Goal: Task Accomplishment & Management: Complete application form

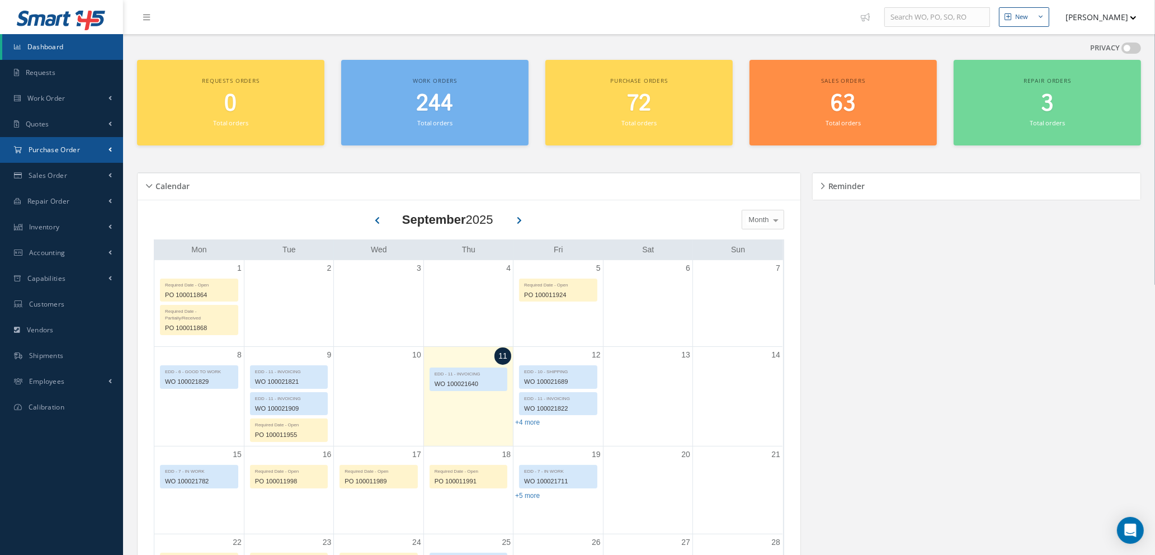
click at [65, 149] on span "Purchase Order" at bounding box center [54, 150] width 51 height 10
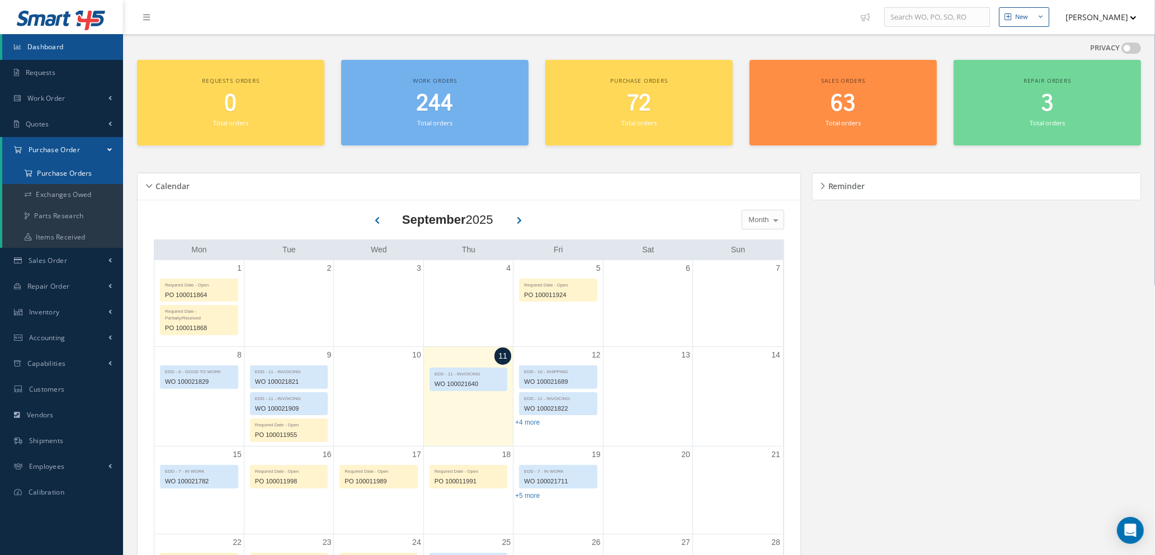
click at [71, 176] on a=1&status_id=2&status_id=3&status_id=5&collapsedFilters"] "Purchase Orders" at bounding box center [62, 173] width 121 height 21
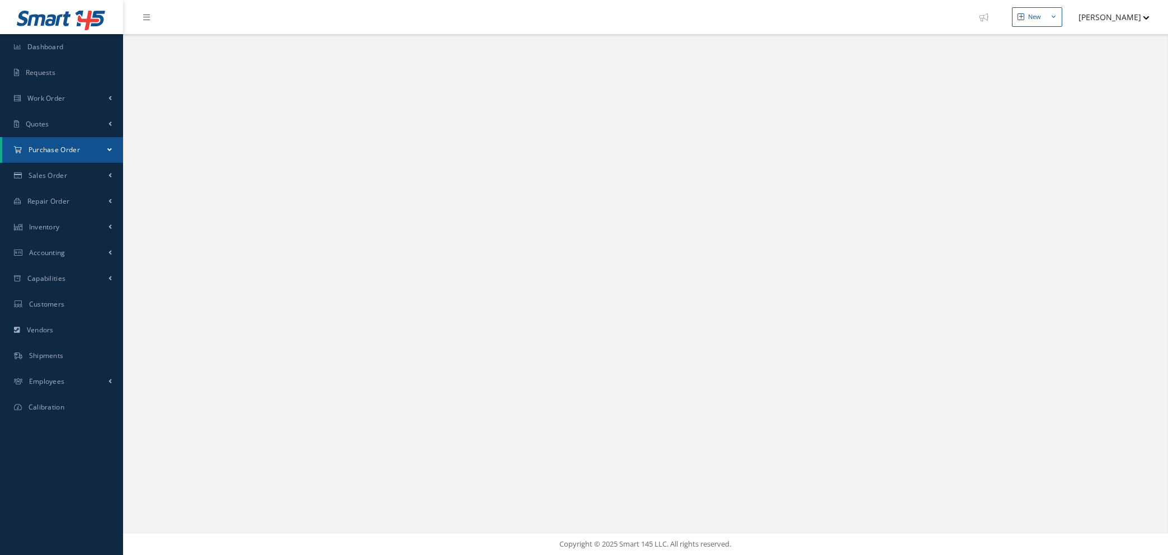
select select "25"
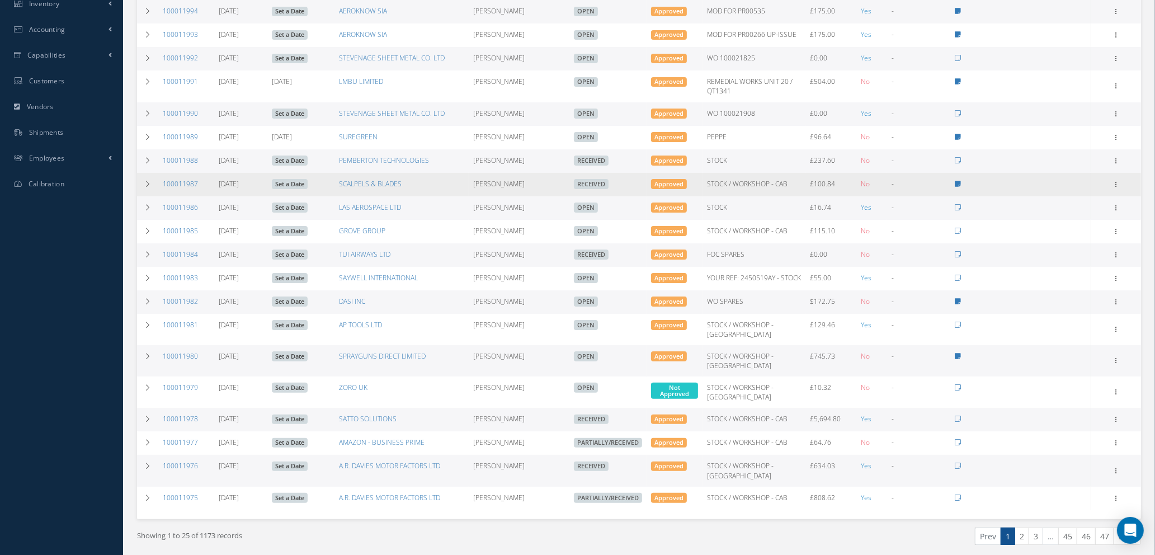
scroll to position [336, 0]
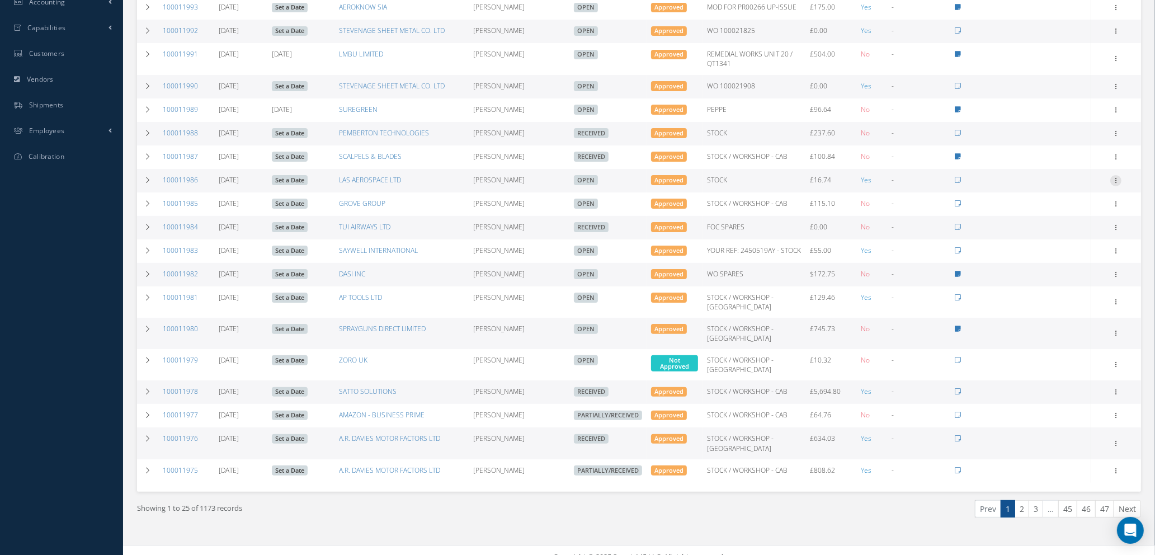
click at [1115, 175] on icon at bounding box center [1116, 179] width 11 height 9
click at [1060, 210] on link "Edit" at bounding box center [1065, 216] width 88 height 15
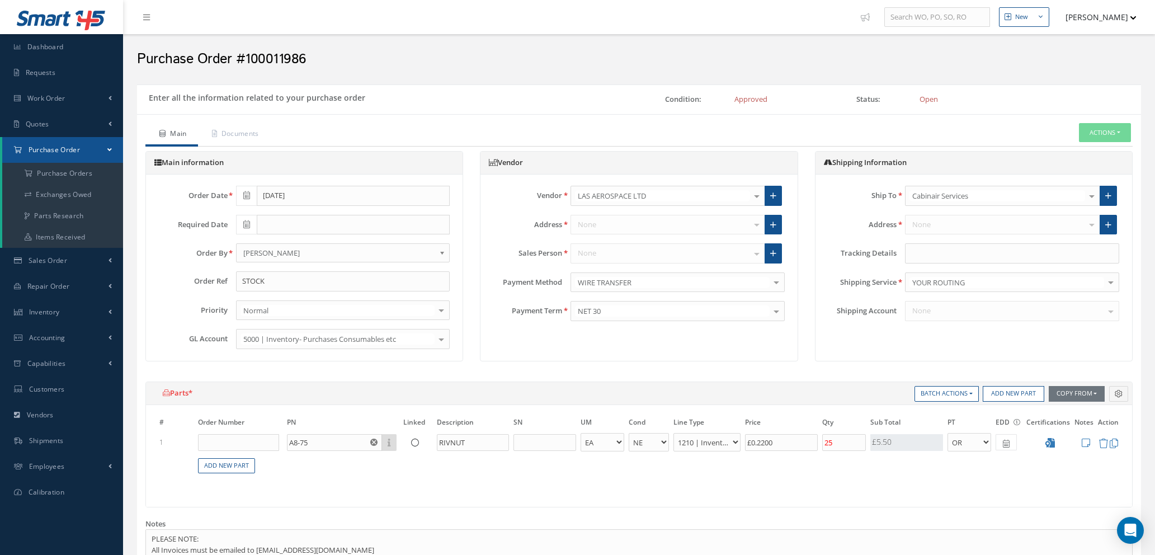
select select "1"
select select "5"
select select "7"
select select "1"
click at [927, 255] on input "text" at bounding box center [1012, 253] width 214 height 20
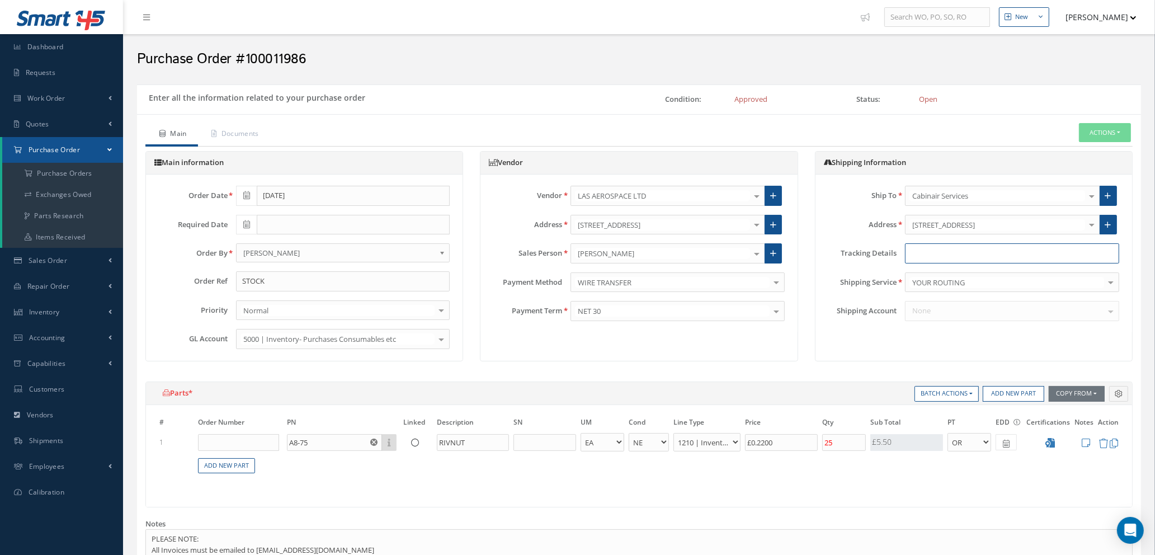
paste input "6932752262"
type input "6932752262"
type input "dpd"
click at [1097, 284] on input "dpd" at bounding box center [1007, 282] width 195 height 11
click at [999, 334] on div "Shipping Information Ship To Cabinair Services 1ST CHOICE AEROSPACE 25 REPAIR C…" at bounding box center [974, 256] width 318 height 210
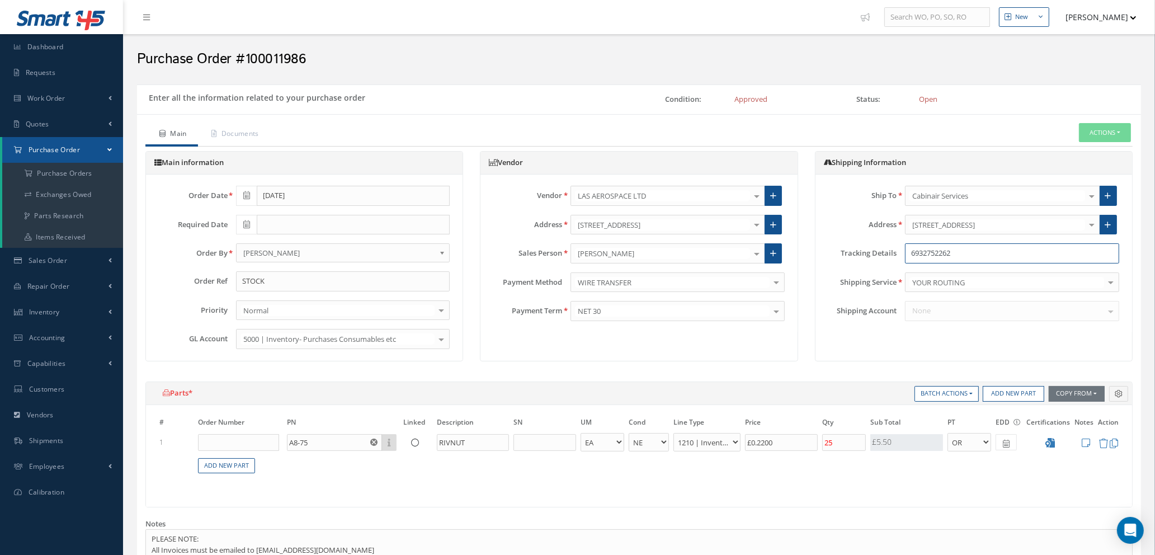
click at [911, 253] on input "6932752262" at bounding box center [1012, 253] width 214 height 20
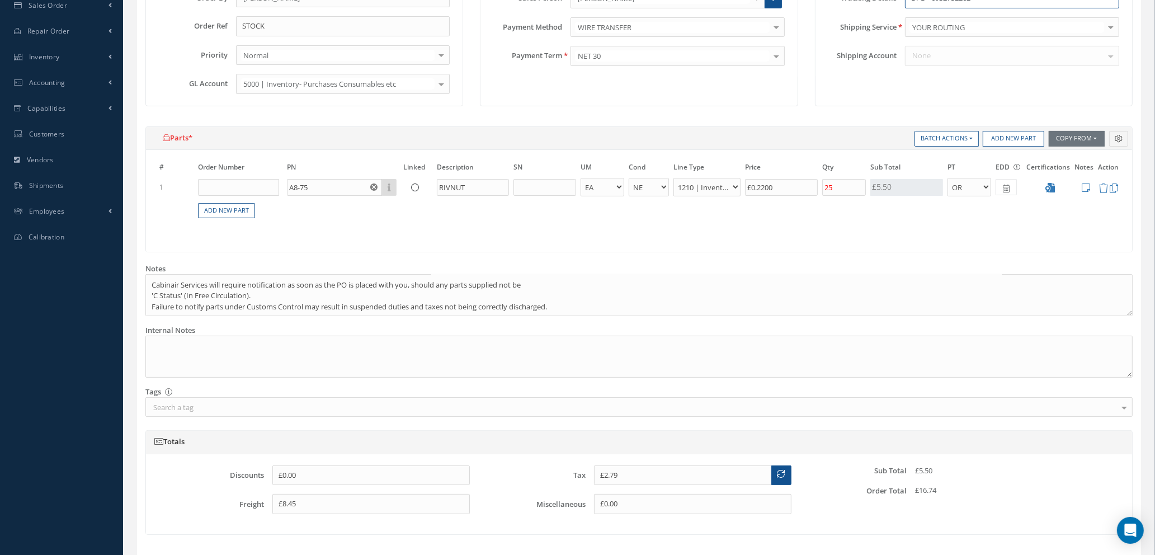
scroll to position [433, 0]
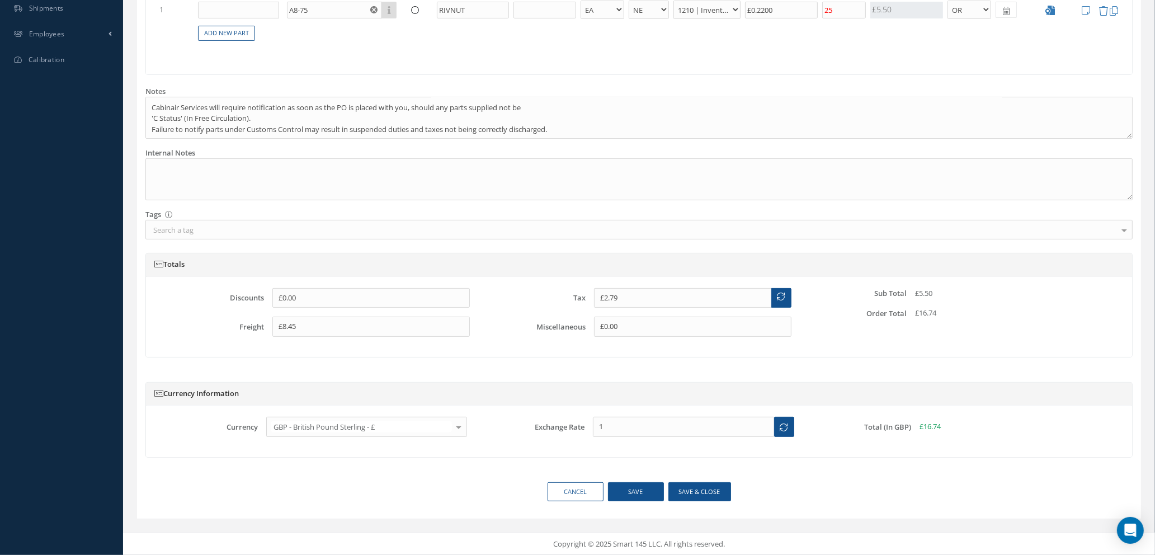
type input "DPD - 6932752262"
click at [690, 487] on button "Save & close" at bounding box center [700, 492] width 63 height 20
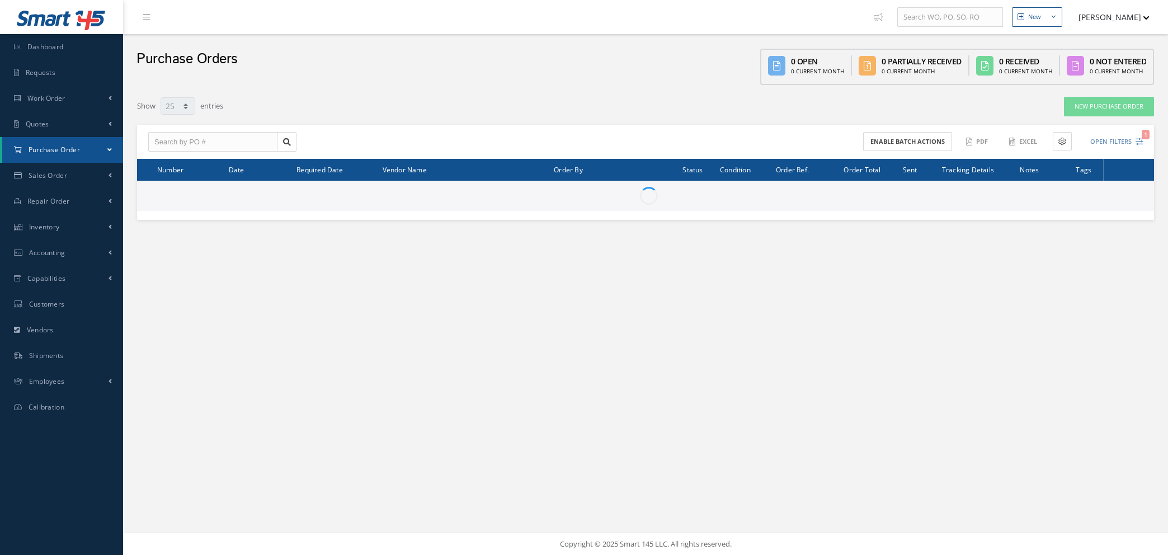
select select "25"
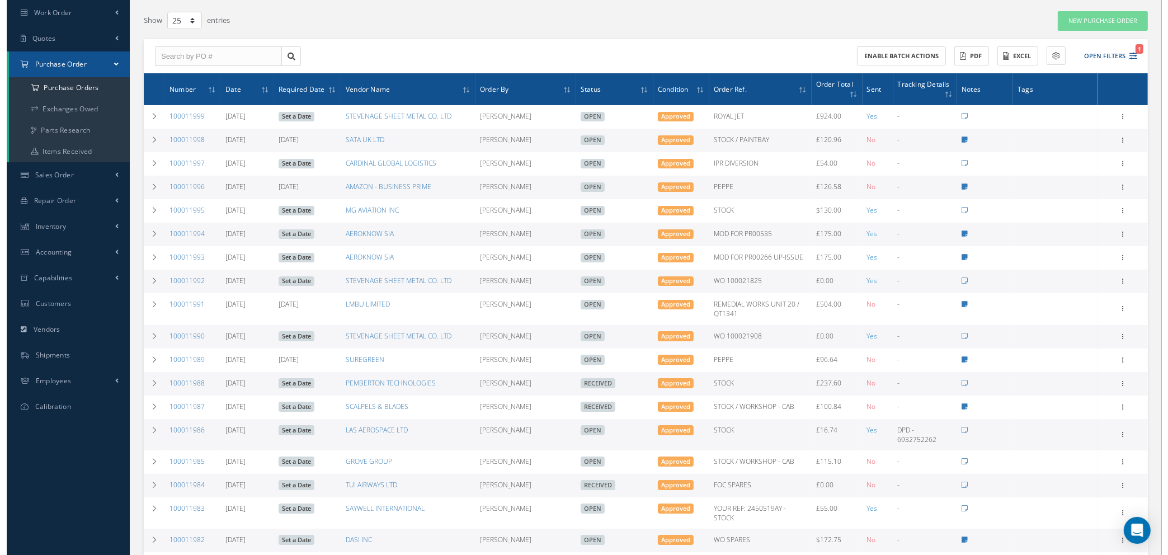
scroll to position [84, 0]
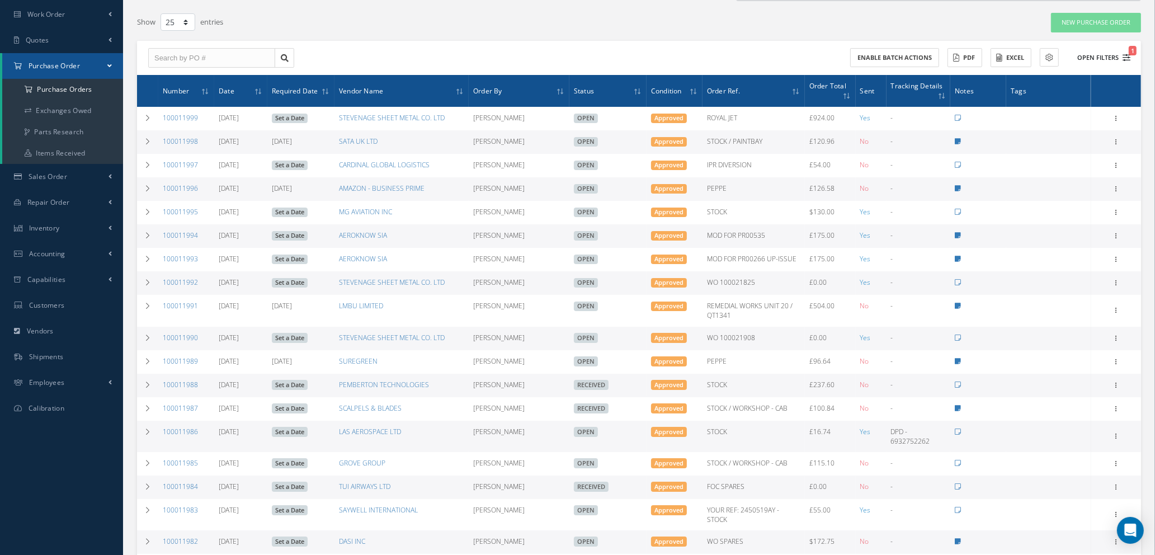
click at [1127, 59] on icon "1" at bounding box center [1127, 58] width 8 height 8
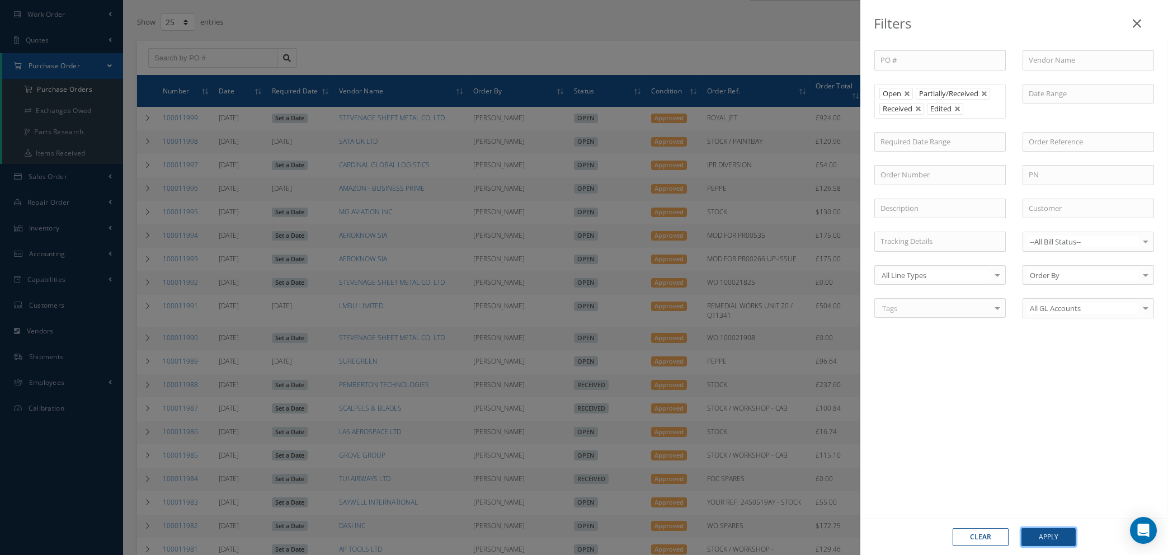
click at [1041, 538] on button "Apply" at bounding box center [1049, 537] width 54 height 18
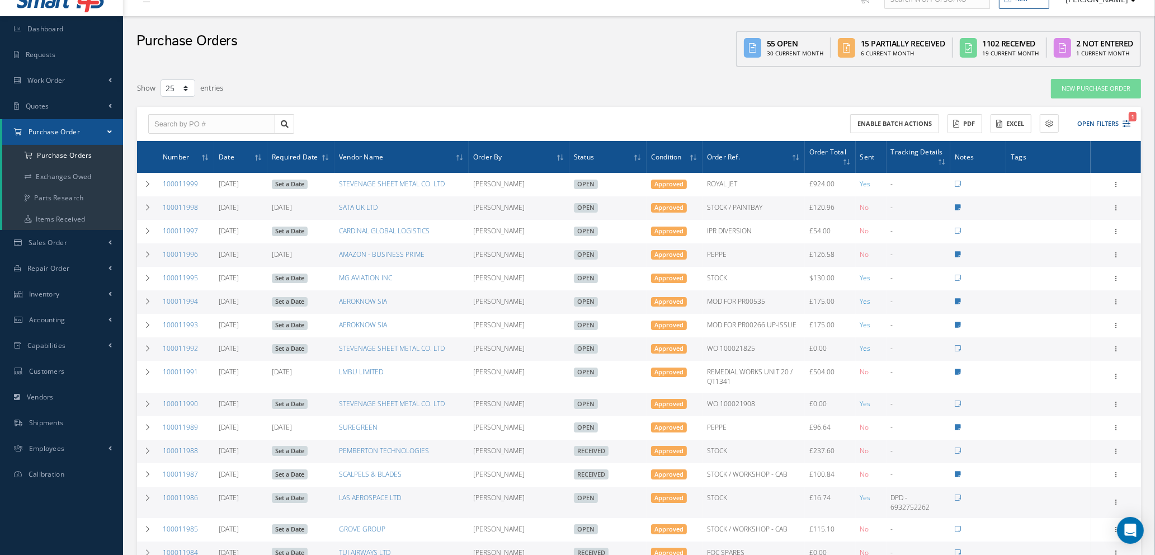
scroll to position [0, 0]
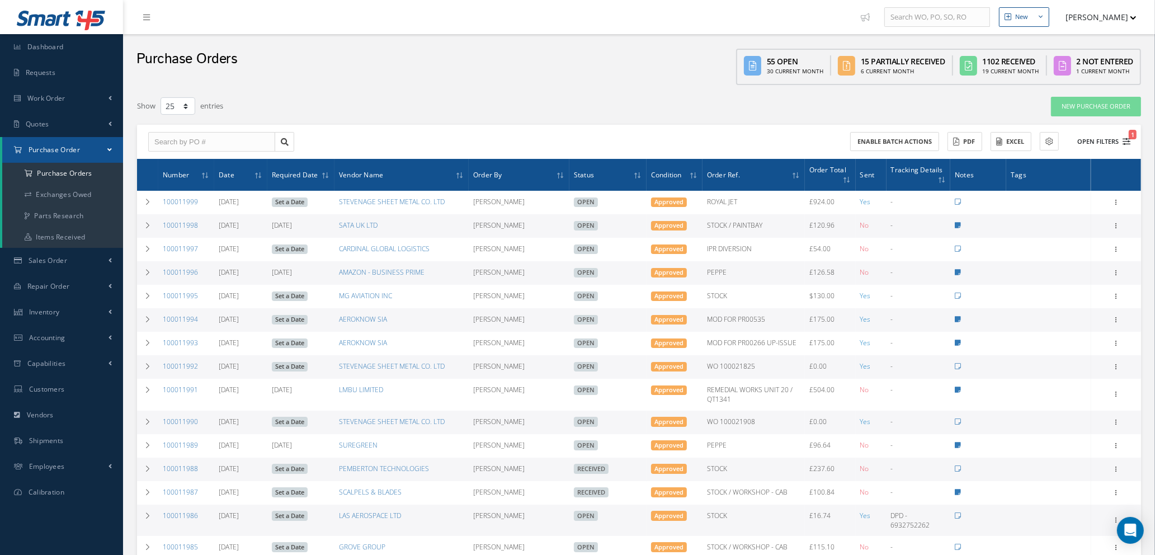
click at [1129, 138] on icon "1" at bounding box center [1127, 142] width 8 height 8
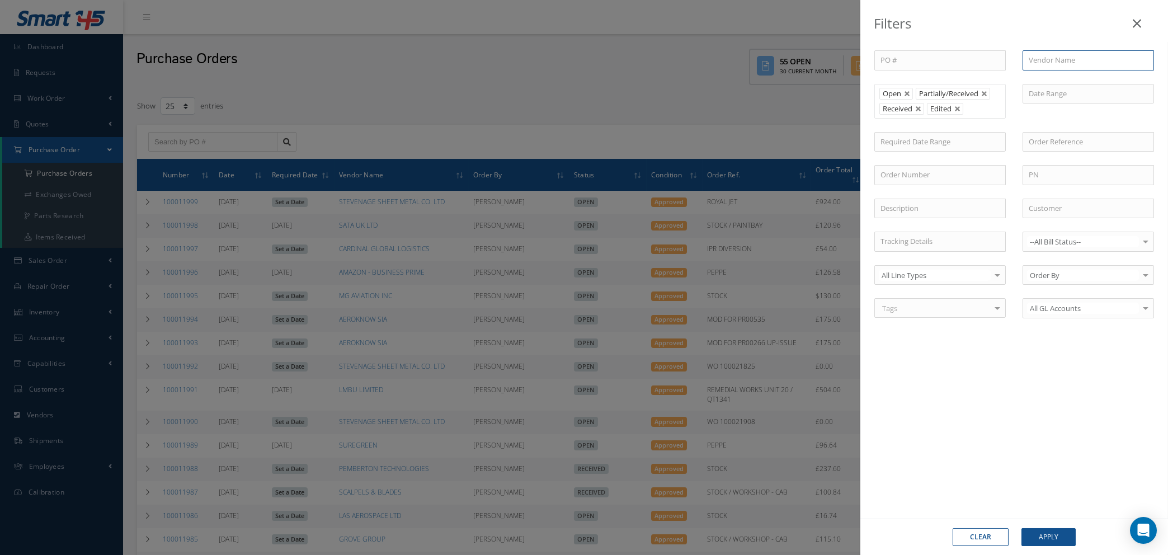
click at [1091, 64] on input "text" at bounding box center [1088, 60] width 131 height 20
click at [1059, 80] on span "AP TOOLS LTD" at bounding box center [1053, 80] width 48 height 10
type input "AP TOOLS LTD"
click at [1030, 536] on button "Apply" at bounding box center [1049, 537] width 54 height 18
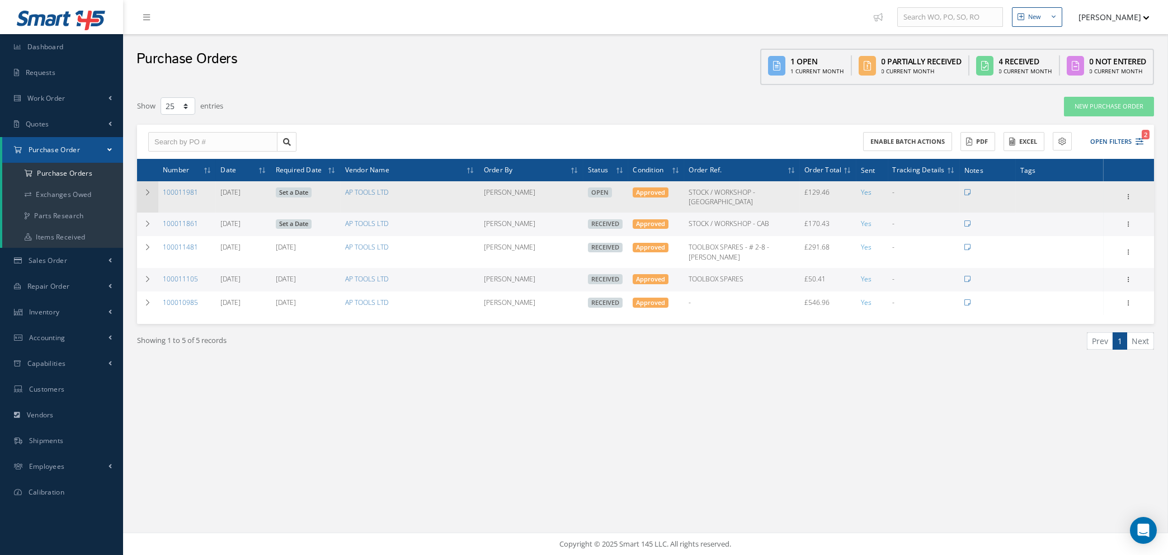
click at [140, 190] on td at bounding box center [147, 196] width 21 height 31
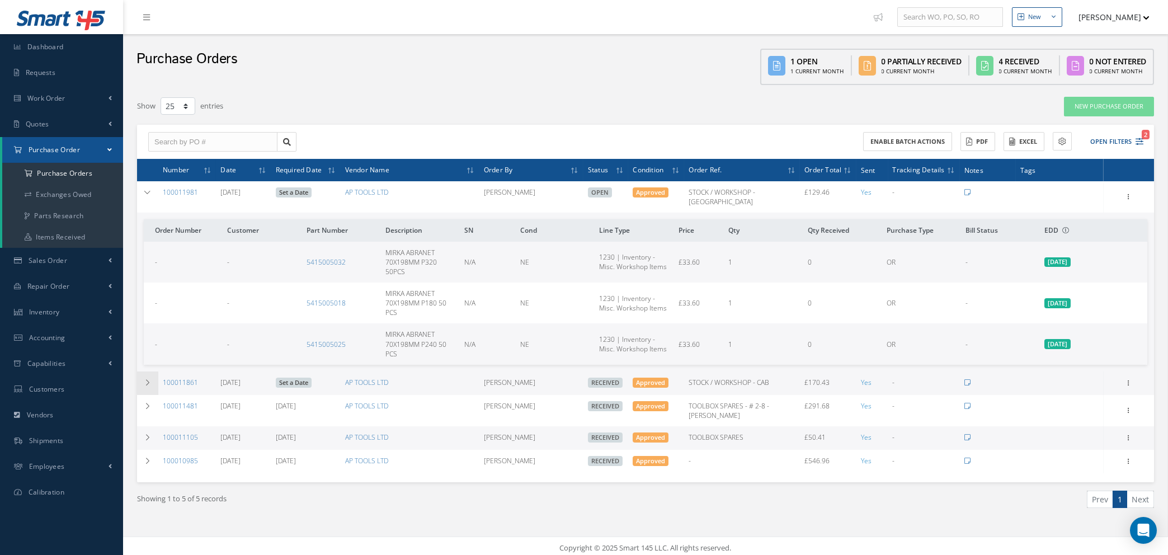
click at [148, 379] on icon at bounding box center [148, 382] width 8 height 7
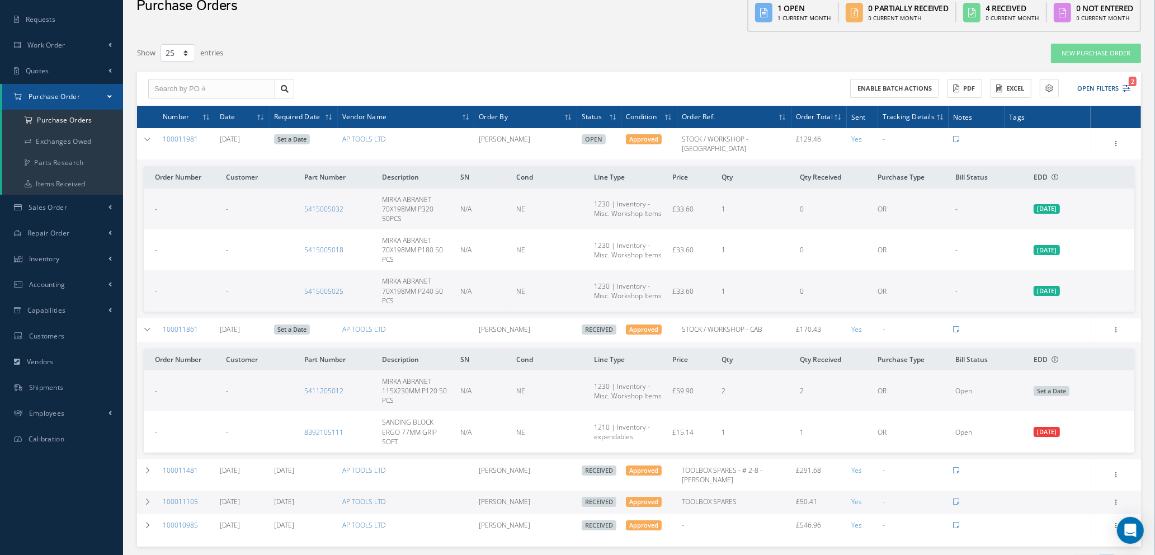
scroll to position [104, 0]
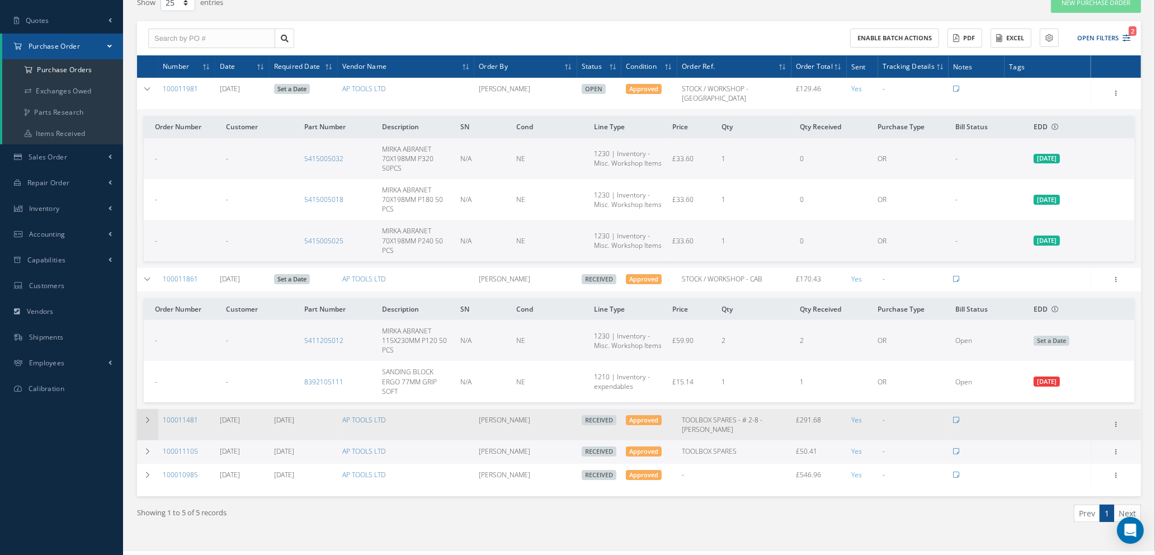
click at [150, 417] on icon at bounding box center [148, 420] width 8 height 7
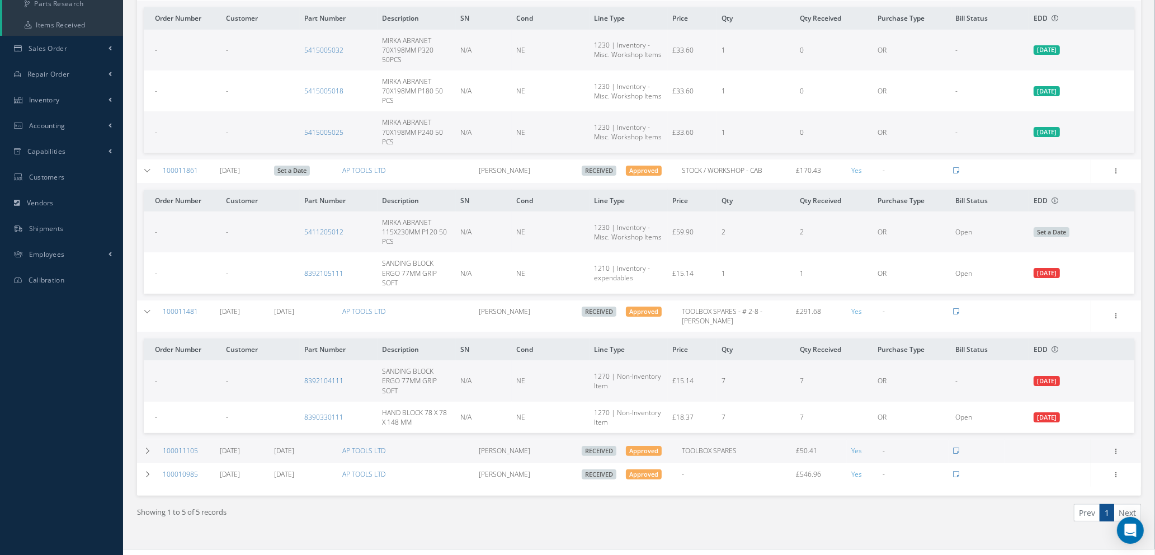
scroll to position [0, 0]
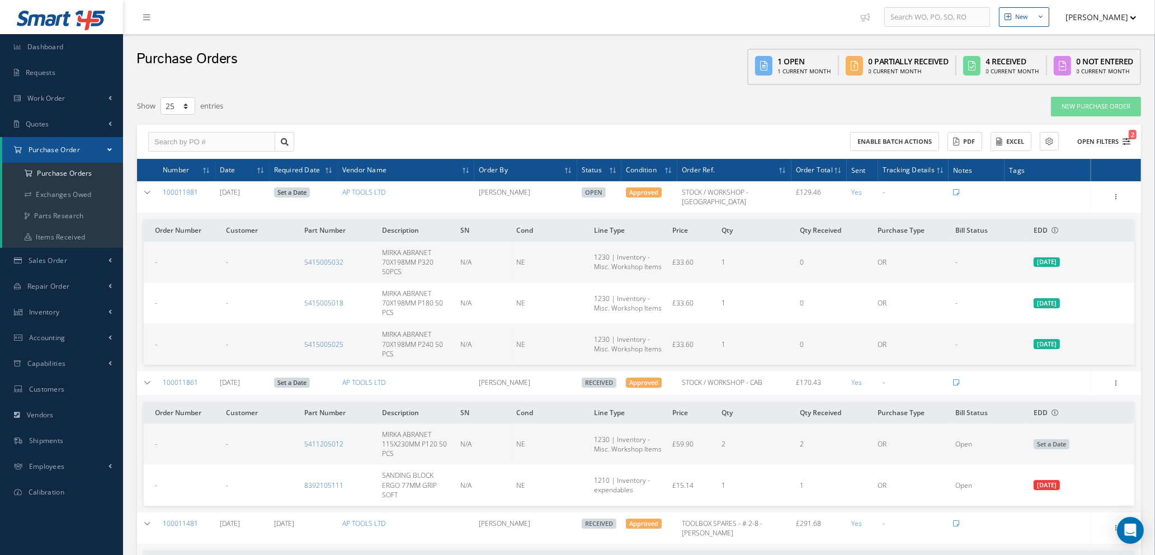
click at [1123, 144] on icon "2" at bounding box center [1127, 142] width 8 height 8
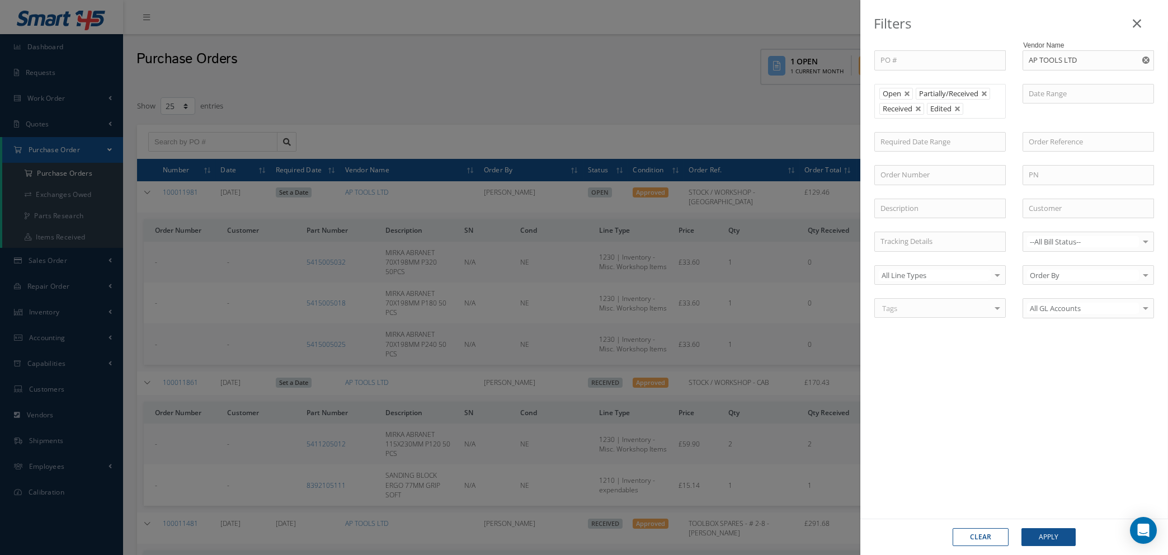
click at [1146, 64] on use "Reset" at bounding box center [1146, 60] width 7 height 7
click at [1091, 62] on input "text" at bounding box center [1088, 60] width 131 height 20
type input "amazon"
click at [1022, 528] on button "Apply" at bounding box center [1049, 537] width 54 height 18
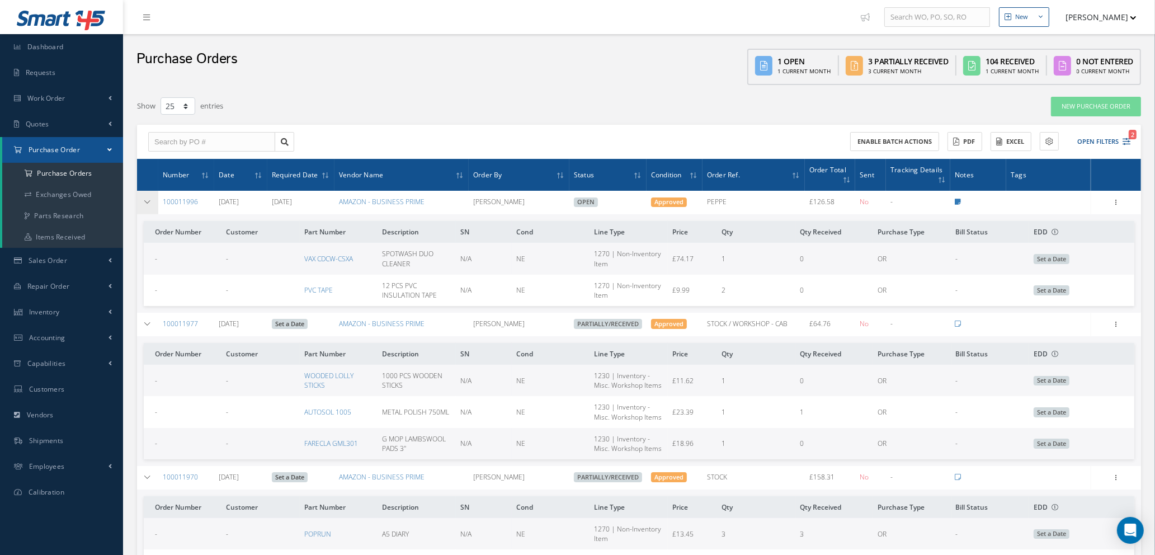
click at [146, 199] on icon at bounding box center [148, 202] width 8 height 7
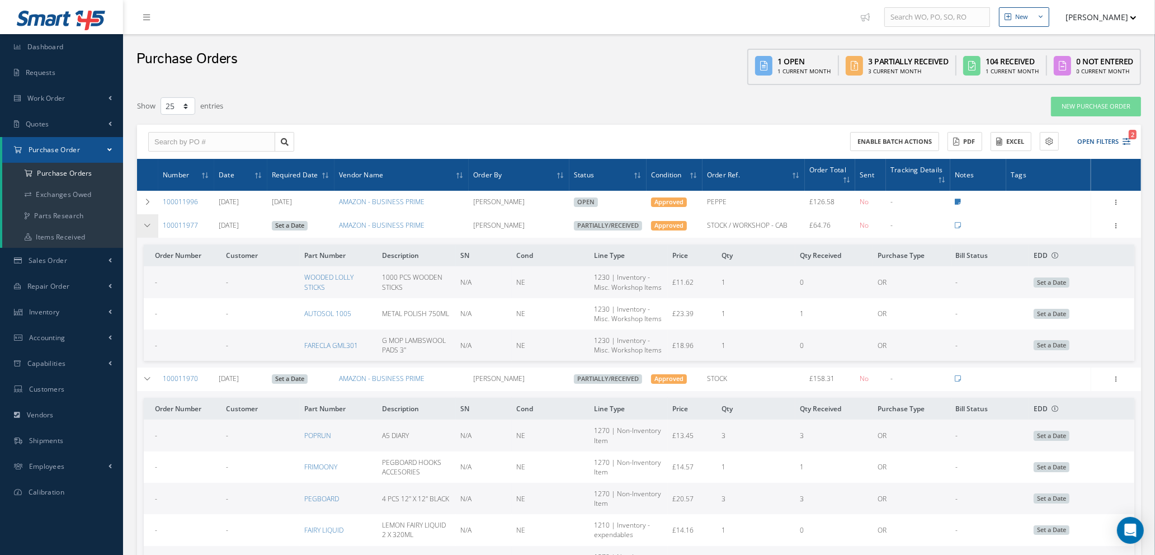
click at [147, 230] on td at bounding box center [147, 226] width 21 height 24
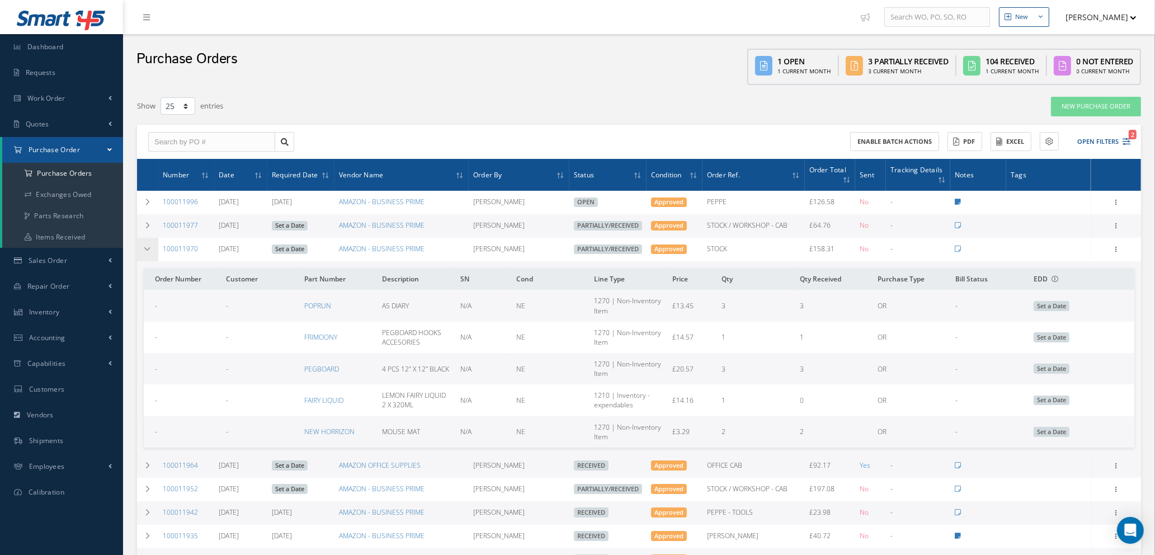
click at [150, 249] on icon at bounding box center [148, 249] width 8 height 7
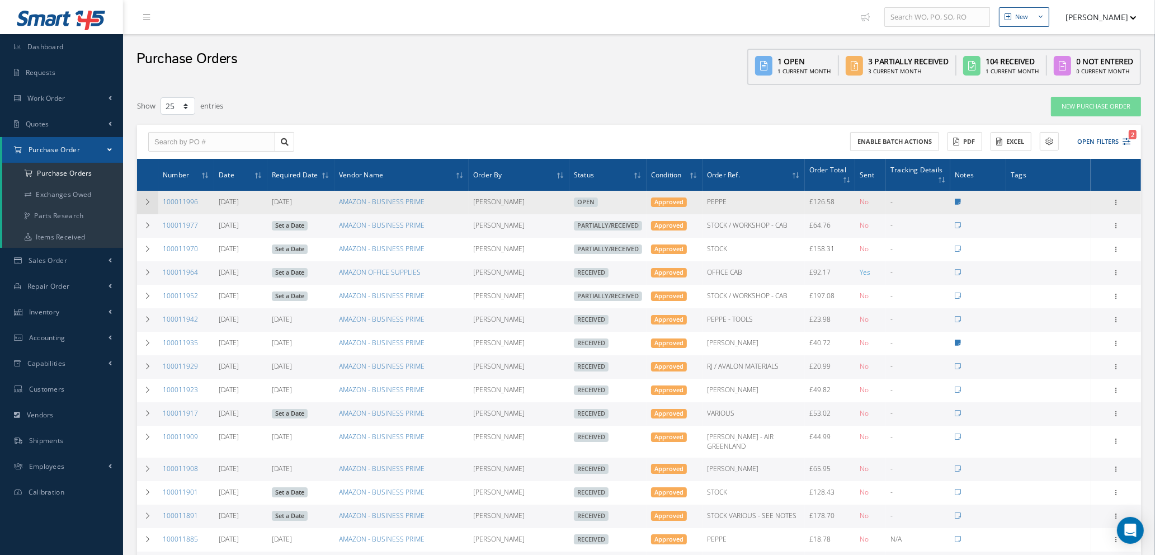
click at [148, 201] on icon at bounding box center [148, 202] width 8 height 7
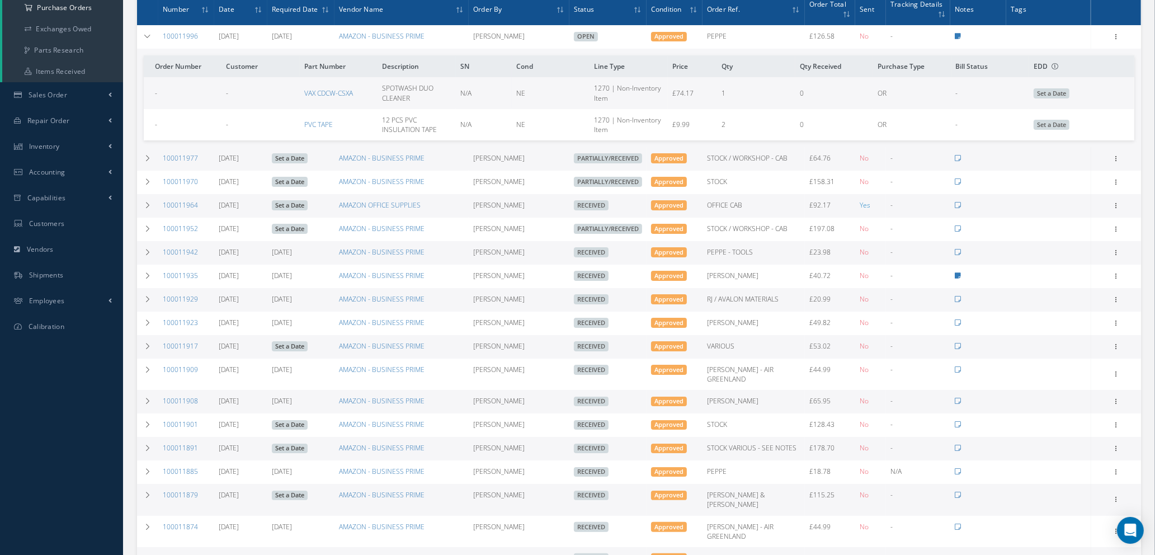
scroll to position [168, 0]
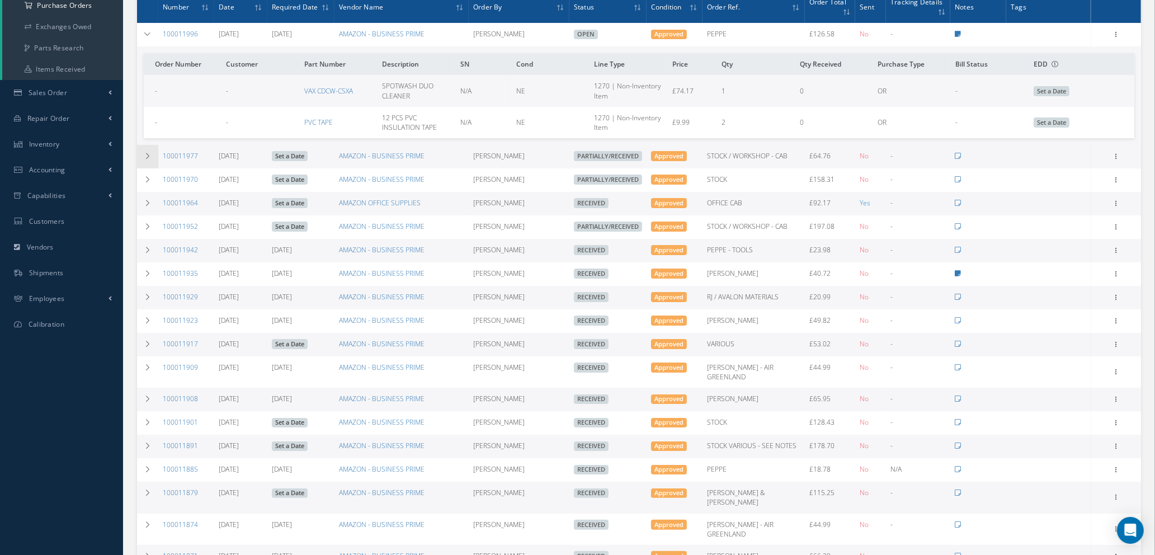
click at [151, 153] on icon at bounding box center [148, 156] width 8 height 7
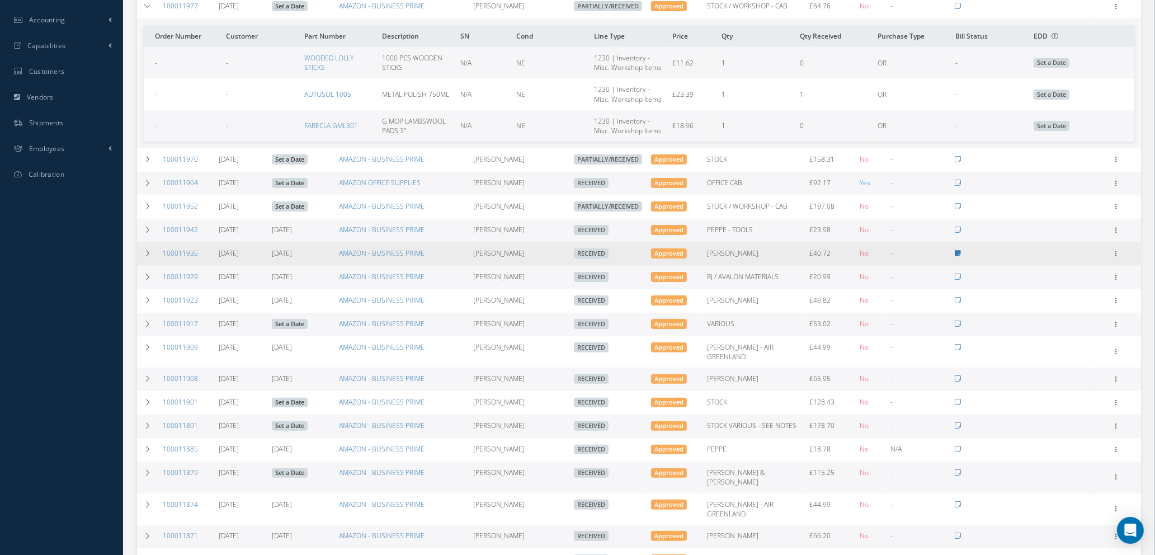
scroll to position [336, 0]
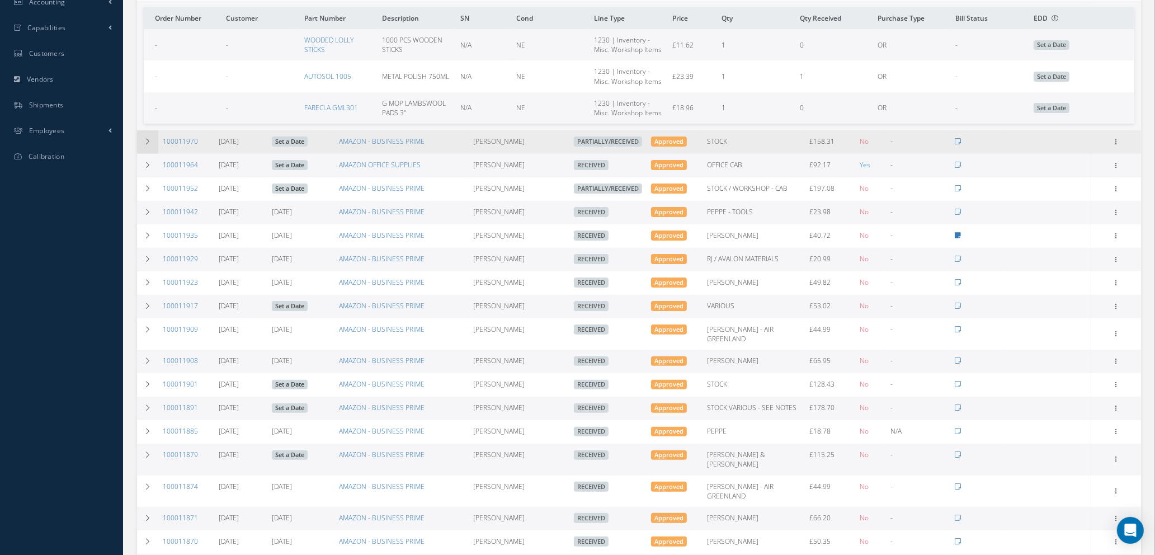
click at [144, 139] on icon at bounding box center [148, 141] width 8 height 7
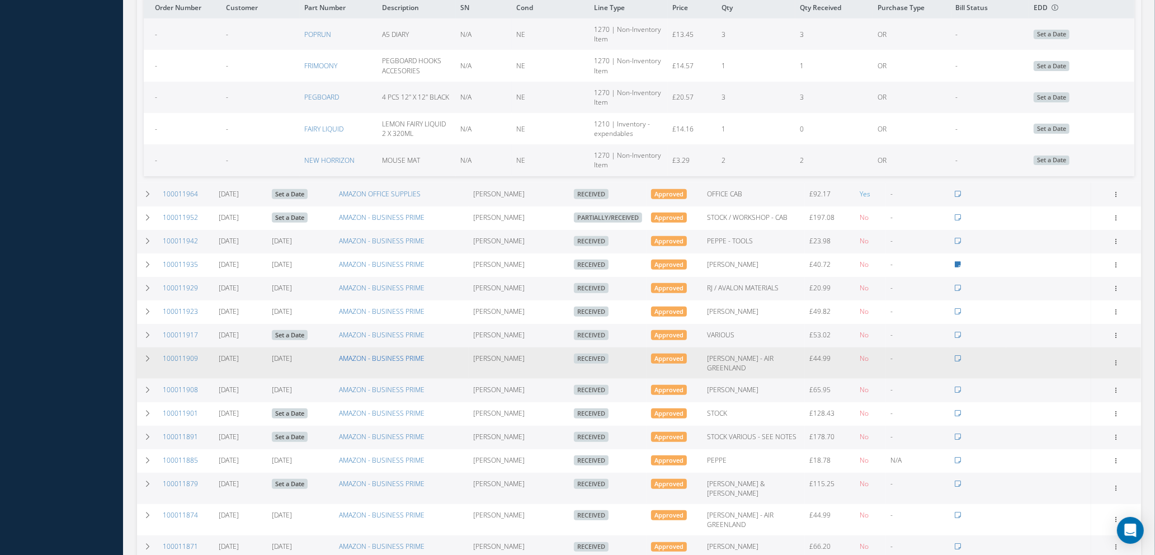
scroll to position [504, 0]
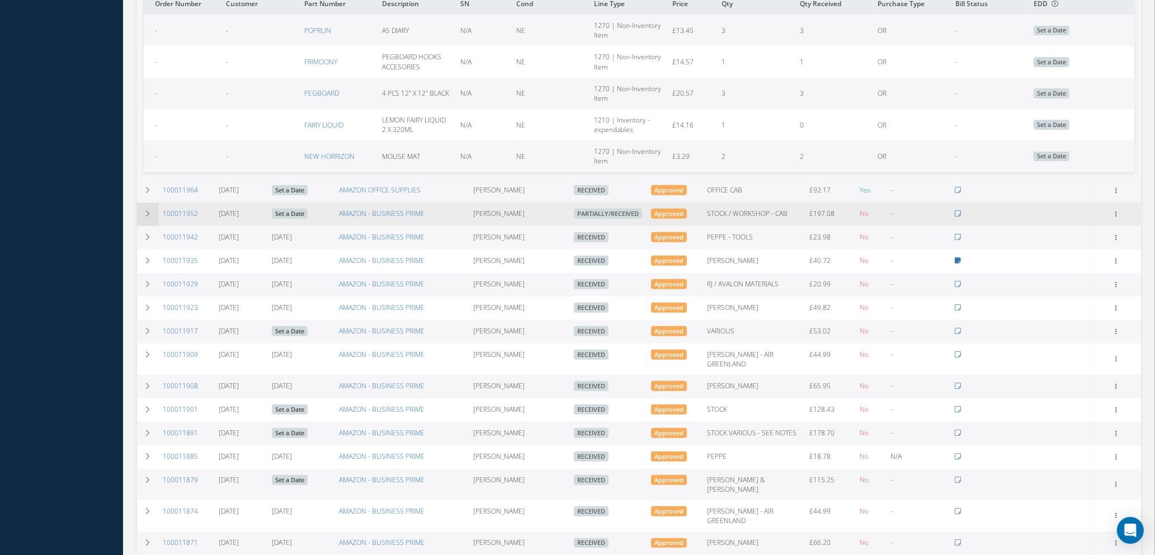
click at [146, 215] on td at bounding box center [147, 215] width 21 height 24
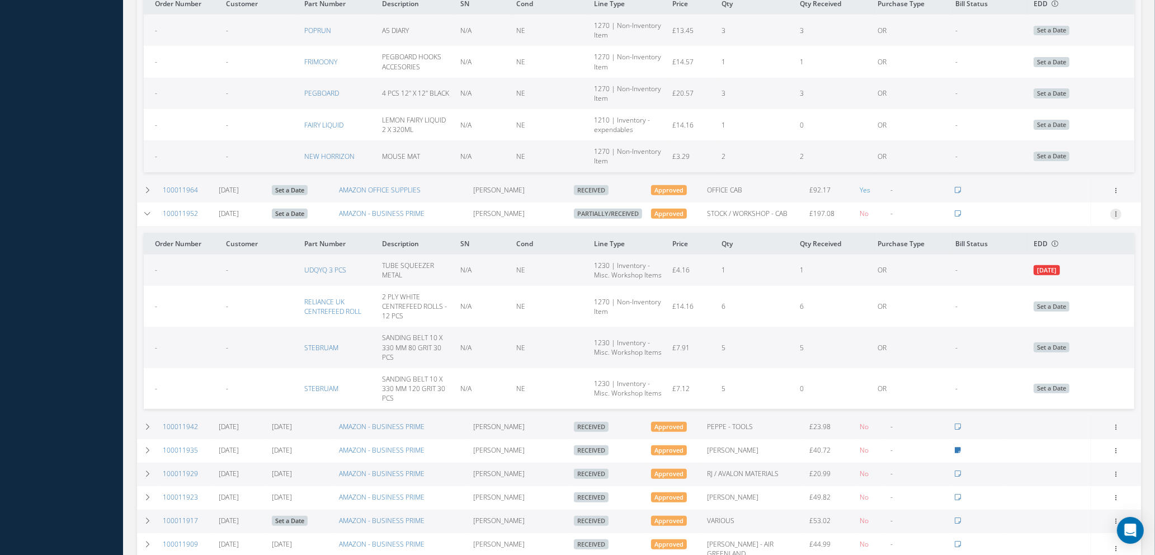
click at [1116, 213] on icon at bounding box center [1116, 213] width 11 height 9
click at [1047, 219] on link "Receive" at bounding box center [1065, 221] width 88 height 15
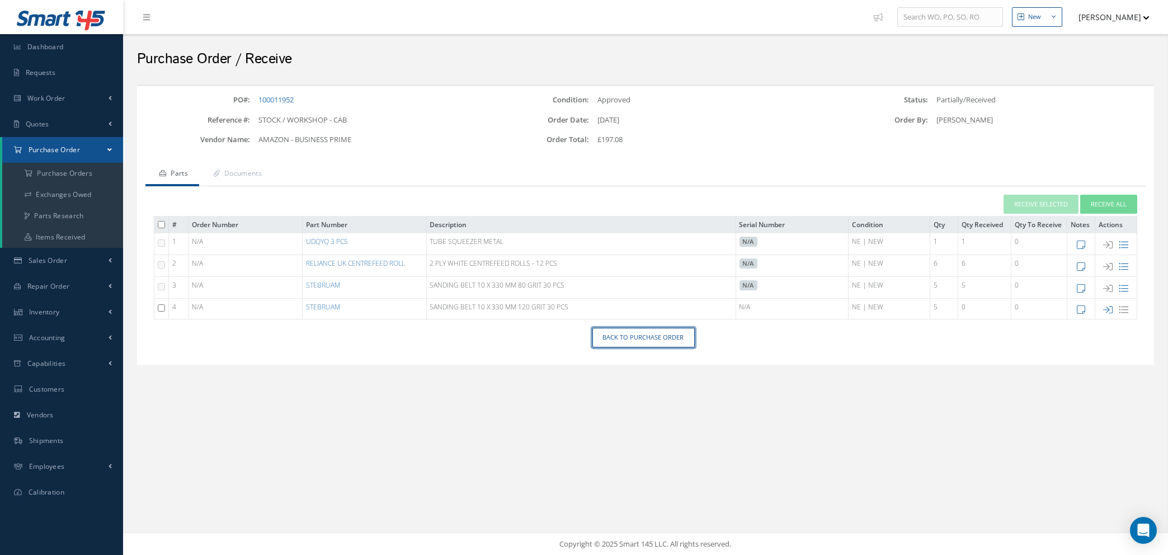
click at [610, 331] on link "Back to Purchase Order" at bounding box center [644, 338] width 102 height 20
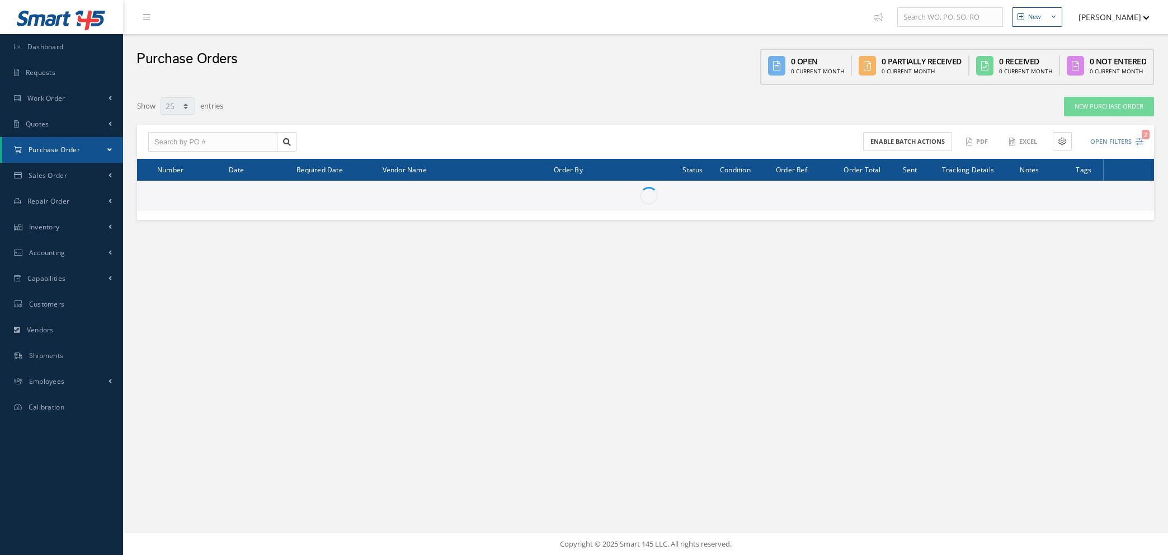
select select "25"
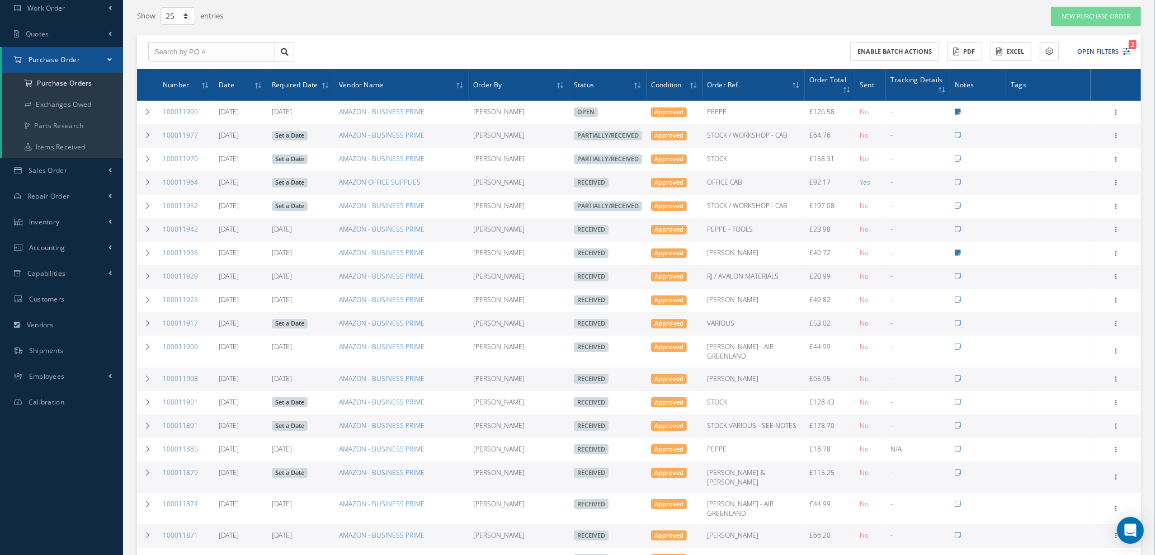
scroll to position [64, 0]
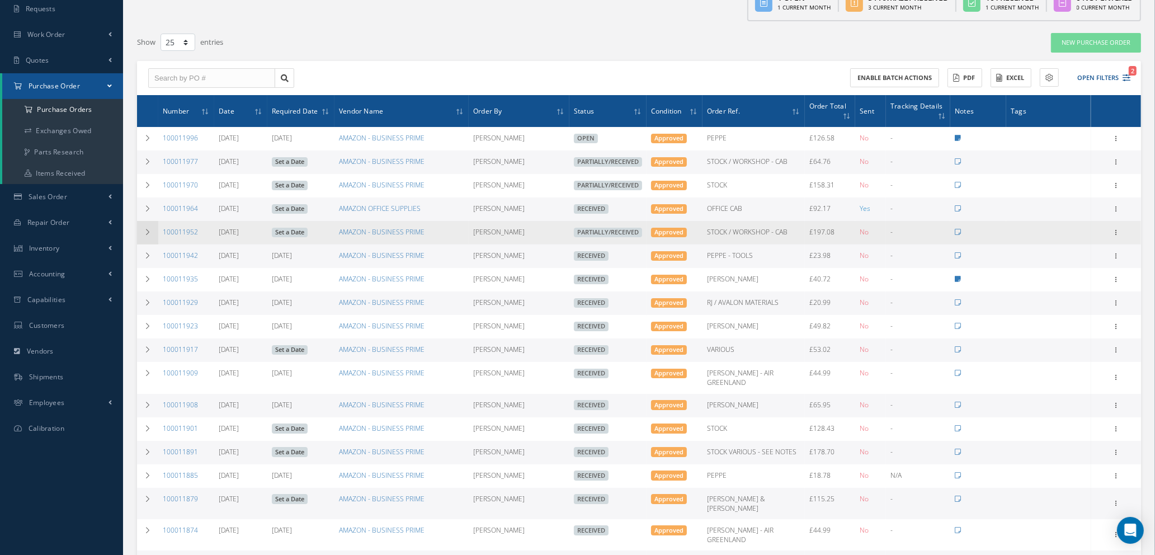
click at [144, 230] on icon at bounding box center [148, 232] width 8 height 7
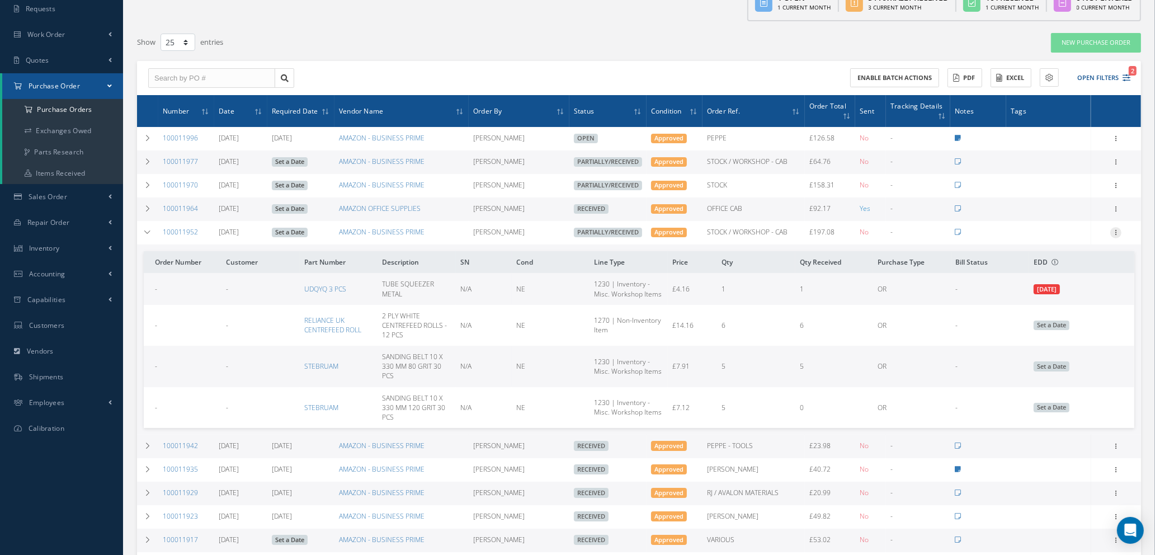
click at [1117, 229] on icon at bounding box center [1116, 231] width 11 height 9
click at [1050, 236] on link "Receive" at bounding box center [1065, 240] width 88 height 15
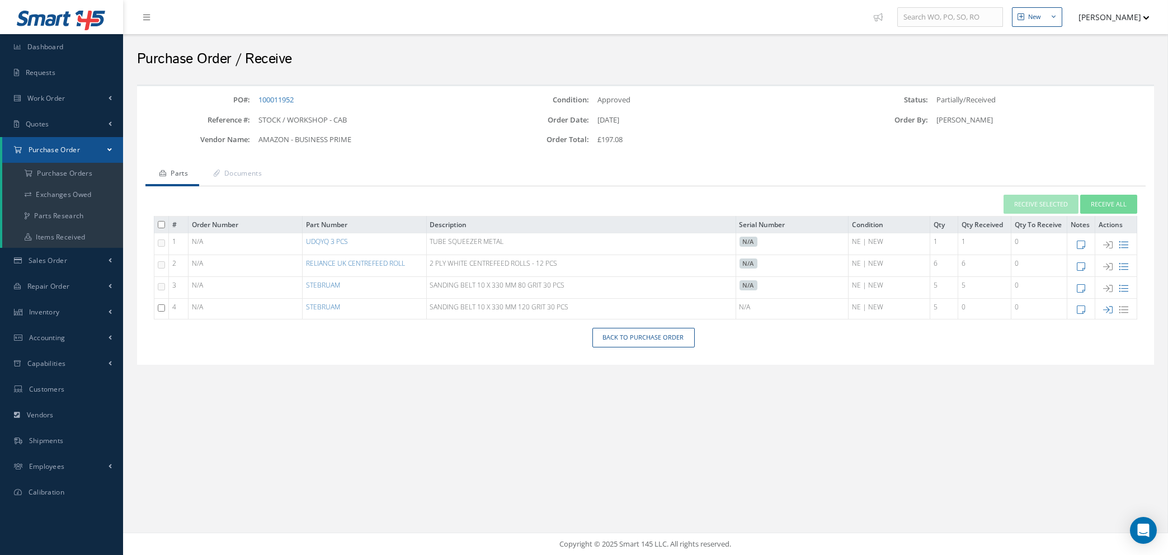
click at [159, 306] on input "checkbox" at bounding box center [161, 307] width 7 height 7
checkbox input "true"
click at [1037, 204] on button "Receive Selected" at bounding box center [1041, 205] width 75 height 20
type input "[DATE]"
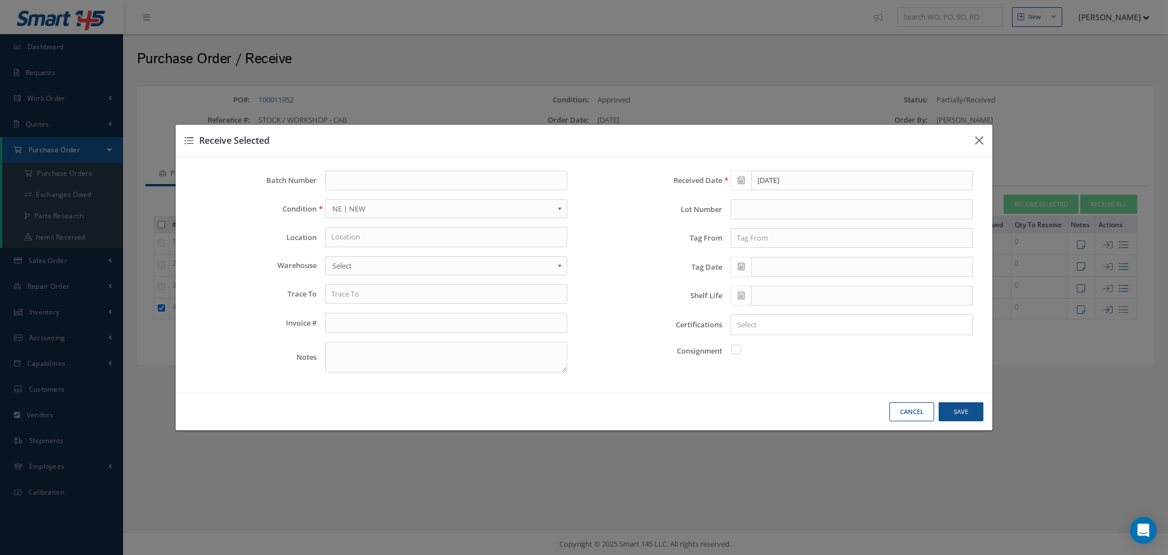
click at [779, 317] on div "× Loading..." at bounding box center [852, 324] width 242 height 21
click at [781, 322] on input "Search for option" at bounding box center [849, 325] width 234 height 12
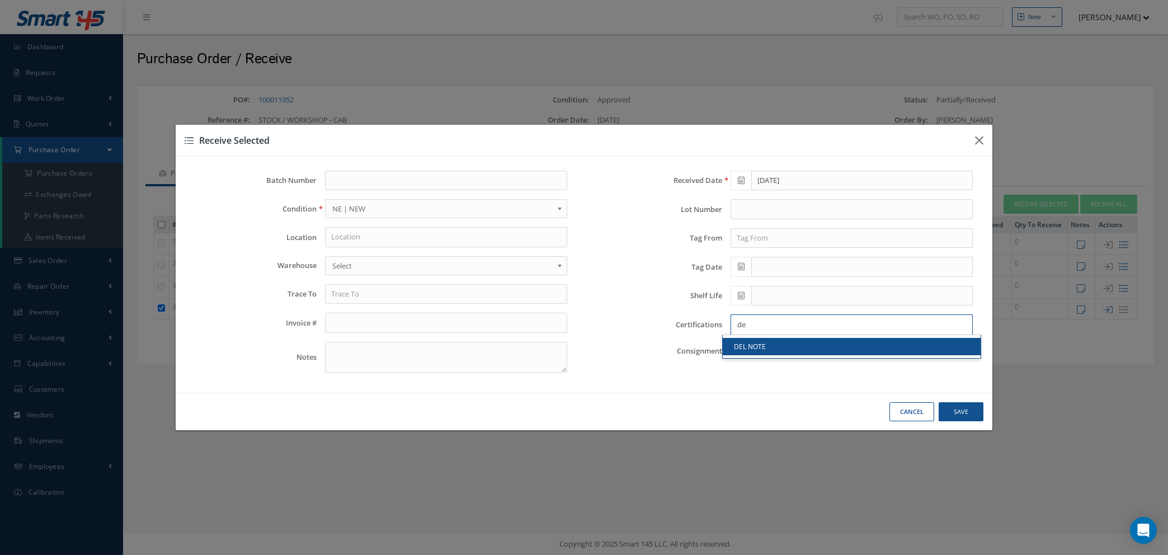
type input "de"
click at [782, 351] on link "DEL NOTE" at bounding box center [852, 346] width 258 height 17
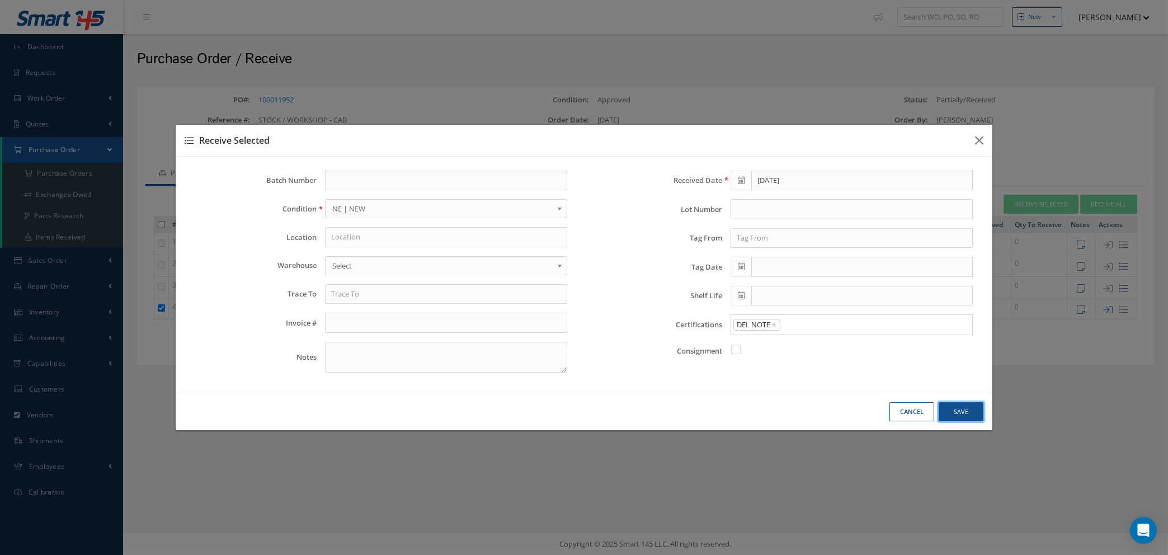
click at [961, 405] on button "Save" at bounding box center [961, 412] width 45 height 20
checkbox input "false"
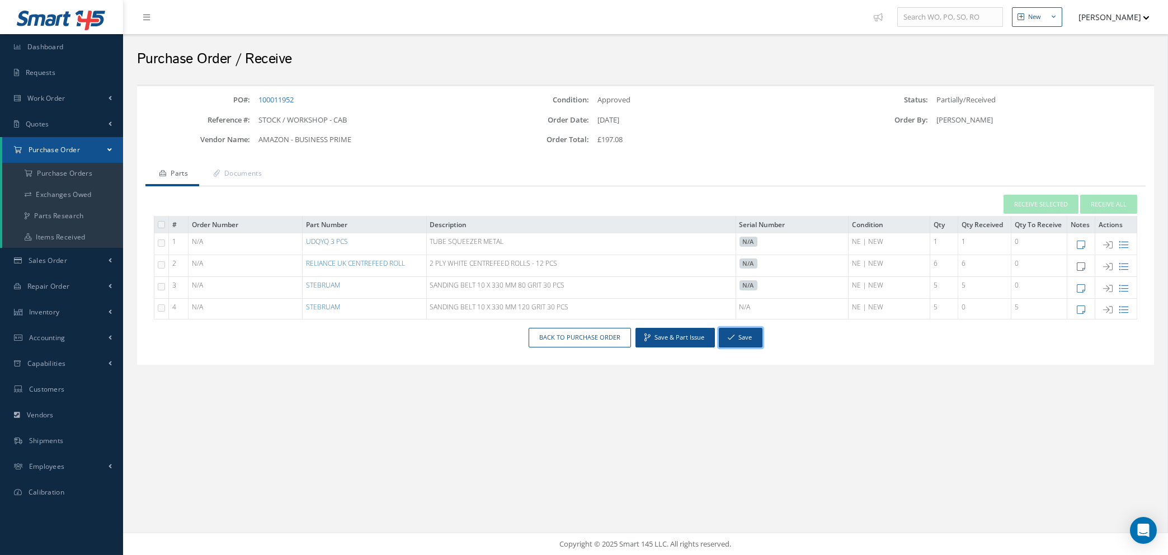
click at [741, 337] on button "Save" at bounding box center [741, 338] width 44 height 20
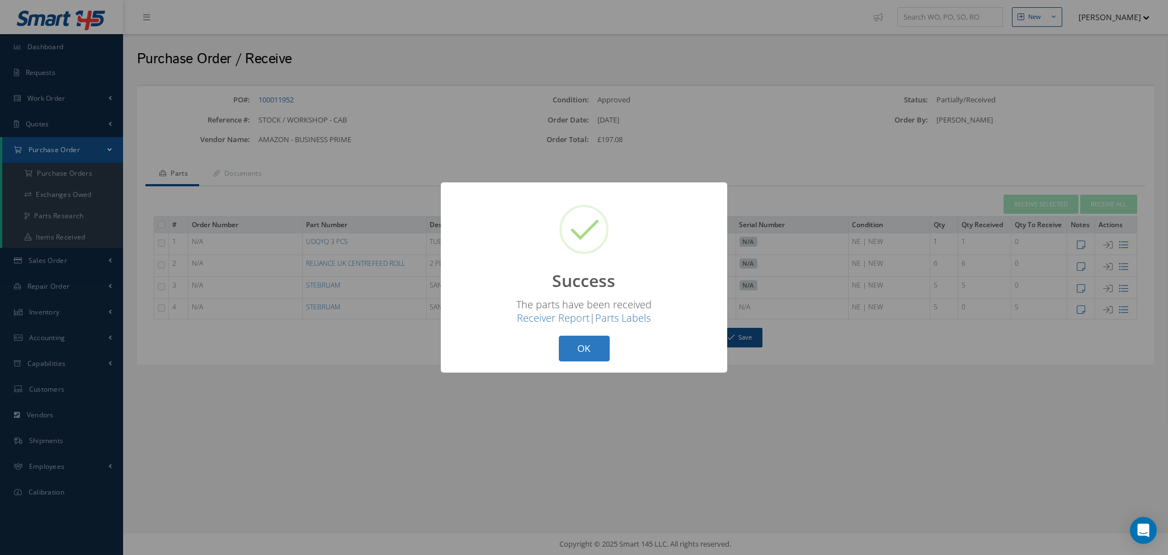
click at [595, 349] on button "OK" at bounding box center [584, 349] width 51 height 26
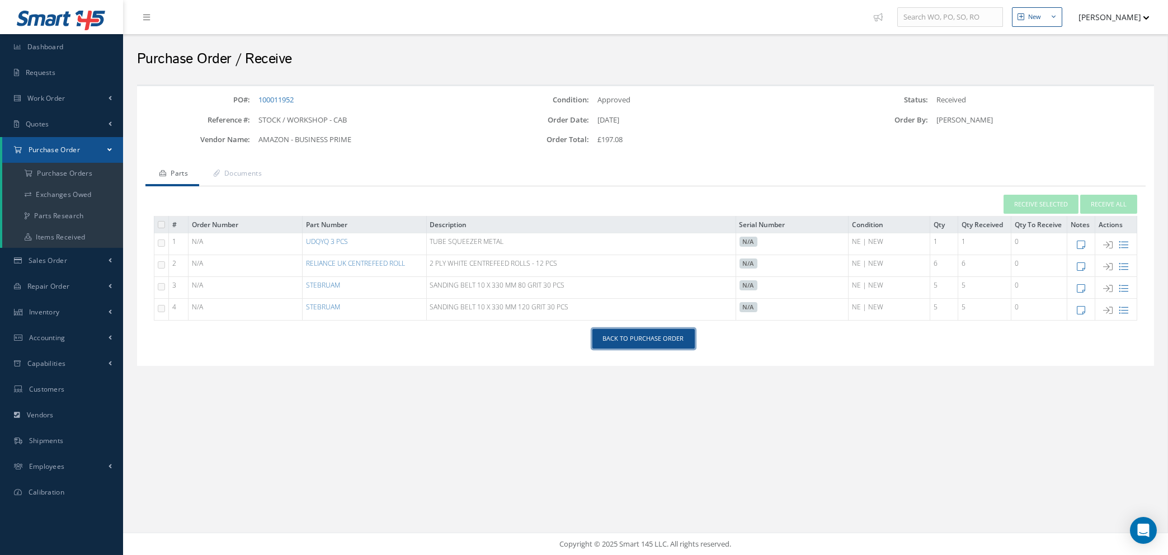
click at [617, 341] on link "Back to Purchase Order" at bounding box center [644, 339] width 102 height 20
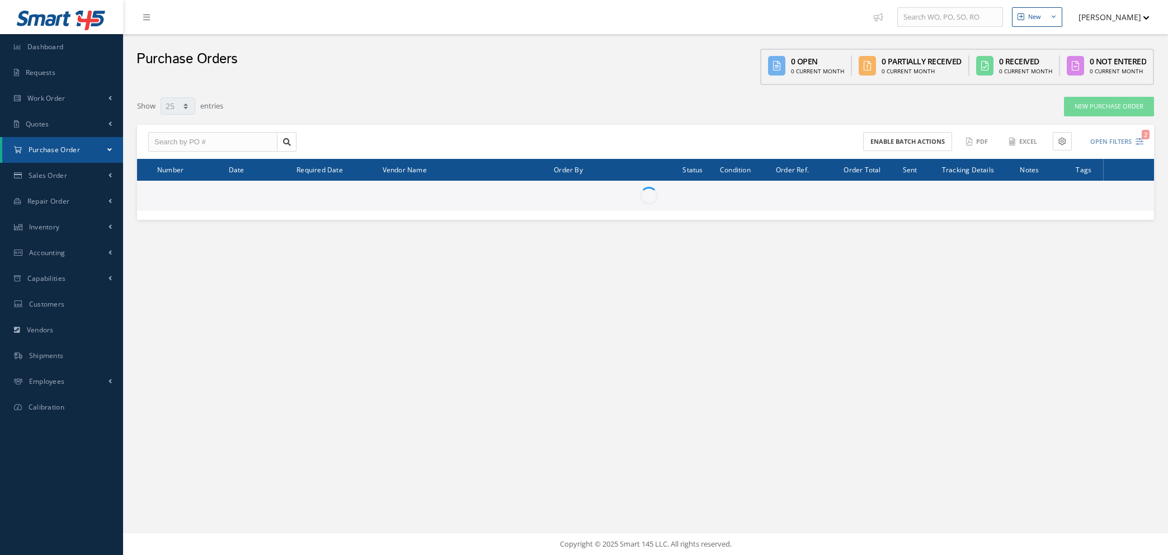
select select "25"
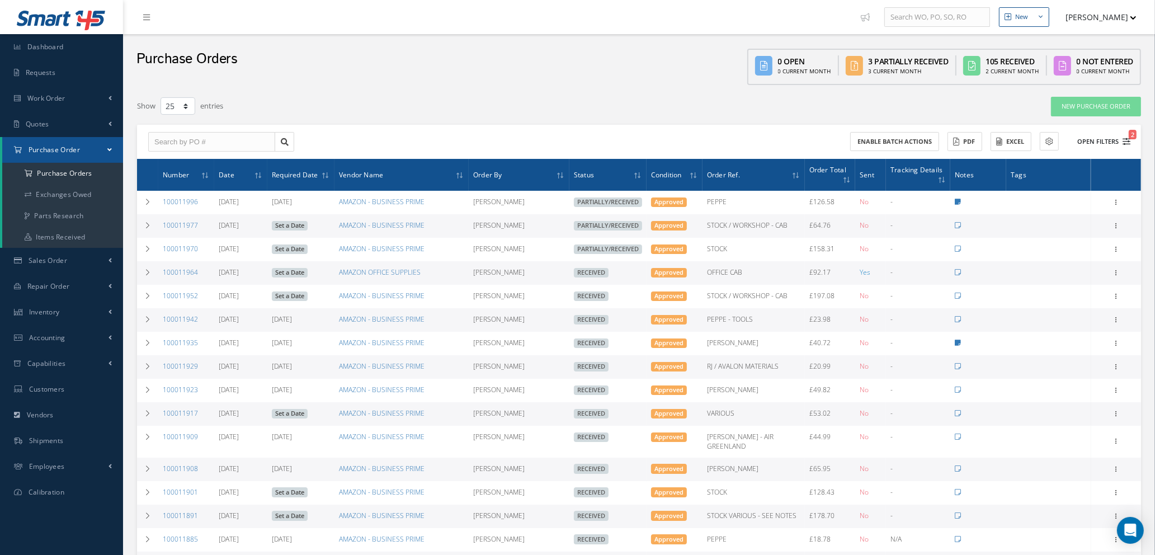
click at [1127, 140] on icon "2" at bounding box center [1127, 142] width 8 height 8
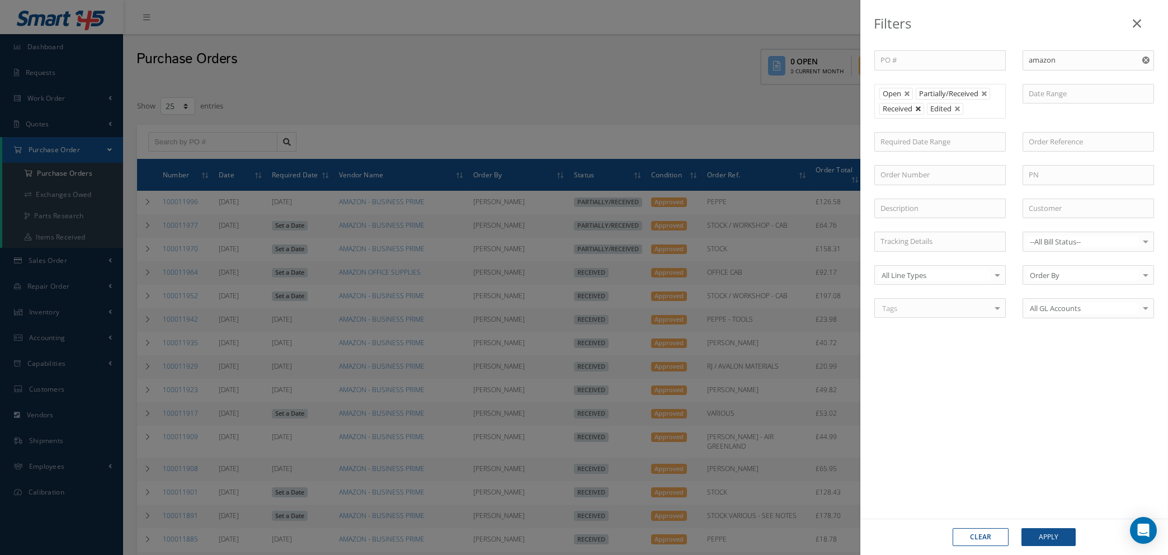
click at [920, 109] on link at bounding box center [918, 109] width 7 height 7
click at [922, 109] on input "text" at bounding box center [927, 109] width 14 height 14
type input "r"
click at [1038, 537] on button "Apply" at bounding box center [1049, 537] width 54 height 18
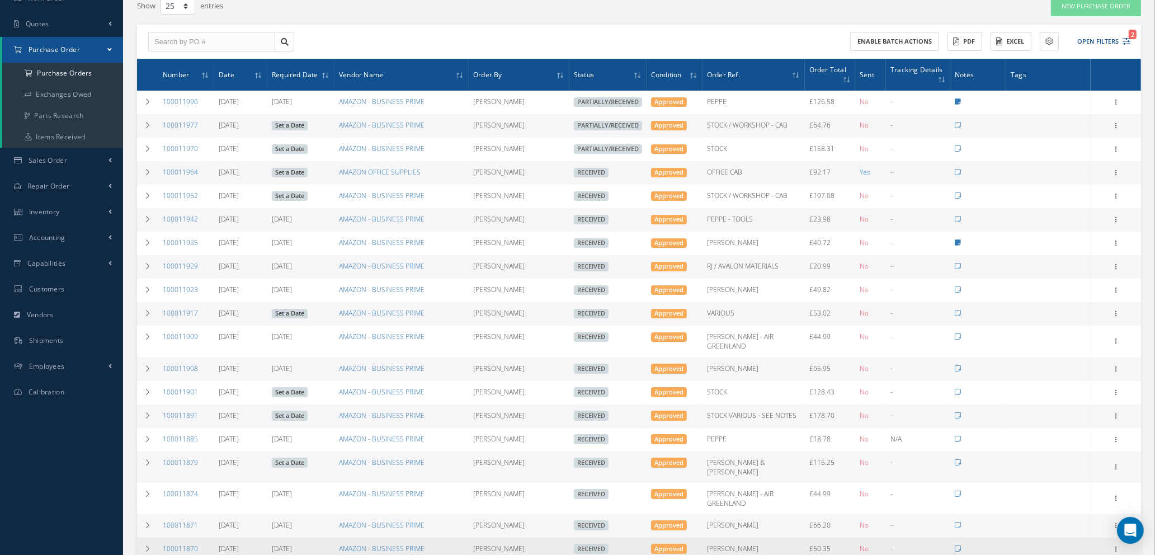
scroll to position [64, 0]
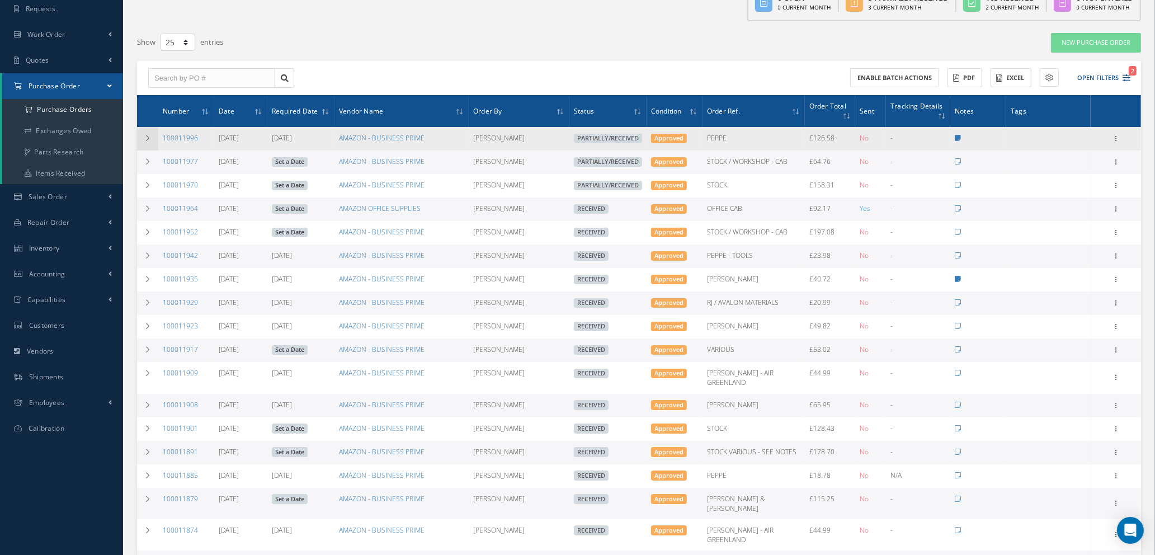
click at [146, 132] on td at bounding box center [147, 139] width 21 height 24
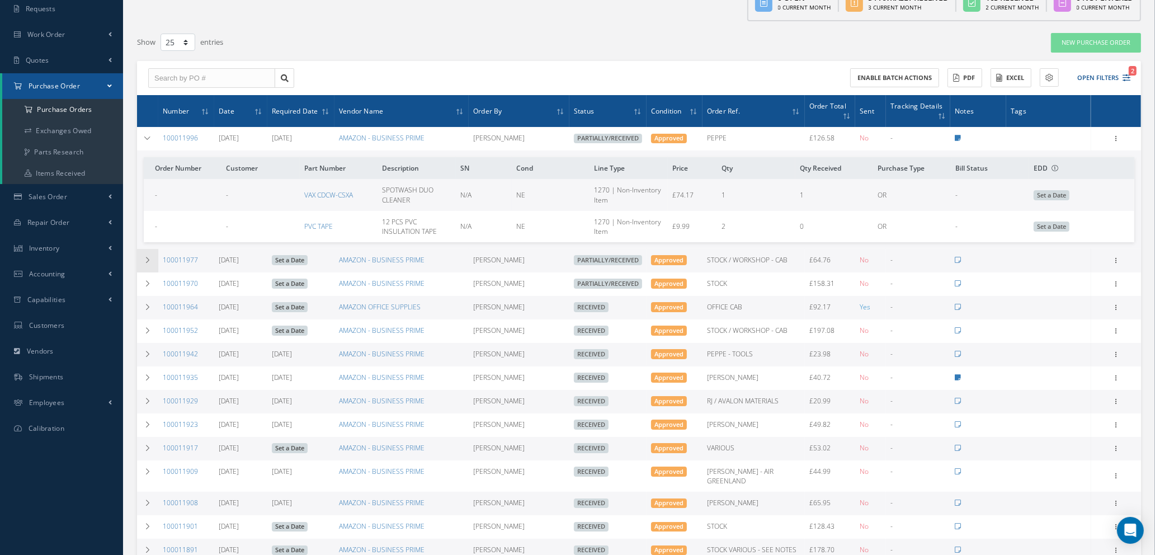
click at [148, 253] on td at bounding box center [147, 261] width 21 height 24
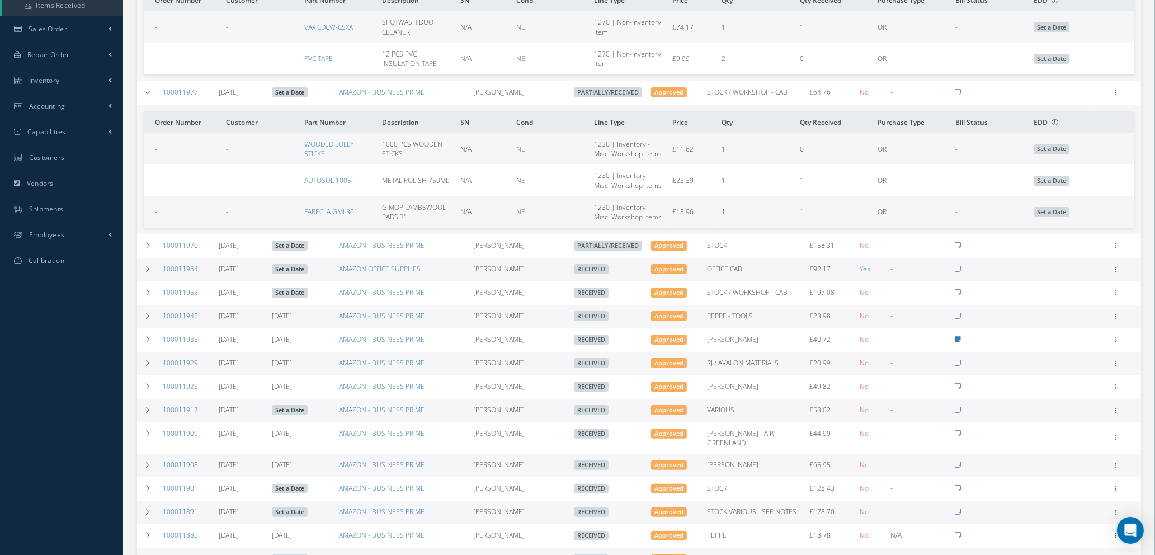
scroll to position [316, 0]
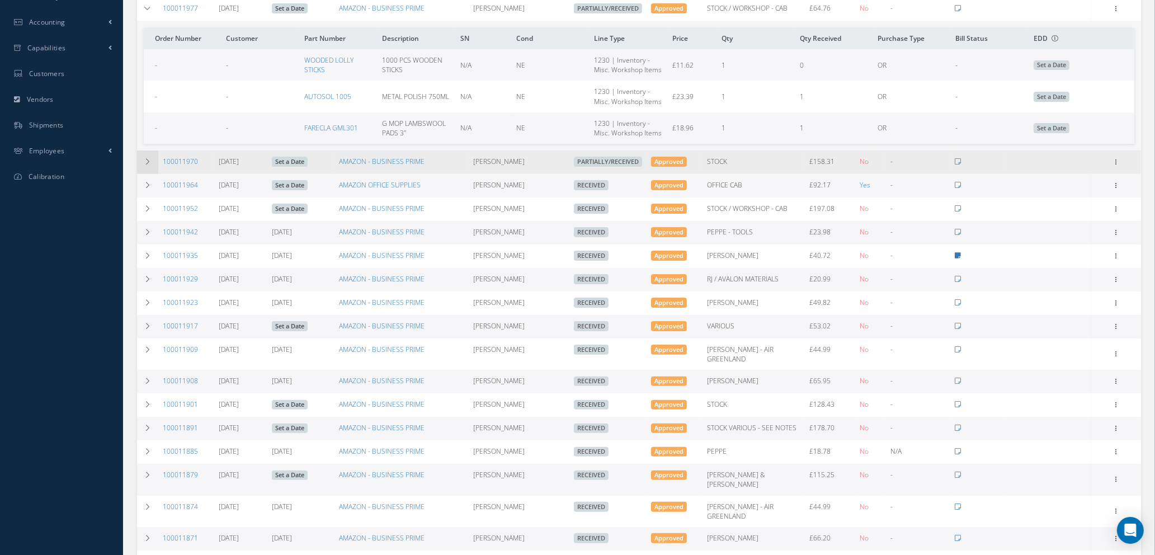
click at [144, 159] on icon at bounding box center [148, 161] width 8 height 7
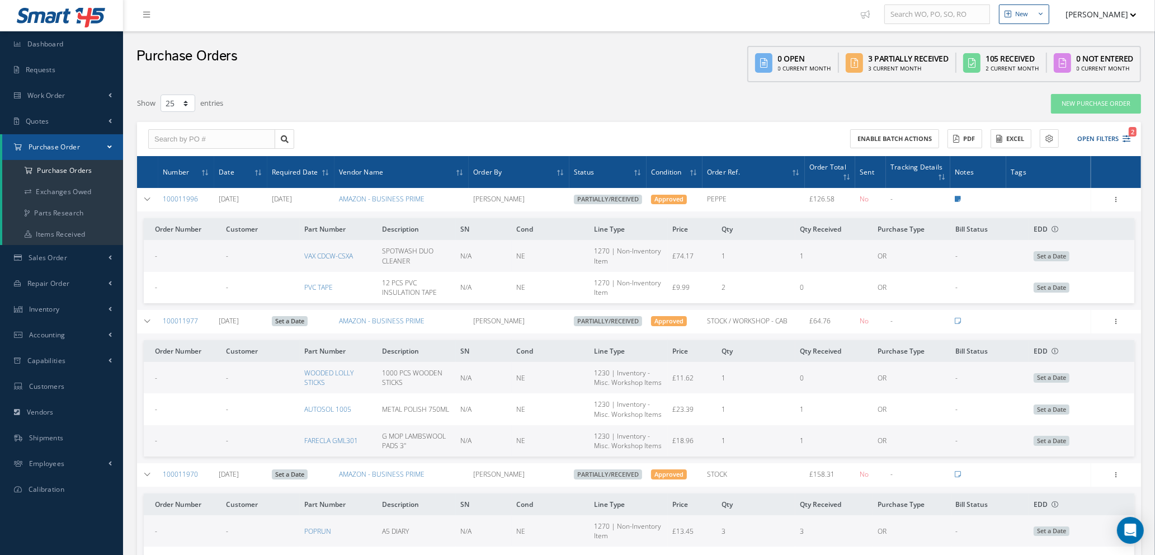
scroll to position [0, 0]
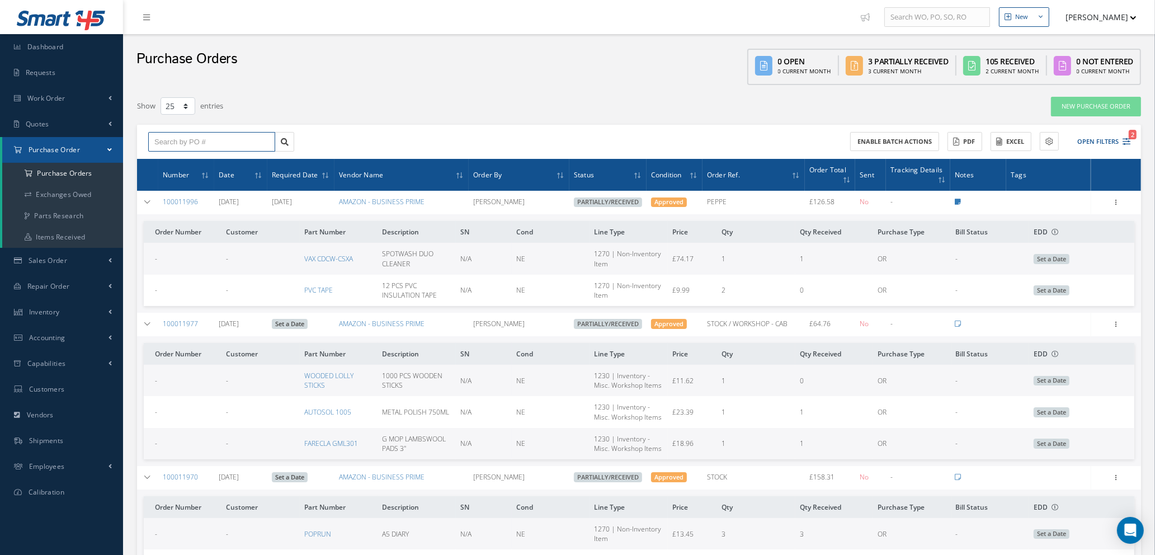
click at [190, 141] on input "text" at bounding box center [211, 142] width 127 height 20
type input "100011818"
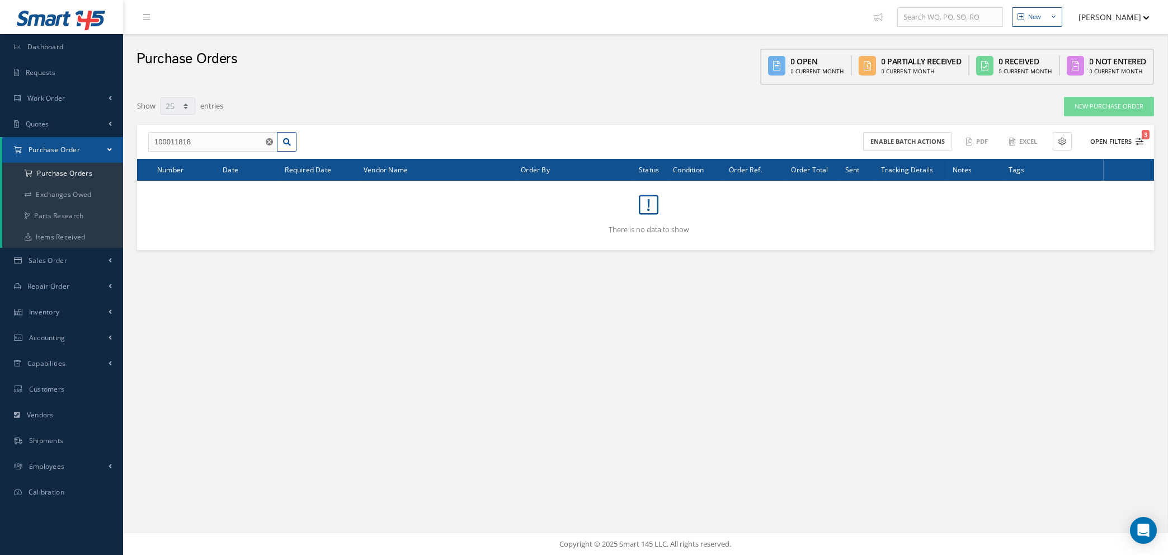
click at [1144, 137] on span "3" at bounding box center [1146, 135] width 8 height 10
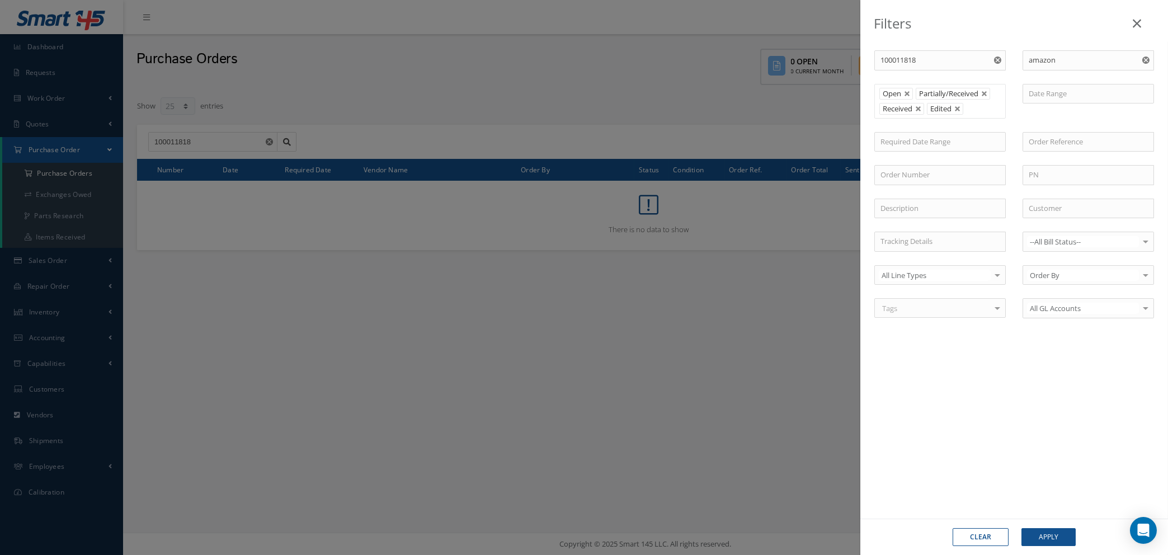
click at [974, 535] on button "Clear" at bounding box center [981, 537] width 56 height 18
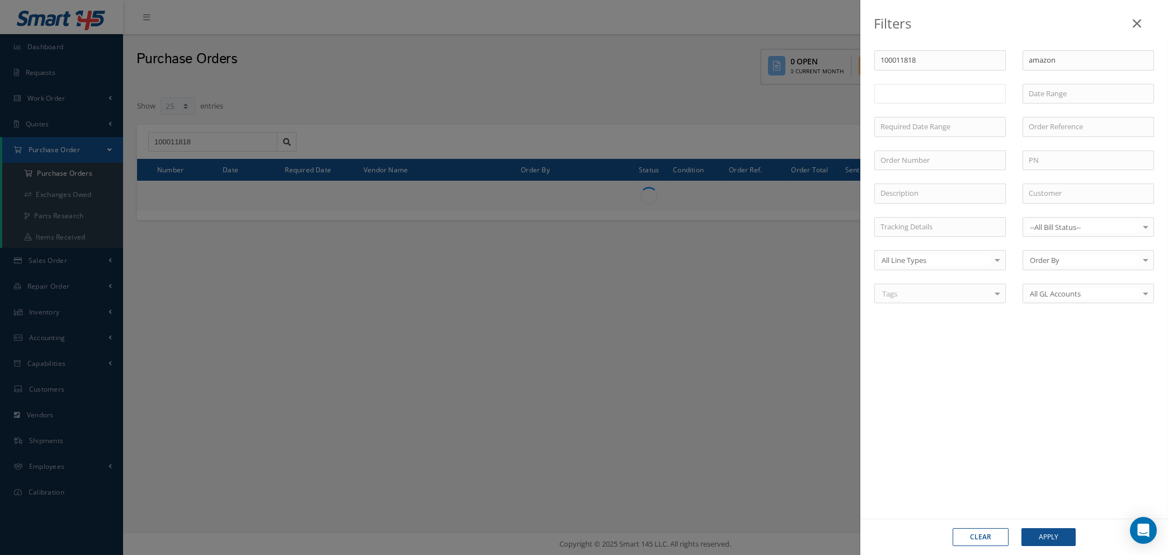
type input "All Status"
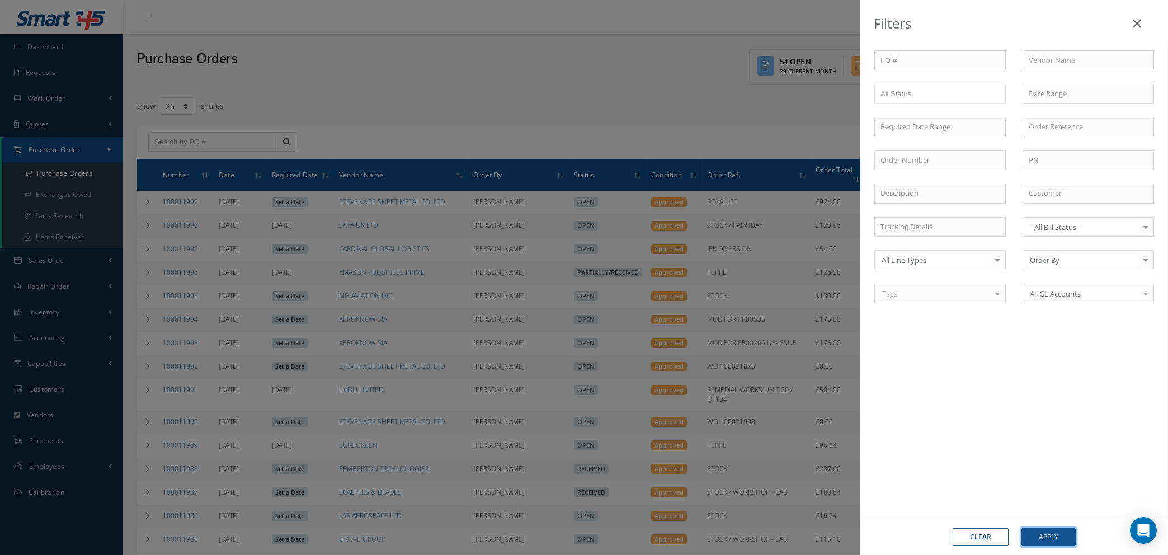
click at [1035, 537] on button "Apply" at bounding box center [1049, 537] width 54 height 18
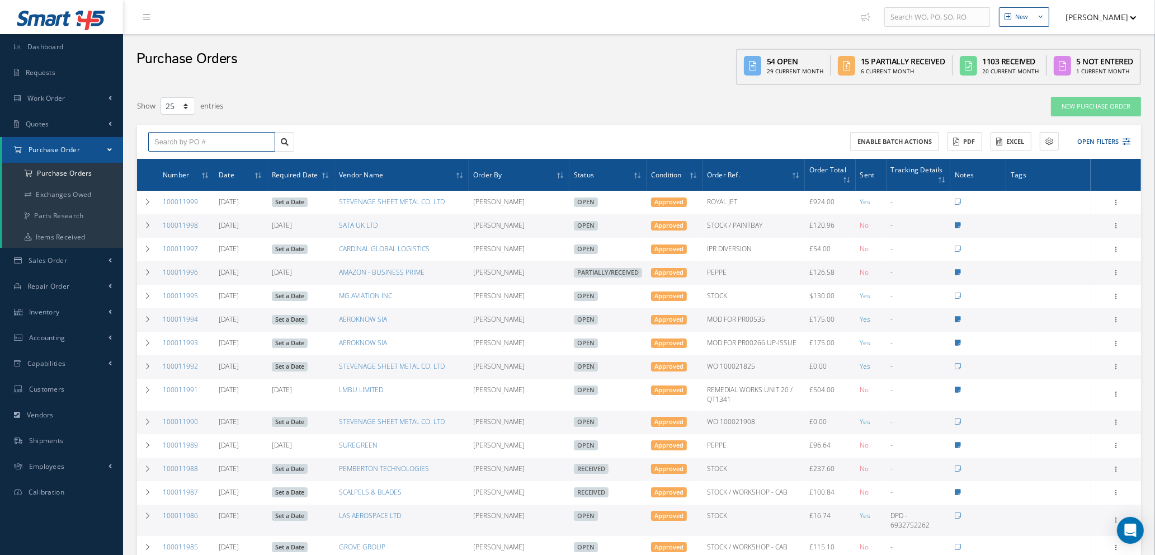
click at [232, 136] on input "text" at bounding box center [211, 142] width 127 height 20
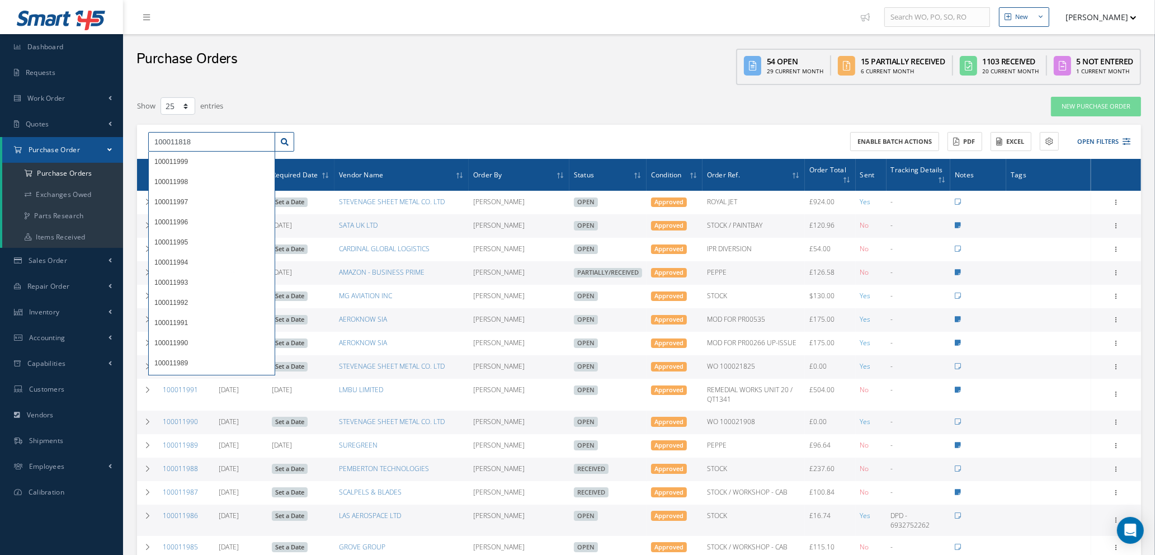
type input "100011818"
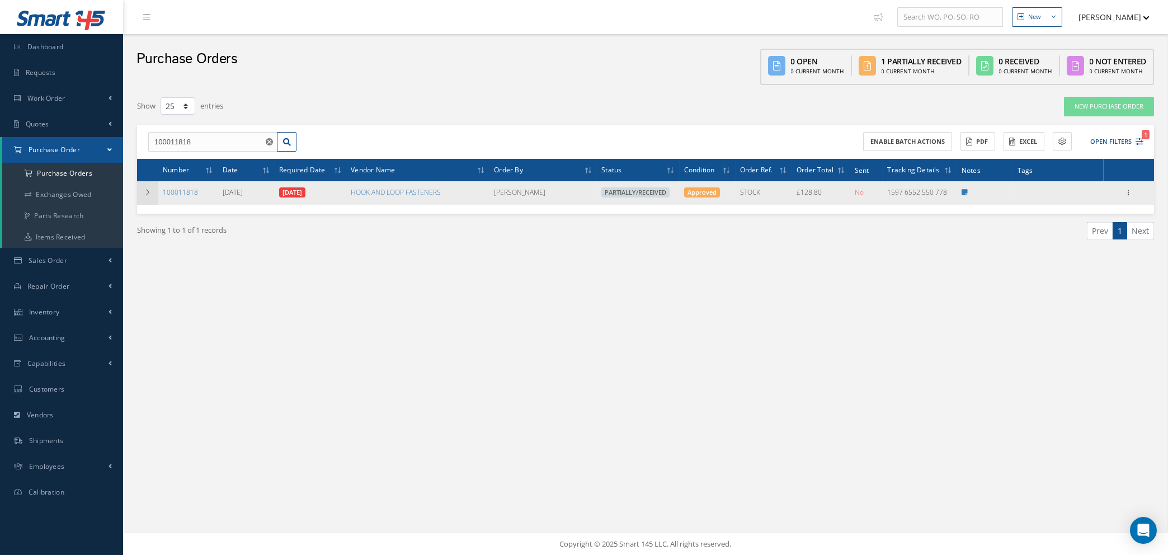
click at [142, 194] on td at bounding box center [147, 193] width 21 height 24
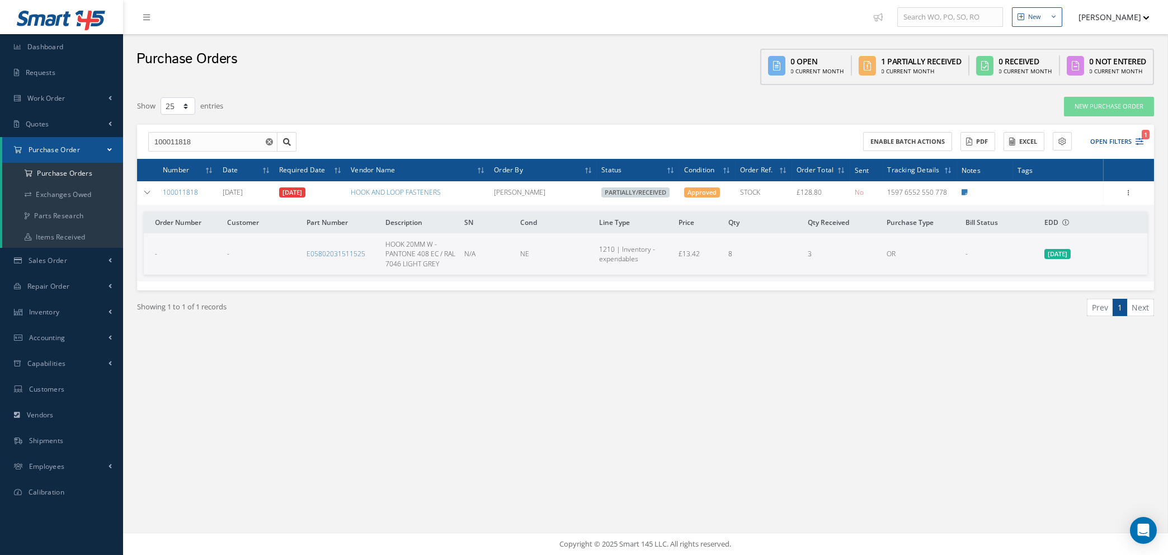
click at [267, 142] on use "Reset" at bounding box center [269, 141] width 7 height 7
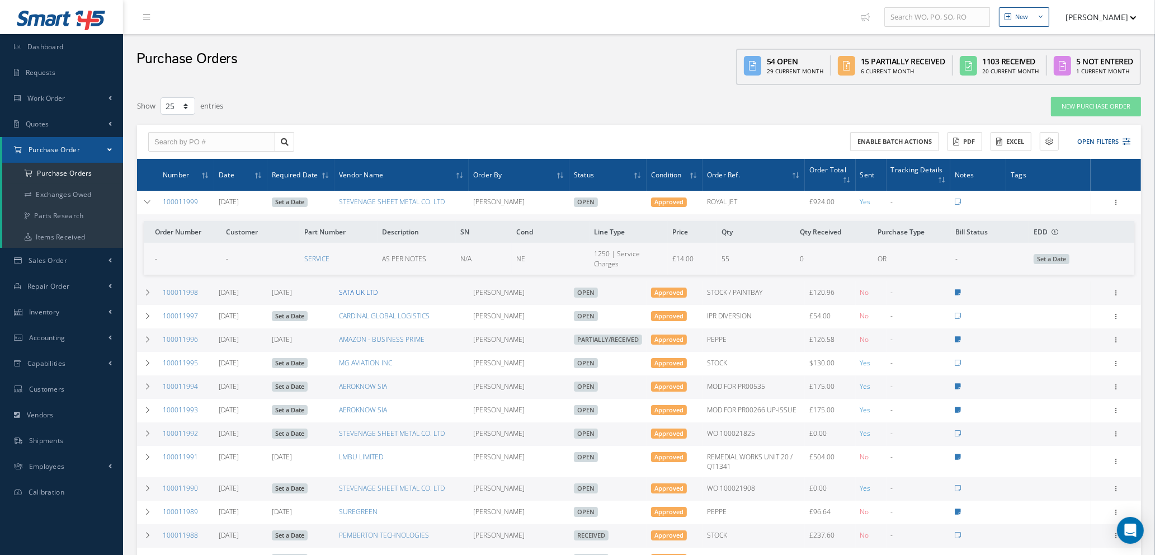
click at [361, 289] on link "SATA UK LTD" at bounding box center [358, 293] width 39 height 10
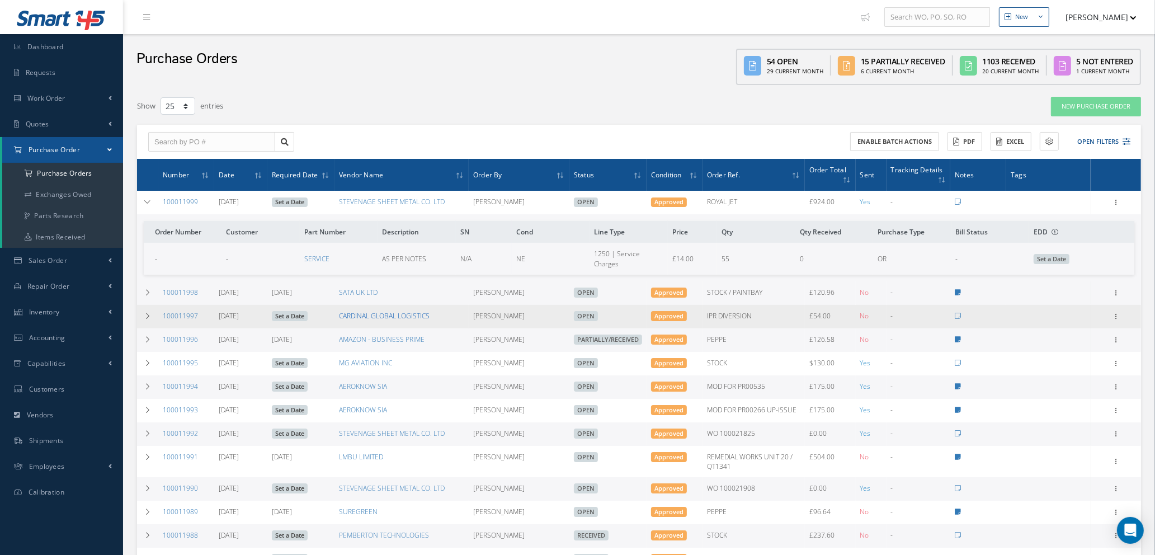
click at [359, 314] on link "CARDINAL GLOBAL LOGISTICS" at bounding box center [384, 316] width 91 height 10
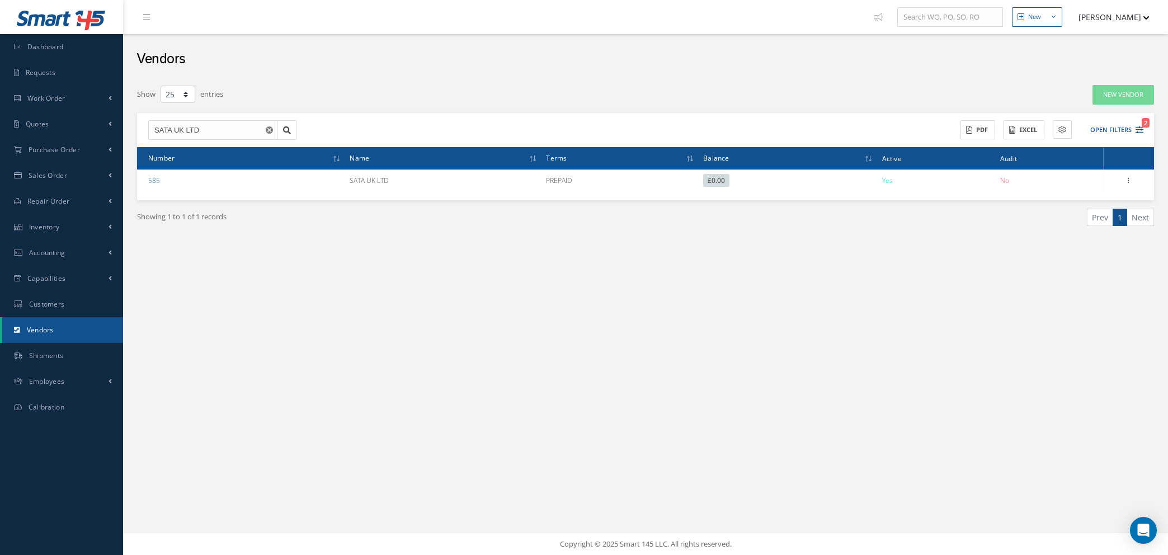
select select "25"
click at [269, 129] on icon "Reset" at bounding box center [269, 129] width 7 height 7
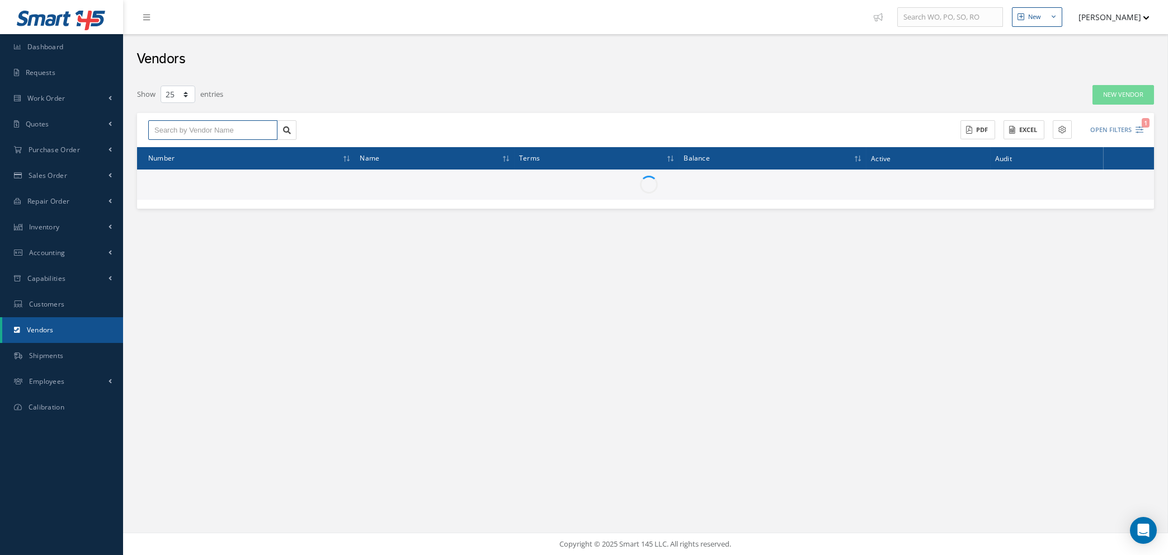
click at [261, 130] on input "text" at bounding box center [212, 130] width 129 height 20
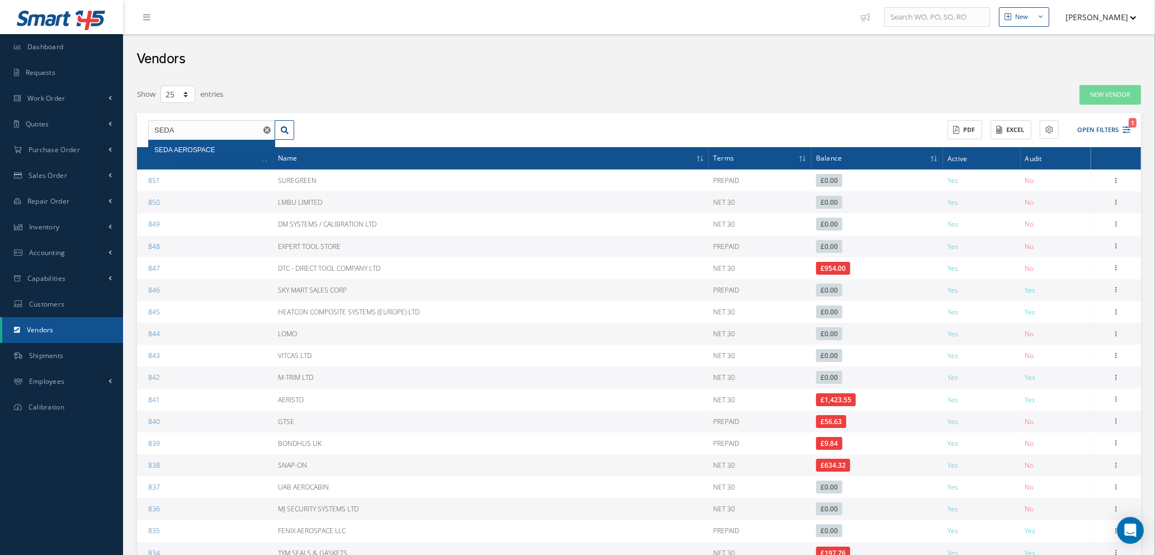
click at [250, 148] on div "SEDA AEROSPACE" at bounding box center [211, 149] width 115 height 11
type input "SEDA AEROSPACE"
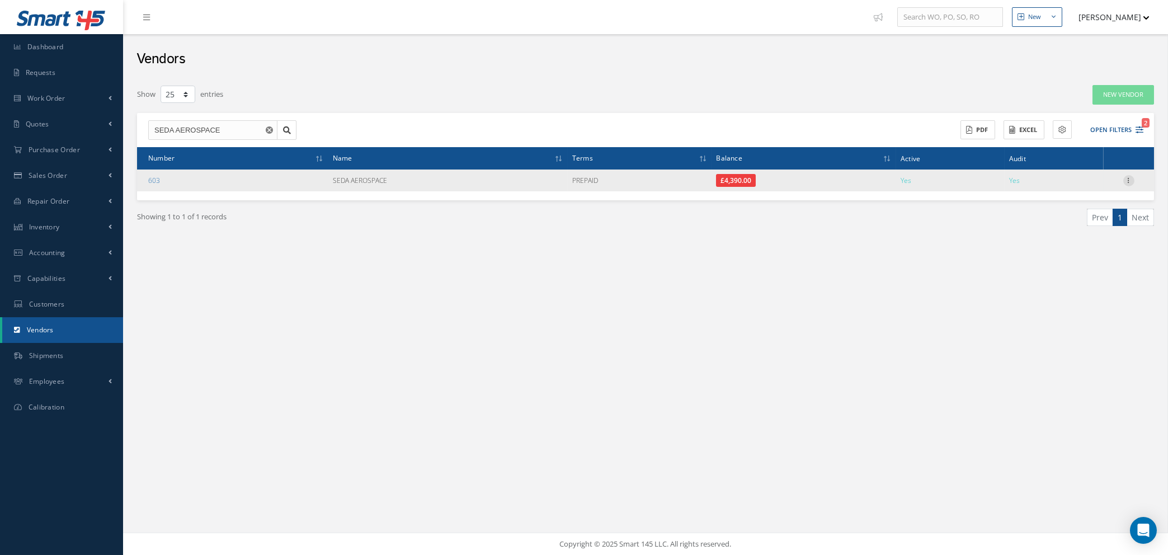
click at [1130, 178] on icon at bounding box center [1129, 179] width 11 height 9
click at [1068, 186] on link "Show" at bounding box center [1077, 188] width 88 height 15
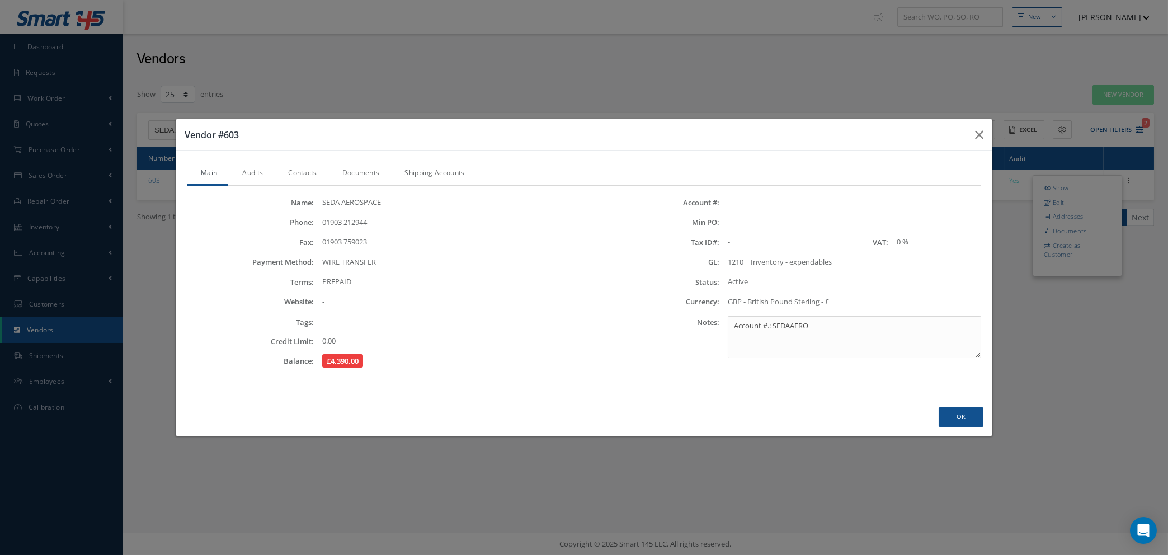
click at [300, 173] on link "Contacts" at bounding box center [301, 174] width 54 height 24
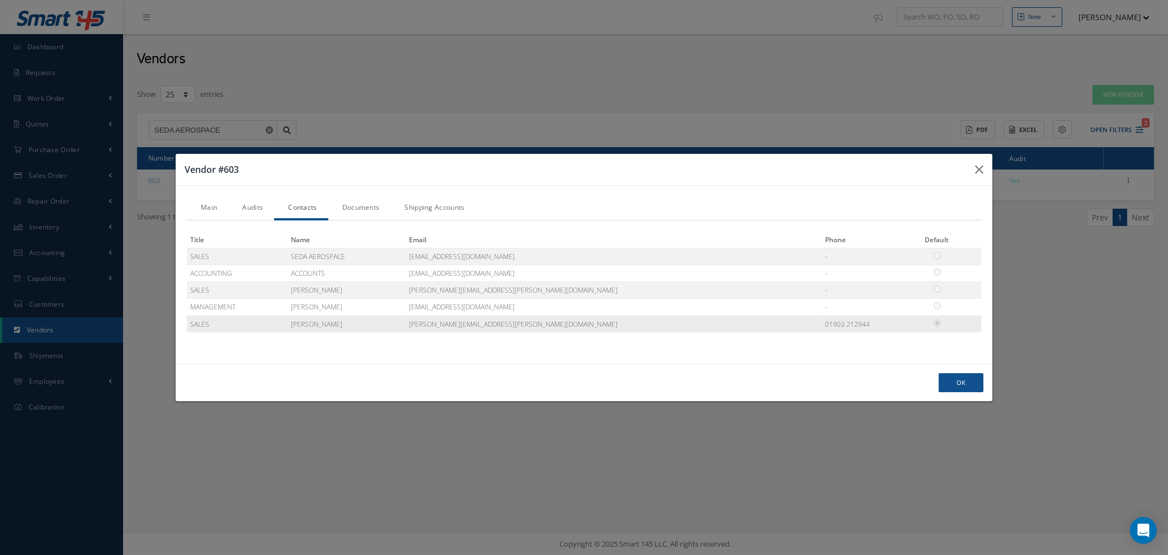
drag, startPoint x: 581, startPoint y: 321, endPoint x: 492, endPoint y: 326, distance: 89.1
click at [492, 326] on td "[PERSON_NAME][EMAIL_ADDRESS][PERSON_NAME][DOMAIN_NAME]" at bounding box center [614, 324] width 417 height 17
copy td "[PERSON_NAME][EMAIL_ADDRESS][PERSON_NAME][DOMAIN_NAME]"
click at [957, 382] on button "Ok" at bounding box center [961, 383] width 45 height 20
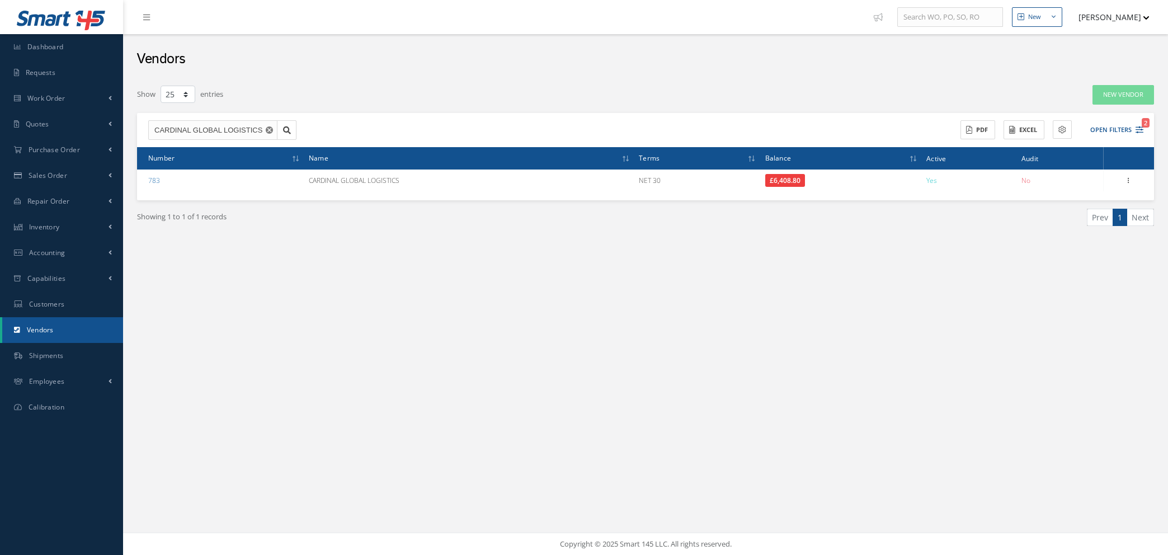
select select "25"
click at [84, 145] on link "Purchase Order" at bounding box center [61, 150] width 123 height 26
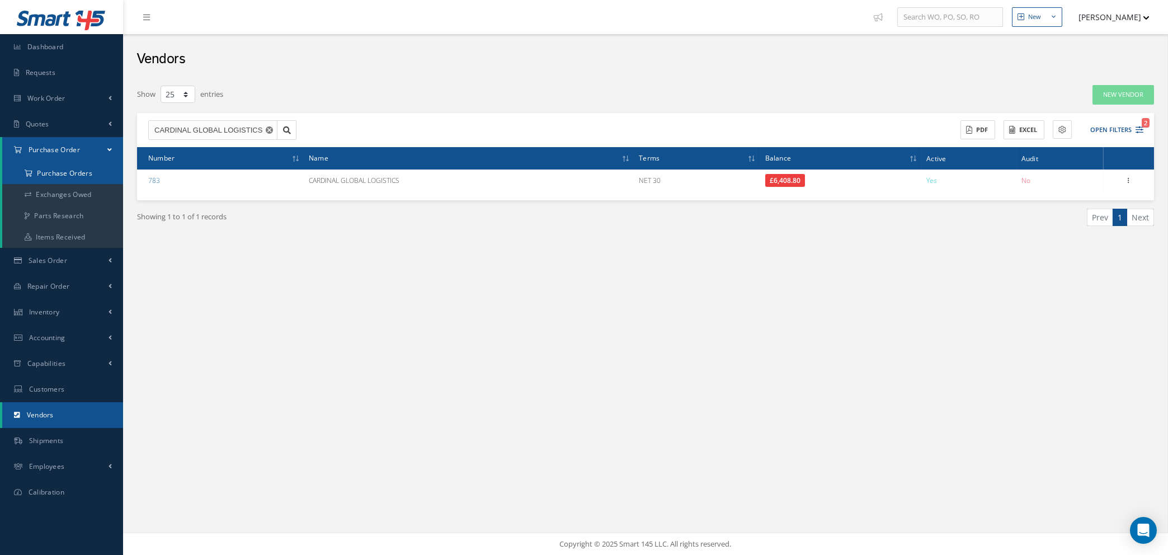
click at [84, 171] on a=1&status_id=2&status_id=3&status_id=5&collapsedFilters"] "Purchase Orders" at bounding box center [62, 173] width 121 height 21
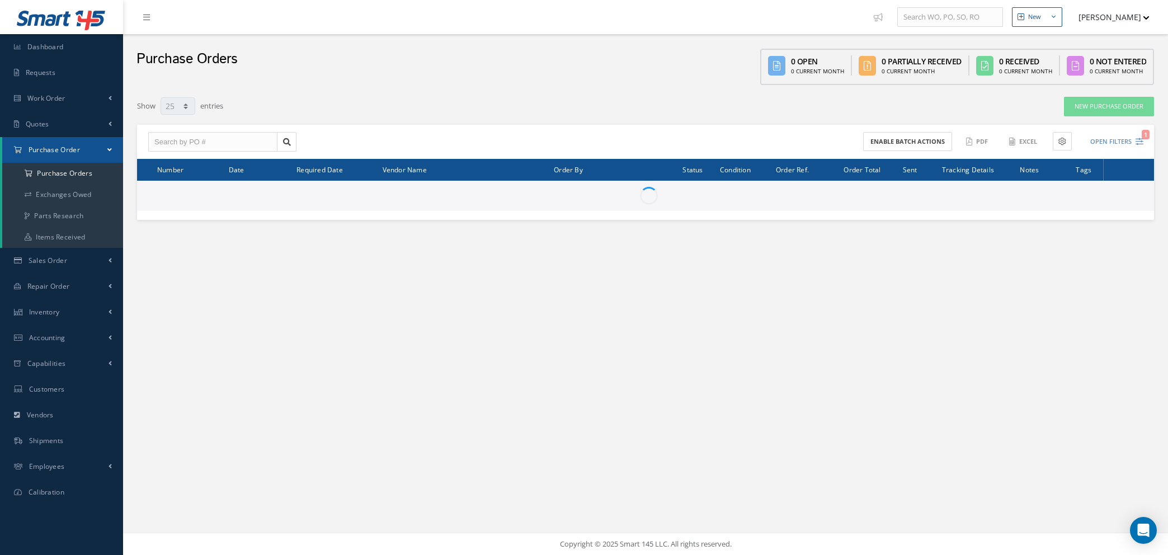
select select "25"
click at [87, 146] on link "Purchase Order" at bounding box center [62, 150] width 121 height 26
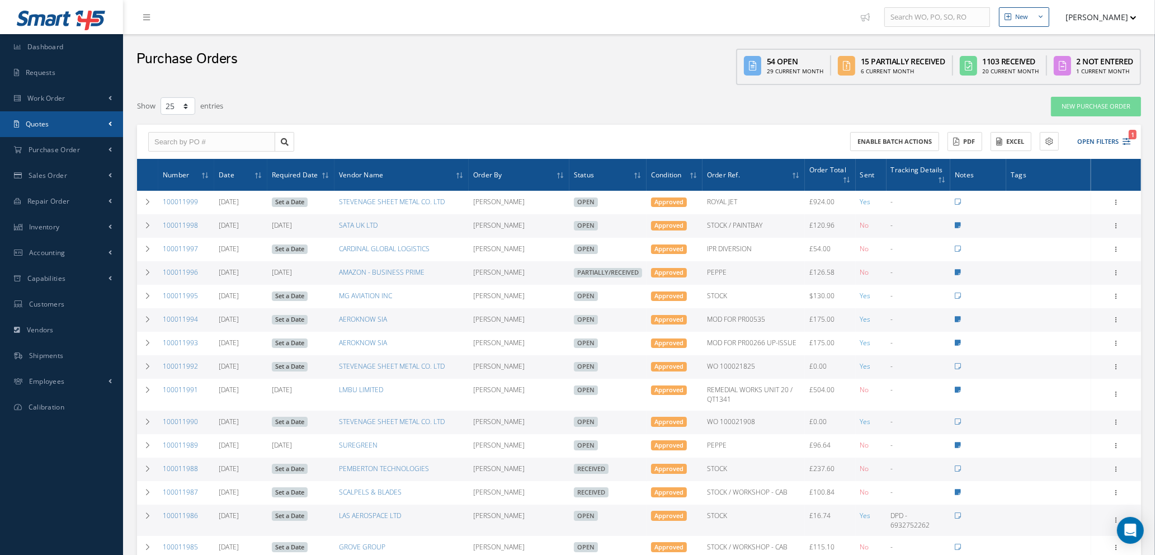
click at [82, 124] on link "Quotes" at bounding box center [61, 124] width 123 height 26
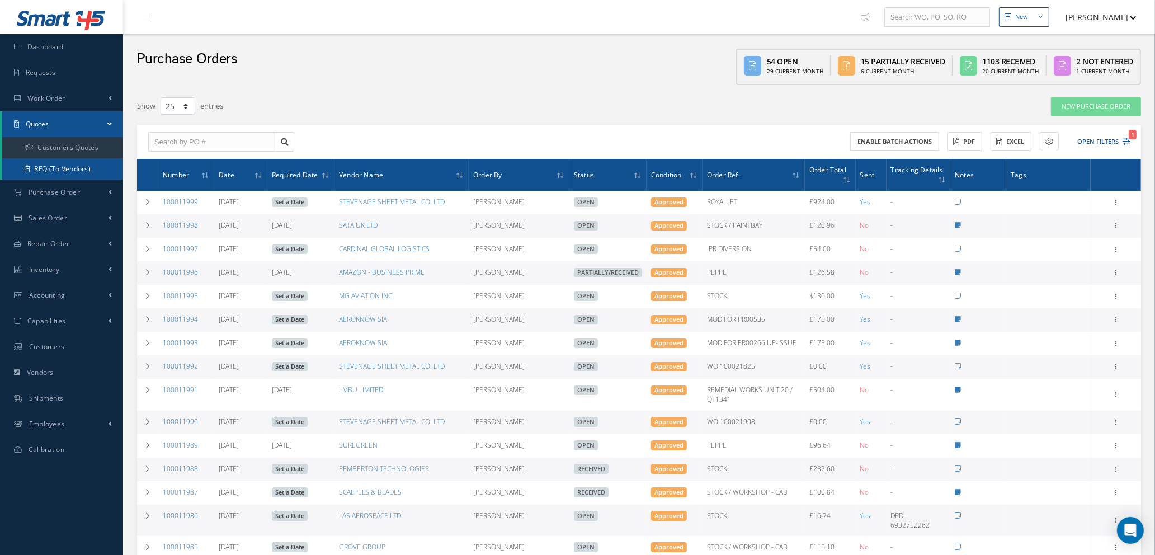
click at [74, 166] on link "RFQ (To Vendors)" at bounding box center [62, 168] width 121 height 21
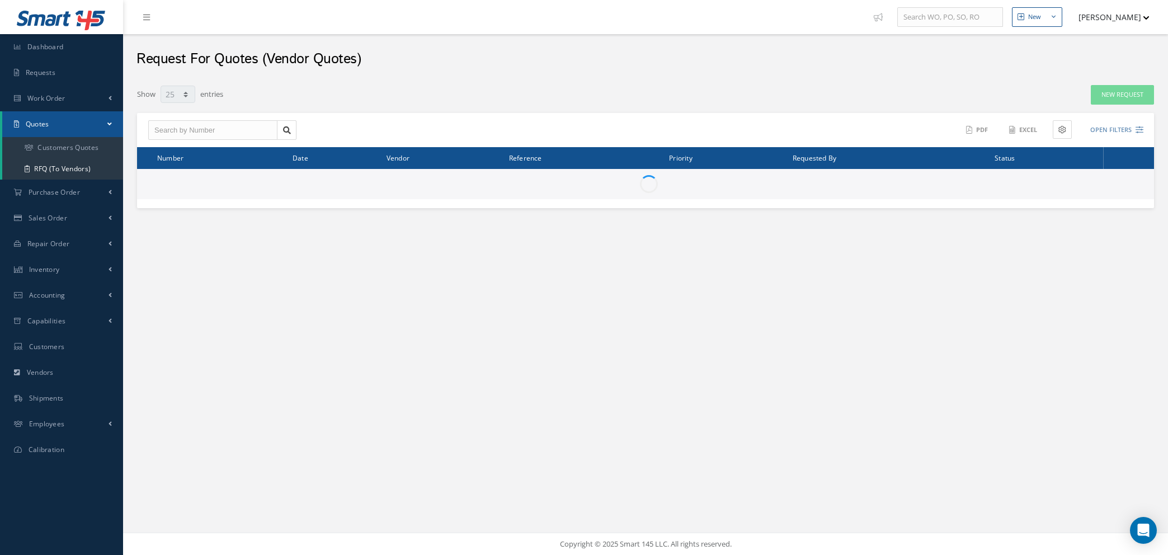
select select "25"
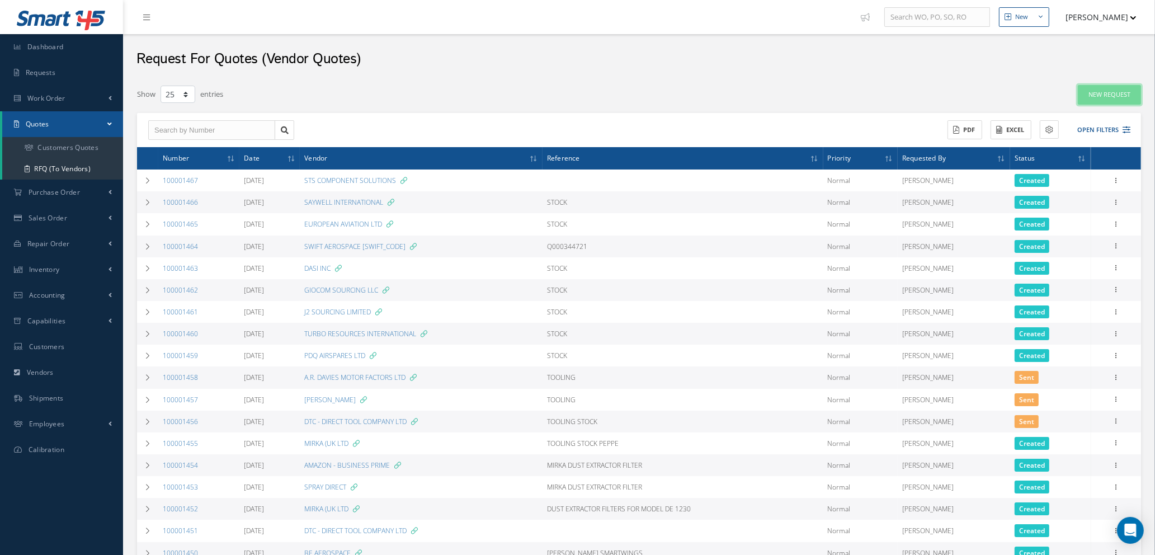
click at [1099, 96] on link "New Request" at bounding box center [1109, 95] width 63 height 20
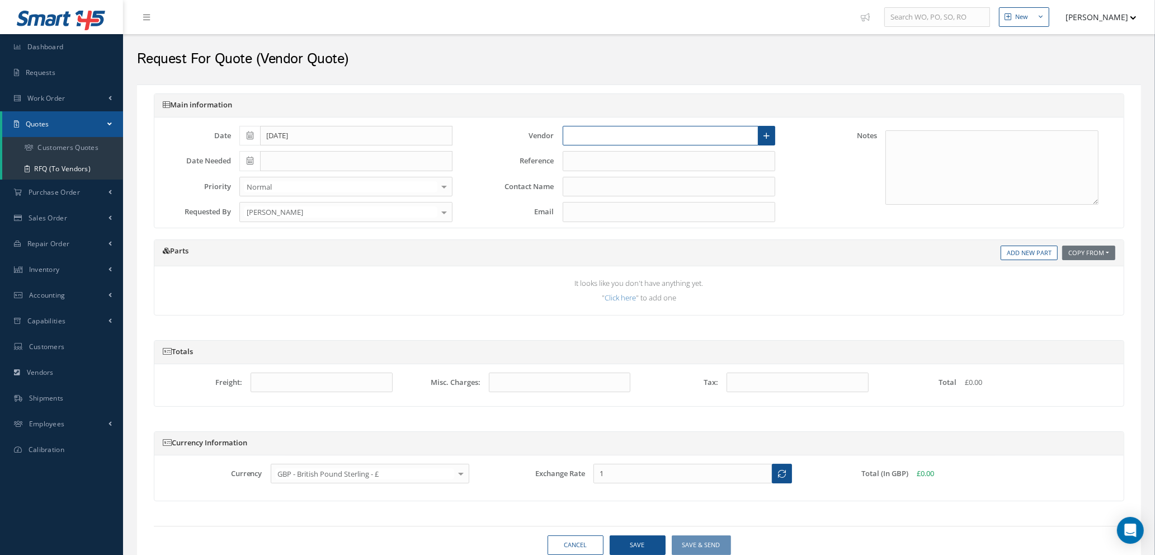
click at [641, 142] on input "text" at bounding box center [661, 136] width 196 height 20
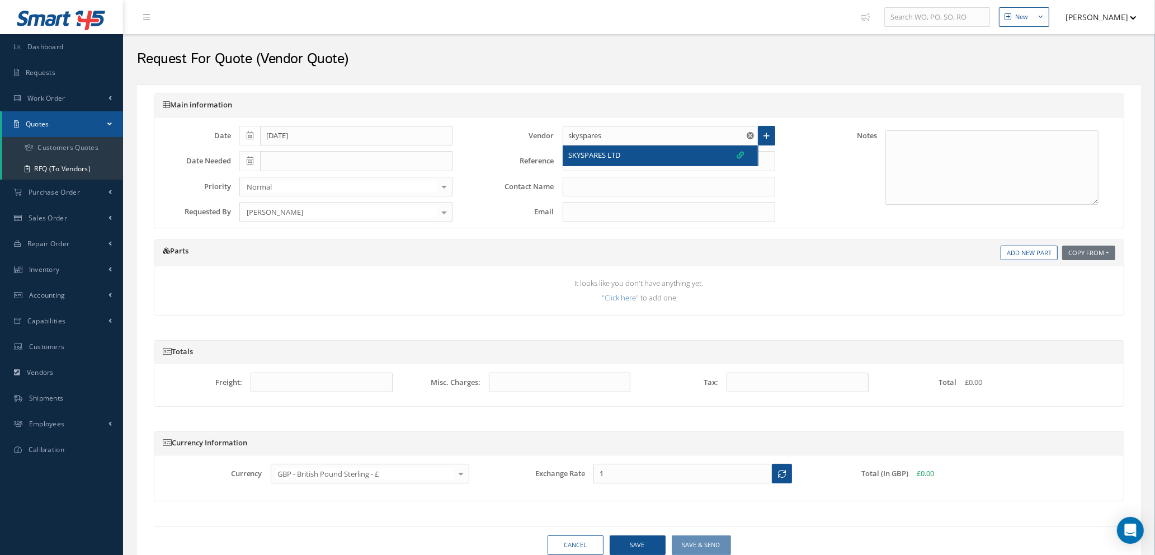
click at [633, 159] on div "SKYSPARES LTD" at bounding box center [657, 155] width 176 height 11
type input "SKYSPARES LTD"
type input "[PERSON_NAME]"
type input "[PERSON_NAME][EMAIL_ADDRESS][DOMAIN_NAME]"
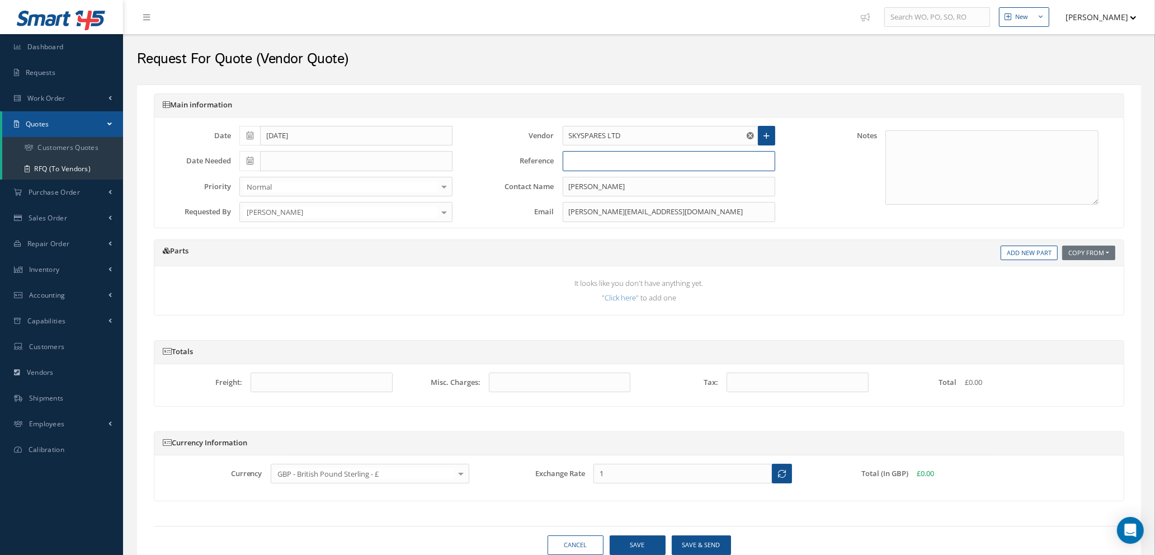
click at [624, 165] on input "text" at bounding box center [669, 161] width 213 height 20
type input "d"
type input "[PERSON_NAME] REQ"
drag, startPoint x: 1025, startPoint y: 256, endPoint x: 854, endPoint y: 299, distance: 175.9
click at [1025, 256] on link "Add New Part" at bounding box center [1029, 253] width 57 height 15
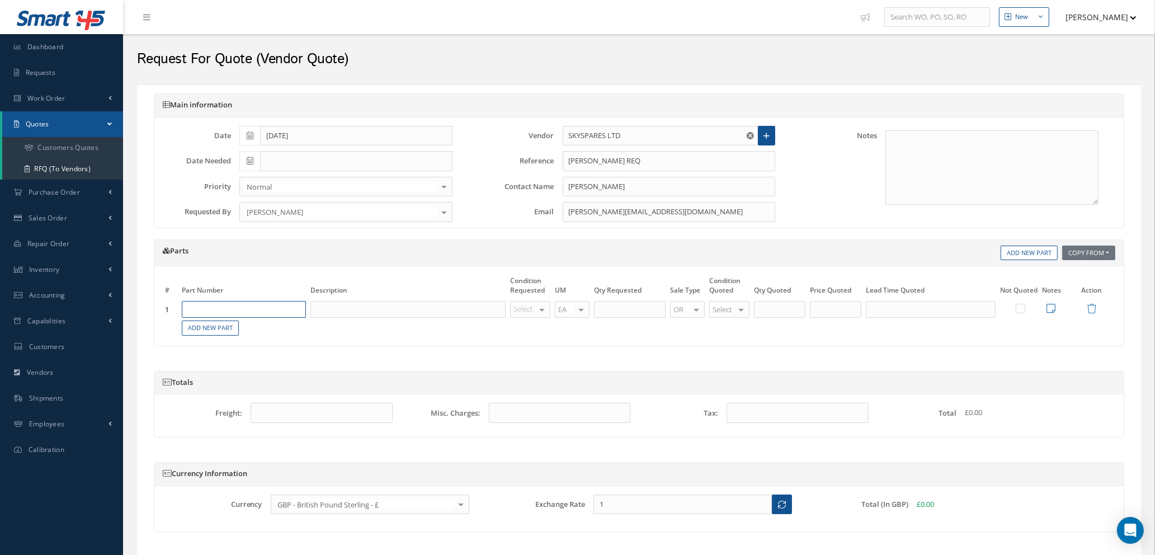
click at [275, 307] on input "text" at bounding box center [244, 309] width 124 height 17
type input "PRO150-134"
click at [352, 300] on table "# Part Number Description Condition Requested UM Qty Requested Sale Type Condit…" at bounding box center [639, 306] width 953 height 62
click at [349, 306] on input "text" at bounding box center [408, 309] width 195 height 17
type input "SEAL"
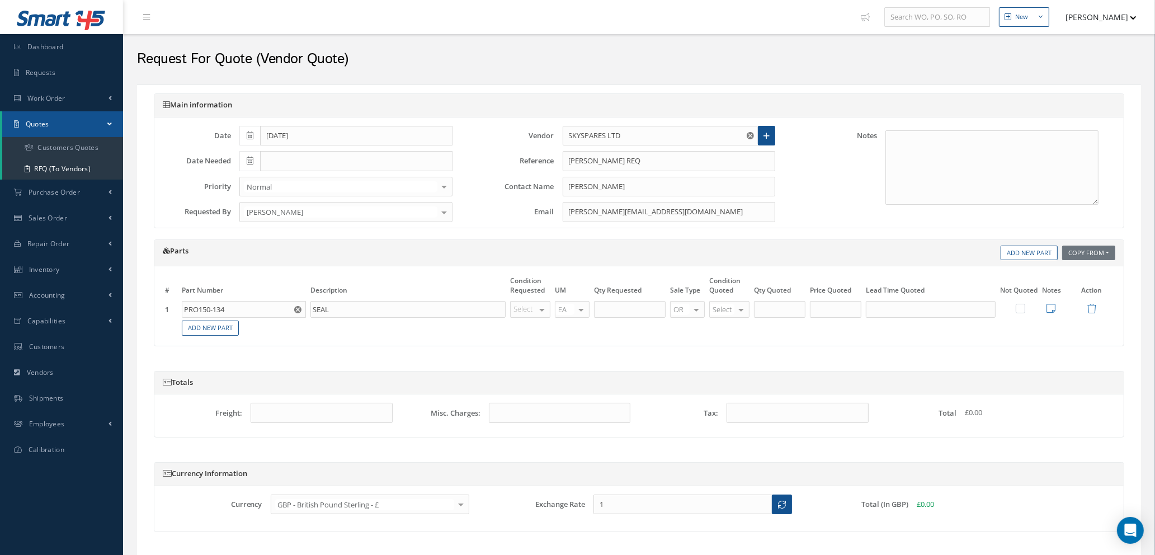
click at [546, 311] on div at bounding box center [542, 310] width 16 height 16
type input "NE"
click at [542, 333] on span "NE" at bounding box center [532, 328] width 39 height 19
click at [629, 309] on input "text" at bounding box center [630, 309] width 72 height 17
type input "3"
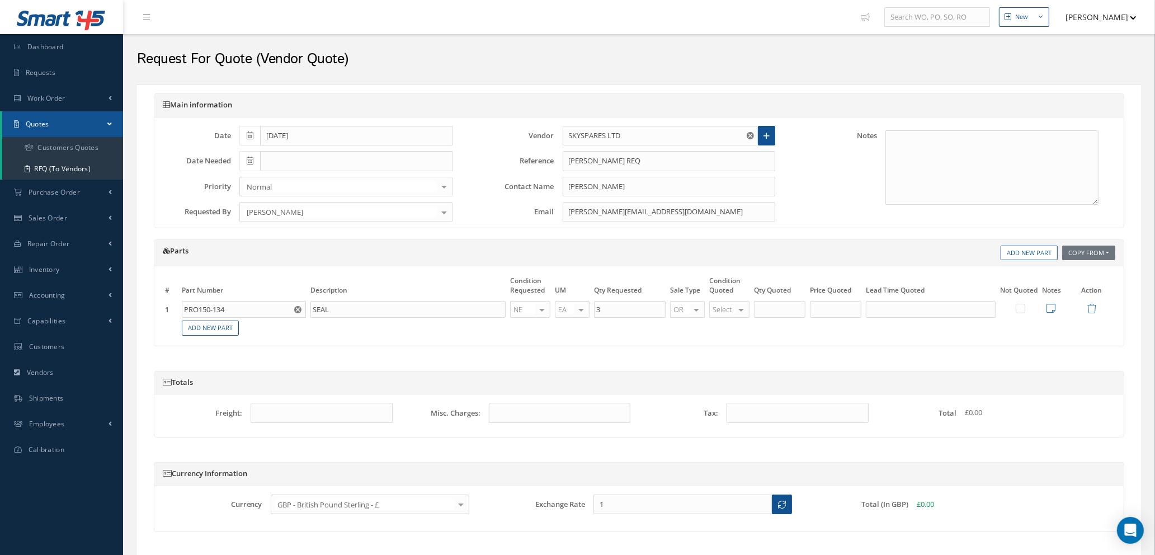
click at [739, 306] on div at bounding box center [742, 310] width 16 height 16
type input "NS"
type input "3"
click at [774, 307] on input "3" at bounding box center [779, 309] width 51 height 17
click at [829, 306] on input "text" at bounding box center [835, 309] width 51 height 17
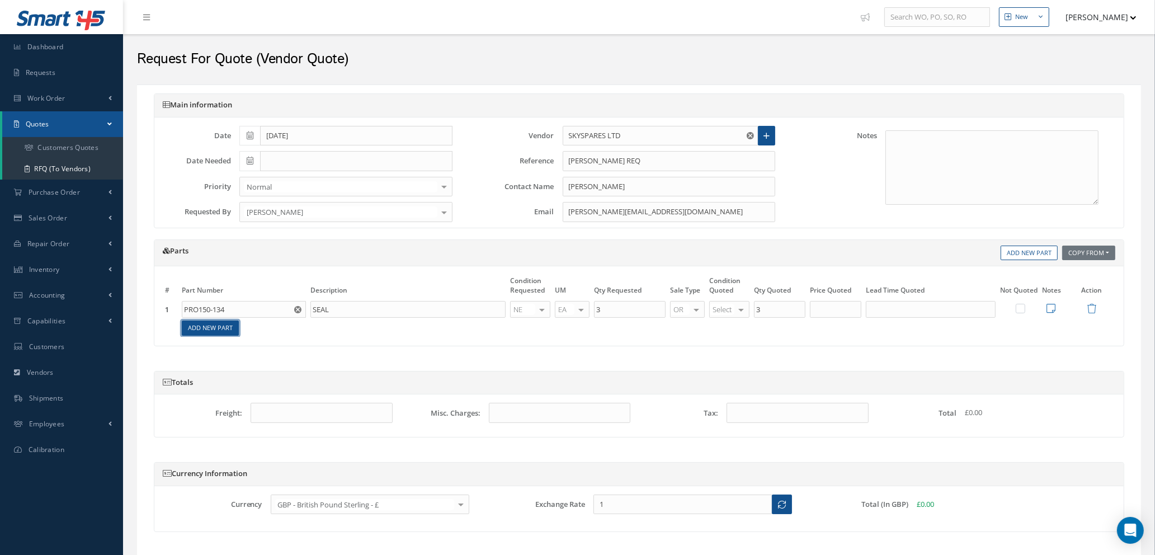
click at [223, 328] on link "Add New Part" at bounding box center [210, 328] width 57 height 15
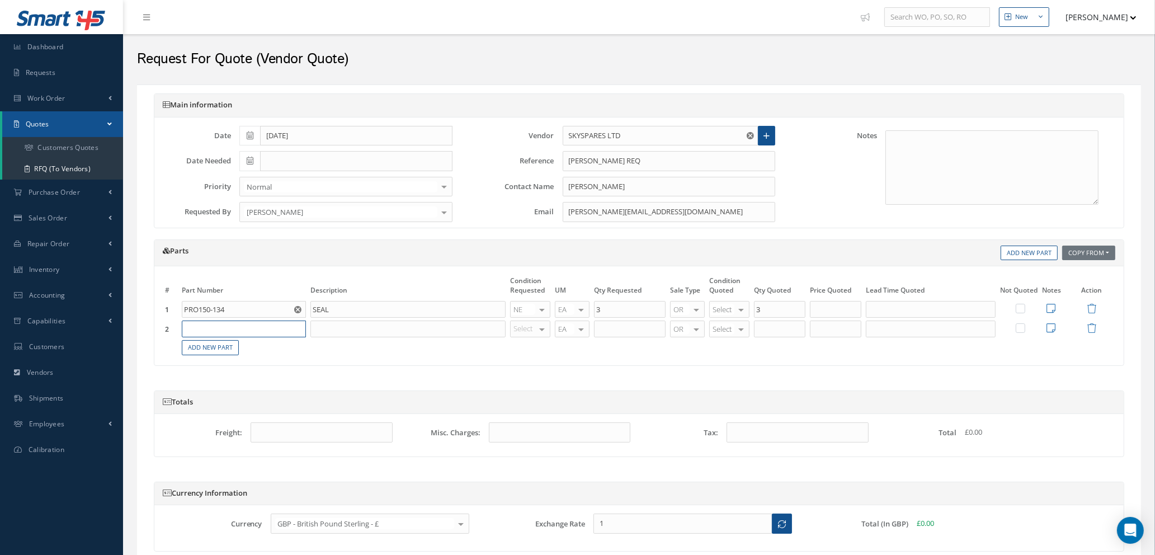
click at [223, 328] on input "text" at bounding box center [244, 329] width 124 height 17
type input "PRO150-138"
click at [345, 330] on input "text" at bounding box center [408, 329] width 195 height 17
type input "SEAL"
type input "NE"
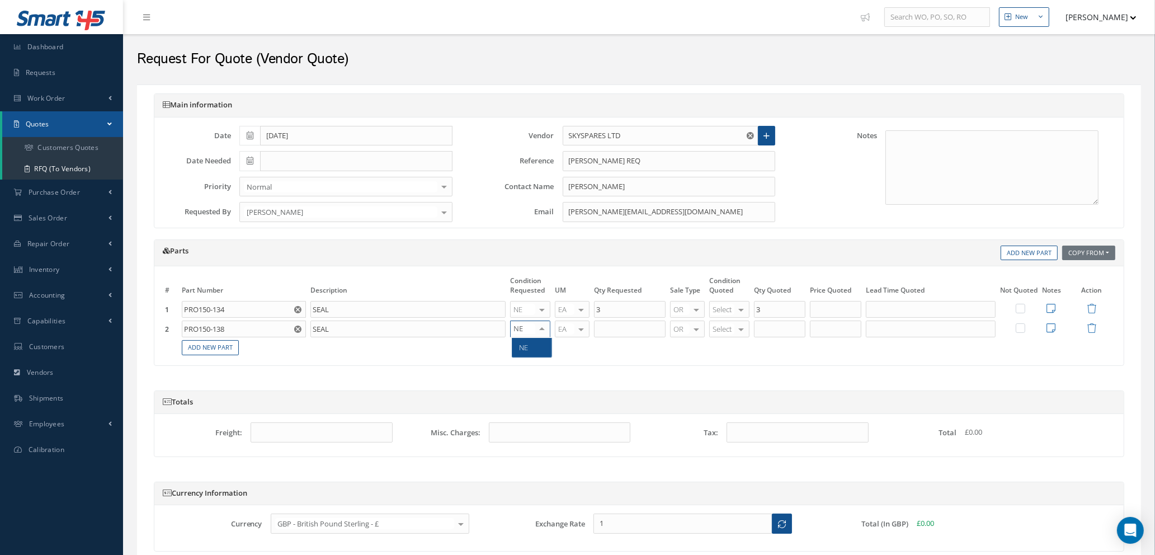
drag, startPoint x: 522, startPoint y: 349, endPoint x: 580, endPoint y: 349, distance: 57.6
click at [525, 350] on span "NE" at bounding box center [523, 347] width 9 height 10
click at [621, 330] on input "text" at bounding box center [630, 329] width 72 height 17
type input "2"
click at [737, 333] on div at bounding box center [742, 329] width 16 height 16
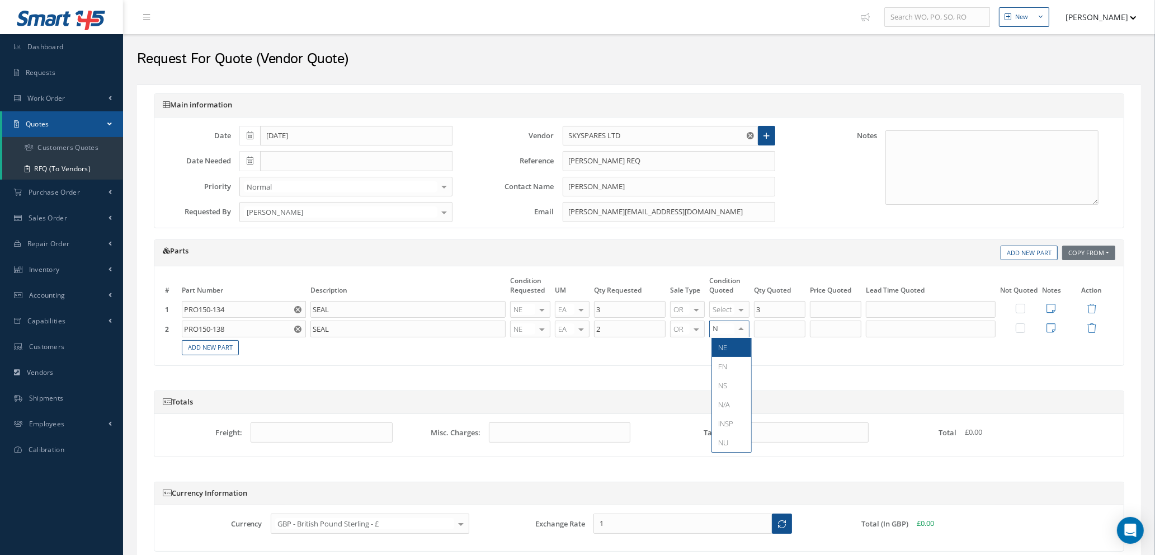
type input "NS"
drag, startPoint x: 732, startPoint y: 347, endPoint x: 792, endPoint y: 344, distance: 60.5
click at [732, 346] on span "NS" at bounding box center [731, 347] width 39 height 19
type input "2"
click at [789, 331] on input "2" at bounding box center [779, 329] width 51 height 17
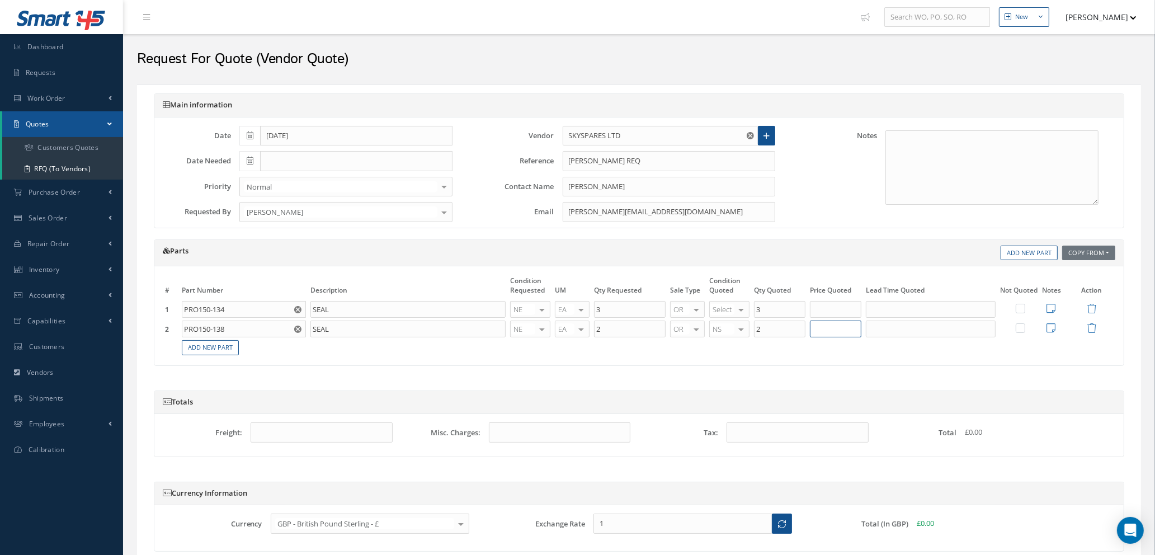
click at [833, 330] on input "text" at bounding box center [835, 329] width 51 height 17
type input "£24.4018"
click at [907, 325] on input "text" at bounding box center [931, 329] width 130 height 17
type input "2 DAYS"
click at [1051, 328] on icon at bounding box center [1051, 328] width 9 height 10
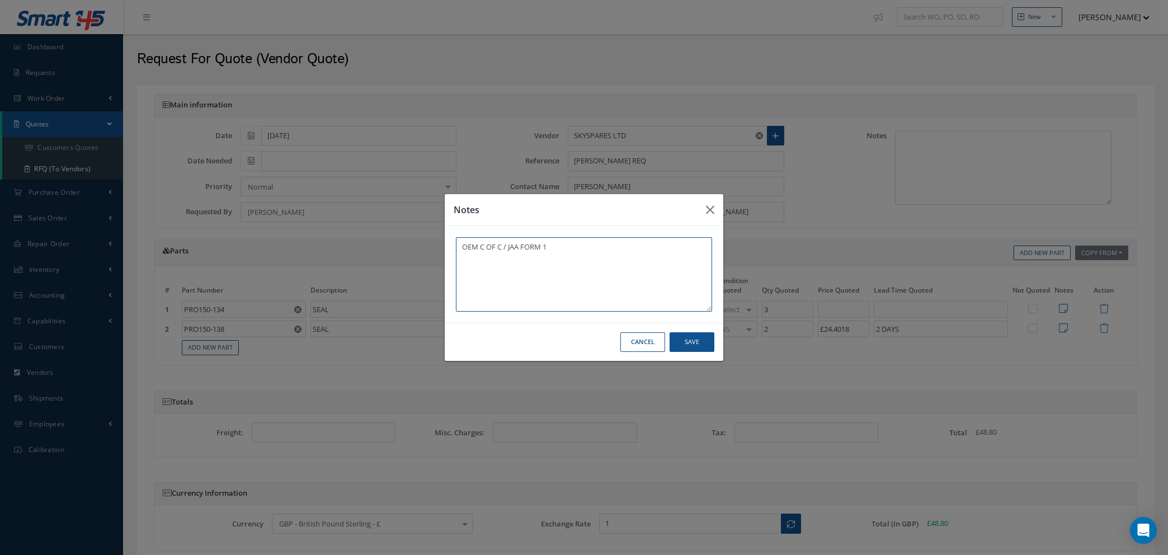
type textarea "OEM C OF C / JAA FORM 1"
drag, startPoint x: 689, startPoint y: 344, endPoint x: 684, endPoint y: 350, distance: 8.1
click at [689, 344] on button "Save" at bounding box center [692, 342] width 45 height 20
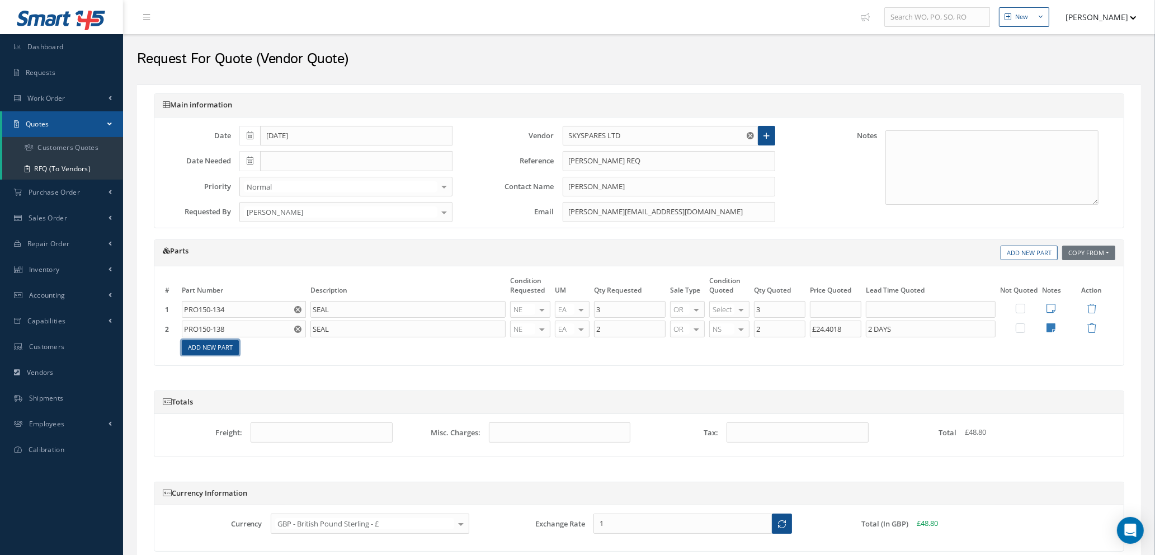
click at [208, 349] on link "Add New Part" at bounding box center [210, 347] width 57 height 15
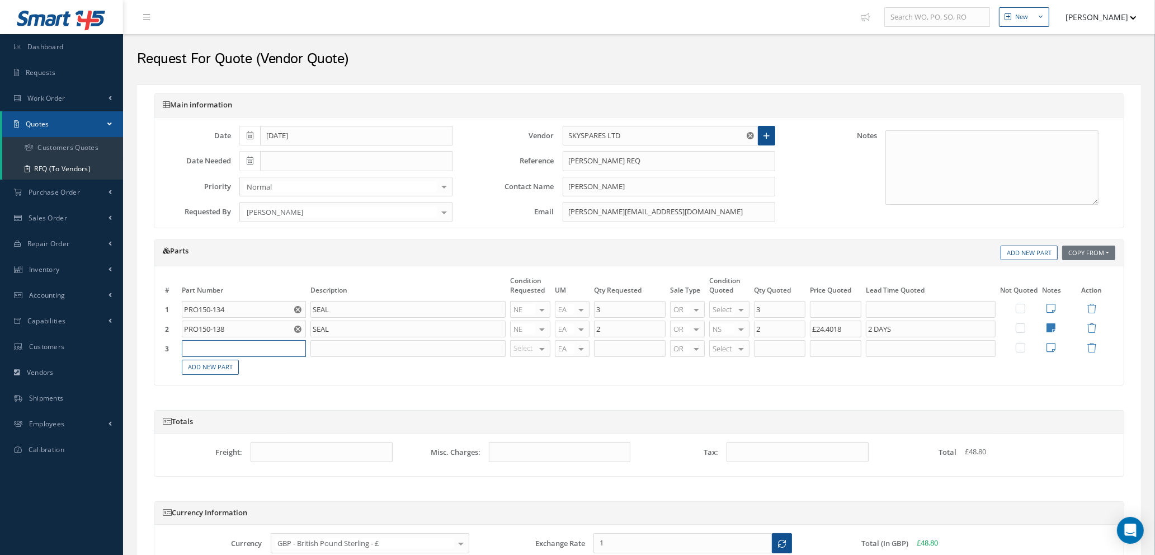
click at [210, 344] on input "text" at bounding box center [244, 348] width 124 height 17
click at [1094, 347] on icon at bounding box center [1092, 348] width 10 height 10
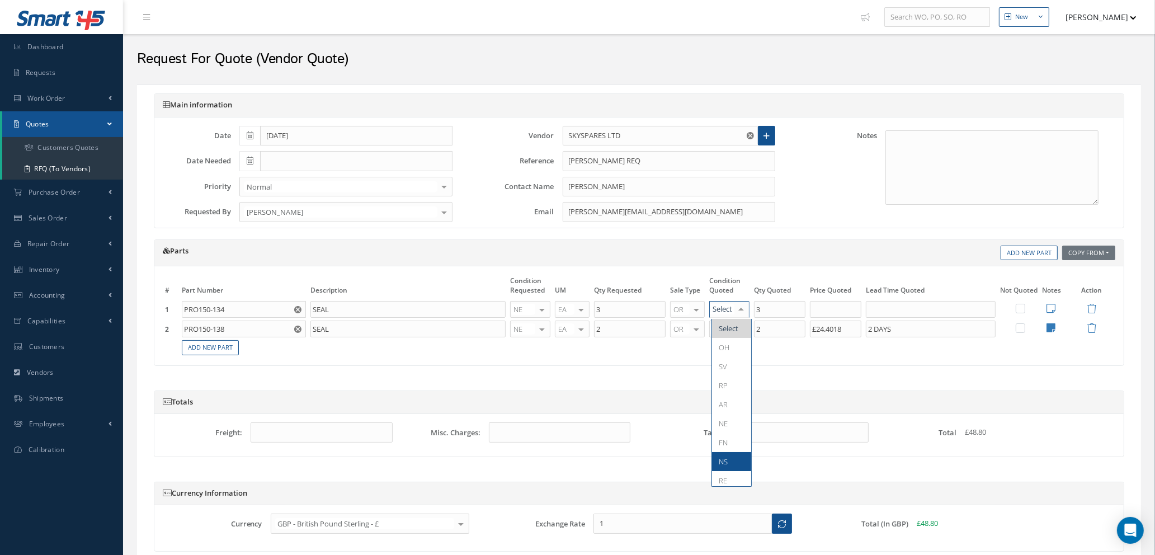
click at [722, 458] on span "NS" at bounding box center [723, 462] width 9 height 10
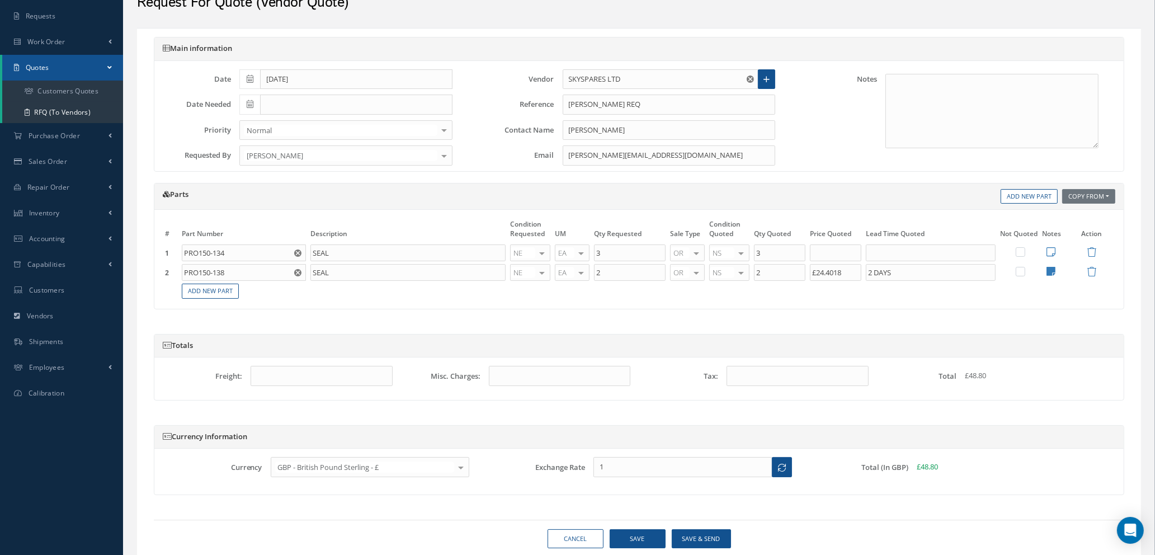
scroll to position [95, 0]
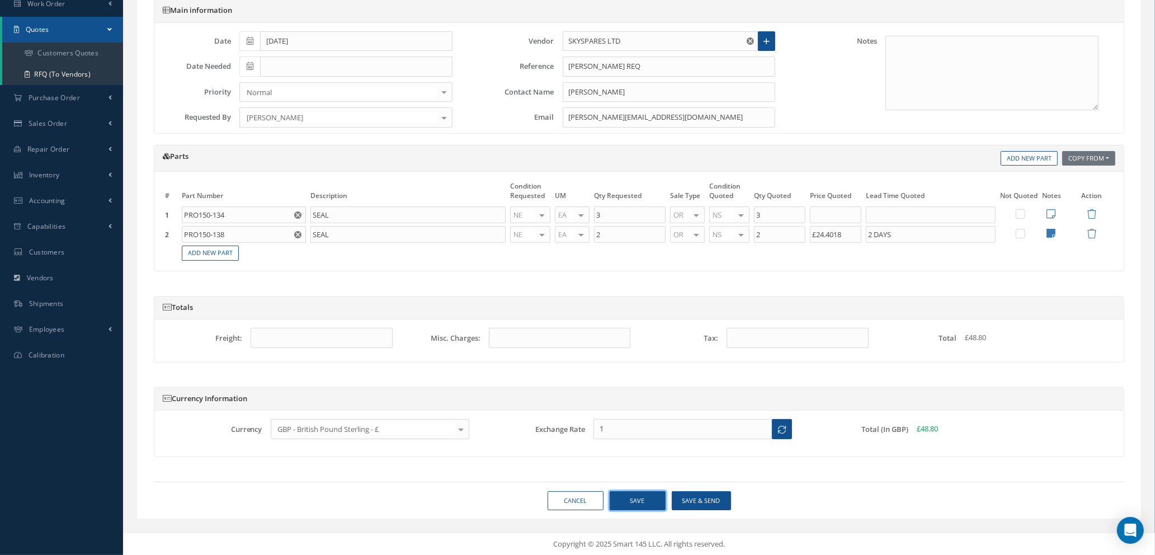
click at [634, 502] on button "Save" at bounding box center [638, 501] width 56 height 20
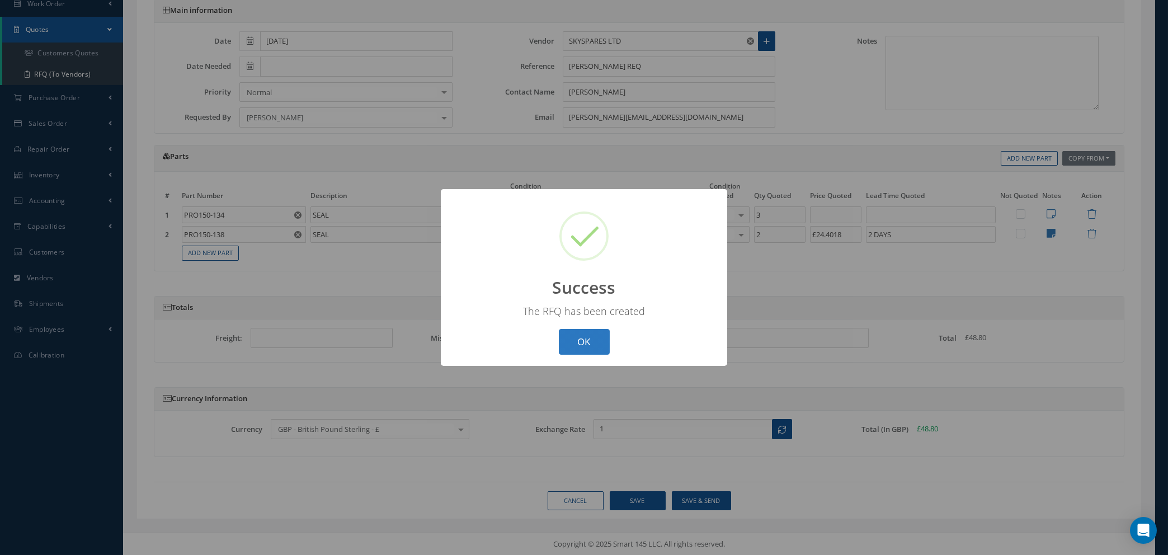
click at [593, 341] on button "OK" at bounding box center [584, 342] width 51 height 26
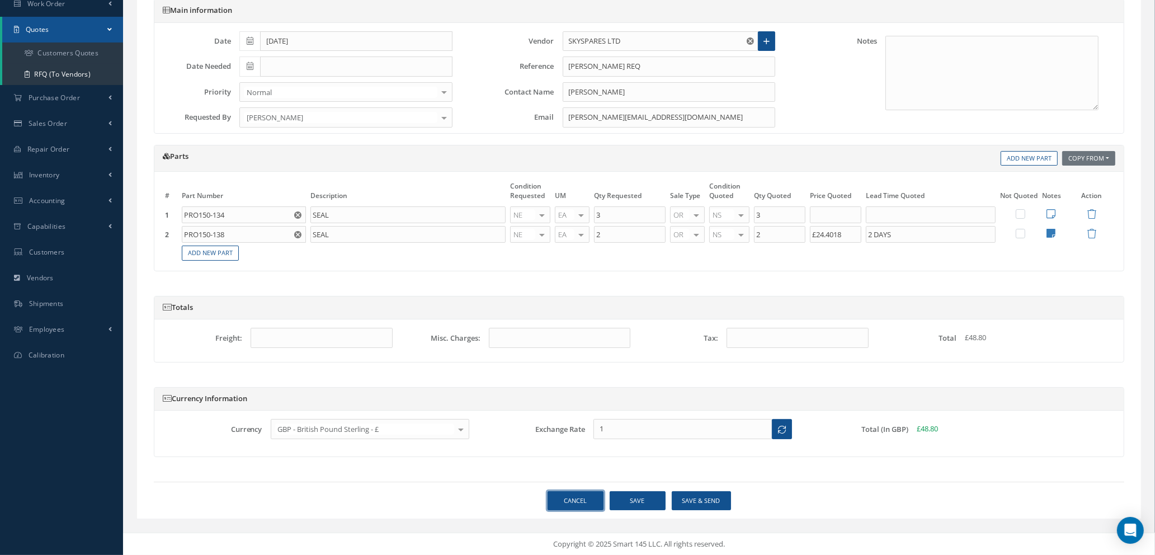
click at [581, 504] on link "Cancel" at bounding box center [576, 501] width 56 height 20
select select "25"
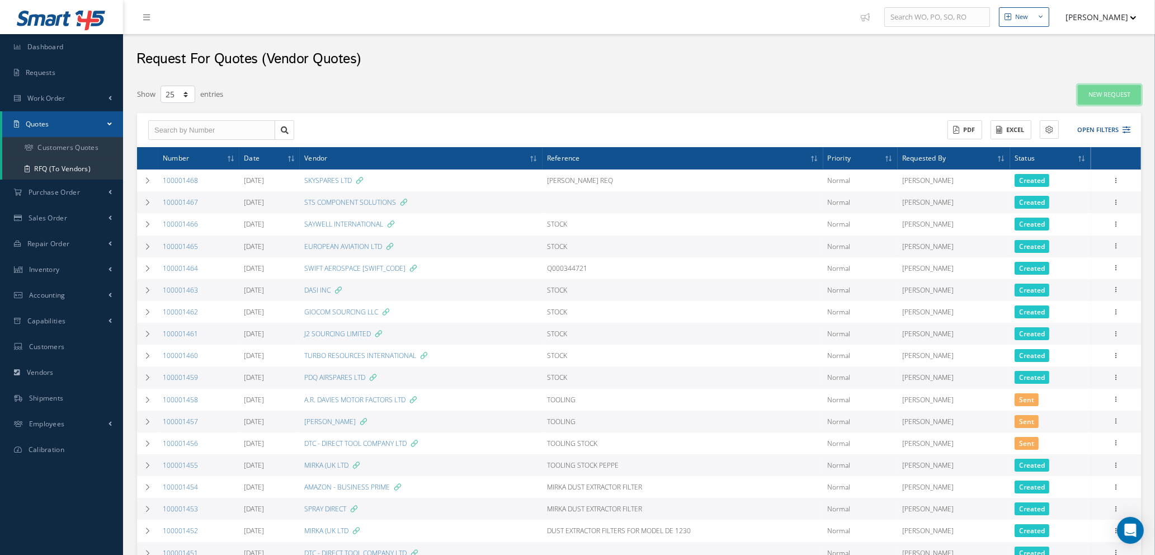
click at [1094, 86] on link "New Request" at bounding box center [1109, 95] width 63 height 20
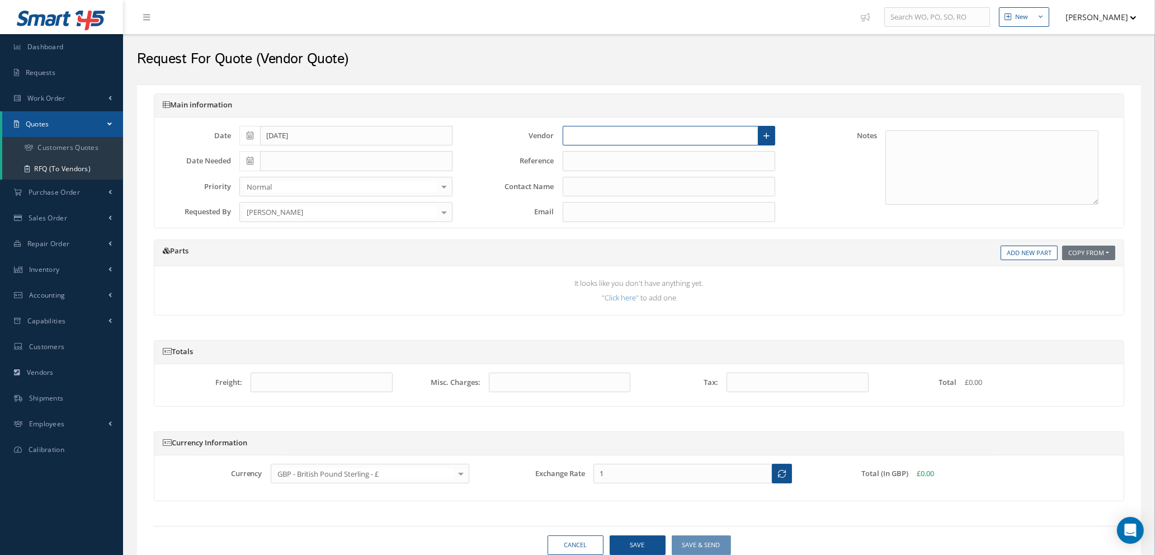
click at [663, 135] on input "text" at bounding box center [661, 136] width 196 height 20
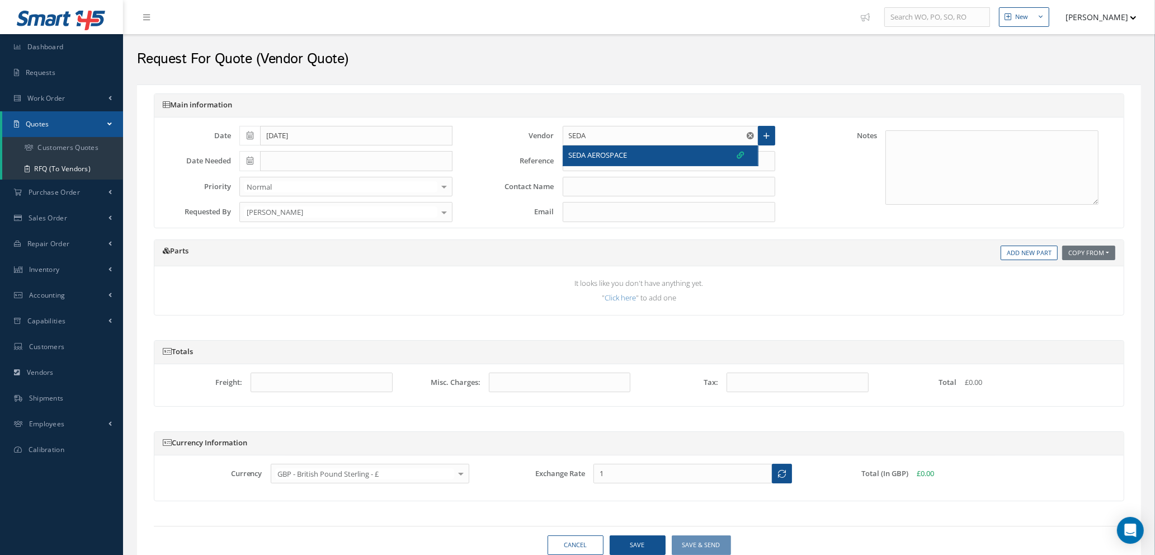
click at [661, 151] on div "SEDA AEROSPACE" at bounding box center [657, 155] width 176 height 11
type input "SEDA AEROSPACE"
type input "JAMES HOLMES"
type input "James@seda-aerospace.com"
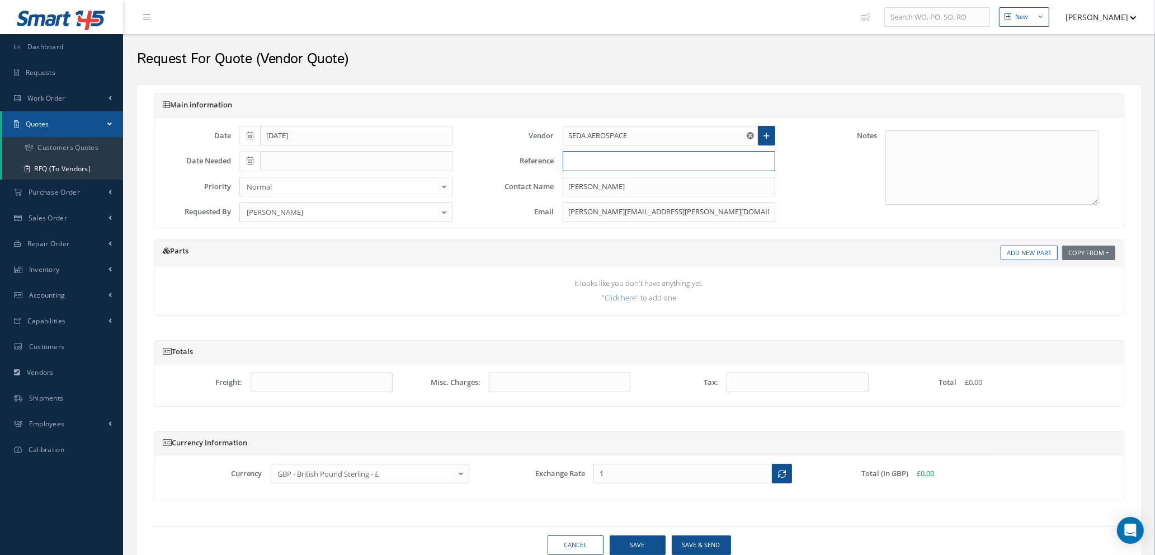
click at [648, 167] on input "text" at bounding box center [669, 161] width 213 height 20
type input "DARYL REQ"
click at [1015, 256] on link "Add New Part" at bounding box center [1029, 253] width 57 height 15
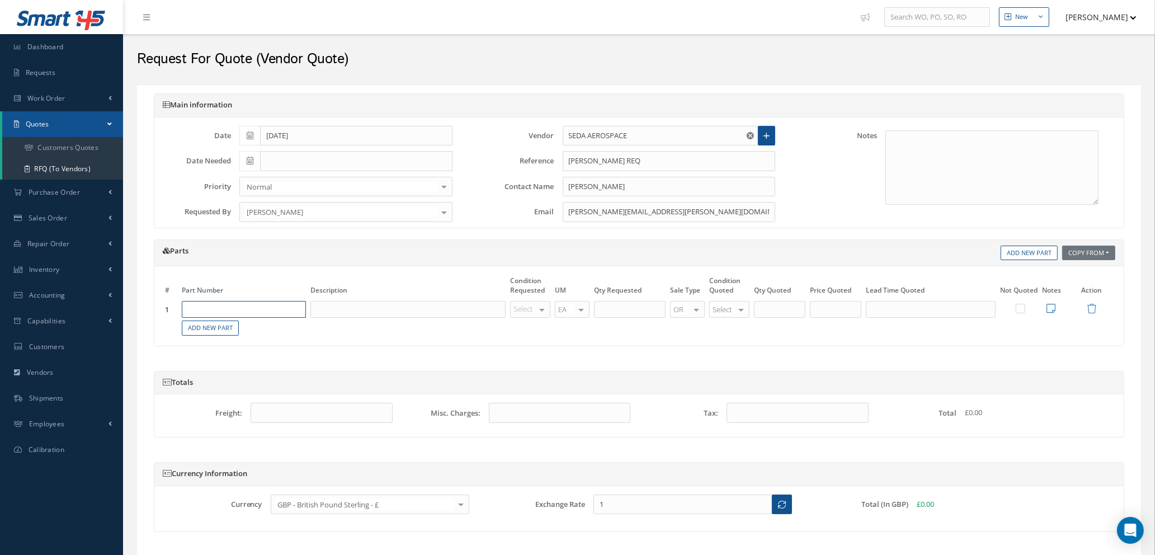
click at [226, 311] on input "text" at bounding box center [244, 309] width 124 height 17
type input "100-325-8867"
click at [344, 305] on input "text" at bounding box center [408, 309] width 195 height 17
type input "SEAL"
click at [548, 309] on div at bounding box center [542, 310] width 16 height 16
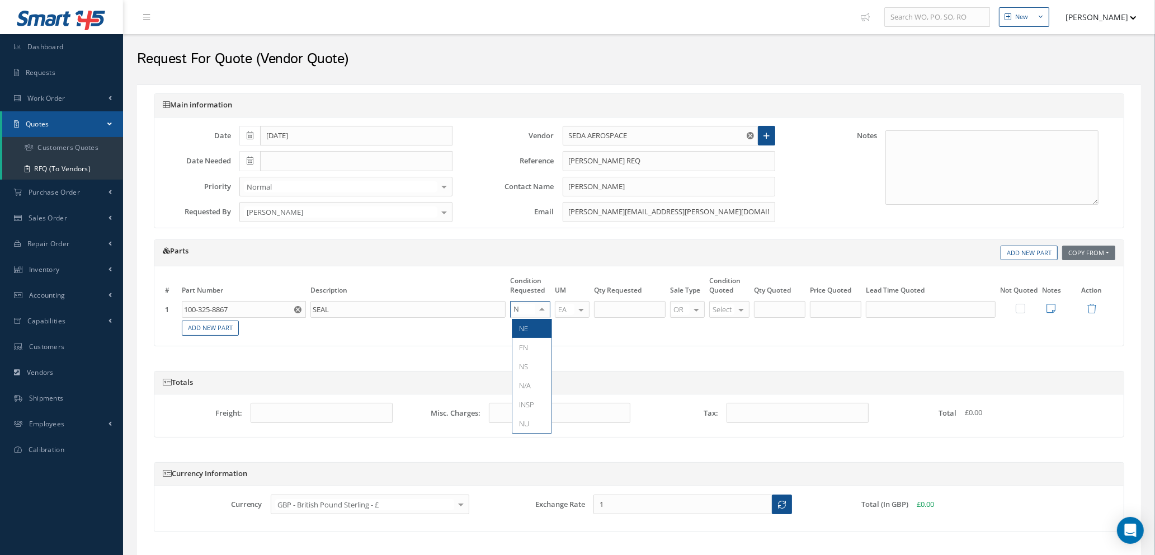
type input "NE"
click at [546, 327] on span "NE" at bounding box center [532, 328] width 39 height 19
click at [642, 312] on input "text" at bounding box center [630, 309] width 72 height 17
type input "14"
type input "NE"
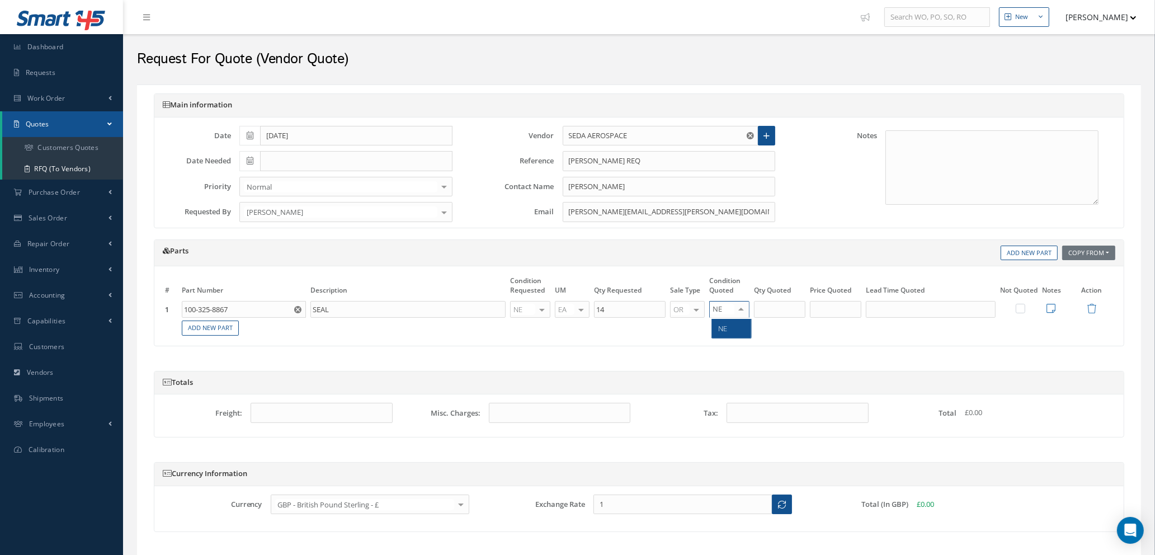
click at [740, 328] on span "NE" at bounding box center [731, 328] width 39 height 19
type input "14"
click at [780, 312] on input "14" at bounding box center [779, 309] width 51 height 17
click at [831, 312] on input "text" at bounding box center [835, 309] width 51 height 17
type input "£32.50"
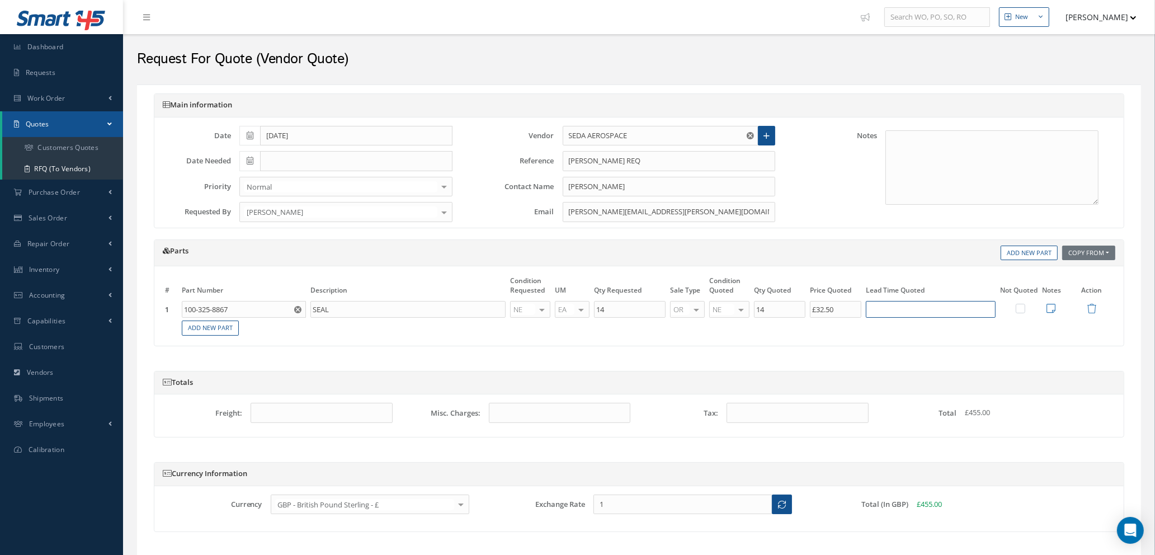
click at [895, 309] on input "text" at bounding box center [931, 309] width 130 height 17
type input "2 DAYS"
click at [220, 322] on link "Add New Part" at bounding box center [210, 328] width 57 height 15
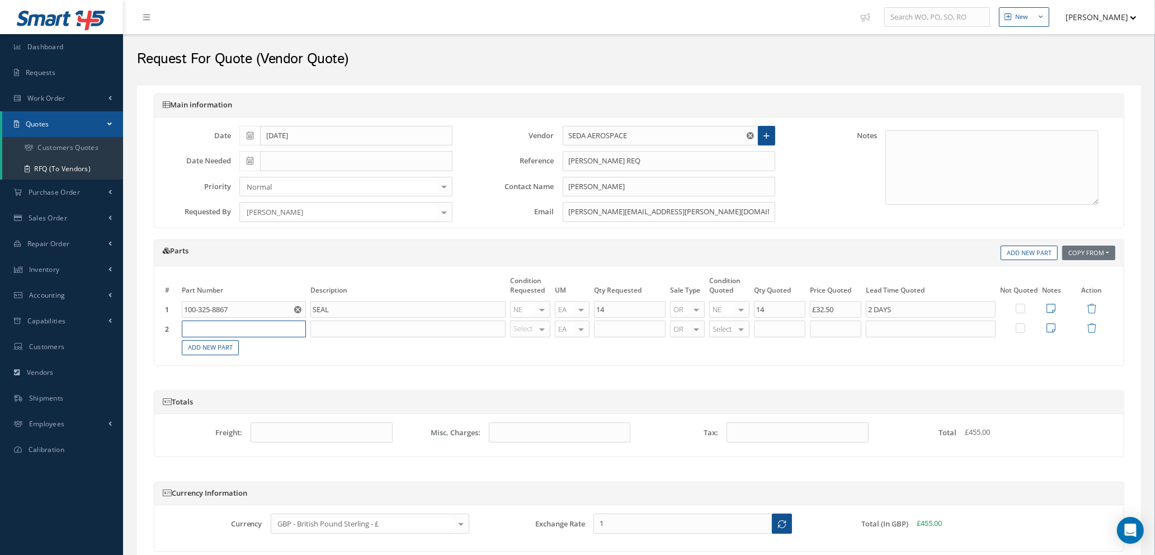
click at [222, 323] on input "text" at bounding box center [244, 329] width 124 height 17
type input "PRO150-134"
click at [245, 368] on div "SEAL" at bounding box center [270, 366] width 60 height 10
type input "SEAL"
click at [537, 326] on div "Select OH SV RP AR NE FN NS RE FP BER N/A INSP BC AI MD RF SCR TS USE TL SP NU …" at bounding box center [530, 329] width 40 height 17
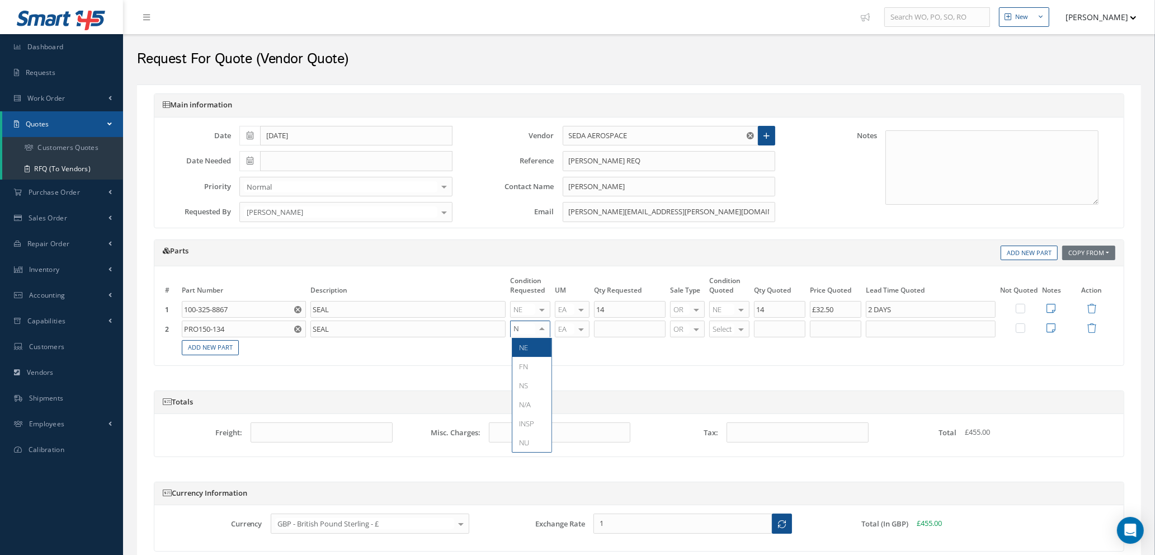
type input "NE"
click at [529, 344] on span "NE" at bounding box center [532, 347] width 39 height 19
click at [610, 330] on input "text" at bounding box center [630, 329] width 72 height 17
type input "3"
type input "NS"
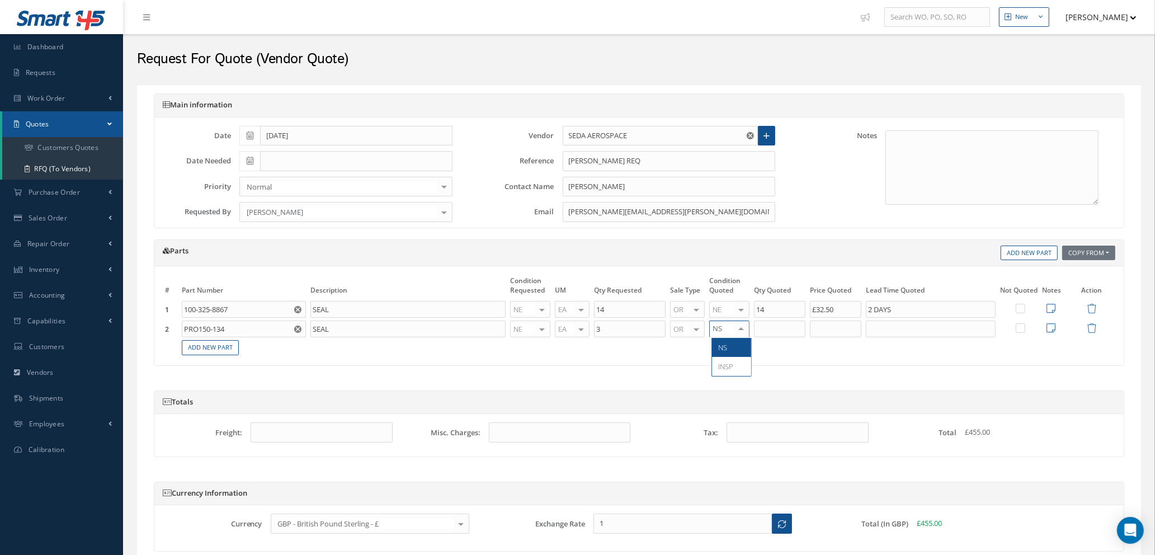
click at [732, 351] on span "NS" at bounding box center [731, 347] width 39 height 19
type input "3"
click at [773, 327] on input "3" at bounding box center [779, 329] width 51 height 17
click at [833, 331] on input "text" at bounding box center [835, 329] width 51 height 17
type input "£30.00"
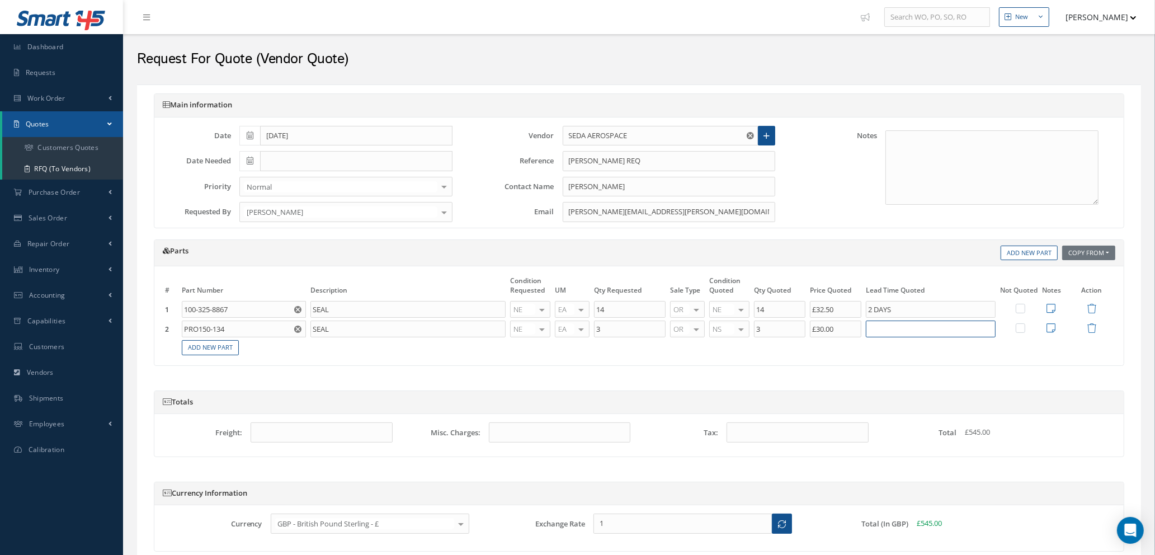
click at [883, 330] on input "text" at bounding box center [931, 329] width 130 height 17
type input "2 DAYS"
click at [223, 349] on link "Add New Part" at bounding box center [210, 347] width 57 height 15
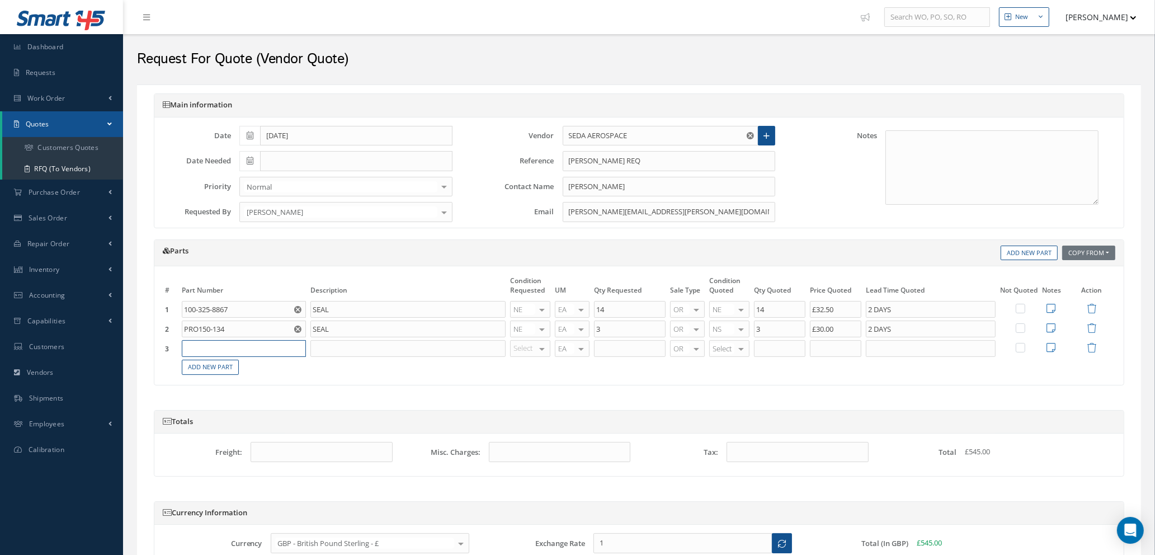
click at [232, 346] on input "text" at bounding box center [244, 348] width 124 height 17
type input "PRO150-239"
click at [343, 347] on input "text" at bounding box center [408, 348] width 195 height 17
type input "SEAL"
click at [537, 351] on div "Select OH SV RP AR NE FN NS RE FP BER N/A INSP BC AI MD RF SCR TS USE TL SP NU …" at bounding box center [530, 348] width 40 height 17
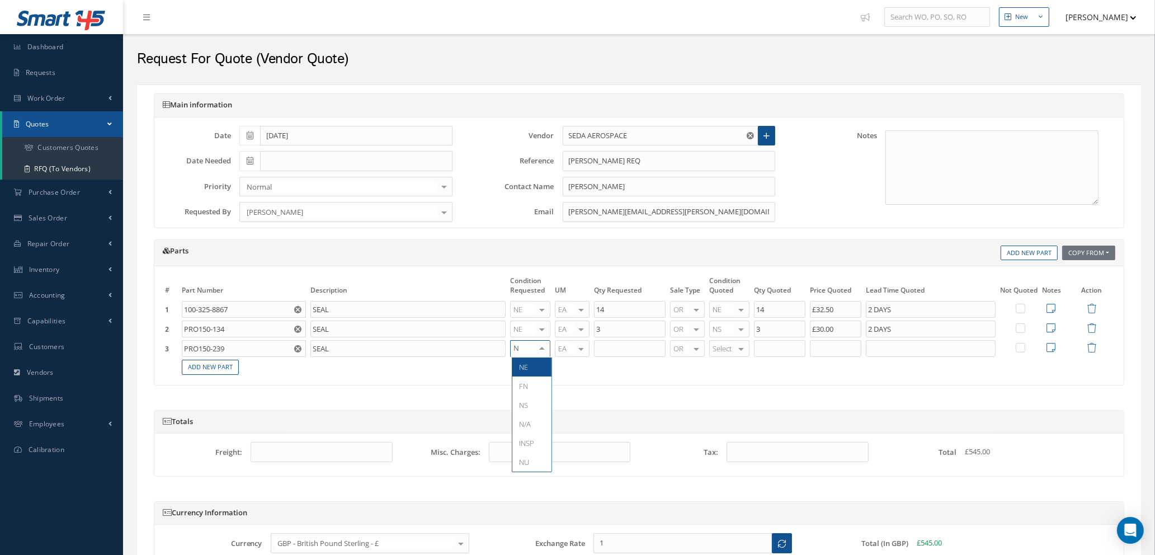
type input "NE"
click at [537, 368] on span "NE" at bounding box center [532, 367] width 39 height 19
click at [617, 349] on input "text" at bounding box center [630, 348] width 72 height 17
type input "3"
type input "NS"
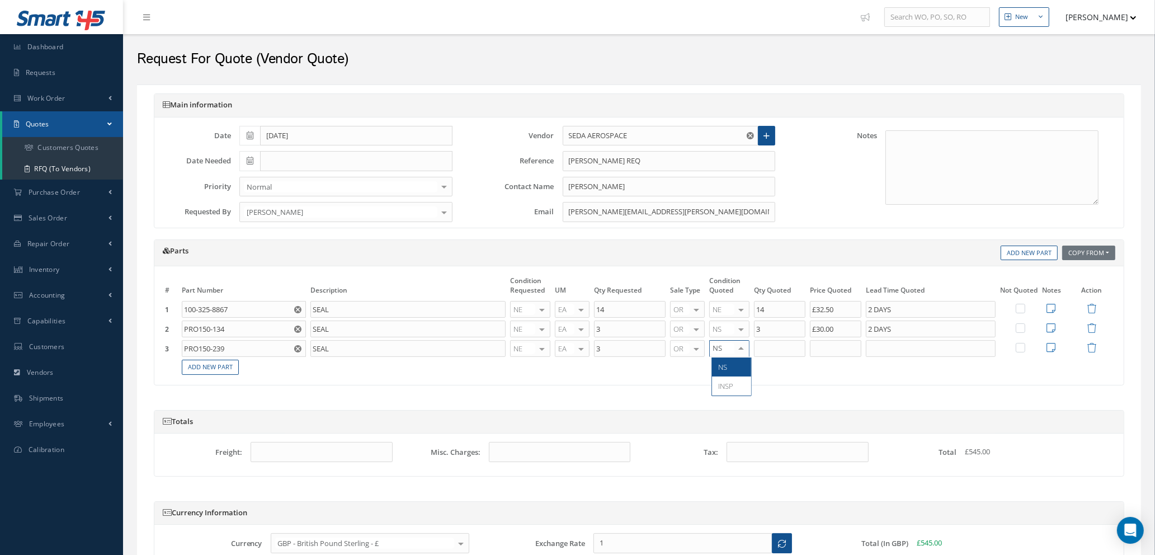
drag, startPoint x: 731, startPoint y: 370, endPoint x: 735, endPoint y: 360, distance: 10.1
click at [731, 369] on span "NS" at bounding box center [731, 367] width 39 height 19
type input "3"
click at [770, 346] on input "3" at bounding box center [779, 348] width 51 height 17
click at [831, 346] on input "text" at bounding box center [835, 348] width 51 height 17
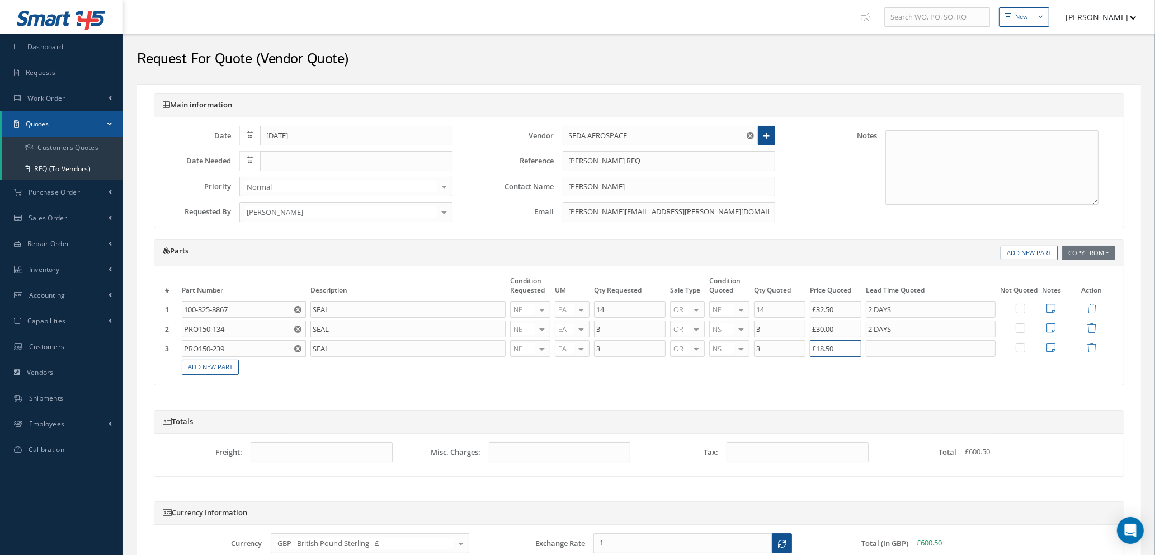
type input "£18.50"
click at [914, 350] on input "text" at bounding box center [931, 348] width 130 height 17
type input "2 DAYS"
click at [206, 361] on link "Add New Part" at bounding box center [210, 367] width 57 height 15
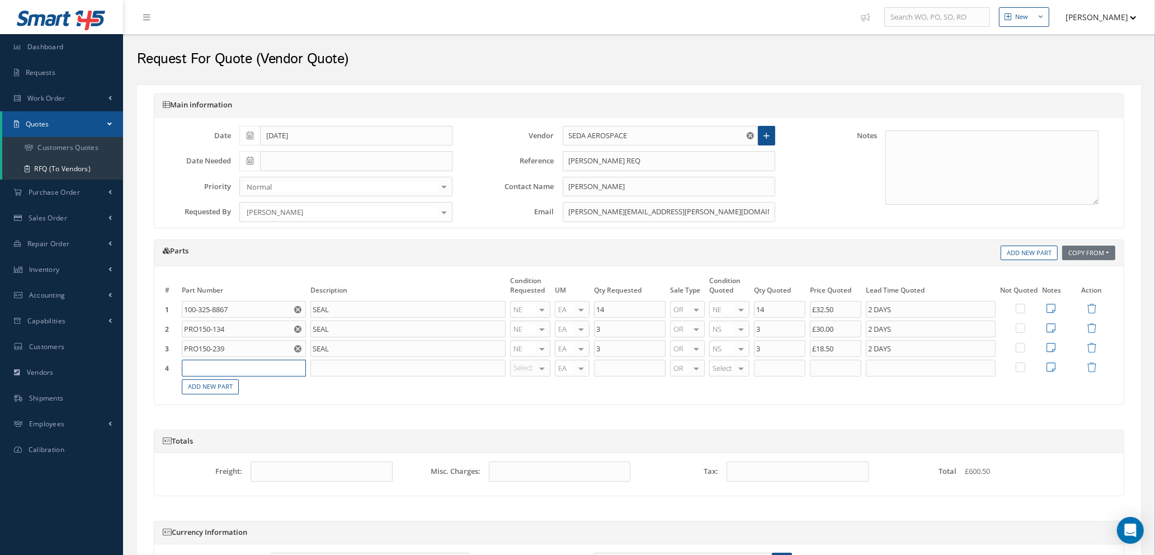
click at [212, 364] on input "text" at bounding box center [244, 368] width 124 height 17
type input "PRO150-233"
click at [331, 374] on input "text" at bounding box center [408, 368] width 195 height 17
type input "SEAL"
click at [537, 367] on div at bounding box center [542, 368] width 16 height 16
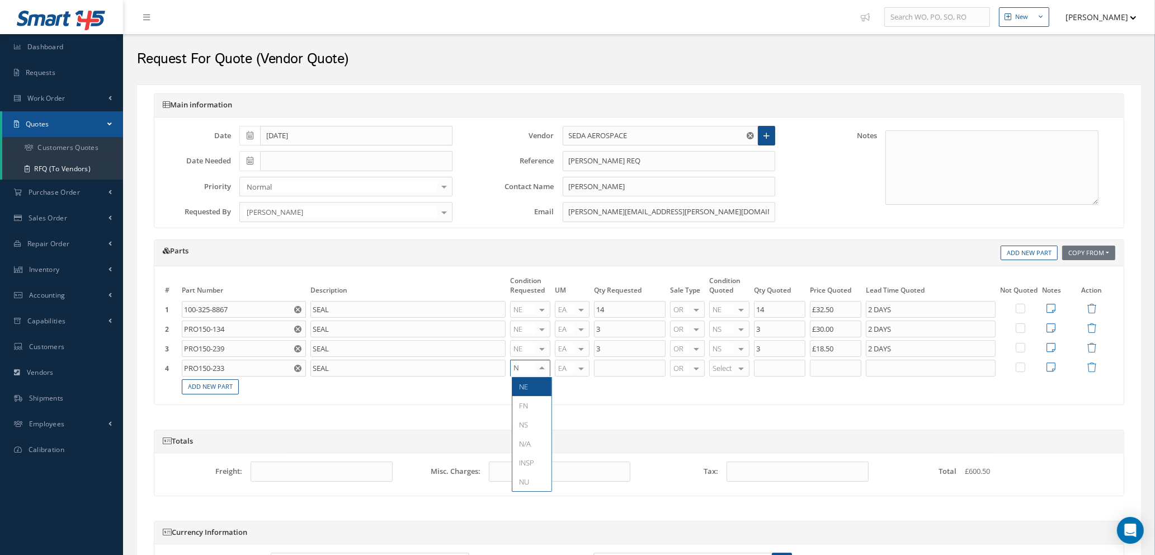
type input "NE"
click at [538, 384] on span "NE" at bounding box center [532, 386] width 39 height 19
click at [614, 365] on input "text" at bounding box center [630, 368] width 72 height 17
type input "5"
click at [738, 367] on div at bounding box center [742, 368] width 16 height 16
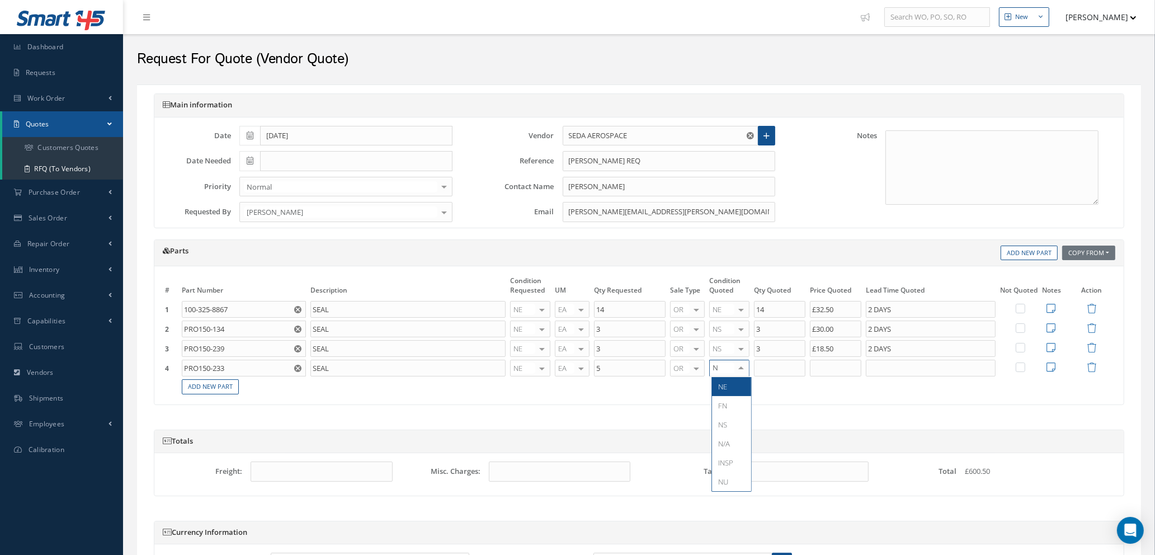
type input "NS"
click at [736, 384] on span "NS" at bounding box center [731, 386] width 39 height 19
type input "5"
click at [771, 373] on input "5" at bounding box center [779, 368] width 51 height 17
type input "1"
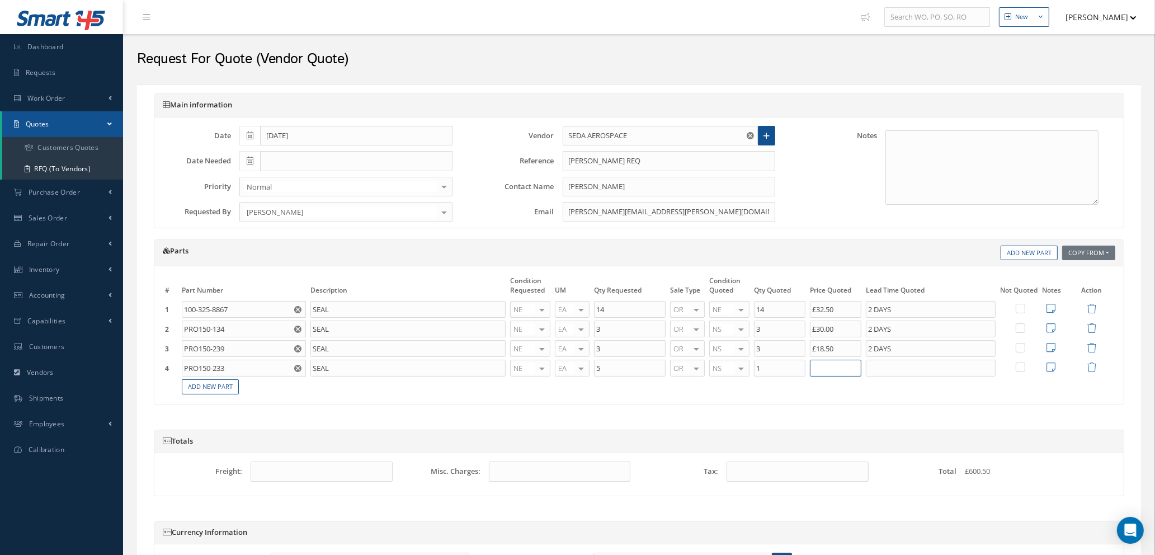
click at [847, 372] on input "text" at bounding box center [835, 368] width 51 height 17
type input "£35.00"
click at [884, 367] on input "text" at bounding box center [931, 368] width 130 height 17
type input "2 DAYS"
click at [1054, 368] on icon at bounding box center [1051, 367] width 9 height 10
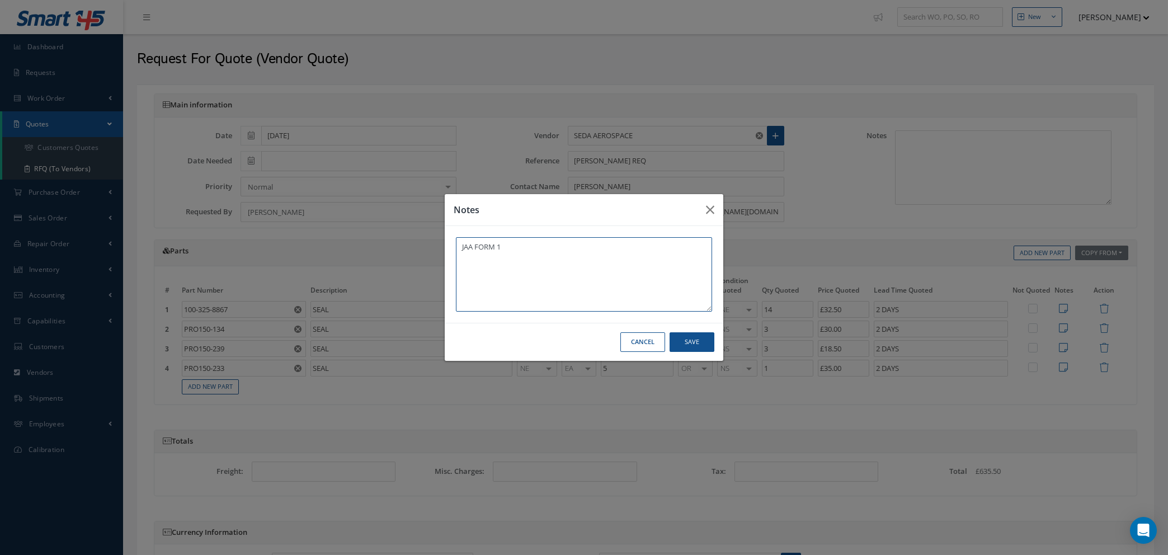
type textarea "JAA FORM 1"
click at [697, 347] on button "Save" at bounding box center [692, 342] width 45 height 20
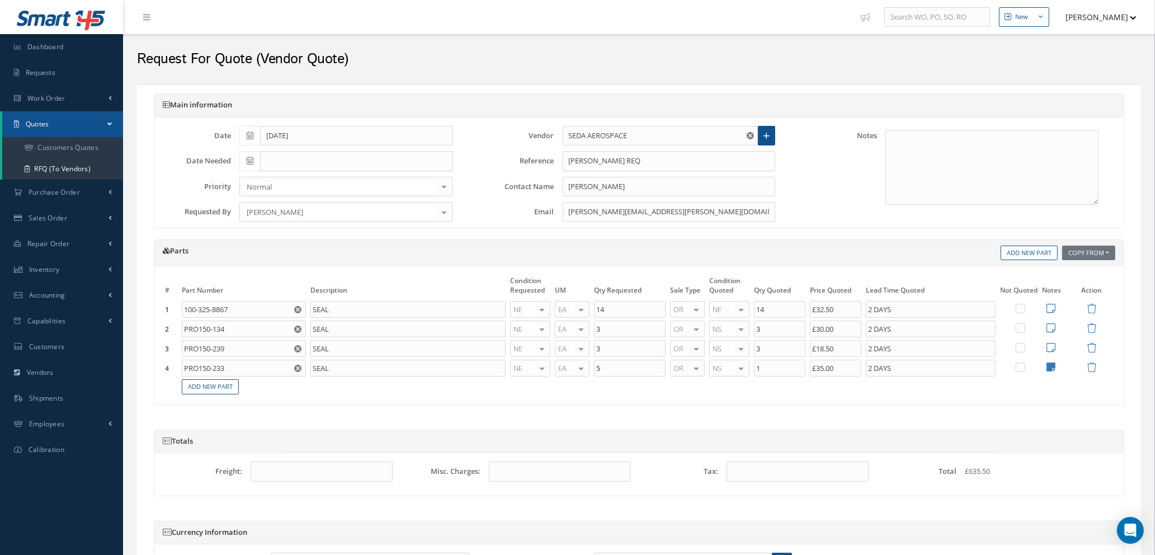
click at [1051, 348] on icon at bounding box center [1051, 347] width 9 height 10
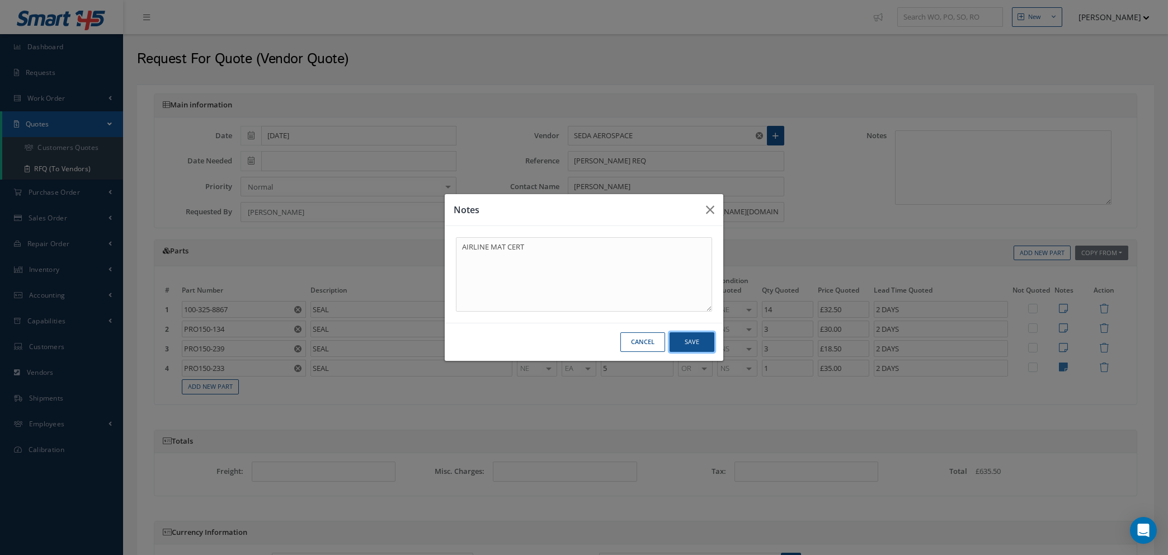
click at [681, 335] on button "Save" at bounding box center [692, 342] width 45 height 20
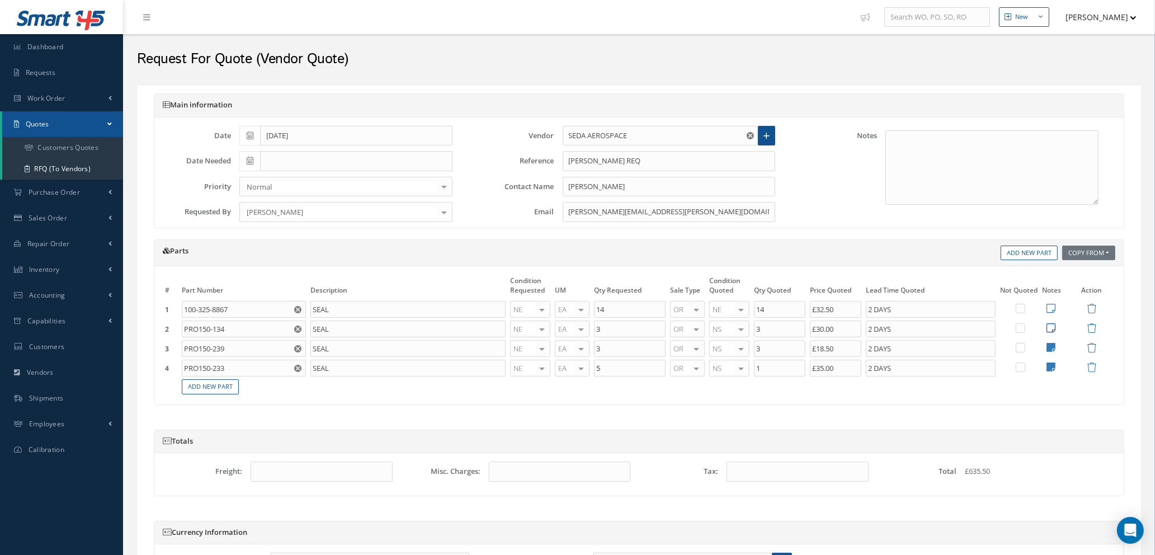
click at [1052, 330] on icon at bounding box center [1051, 328] width 9 height 10
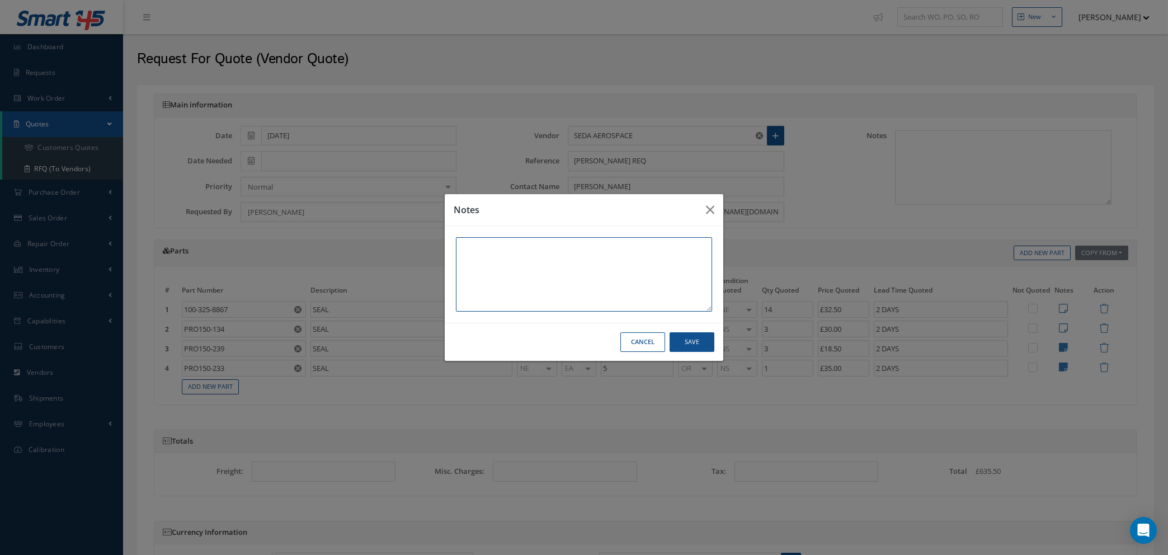
click at [485, 251] on textarea at bounding box center [584, 274] width 256 height 74
click at [698, 344] on button "Save" at bounding box center [692, 342] width 45 height 20
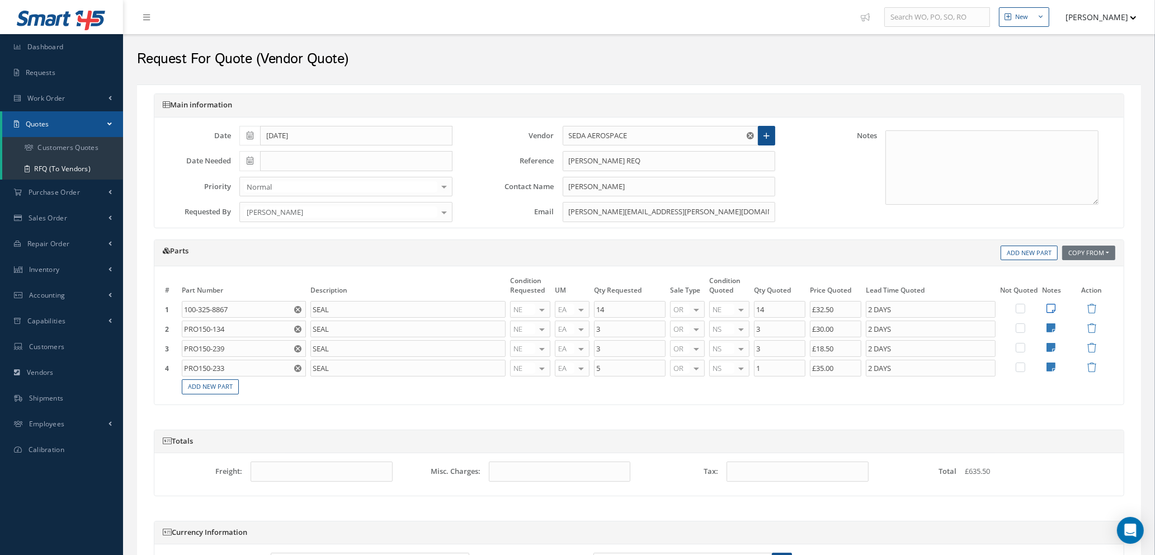
click at [1050, 307] on icon at bounding box center [1051, 308] width 9 height 10
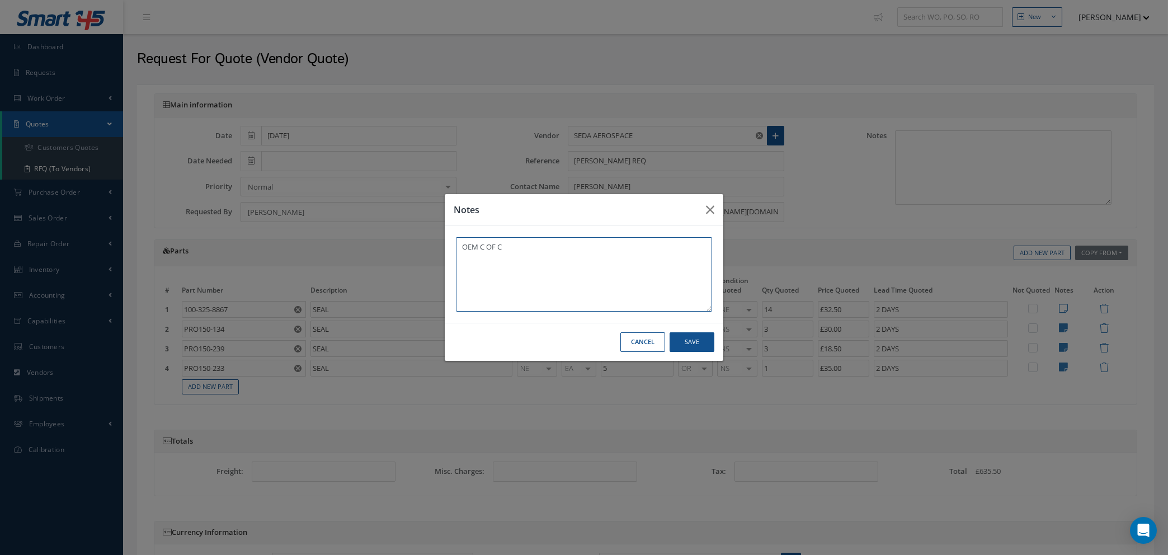
type textarea "OEM C OF C"
click at [693, 341] on button "Save" at bounding box center [692, 342] width 45 height 20
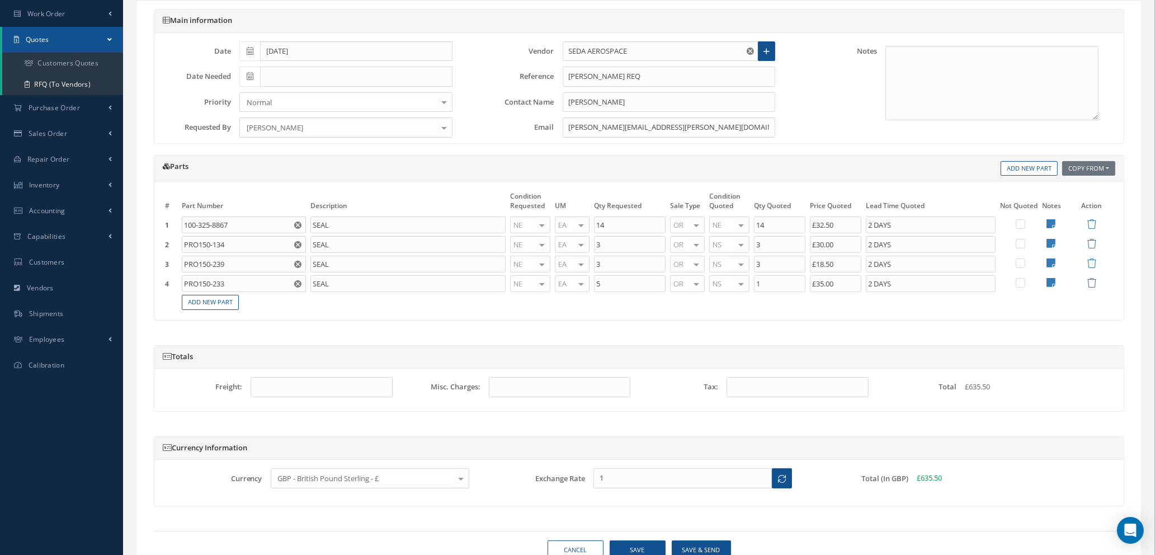
scroll to position [135, 0]
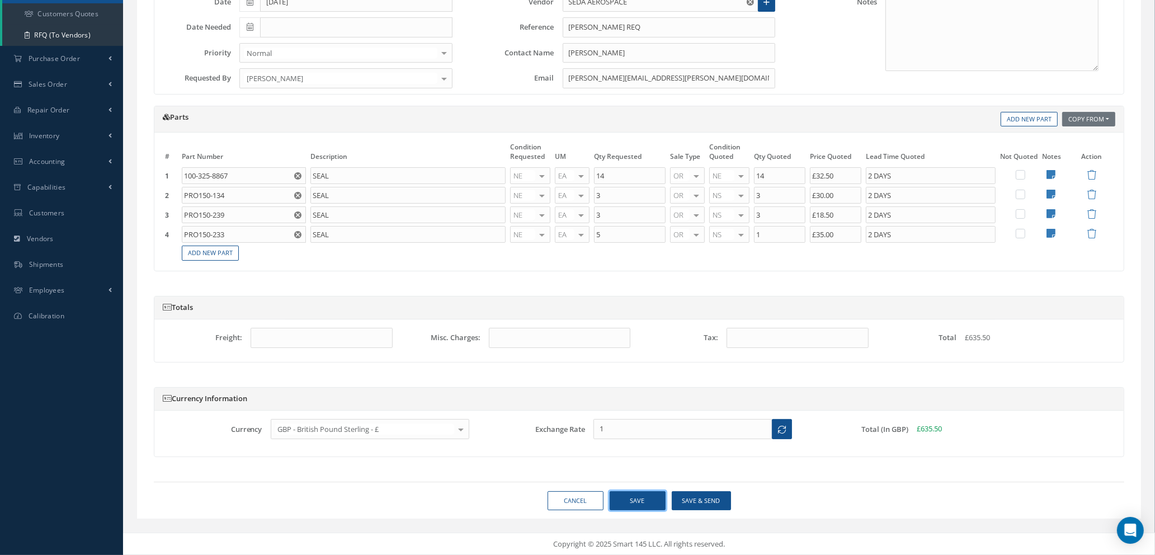
click at [630, 496] on button "Save" at bounding box center [638, 501] width 56 height 20
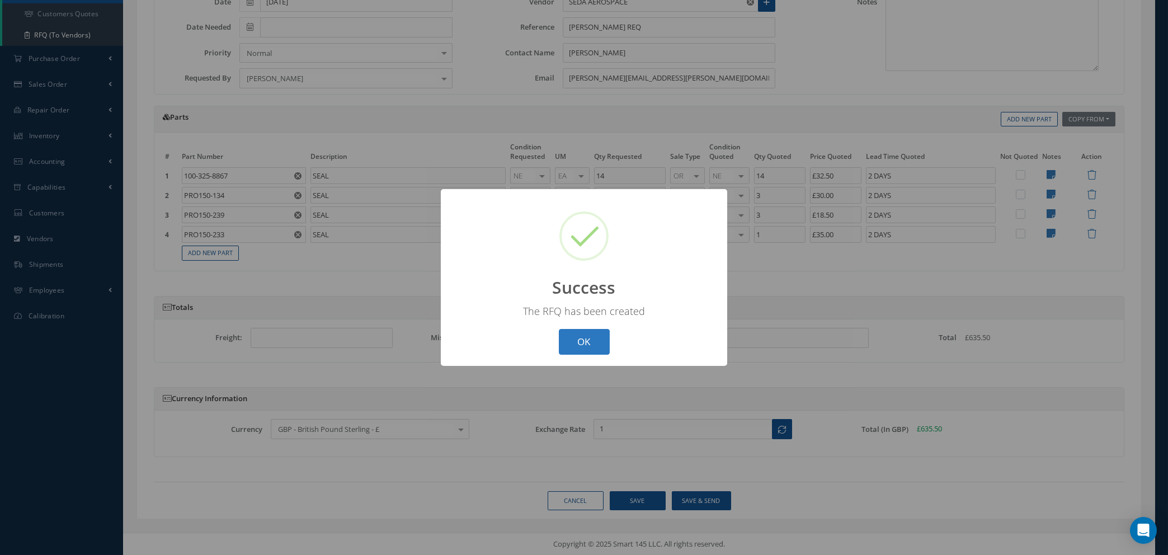
click at [585, 346] on button "OK" at bounding box center [584, 342] width 51 height 26
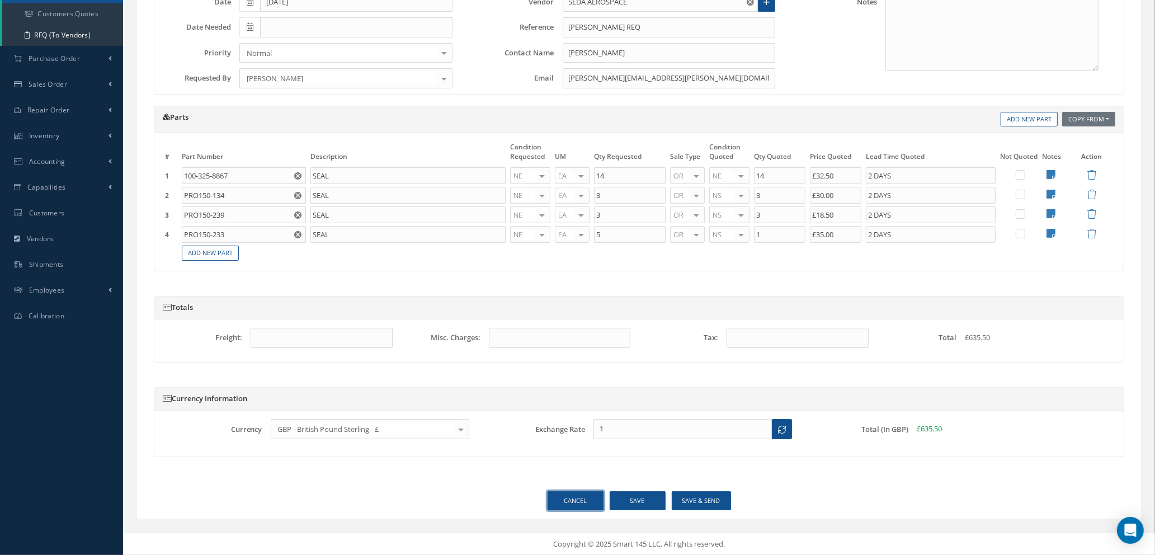
click at [581, 496] on link "Cancel" at bounding box center [576, 501] width 56 height 20
select select "25"
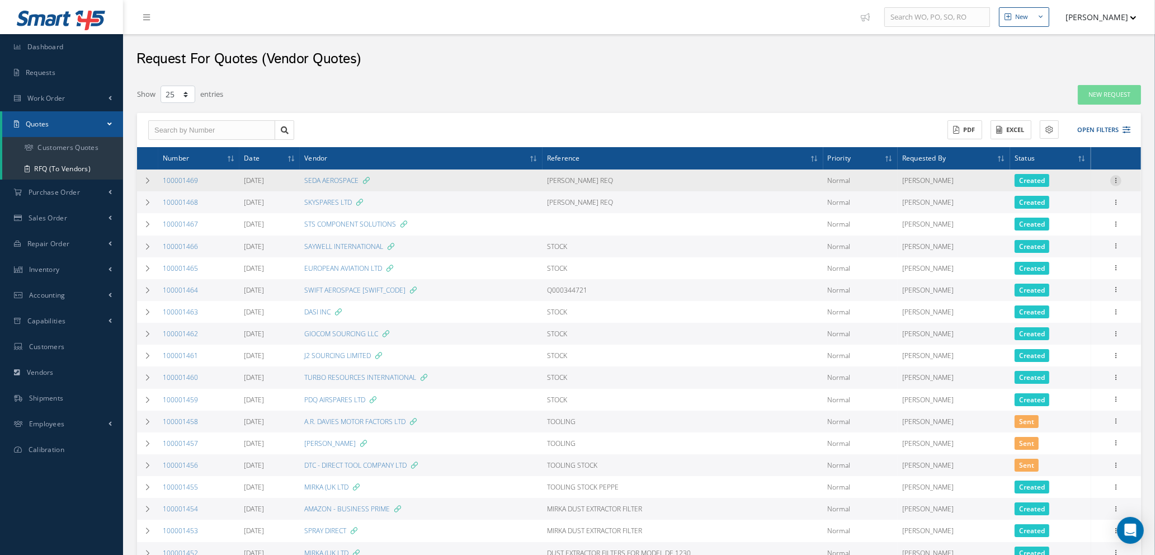
click at [1116, 177] on icon at bounding box center [1116, 179] width 11 height 9
click at [1067, 201] on link "Edit" at bounding box center [1065, 202] width 88 height 15
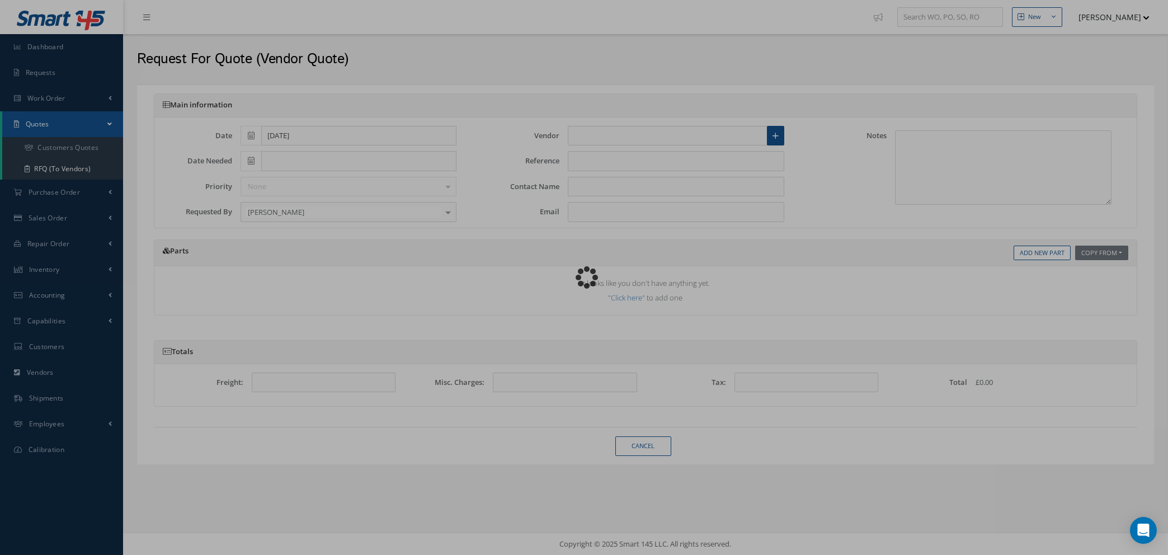
type input "SEDA AEROSPACE"
type input "DARYL REQ"
type input "JAMES HOLMES"
type input "James@seda-aerospace.com"
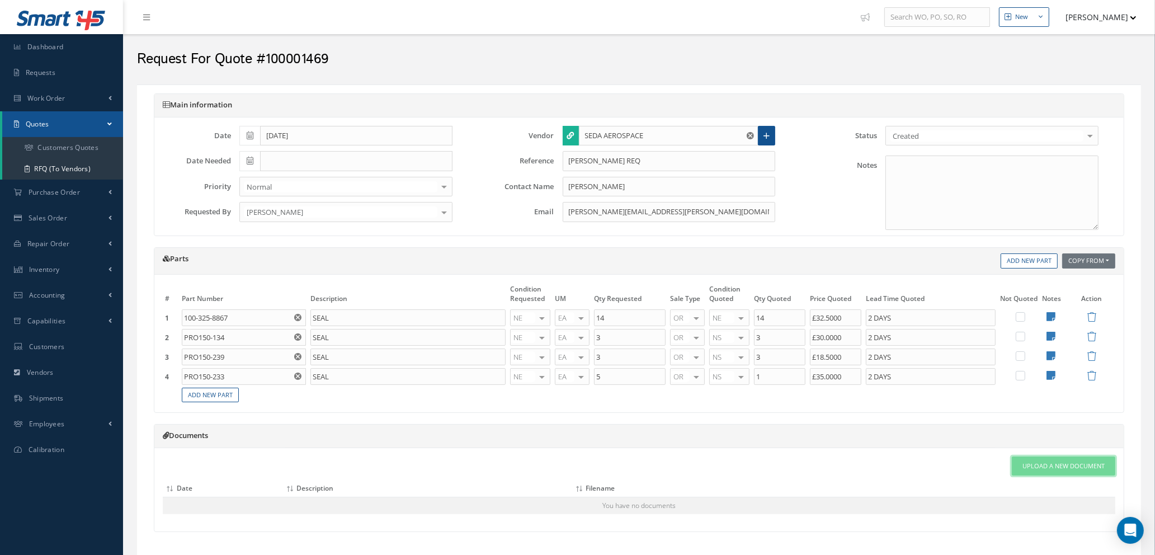
click at [1066, 468] on span "Upload a New Document" at bounding box center [1064, 467] width 82 height 10
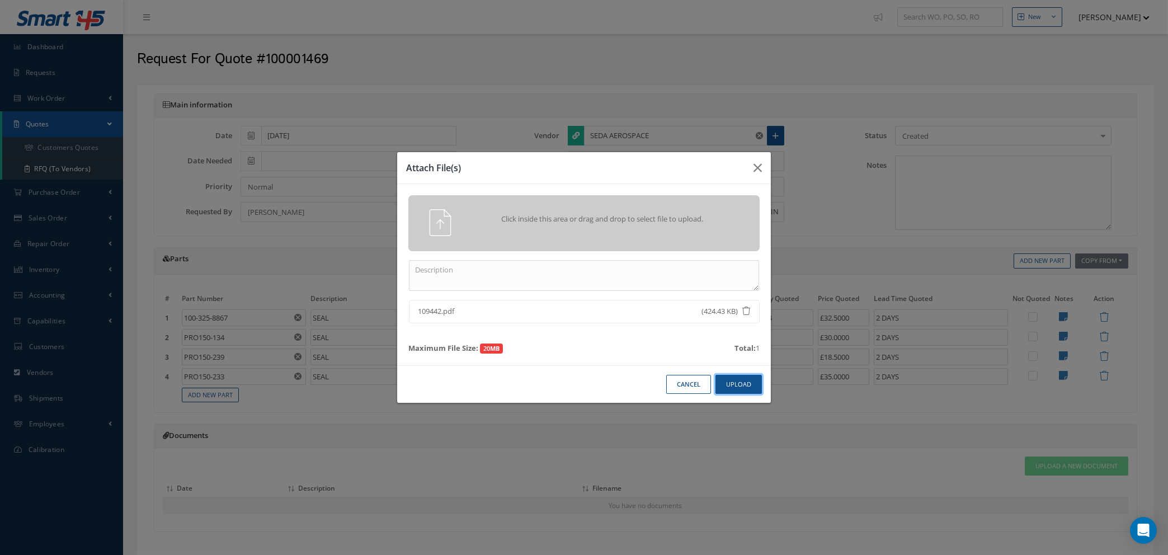
click at [731, 386] on button "Upload" at bounding box center [739, 385] width 46 height 20
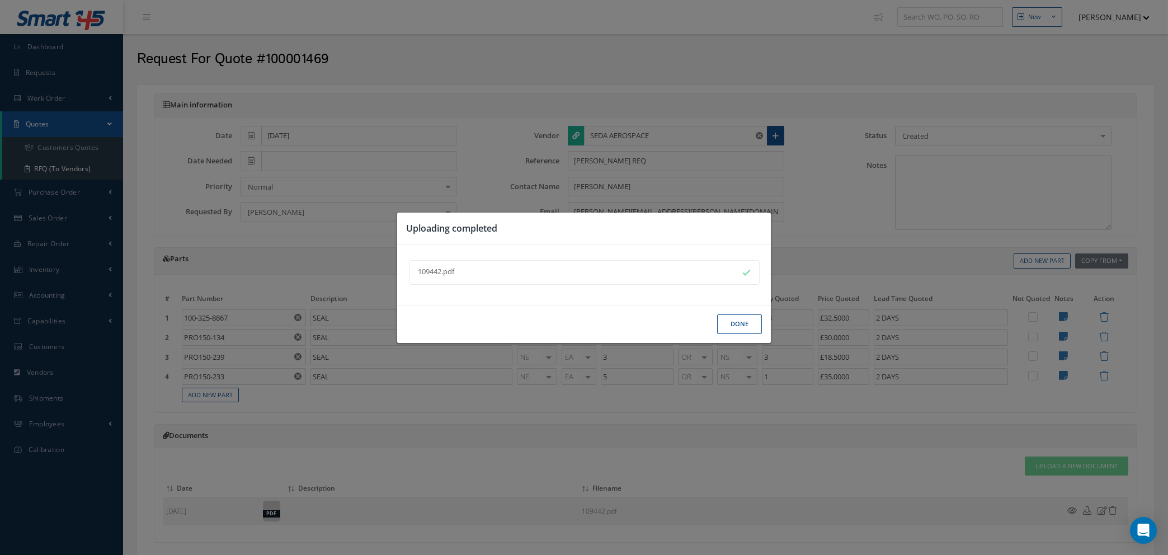
click at [733, 321] on button "Done" at bounding box center [739, 324] width 45 height 20
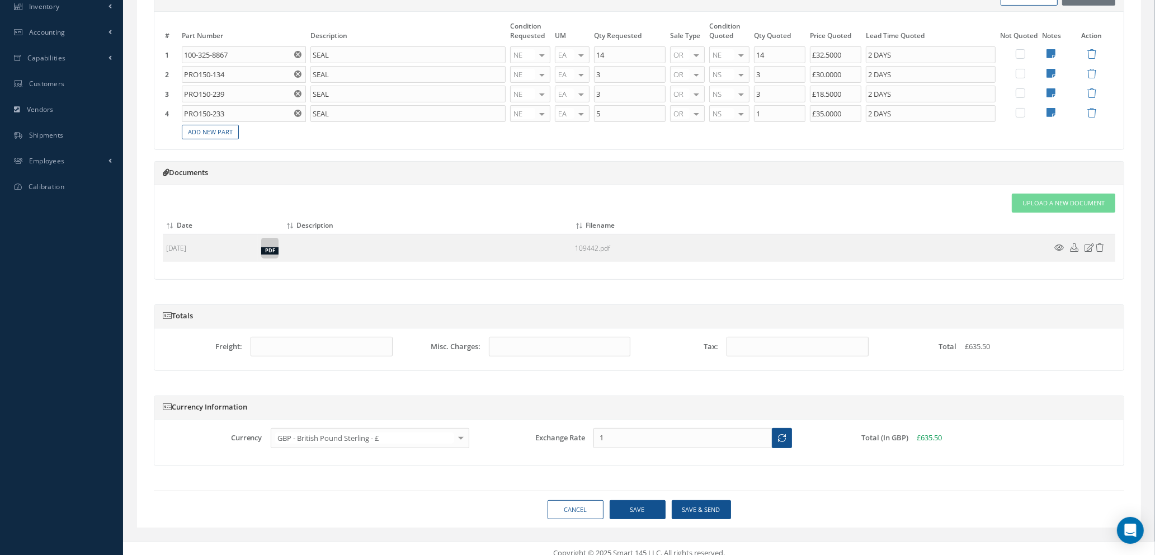
scroll to position [273, 0]
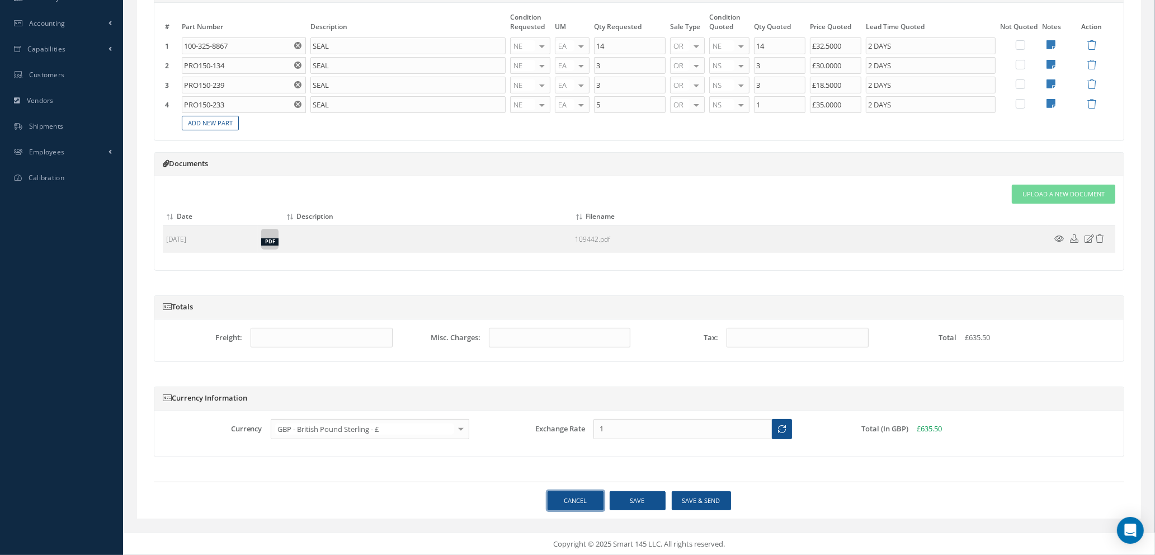
click at [588, 501] on link "Cancel" at bounding box center [576, 501] width 56 height 20
select select "25"
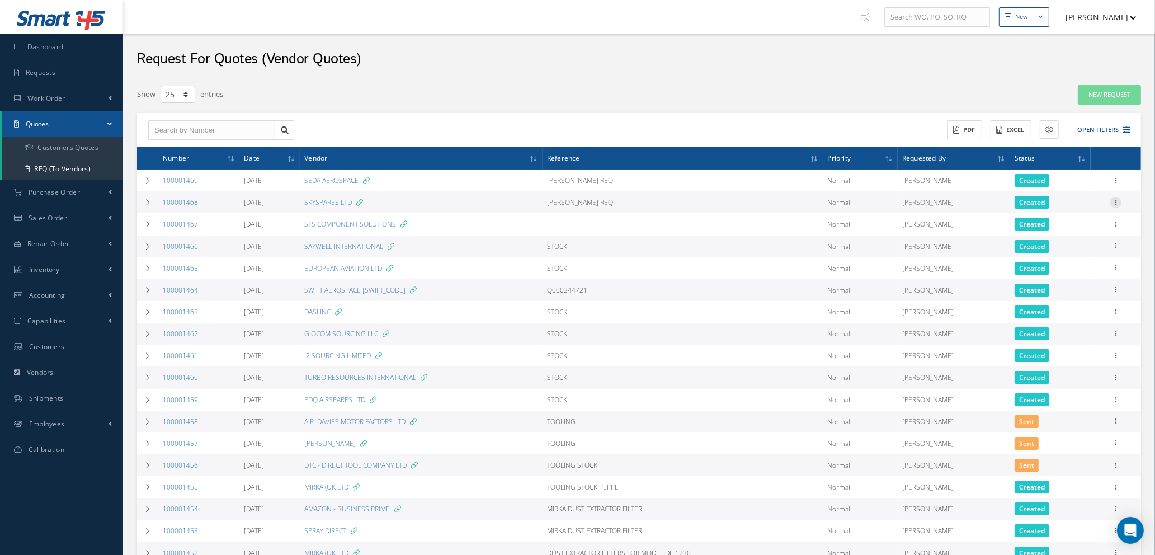
click at [1116, 204] on icon at bounding box center [1116, 201] width 11 height 9
click at [1062, 219] on link "Edit" at bounding box center [1065, 224] width 88 height 15
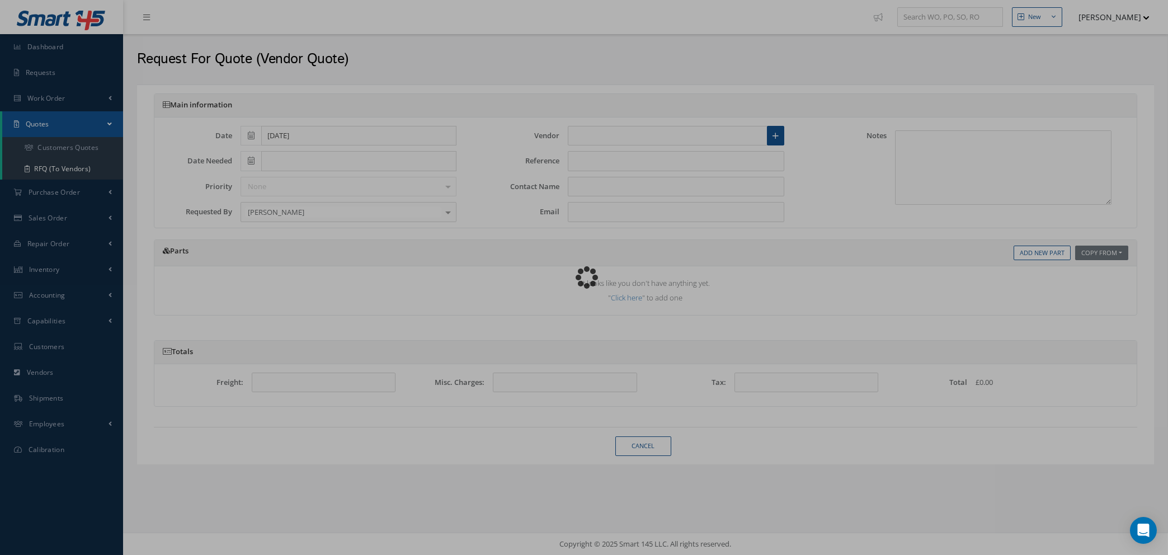
type input "SKYSPARES LTD"
type input "DARYL REQ"
type input "LUCY SQUIRE"
type input "lucy@skyspares.aero"
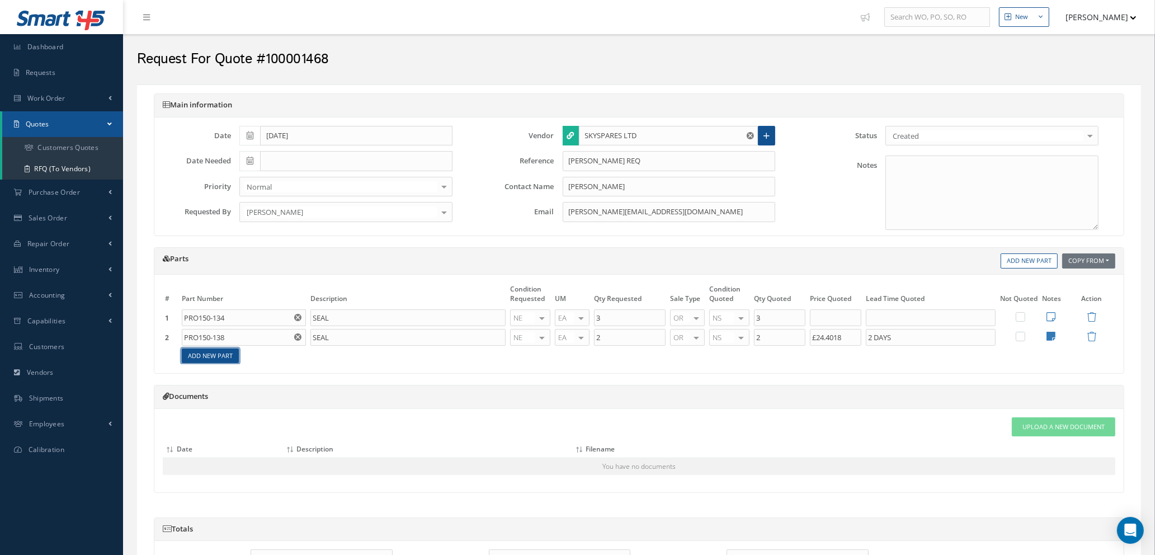
click at [225, 360] on link "Add New Part" at bounding box center [210, 356] width 57 height 15
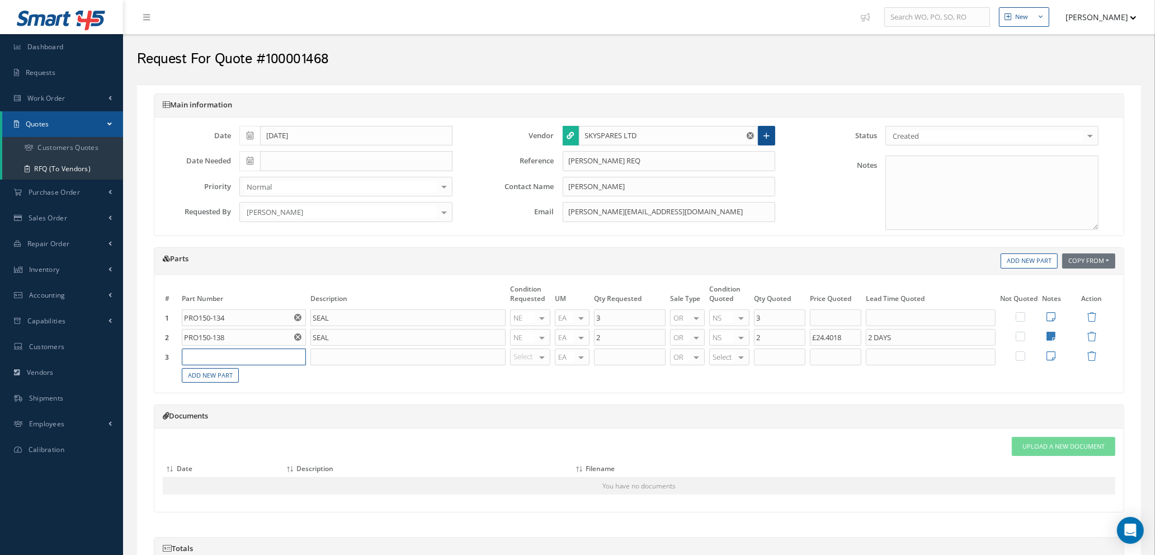
click at [224, 354] on input "text" at bounding box center [244, 357] width 124 height 17
type input "PRO150-226"
click at [332, 353] on input "text" at bounding box center [408, 357] width 195 height 17
type input "SEAL"
click at [528, 450] on span "NE" at bounding box center [523, 451] width 9 height 10
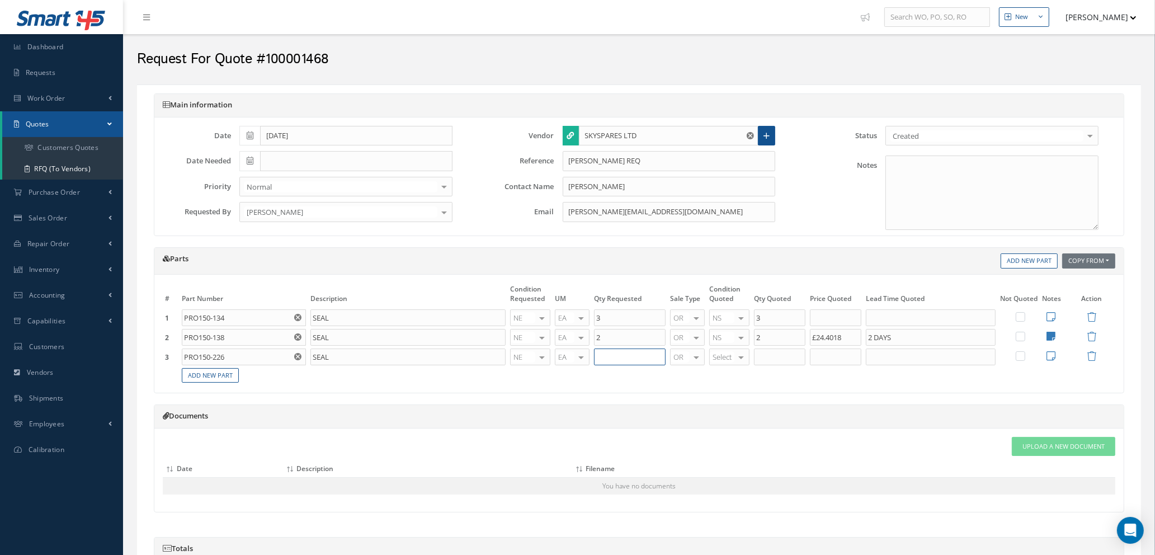
click at [619, 353] on input "text" at bounding box center [630, 357] width 72 height 17
type input "3"
type input "NE"
click at [727, 377] on span "NE" at bounding box center [723, 375] width 9 height 10
type input "3"
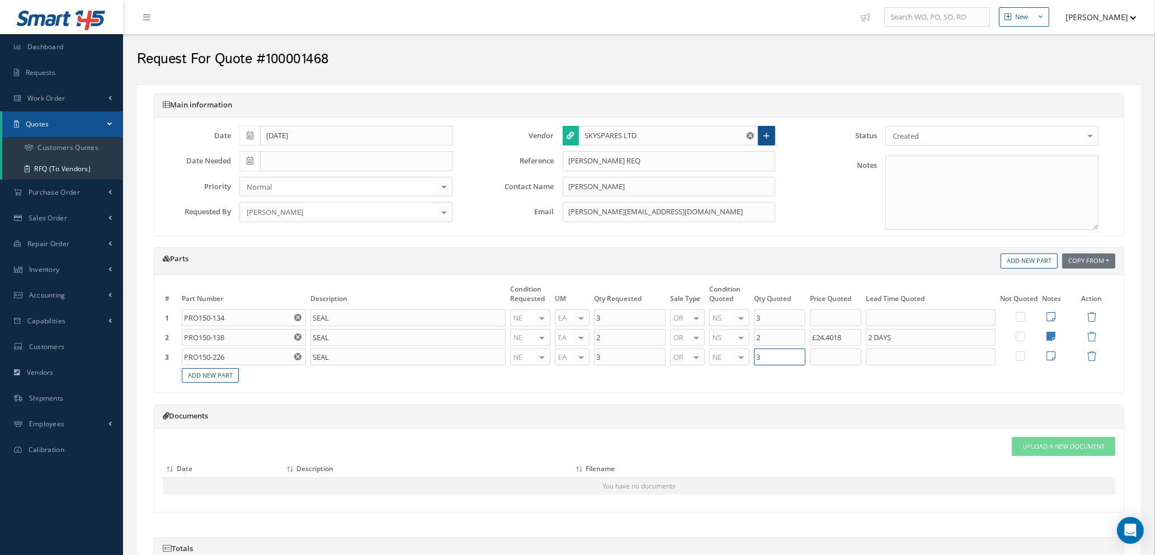
click at [779, 358] on input "3" at bounding box center [779, 357] width 51 height 17
type input "NS"
click at [731, 373] on span "NS" at bounding box center [731, 374] width 39 height 19
click at [831, 355] on input "text" at bounding box center [835, 357] width 51 height 17
type input "£33.255"
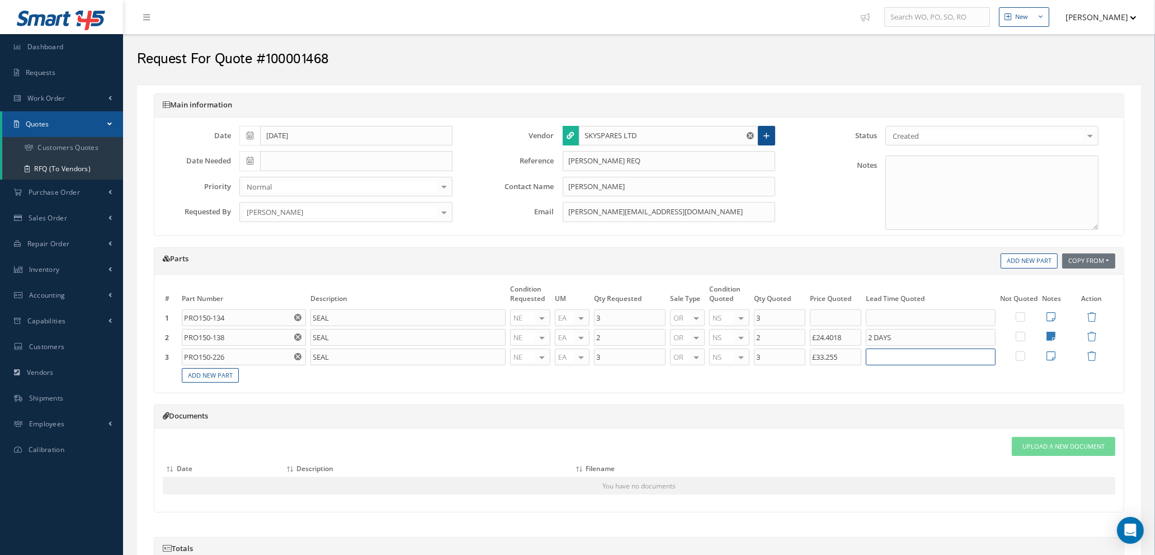
click at [915, 358] on input "text" at bounding box center [931, 357] width 130 height 17
type input "2 DAYS"
drag, startPoint x: 778, startPoint y: 359, endPoint x: 749, endPoint y: 358, distance: 29.7
click at [749, 358] on tr "3 PRO150-226 Part Number Description No Match Found SEAL NE OH SV RP AR NE FN N…" at bounding box center [639, 357] width 953 height 20
type input "1"
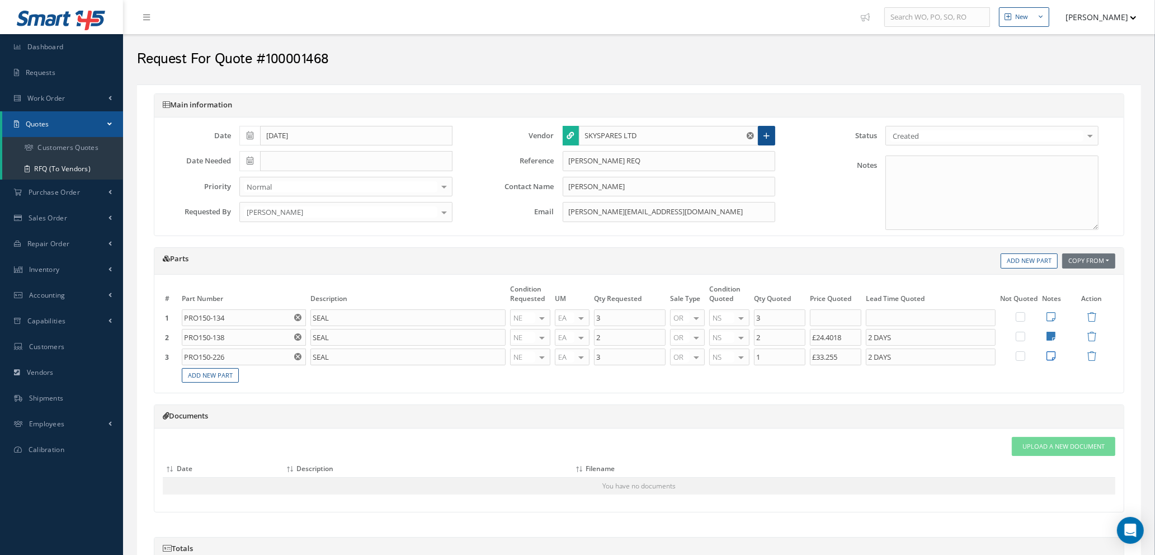
click at [1050, 353] on icon at bounding box center [1051, 356] width 9 height 10
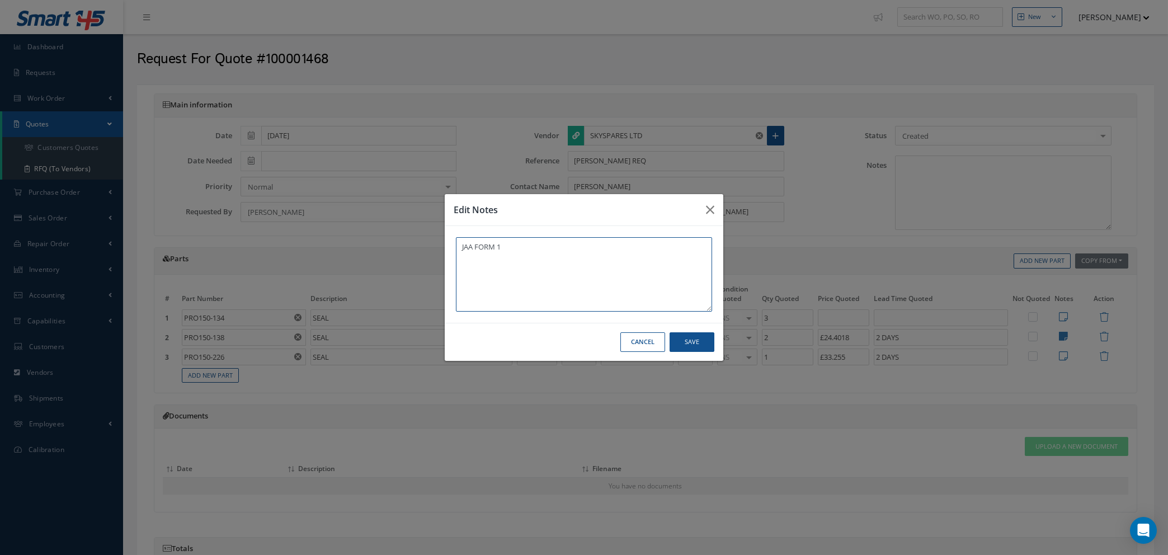
type textarea "JAA FORM 1"
click at [679, 342] on button "Save" at bounding box center [692, 342] width 45 height 20
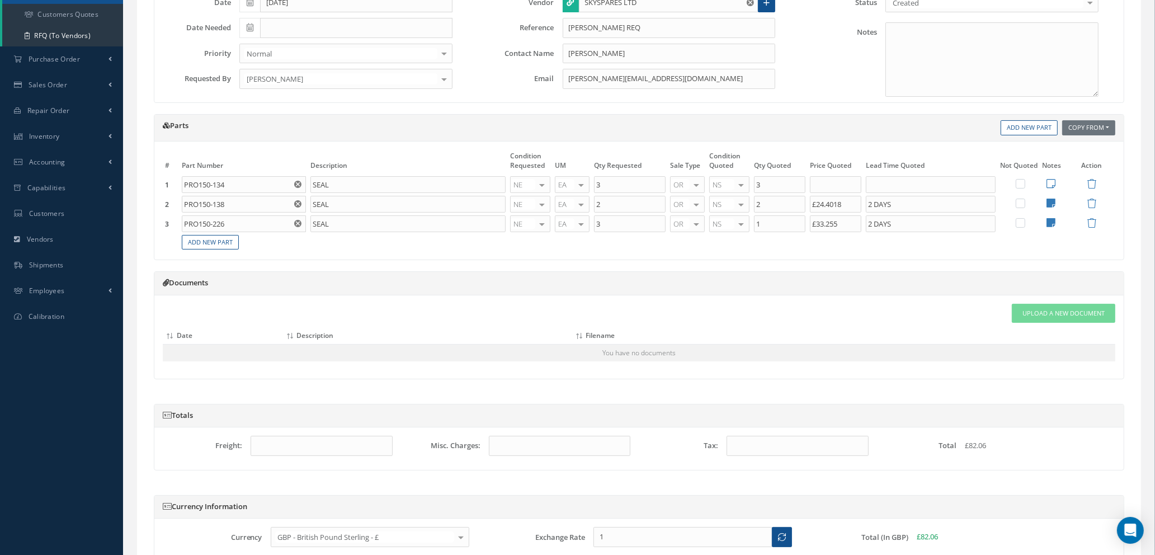
scroll to position [242, 0]
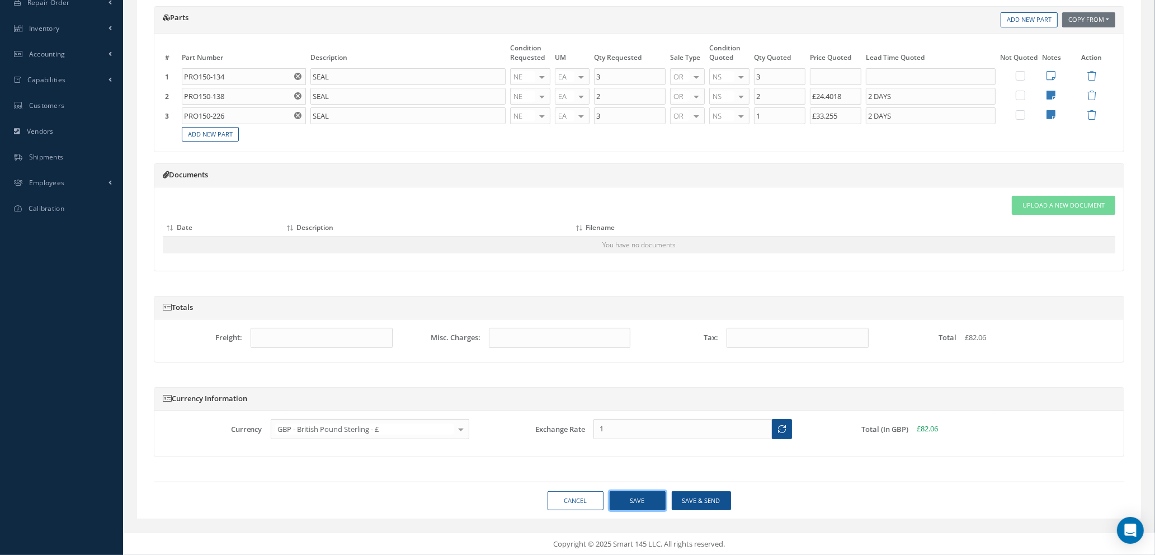
click at [634, 505] on button "Save" at bounding box center [638, 501] width 56 height 20
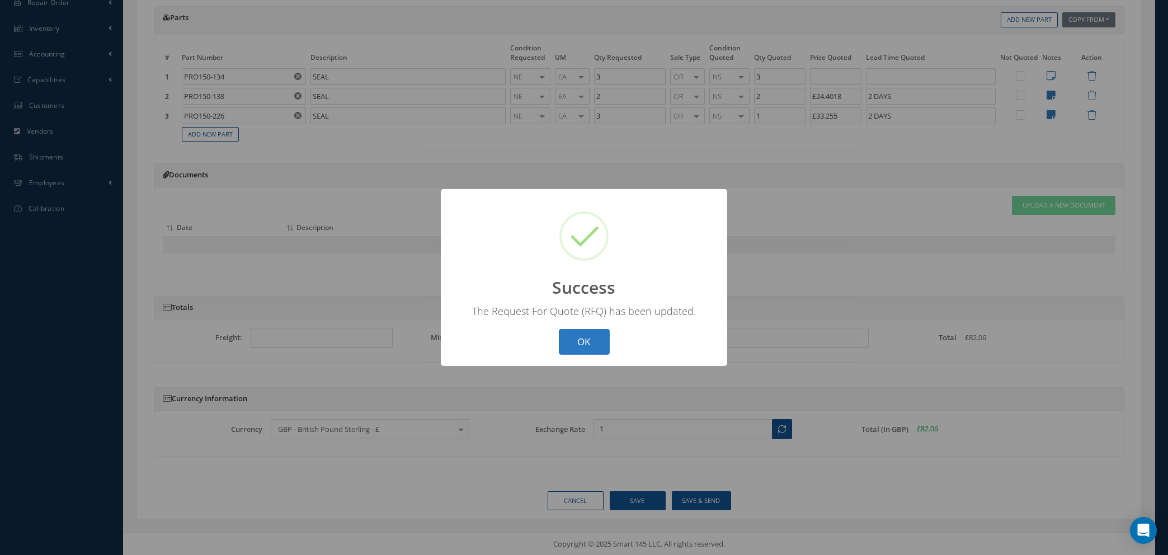
click at [580, 347] on button "OK" at bounding box center [584, 342] width 51 height 26
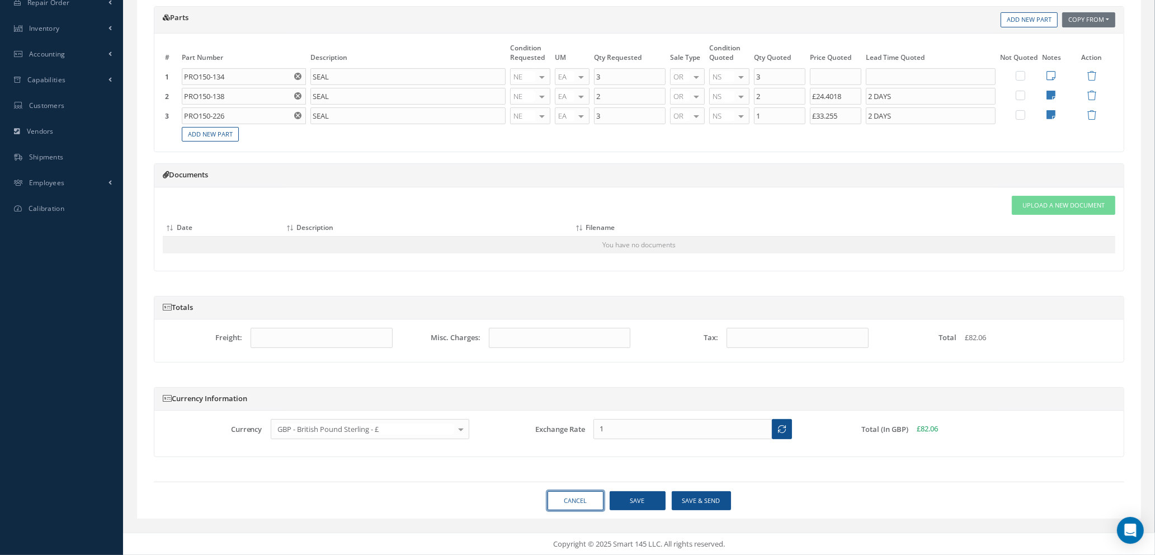
drag, startPoint x: 580, startPoint y: 495, endPoint x: 585, endPoint y: 492, distance: 6.3
click at [579, 496] on link "Cancel" at bounding box center [576, 501] width 56 height 20
select select "25"
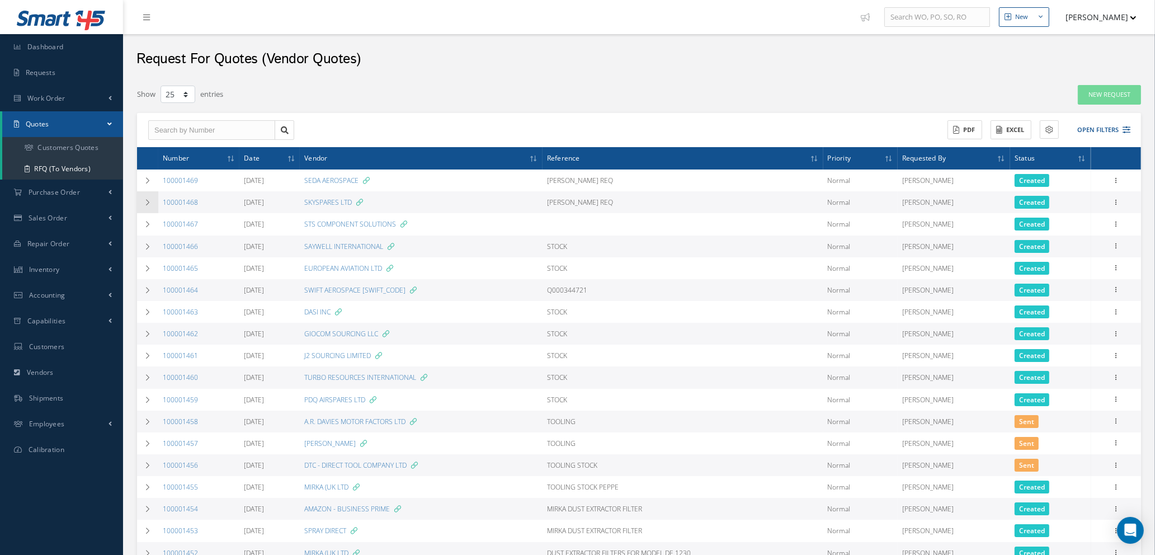
click at [144, 201] on icon at bounding box center [148, 202] width 8 height 7
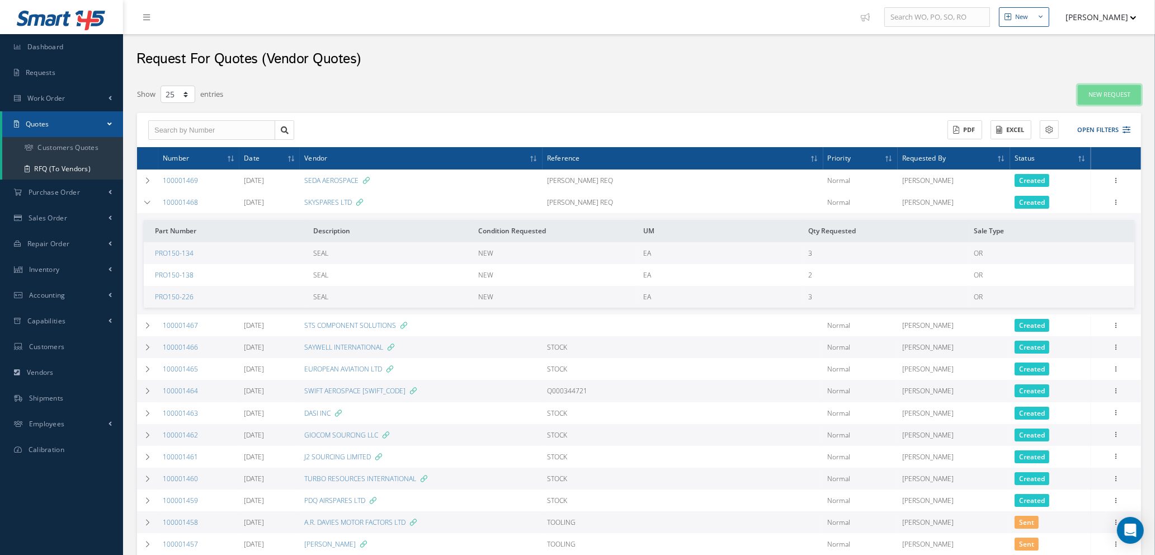
click at [1103, 89] on link "New Request" at bounding box center [1109, 95] width 63 height 20
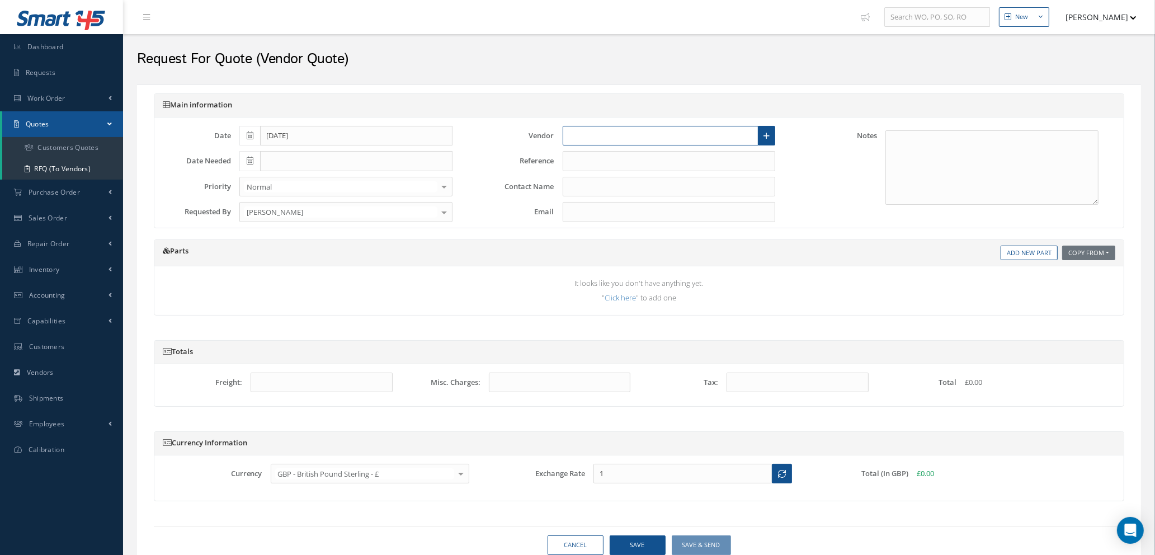
drag, startPoint x: 618, startPoint y: 131, endPoint x: 623, endPoint y: 123, distance: 9.6
click at [620, 127] on input "text" at bounding box center [661, 136] width 196 height 20
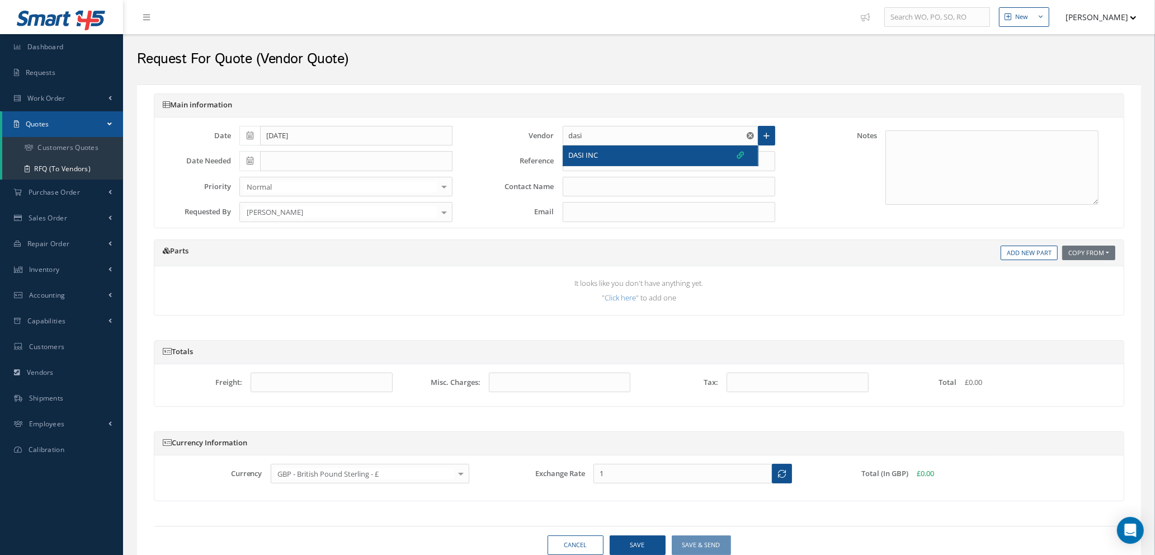
click at [621, 153] on div "DASI INC" at bounding box center [657, 155] width 176 height 11
type input "DASI INC"
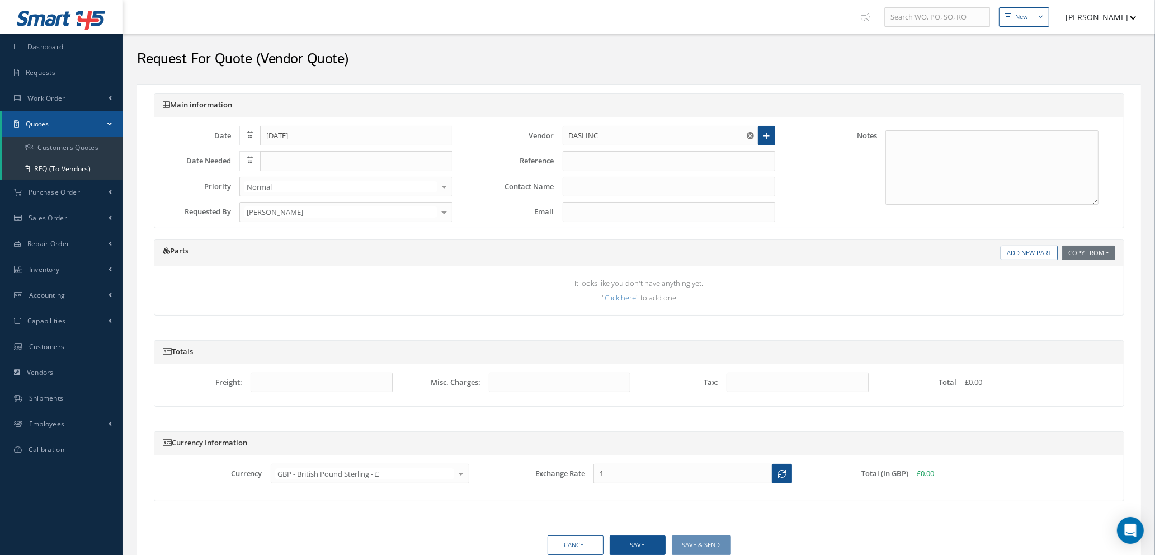
type input "MUHAMMAD ALI"
type input "Muhammad.Ali@dasi.com"
type input "1.3473"
click at [618, 156] on input "text" at bounding box center [669, 161] width 213 height 20
type input "d"
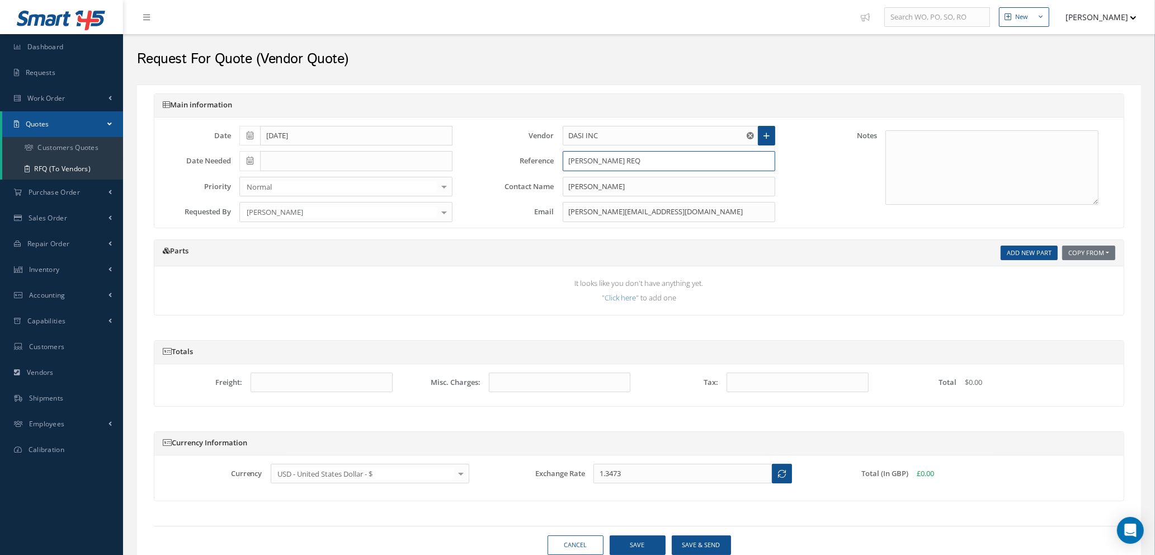
type input "DAVE S REQ"
click at [1018, 251] on link "Add New Part" at bounding box center [1029, 253] width 57 height 15
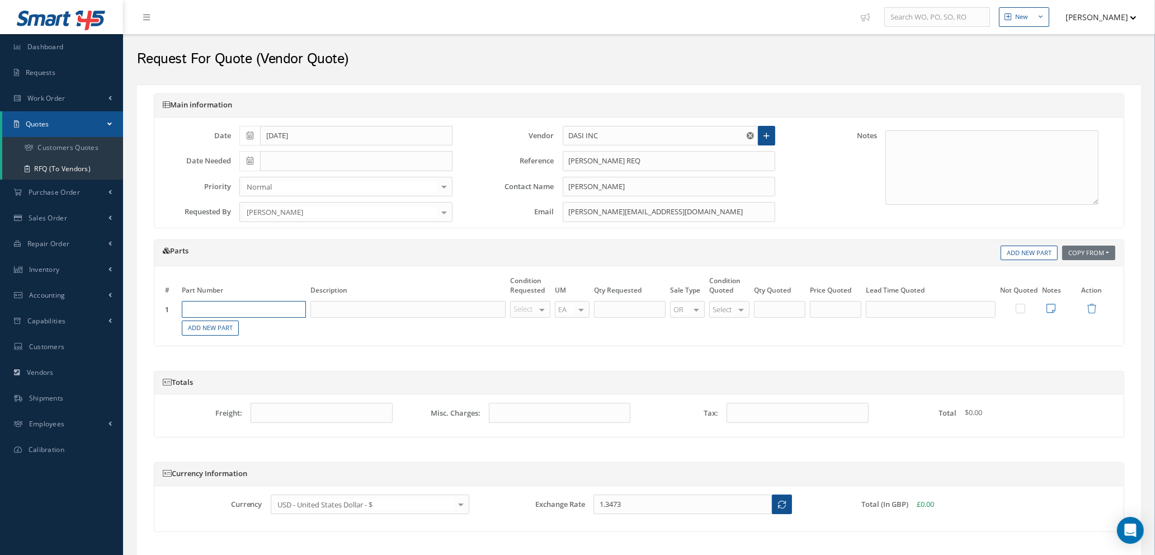
click at [259, 307] on input "text" at bounding box center [244, 309] width 124 height 17
type input "EA100377B"
click at [382, 309] on input "text" at bounding box center [408, 309] width 195 height 17
type input "VALVE"
click at [535, 310] on div "OH SV RP AR NE FN NS RE FP BER N/A INSP BC AI MD RF SCR TS USE TL SP NU AS US P…" at bounding box center [530, 309] width 40 height 17
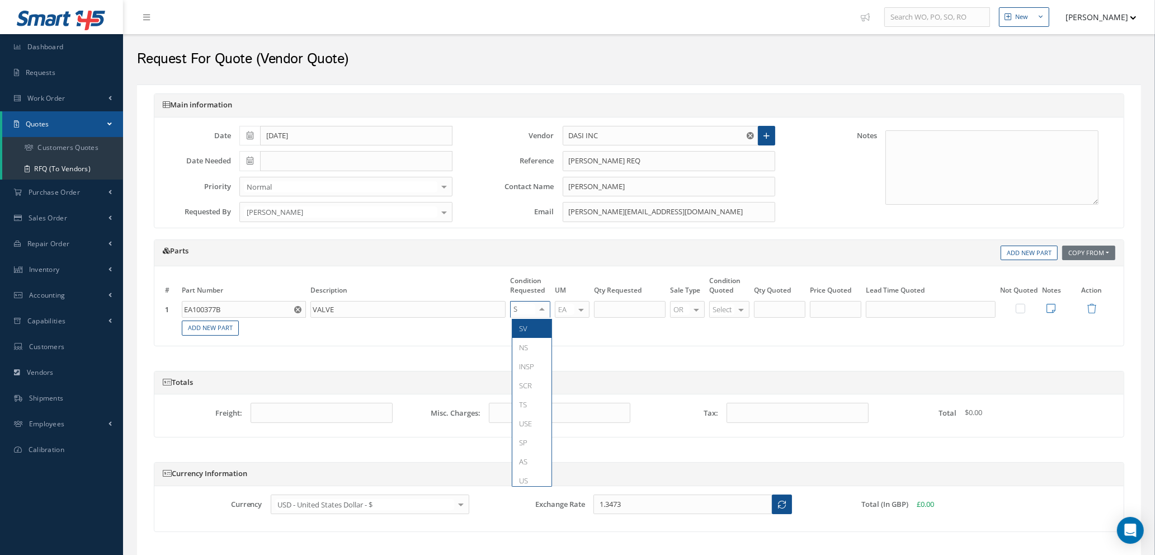
type input "SV"
drag, startPoint x: 528, startPoint y: 330, endPoint x: 595, endPoint y: 319, distance: 68.5
click at [528, 330] on span "SV" at bounding box center [532, 328] width 39 height 19
click at [613, 306] on input "text" at bounding box center [630, 309] width 72 height 17
type input "1"
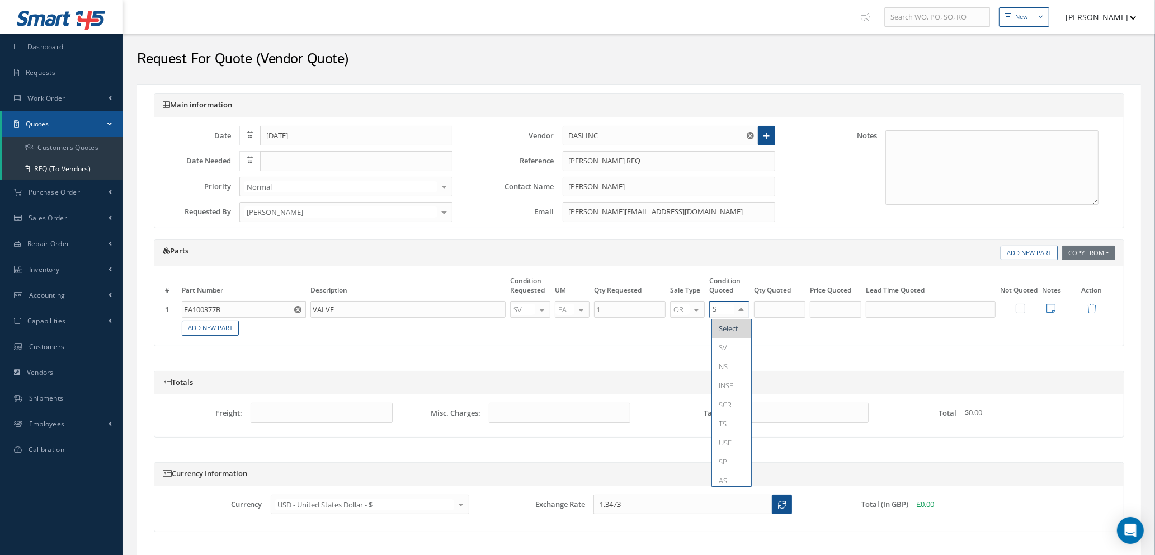
type input "SV"
drag, startPoint x: 738, startPoint y: 330, endPoint x: 765, endPoint y: 308, distance: 35.0
click at [739, 326] on span "SV" at bounding box center [731, 328] width 39 height 19
type input "1"
click at [770, 307] on input "1" at bounding box center [779, 309] width 51 height 17
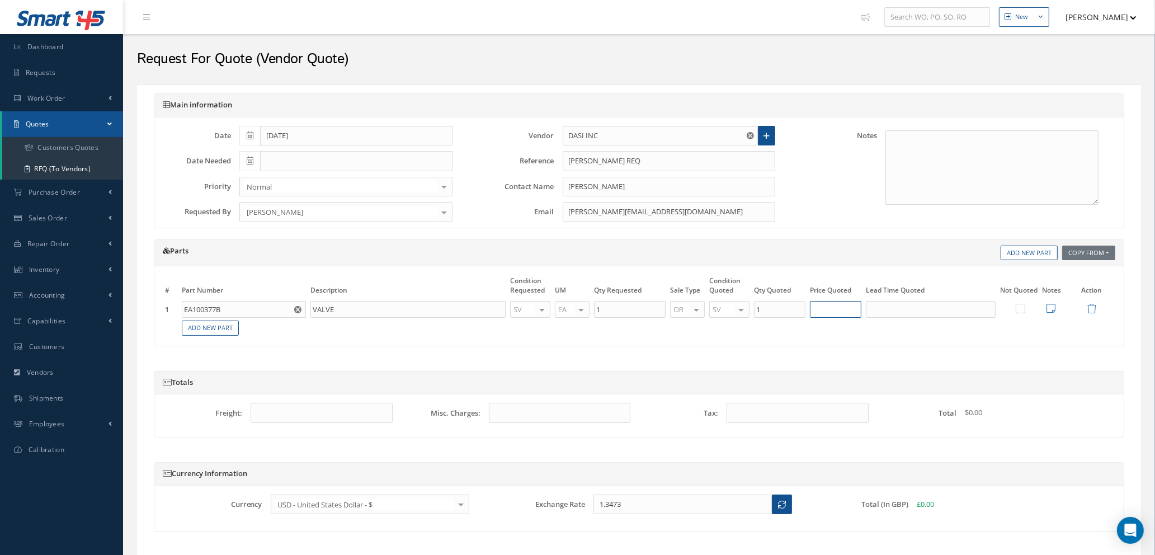
click at [838, 311] on input "text" at bounding box center [835, 309] width 51 height 17
click at [838, 309] on input "text" at bounding box center [835, 309] width 51 height 17
type input "$14,200"
click at [882, 311] on input "text" at bounding box center [931, 309] width 130 height 17
type input "5 DAYS"
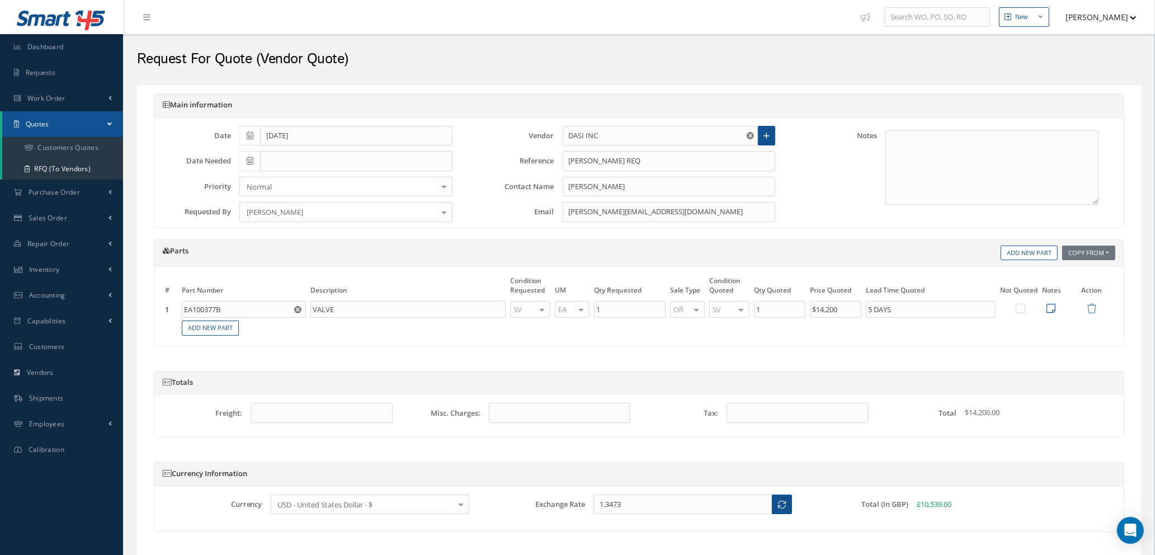
click at [1051, 309] on icon at bounding box center [1051, 308] width 9 height 10
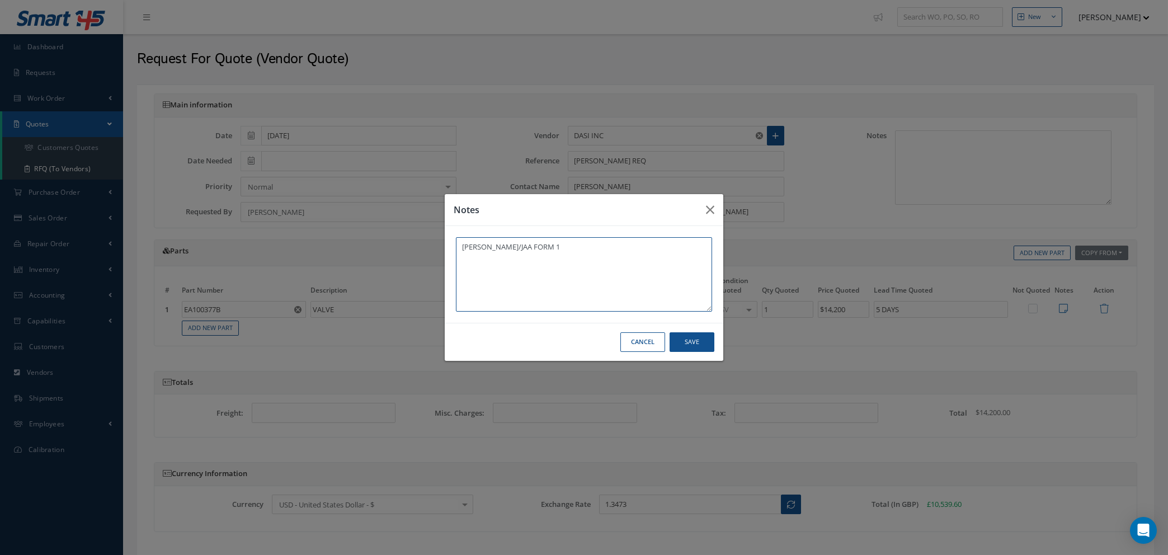
type textarea "MEGGITT EASA/JAA FORM 1"
click at [688, 341] on button "Save" at bounding box center [692, 342] width 45 height 20
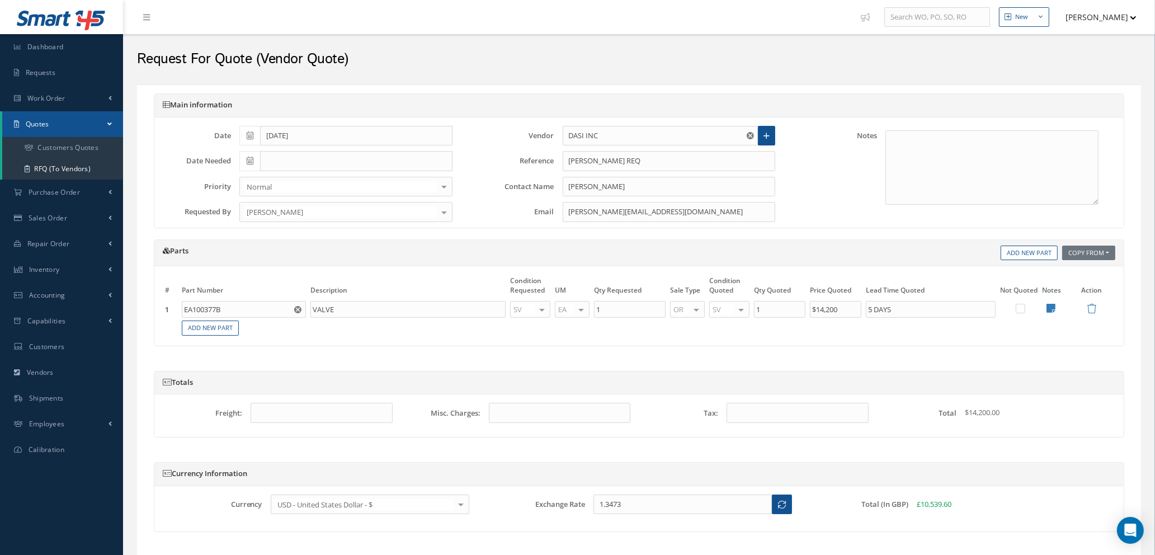
scroll to position [76, 0]
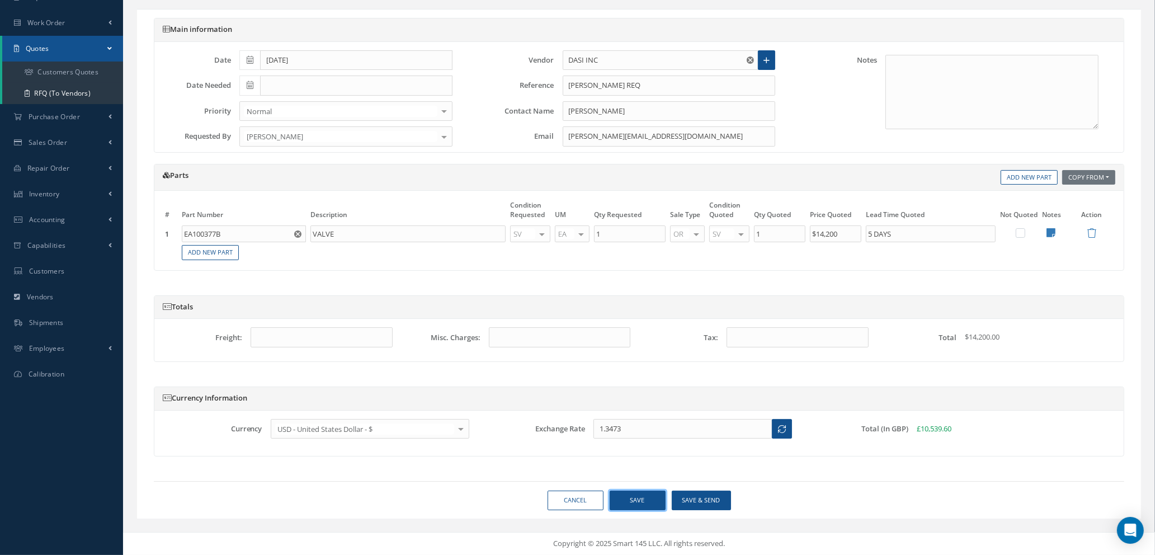
click at [636, 498] on button "Save" at bounding box center [638, 501] width 56 height 20
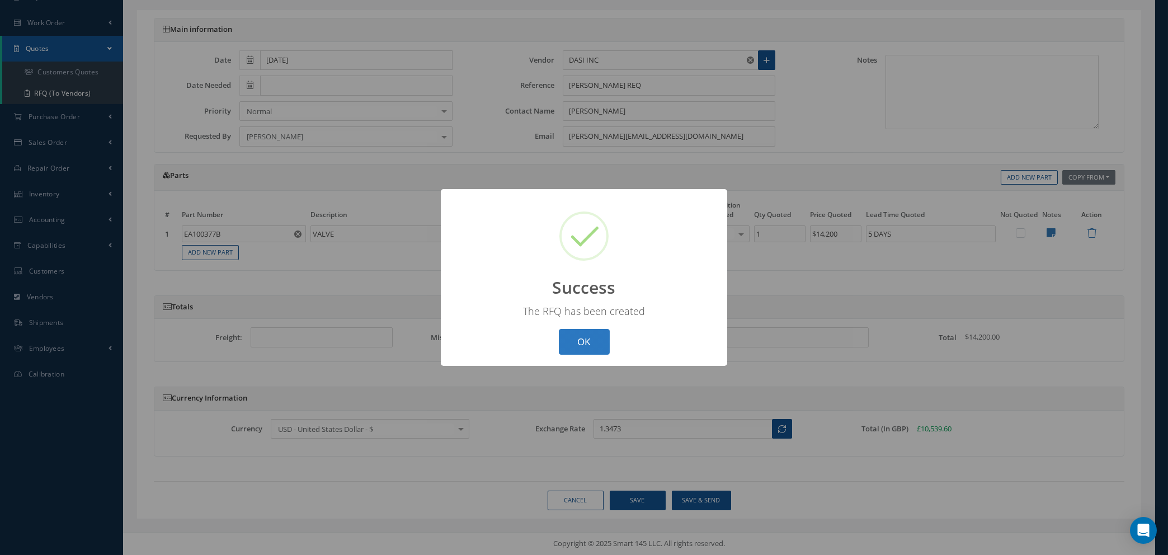
click at [581, 341] on button "OK" at bounding box center [584, 342] width 51 height 26
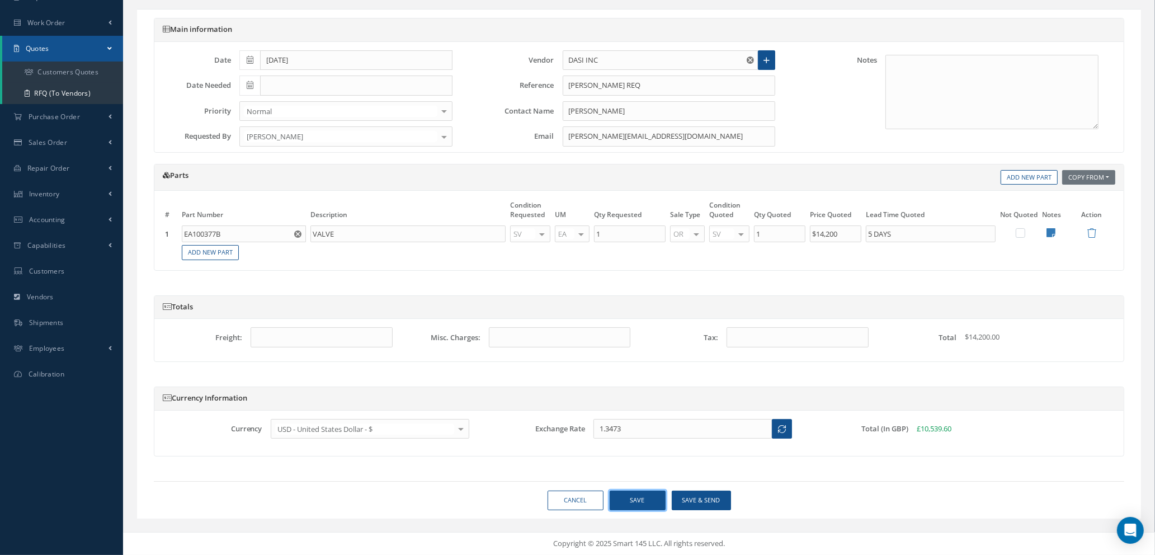
click at [617, 504] on button "Save" at bounding box center [638, 501] width 56 height 20
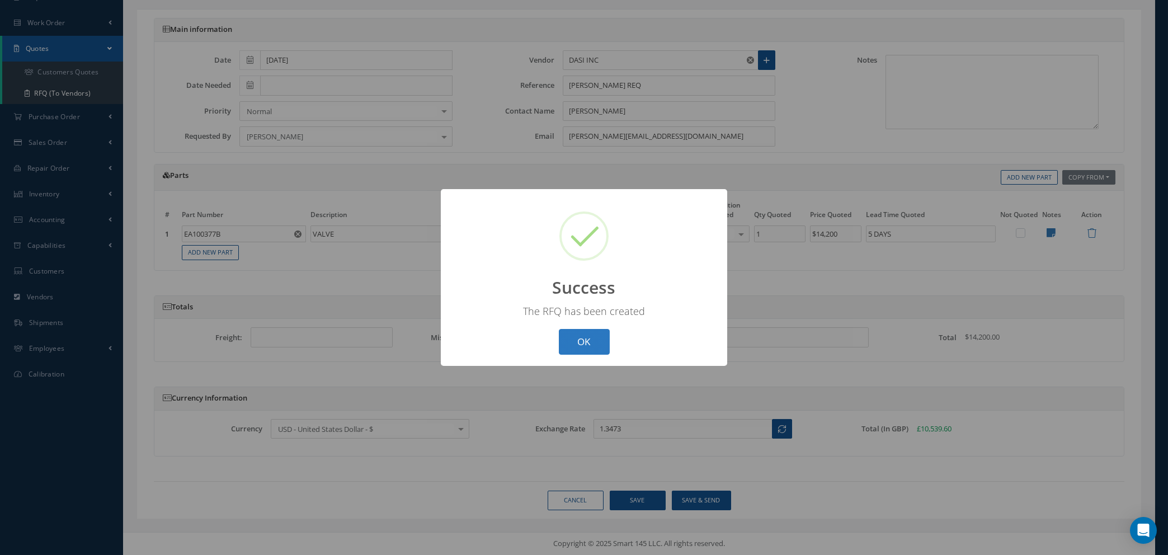
drag, startPoint x: 591, startPoint y: 323, endPoint x: 589, endPoint y: 339, distance: 15.8
click at [593, 324] on div "? ! i Success × The RFQ has been created OK Cancel" at bounding box center [584, 277] width 286 height 177
click at [586, 346] on button "OK" at bounding box center [584, 342] width 51 height 26
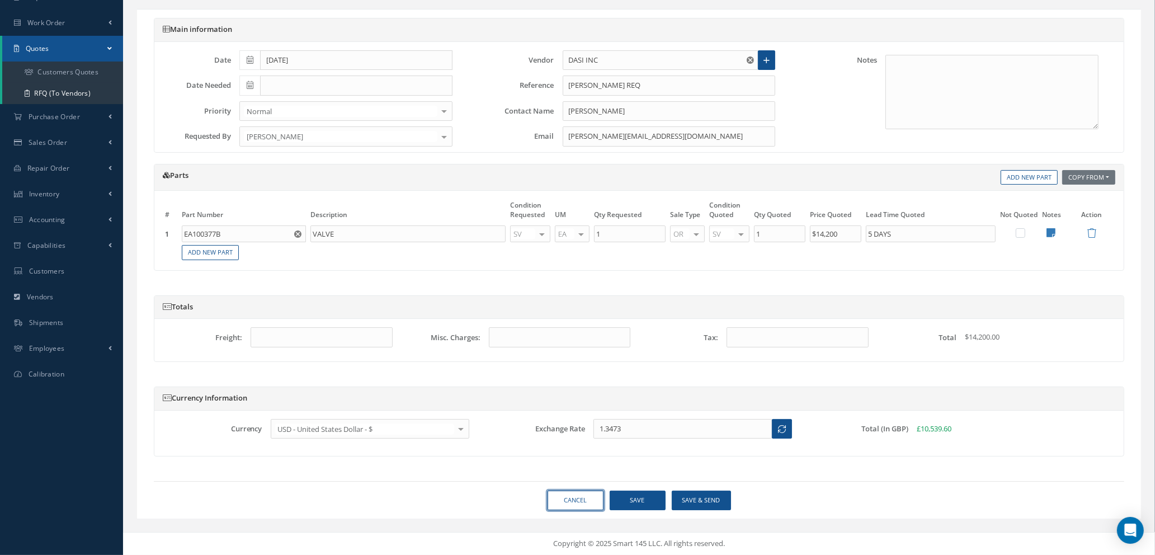
click at [581, 499] on link "Cancel" at bounding box center [576, 501] width 56 height 20
select select "25"
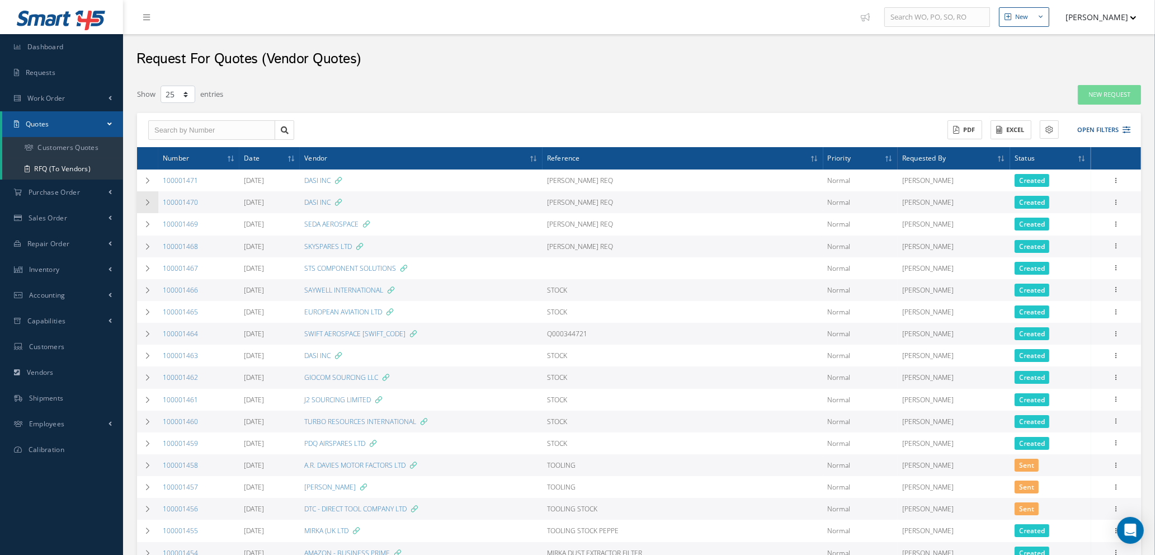
click at [144, 201] on icon at bounding box center [148, 202] width 8 height 7
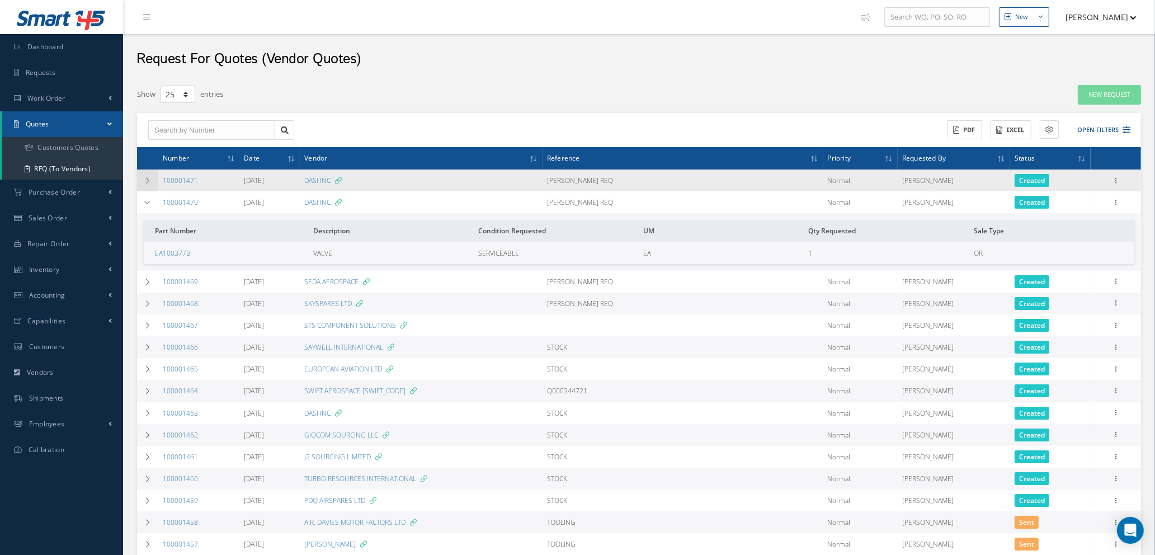
click at [147, 178] on icon at bounding box center [148, 180] width 8 height 7
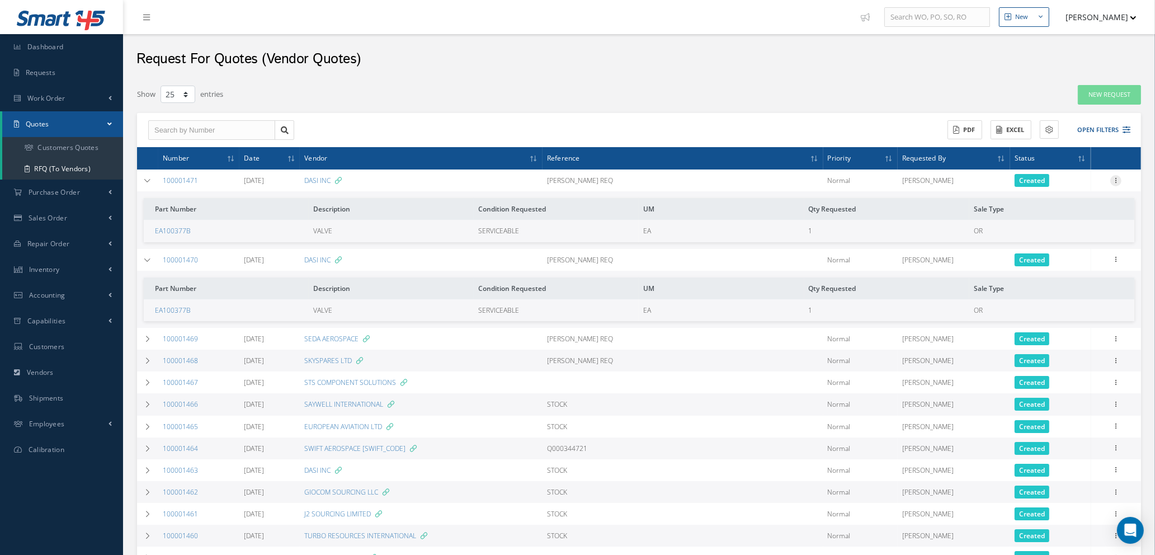
click at [1119, 178] on icon at bounding box center [1116, 179] width 11 height 9
click at [1071, 198] on link "Edit" at bounding box center [1065, 202] width 88 height 15
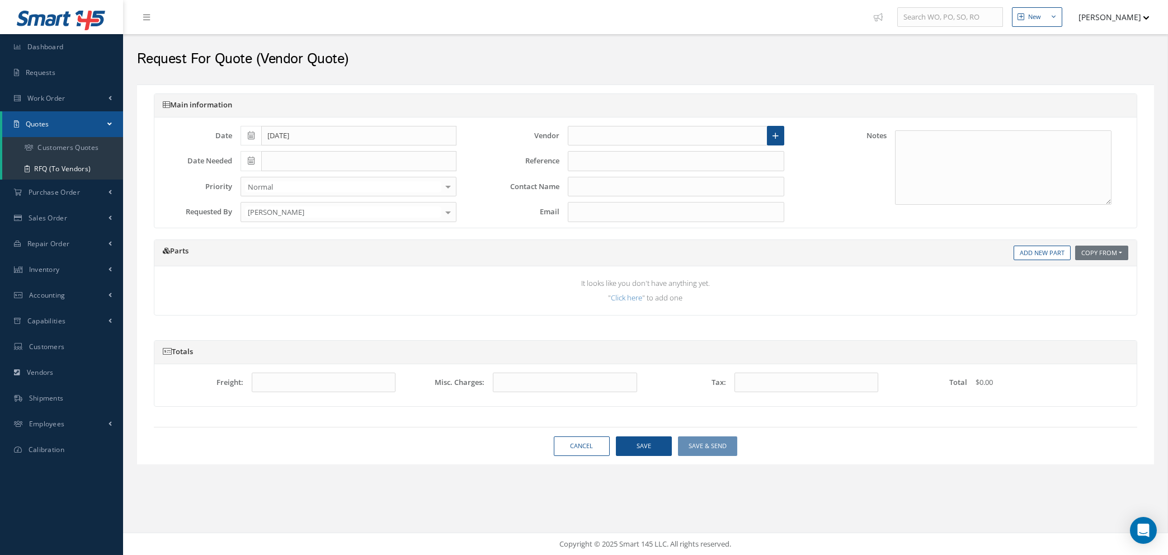
type input "DASI INC"
type input "DAVE S REQ"
type input "MUHAMMAD ALI"
type input "Muhammad.Ali@dasi.com"
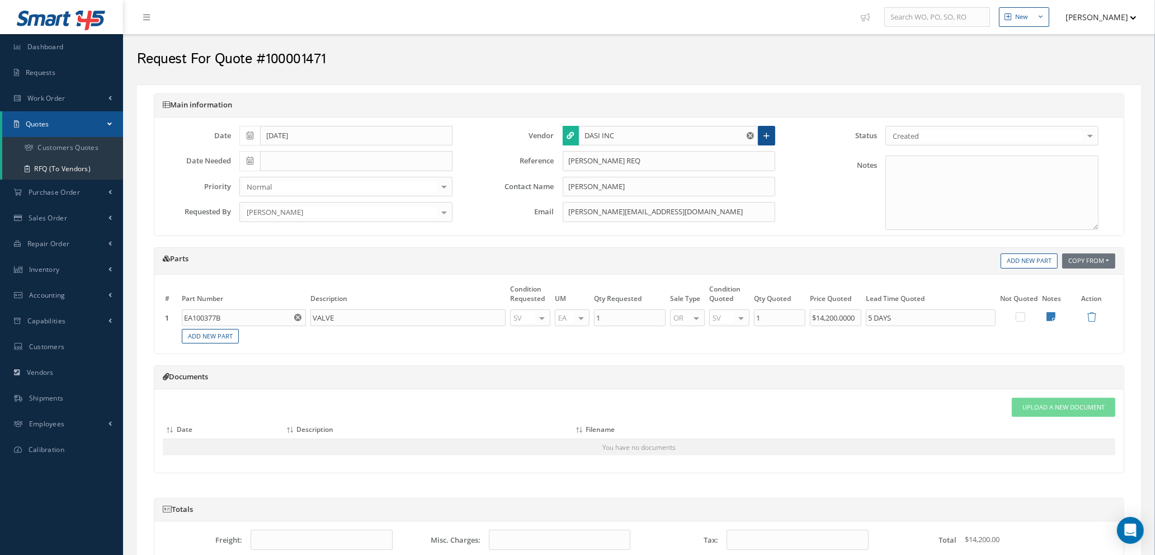
click at [749, 135] on use "Reset" at bounding box center [750, 135] width 7 height 7
click at [696, 133] on input "text" at bounding box center [669, 136] width 180 height 20
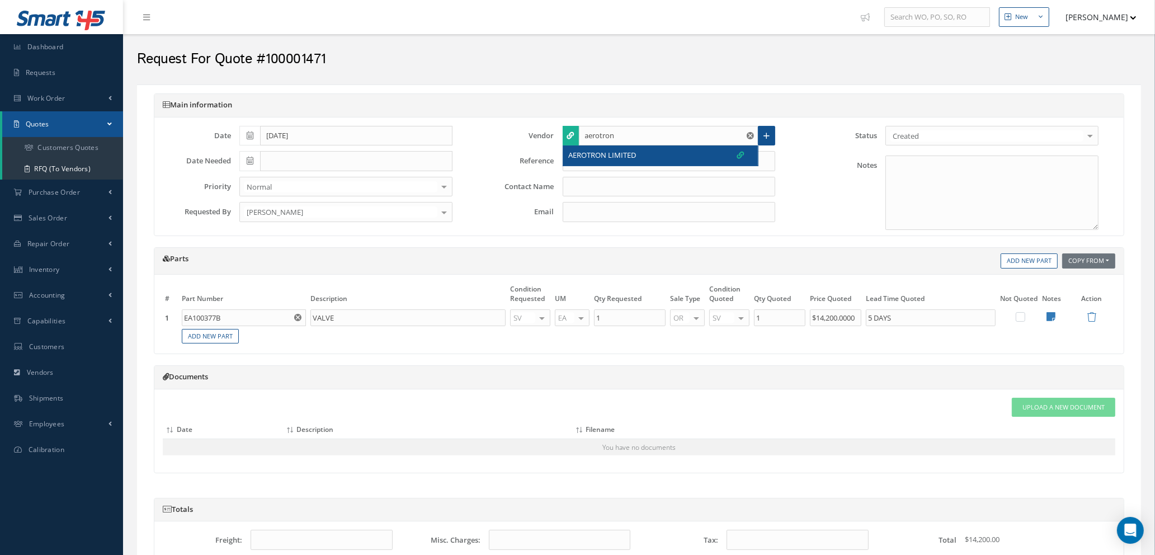
click at [680, 157] on div "AEROTRON LIMITED" at bounding box center [657, 155] width 176 height 11
type input "AEROTRON LIMITED"
type input "ALEJANDRO"
type input "Alejandroc@aerotron.co.uk"
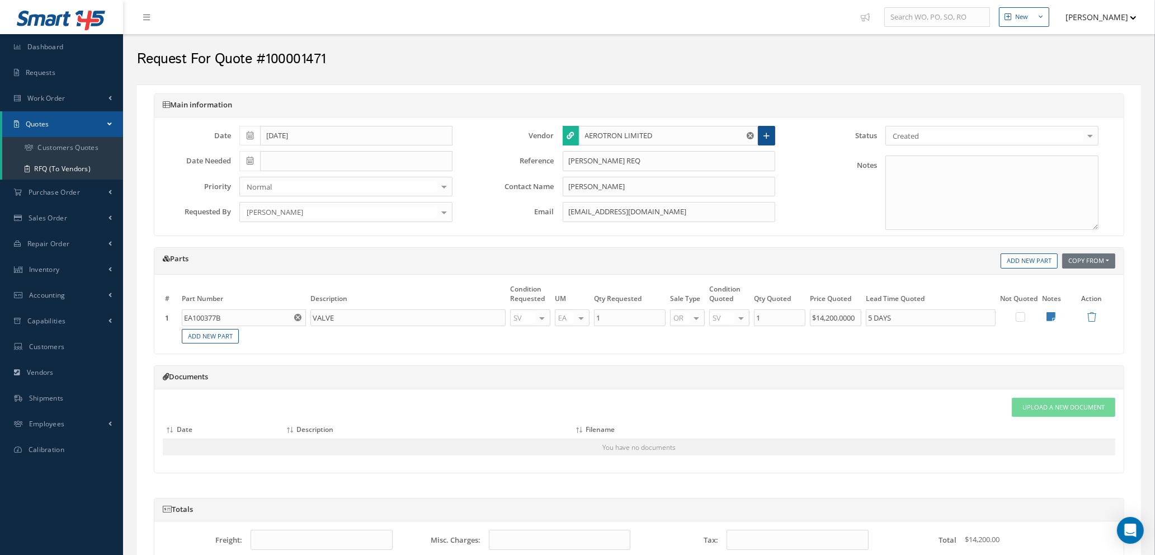
click at [297, 318] on use "Reset" at bounding box center [297, 317] width 7 height 7
click at [232, 317] on input "text" at bounding box center [244, 317] width 124 height 17
type input "007LG049G"
click at [341, 318] on input "text" at bounding box center [408, 317] width 195 height 17
type input "LANDING GEAR CONTROL"
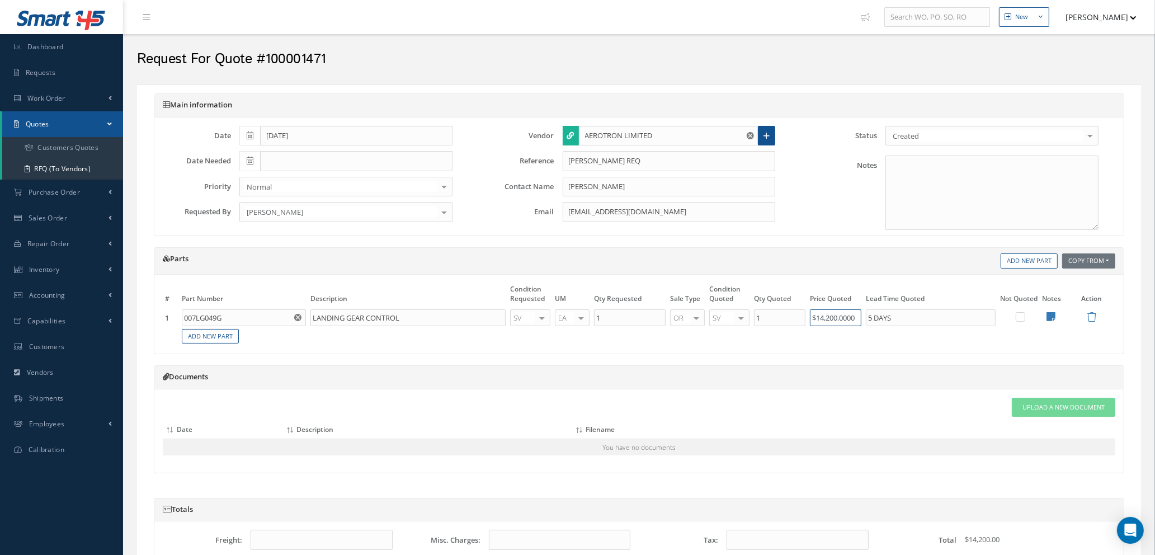
drag, startPoint x: 861, startPoint y: 319, endPoint x: 751, endPoint y: 318, distance: 110.2
click at [751, 318] on tr "1 007LG049G Part Number Description No Match Found LANDING GEAR CONTROL SV OH S…" at bounding box center [639, 318] width 953 height 20
click at [773, 314] on input "1" at bounding box center [779, 317] width 51 height 17
drag, startPoint x: 915, startPoint y: 323, endPoint x: 834, endPoint y: 312, distance: 81.8
click at [834, 312] on tr "1 007LG049G Part Number Description No Match Found LANDING GEAR CONTROL SV OH S…" at bounding box center [639, 318] width 953 height 20
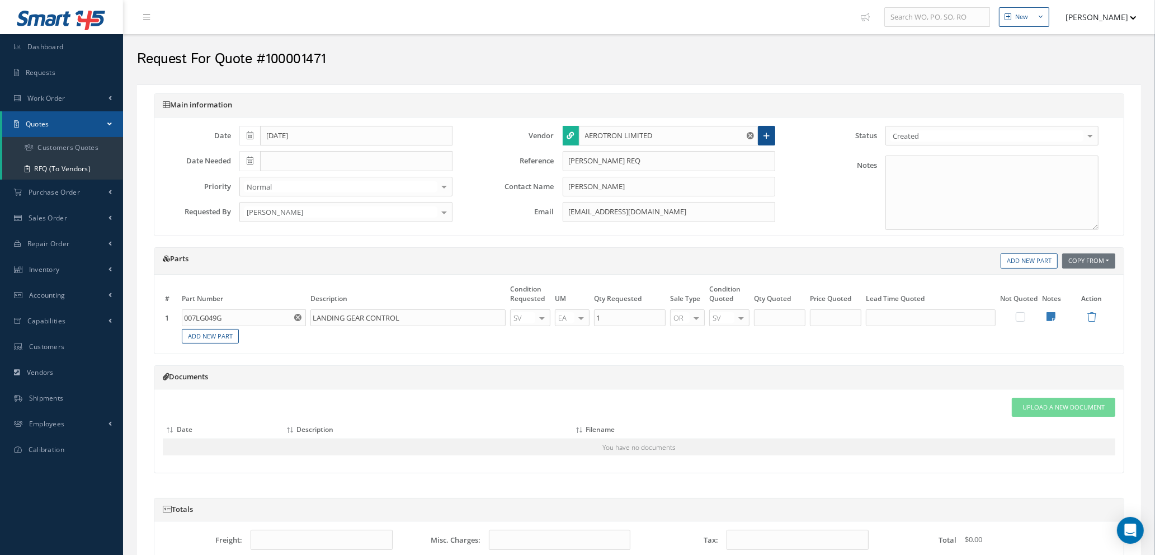
click at [1025, 319] on label at bounding box center [1026, 317] width 3 height 10
click at [1022, 319] on input "checkbox" at bounding box center [1021, 317] width 7 height 7
checkbox input "true"
click at [1051, 313] on icon at bounding box center [1051, 317] width 9 height 10
type textarea "MEGGITT EASA/JAA FORM 1"
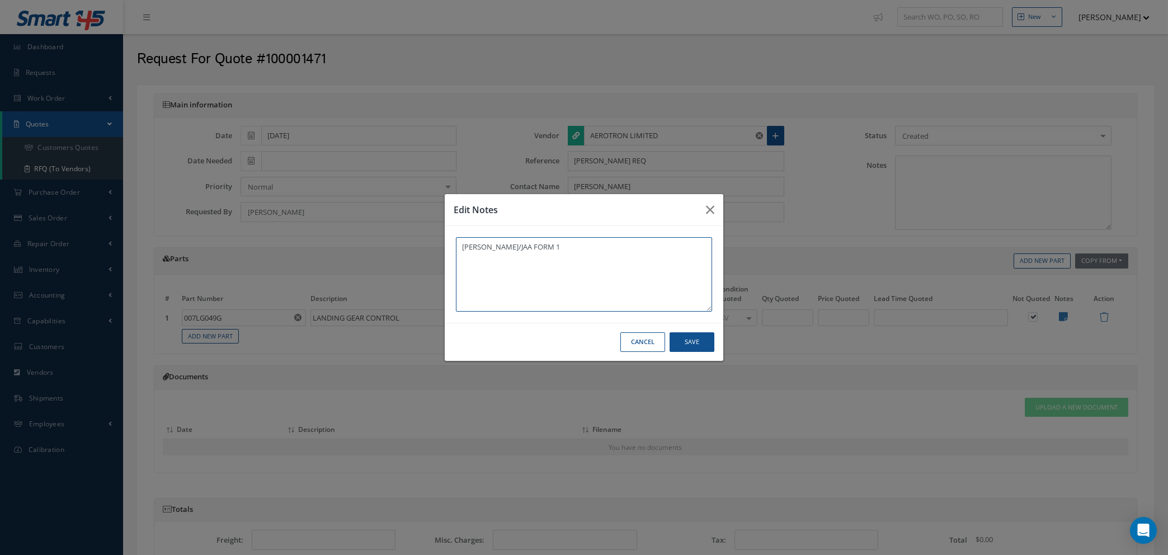
drag, startPoint x: 603, startPoint y: 244, endPoint x: 320, endPoint y: 240, distance: 283.2
click at [320, 240] on div "Edit Notes MEGGITT EASA/JAA FORM 1 Cancel Save" at bounding box center [584, 277] width 1168 height 555
click at [696, 342] on button "Save" at bounding box center [692, 342] width 45 height 20
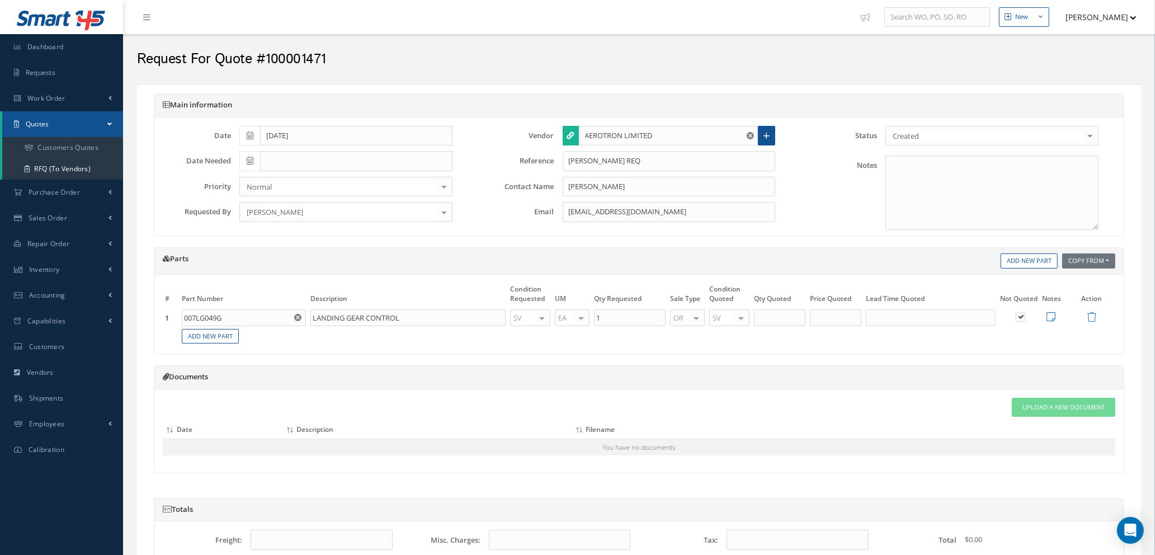
scroll to position [203, 0]
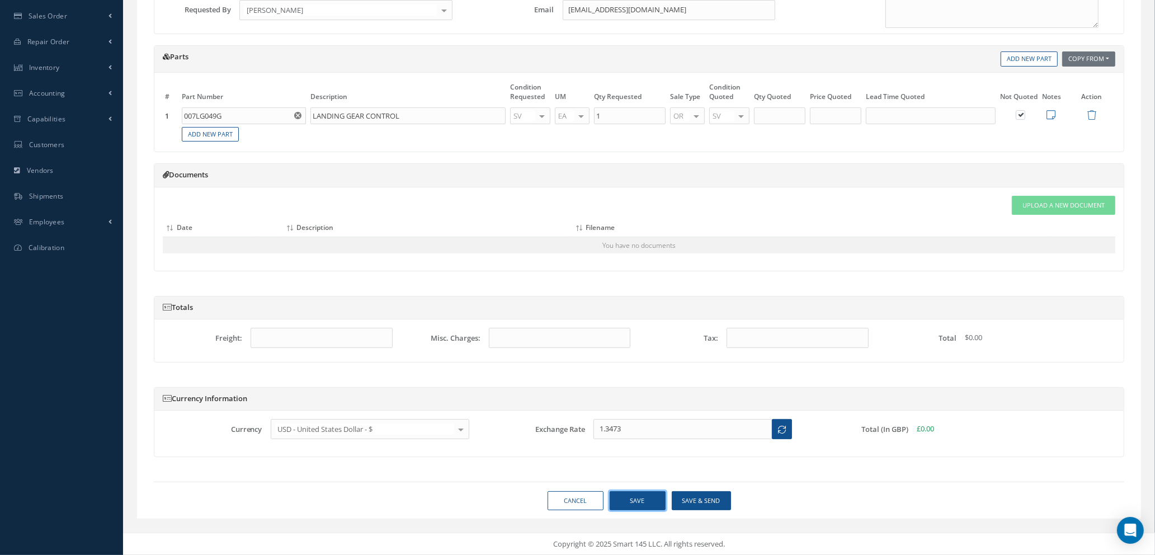
click at [632, 498] on button "Save" at bounding box center [638, 501] width 56 height 20
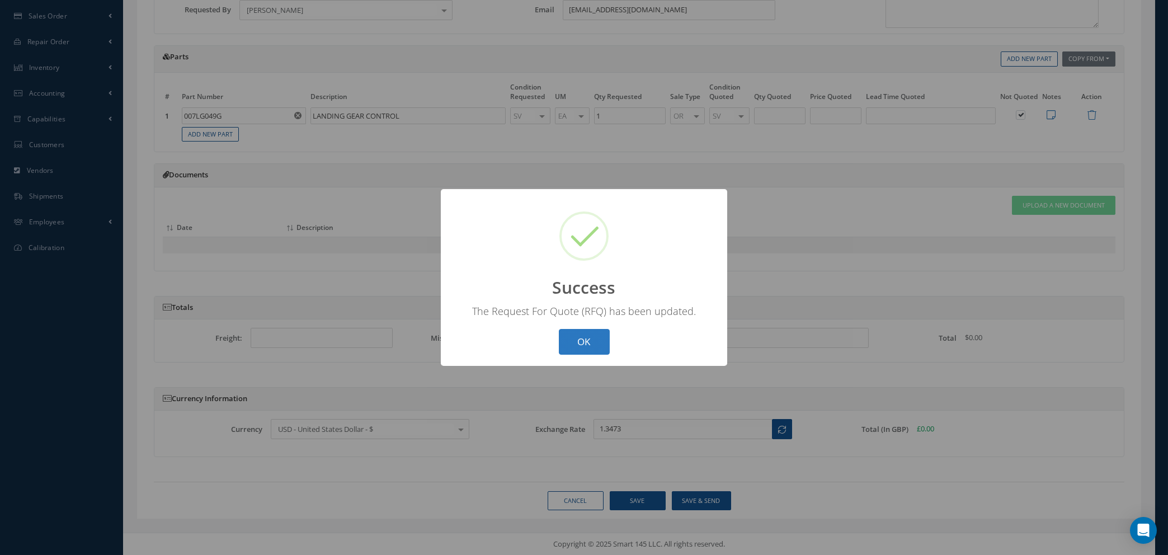
click at [593, 341] on button "OK" at bounding box center [584, 342] width 51 height 26
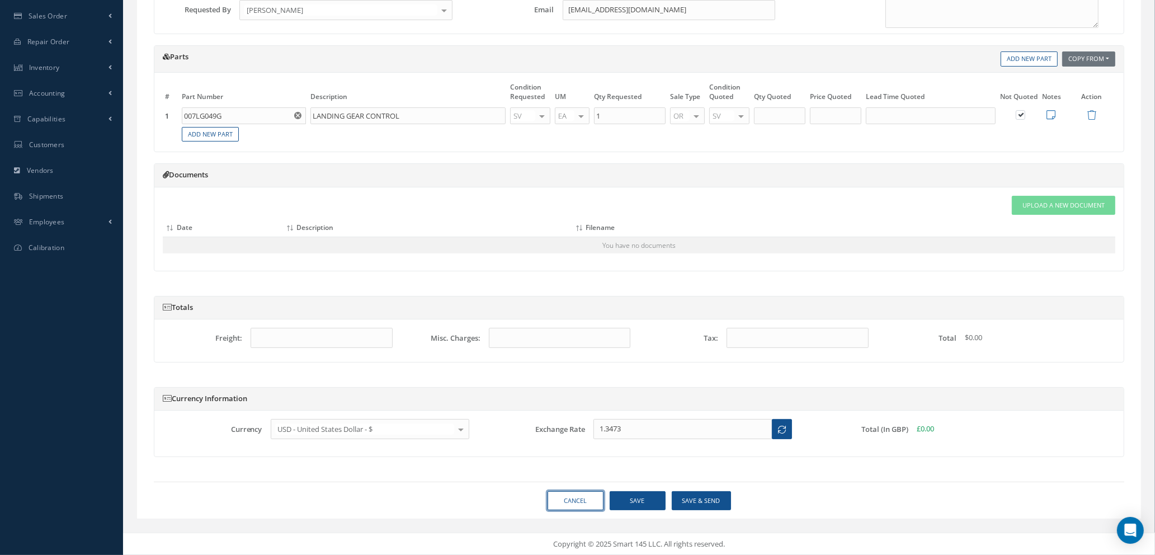
click at [583, 502] on link "Cancel" at bounding box center [576, 501] width 56 height 20
select select "25"
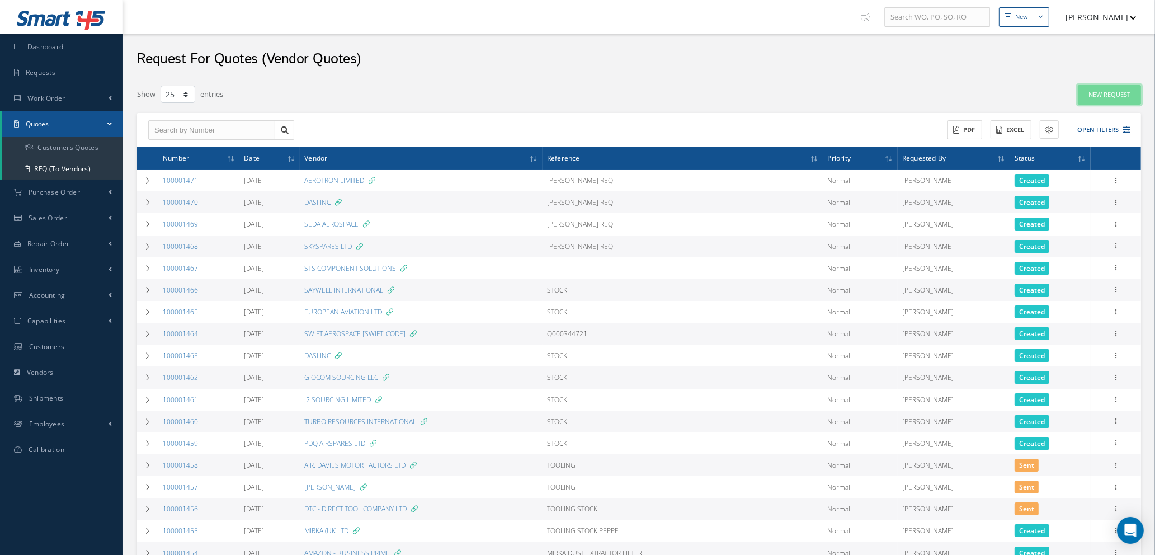
click at [1110, 96] on link "New Request" at bounding box center [1109, 95] width 63 height 20
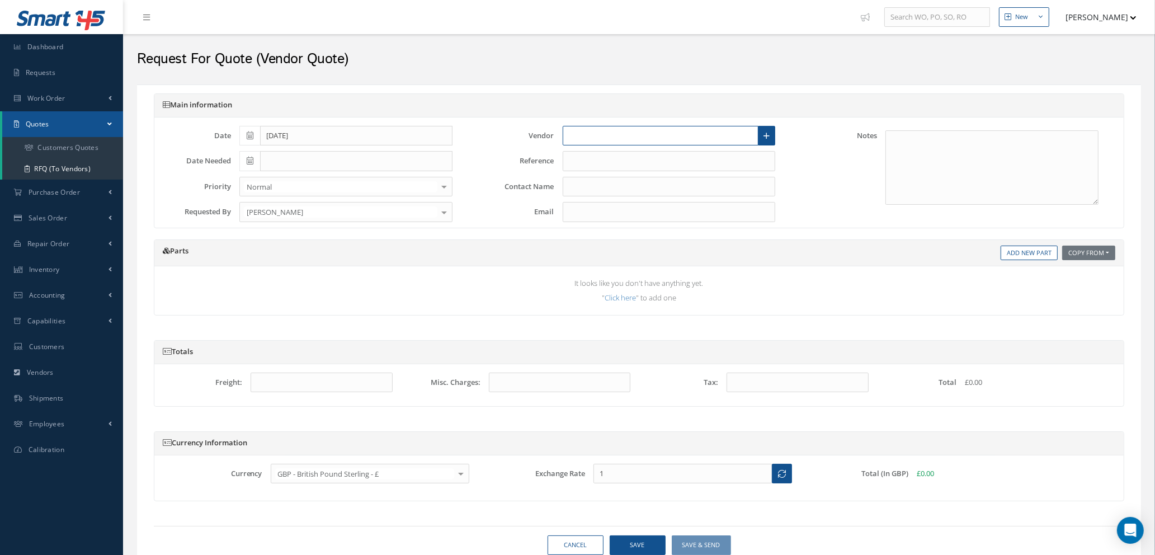
click at [679, 137] on input "text" at bounding box center [661, 136] width 196 height 20
click at [651, 173] on span "BOEING DISTRIBUTION SERVICES INC" at bounding box center [631, 175] width 124 height 11
type input "BOEING DISTRIBUTION SERVICES INC"
type input "DIGITAL SALES"
type input "DigitalPE@boeing.com"
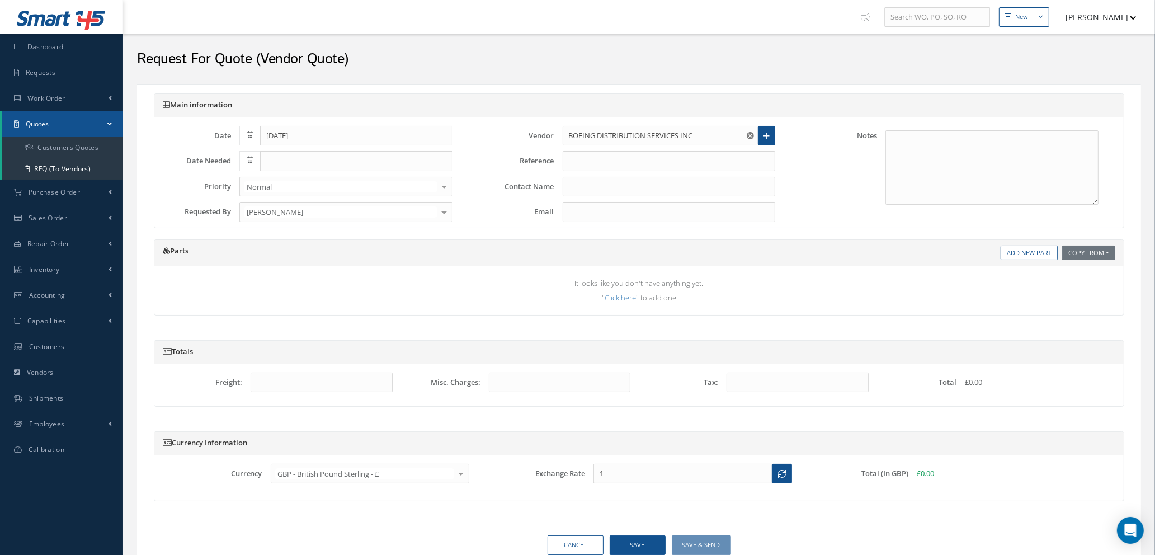
type input "1.3473"
click at [590, 162] on input "text" at bounding box center [669, 161] width 213 height 20
type input "DAVE S REQ"
click at [975, 260] on div "Parts Copy From Work Orders Add New Part" at bounding box center [639, 253] width 970 height 27
click at [1013, 251] on link "Add New Part" at bounding box center [1029, 253] width 57 height 15
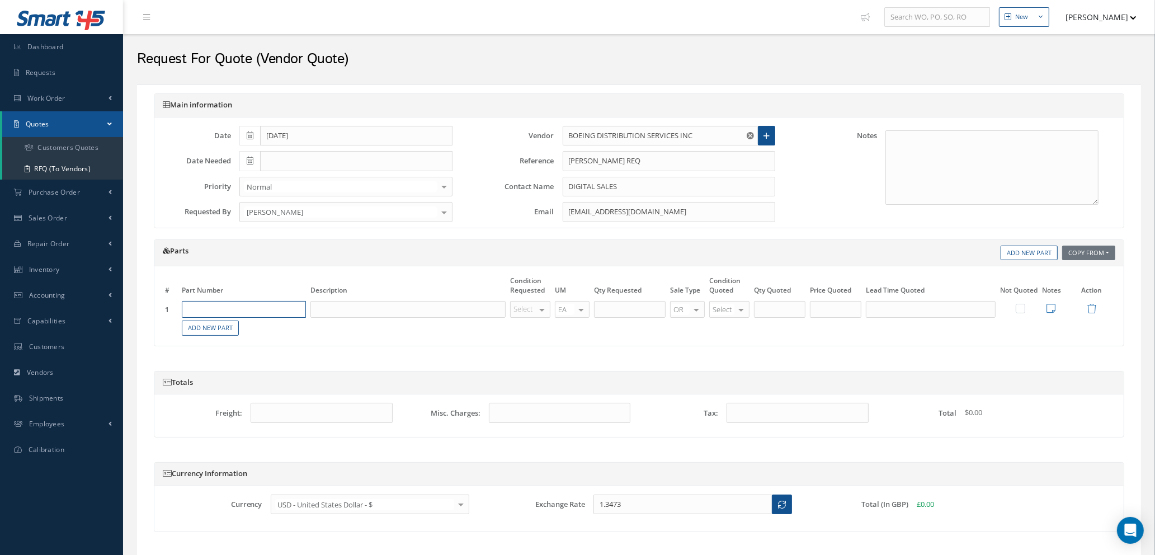
click at [278, 310] on input "text" at bounding box center [244, 309] width 124 height 17
type input "GAB511GA3-17"
click at [341, 304] on input "text" at bounding box center [408, 309] width 195 height 17
type input "BOLT"
click at [535, 309] on div "Select OH SV RP AR NE FN NS RE FP BER N/A INSP BC AI MD RF SCR TS USE TL SP NU …" at bounding box center [530, 309] width 40 height 17
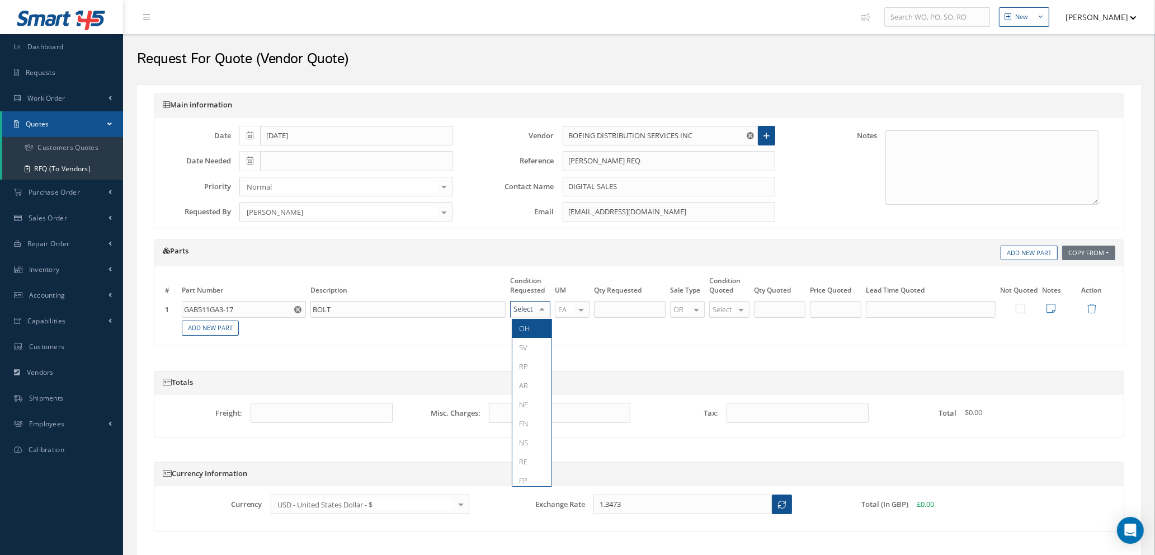
type input "N"
click at [535, 327] on span "NE" at bounding box center [532, 328] width 39 height 19
click at [623, 310] on input "text" at bounding box center [630, 309] width 72 height 17
type input "2"
type input "NE"
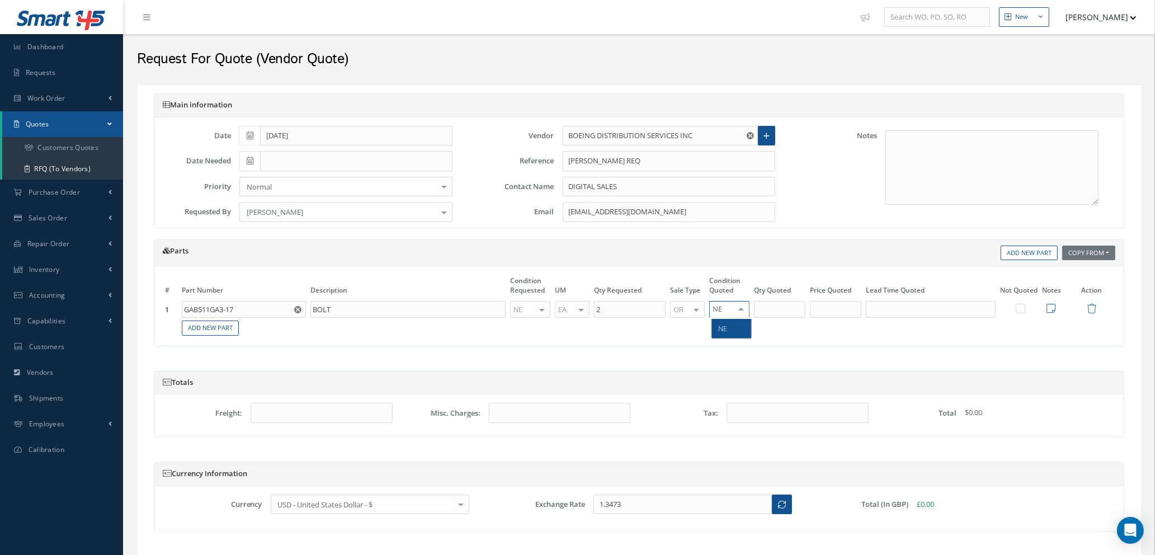
click at [736, 328] on span "NE" at bounding box center [731, 328] width 39 height 19
type input "2"
click at [774, 309] on input "2" at bounding box center [779, 309] width 51 height 17
type input "3.31"
click at [838, 312] on input "text" at bounding box center [835, 309] width 51 height 17
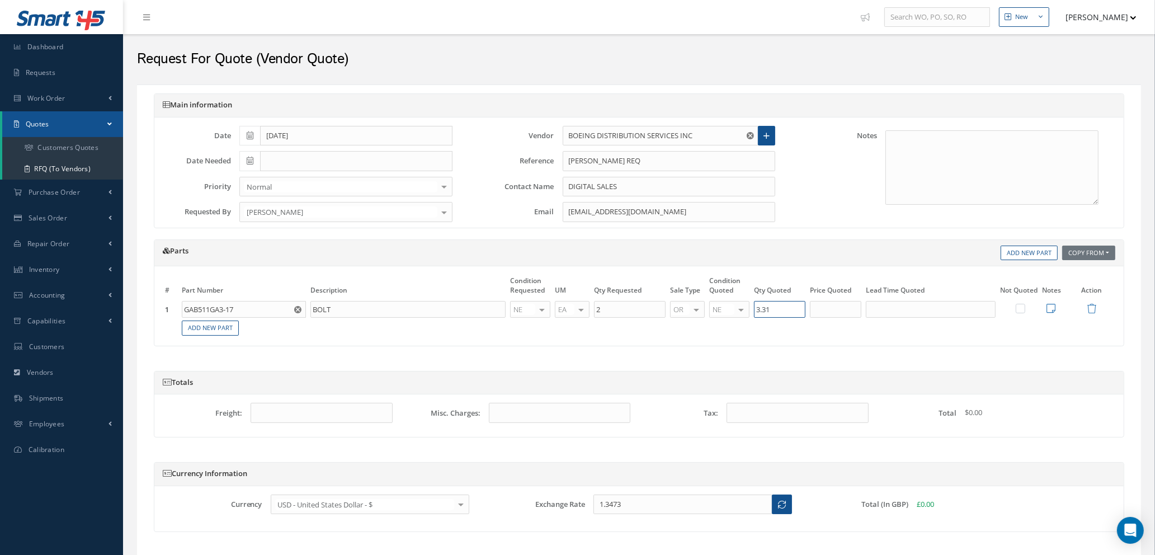
drag, startPoint x: 791, startPoint y: 307, endPoint x: 726, endPoint y: 316, distance: 65.4
click at [726, 316] on tr "1 GAB511GA3-17 Part Number Description No Match Found BOLT NE OH SV RP AR NE FN…" at bounding box center [639, 310] width 953 height 20
type input "15"
click at [833, 303] on input "text" at bounding box center [835, 309] width 51 height 17
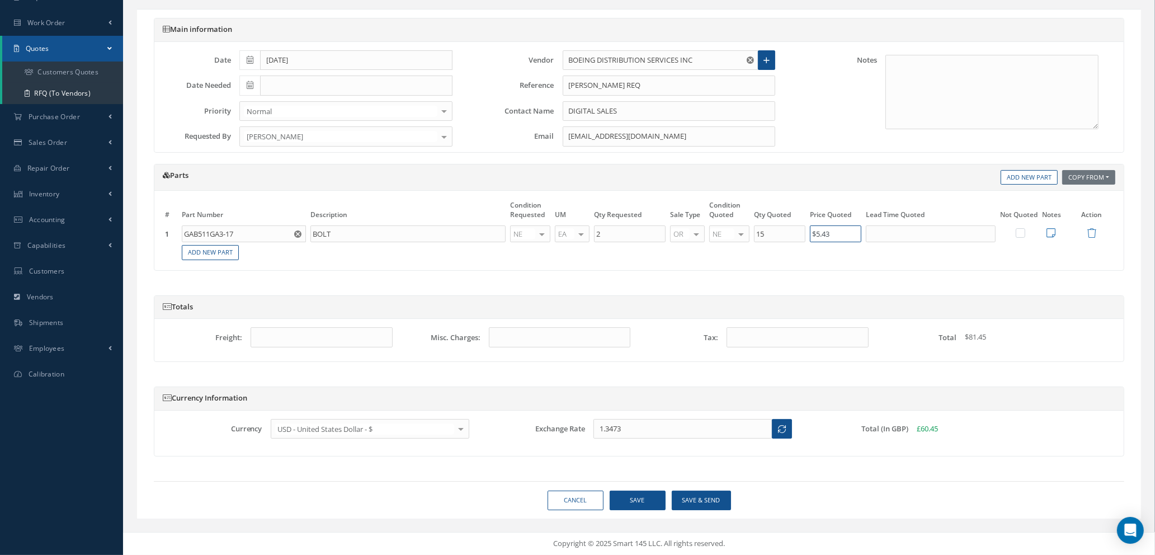
type input "$5.43"
click at [632, 503] on button "Save" at bounding box center [638, 501] width 56 height 20
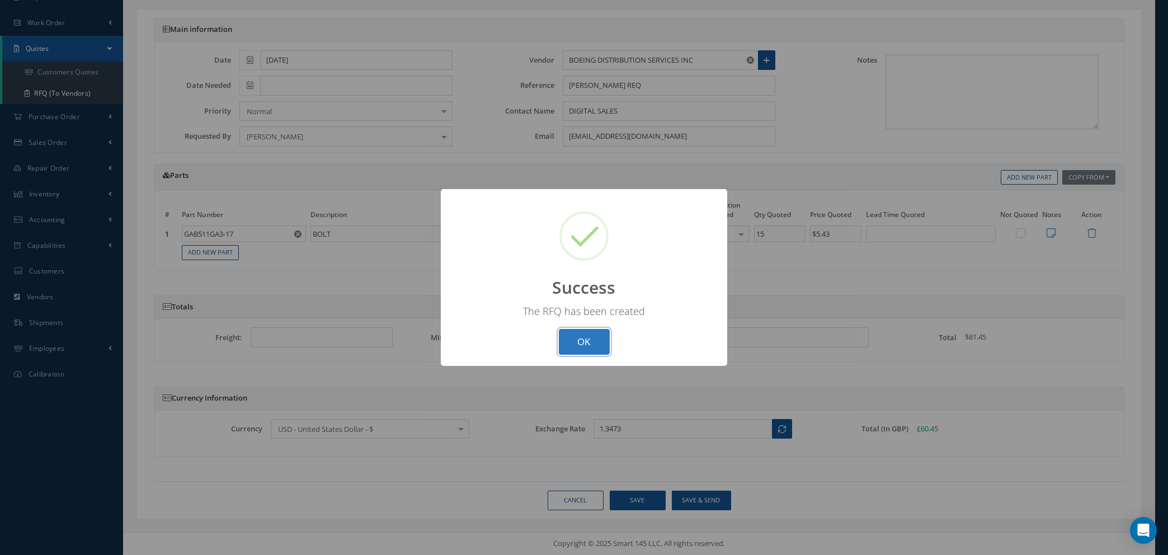
click at [584, 346] on button "OK" at bounding box center [584, 342] width 51 height 26
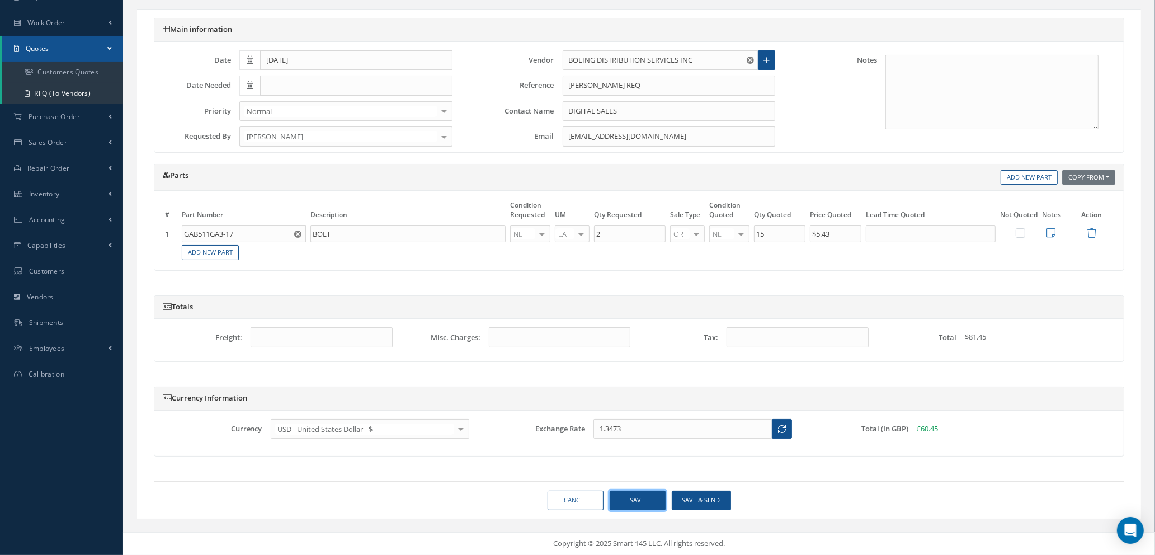
click at [617, 501] on button "Save" at bounding box center [638, 501] width 56 height 20
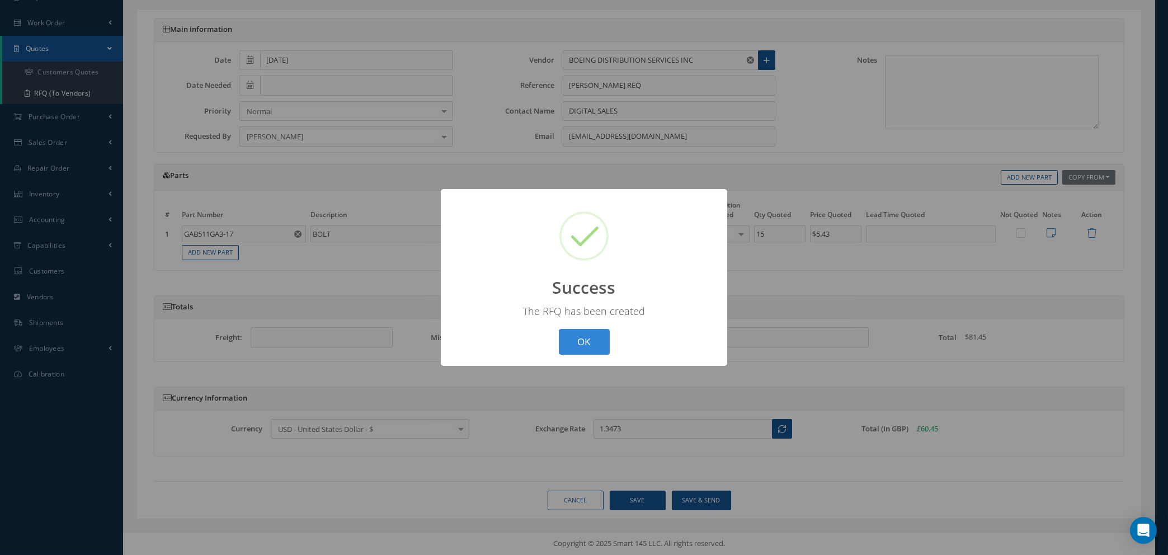
click at [610, 321] on div "? ! i Success × The RFQ has been created OK Cancel" at bounding box center [584, 277] width 286 height 177
click at [575, 333] on button "OK" at bounding box center [584, 342] width 51 height 26
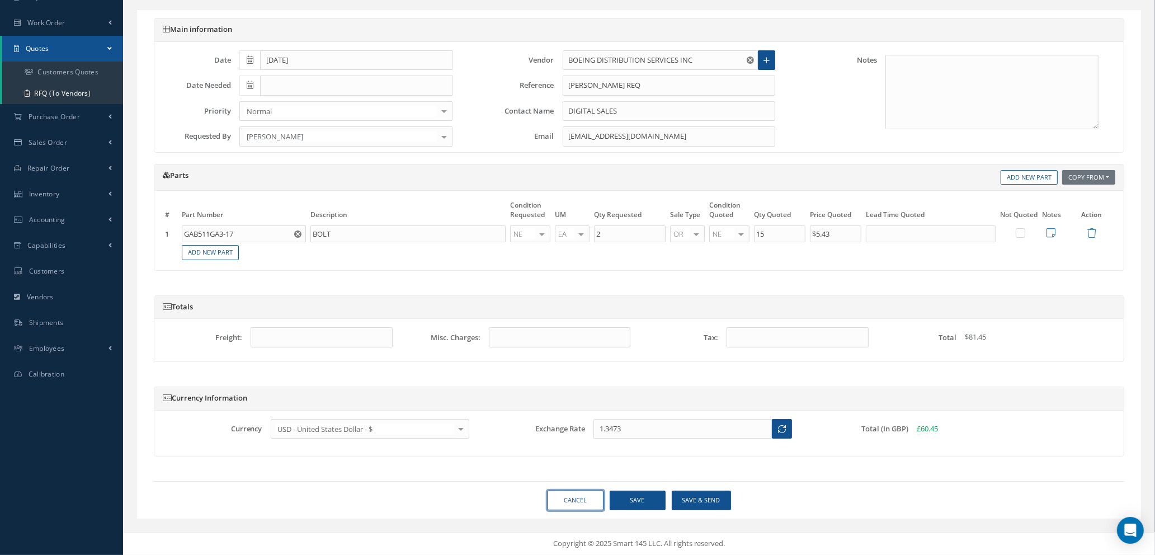
click at [582, 499] on link "Cancel" at bounding box center [576, 501] width 56 height 20
select select "25"
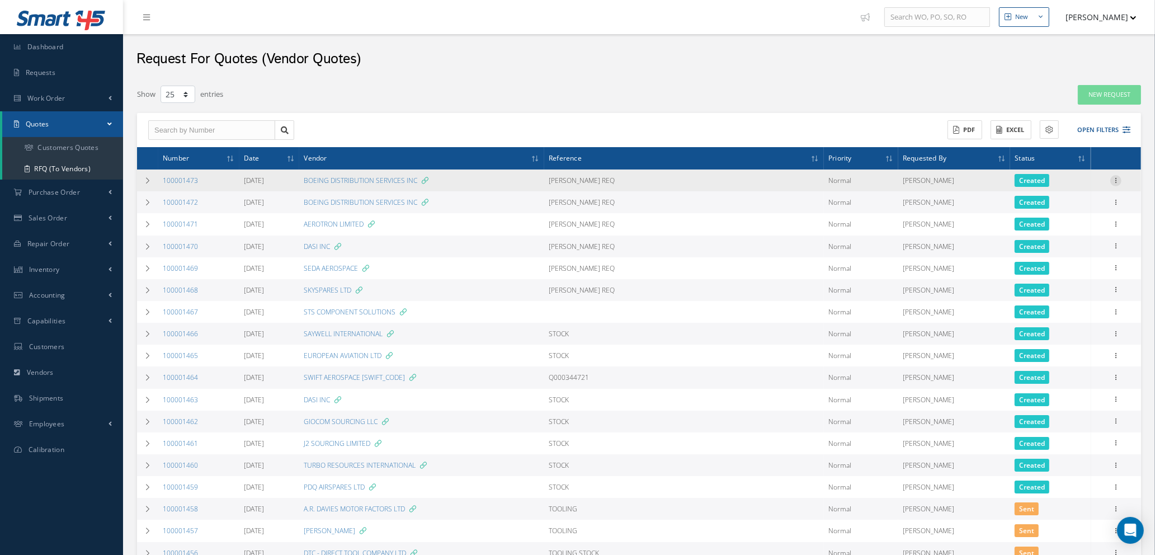
click at [1116, 180] on icon at bounding box center [1116, 179] width 11 height 9
click at [1061, 203] on link "Edit" at bounding box center [1065, 202] width 88 height 15
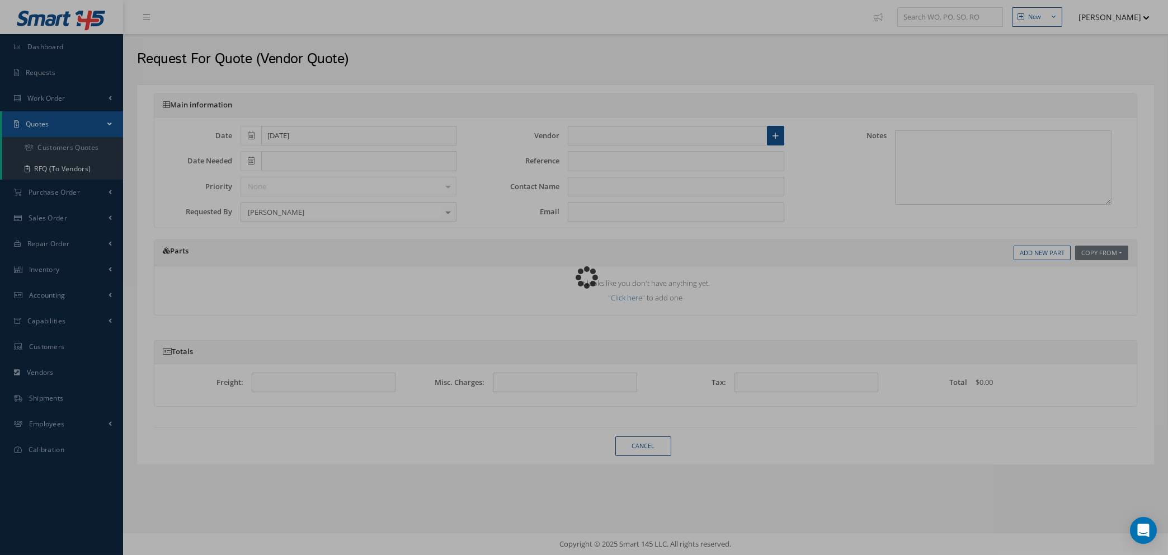
type input "BOEING DISTRIBUTION SERVICES INC"
type input "DAVE S REQ"
type input "DIGITAL SALES"
type input "DigitalPE@boeing.com"
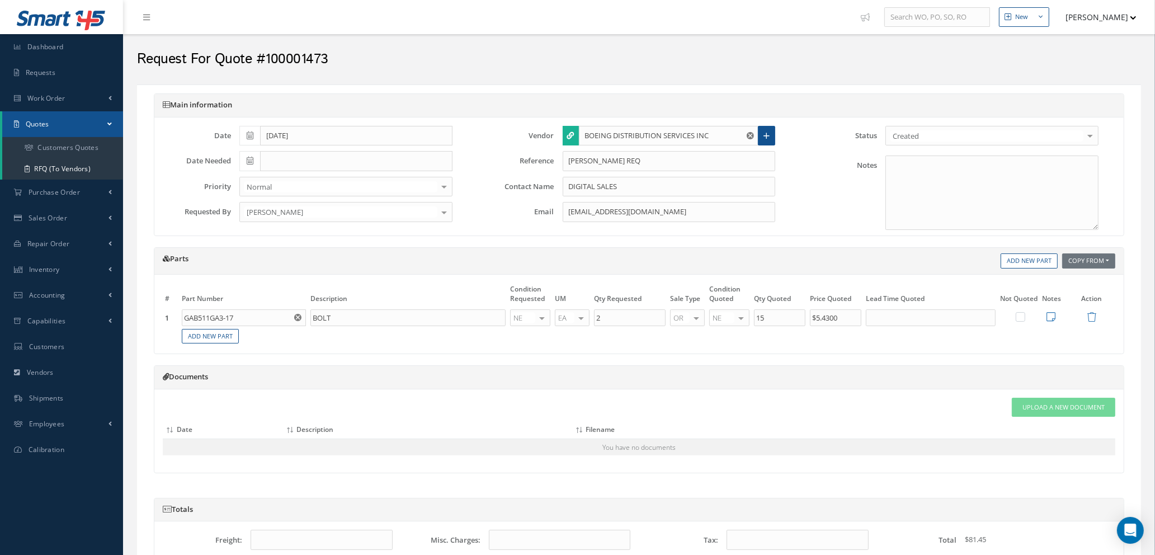
click at [751, 134] on use "Reset" at bounding box center [750, 135] width 7 height 7
click at [706, 135] on input "text" at bounding box center [669, 136] width 180 height 20
type input "a"
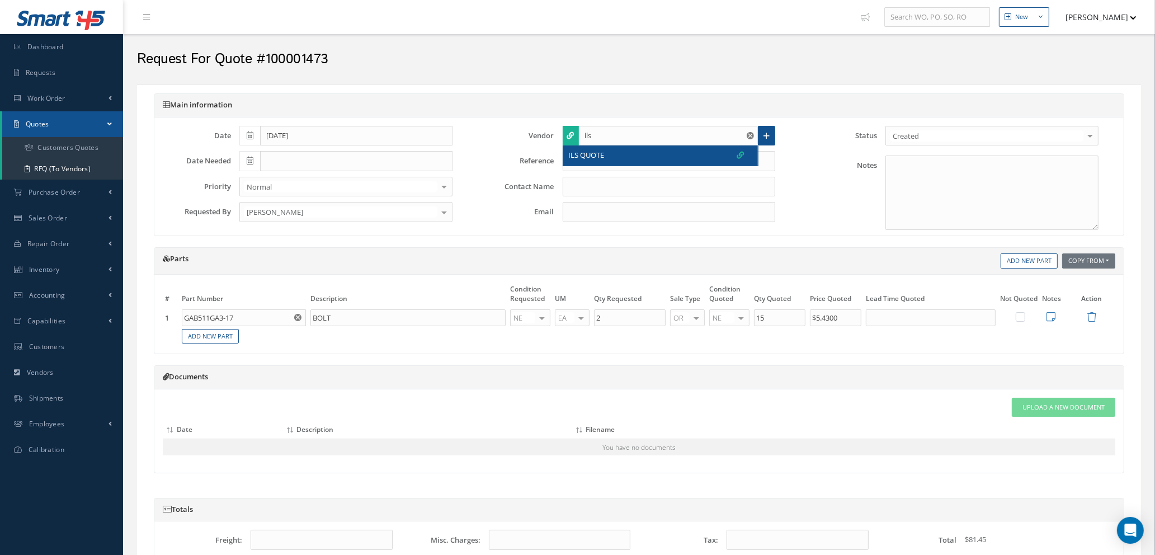
click at [680, 159] on div "ILS QUOTE" at bounding box center [657, 155] width 176 height 11
type input "ILS QUOTE"
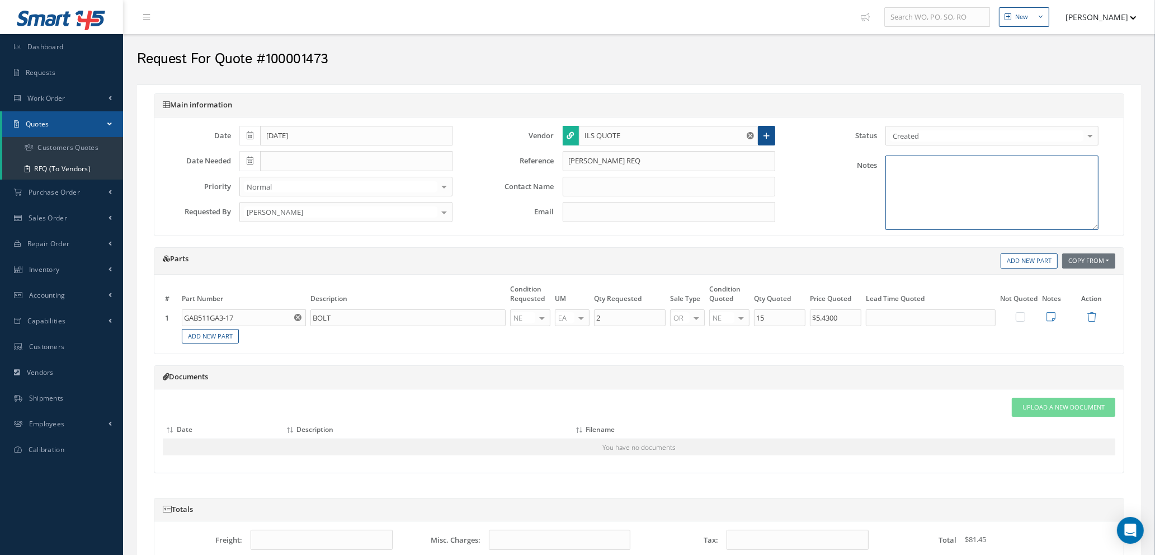
click at [904, 172] on textarea at bounding box center [992, 193] width 213 height 74
type textarea "AOG-247"
click at [297, 319] on use "Reset" at bounding box center [297, 317] width 7 height 7
click at [269, 319] on input "text" at bounding box center [244, 317] width 124 height 17
click at [261, 355] on span "VALVE" at bounding box center [257, 355] width 19 height 10
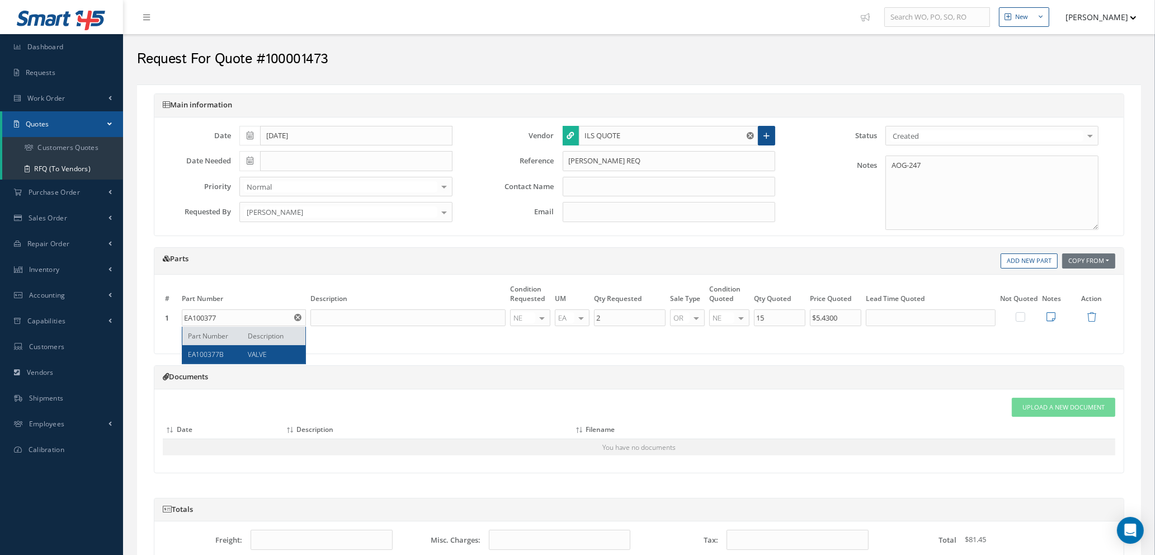
type input "EA100377B"
type input "VALVE"
click at [615, 317] on input "2" at bounding box center [630, 317] width 72 height 17
type input "1"
click at [777, 318] on input "15" at bounding box center [779, 317] width 51 height 17
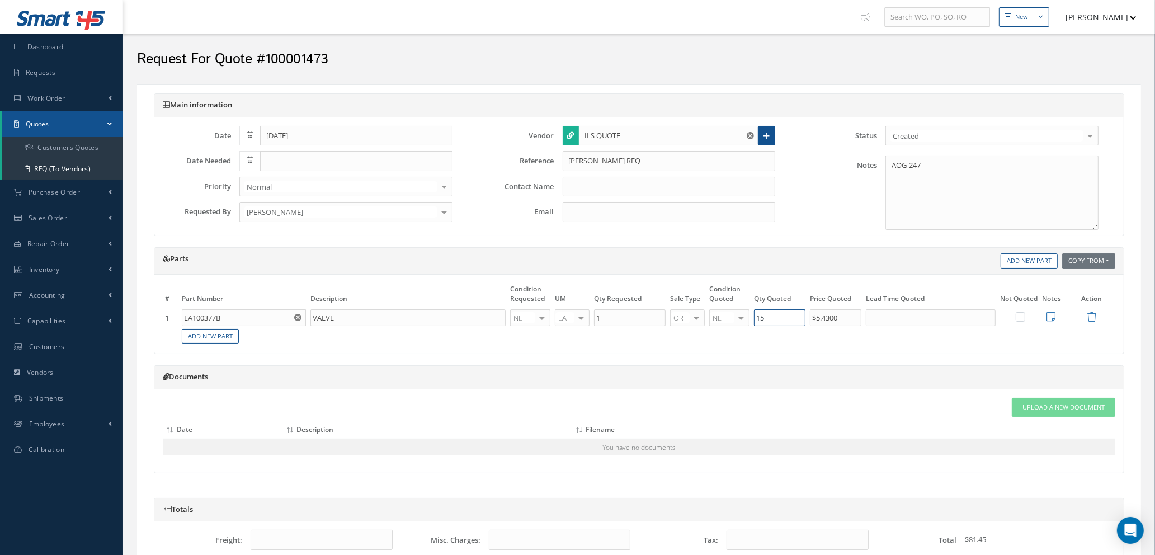
type input "1"
drag, startPoint x: 856, startPoint y: 317, endPoint x: 774, endPoint y: 313, distance: 81.8
click at [774, 313] on tr "1 EA100377B Part Number Description VALVE NE OH SV RP AR NE FN NS RE FP BER N/A…" at bounding box center [639, 318] width 953 height 20
type input "$0"
click at [1025, 314] on label at bounding box center [1026, 317] width 3 height 10
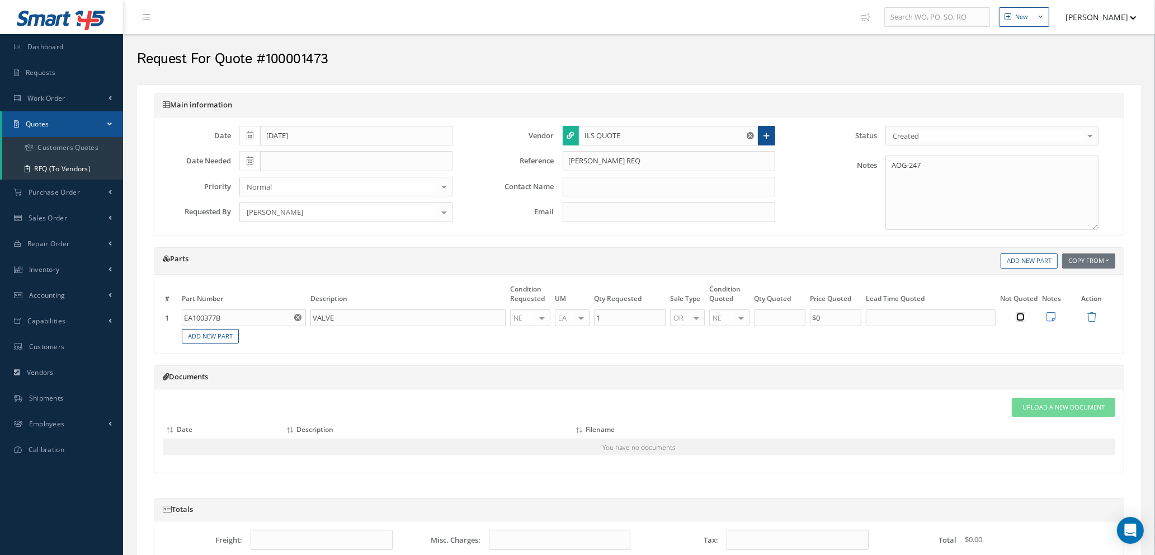
click at [1019, 314] on input "checkbox" at bounding box center [1021, 317] width 7 height 7
checkbox input "true"
click at [1051, 316] on icon at bounding box center [1051, 317] width 9 height 10
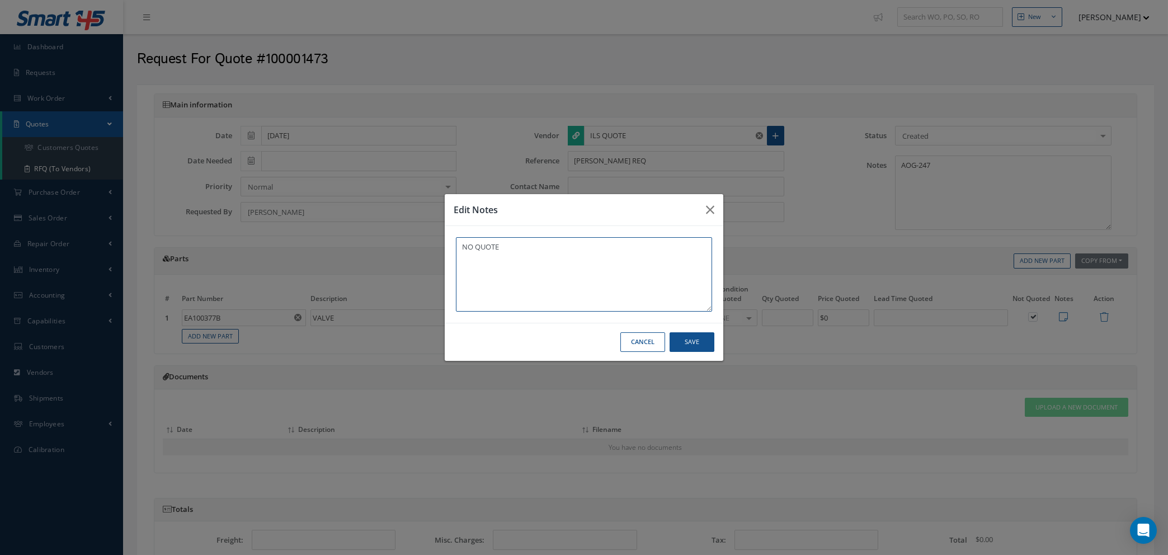
type textarea "NO QUOTE"
click at [697, 344] on button "Save" at bounding box center [692, 342] width 45 height 20
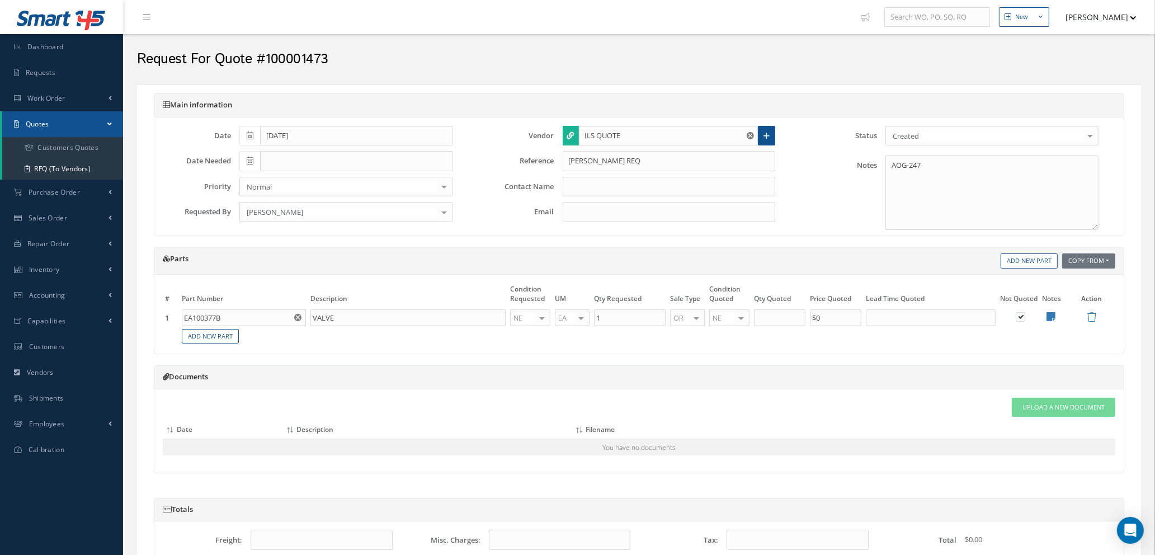
scroll to position [203, 0]
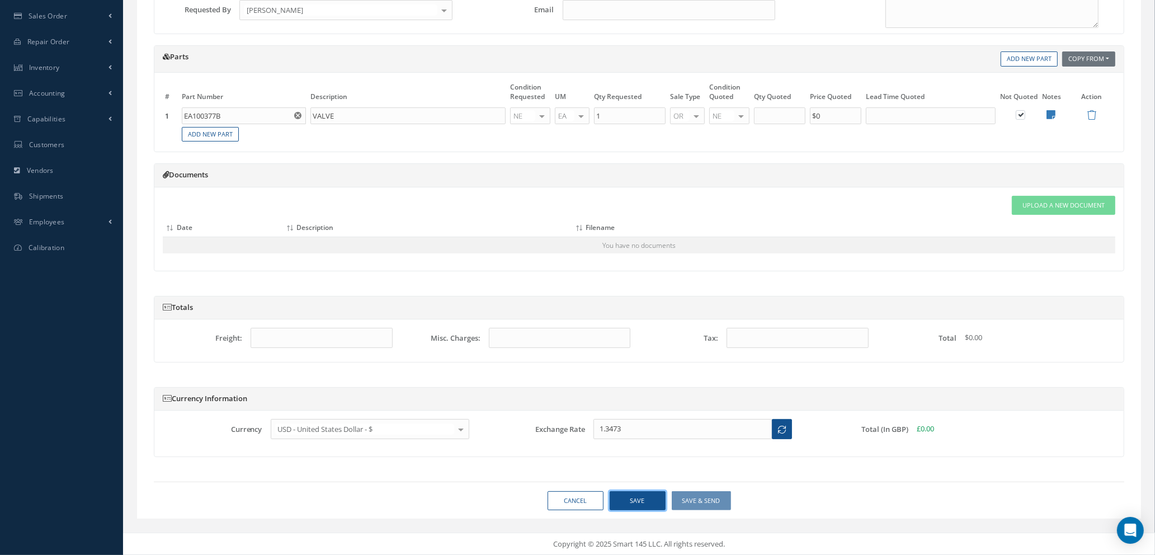
click at [638, 502] on button "Save" at bounding box center [638, 501] width 56 height 20
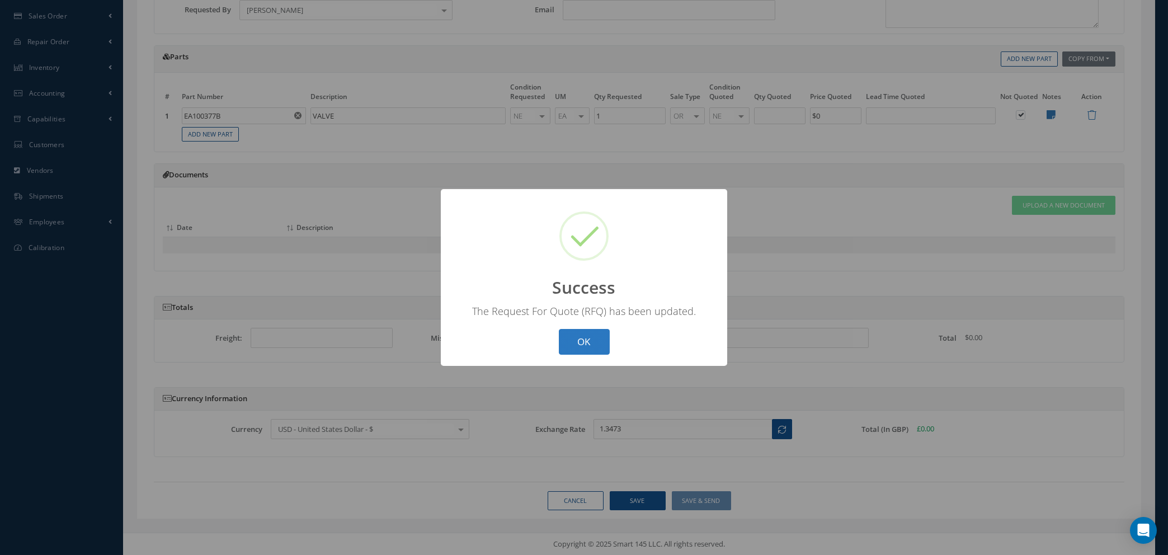
click at [591, 340] on button "OK" at bounding box center [584, 342] width 51 height 26
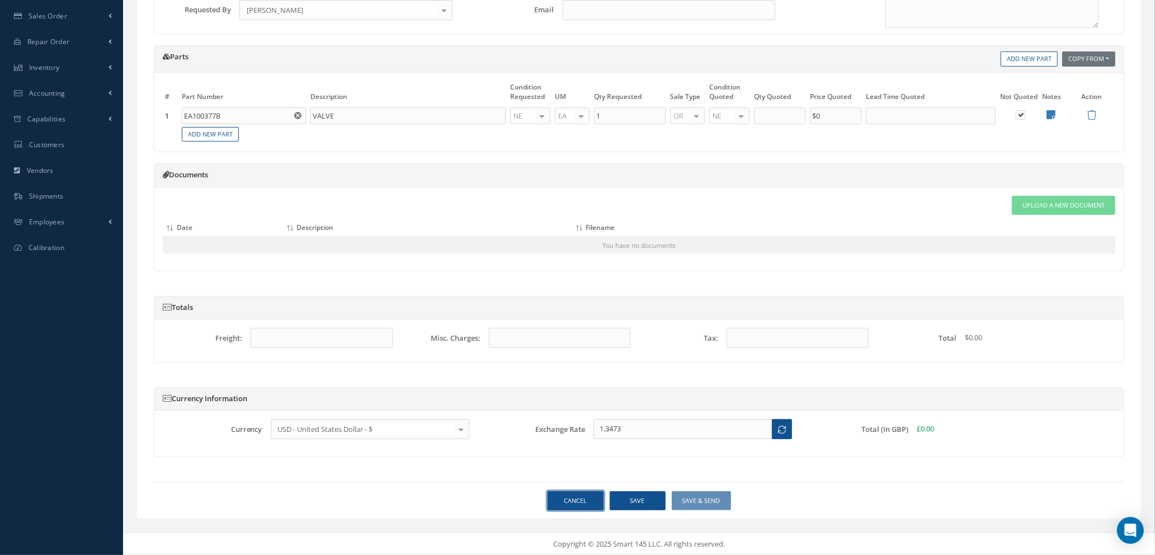
click at [572, 496] on link "Cancel" at bounding box center [576, 501] width 56 height 20
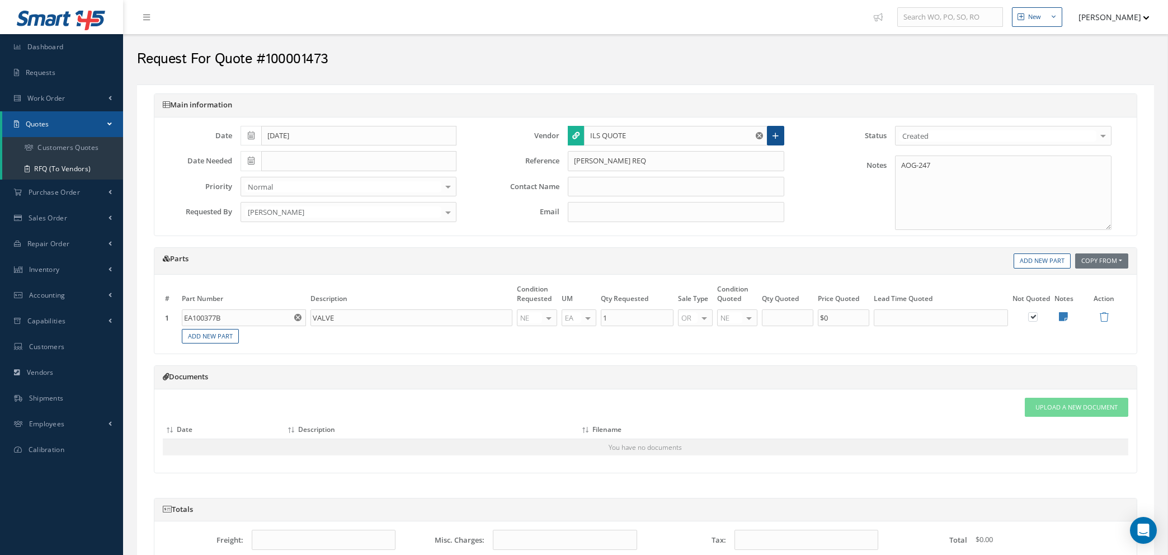
select select "25"
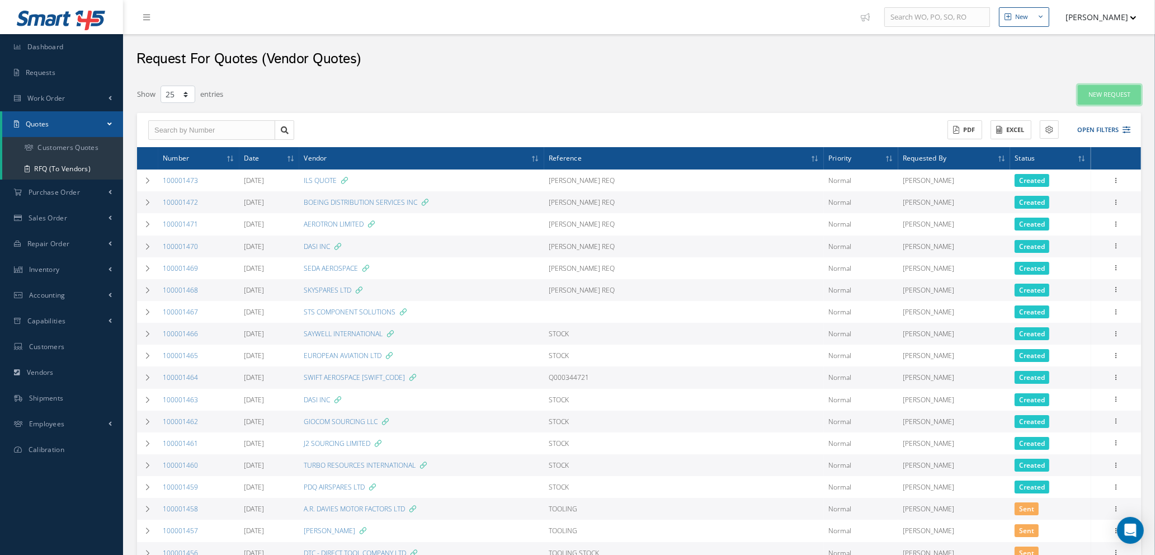
click at [1092, 98] on link "New Request" at bounding box center [1109, 95] width 63 height 20
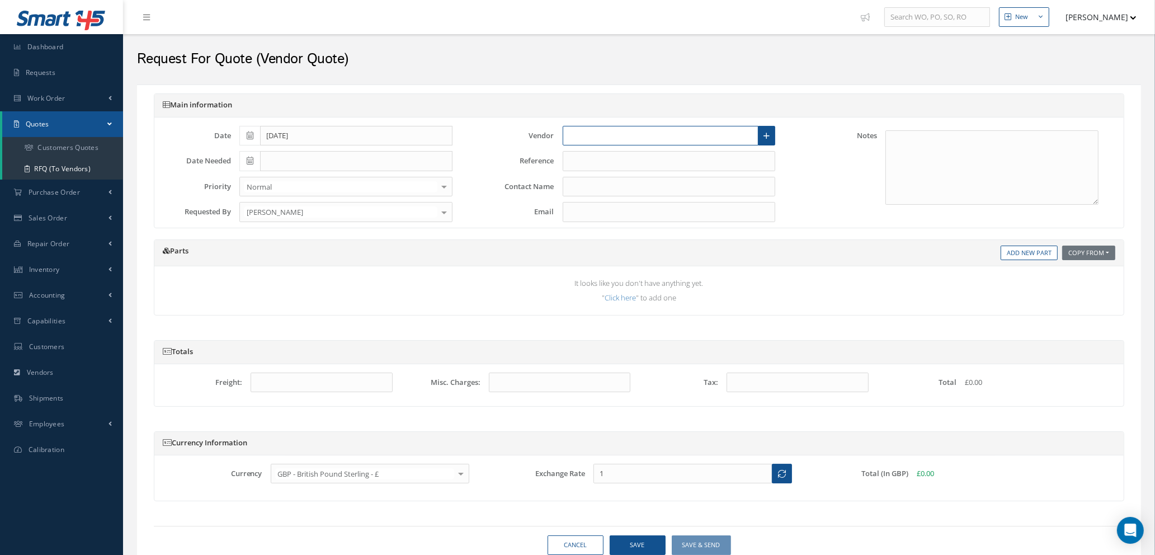
click at [603, 137] on input "text" at bounding box center [661, 136] width 196 height 20
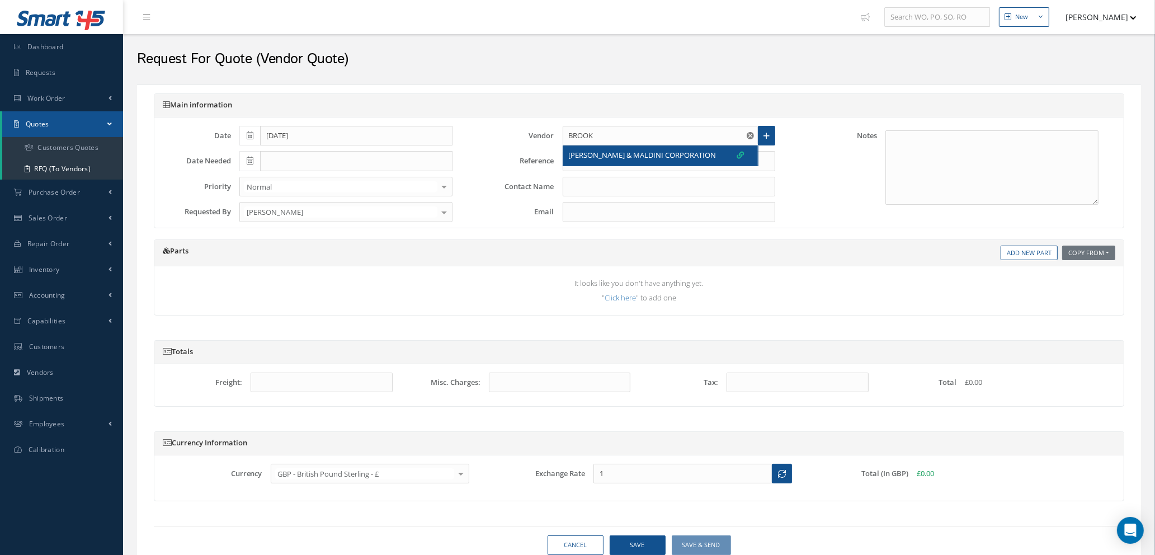
click at [607, 162] on div "BROOKS & MALDINI CORPORATION" at bounding box center [660, 155] width 195 height 20
type input "BROOKS & MALDINI CORPORATION"
type input "ANASTASIA"
type input "anastasia@brooks-maldini.net"
type input "1.3473"
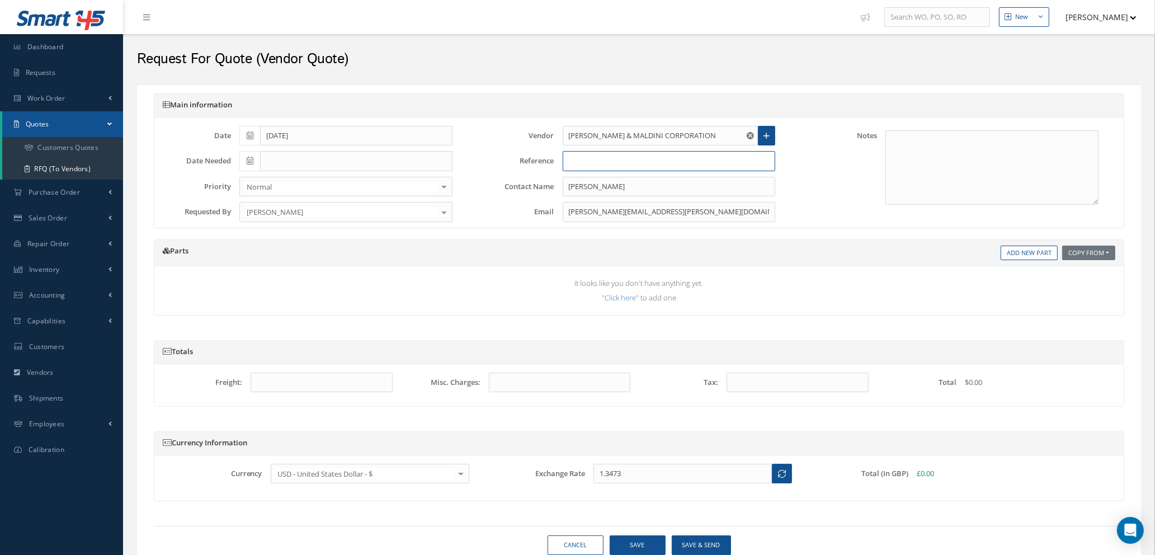
click at [607, 162] on input "text" at bounding box center [669, 161] width 213 height 20
type input "DAVE S REQ"
click at [1024, 248] on link "Add New Part" at bounding box center [1029, 253] width 57 height 15
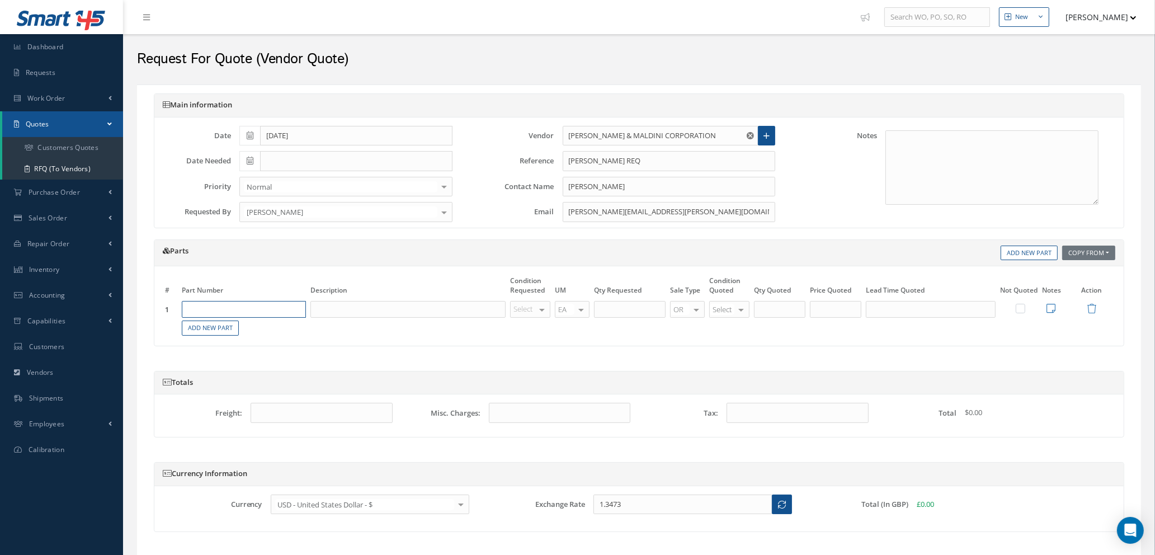
click at [220, 308] on input "text" at bounding box center [244, 309] width 124 height 17
type input "GAB10D4-7"
click at [380, 308] on input "text" at bounding box center [408, 309] width 195 height 17
type input "BUSHING"
click at [546, 305] on div at bounding box center [542, 310] width 16 height 16
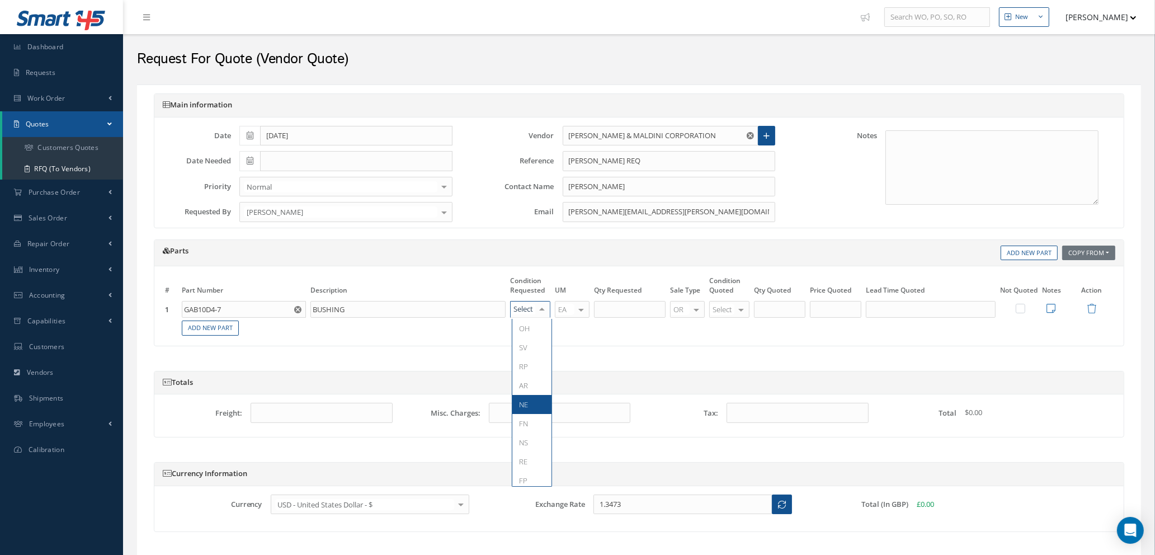
click at [529, 401] on span "NE" at bounding box center [532, 404] width 39 height 19
click at [622, 308] on input "text" at bounding box center [630, 309] width 72 height 17
type input "3"
click at [739, 308] on div at bounding box center [742, 310] width 16 height 16
type input "NE"
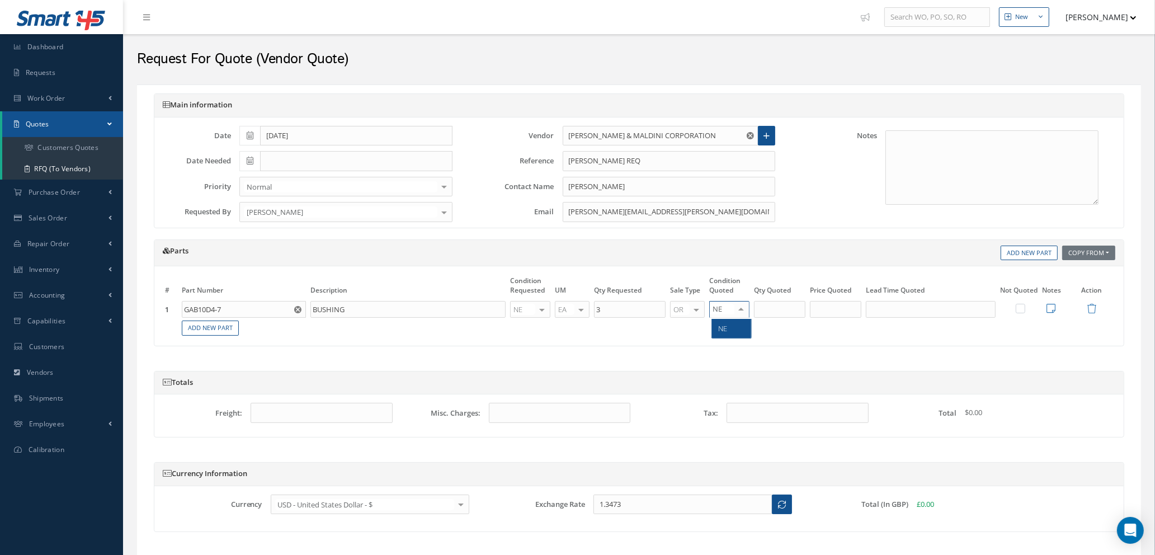
click at [740, 335] on span "NE" at bounding box center [731, 328] width 39 height 19
type input "3"
click at [789, 309] on input "3" at bounding box center [779, 309] width 51 height 17
click at [847, 310] on input "text" at bounding box center [835, 309] width 51 height 17
type input "$268.23"
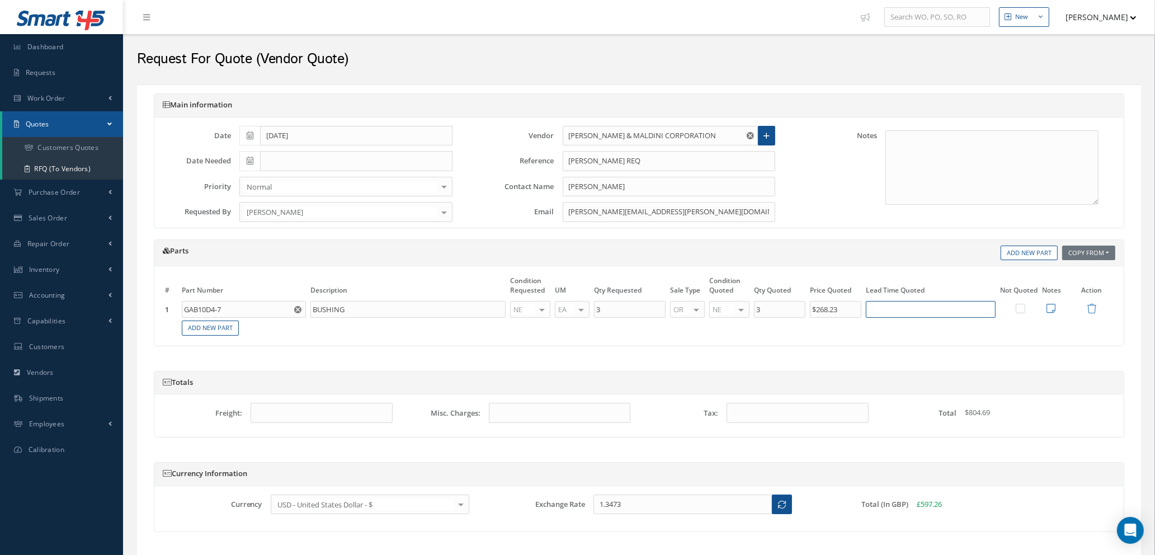
click at [904, 305] on input "text" at bounding box center [931, 309] width 130 height 17
type input "5 DAYS"
click at [1052, 310] on icon at bounding box center [1051, 308] width 9 height 10
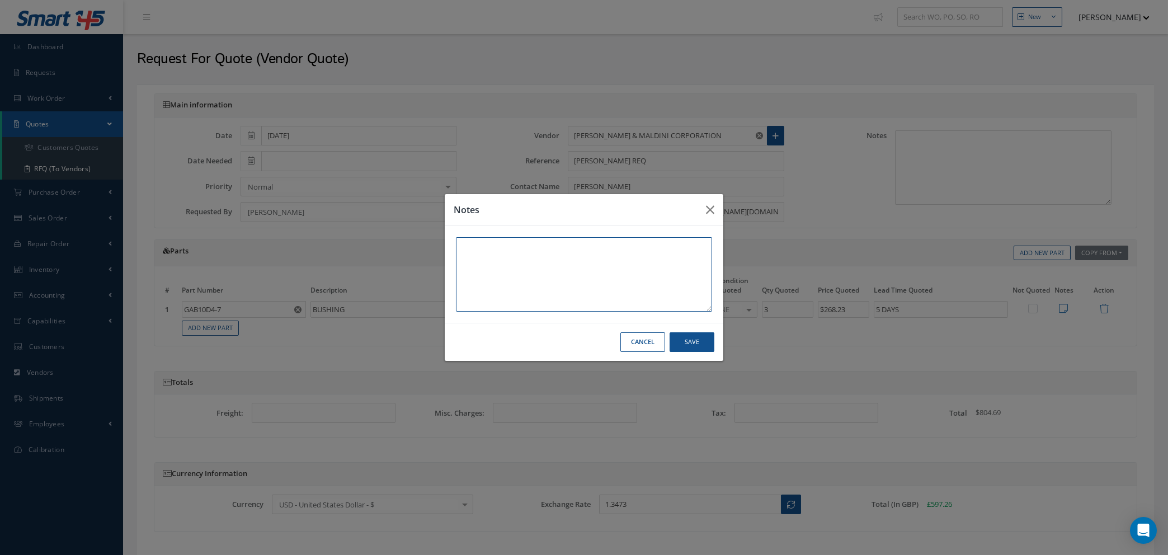
click at [654, 256] on textarea at bounding box center [584, 274] width 256 height 74
type textarea "OEM CERTS OR FAA 8130-3"
click at [693, 339] on button "Save" at bounding box center [692, 342] width 45 height 20
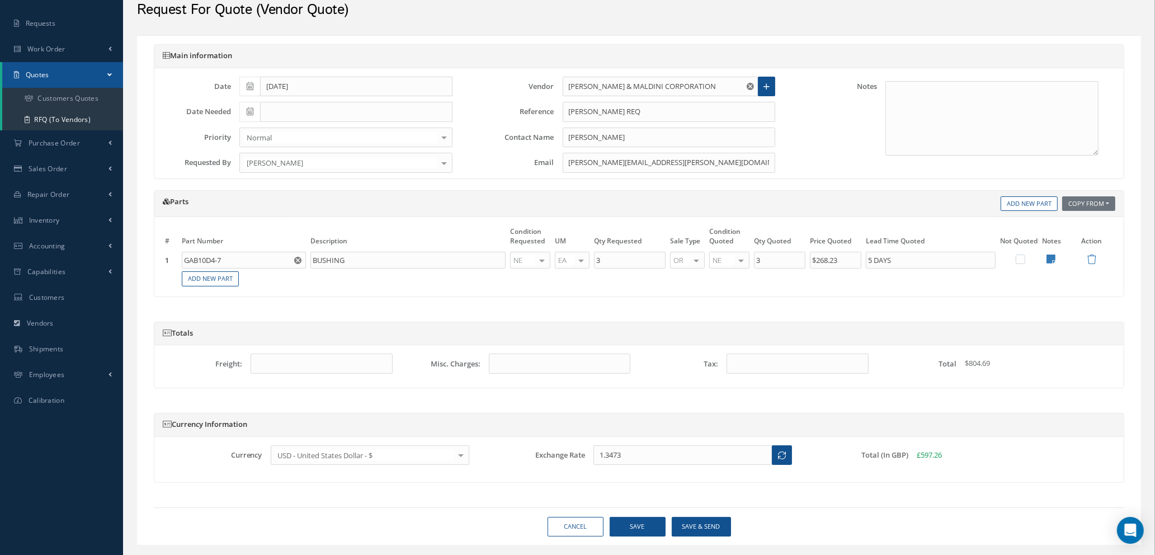
scroll to position [76, 0]
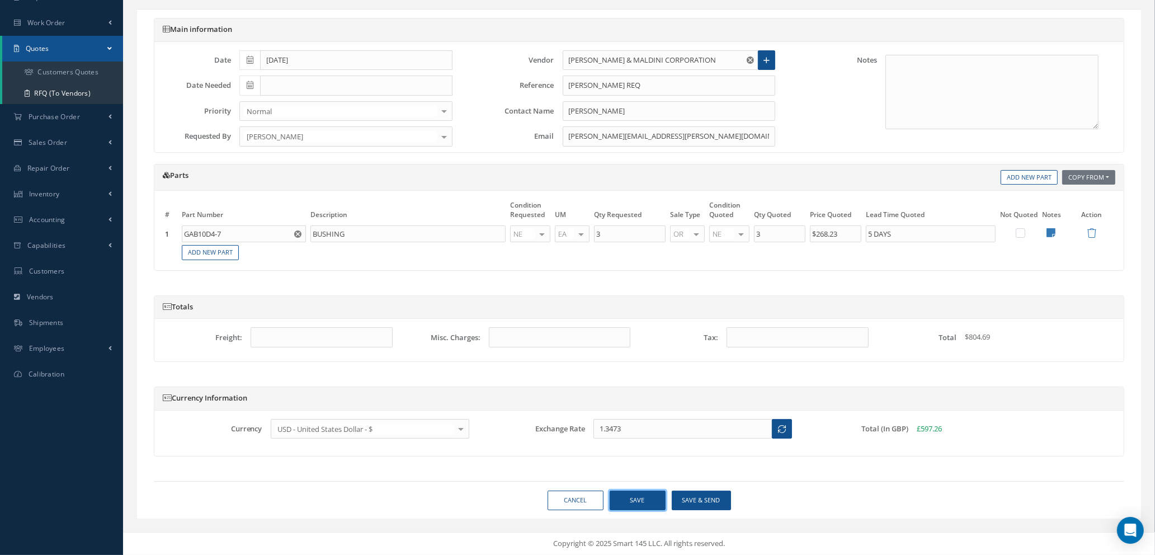
click at [628, 502] on button "Save" at bounding box center [638, 501] width 56 height 20
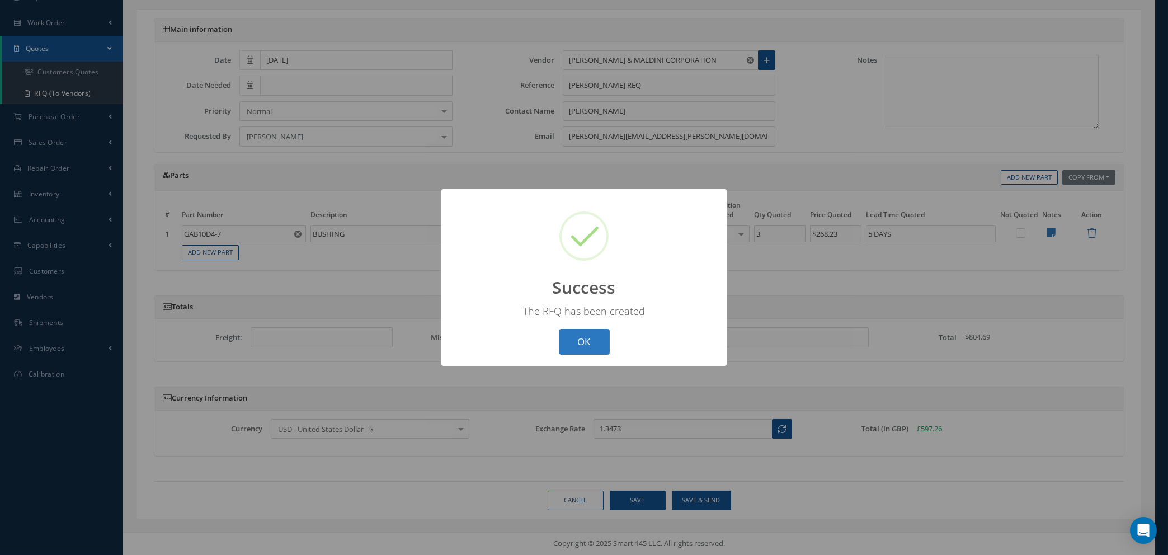
click at [582, 341] on button "OK" at bounding box center [584, 342] width 51 height 26
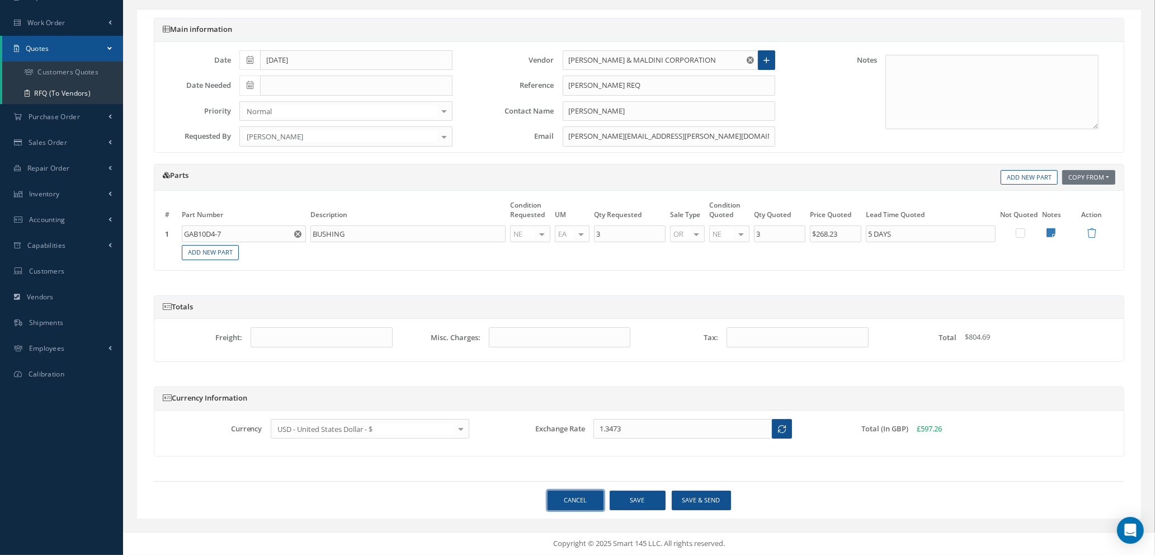
click at [579, 499] on link "Cancel" at bounding box center [576, 501] width 56 height 20
select select "25"
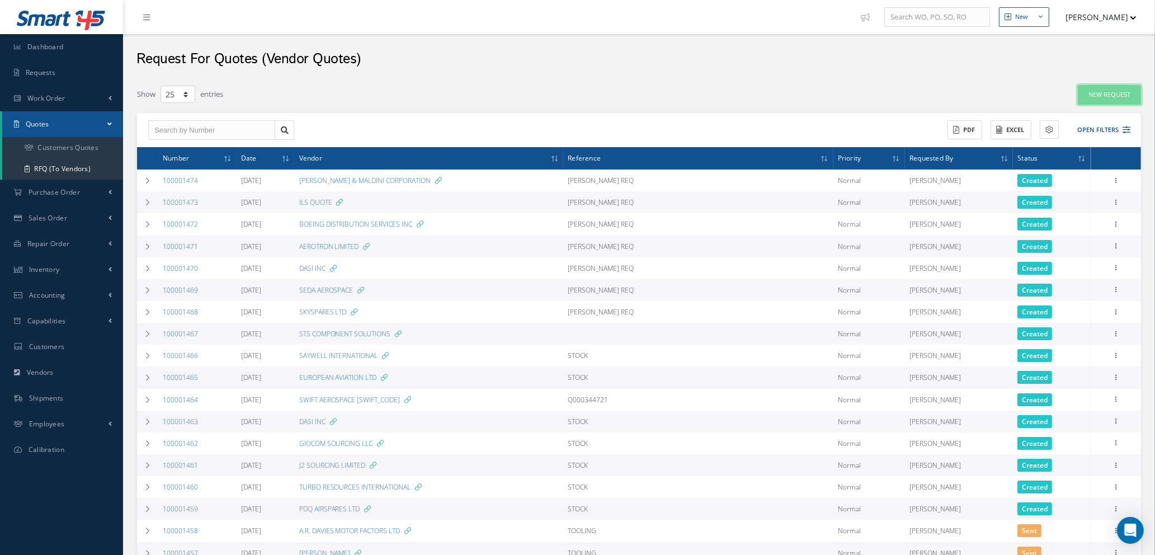
click at [1102, 90] on link "New Request" at bounding box center [1109, 95] width 63 height 20
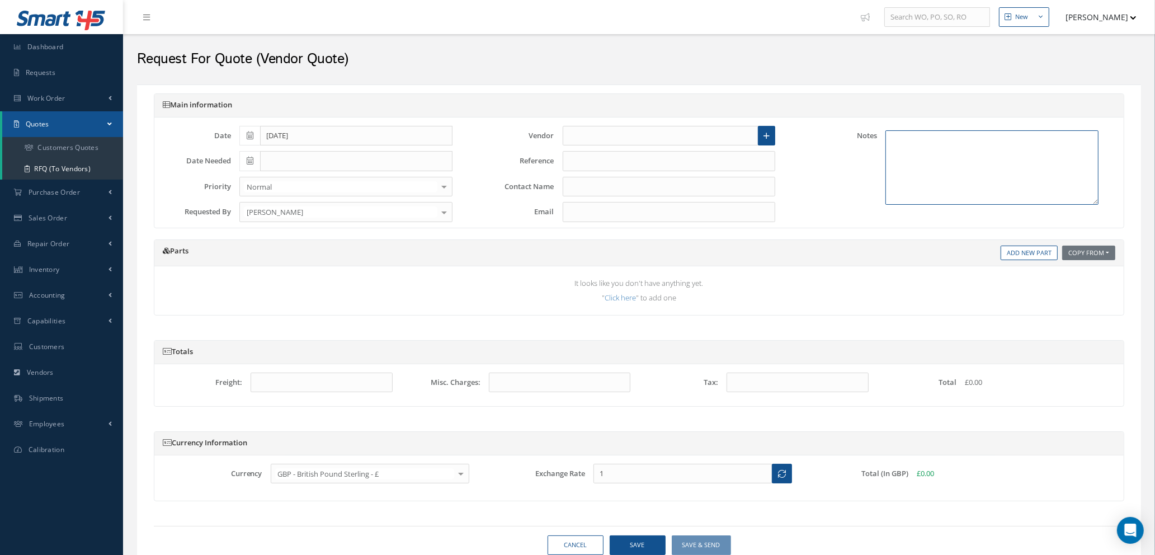
click at [915, 145] on textarea at bounding box center [992, 167] width 213 height 74
click at [628, 137] on input "text" at bounding box center [661, 136] width 196 height 20
type input "b"
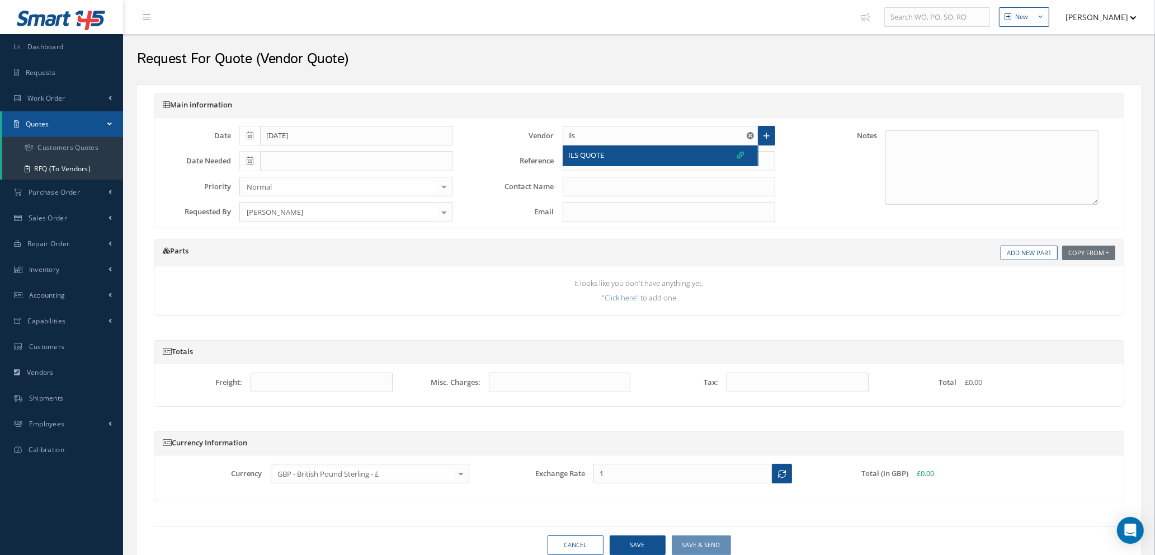
click at [640, 153] on div "ILS QUOTE" at bounding box center [657, 155] width 176 height 11
type input "ILS QUOTE"
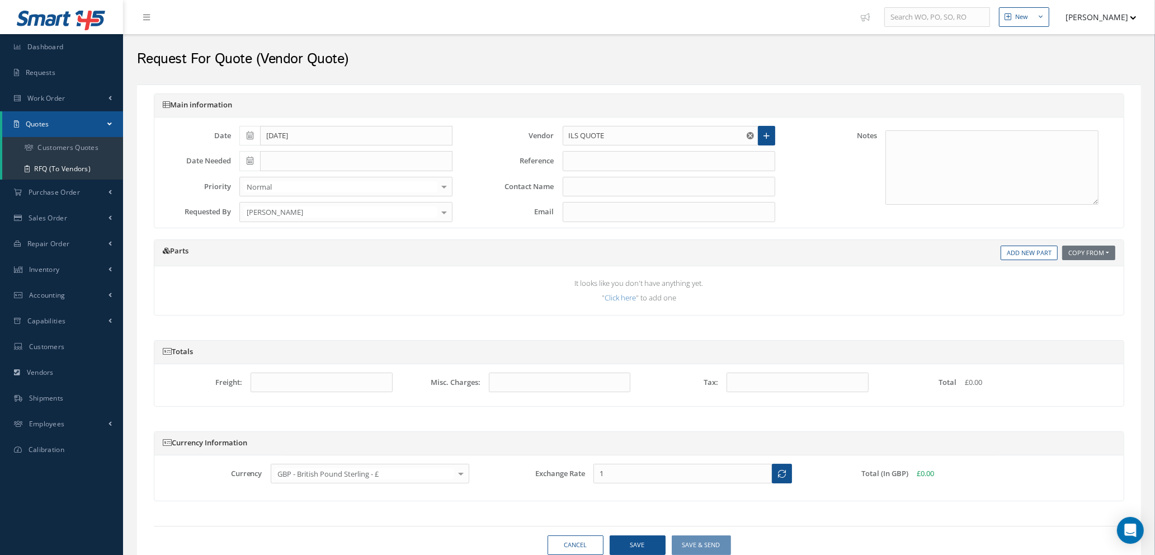
type input "1.3473"
click at [939, 142] on textarea at bounding box center [992, 167] width 213 height 74
type textarea "BEL-AIR EXPRESS"
click at [1017, 255] on link "Add New Part" at bounding box center [1029, 253] width 57 height 15
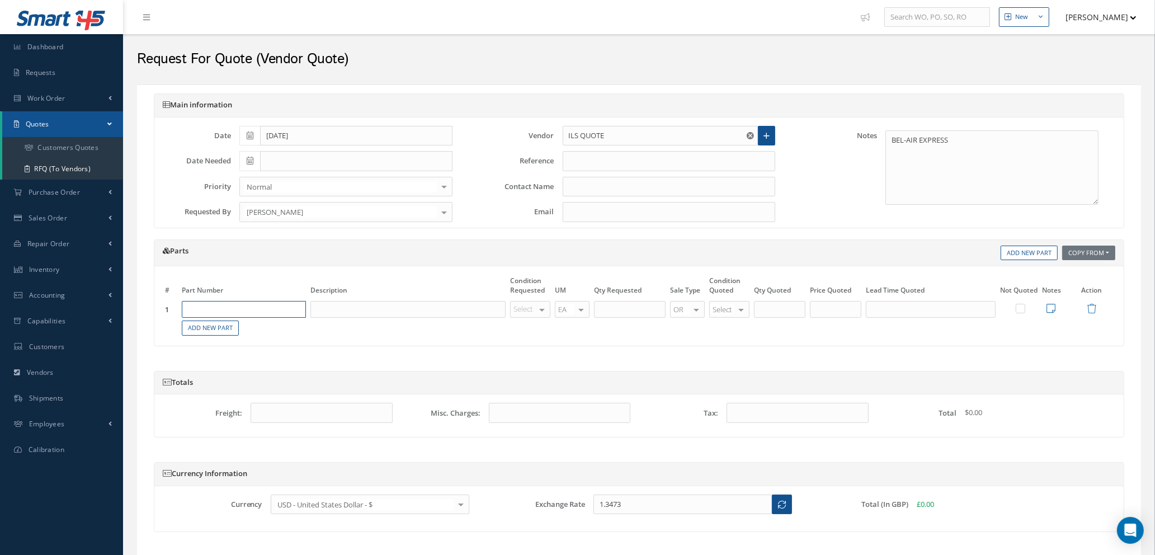
click at [213, 309] on input "text" at bounding box center [244, 309] width 124 height 17
type input "D22897500"
click at [362, 311] on input "text" at bounding box center [408, 309] width 195 height 17
type input "ACTUATOR"
click at [539, 310] on div at bounding box center [542, 310] width 16 height 16
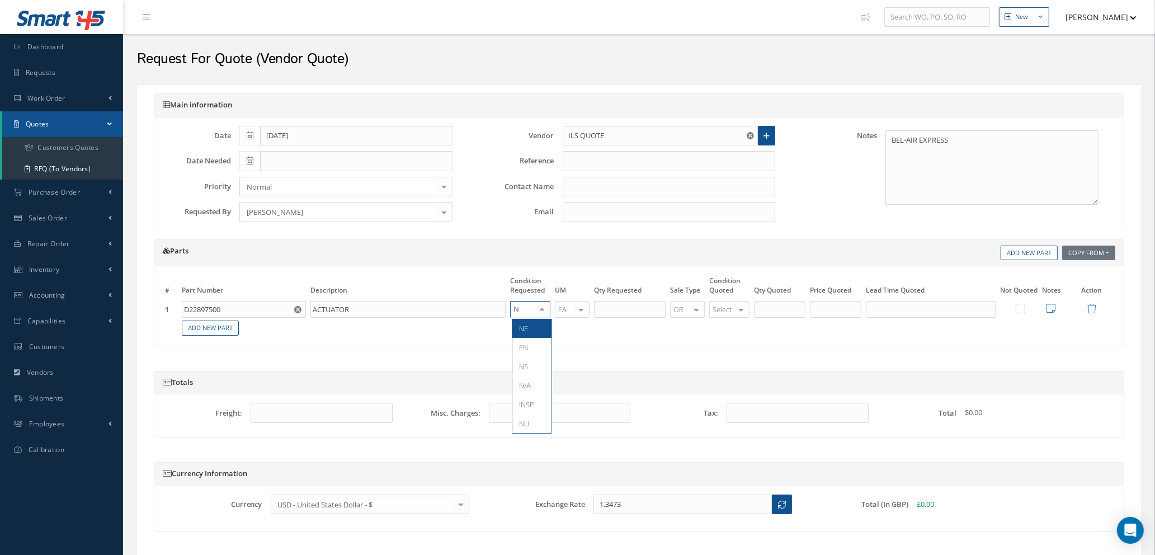
type input "NE"
drag, startPoint x: 539, startPoint y: 327, endPoint x: 580, endPoint y: 318, distance: 41.4
click at [540, 327] on span "NE" at bounding box center [532, 328] width 39 height 19
click at [637, 311] on input "text" at bounding box center [630, 309] width 72 height 17
type input "1"
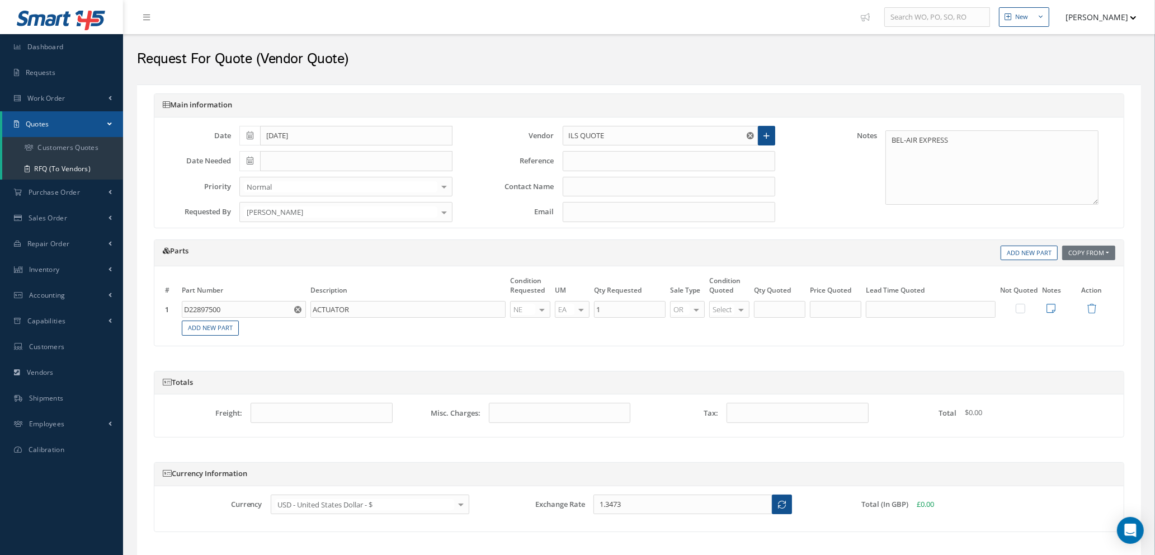
click at [1025, 307] on label at bounding box center [1026, 308] width 3 height 10
click at [1023, 307] on input "checkbox" at bounding box center [1021, 309] width 7 height 7
checkbox input "true"
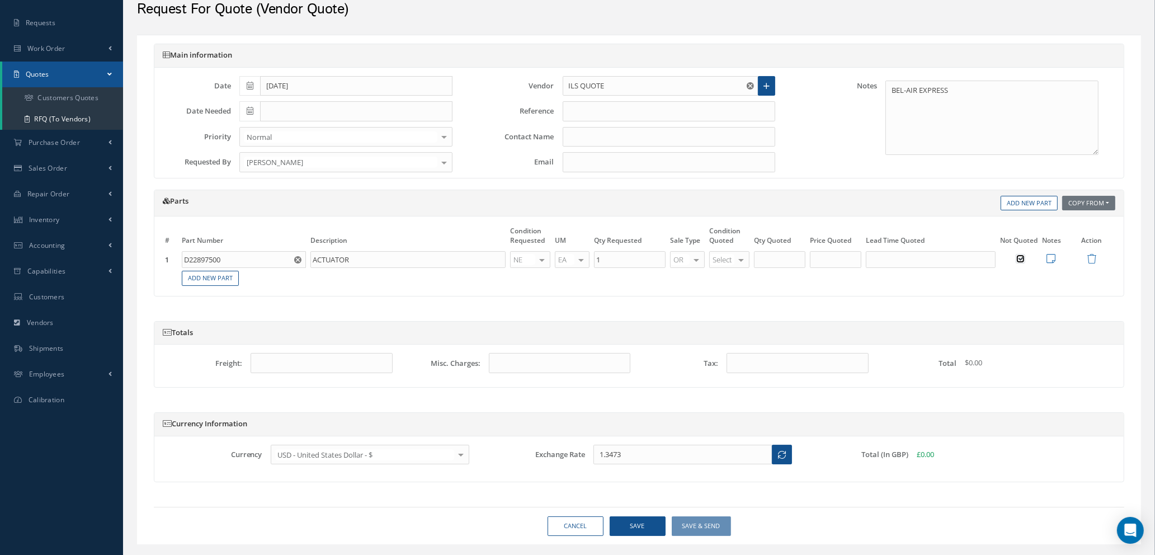
scroll to position [76, 0]
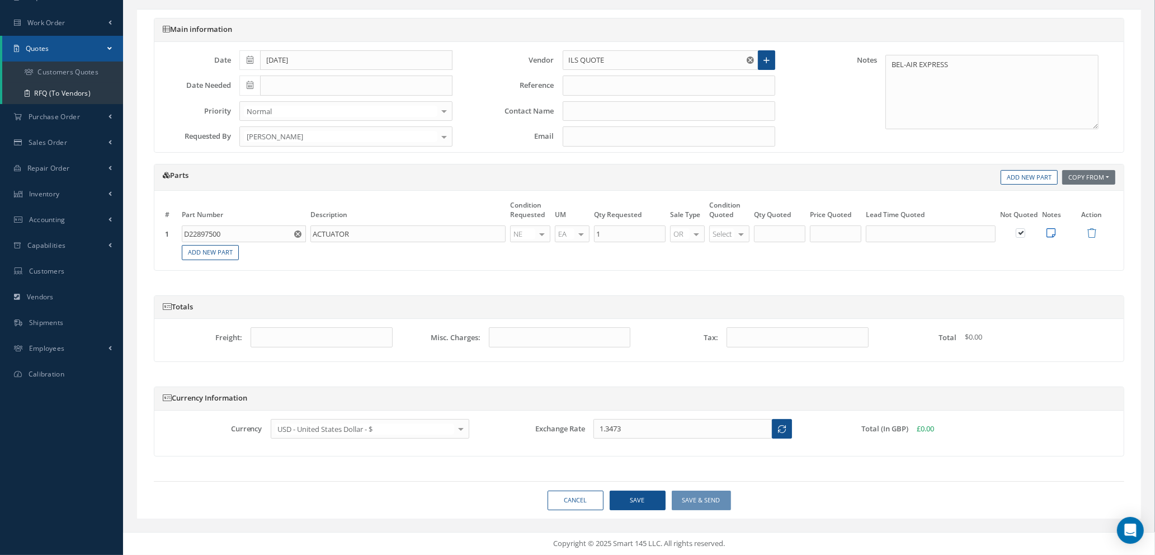
click at [1050, 232] on icon at bounding box center [1051, 233] width 9 height 10
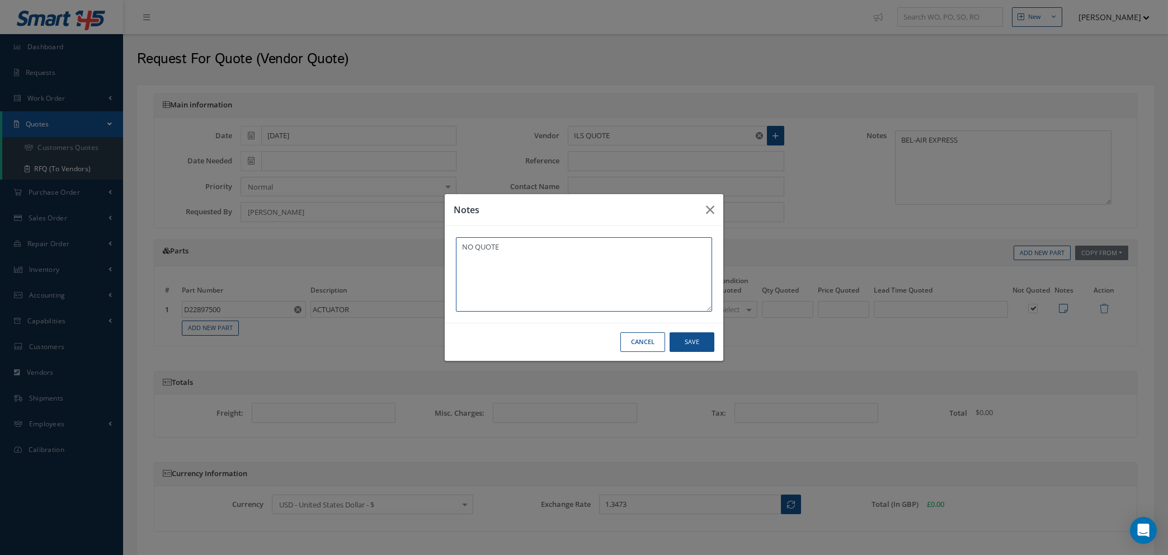
type textarea "NO QUOTE"
click at [688, 333] on button "Save" at bounding box center [692, 342] width 45 height 20
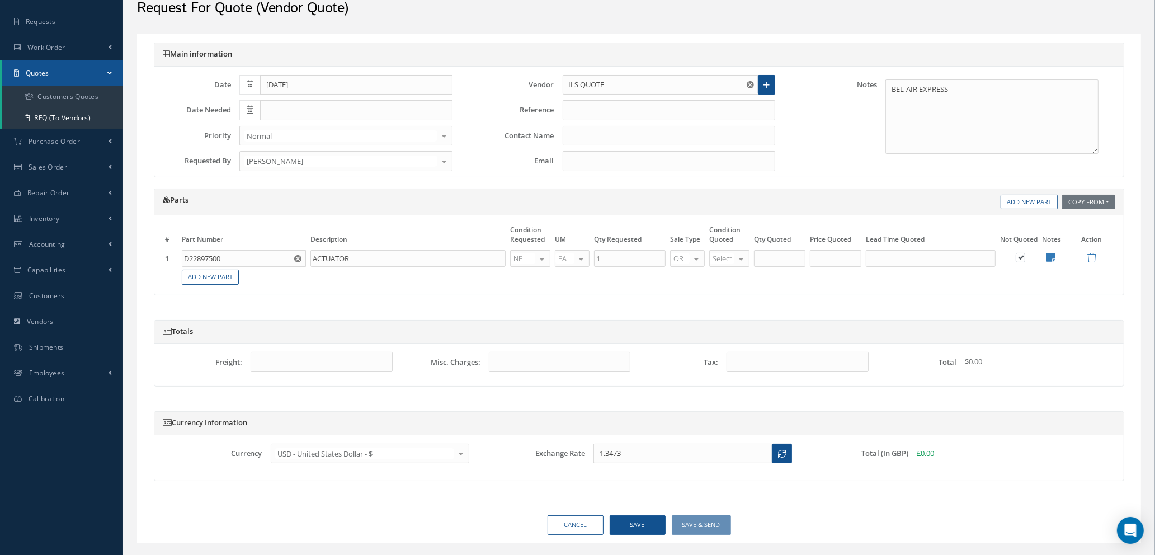
scroll to position [76, 0]
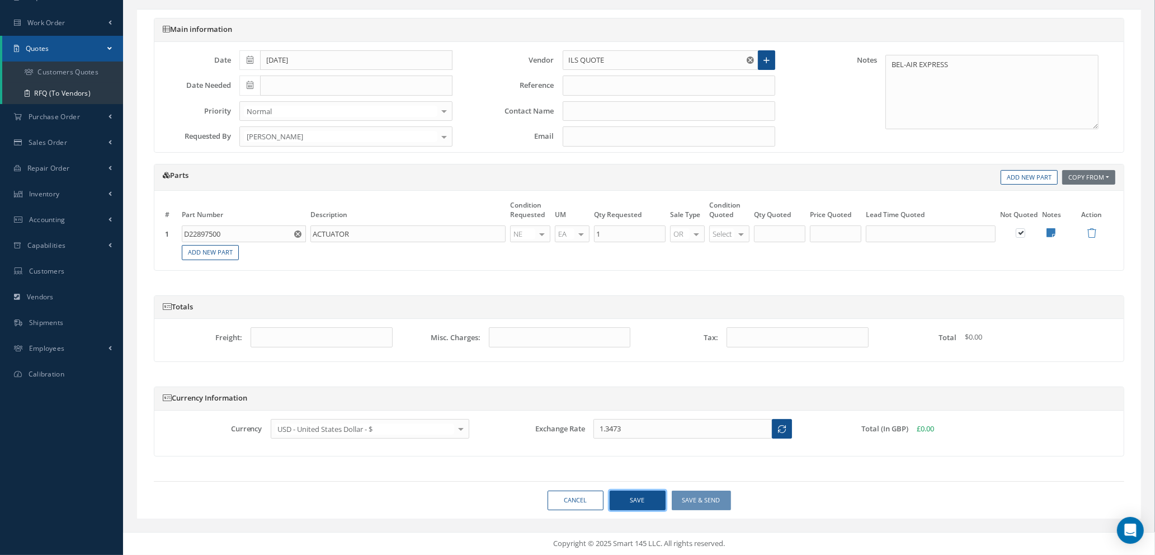
click at [625, 503] on button "Save" at bounding box center [638, 501] width 56 height 20
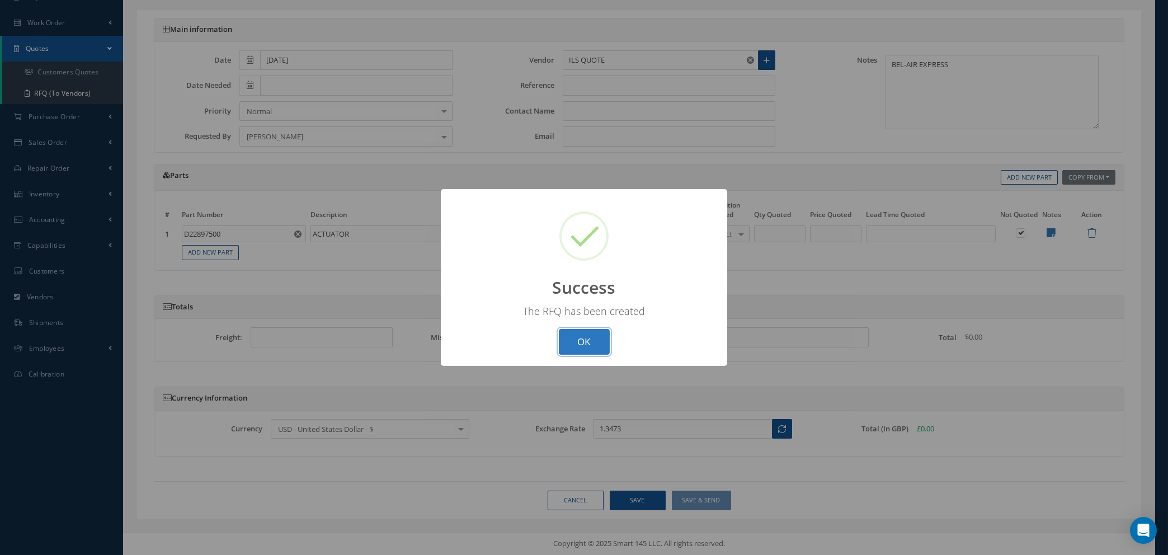
click at [598, 338] on button "OK" at bounding box center [584, 342] width 51 height 26
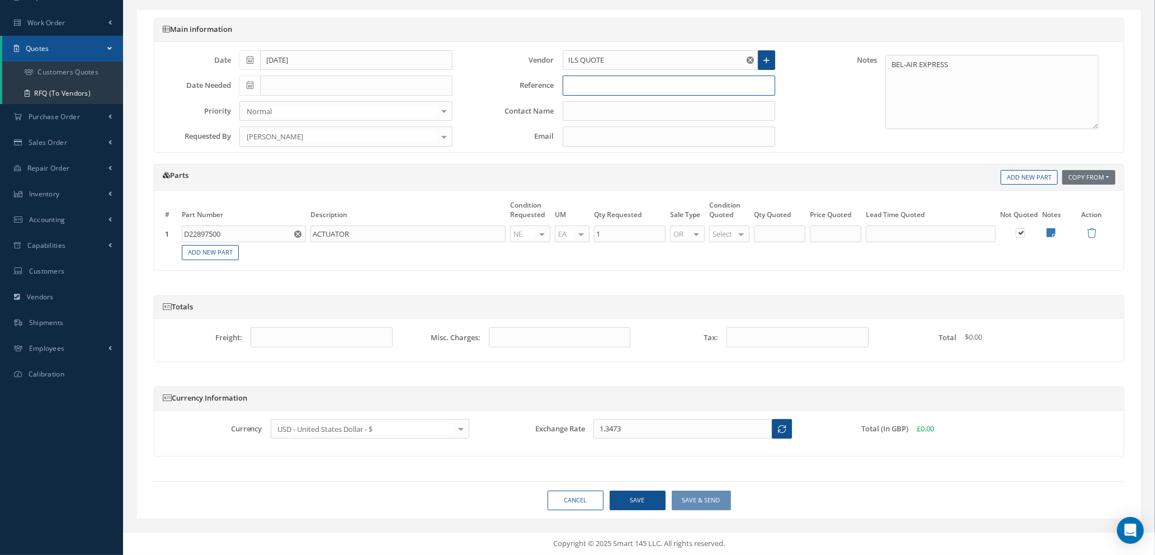
click at [603, 86] on input "text" at bounding box center [669, 86] width 213 height 20
type input "[PERSON_NAME] REQ"
click at [621, 499] on button "Save" at bounding box center [638, 501] width 56 height 20
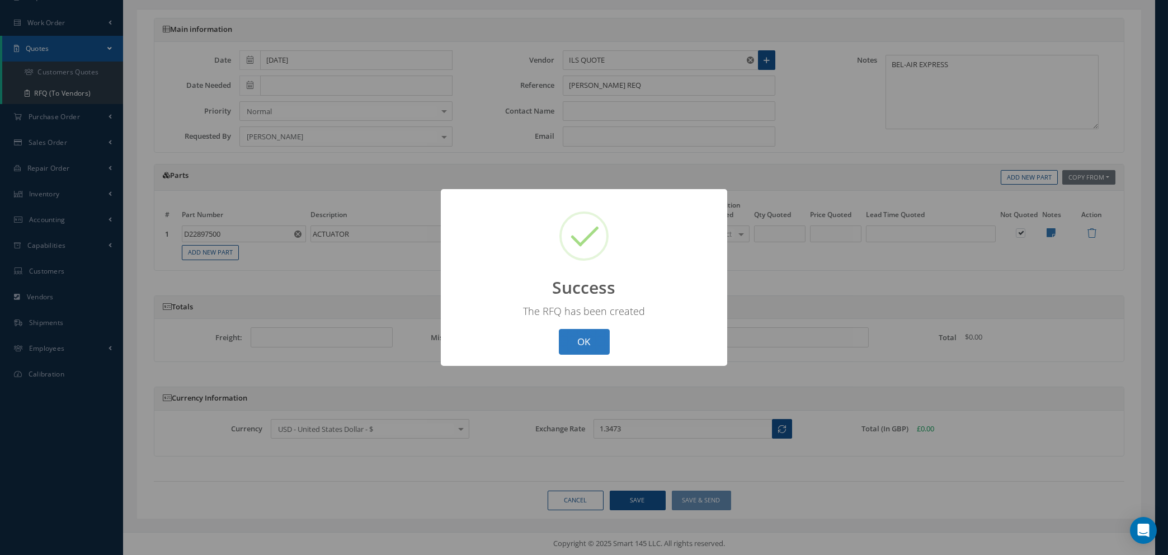
click at [579, 335] on button "OK" at bounding box center [584, 342] width 51 height 26
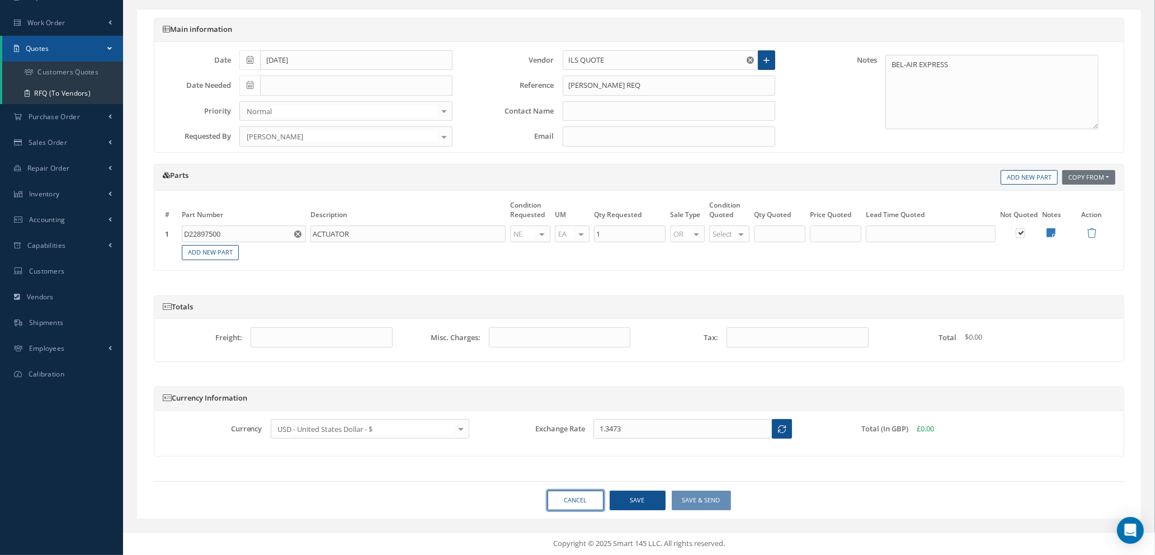
click at [583, 508] on link "Cancel" at bounding box center [576, 501] width 56 height 20
select select "25"
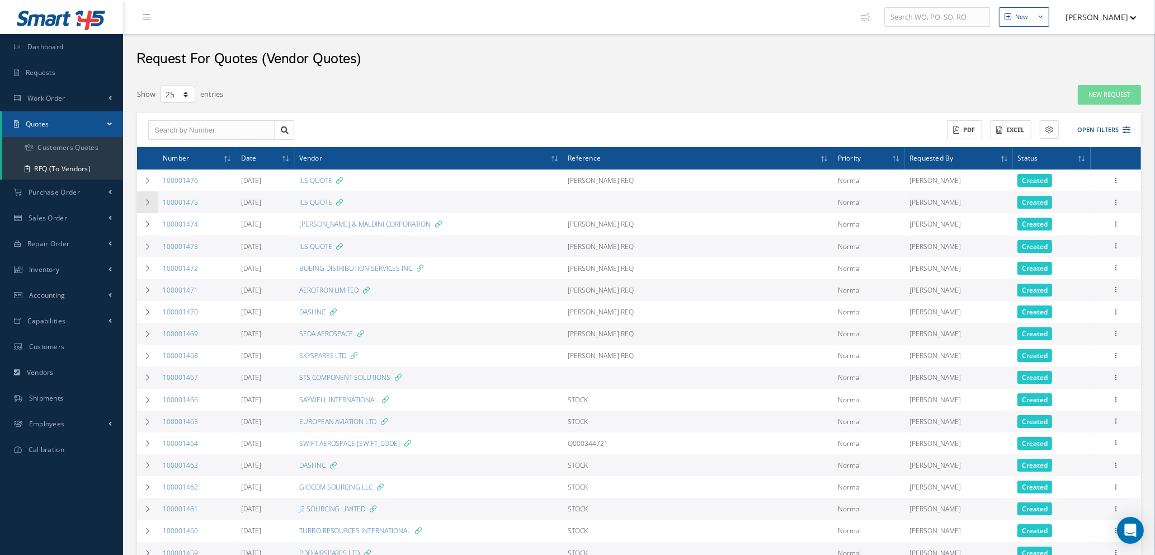
click at [144, 199] on icon at bounding box center [148, 202] width 8 height 7
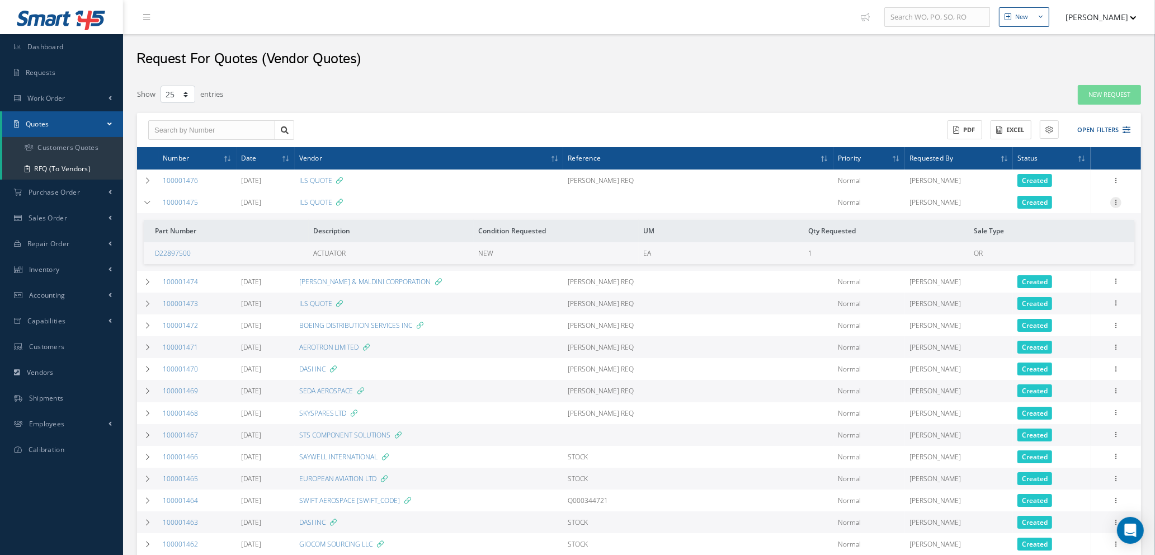
click at [1117, 201] on icon at bounding box center [1116, 201] width 11 height 9
click at [1052, 225] on link "Edit" at bounding box center [1065, 224] width 88 height 15
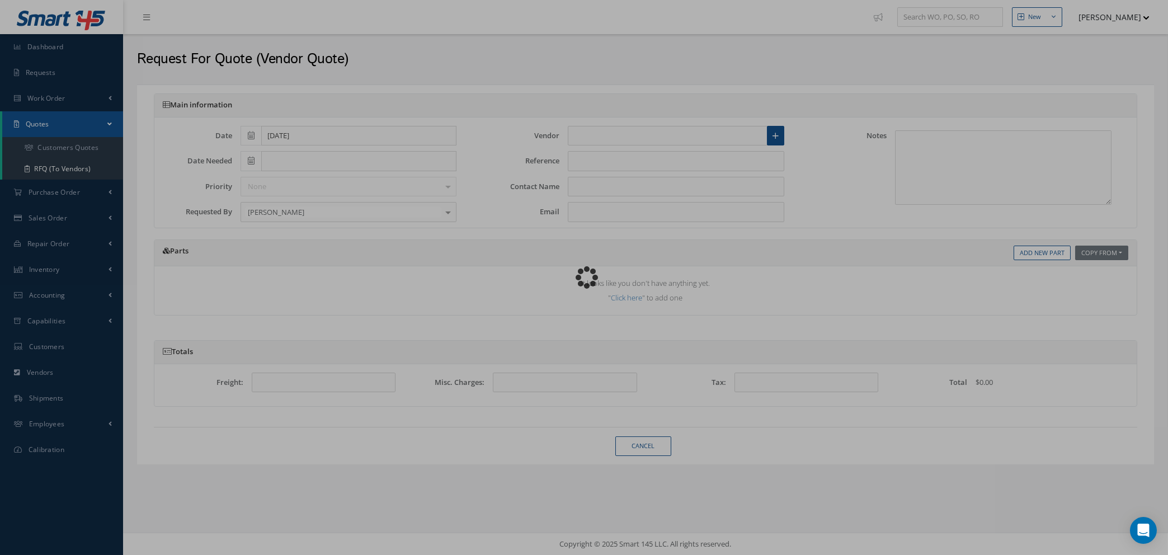
type input "ILS QUOTE"
type textarea "BEL-AIR EXPRESS"
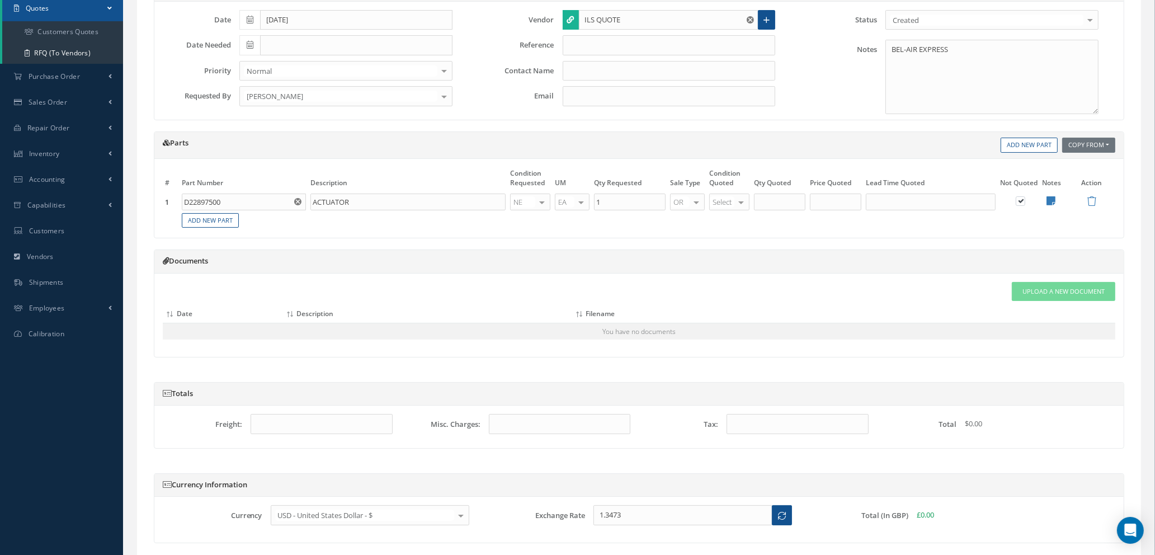
scroll to position [203, 0]
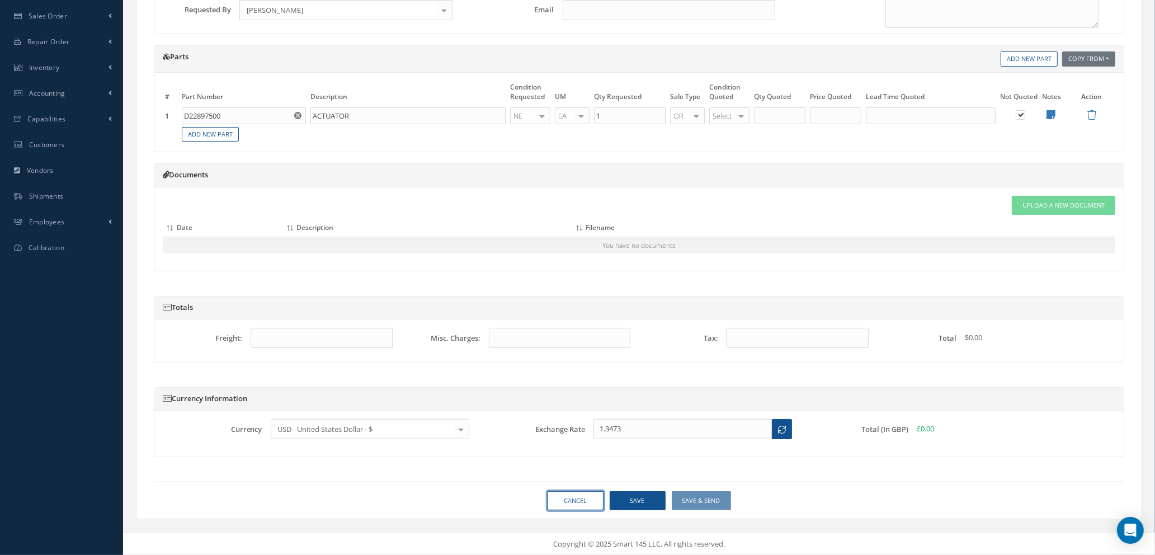
drag, startPoint x: 572, startPoint y: 501, endPoint x: 582, endPoint y: 495, distance: 11.3
click at [572, 501] on link "Cancel" at bounding box center [576, 501] width 56 height 20
select select "25"
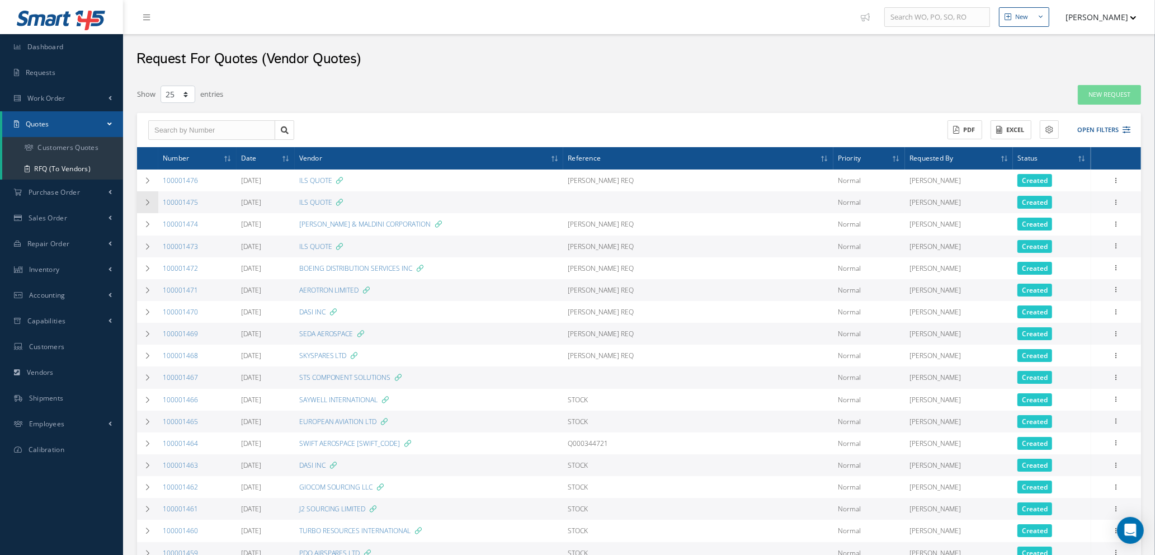
click at [144, 197] on td at bounding box center [147, 202] width 21 height 22
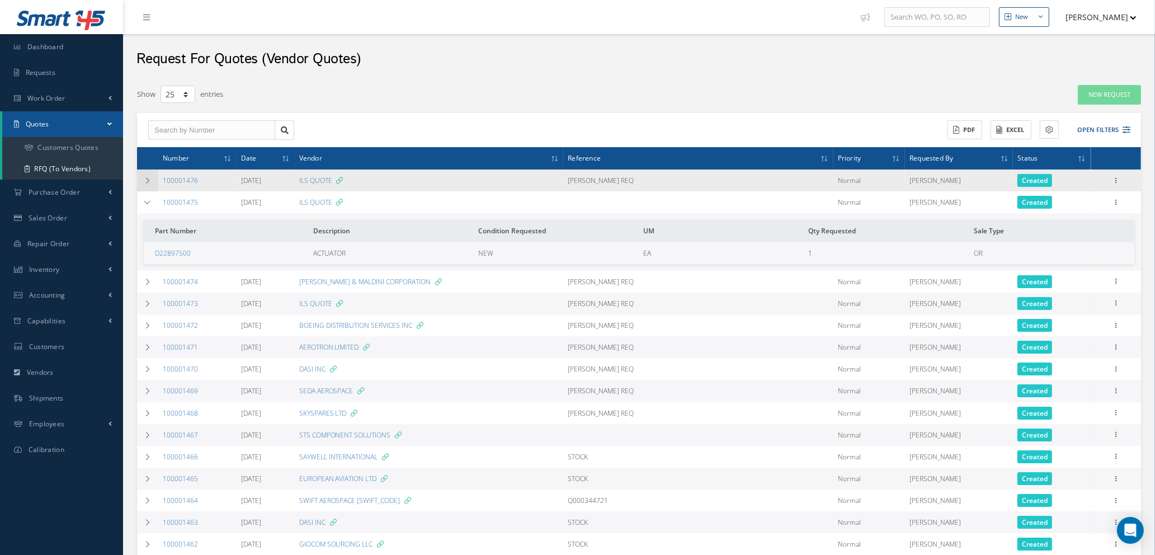
click at [147, 181] on icon at bounding box center [148, 180] width 8 height 7
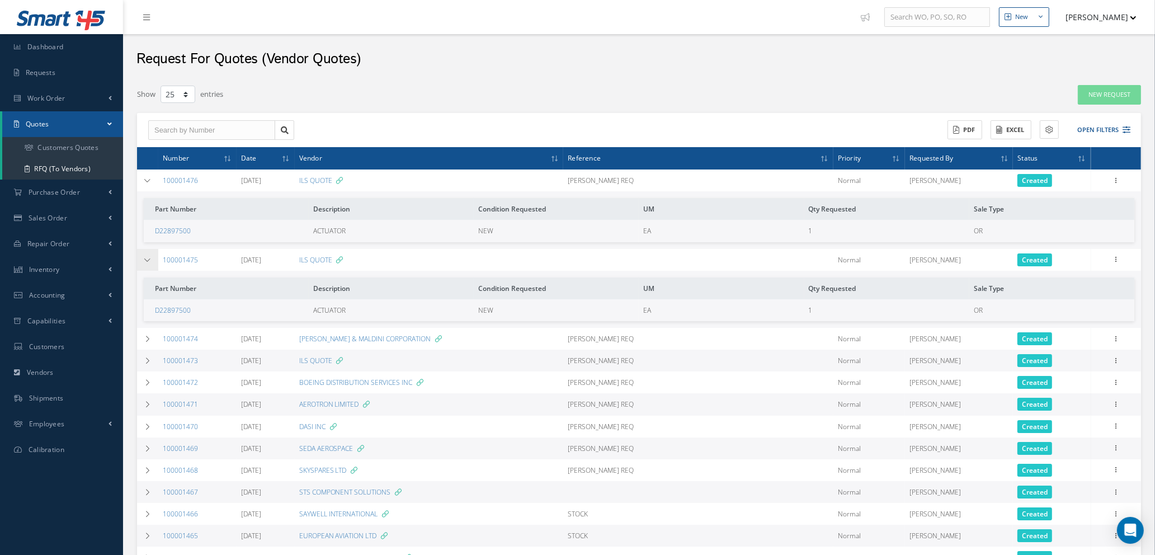
click at [148, 260] on icon at bounding box center [148, 260] width 8 height 7
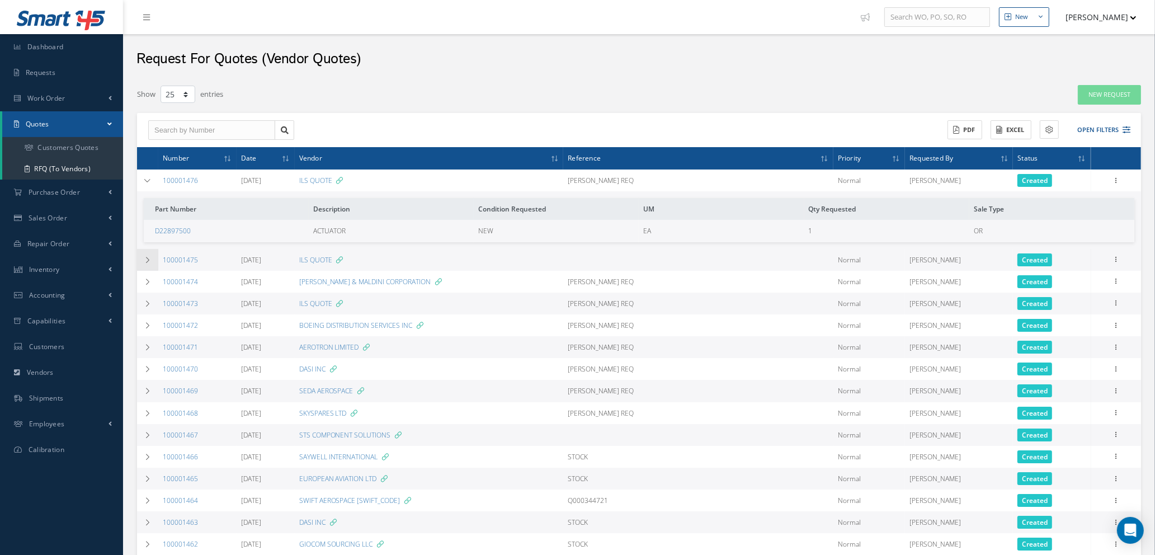
click at [148, 260] on icon at bounding box center [148, 260] width 8 height 7
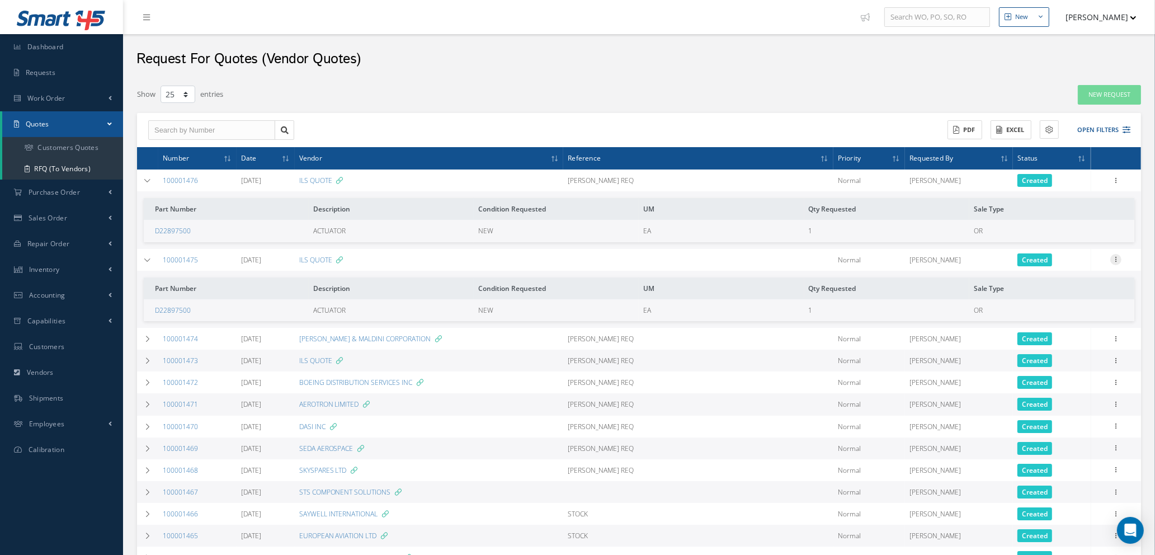
click at [1116, 257] on icon at bounding box center [1116, 258] width 11 height 9
click at [1069, 284] on link "Edit" at bounding box center [1065, 281] width 88 height 15
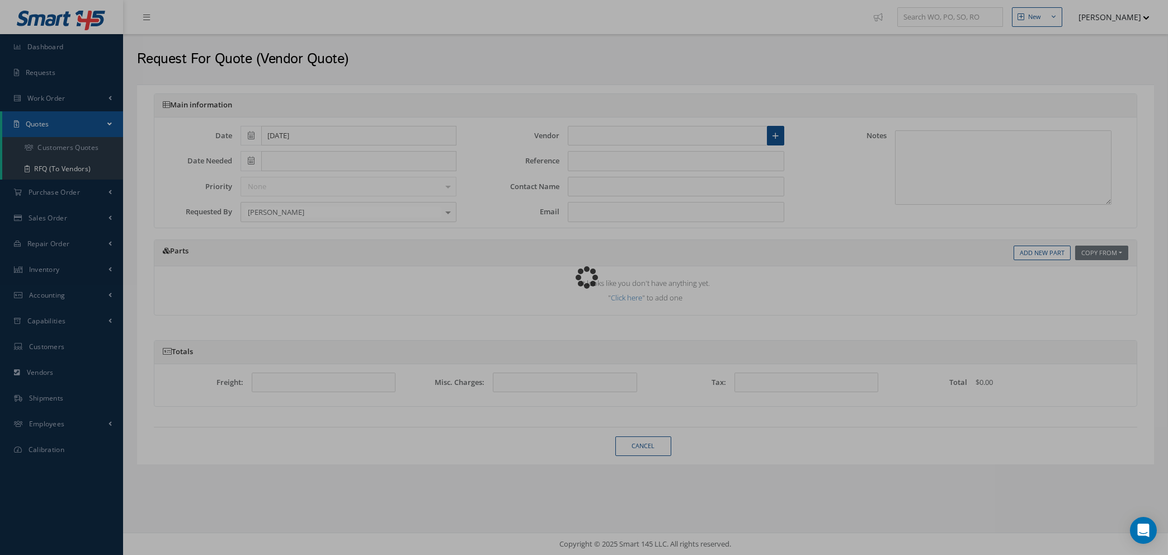
type input "ILS QUOTE"
type textarea "BEL-AIR EXPRESS"
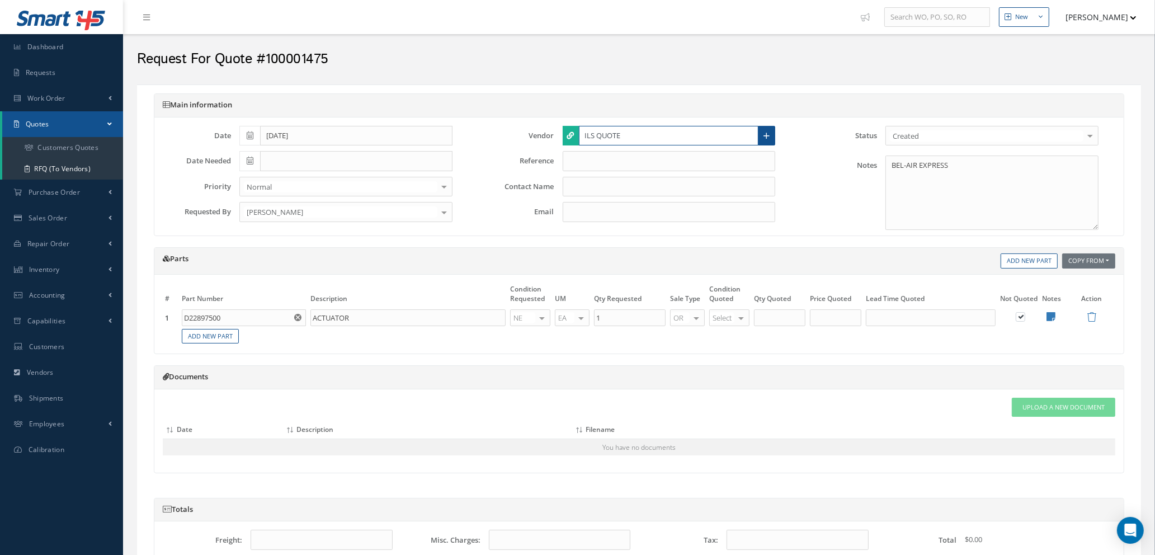
drag, startPoint x: 631, startPoint y: 141, endPoint x: 561, endPoint y: 141, distance: 70.5
click at [562, 139] on div "ILS QUOTE Create a new Vendor Main Audits Billing / Shipping Address Contacts D…" at bounding box center [670, 136] width 230 height 20
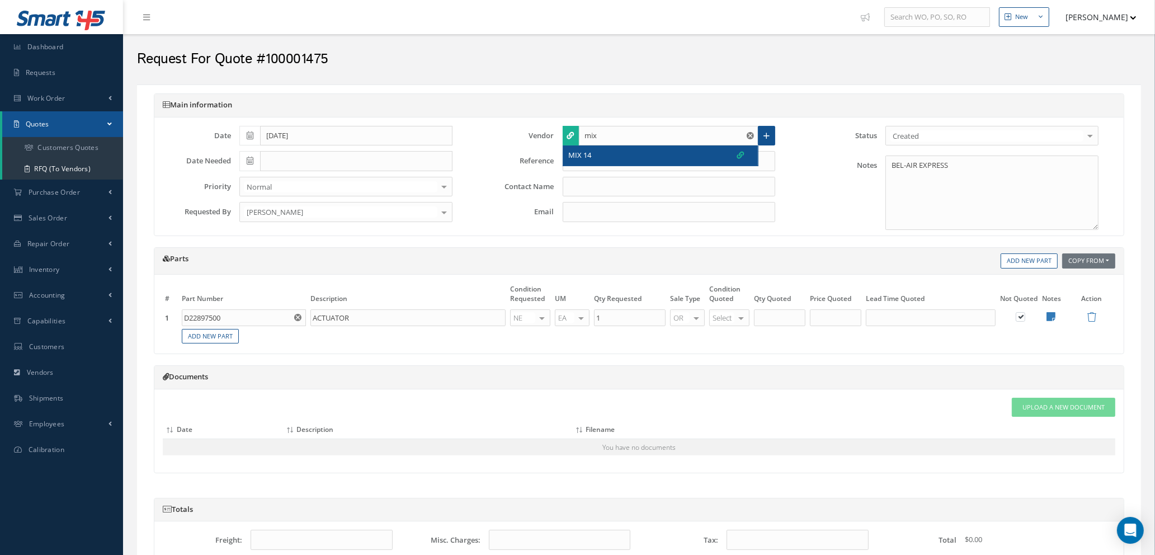
click at [584, 149] on div "MIX 14" at bounding box center [660, 155] width 195 height 20
type input "MIX 14"
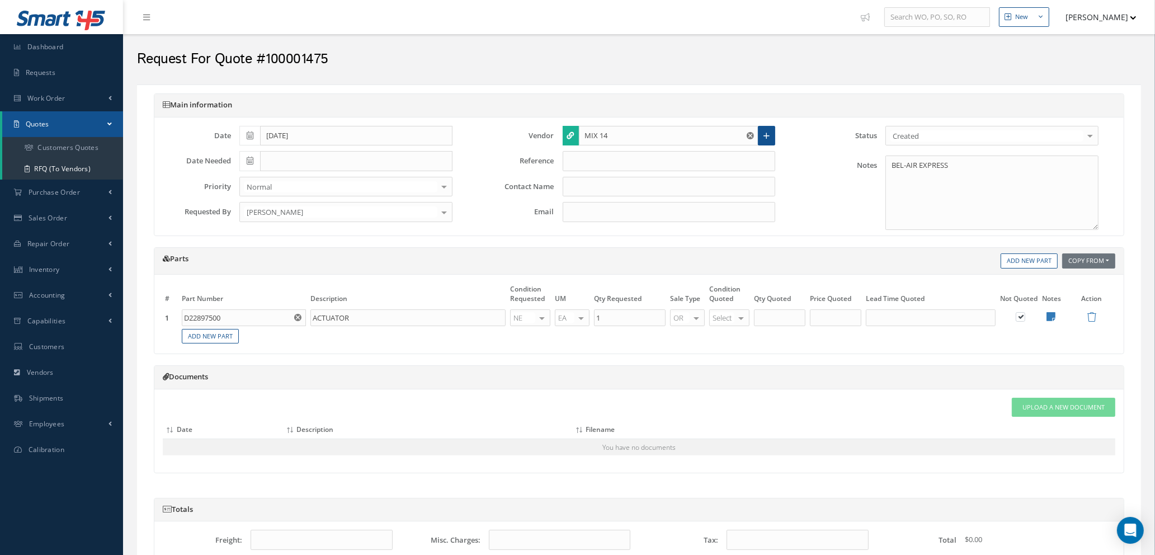
type input "GARY TOWNLEY"
type input "Gary@Mix14.co.uk"
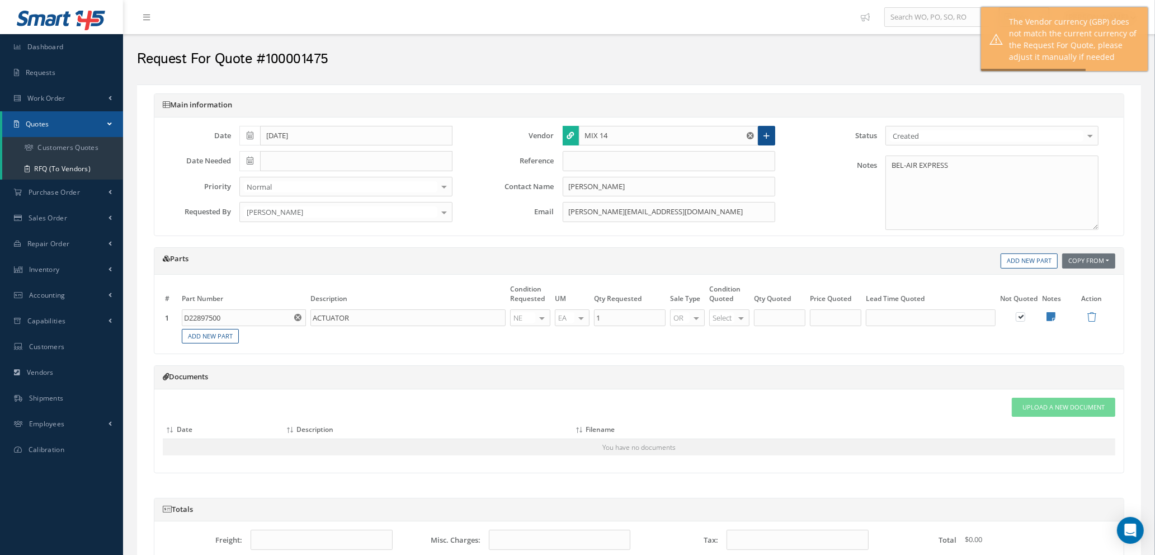
click at [298, 317] on use "Reset" at bounding box center [297, 317] width 7 height 7
click at [292, 317] on input "text" at bounding box center [244, 317] width 124 height 17
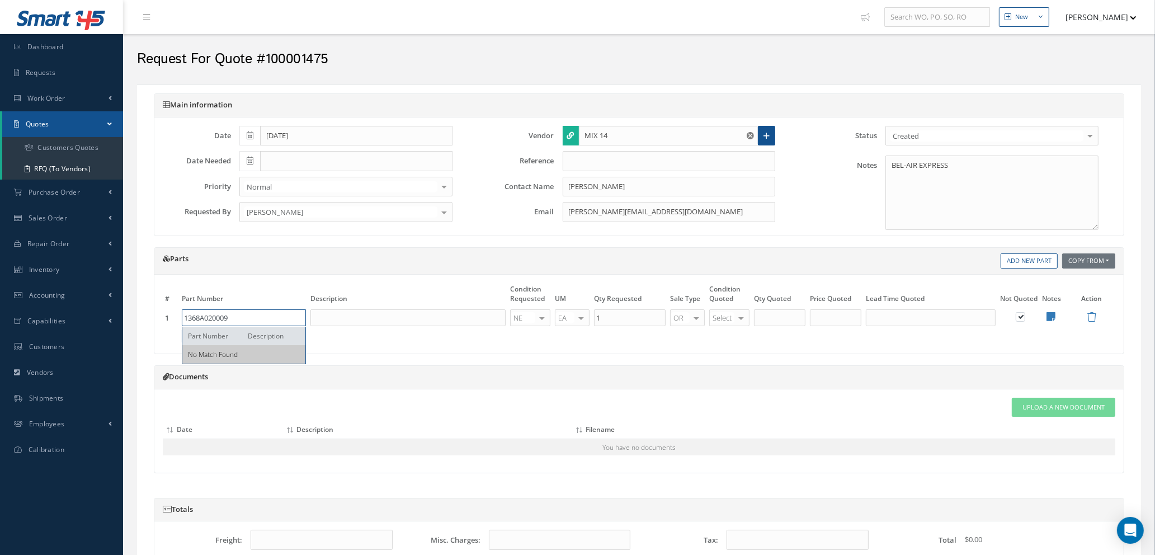
type input "1368A020009"
click at [344, 311] on input "text" at bounding box center [408, 317] width 195 height 17
type input "f"
type input "FIBREGLASS"
click at [584, 314] on div at bounding box center [582, 318] width 16 height 16
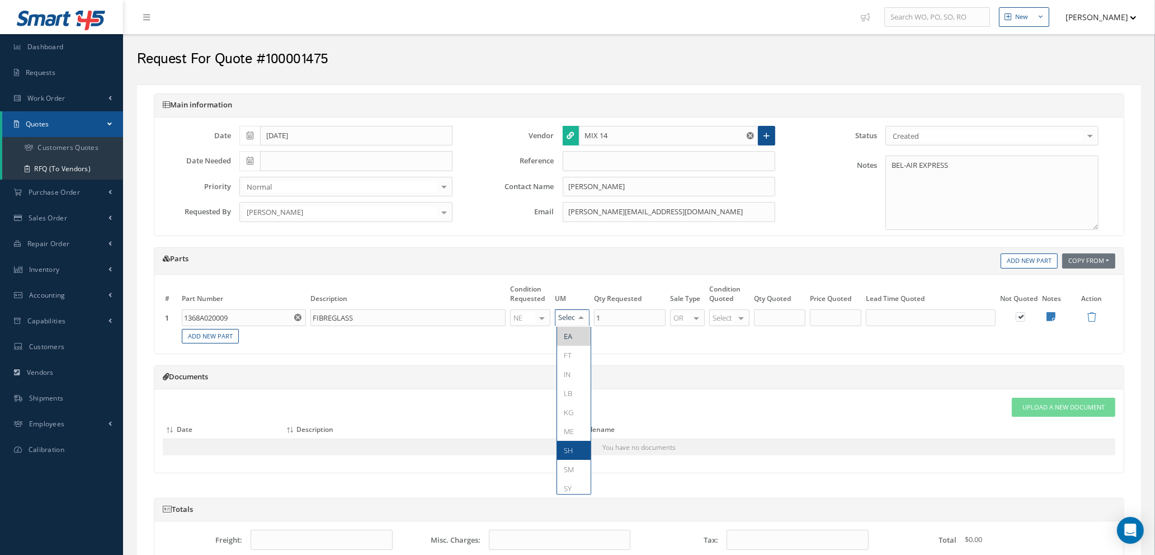
click at [570, 450] on span "SH" at bounding box center [568, 450] width 9 height 10
click at [739, 314] on div at bounding box center [742, 318] width 16 height 16
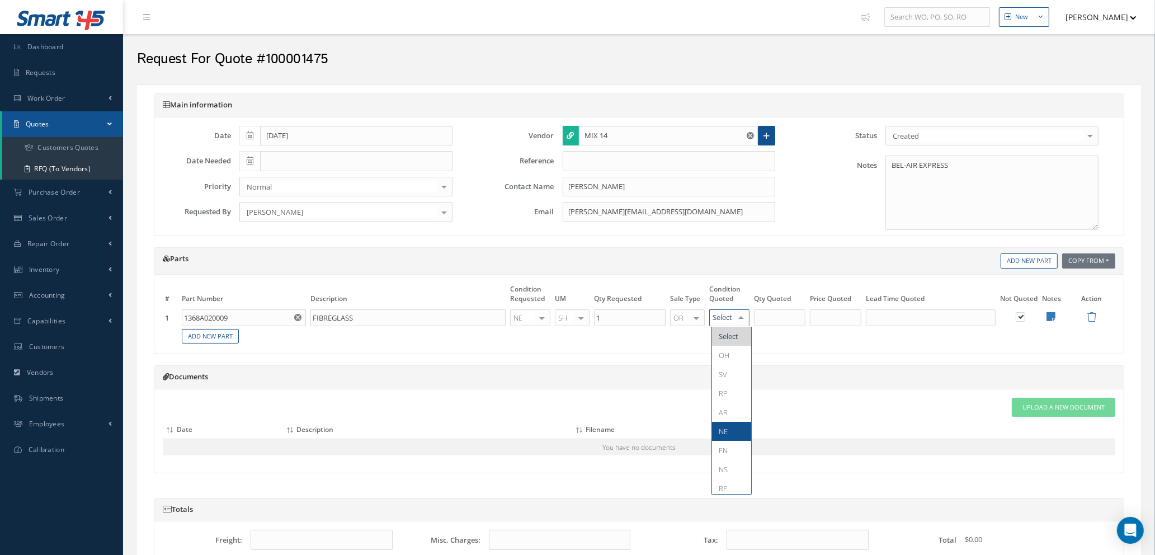
click at [729, 430] on span "NE" at bounding box center [731, 431] width 39 height 19
type input "1"
click at [774, 314] on input "1" at bounding box center [779, 317] width 51 height 17
click at [834, 313] on input "text" at bounding box center [835, 317] width 51 height 17
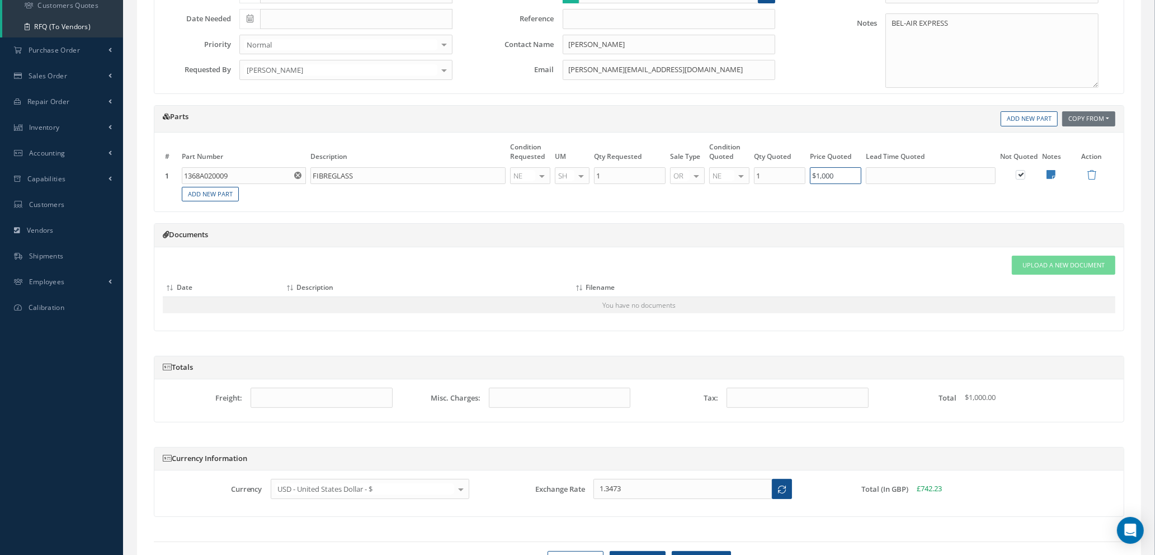
scroll to position [203, 0]
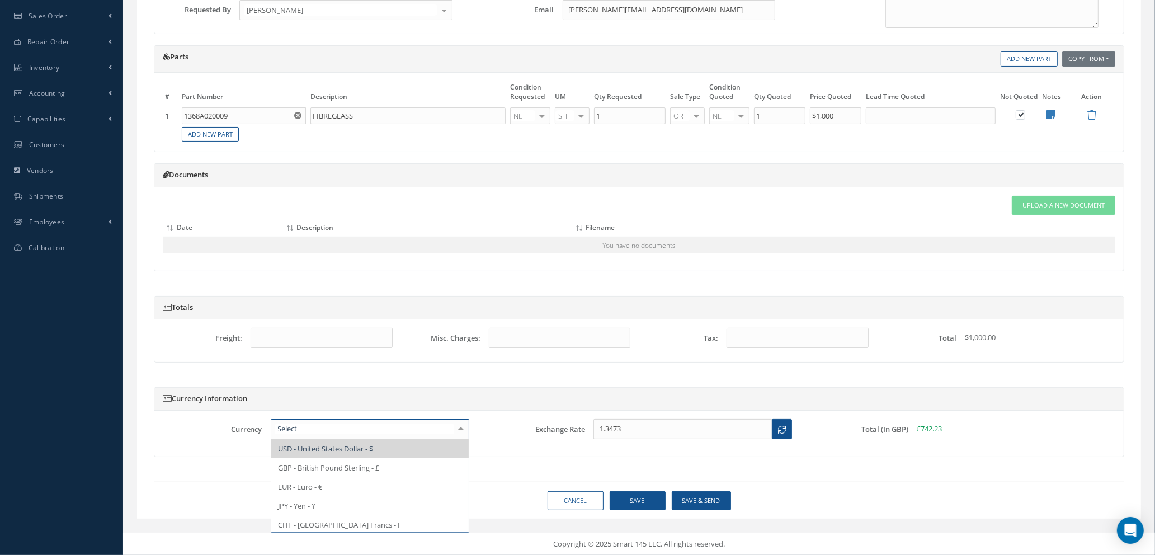
click at [461, 431] on div at bounding box center [461, 429] width 16 height 18
click at [358, 468] on span "GBP - British Pound Sterling - £" at bounding box center [328, 468] width 101 height 10
type input "£1,000"
type input "1"
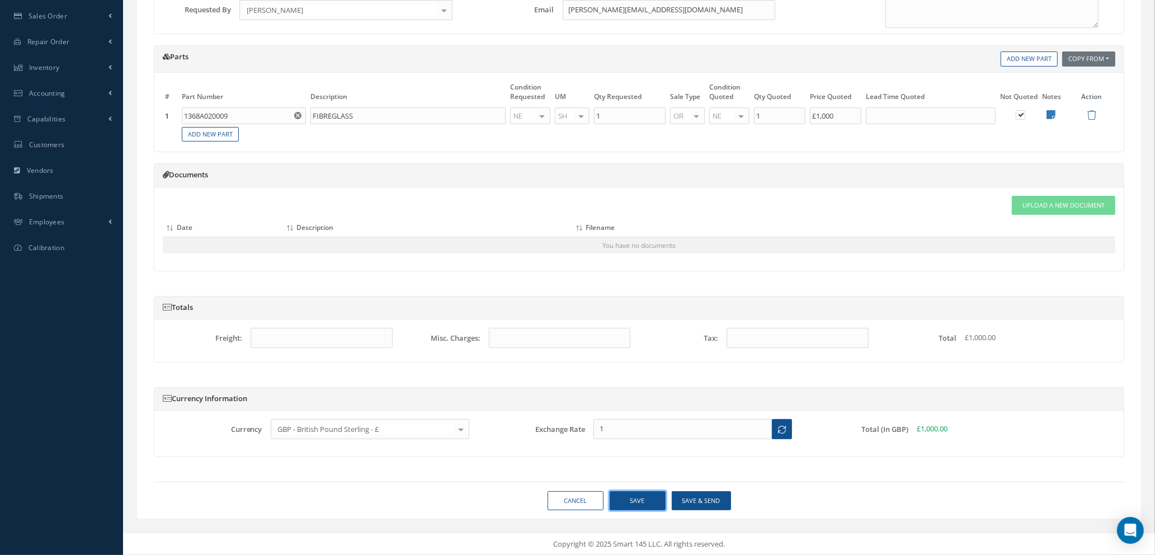
click at [641, 497] on button "Save" at bounding box center [638, 501] width 56 height 20
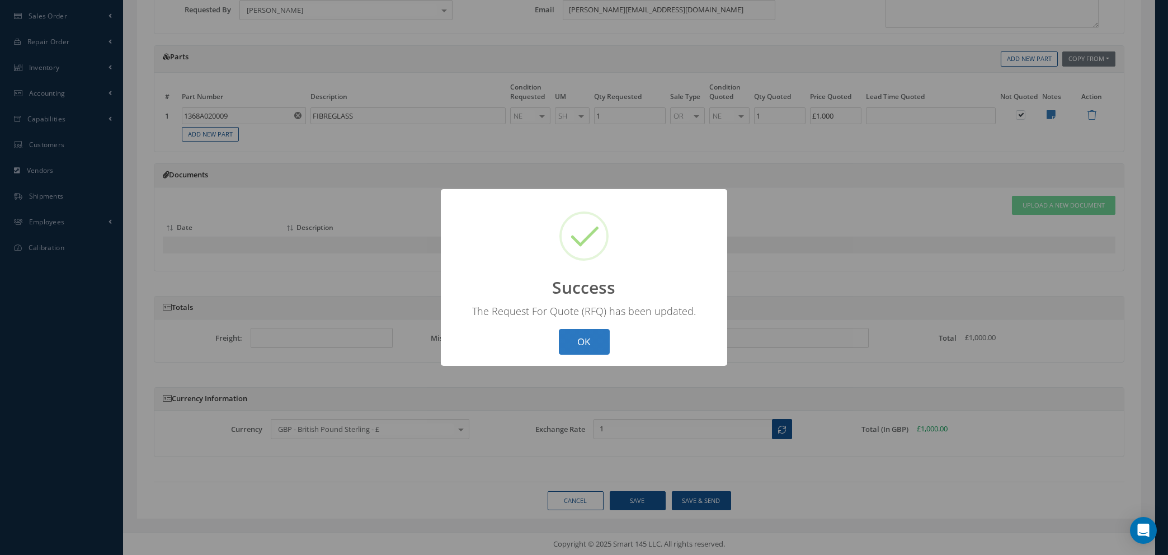
click at [588, 345] on button "OK" at bounding box center [584, 342] width 51 height 26
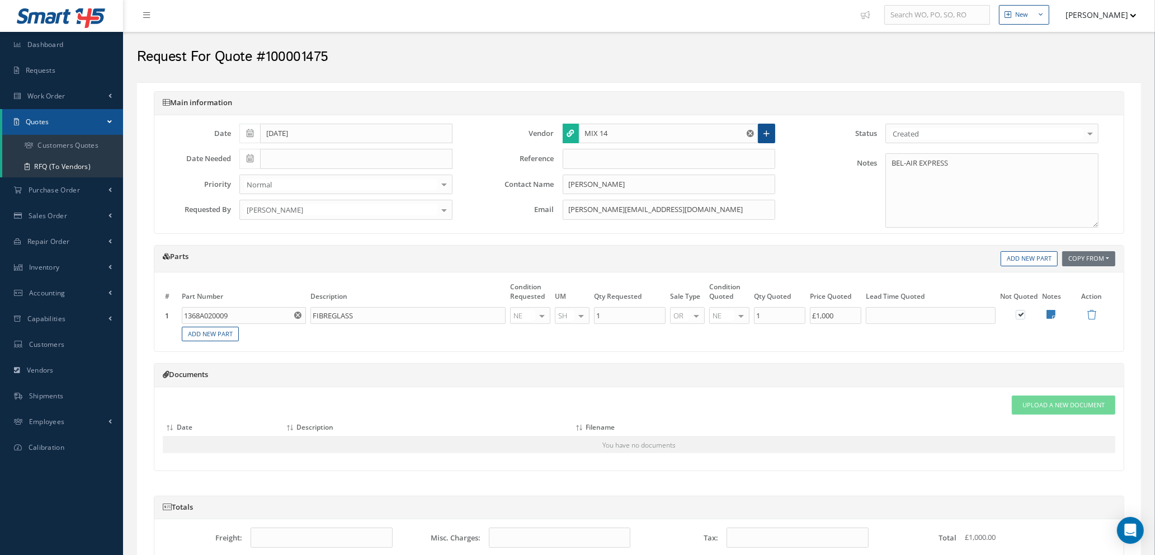
scroll to position [0, 0]
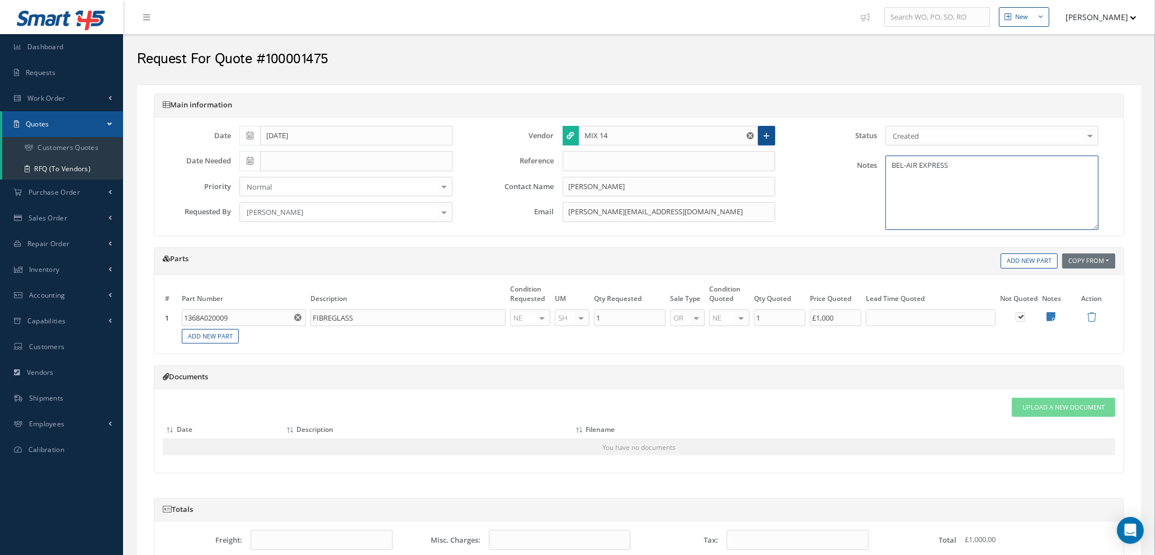
drag, startPoint x: 964, startPoint y: 161, endPoint x: 868, endPoint y: 171, distance: 96.2
click at [869, 171] on div "Notes BEL-AIR EXPRESS" at bounding box center [953, 190] width 323 height 79
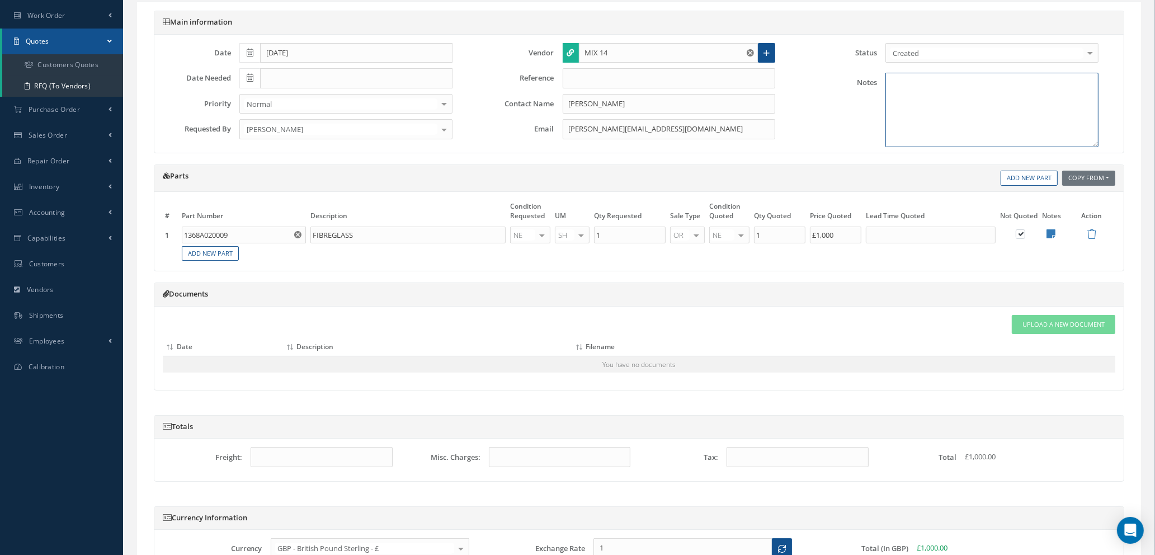
scroll to position [203, 0]
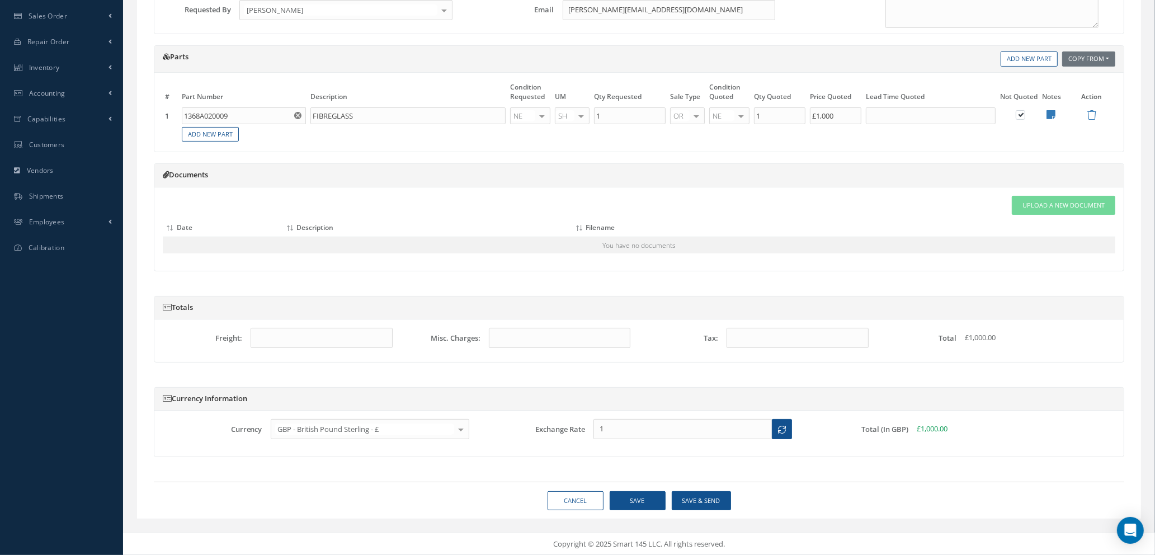
click at [581, 510] on div "Loading… Main information Date 09/11/2025 Date Needed Priority Normal Normal AO…" at bounding box center [639, 200] width 1004 height 636
click at [575, 498] on link "Cancel" at bounding box center [576, 501] width 56 height 20
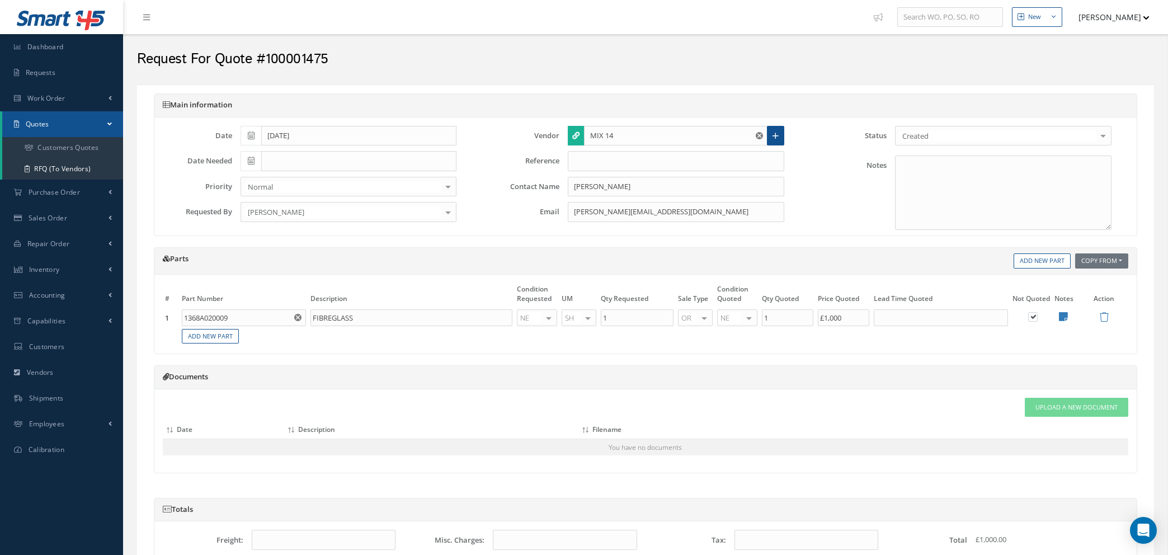
select select "25"
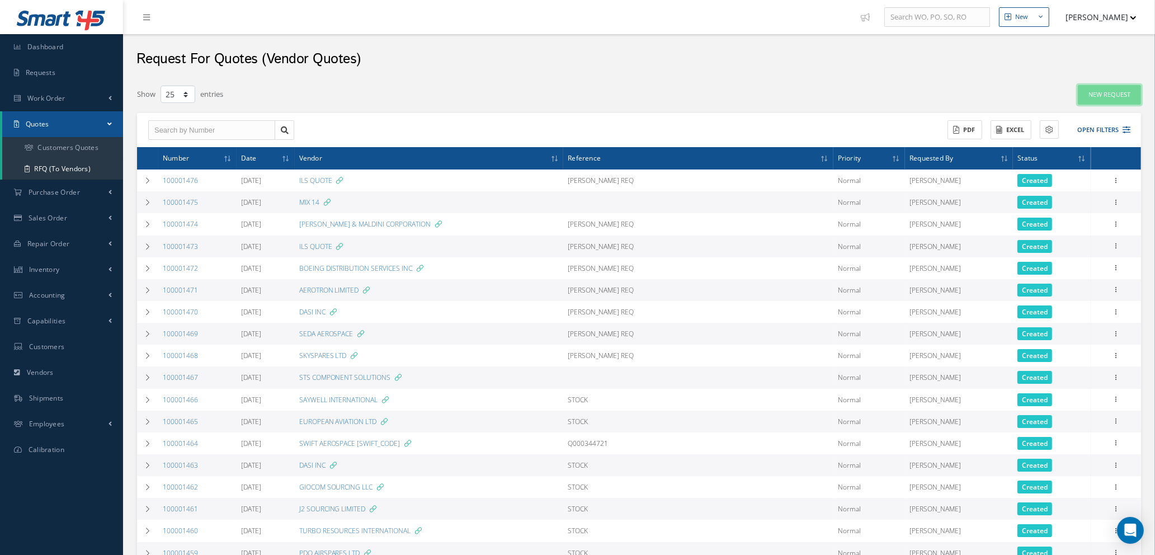
click at [1096, 95] on link "New Request" at bounding box center [1109, 95] width 63 height 20
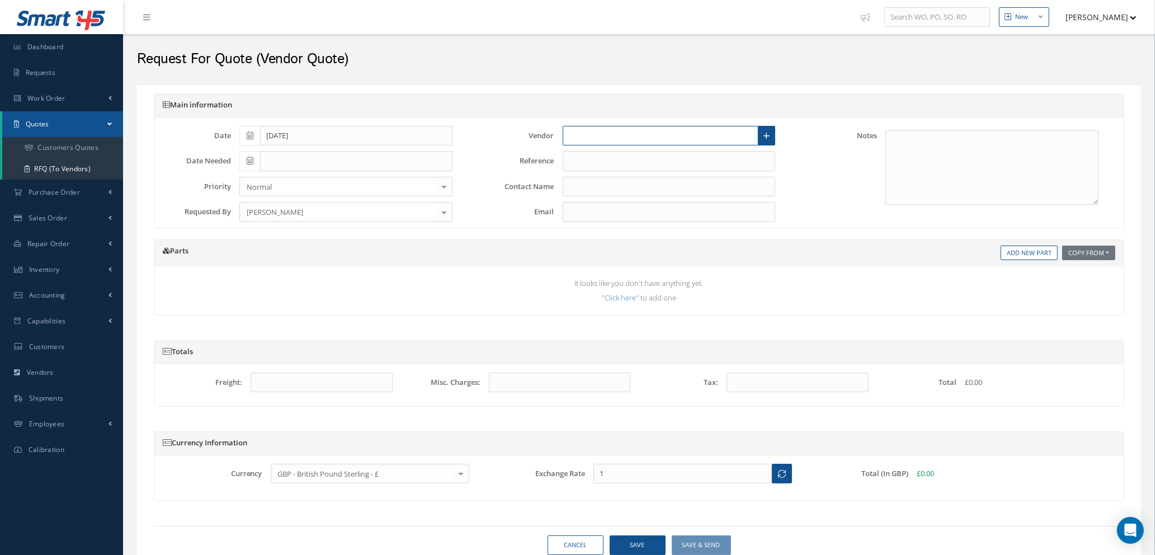
click at [662, 131] on input "text" at bounding box center [661, 136] width 196 height 20
click at [651, 171] on span "SPECIALIST AVIATION LTD" at bounding box center [612, 175] width 87 height 11
type input "SPECIALIST AVIATION LTD"
click at [668, 164] on input "text" at bounding box center [669, 161] width 213 height 20
click at [1012, 252] on link "Add New Part" at bounding box center [1029, 253] width 57 height 15
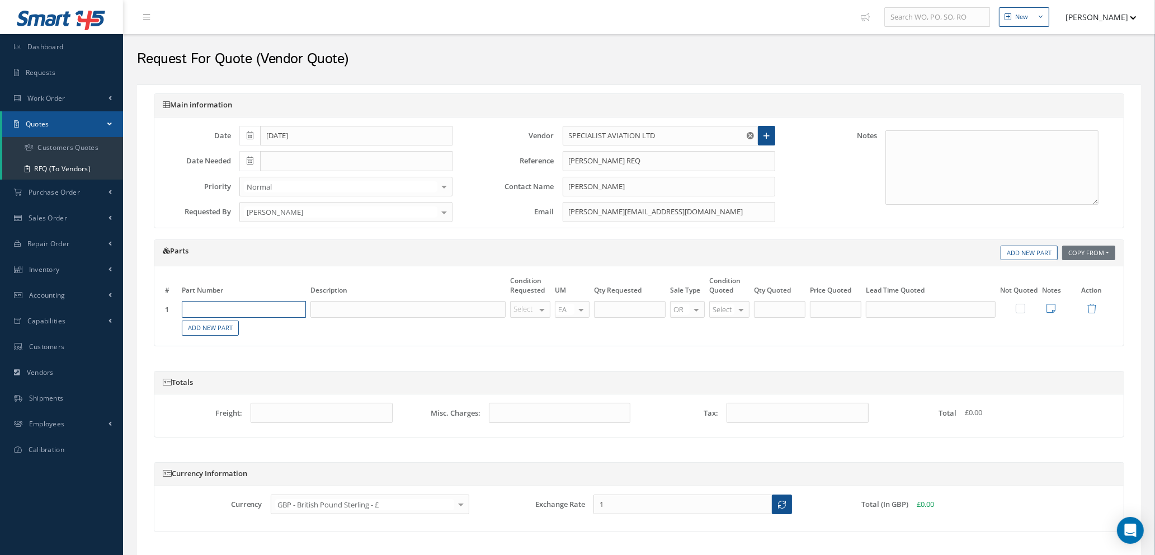
click at [281, 314] on input "text" at bounding box center [244, 309] width 124 height 17
click at [200, 306] on input "1000-239-8873" at bounding box center [244, 309] width 124 height 17
click at [242, 311] on input "100-239-8873" at bounding box center [244, 309] width 124 height 17
click at [348, 311] on input "text" at bounding box center [408, 309] width 195 height 17
click at [541, 308] on div at bounding box center [542, 310] width 16 height 16
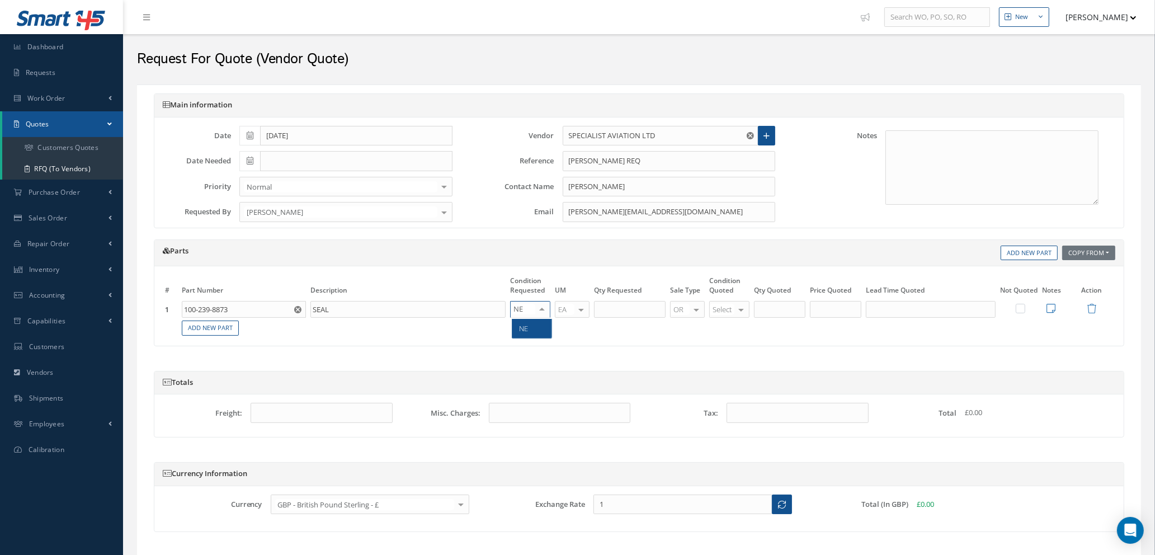
click at [539, 323] on span "NE" at bounding box center [532, 328] width 39 height 19
click at [613, 310] on input "text" at bounding box center [630, 309] width 72 height 17
click at [721, 327] on span "NE" at bounding box center [723, 328] width 9 height 10
click at [780, 311] on input "3" at bounding box center [779, 309] width 51 height 17
click at [831, 309] on input "text" at bounding box center [835, 309] width 51 height 17
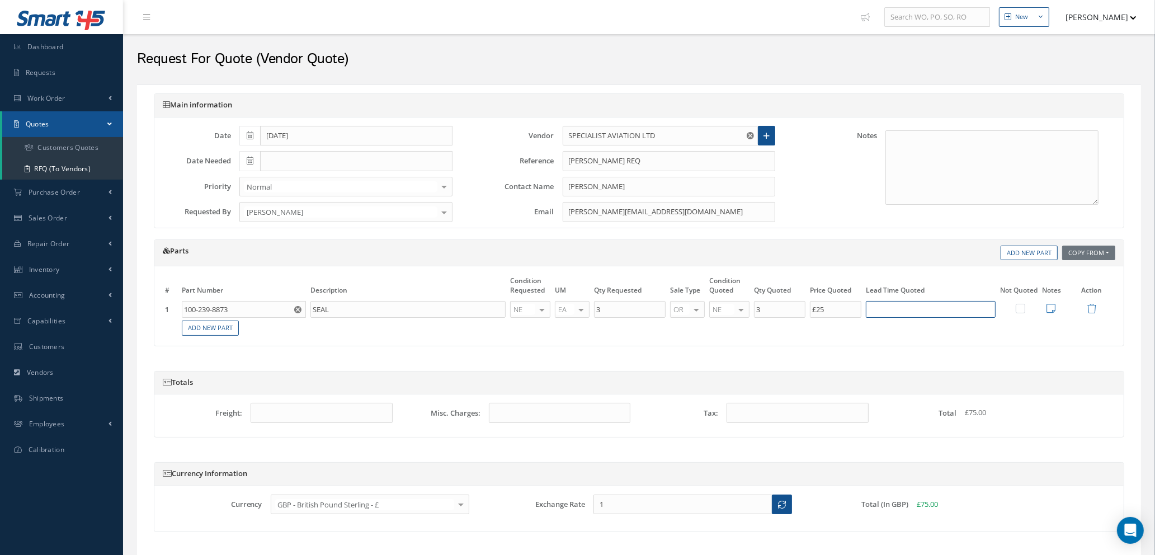
click at [905, 311] on input "text" at bounding box center [931, 309] width 130 height 17
click at [1058, 307] on td at bounding box center [1054, 310] width 28 height 20
click at [1047, 309] on icon at bounding box center [1051, 308] width 9 height 10
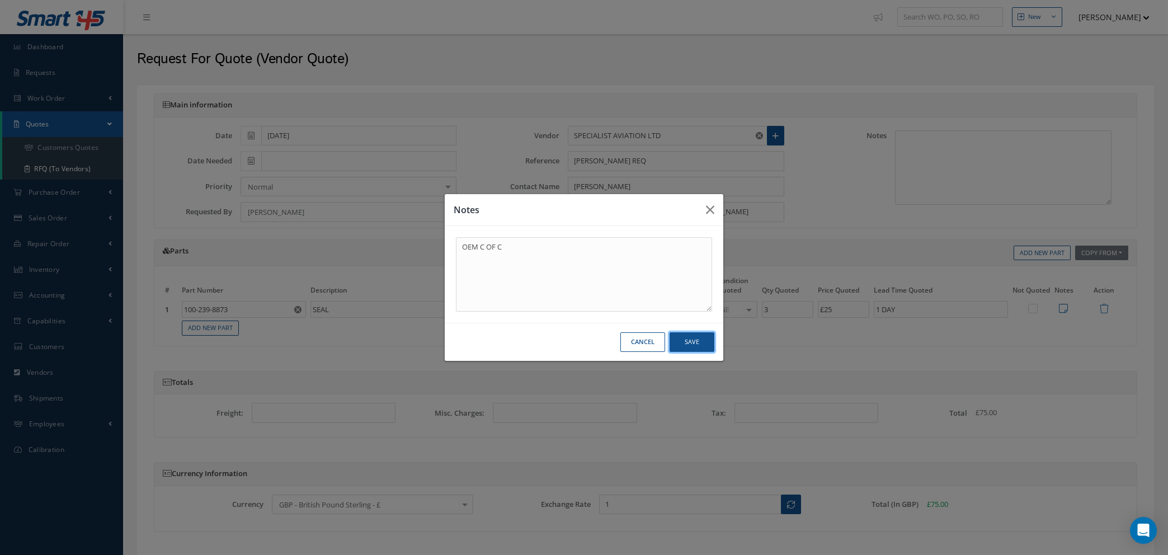
click at [697, 342] on button "Save" at bounding box center [692, 342] width 45 height 20
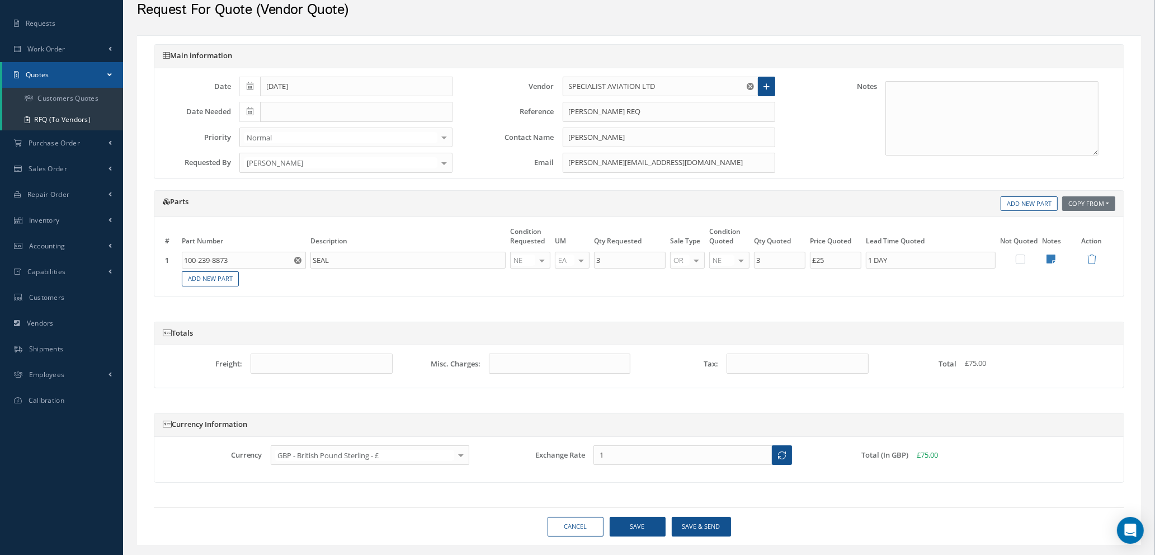
scroll to position [76, 0]
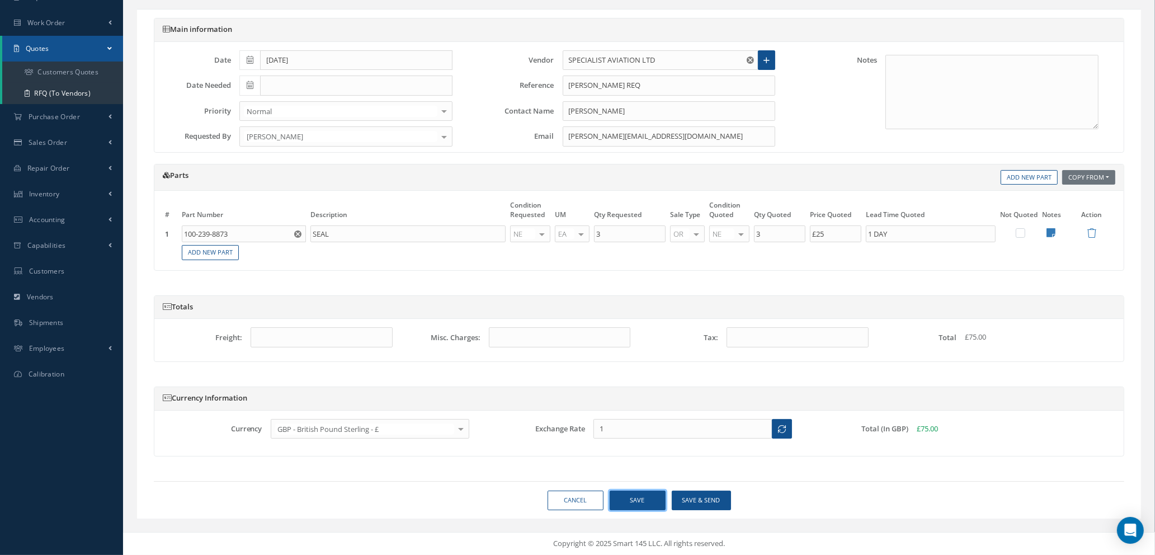
click at [644, 502] on button "Save" at bounding box center [638, 501] width 56 height 20
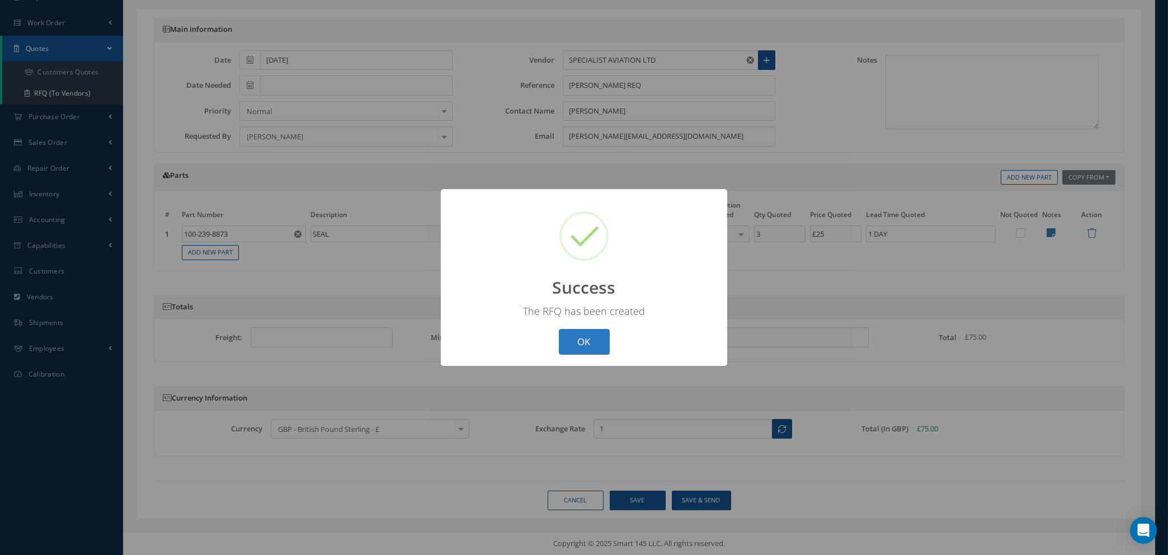
click at [574, 337] on button "OK" at bounding box center [584, 342] width 51 height 26
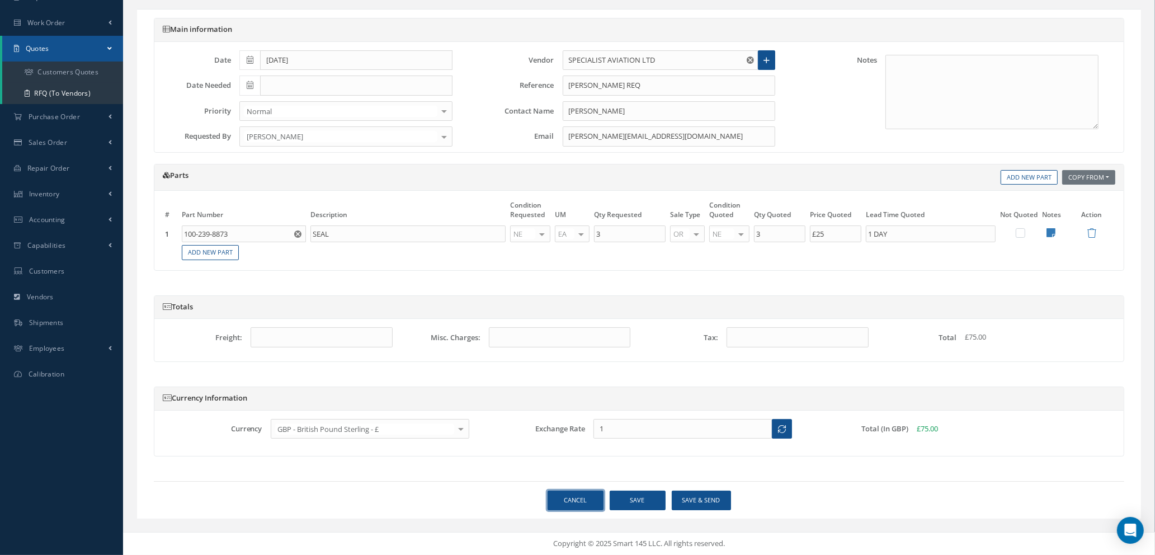
click at [577, 499] on link "Cancel" at bounding box center [576, 501] width 56 height 20
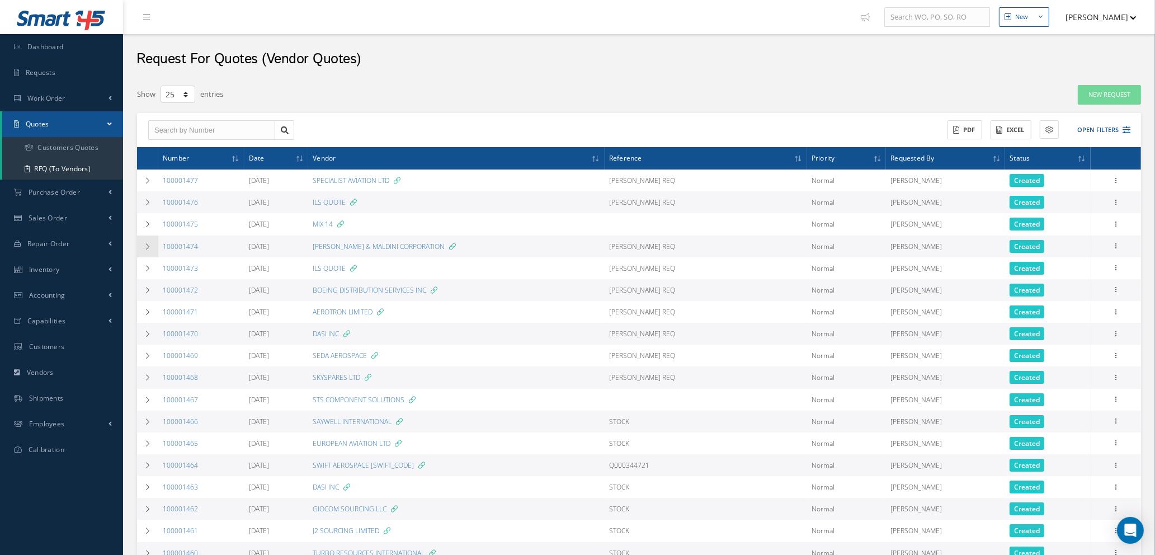
click at [146, 245] on icon at bounding box center [148, 246] width 8 height 7
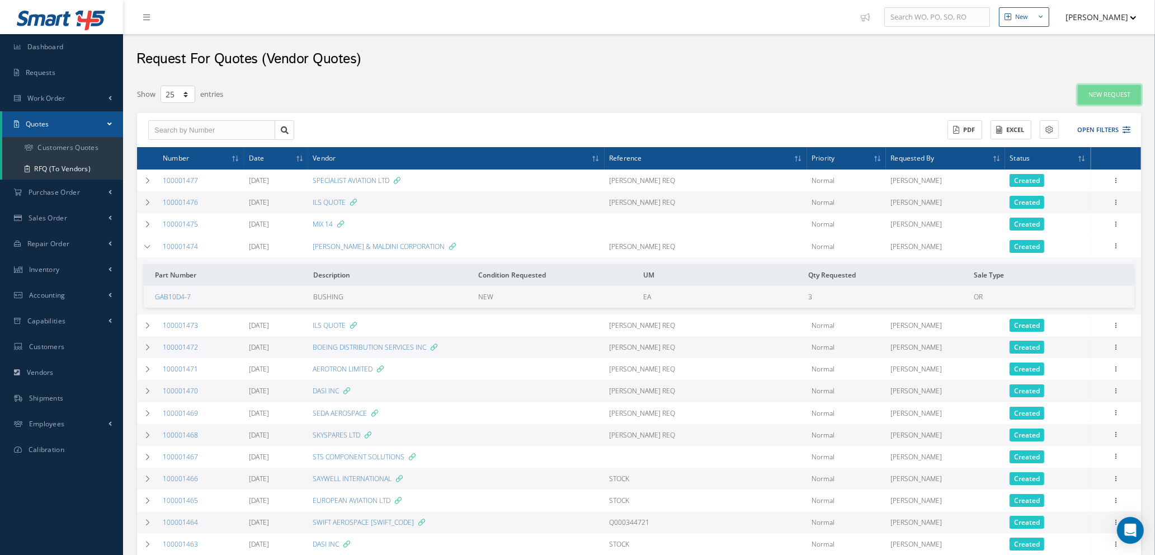
click at [1104, 92] on link "New Request" at bounding box center [1109, 95] width 63 height 20
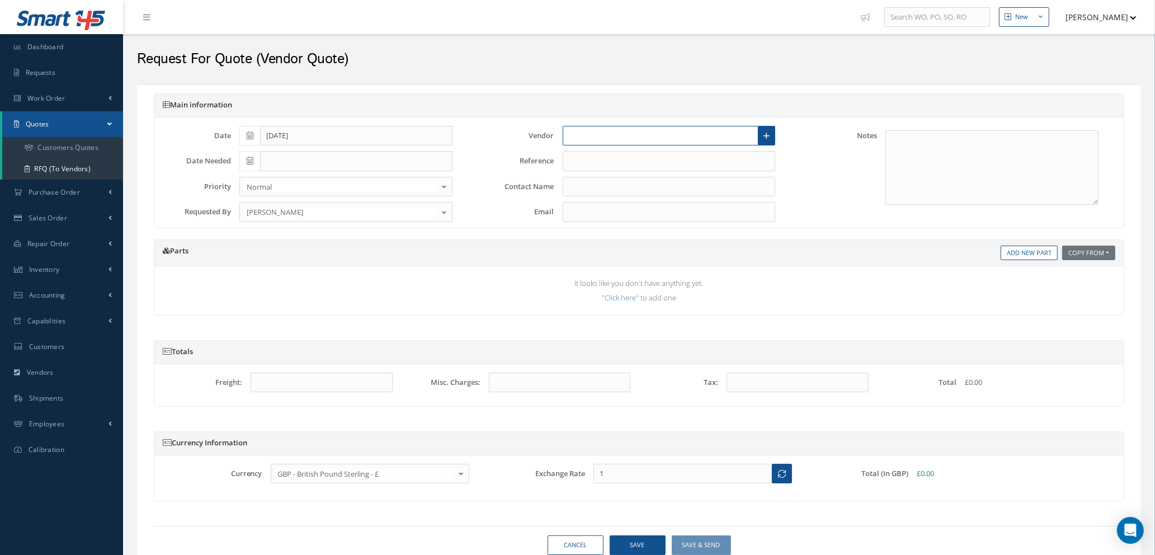
click at [646, 131] on input "text" at bounding box center [661, 136] width 196 height 20
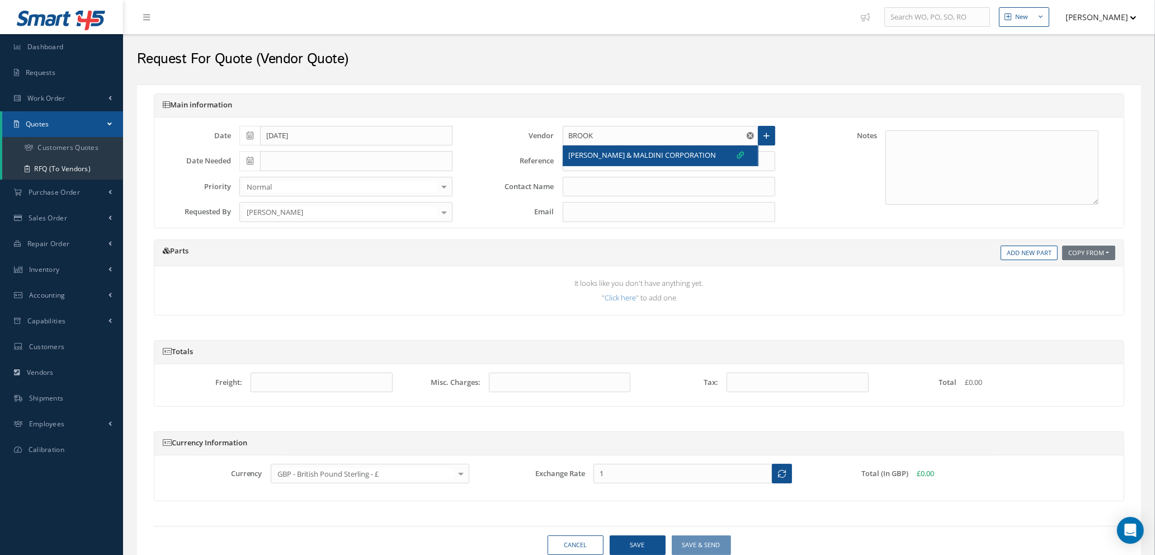
click at [643, 158] on span "[PERSON_NAME] & MALDINI CORPORATION" at bounding box center [643, 155] width 148 height 11
click at [643, 158] on input "text" at bounding box center [669, 161] width 213 height 20
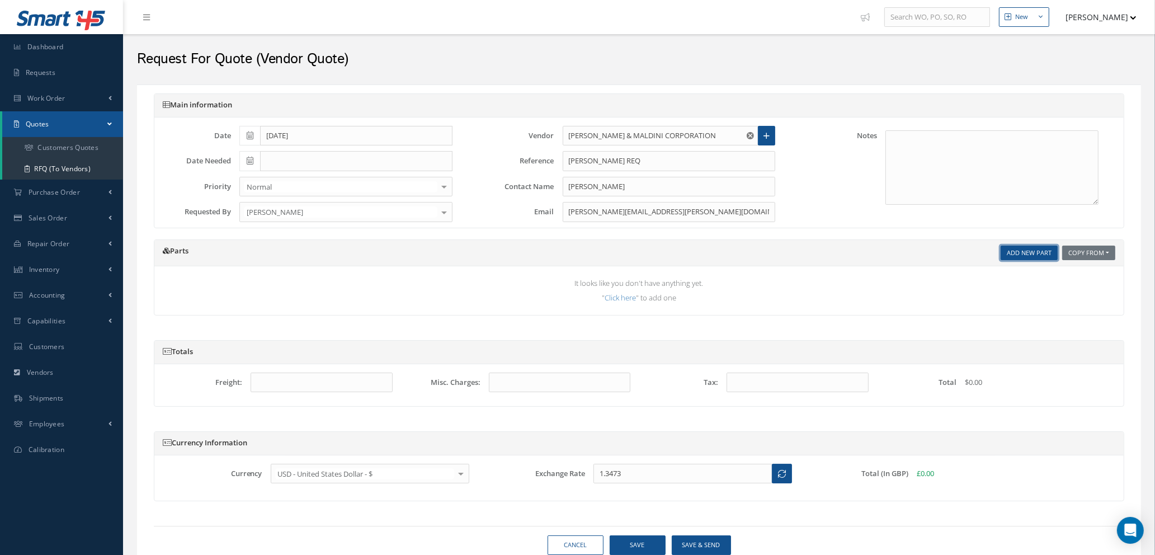
drag, startPoint x: 1019, startPoint y: 252, endPoint x: 999, endPoint y: 257, distance: 20.6
click at [1019, 252] on link "Add New Part" at bounding box center [1029, 253] width 57 height 15
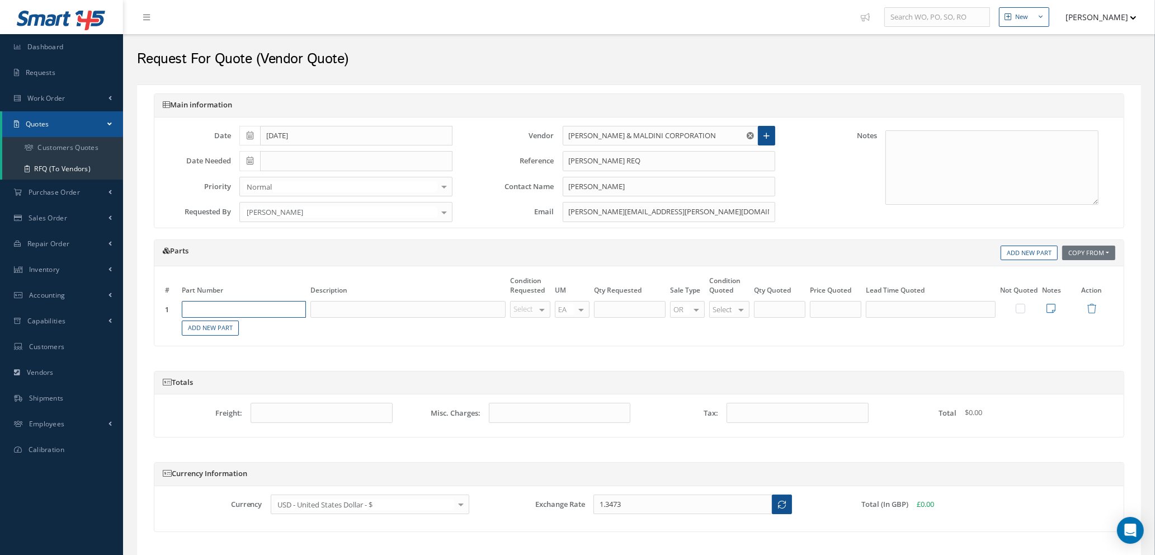
click at [258, 309] on input "text" at bounding box center [244, 309] width 124 height 17
click at [338, 309] on input "text" at bounding box center [408, 309] width 195 height 17
click at [544, 310] on div at bounding box center [542, 310] width 16 height 16
click at [542, 330] on span "NE" at bounding box center [532, 328] width 39 height 19
click at [627, 309] on input "text" at bounding box center [630, 309] width 72 height 17
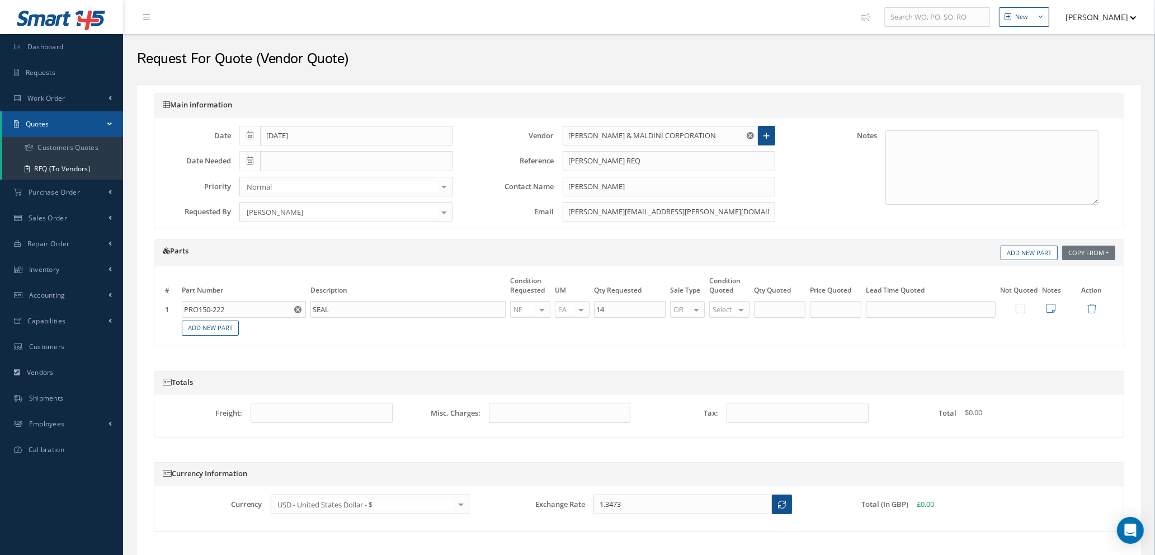
click at [740, 313] on div at bounding box center [742, 310] width 16 height 16
click at [741, 327] on span "NE" at bounding box center [731, 328] width 39 height 19
click at [773, 313] on input "14" at bounding box center [779, 309] width 51 height 17
click at [837, 314] on input "text" at bounding box center [835, 309] width 51 height 17
click at [884, 307] on input "text" at bounding box center [931, 309] width 130 height 17
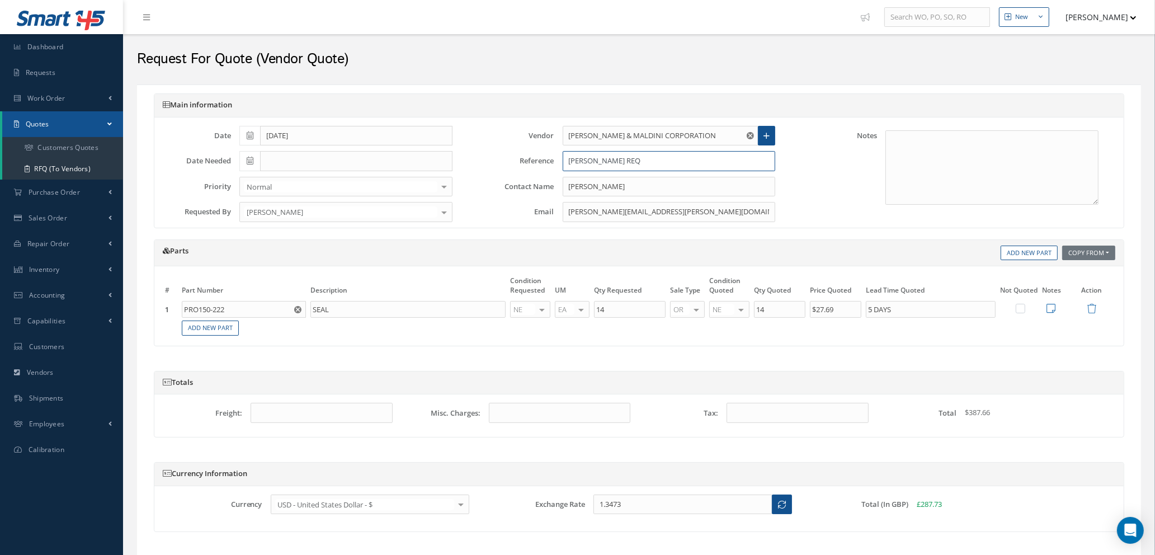
click at [627, 159] on input "DARYL REQ" at bounding box center [669, 161] width 213 height 20
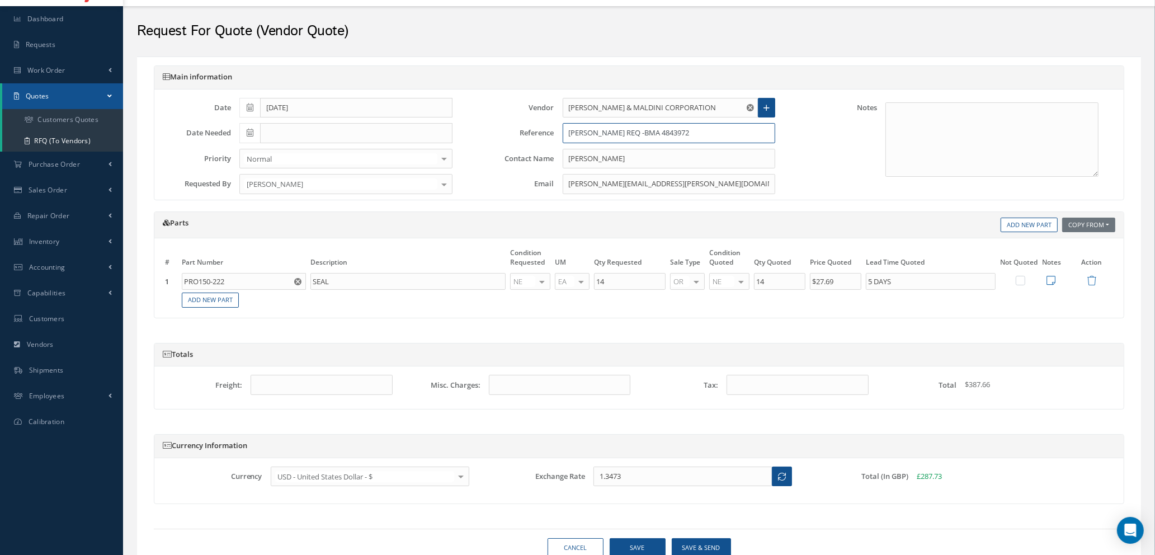
scroll to position [76, 0]
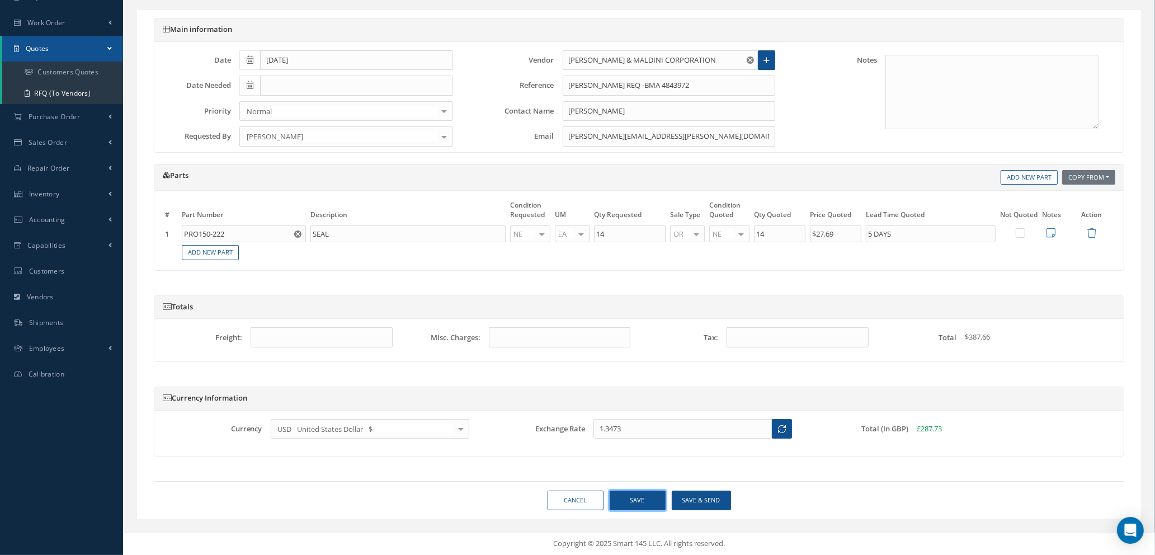
click at [640, 500] on button "Save" at bounding box center [638, 501] width 56 height 20
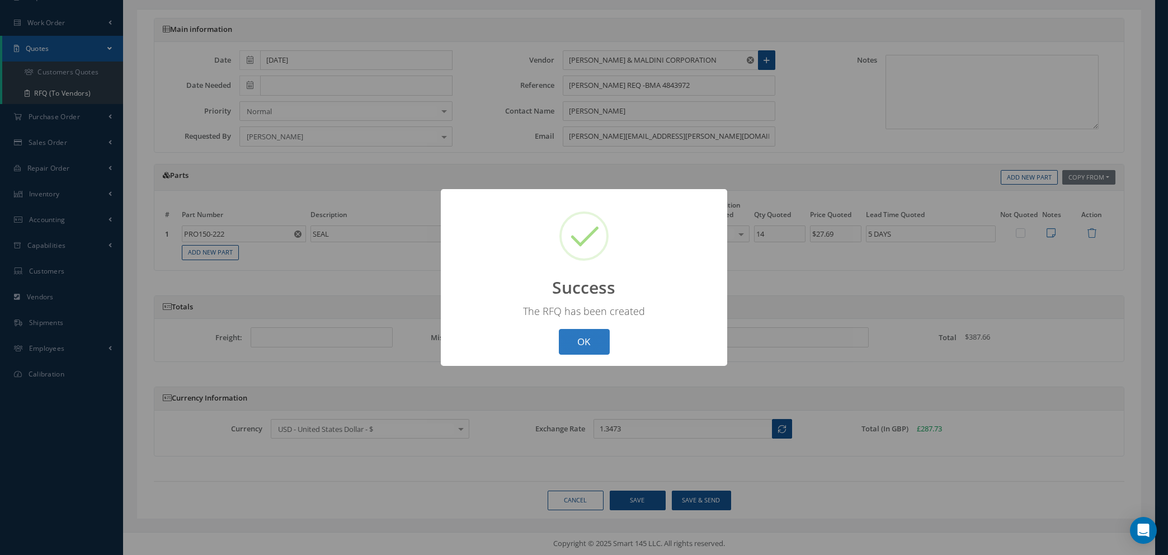
click at [591, 338] on button "OK" at bounding box center [584, 342] width 51 height 26
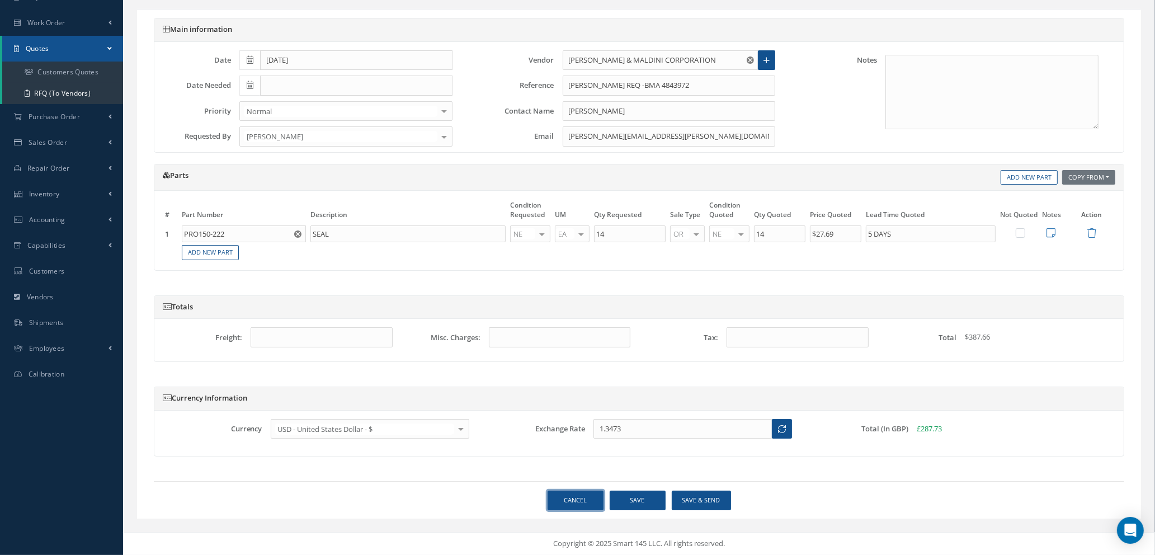
click at [583, 504] on link "Cancel" at bounding box center [576, 501] width 56 height 20
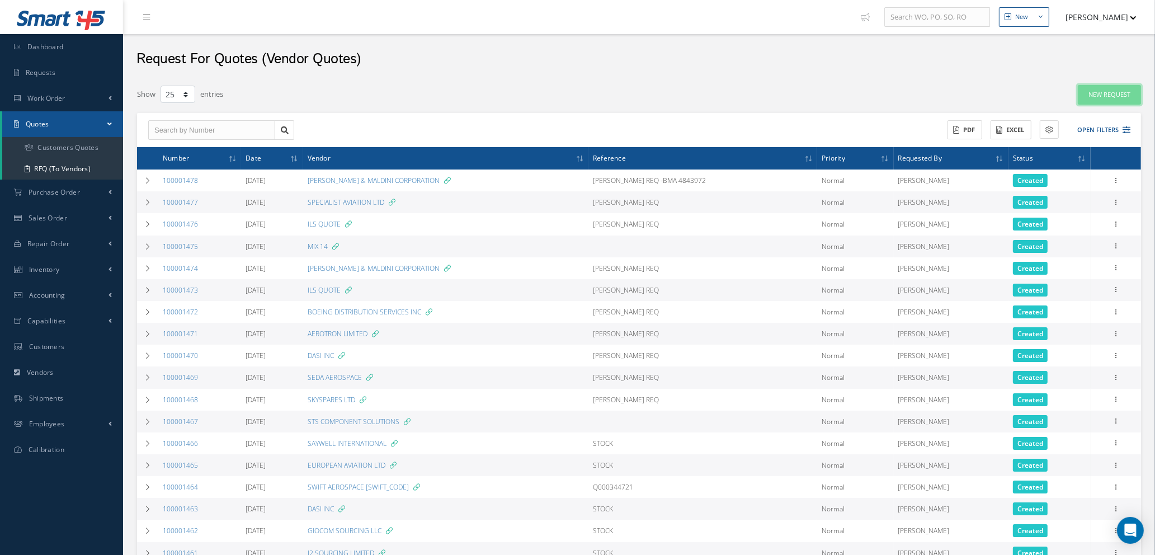
click at [1094, 93] on link "New Request" at bounding box center [1109, 95] width 63 height 20
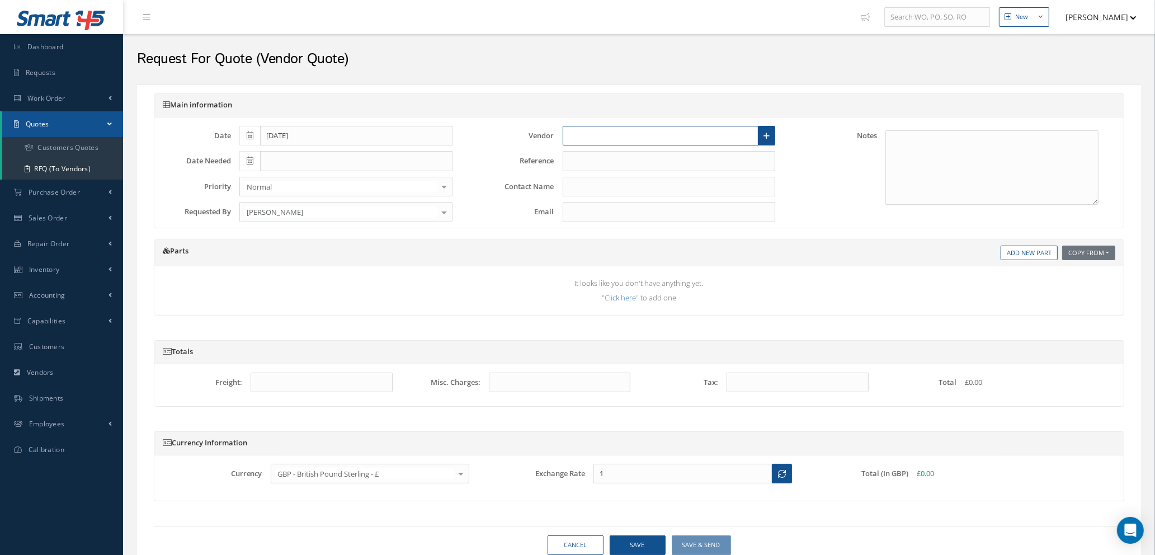
click at [585, 137] on input "text" at bounding box center [661, 136] width 196 height 20
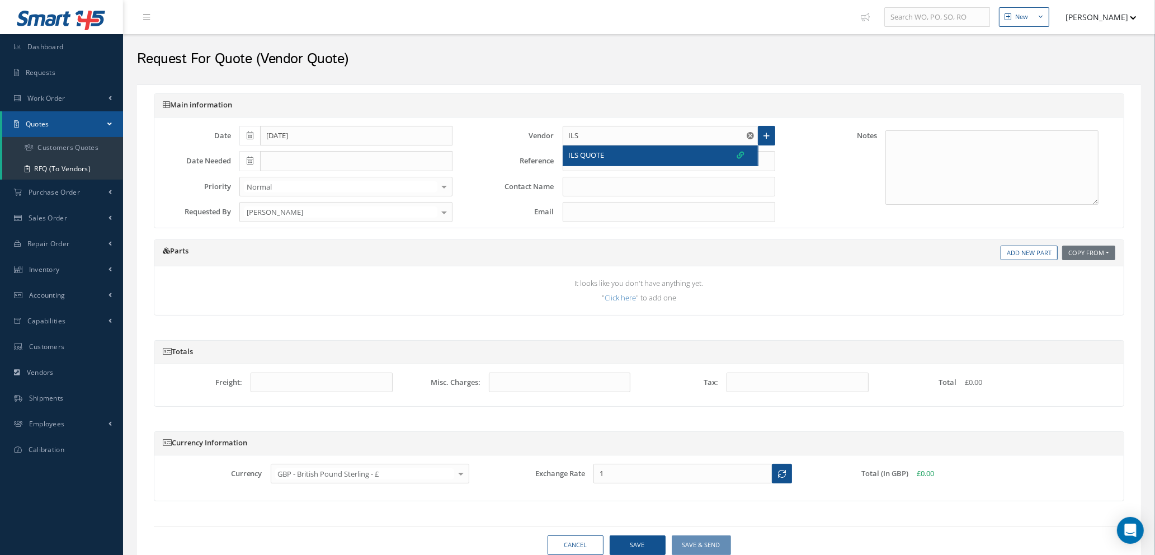
click at [590, 158] on span "ILS QUOTE" at bounding box center [587, 155] width 36 height 11
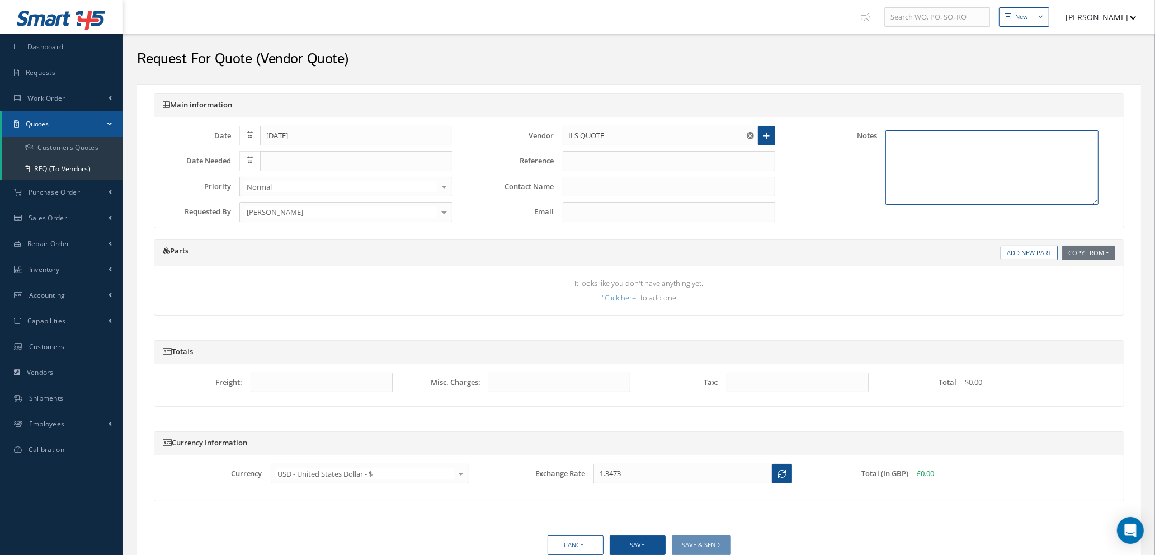
click at [992, 149] on textarea at bounding box center [992, 167] width 213 height 74
click at [628, 167] on input "text" at bounding box center [669, 161] width 213 height 20
click at [1026, 255] on link "Add New Part" at bounding box center [1029, 253] width 57 height 15
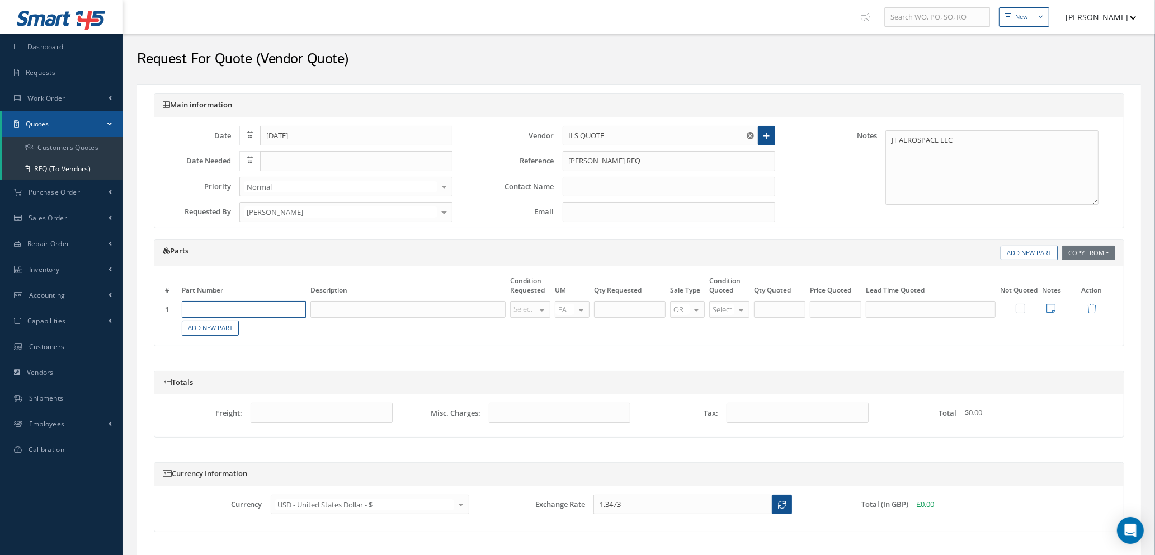
click at [289, 311] on input "text" at bounding box center [244, 309] width 124 height 17
click at [282, 351] on div "FAUCET" at bounding box center [270, 351] width 60 height 19
click at [541, 306] on div at bounding box center [542, 310] width 16 height 16
click at [540, 331] on span "NE" at bounding box center [532, 328] width 39 height 19
click at [633, 308] on input "text" at bounding box center [630, 309] width 72 height 17
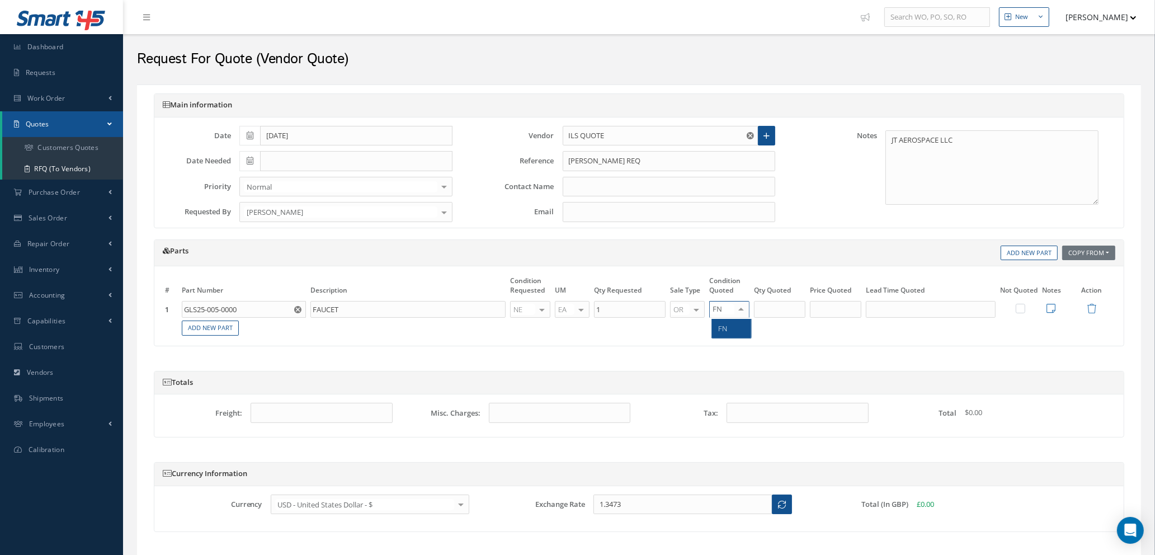
drag, startPoint x: 736, startPoint y: 331, endPoint x: 759, endPoint y: 323, distance: 24.2
click at [737, 331] on span "FN" at bounding box center [731, 328] width 39 height 19
click at [788, 313] on input "1" at bounding box center [779, 309] width 51 height 17
click at [831, 312] on input "text" at bounding box center [835, 309] width 51 height 17
click at [903, 314] on input "text" at bounding box center [931, 309] width 130 height 17
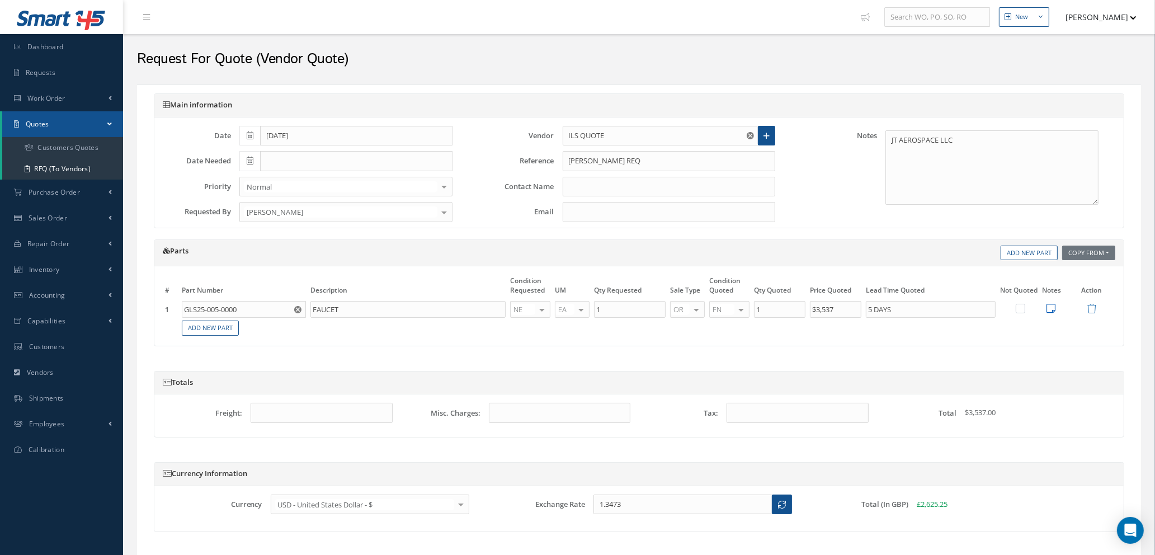
click at [1050, 308] on icon at bounding box center [1051, 308] width 9 height 10
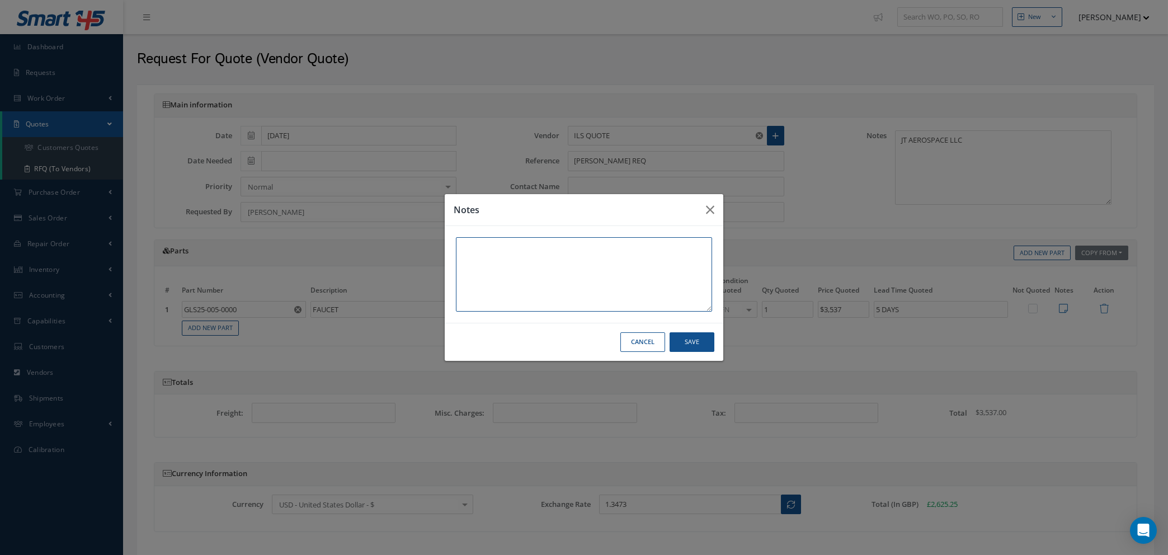
click at [621, 247] on textarea at bounding box center [584, 274] width 256 height 74
click at [694, 347] on button "Save" at bounding box center [692, 342] width 45 height 20
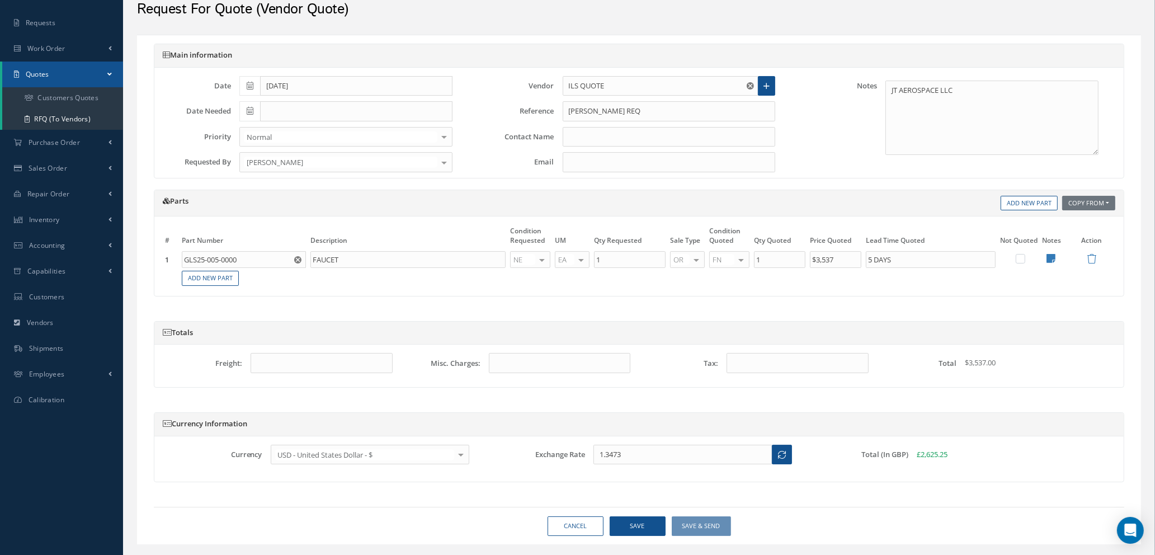
scroll to position [76, 0]
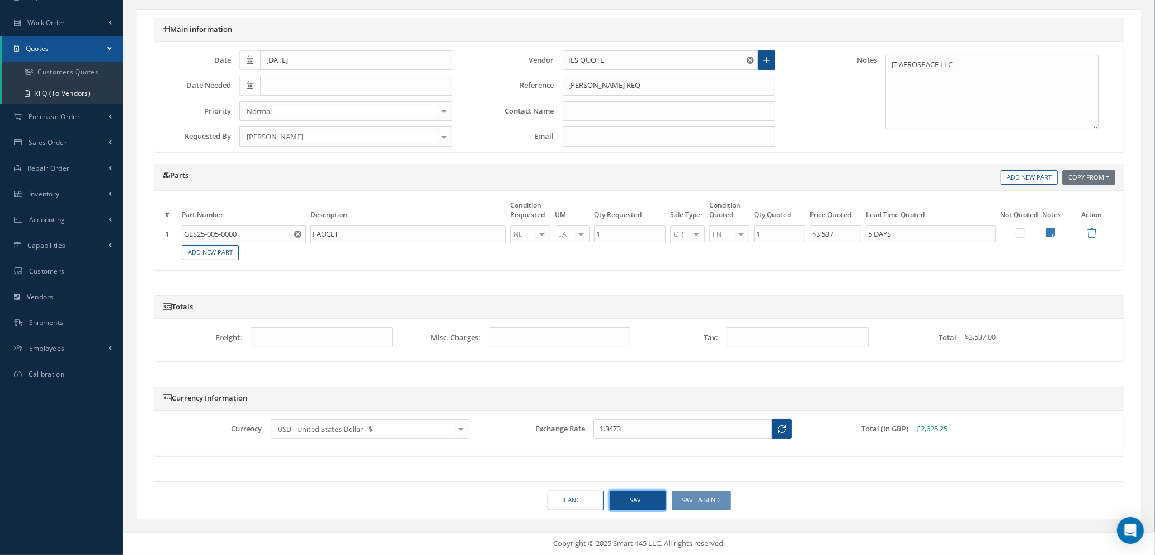
click at [644, 503] on button "Save" at bounding box center [638, 501] width 56 height 20
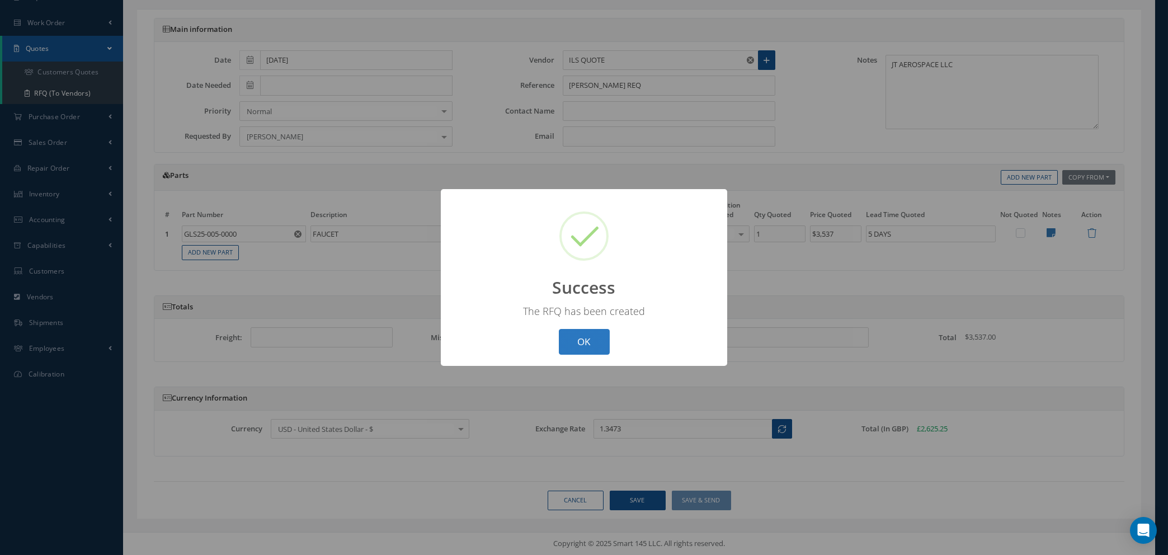
click at [585, 337] on button "OK" at bounding box center [584, 342] width 51 height 26
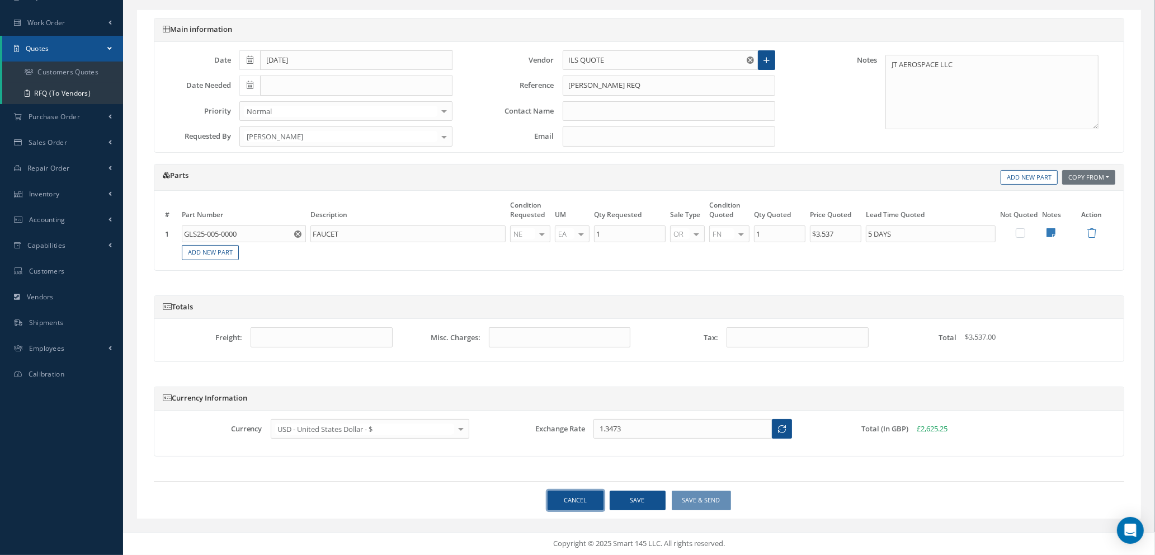
click at [577, 496] on link "Cancel" at bounding box center [576, 501] width 56 height 20
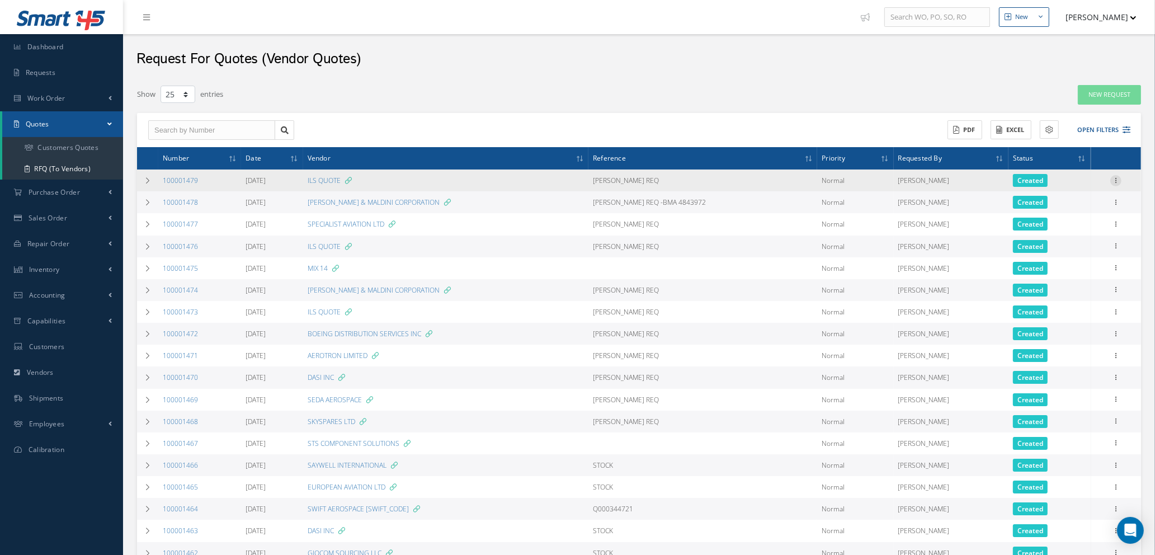
click at [1120, 179] on icon at bounding box center [1116, 179] width 11 height 9
click at [1059, 201] on link "Edit" at bounding box center [1065, 202] width 88 height 15
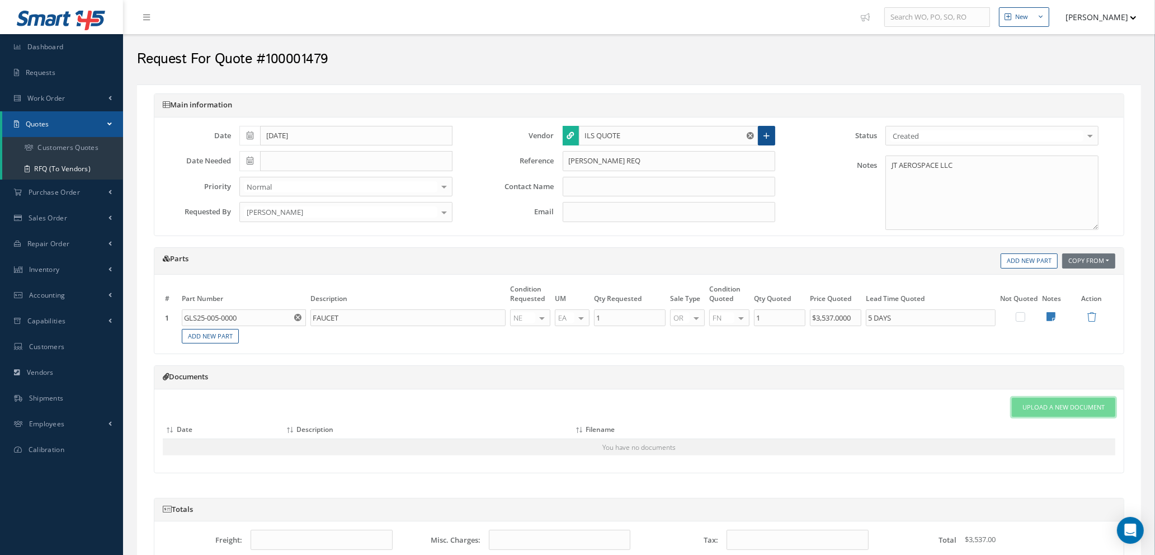
click at [1067, 405] on span "Upload a New Document" at bounding box center [1064, 408] width 82 height 10
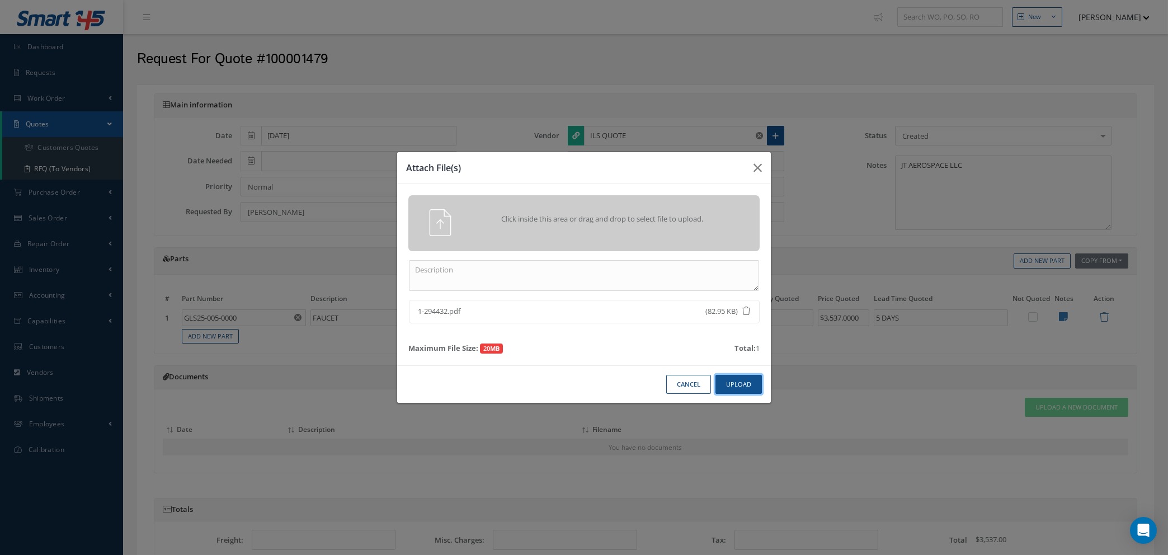
click at [738, 382] on button "Upload" at bounding box center [739, 385] width 46 height 20
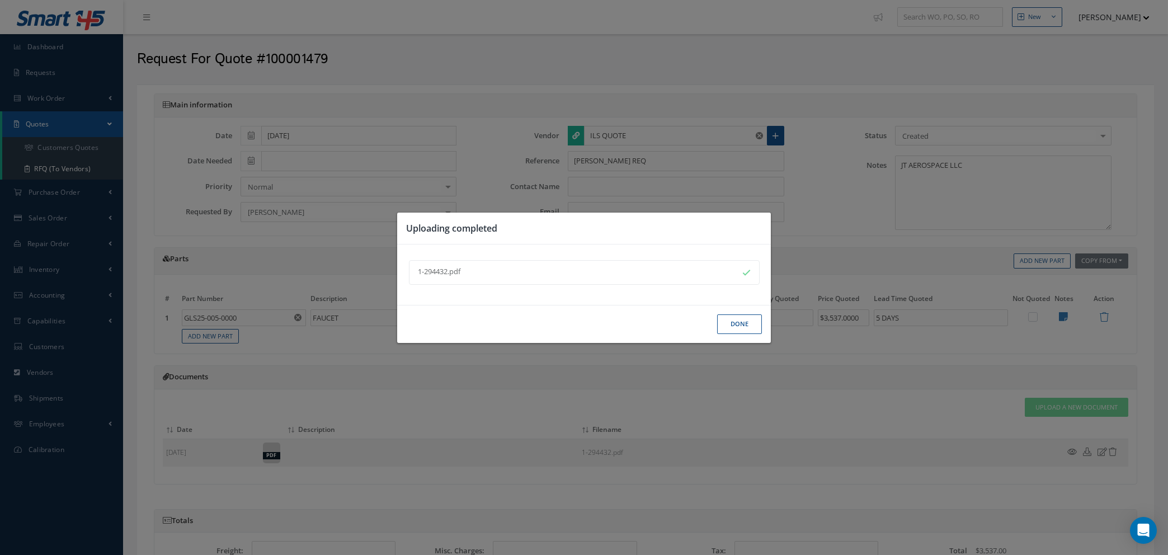
click at [730, 327] on button "Done" at bounding box center [739, 324] width 45 height 20
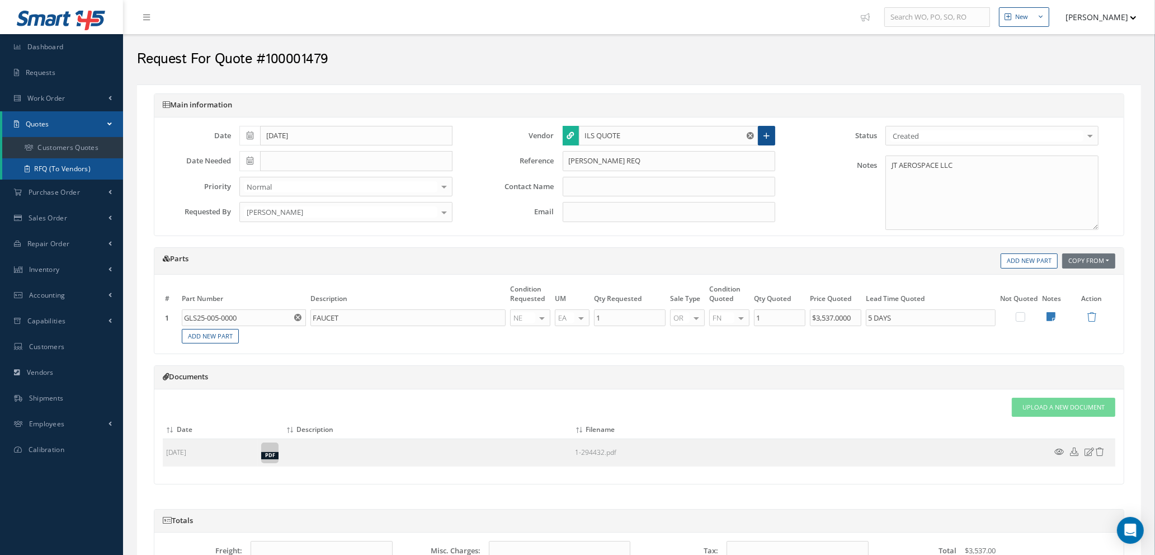
click at [61, 166] on link "RFQ (To Vendors)" at bounding box center [62, 168] width 121 height 21
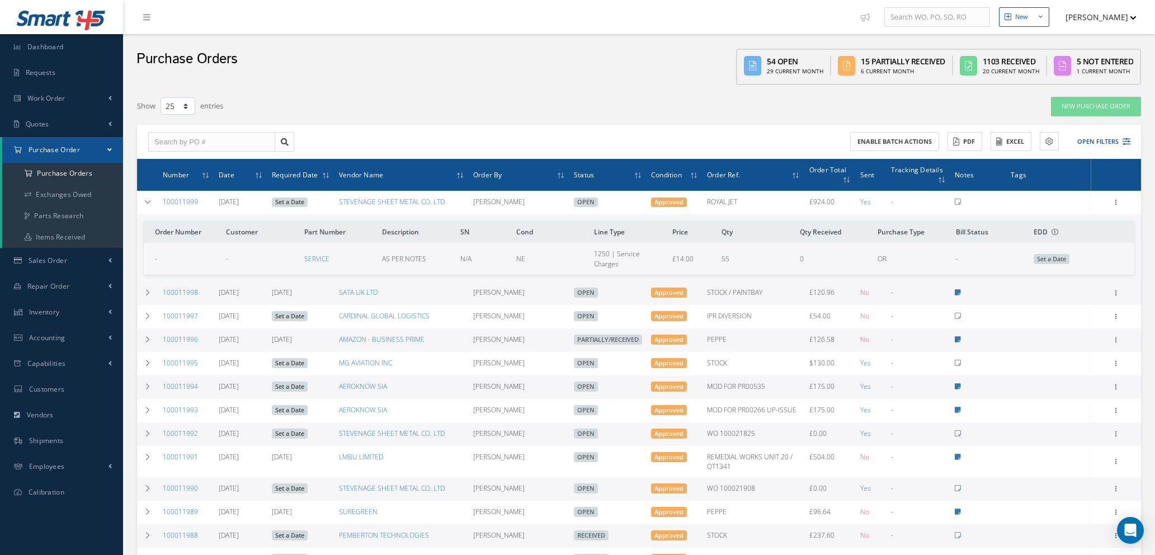
select select "25"
click at [1131, 140] on div "Enable batch actions ACTIONS Receive Payments Select Customer Cabinair Services…" at bounding box center [887, 142] width 495 height 20
click at [1130, 139] on icon at bounding box center [1127, 142] width 8 height 8
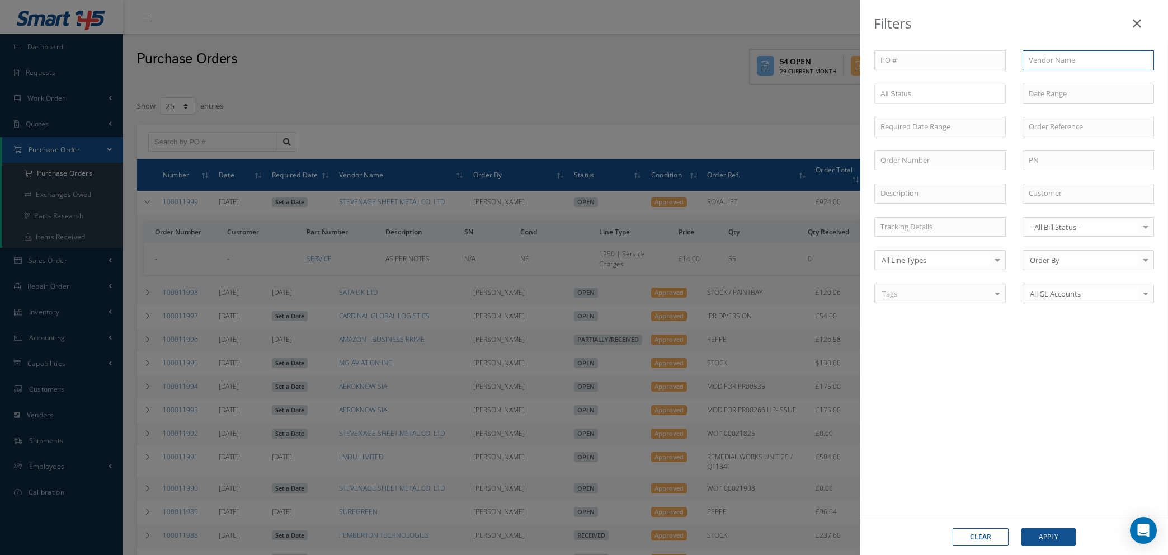
click at [1074, 59] on input "text" at bounding box center [1088, 60] width 131 height 20
click at [1059, 83] on span "SATTO SOLUTIONS" at bounding box center [1060, 80] width 63 height 10
type input "SATTO SOLUTIONS"
click at [1052, 537] on button "Apply" at bounding box center [1049, 537] width 54 height 18
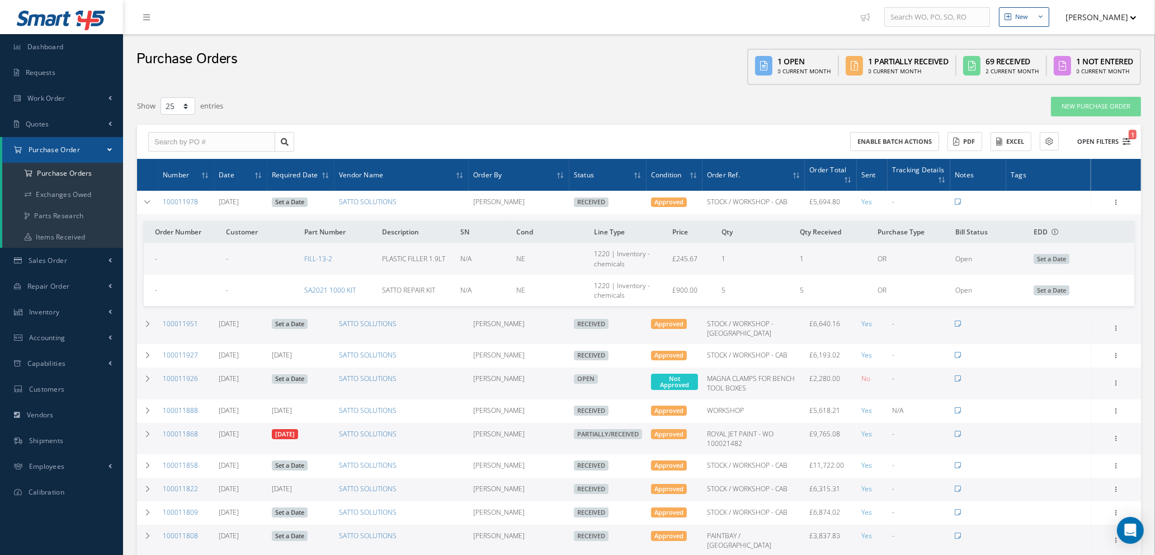
click at [1127, 134] on button "Open Filters 1" at bounding box center [1099, 142] width 63 height 18
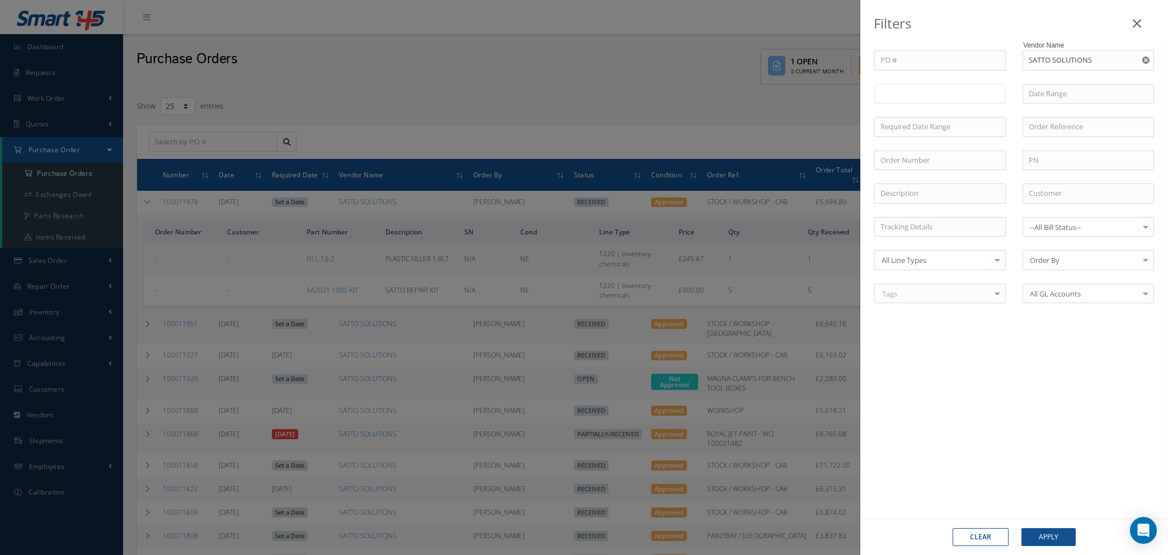
click at [907, 92] on input "text" at bounding box center [903, 94] width 45 height 14
click at [931, 96] on input "text" at bounding box center [924, 94] width 14 height 14
click at [911, 110] on ul "Open Partially/Received" at bounding box center [940, 101] width 131 height 35
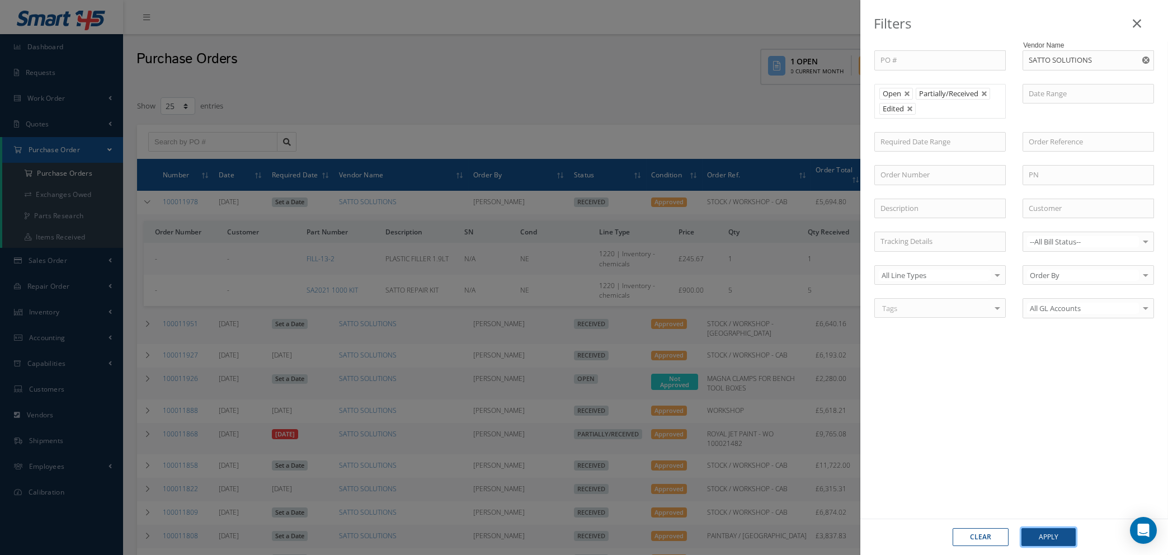
click at [1061, 538] on button "Apply" at bounding box center [1049, 537] width 54 height 18
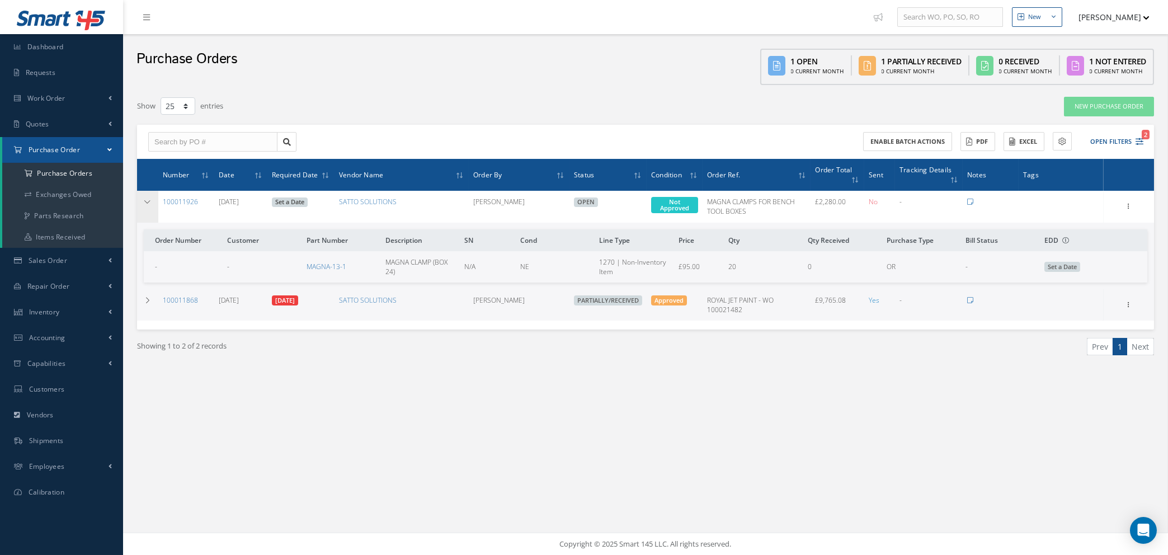
click at [146, 200] on icon at bounding box center [148, 202] width 8 height 7
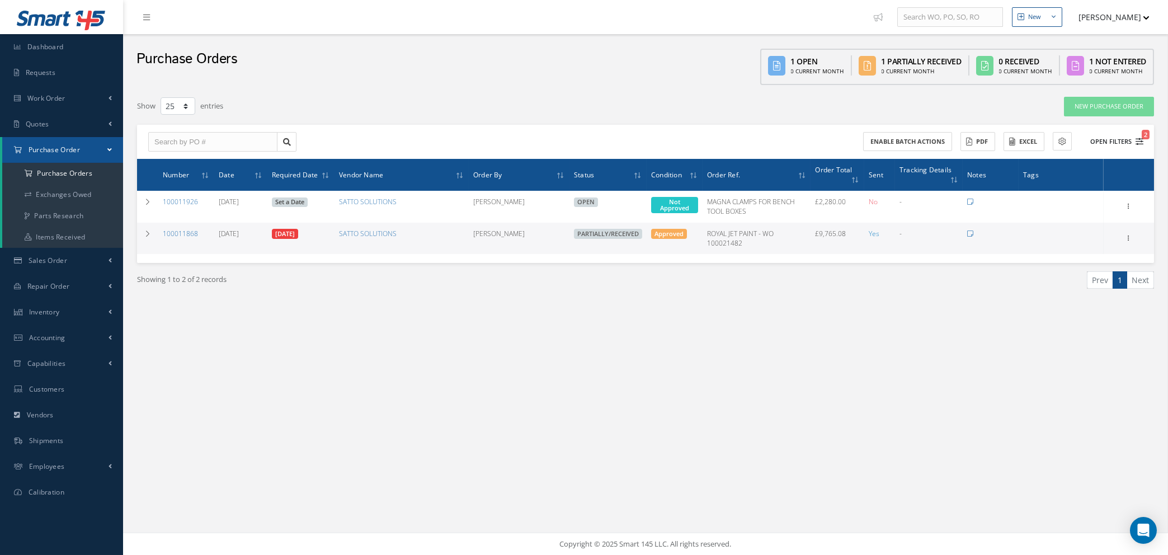
click at [1136, 141] on icon "2" at bounding box center [1140, 142] width 8 height 8
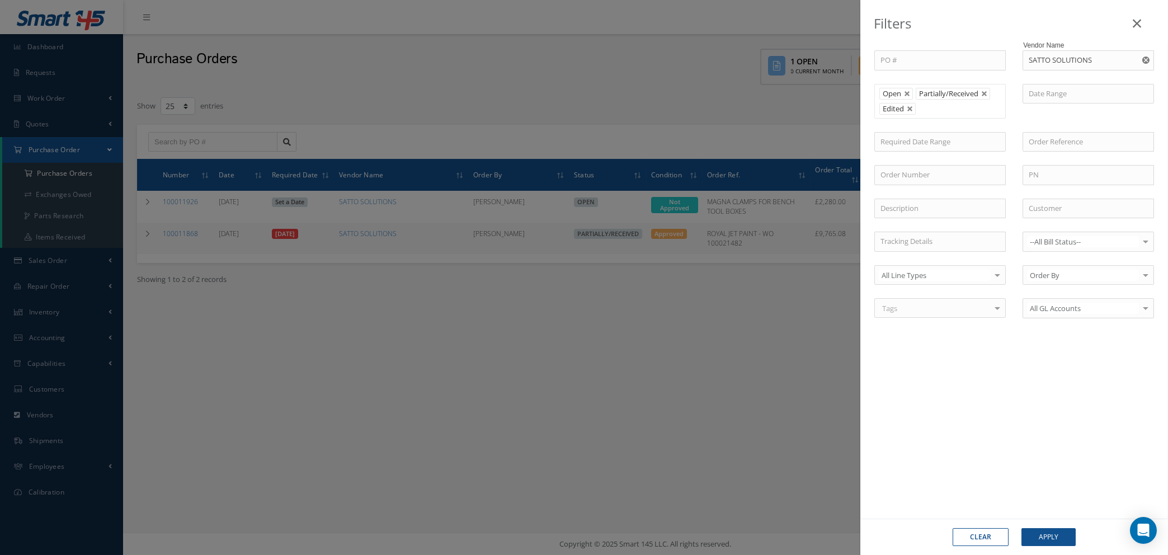
click at [990, 542] on button "Clear" at bounding box center [981, 537] width 56 height 18
type input "All Status"
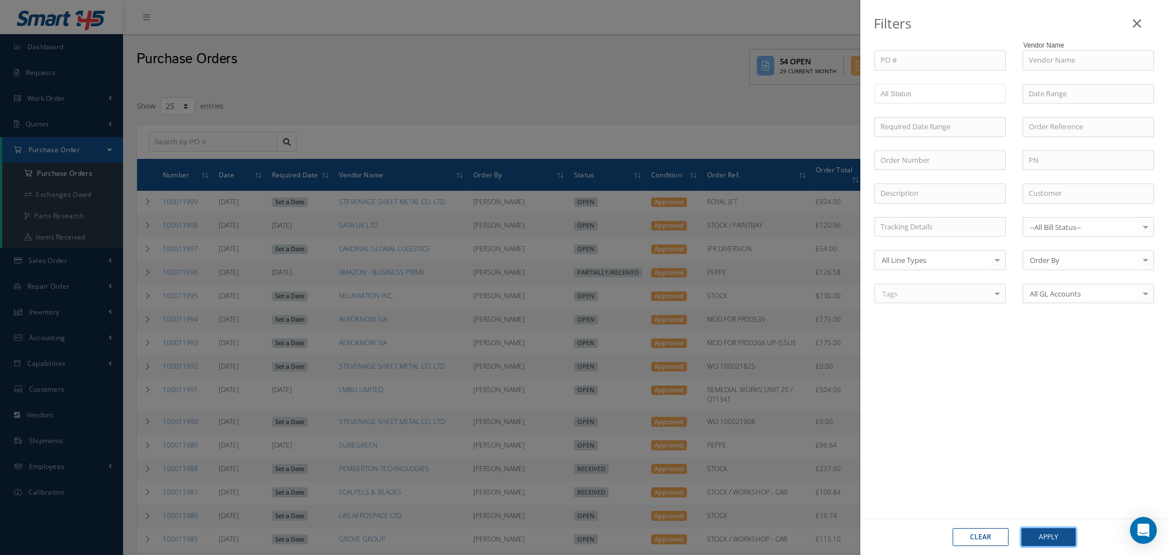
click at [1051, 535] on button "Apply" at bounding box center [1049, 537] width 54 height 18
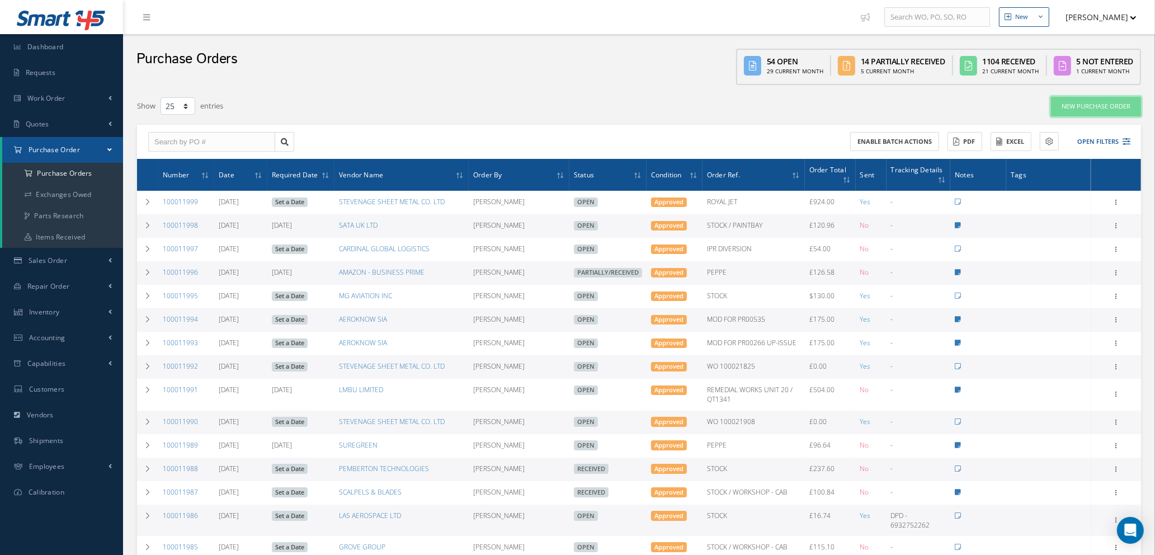
click at [1106, 109] on link "New Purchase Order" at bounding box center [1096, 107] width 90 height 20
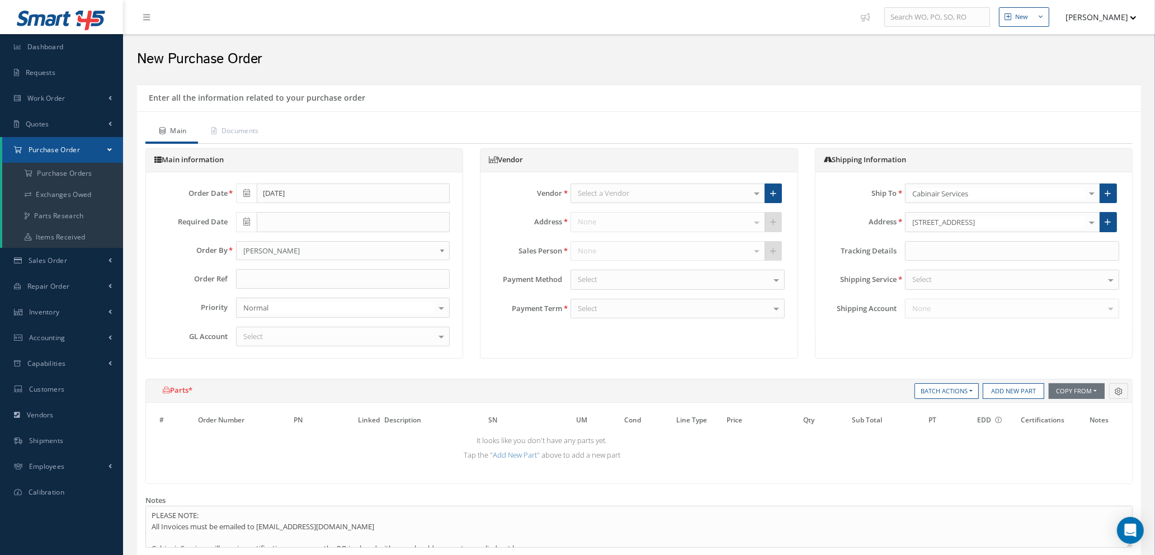
drag, startPoint x: 623, startPoint y: 181, endPoint x: 624, endPoint y: 187, distance: 6.3
click at [624, 186] on div "Vendor Select a Vendor 365 AEROSPACE 4 CYTE UK LTD 53 NORTH AVIATION LTD A & R …" at bounding box center [639, 251] width 317 height 158
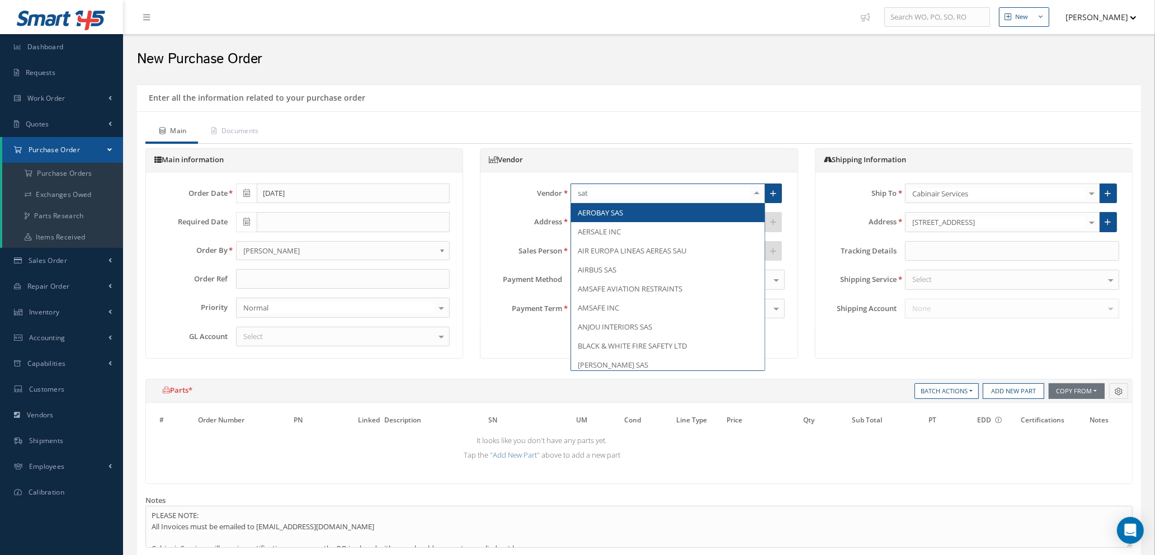
type input "satt"
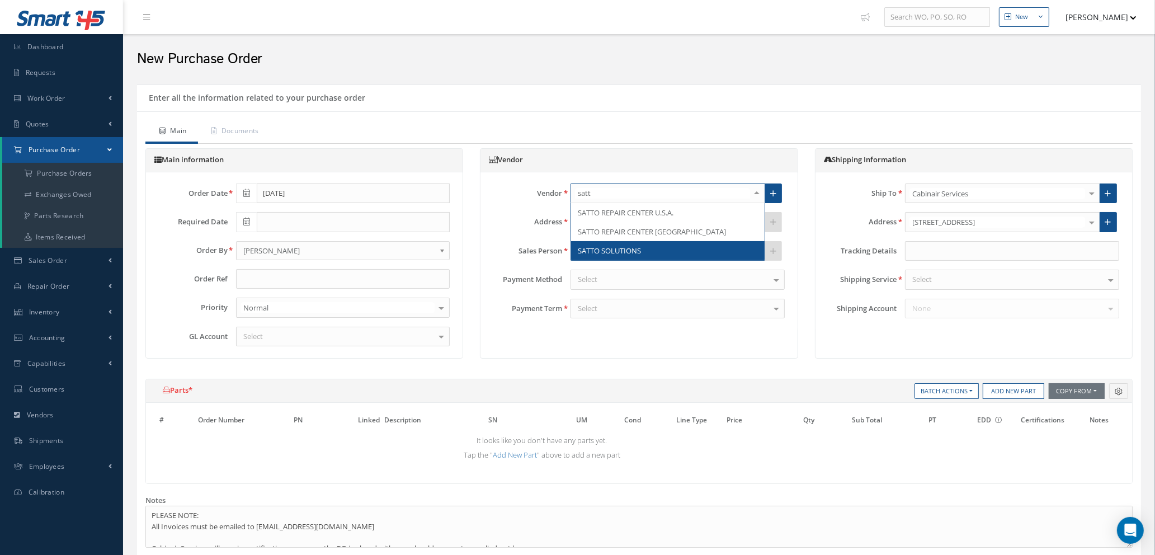
click at [657, 249] on span "SATTO SOLUTIONS" at bounding box center [668, 250] width 194 height 19
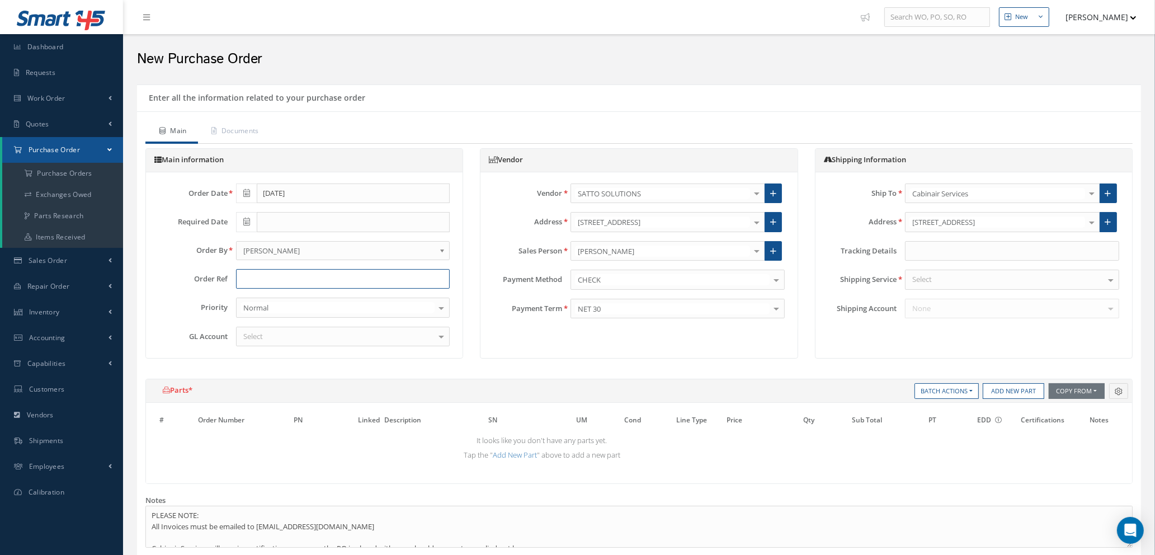
click at [330, 276] on input "text" at bounding box center [343, 279] width 214 height 20
type input "STOCK / WORKSHOP - CAB"
click at [307, 339] on div "Select" at bounding box center [343, 337] width 214 height 20
type input "5000"
click at [323, 353] on span "5000 | Inventory- Purchases Consumables etc" at bounding box center [319, 356] width 153 height 10
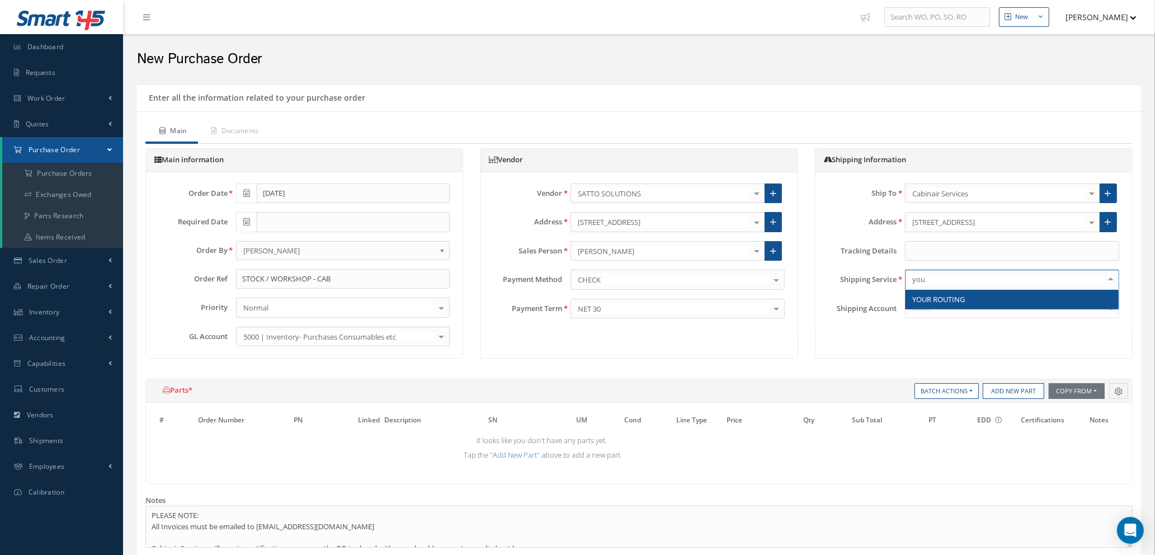
type input "your"
click at [942, 299] on span "YOUR ROUTING" at bounding box center [939, 299] width 53 height 10
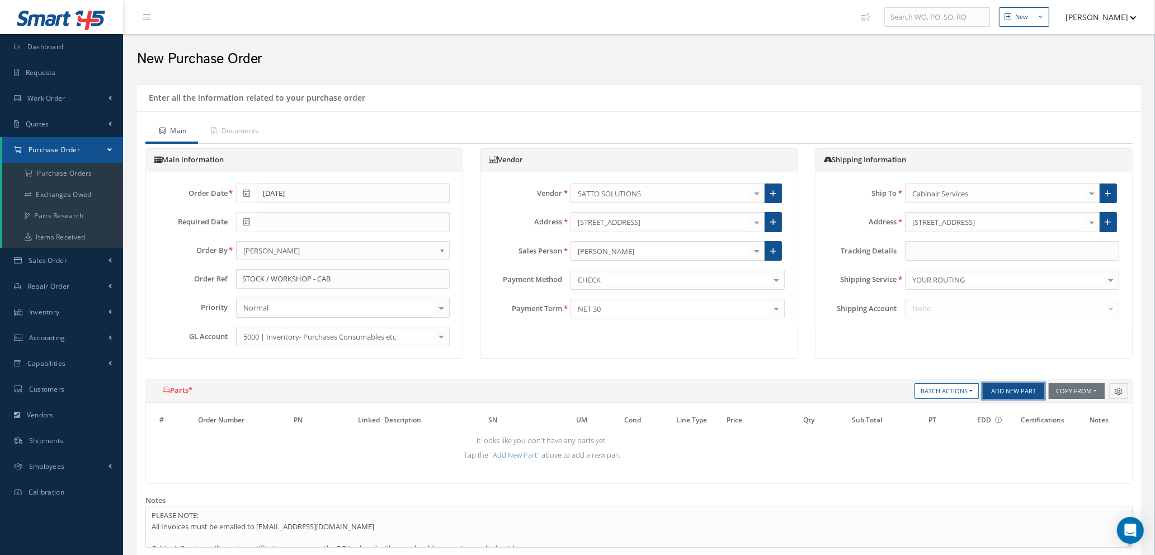
click at [1011, 389] on button "Add New Part" at bounding box center [1014, 391] width 62 height 16
select select "1"
select select "5"
select select "88"
select select "1"
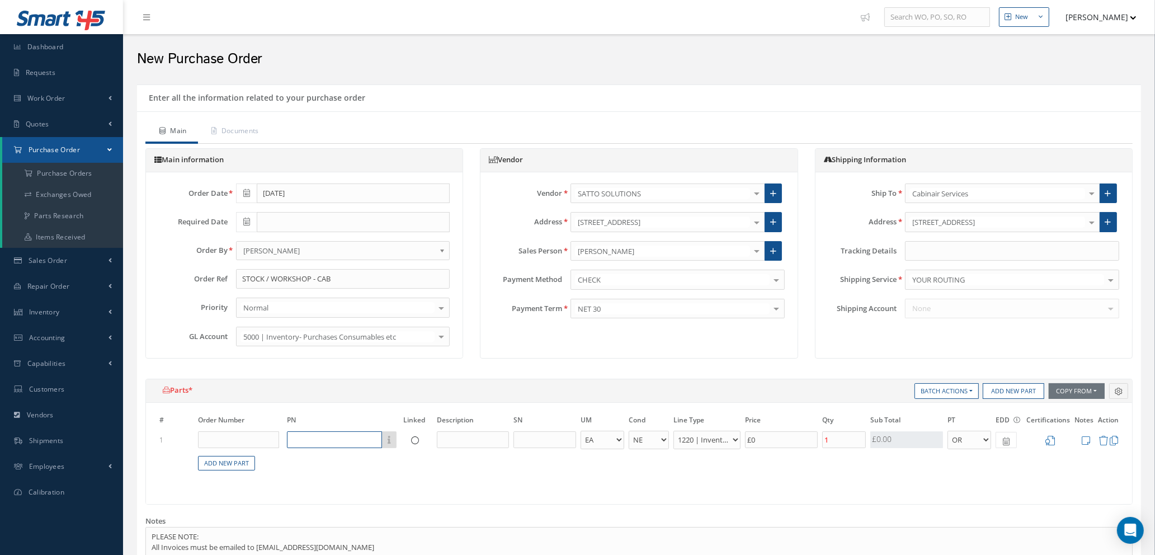
click at [325, 446] on input "text" at bounding box center [334, 439] width 95 height 17
type input "[PERSON_NAME]-13-1-300"
drag, startPoint x: 364, startPoint y: 439, endPoint x: 200, endPoint y: 440, distance: 164.5
click at [204, 440] on tr "1 [PERSON_NAME]-13-1-300 Part Number Description No Match Found - BAG BX CA RL …" at bounding box center [639, 440] width 964 height 21
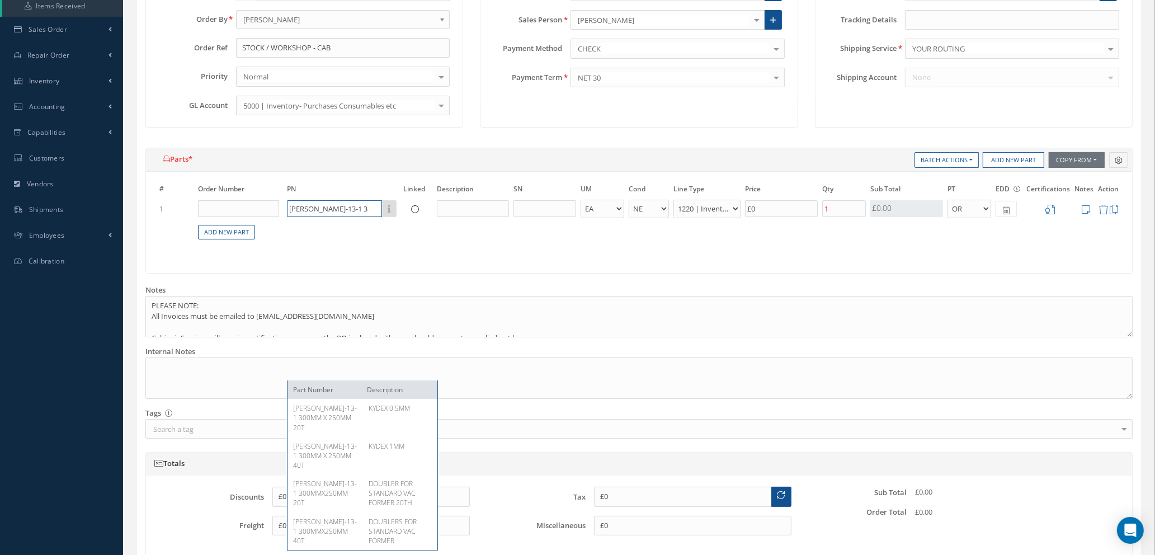
scroll to position [252, 0]
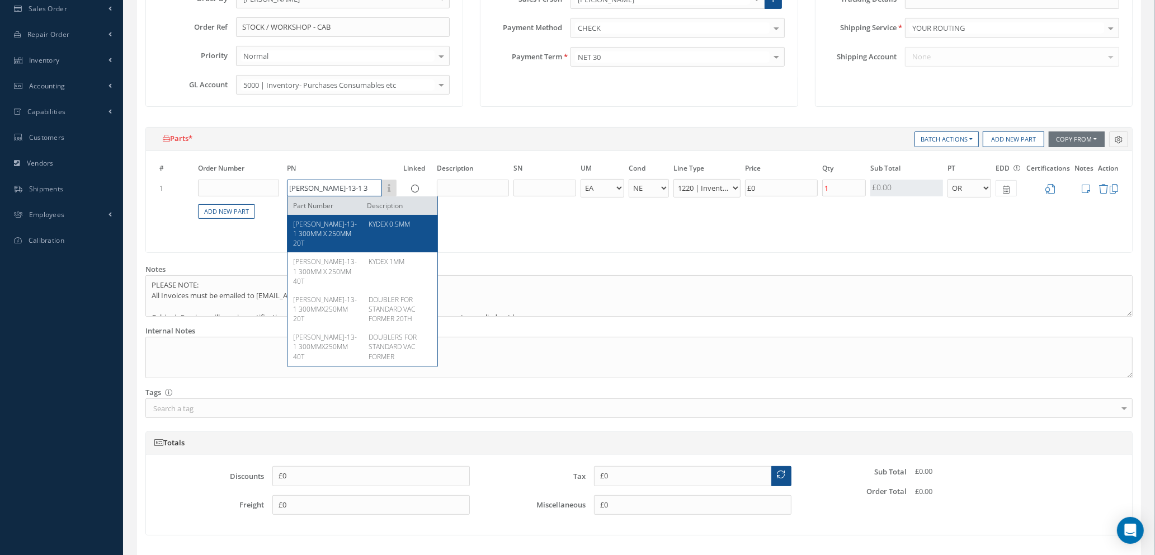
type input "[PERSON_NAME]-13-1 3"
click at [336, 237] on span "[PERSON_NAME]-13-1 300MM X 250MM 20T" at bounding box center [325, 233] width 64 height 29
type input "£0.9"
type input "[PERSON_NAME]-13-1 300MM X 250MM 20T"
type input "KYDEX 0.5MM"
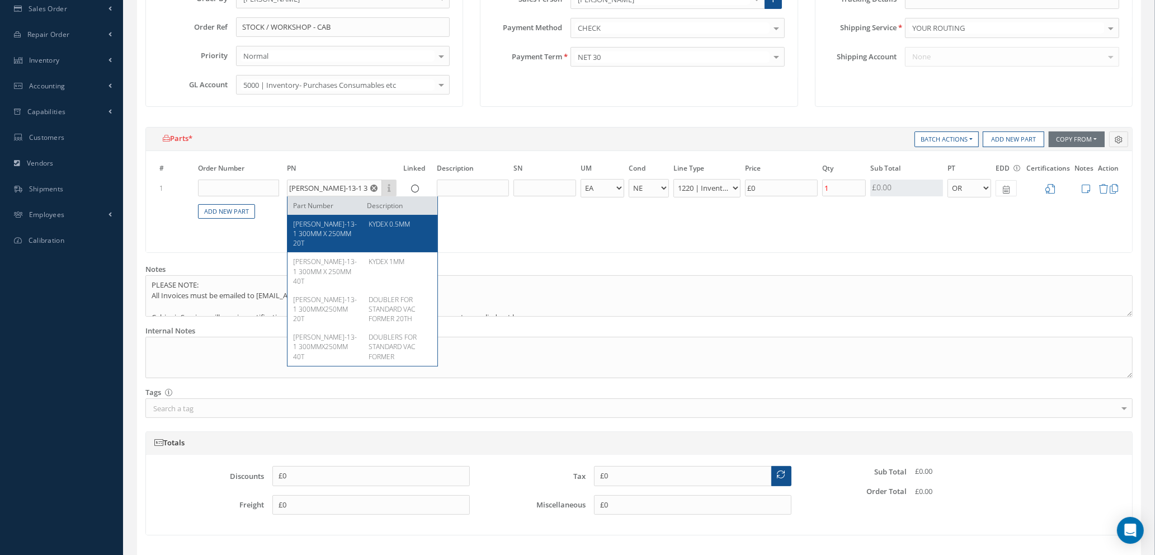
select select "7"
type input "£4.5"
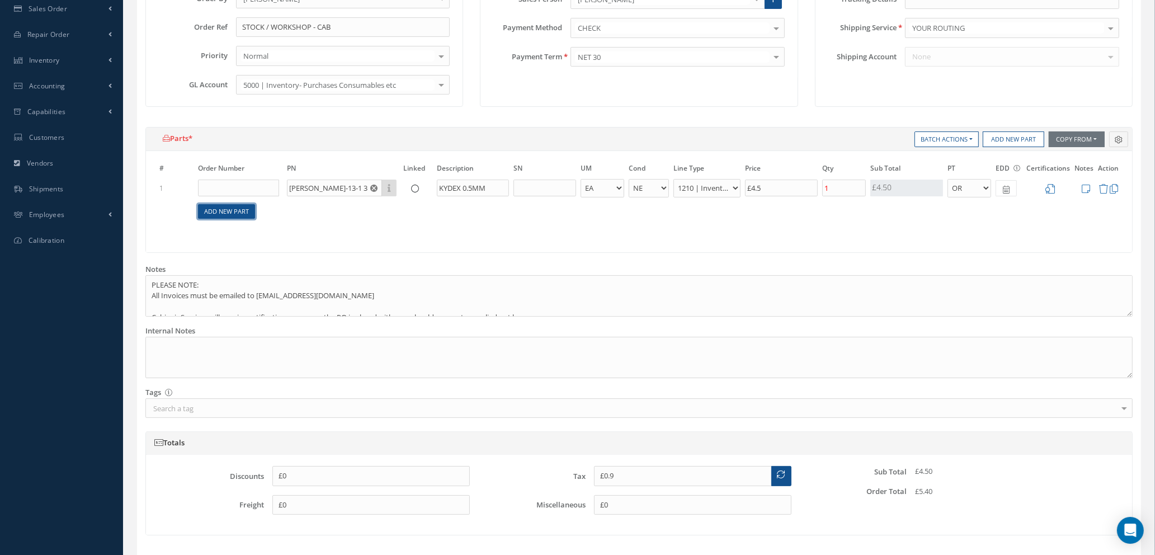
click at [225, 213] on link "Add New Part" at bounding box center [226, 211] width 57 height 15
select select "1"
select select "5"
select select "88"
select select "1"
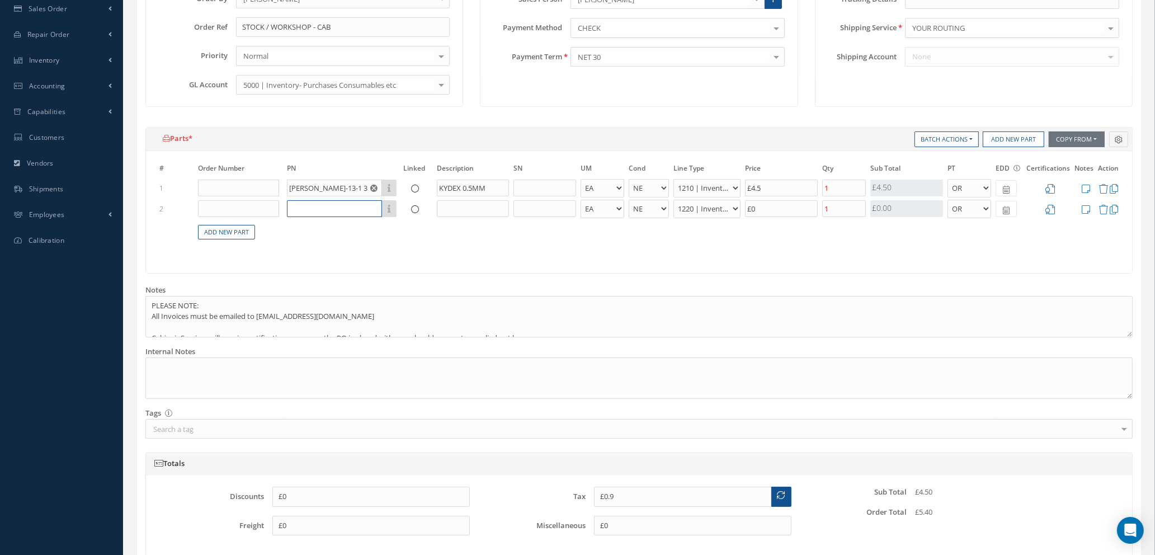
click at [315, 206] on input "text" at bounding box center [334, 208] width 95 height 17
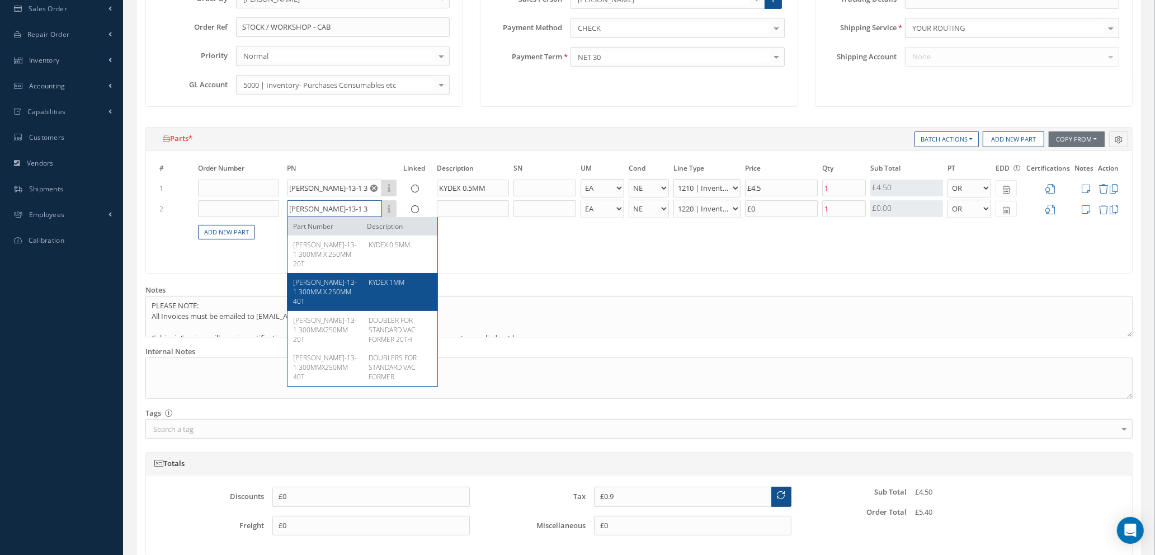
type input "[PERSON_NAME]-13-1 300MM"
click at [333, 292] on span "[PERSON_NAME]-13-1 300MM X 250MM 40T" at bounding box center [325, 292] width 64 height 29
type input "£1.8"
type input "[PERSON_NAME]-13-1 300MM X 250MM 40T"
type input "KYDEX 1MM"
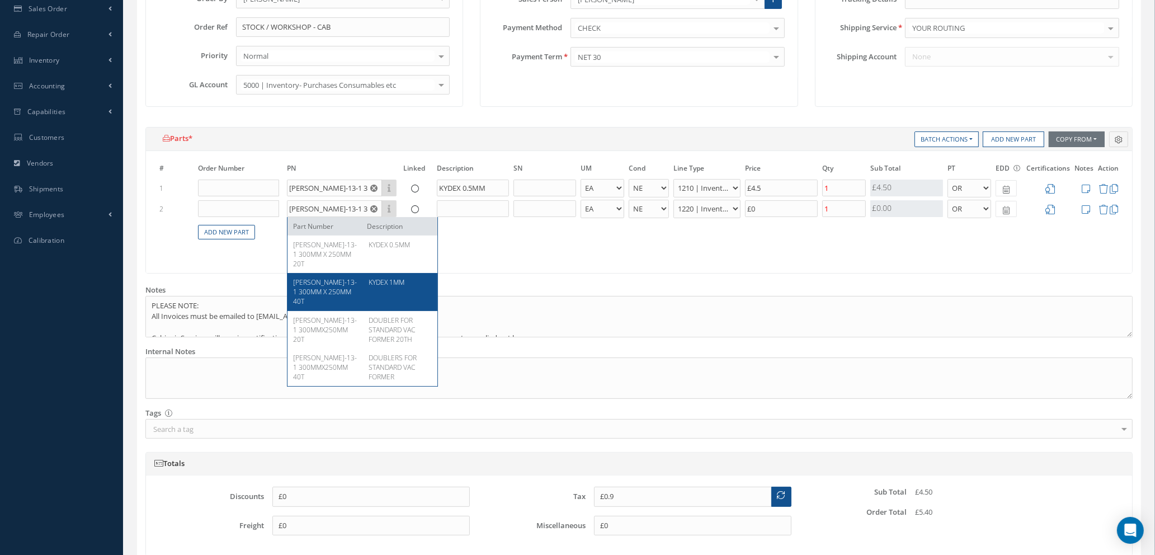
select select "110"
type input "£4.5"
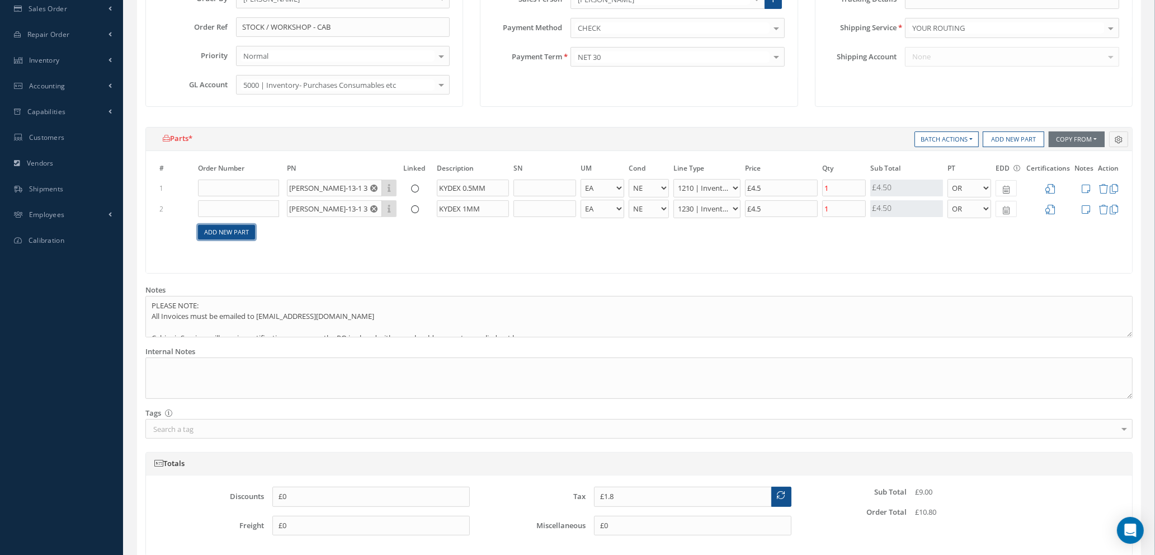
click at [232, 232] on link "Add New Part" at bounding box center [226, 232] width 57 height 15
select select "1"
select select "5"
select select "88"
select select "1"
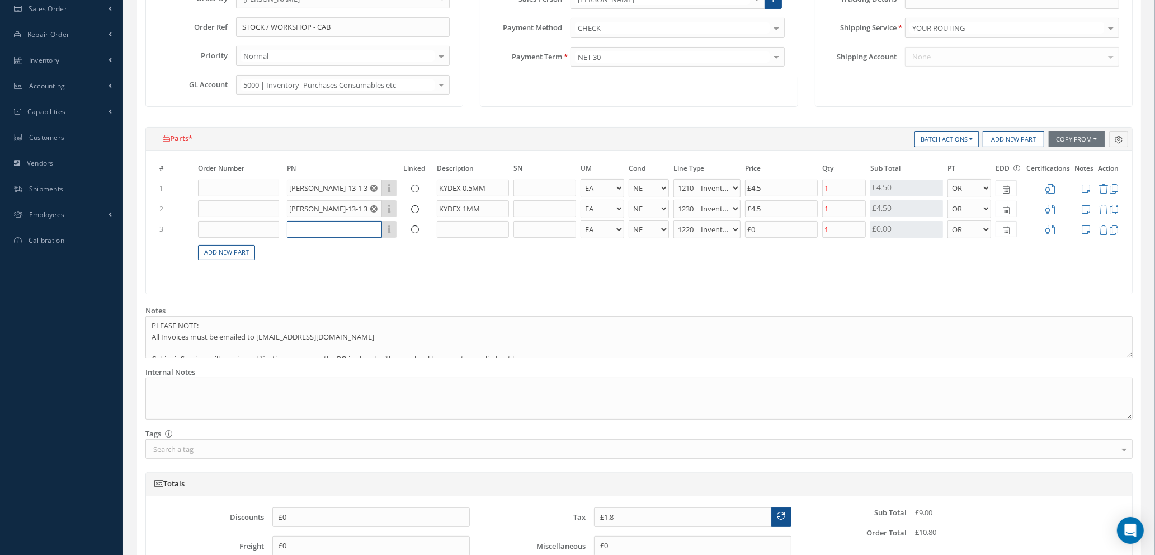
click at [323, 232] on input "text" at bounding box center [334, 229] width 95 height 17
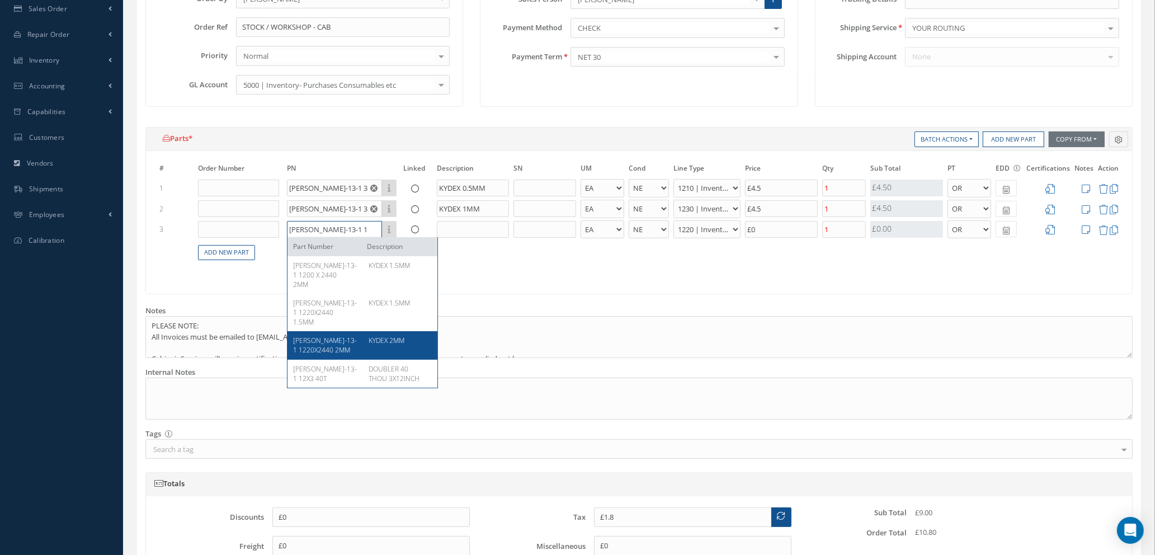
type input "[PERSON_NAME]-13-1 12"
click at [339, 341] on span "[PERSON_NAME]-13-1 1220X2440 2MM" at bounding box center [325, 345] width 64 height 19
type input "£46.6"
type input "[PERSON_NAME]-13-1 1220X2440 2MM"
type input "KYDEX 2MM"
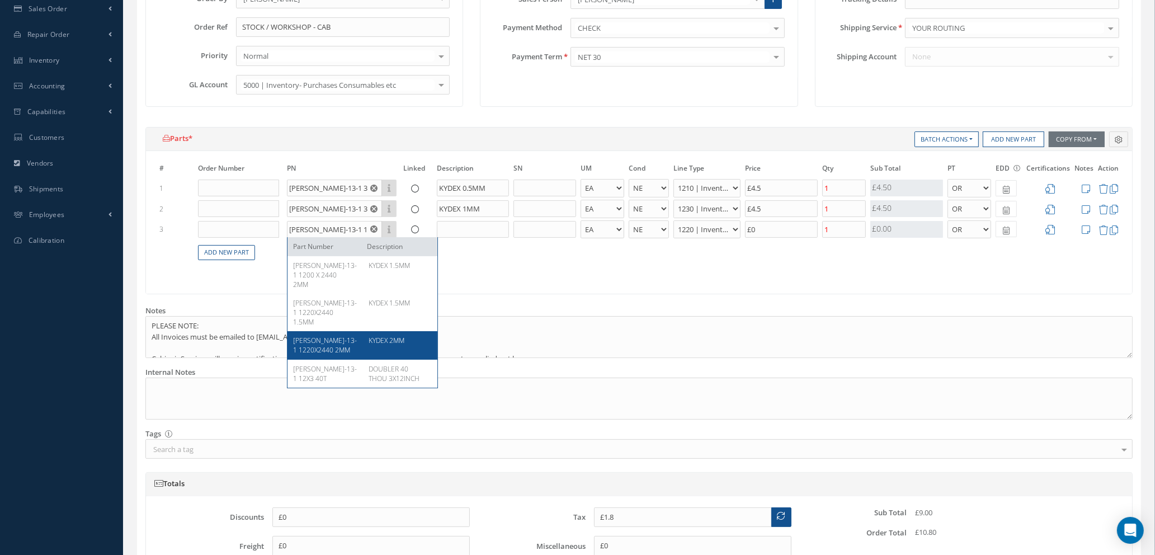
select select "7"
type input "£224"
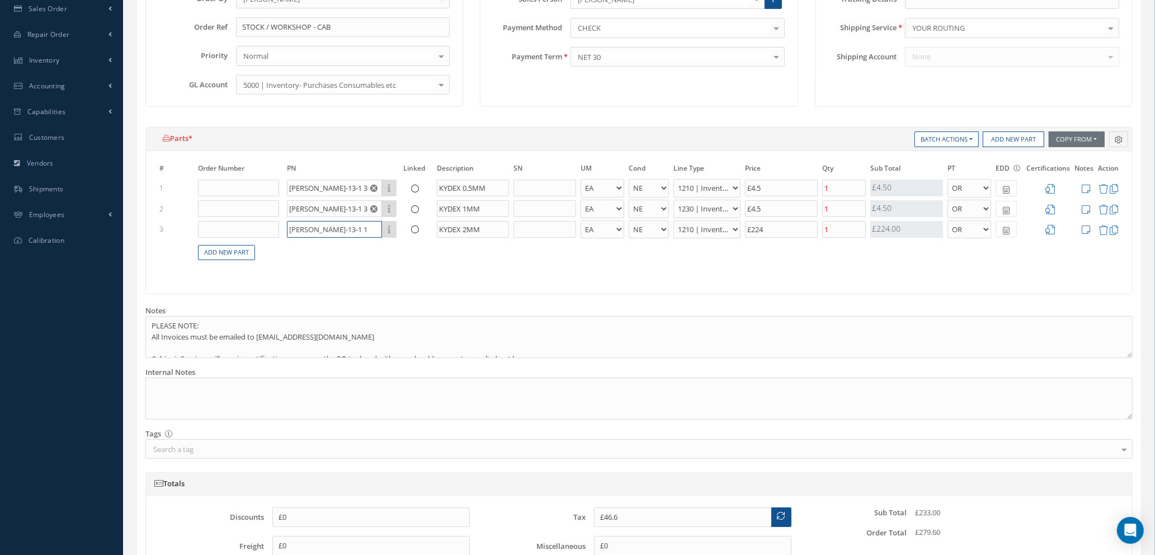
click at [343, 233] on input "[PERSON_NAME]-13-1 1220X2440 2MM" at bounding box center [334, 229] width 95 height 17
click at [368, 229] on input "[PERSON_NAME]-13-1 1220X2440 2MM" at bounding box center [334, 229] width 95 height 17
click at [366, 227] on input "[PERSON_NAME]-13-1 1220X2440 2MM" at bounding box center [334, 229] width 95 height 17
type input "£1.8"
type input "[PERSON_NAME]-13-1 1220X244 2MM"
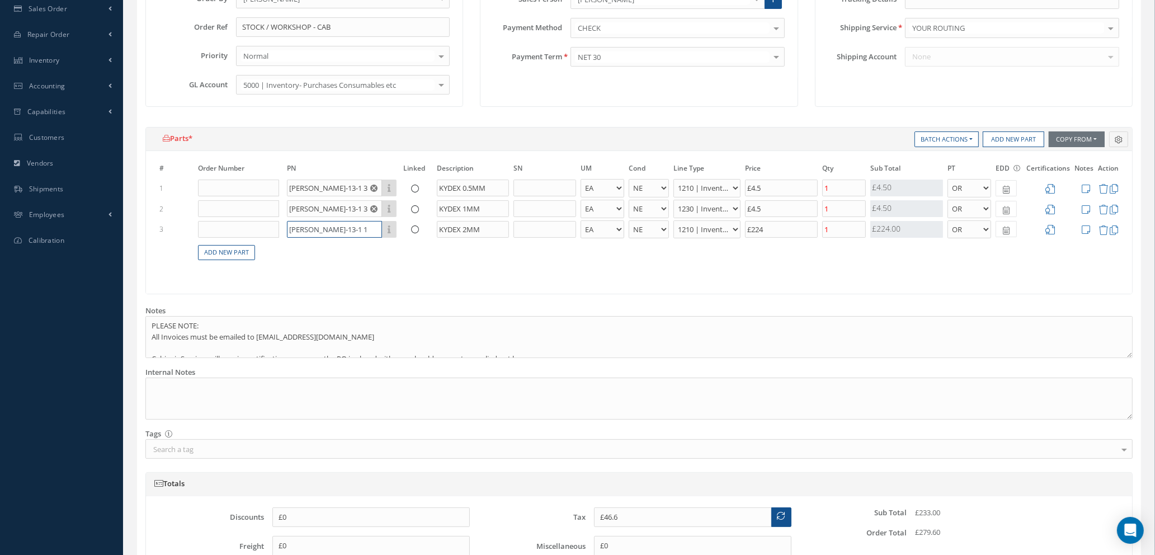
select select "88"
type input "£0"
click at [312, 228] on input "2MM" at bounding box center [334, 229] width 95 height 17
type input "2"
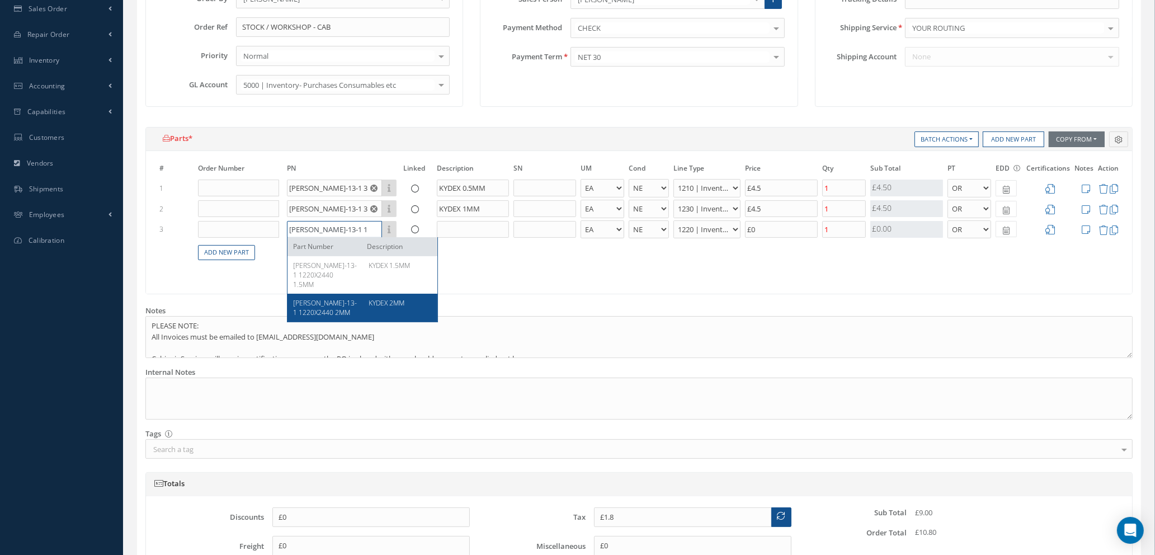
type input "[PERSON_NAME]-13-1 1220"
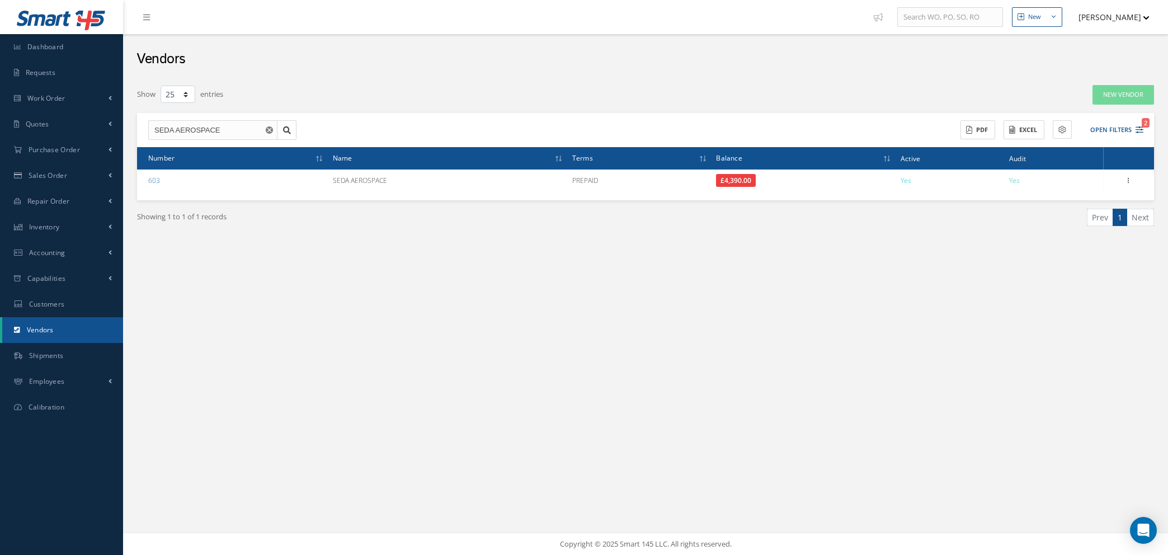
select select "25"
click at [44, 227] on span "Inventory" at bounding box center [44, 227] width 31 height 10
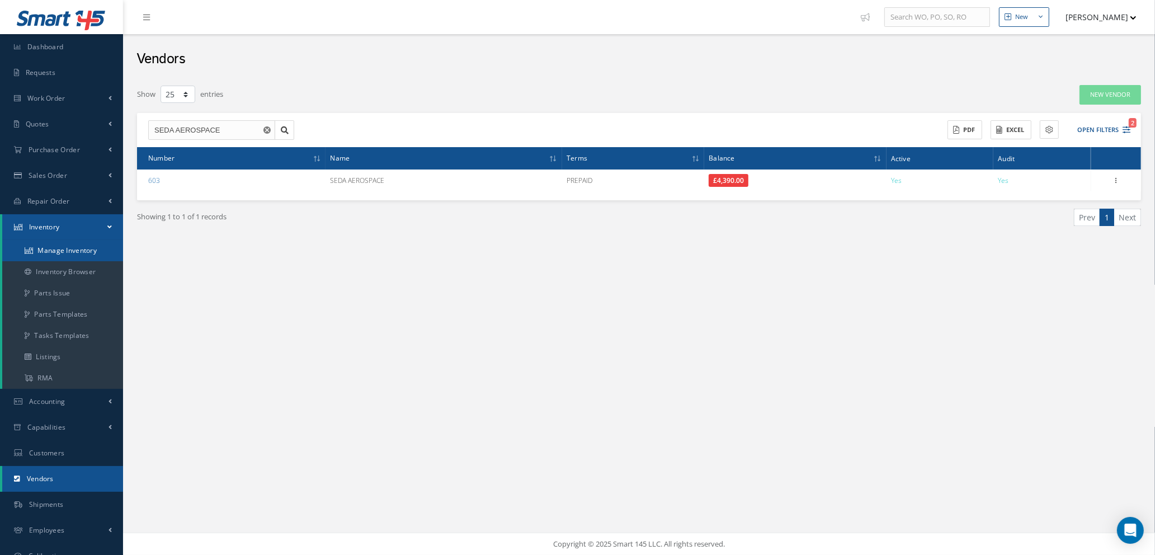
click at [44, 246] on link "Manage Inventory" at bounding box center [62, 250] width 121 height 21
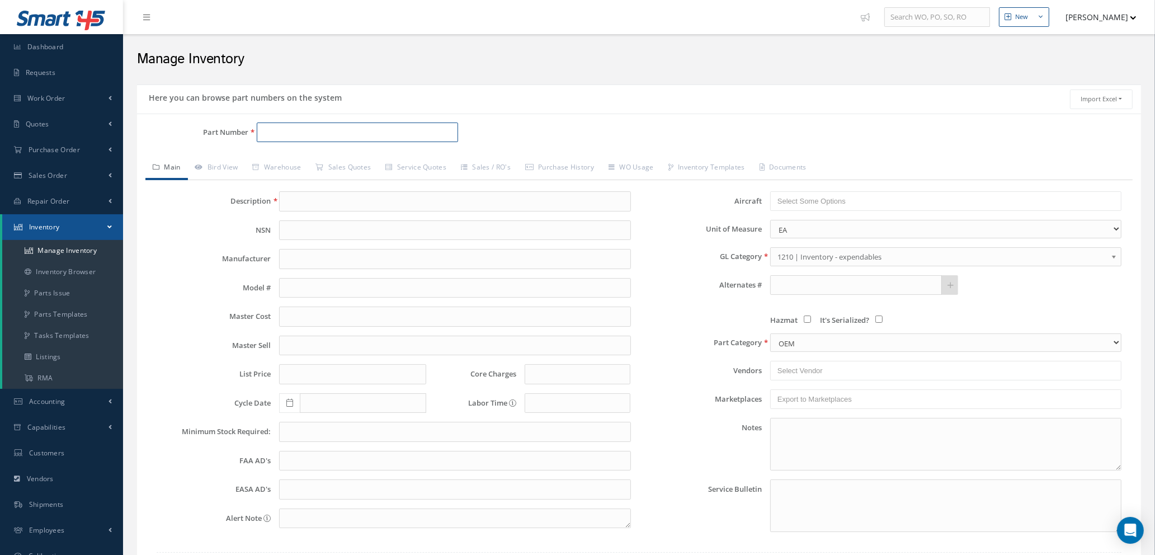
click at [343, 128] on input "Part Number" at bounding box center [357, 133] width 201 height 20
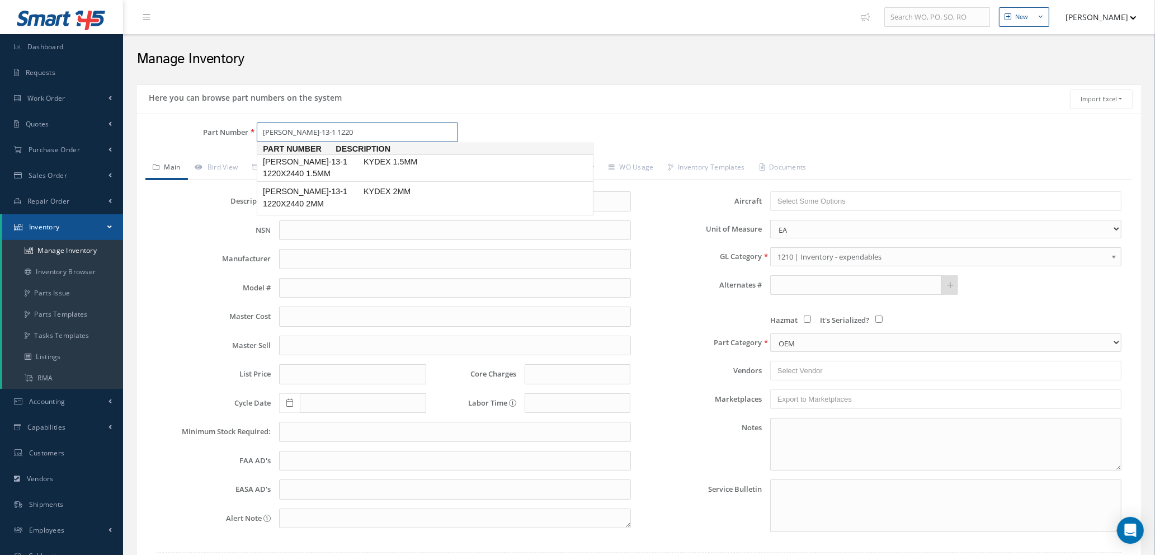
click at [368, 171] on link "DOUB-13-1 1220X2440 1.5MM KYDEX 1.5MM" at bounding box center [425, 167] width 337 height 27
type input "[PERSON_NAME]-13-1 1220X2440 1.5MM"
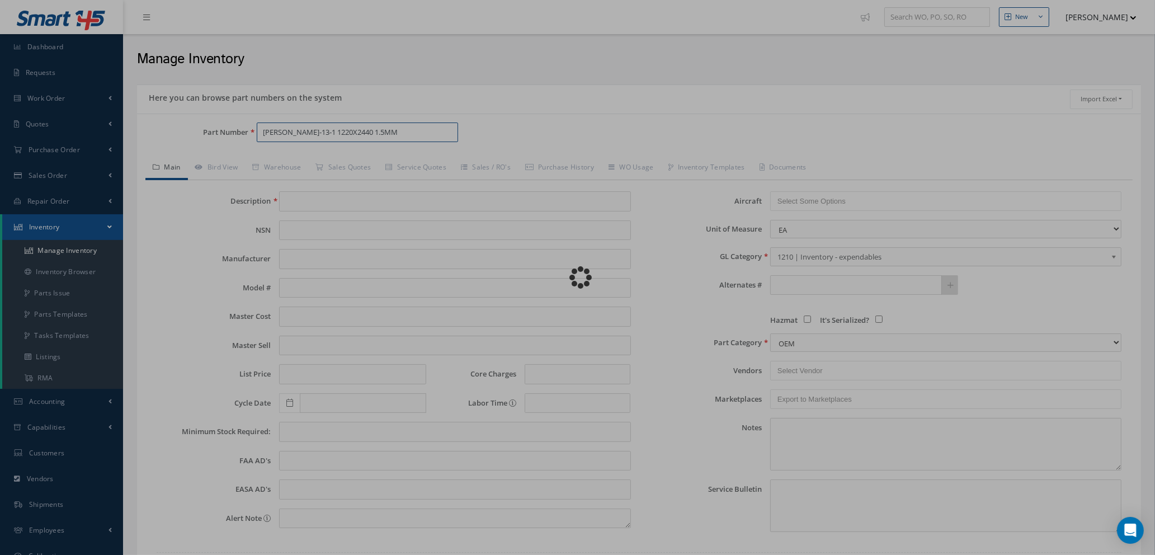
type input "KYDEX 1.5MM"
type input "0.00"
type textarea "C OF C -- Natasha 09/06/2024 05:11AM"
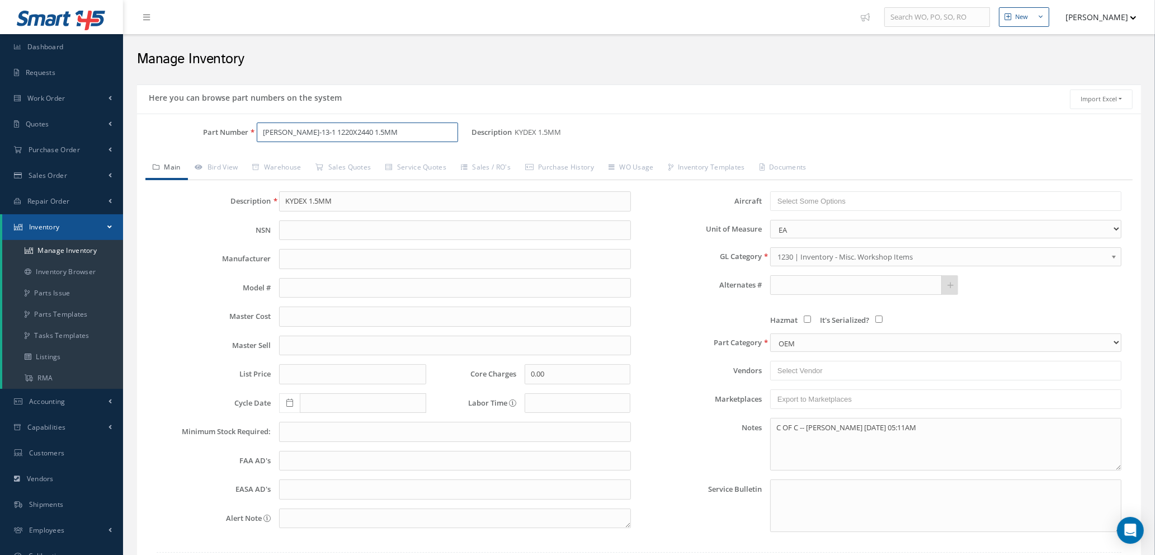
click at [340, 131] on input "[PERSON_NAME]-13-1 1220X2440 1.5MM" at bounding box center [357, 133] width 201 height 20
click at [369, 129] on input "[PERSON_NAME]-13-1 1220X2440 1.5MM" at bounding box center [357, 133] width 201 height 20
type input "[PERSON_NAME]-13-1 1220"
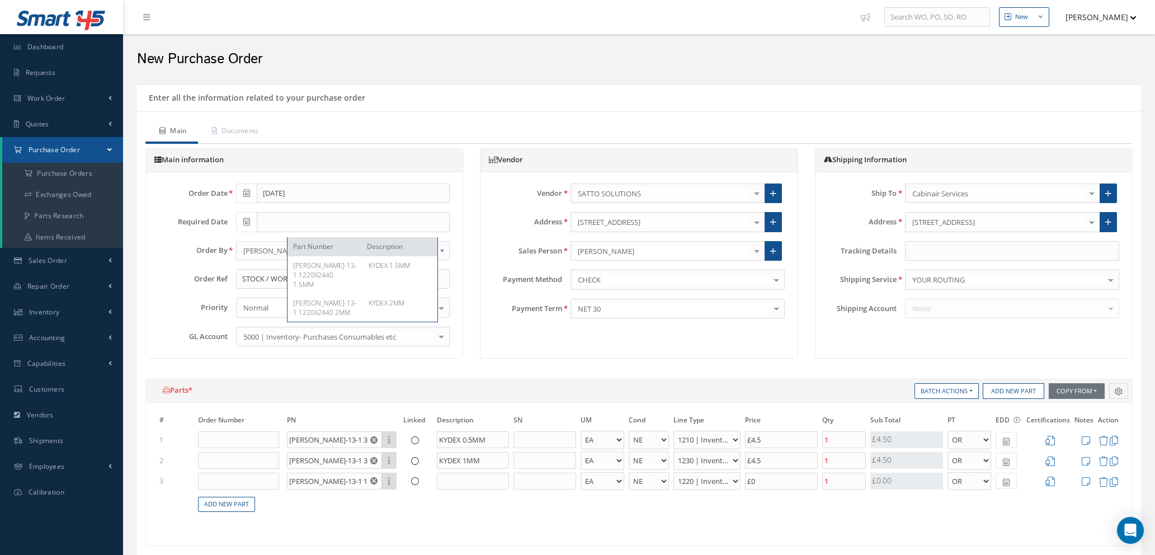
select select "1"
select select "5"
select select "7"
select select "1"
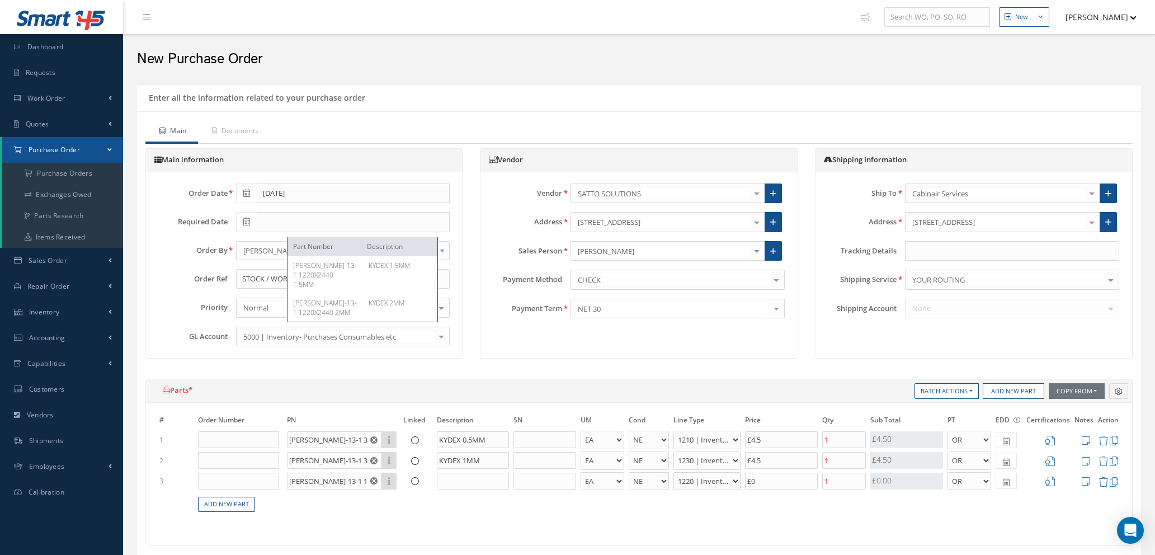
select select "5"
select select "110"
select select "1"
select select "5"
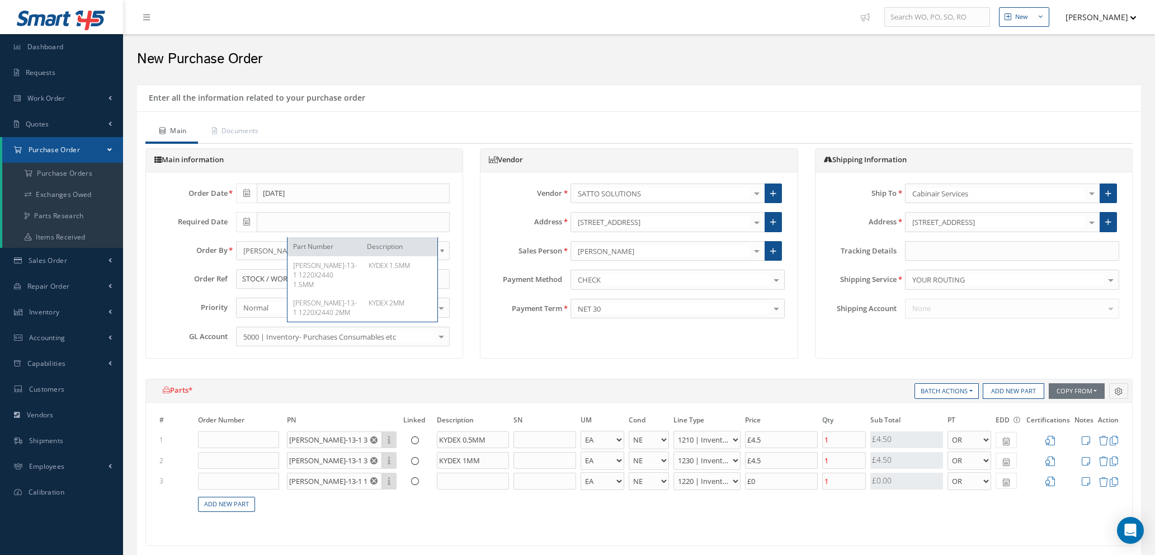
select select "88"
select select "1"
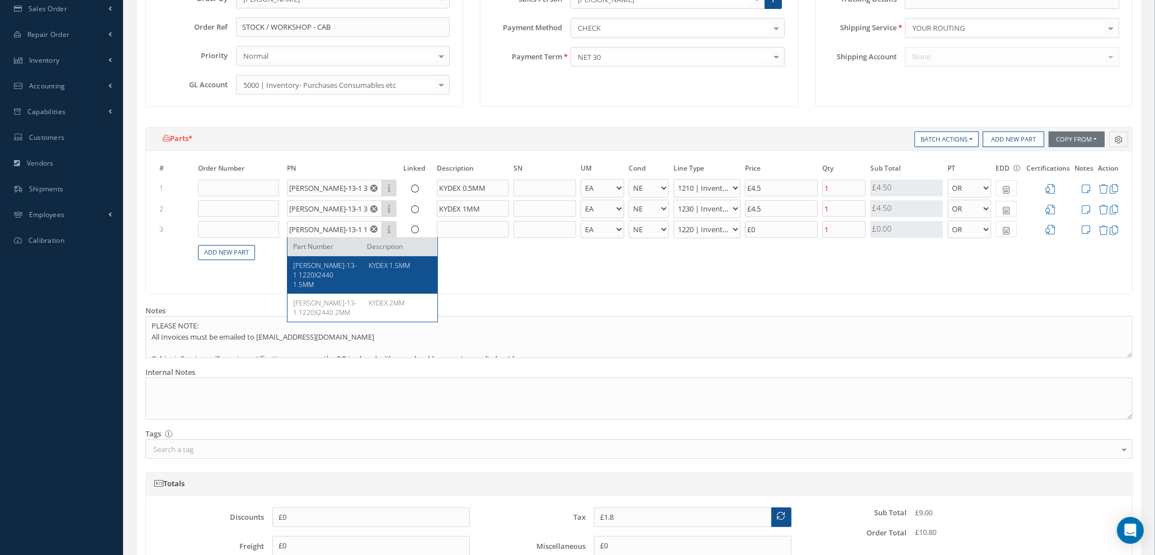
click at [997, 264] on table "# Order Number PN Linked Description SN UM Cond Line Type Price Qty Qty Receive…" at bounding box center [639, 217] width 964 height 111
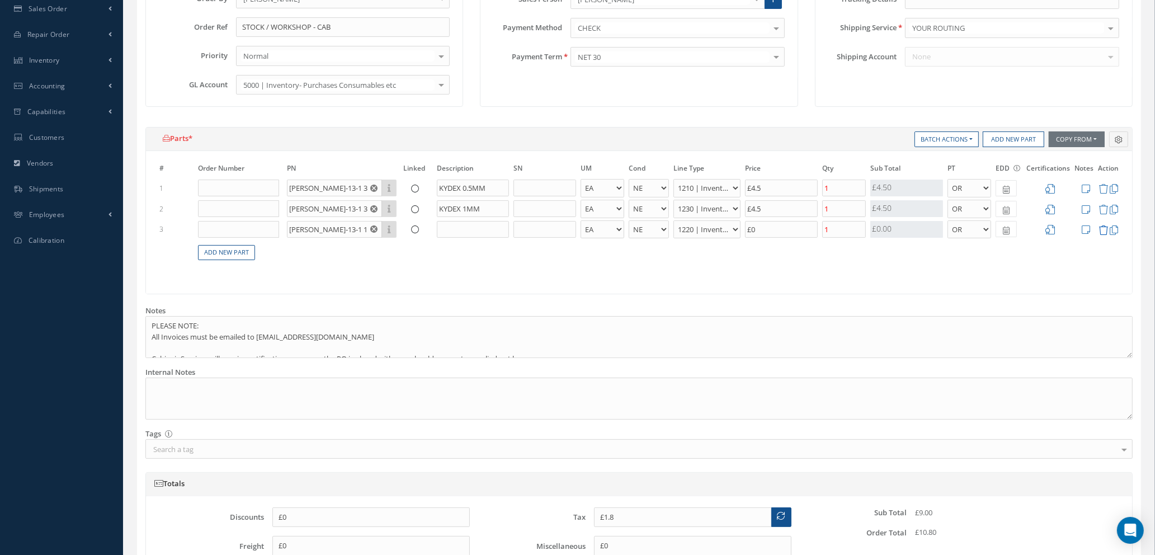
click at [1102, 229] on icon at bounding box center [1104, 230] width 10 height 10
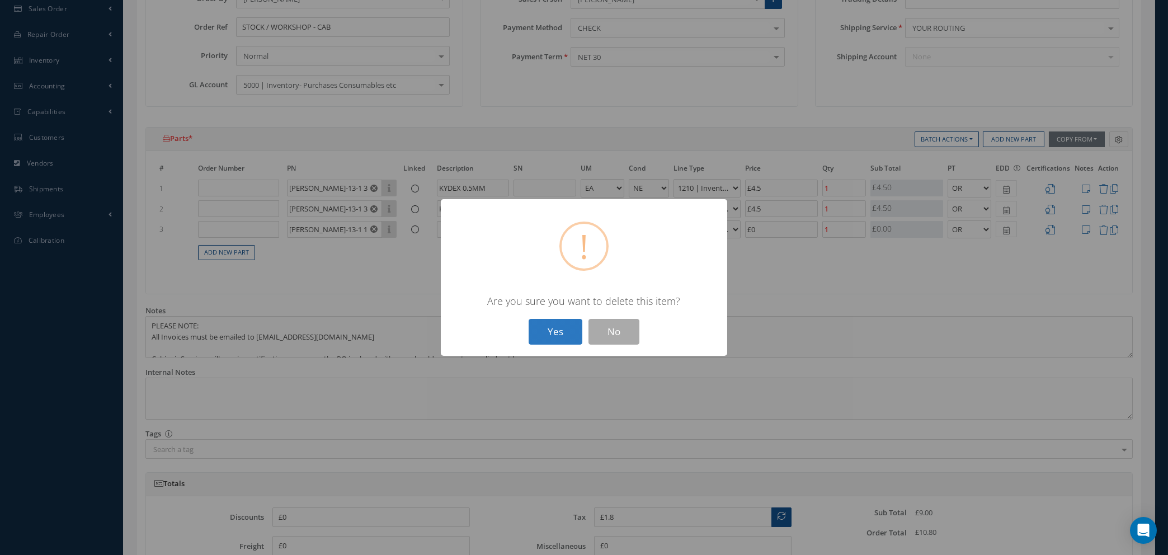
click at [551, 331] on button "Yes" at bounding box center [556, 332] width 54 height 26
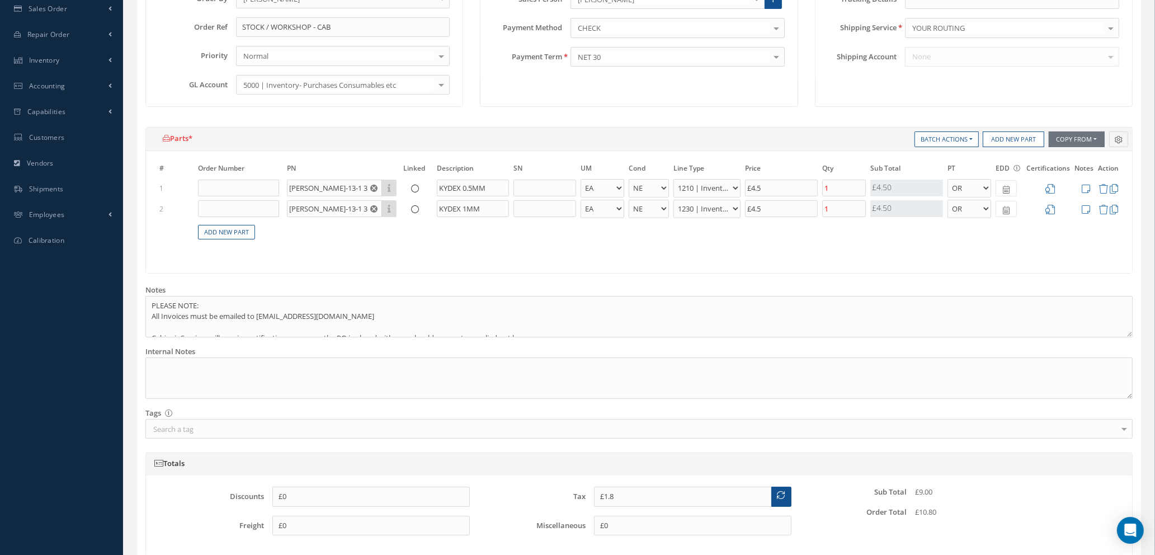
scroll to position [168, 0]
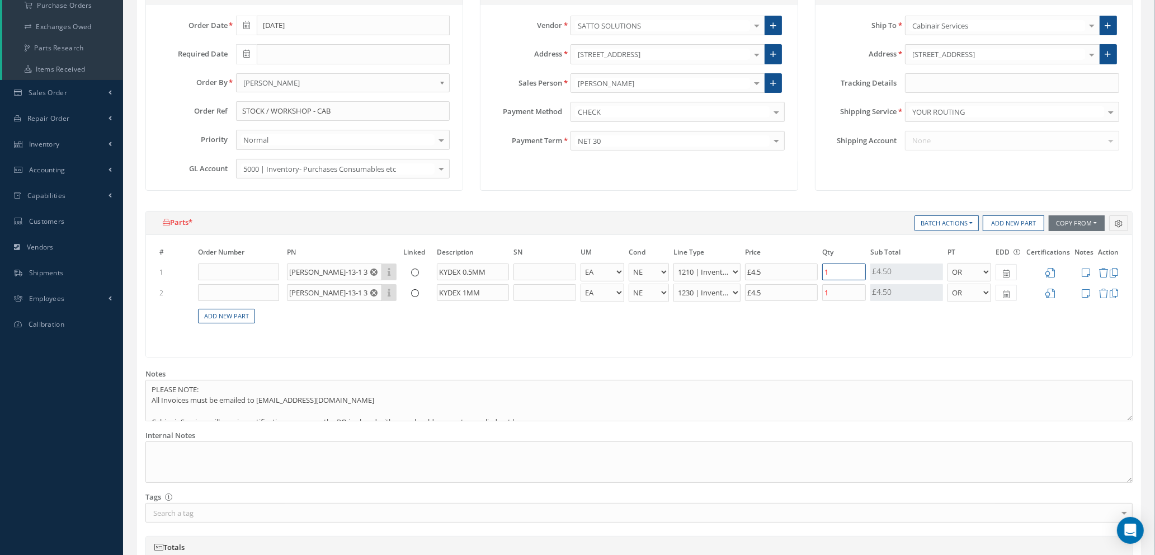
click at [855, 269] on input "1" at bounding box center [845, 272] width 44 height 17
type input "10"
type input "£9.9"
type input "100"
type input "£90.9"
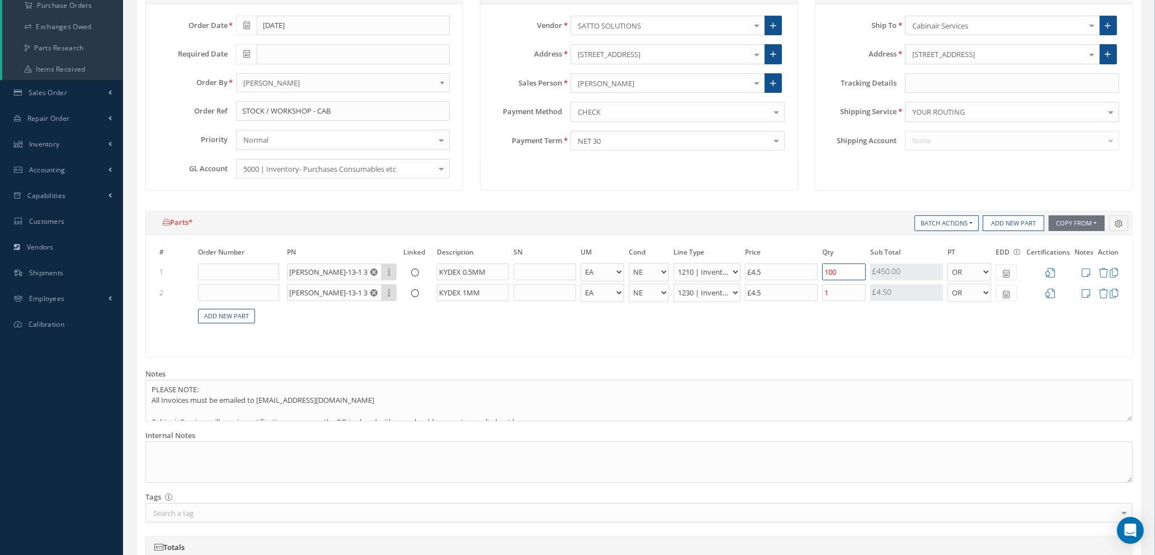
type input "1000"
type input "£900.9"
type input "1000"
click at [1106, 294] on icon at bounding box center [1104, 294] width 10 height 10
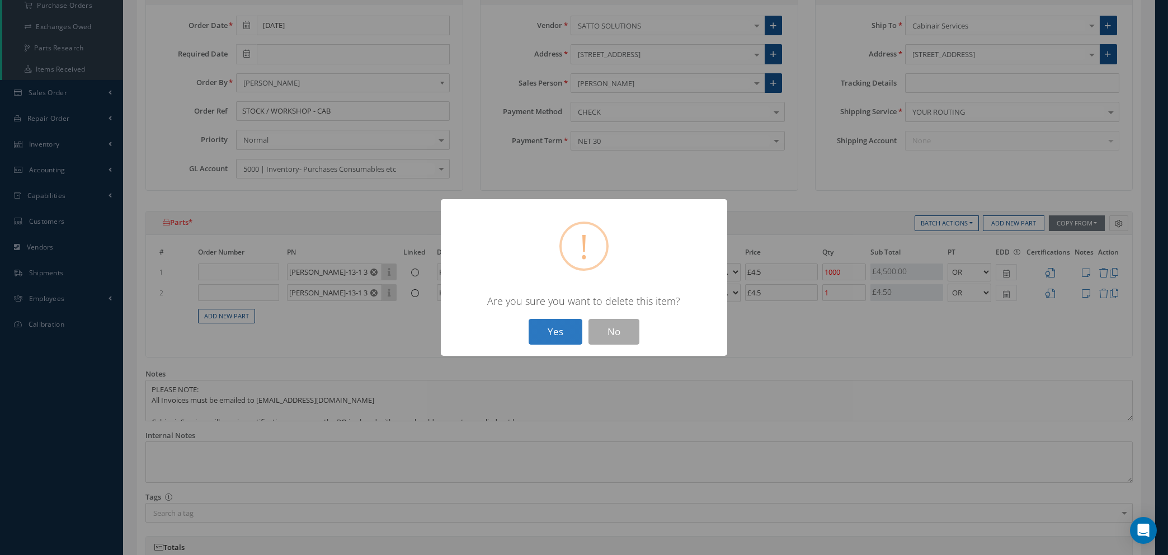
click at [542, 328] on button "Yes" at bounding box center [556, 332] width 54 height 26
type input "£900"
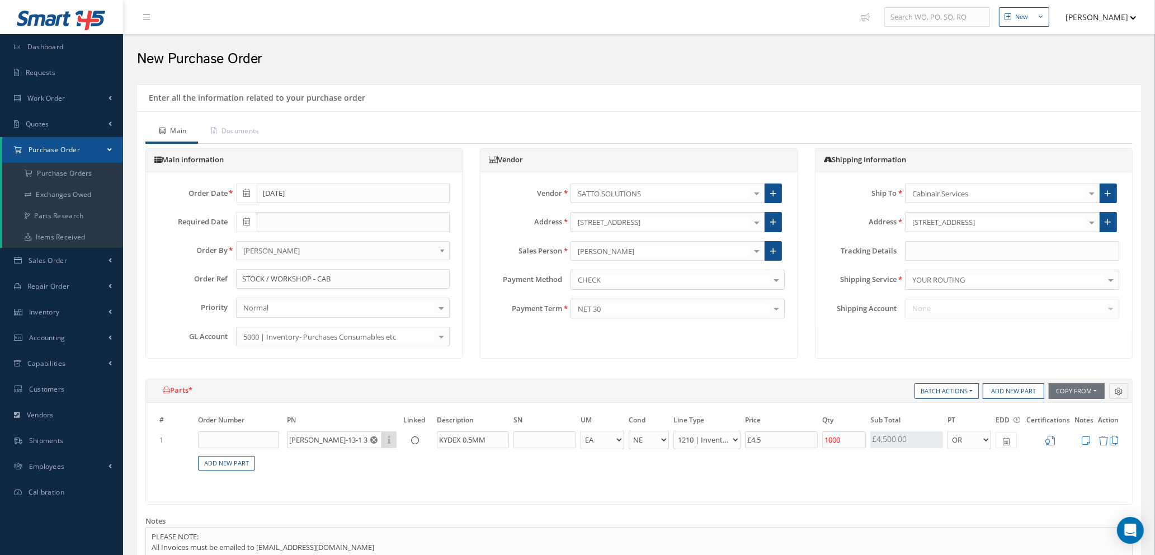
scroll to position [252, 0]
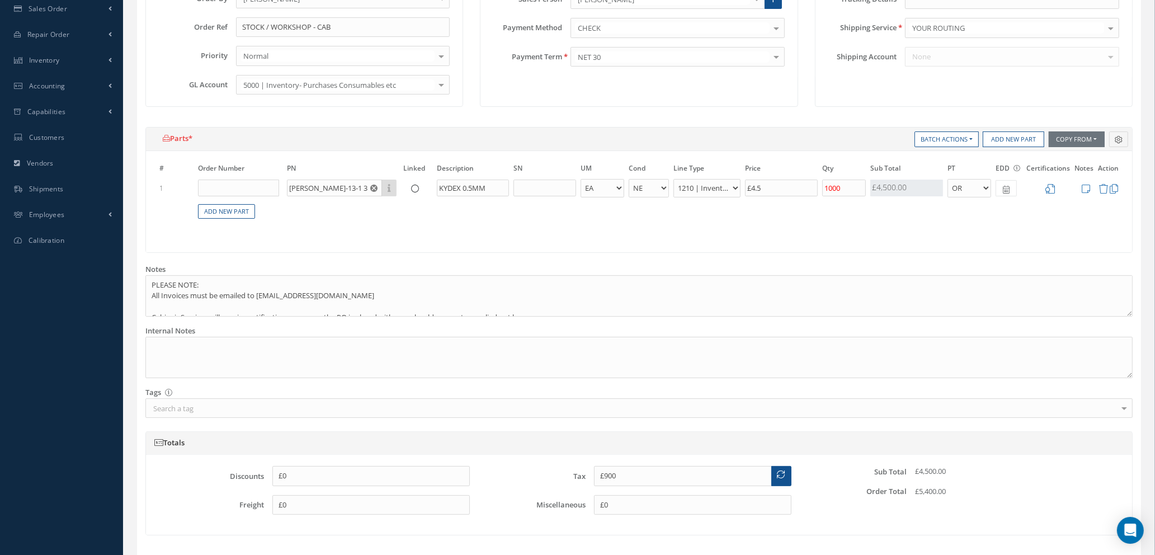
click at [1050, 188] on icon at bounding box center [1051, 189] width 10 height 10
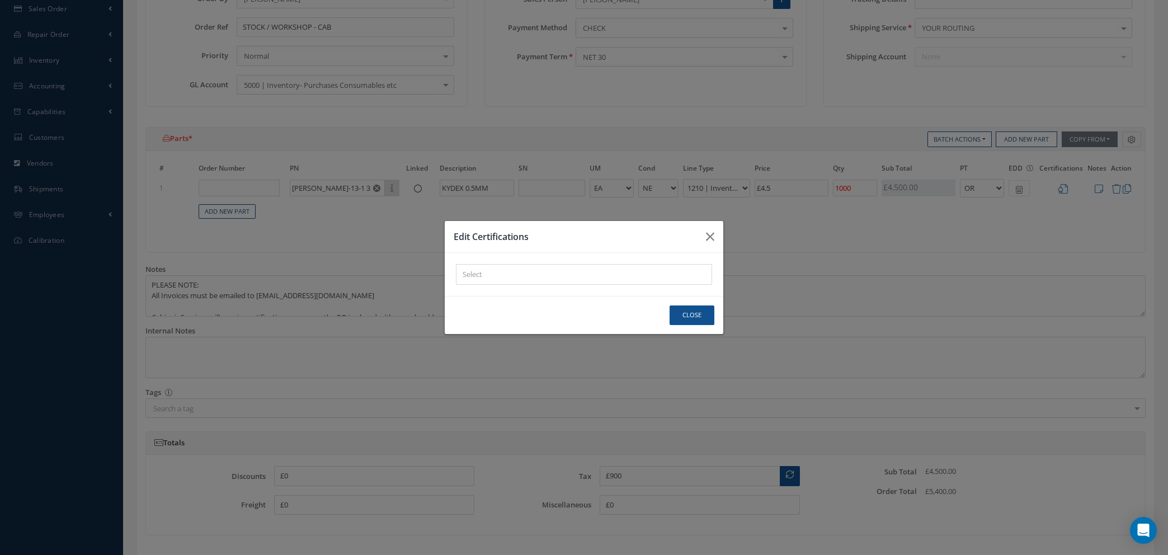
click at [561, 279] on div "× Loading..." at bounding box center [584, 274] width 256 height 21
type input "C OF C"
click at [703, 314] on button "Close" at bounding box center [692, 316] width 45 height 20
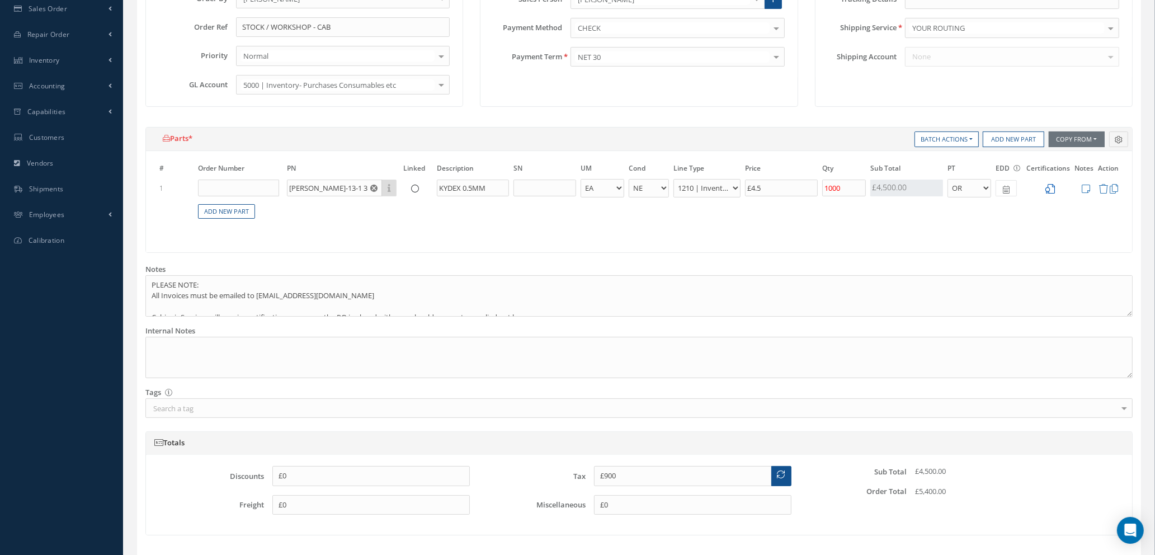
click at [1051, 187] on icon at bounding box center [1051, 189] width 10 height 10
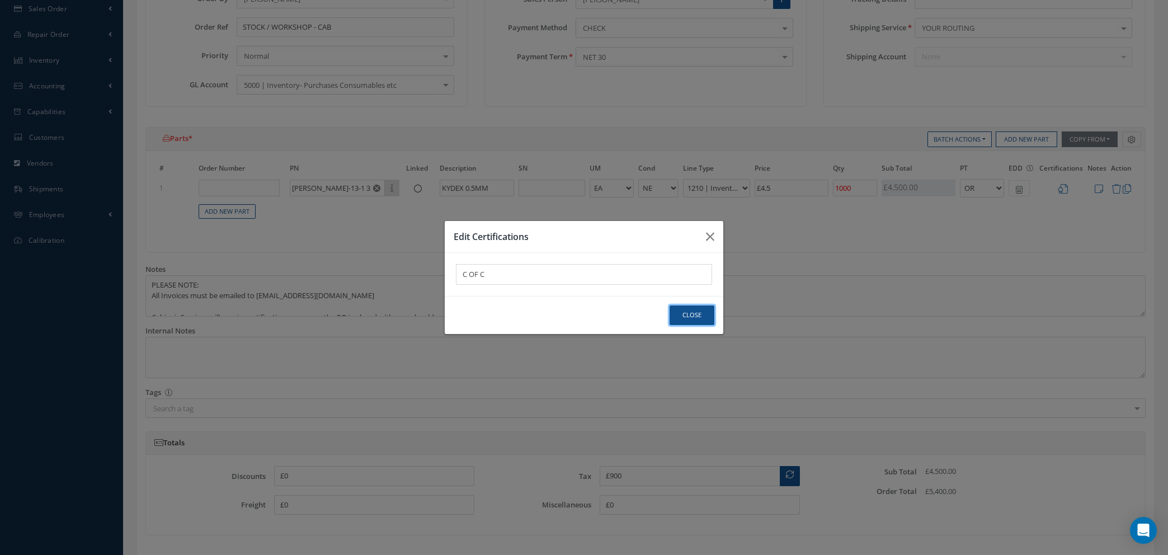
click at [694, 312] on button "Close" at bounding box center [692, 316] width 45 height 20
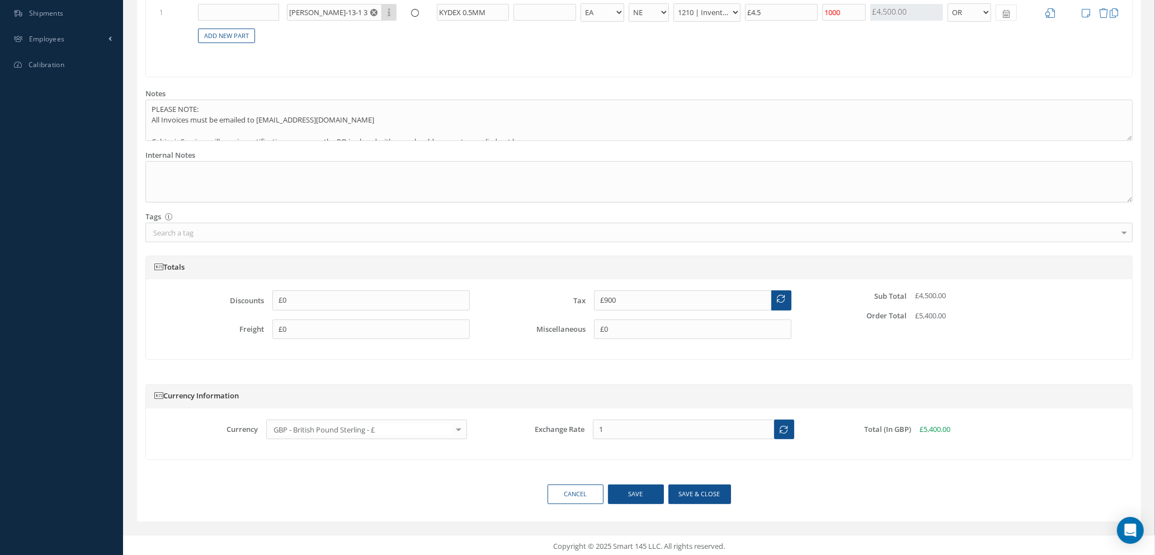
scroll to position [430, 0]
click at [688, 495] on button "Save & close" at bounding box center [700, 492] width 63 height 20
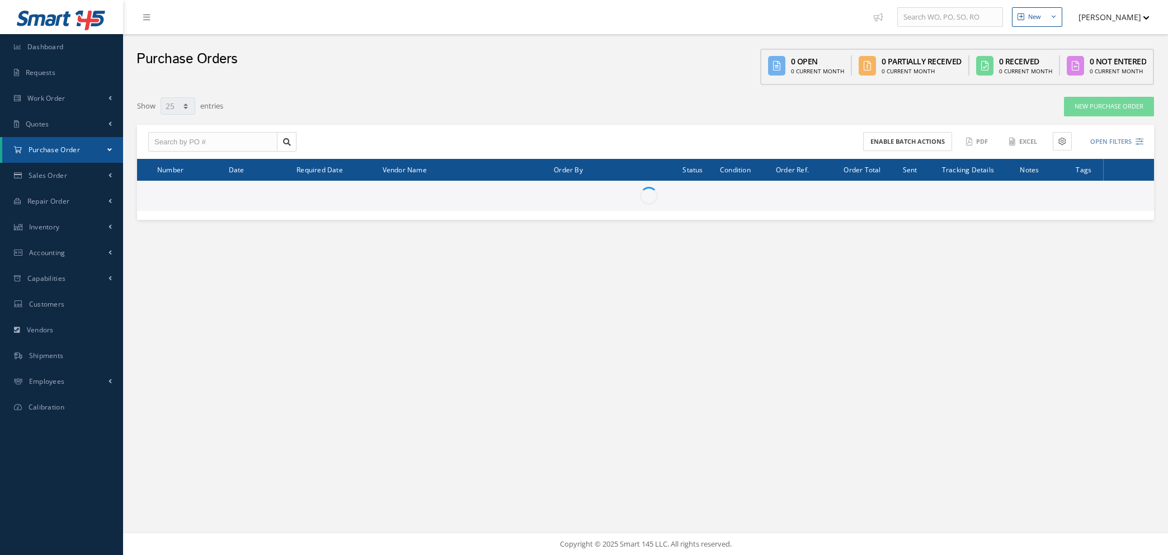
select select "25"
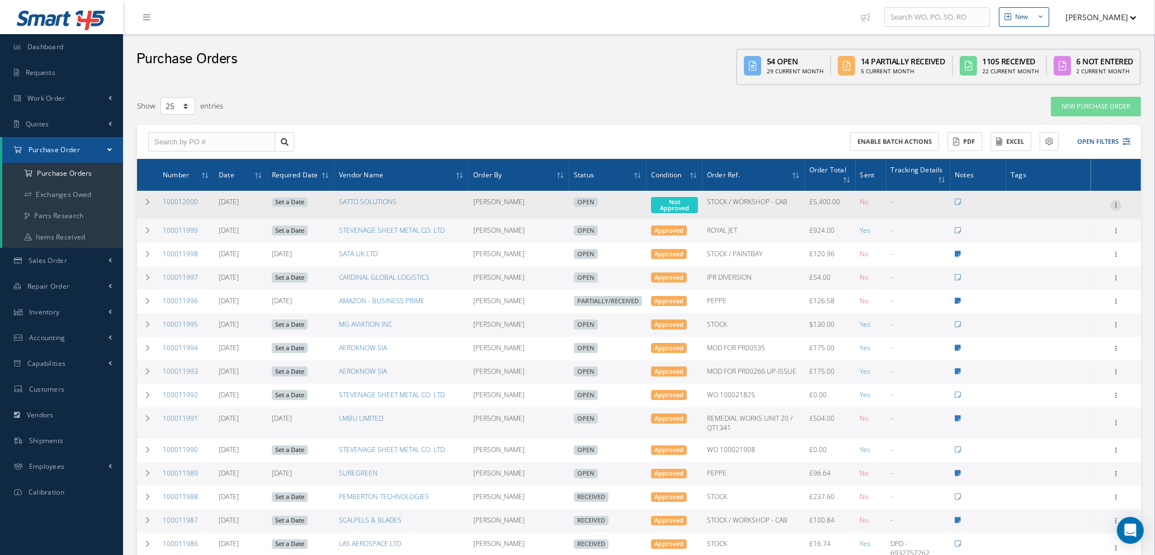
click at [1115, 200] on icon at bounding box center [1116, 204] width 11 height 9
click at [1071, 212] on link "Enter/Update" at bounding box center [1065, 212] width 88 height 15
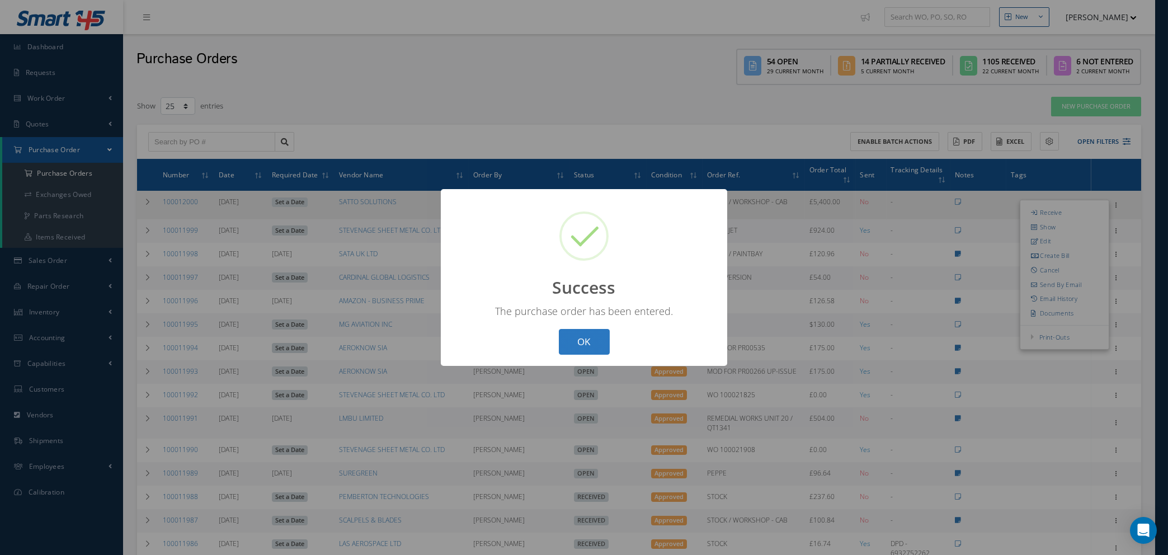
click at [604, 339] on button "OK" at bounding box center [584, 342] width 51 height 26
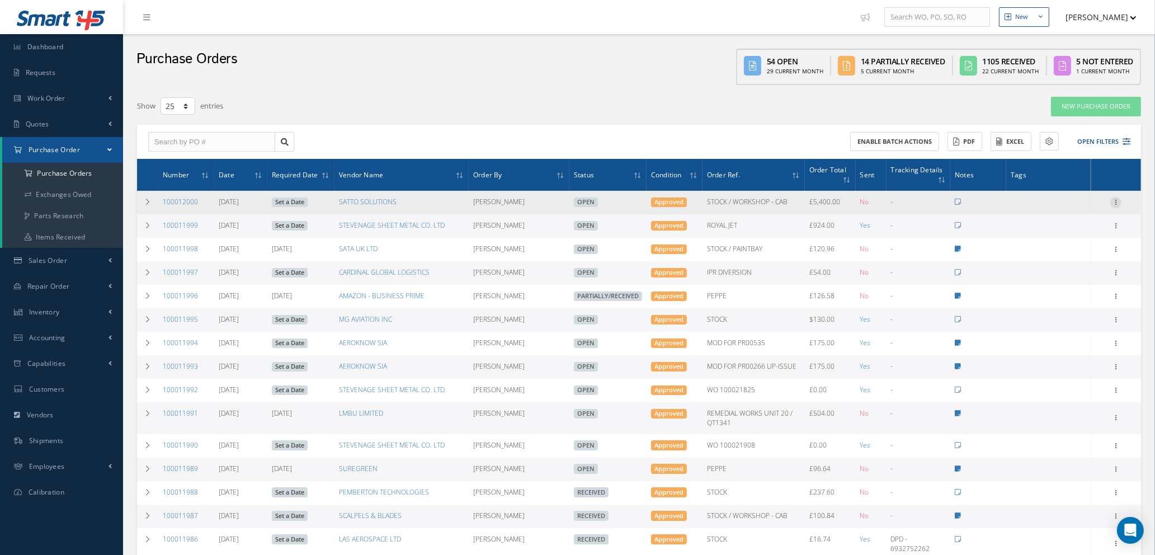
click at [1117, 198] on icon at bounding box center [1116, 201] width 11 height 9
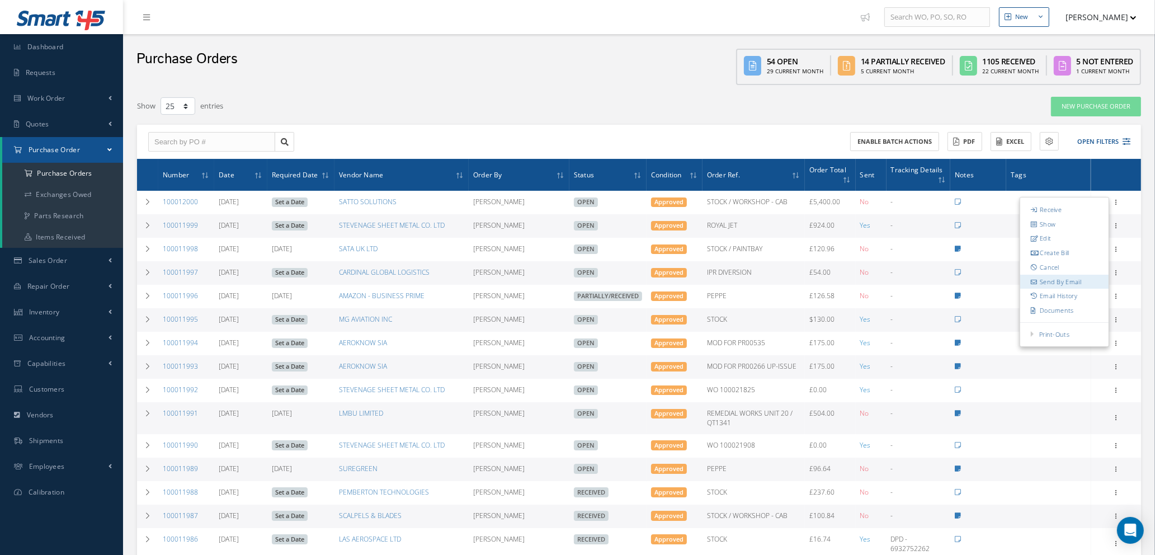
click at [1058, 284] on link "Send By Email" at bounding box center [1065, 282] width 88 height 15
type input "Reports from Purchase Order #100012000"
type textarea "Hiya, Please find Attached, our Purchase Order #100012000. If you have any ques…"
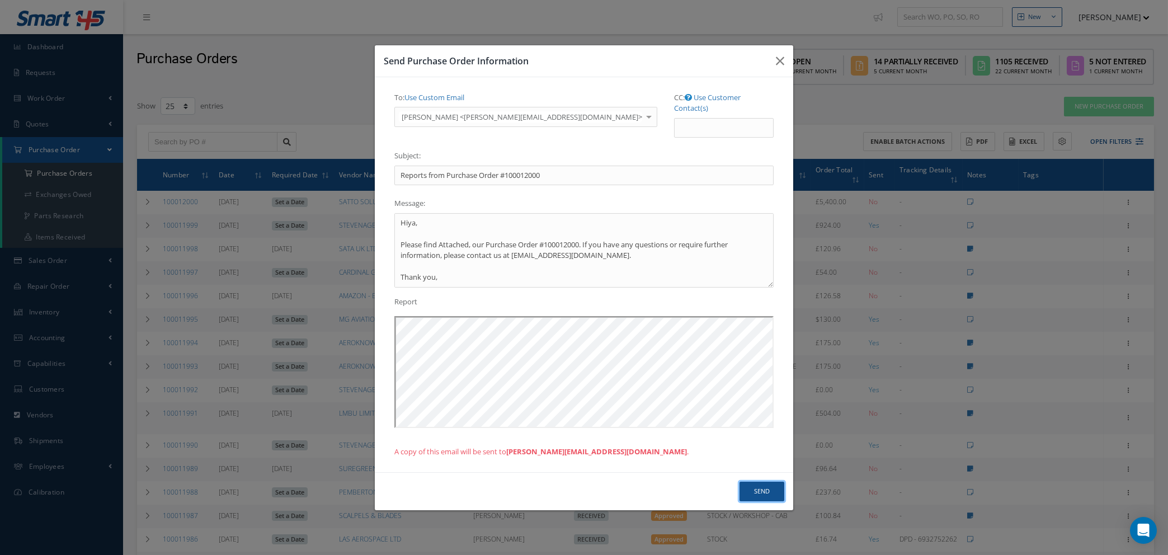
click at [755, 491] on button "Send" at bounding box center [762, 492] width 45 height 20
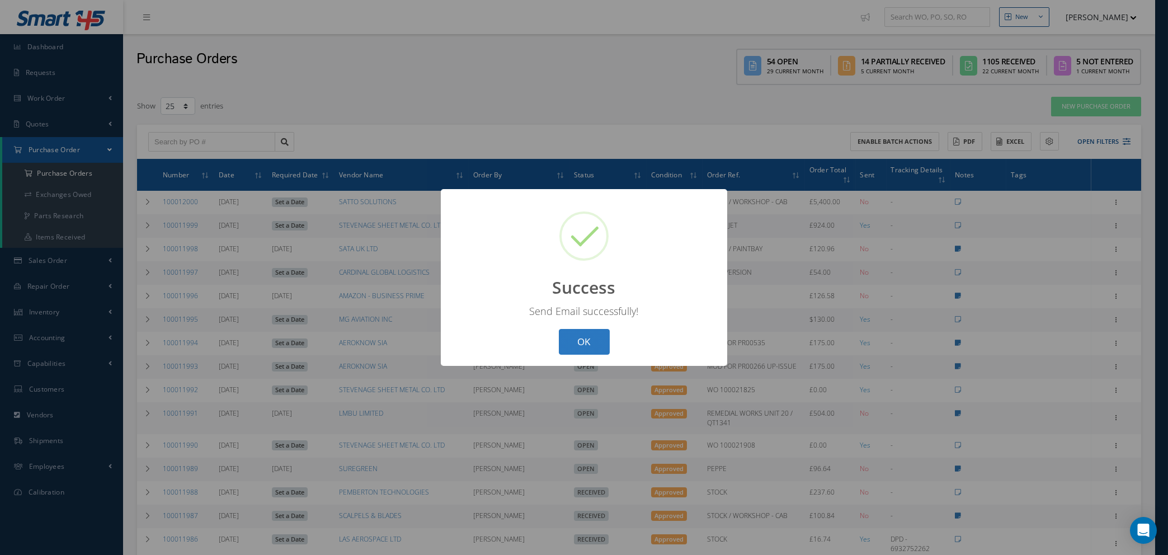
click at [591, 341] on button "OK" at bounding box center [584, 342] width 51 height 26
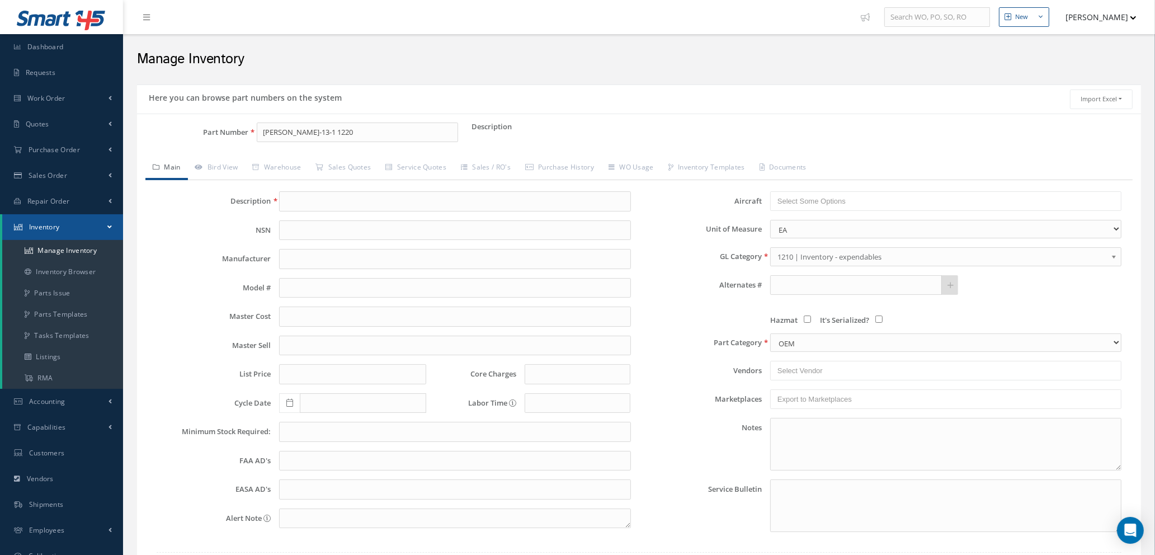
drag, startPoint x: 341, startPoint y: 134, endPoint x: 148, endPoint y: 137, distance: 193.6
click at [179, 134] on div "Part Number [PERSON_NAME]-13-1 1220" at bounding box center [304, 133] width 335 height 20
click at [71, 248] on link "Manage Inventory" at bounding box center [62, 250] width 121 height 21
click at [314, 132] on input "Part Number" at bounding box center [357, 133] width 201 height 20
click at [284, 129] on input "Part Number" at bounding box center [357, 133] width 201 height 20
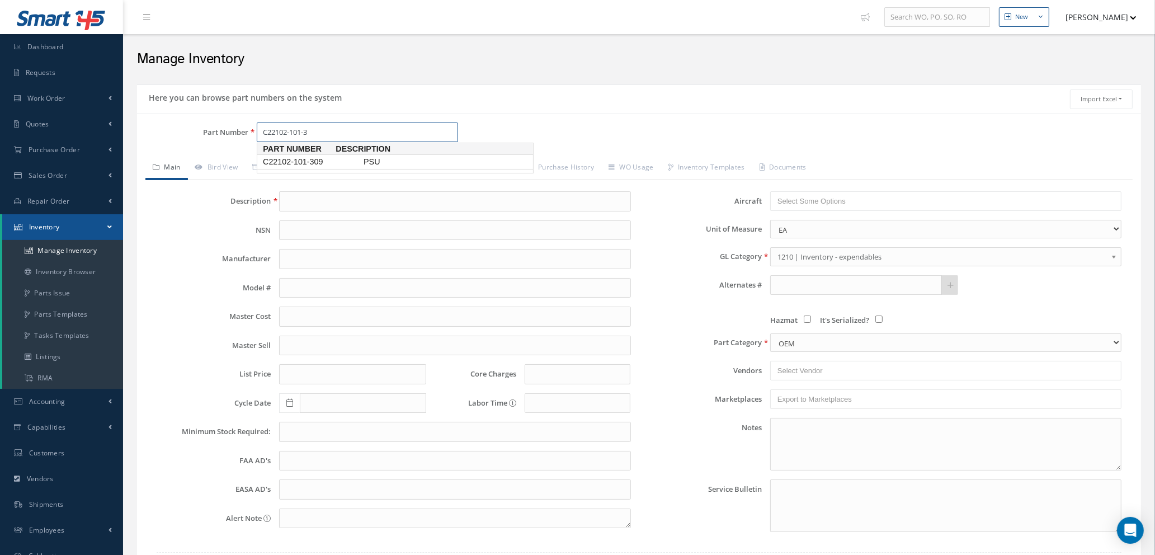
click at [288, 163] on span "C22102-101-309" at bounding box center [311, 162] width 101 height 12
type input "C22102-101-309"
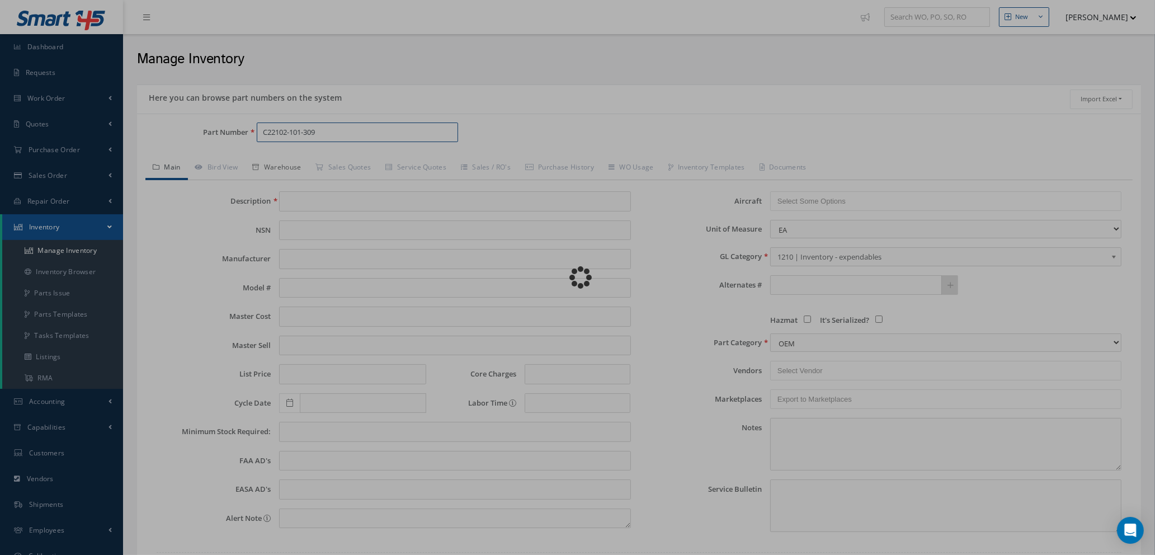
type input "PSU"
type input "0.00"
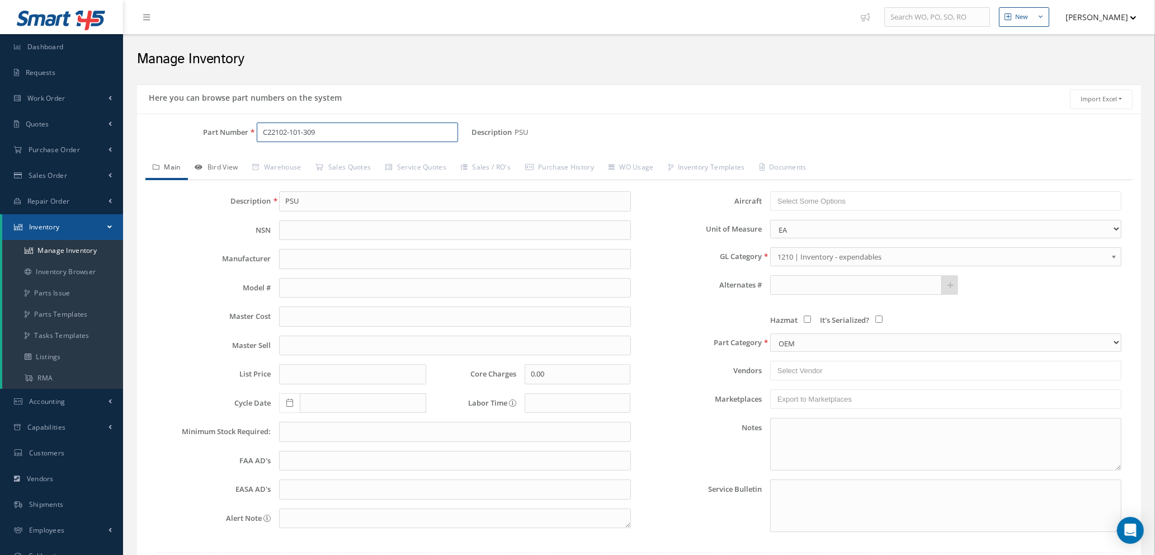
type input "C22102-101-309"
click at [229, 166] on link "Bird View" at bounding box center [217, 169] width 58 height 24
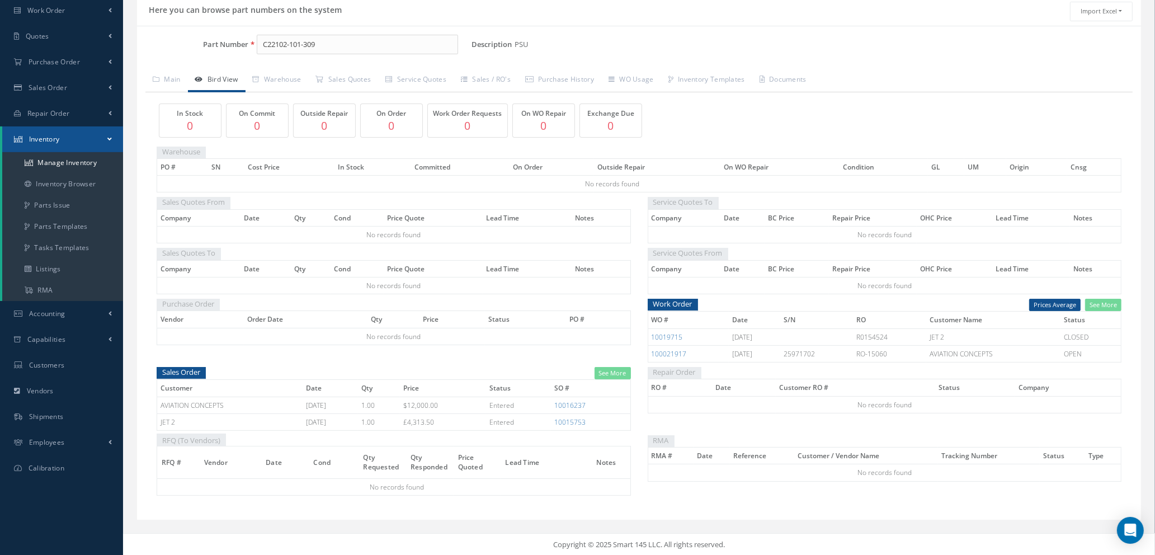
scroll to position [89, 0]
click at [1104, 303] on link "See More" at bounding box center [1104, 304] width 36 height 13
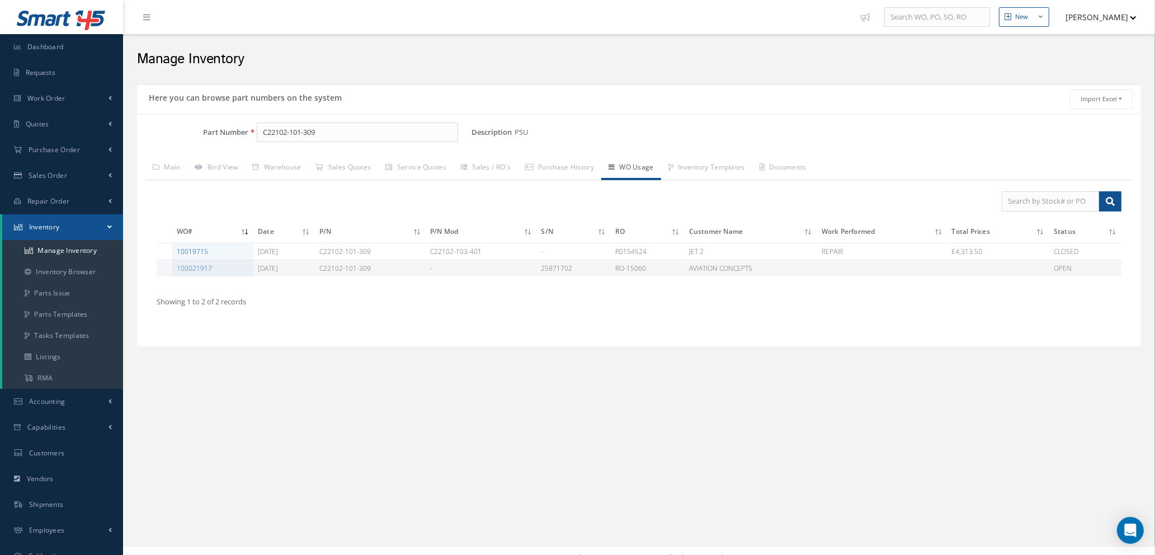
click at [196, 251] on link "10019715" at bounding box center [192, 252] width 31 height 10
click at [76, 251] on link "Manage Inventory" at bounding box center [62, 250] width 121 height 21
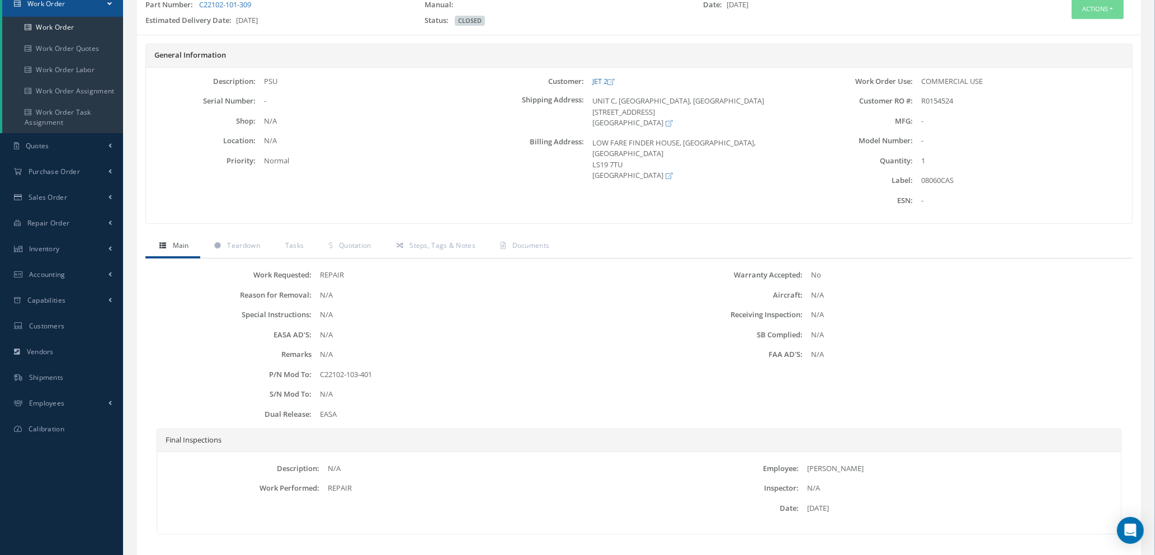
scroll to position [159, 0]
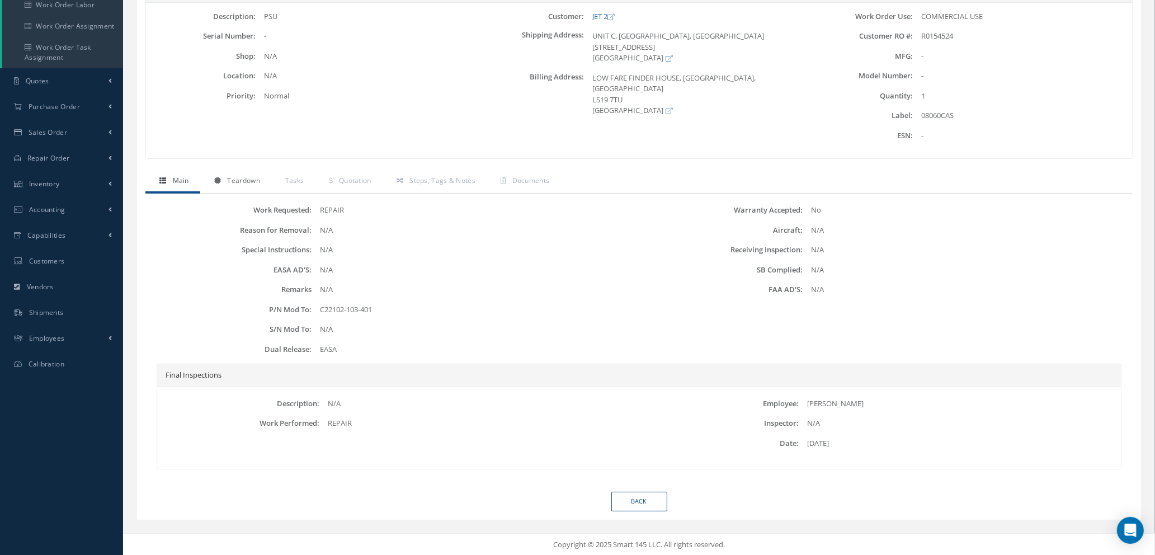
click at [235, 182] on span "Teardown" at bounding box center [243, 181] width 32 height 10
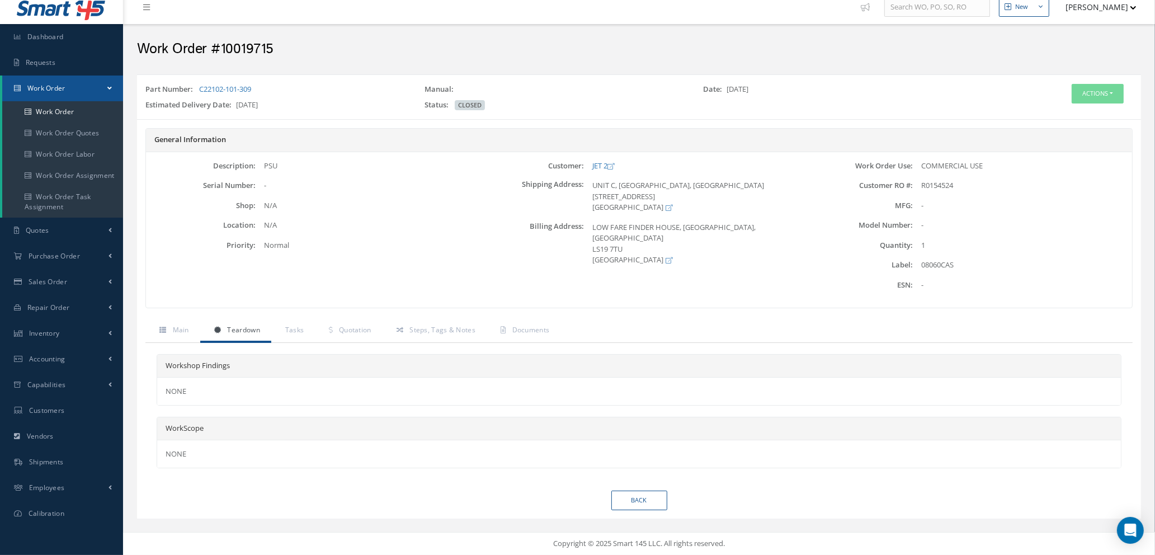
scroll to position [10, 0]
click at [295, 327] on span "Tasks" at bounding box center [294, 331] width 19 height 10
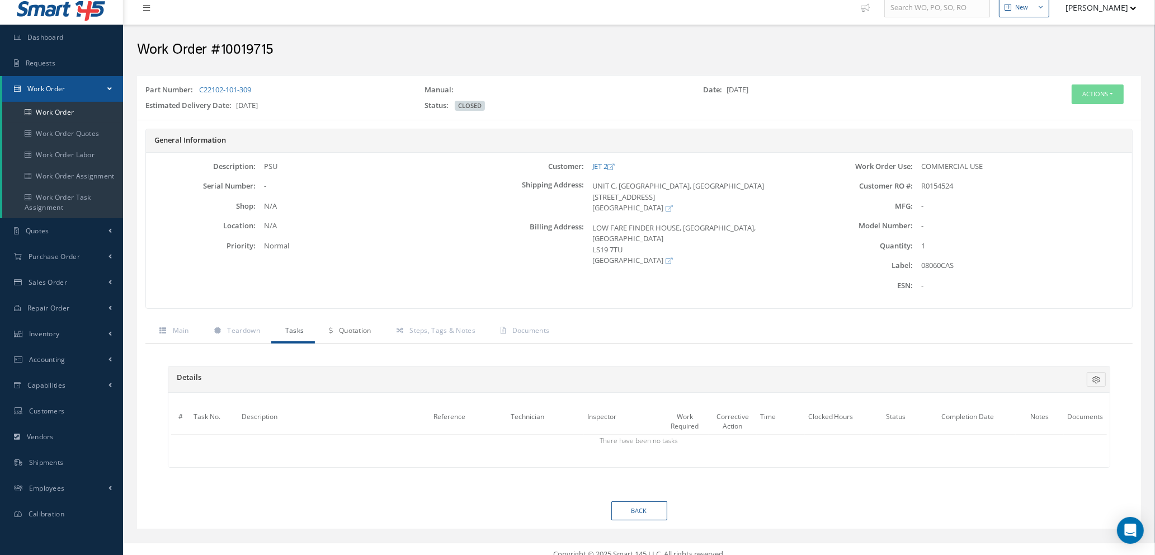
click at [360, 331] on span "Quotation" at bounding box center [355, 331] width 32 height 10
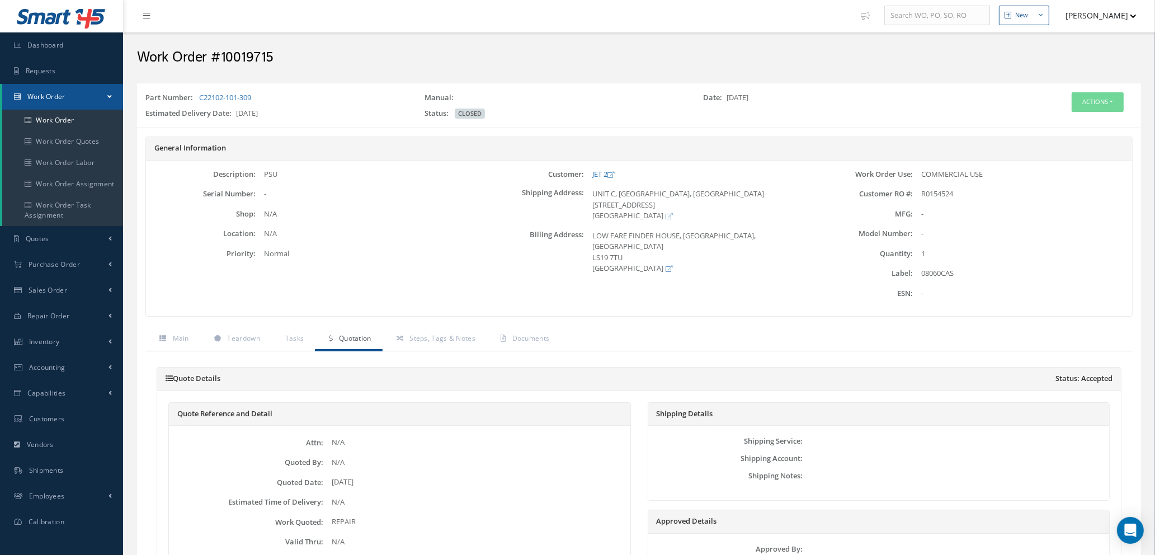
scroll to position [0, 0]
click at [434, 345] on link "Steps, Tags & Notes" at bounding box center [435, 342] width 104 height 24
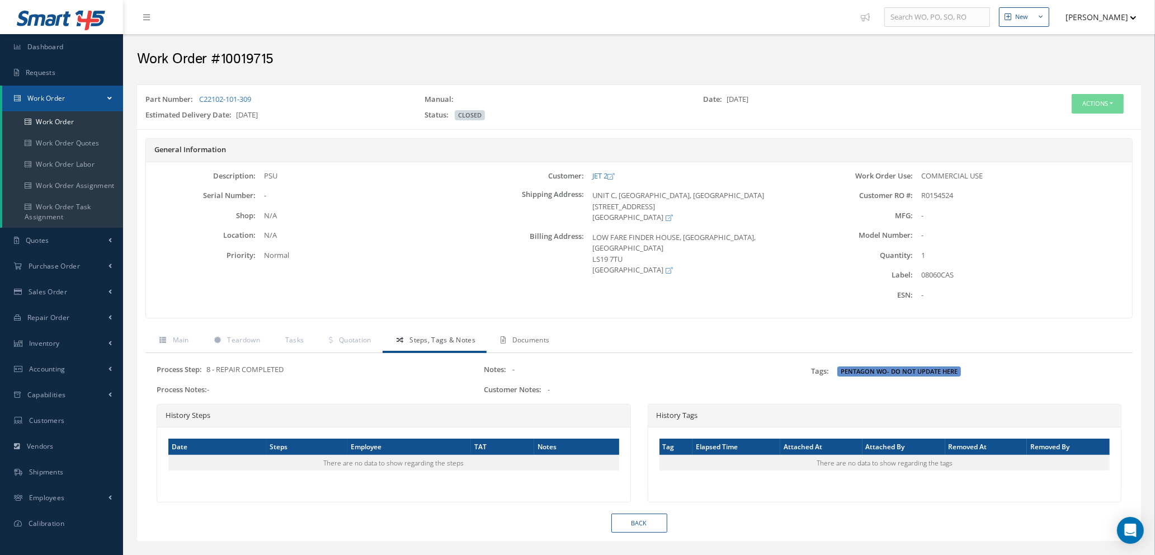
click at [532, 342] on span "Documents" at bounding box center [531, 340] width 37 height 10
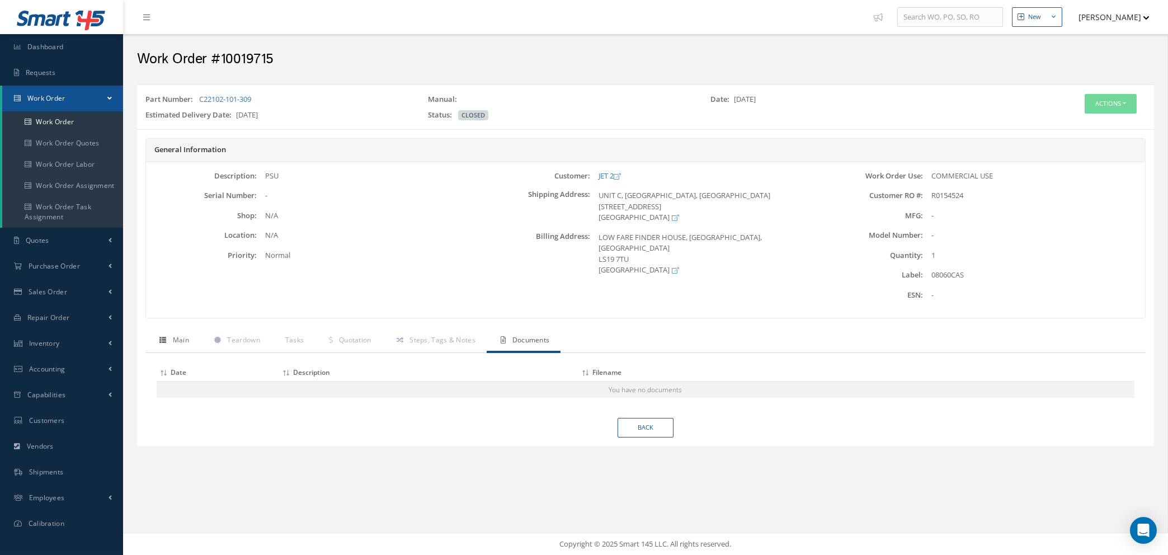
click at [172, 341] on link "Main" at bounding box center [172, 342] width 55 height 24
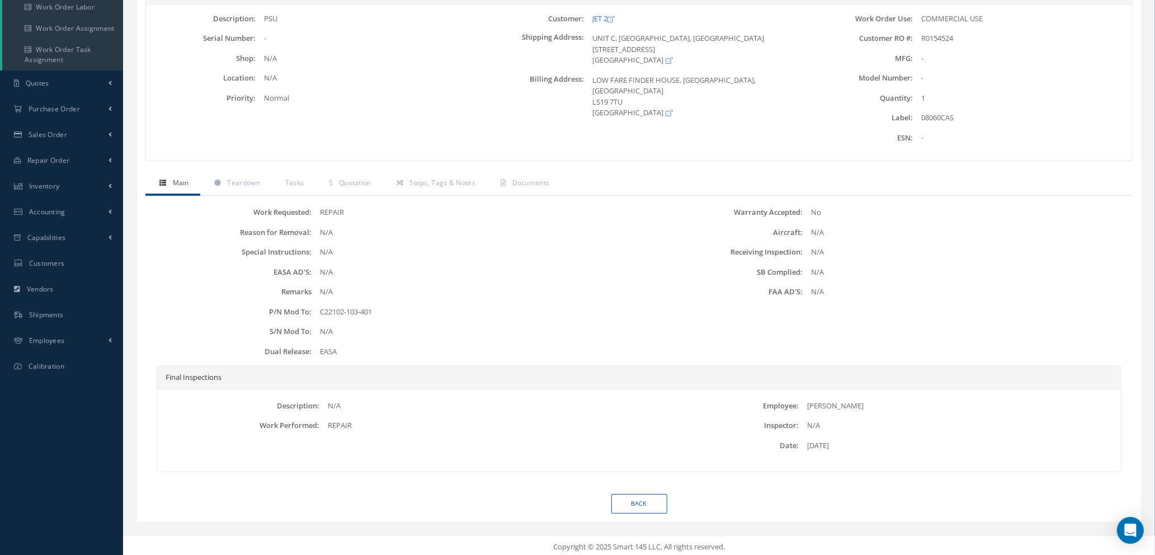
scroll to position [159, 0]
click at [639, 502] on link "Back" at bounding box center [640, 502] width 56 height 20
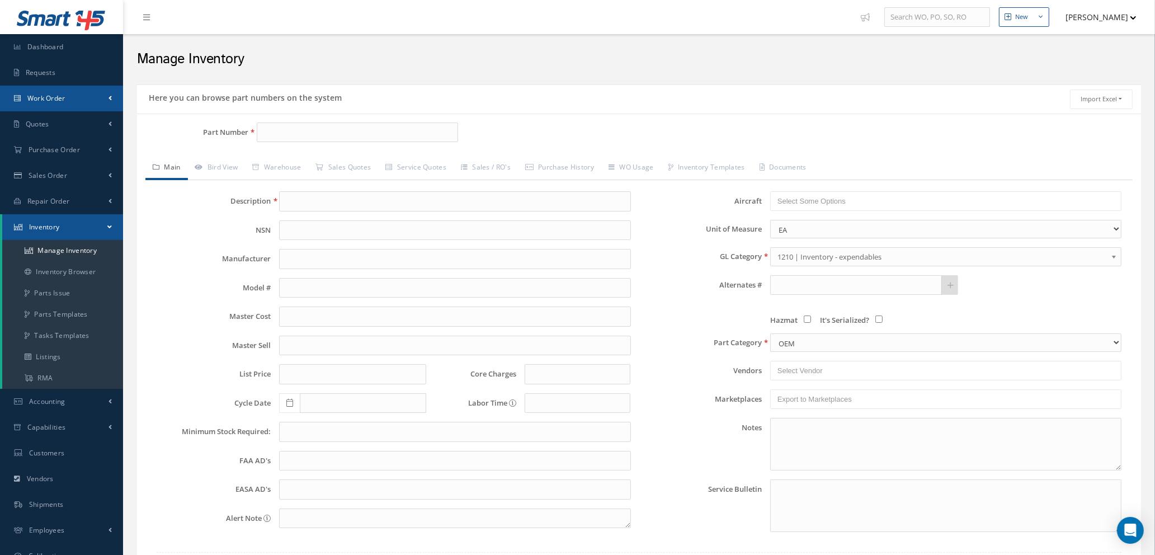
click at [71, 102] on link "Work Order" at bounding box center [61, 99] width 123 height 26
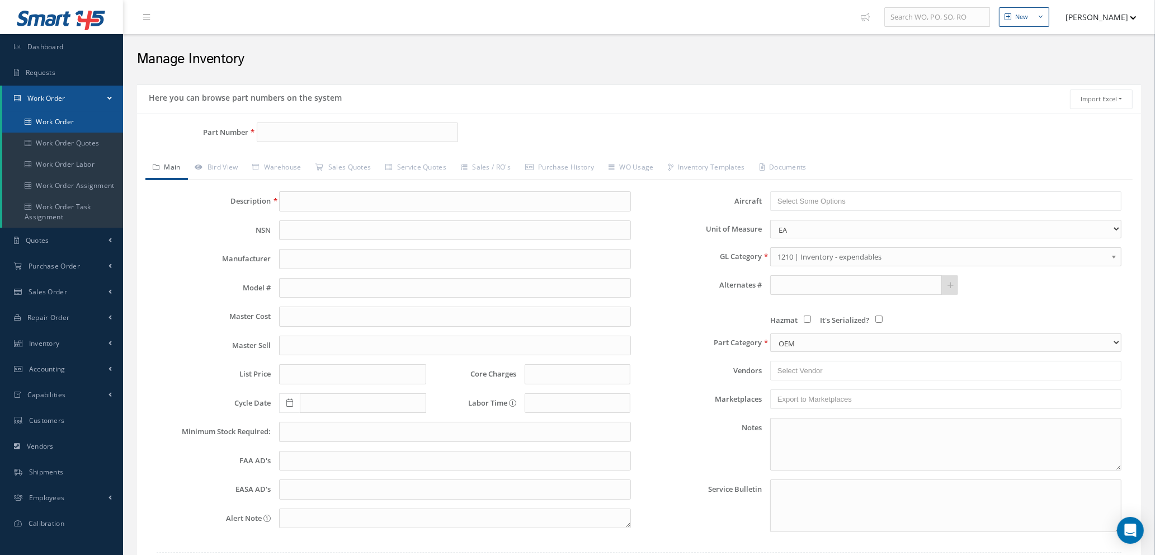
click at [71, 121] on link "Work Order" at bounding box center [62, 121] width 121 height 21
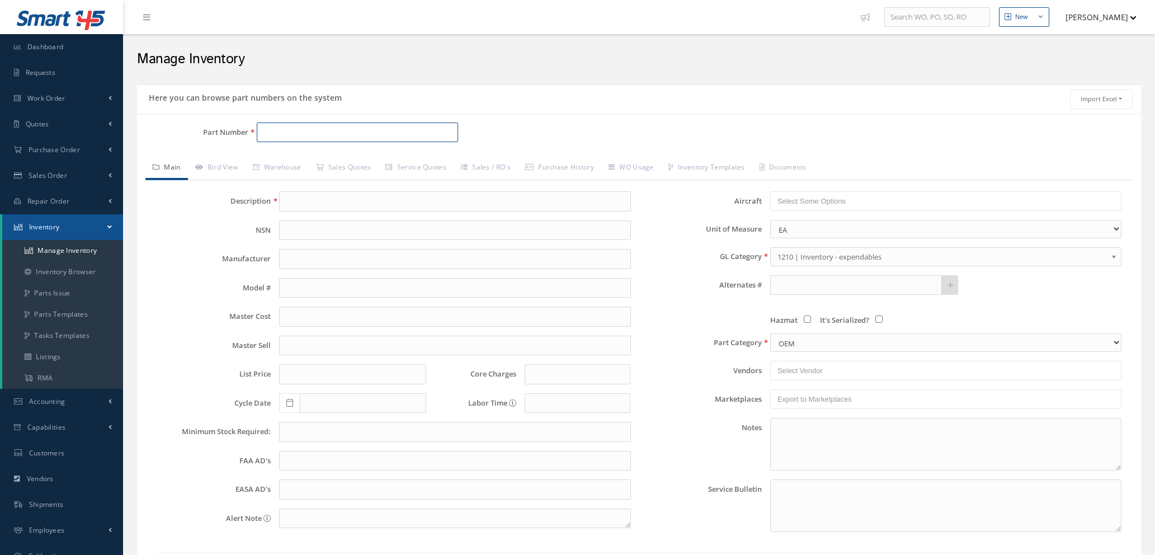
click at [277, 134] on input "Part Number" at bounding box center [357, 133] width 201 height 20
click at [315, 132] on input "d2289750" at bounding box center [357, 133] width 201 height 20
type input "d22897500"
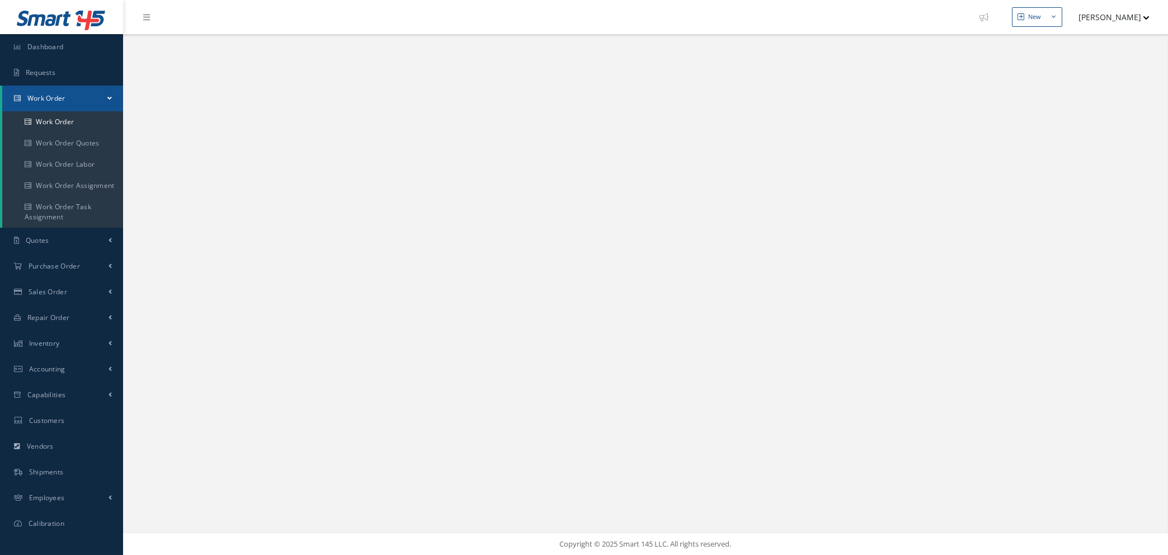
select select "25"
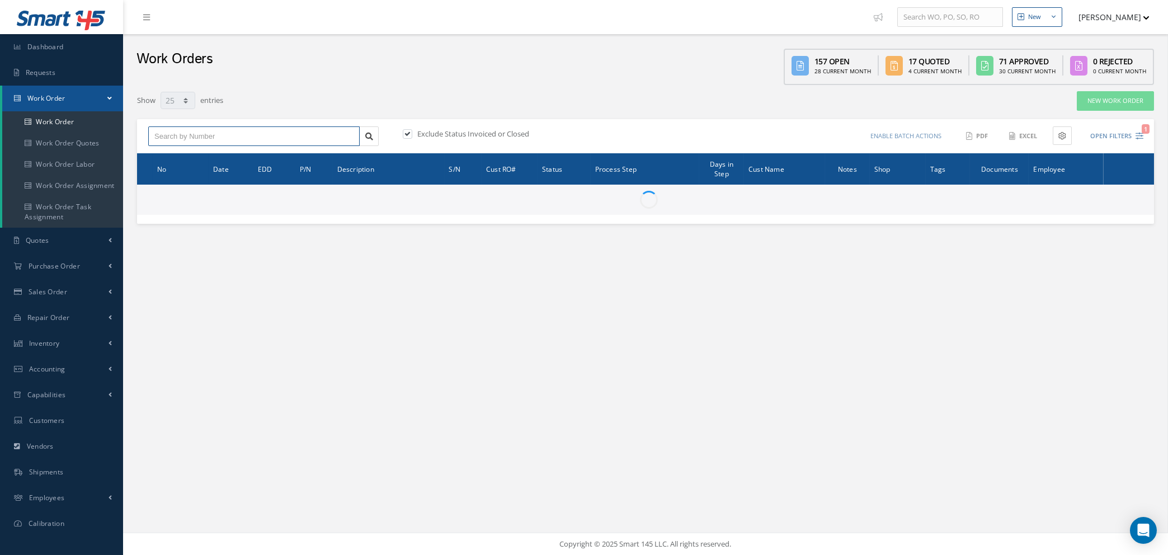
click at [326, 135] on input "text" at bounding box center [254, 136] width 212 height 20
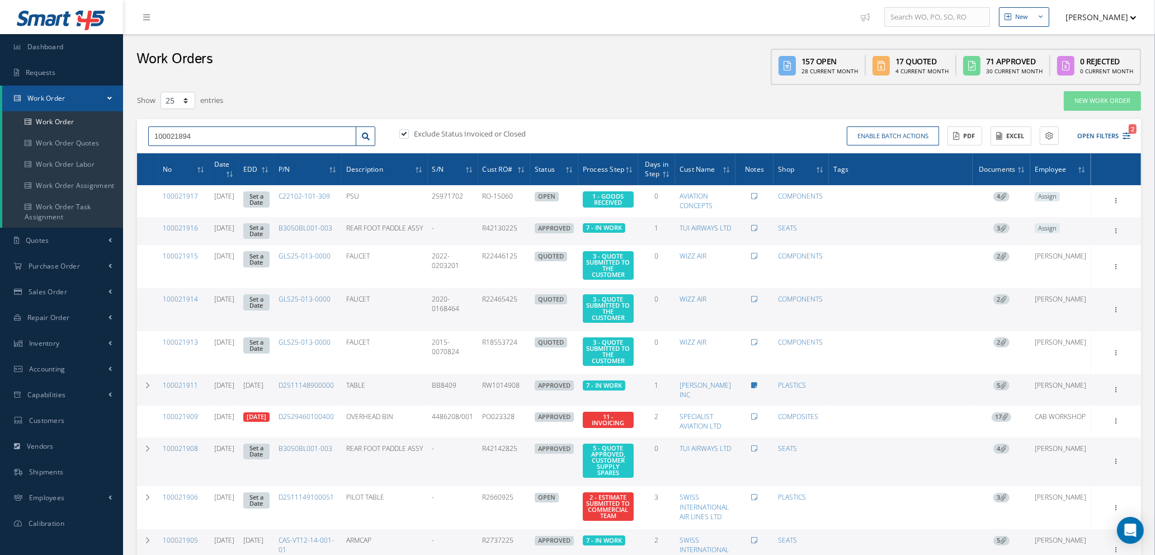
type input "100021894"
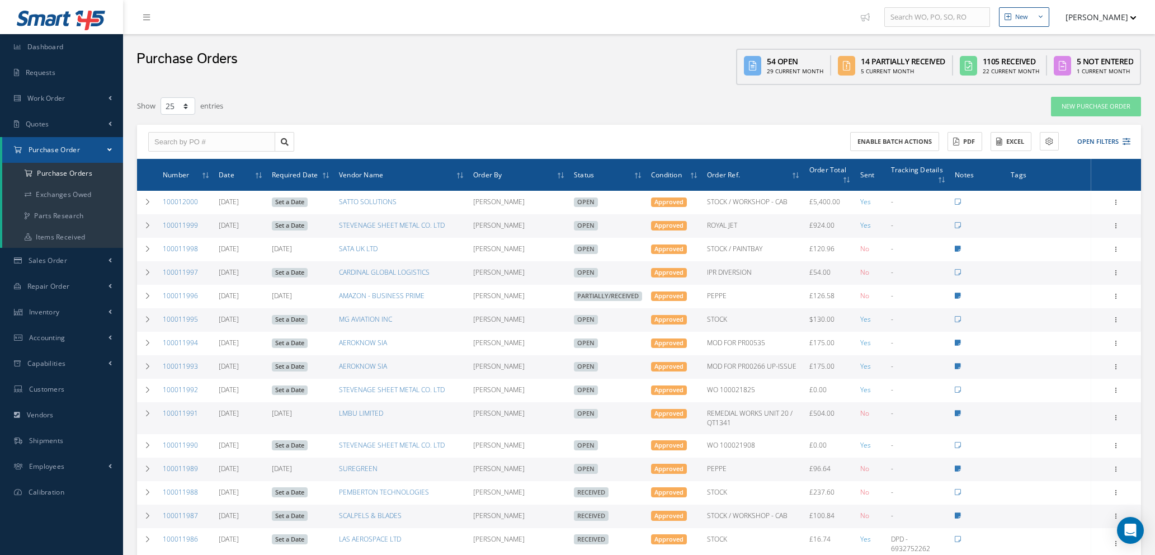
select select "25"
click at [238, 138] on input "text" at bounding box center [211, 142] width 127 height 20
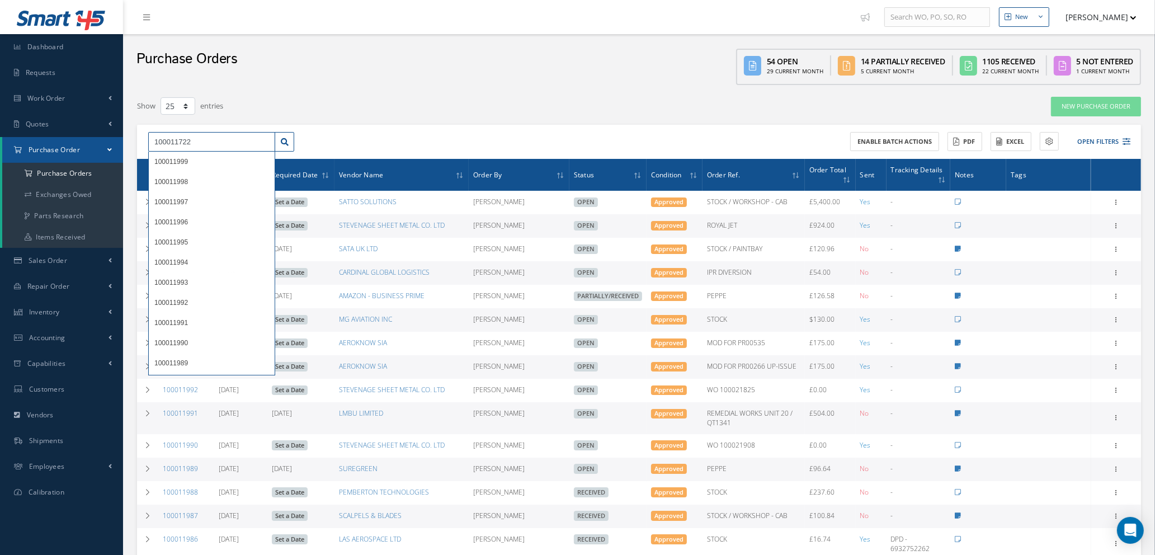
type input "100011722"
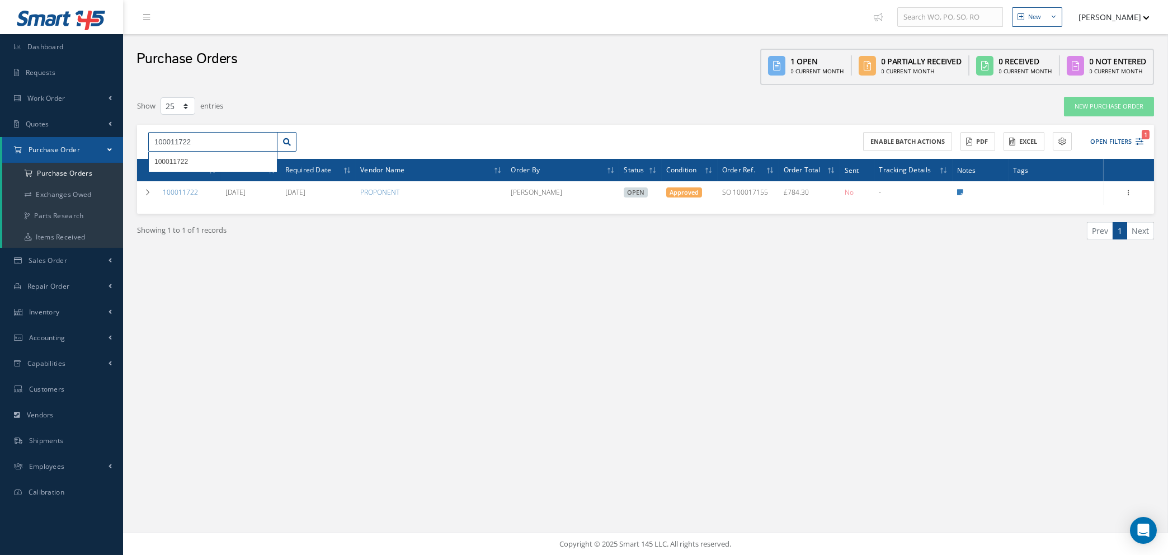
click at [266, 141] on input "100011722" at bounding box center [212, 142] width 129 height 20
click at [269, 138] on input "100011722" at bounding box center [212, 142] width 129 height 20
drag, startPoint x: 221, startPoint y: 137, endPoint x: 126, endPoint y: 131, distance: 95.3
click at [126, 131] on div "New New Work Order New Purchase Order New Customer Quote New Sales Order New Re…" at bounding box center [645, 277] width 1045 height 555
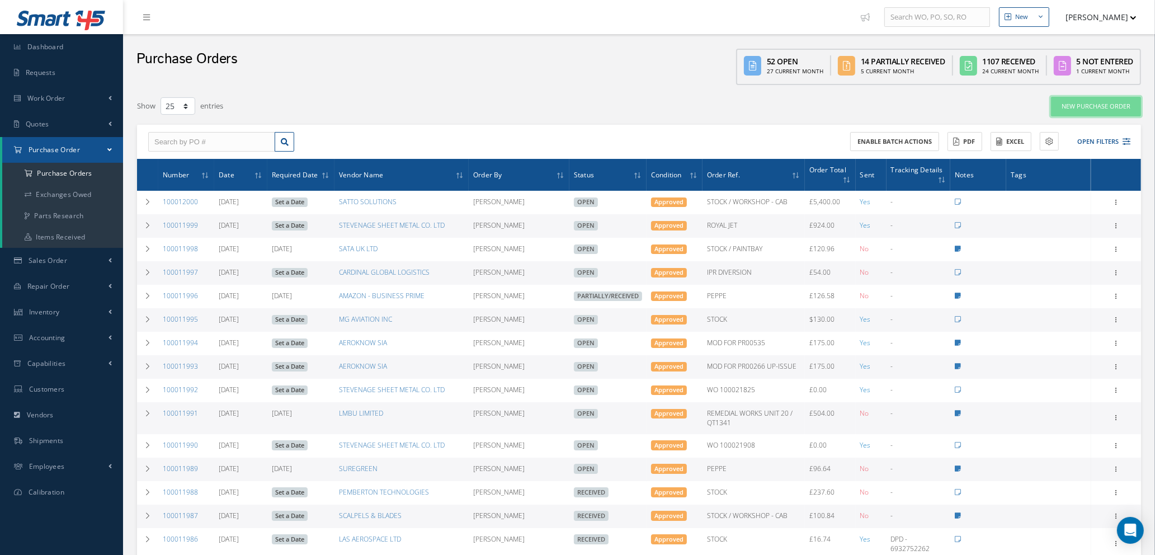
click at [1079, 101] on link "New Purchase Order" at bounding box center [1096, 107] width 90 height 20
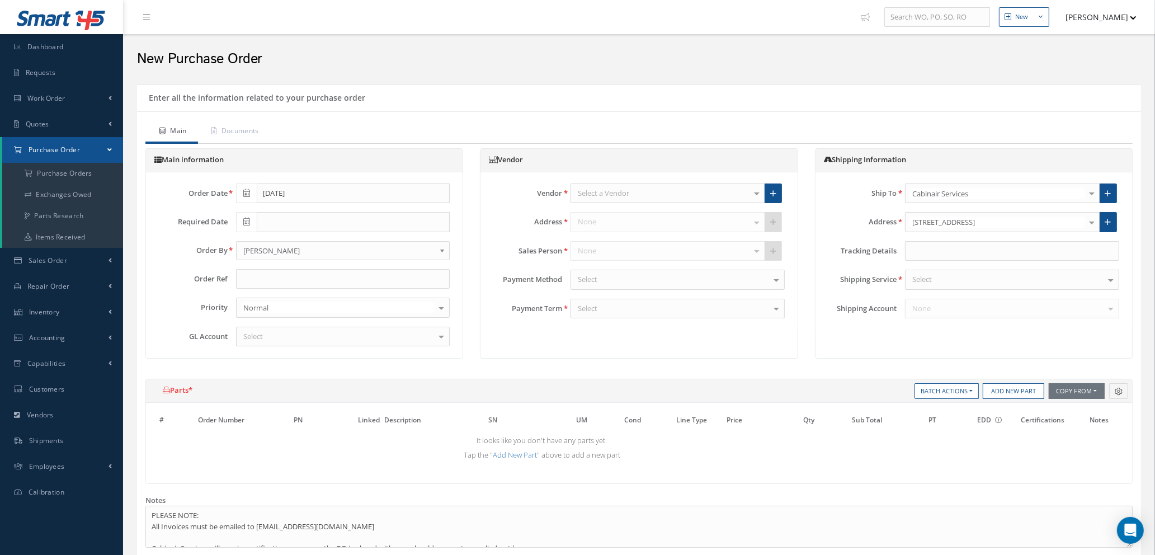
drag, startPoint x: 655, startPoint y: 191, endPoint x: 659, endPoint y: 186, distance: 6.1
click at [656, 190] on div "Select a Vendor" at bounding box center [668, 194] width 195 height 20
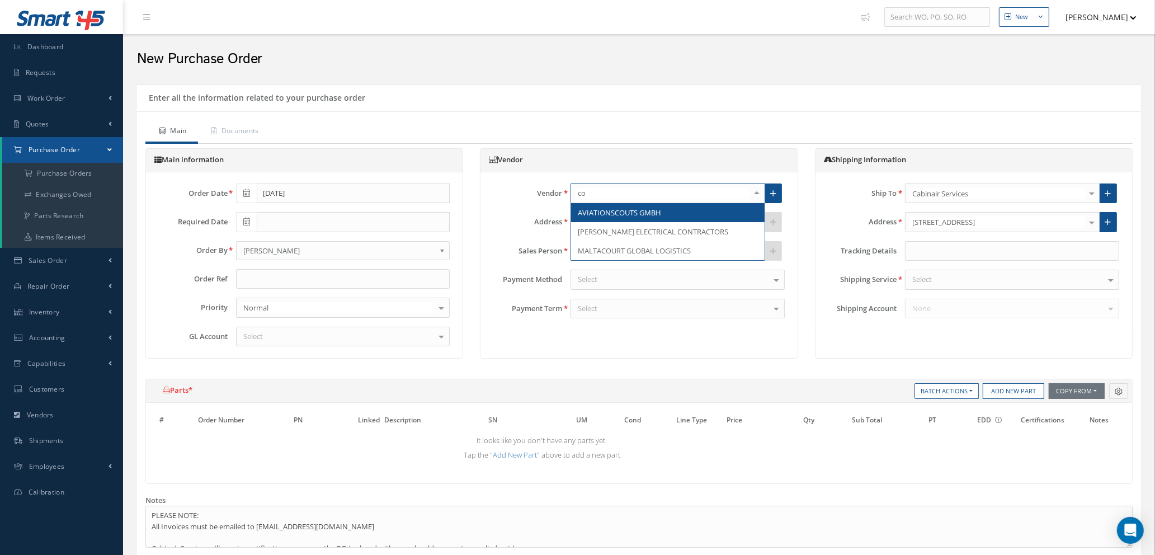
type input "cou"
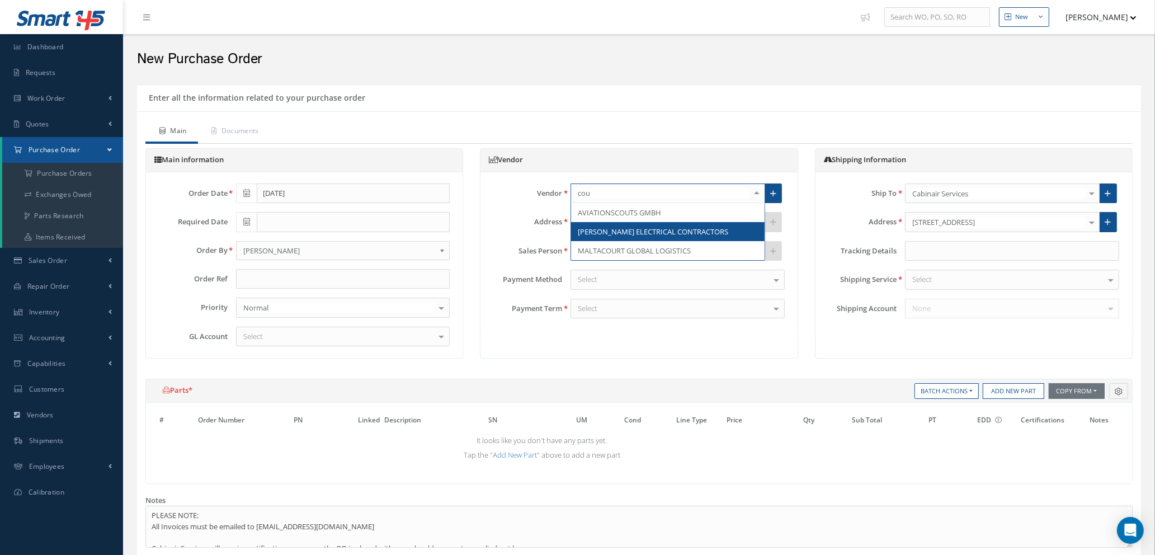
click at [662, 227] on span "[PERSON_NAME] ELECTRICAL CONTRACTORS" at bounding box center [653, 232] width 151 height 10
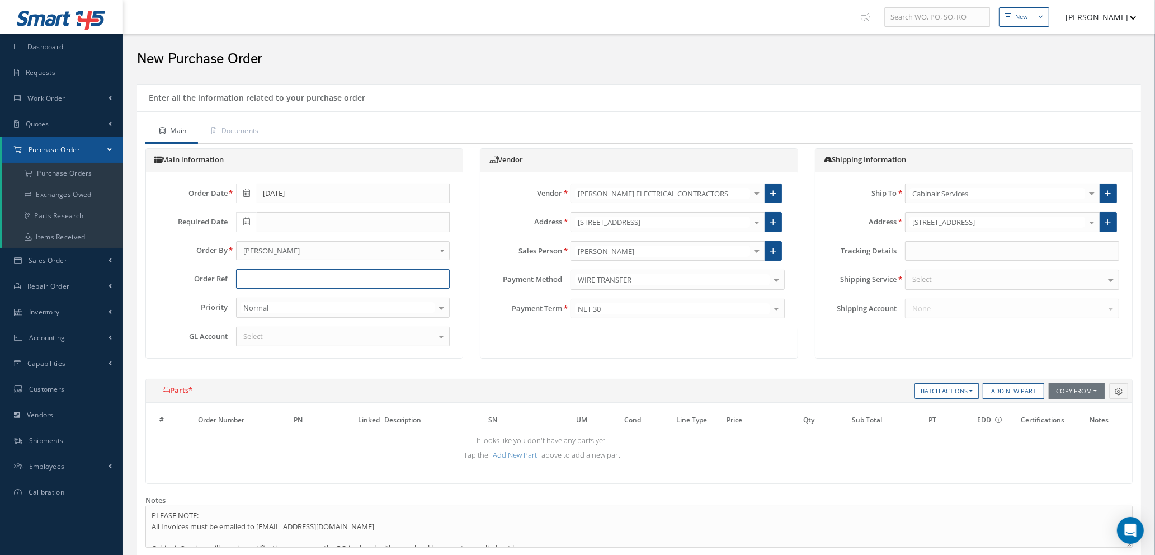
click at [296, 279] on input "text" at bounding box center [343, 279] width 214 height 20
type input "EXTERNAL LIGHTING"
click at [343, 339] on div "Select" at bounding box center [343, 337] width 214 height 20
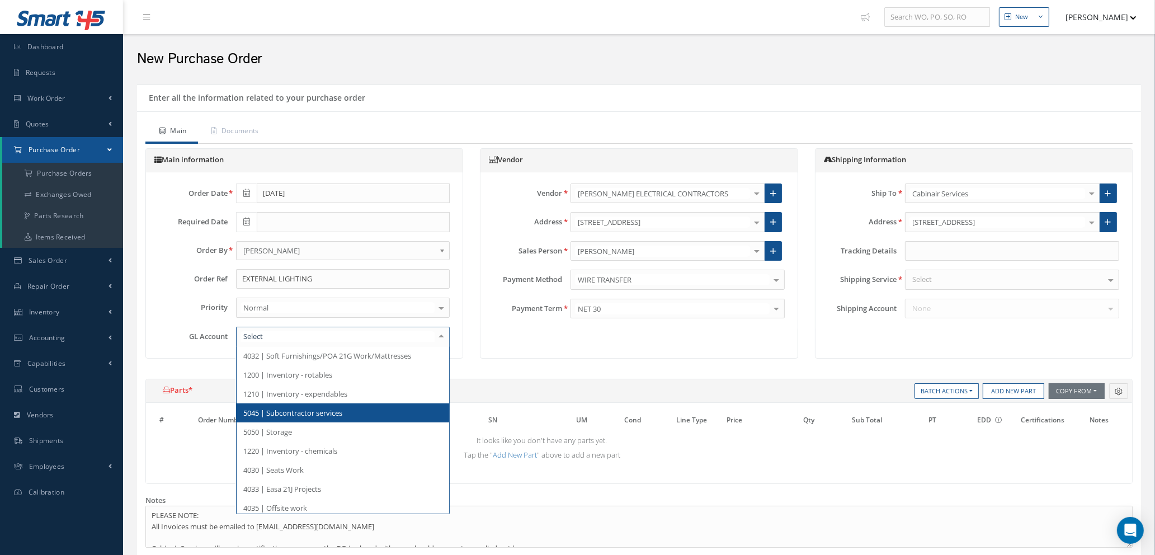
click at [330, 411] on span "5045 | Subcontractor services" at bounding box center [292, 413] width 99 height 10
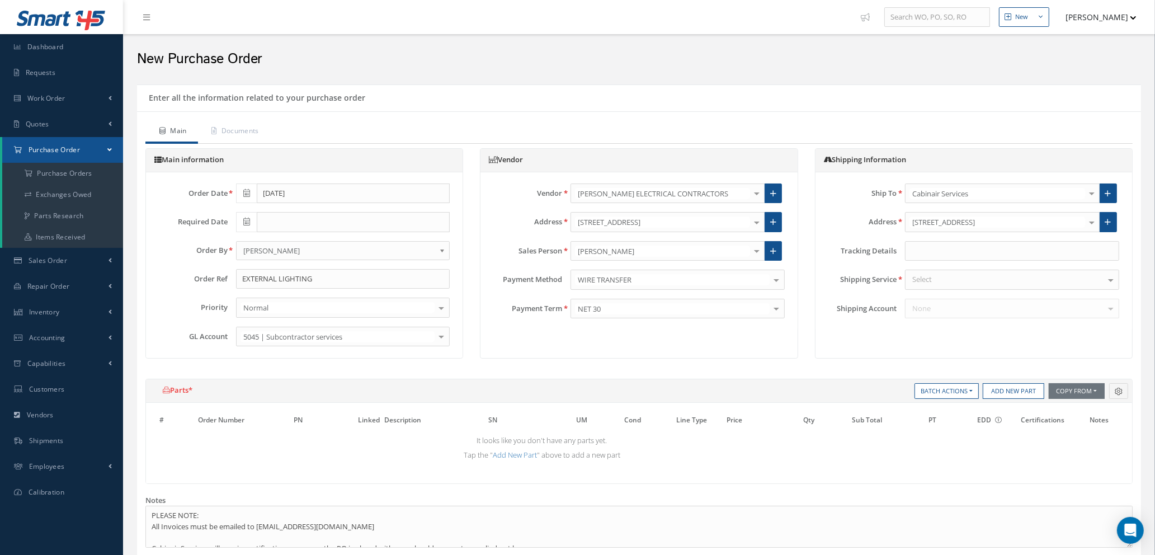
click at [962, 281] on div "Select" at bounding box center [1012, 280] width 214 height 20
type input "N/A"
click at [969, 300] on span "N/A" at bounding box center [1012, 299] width 213 height 19
click at [1012, 392] on button "Add New Part" at bounding box center [1014, 391] width 62 height 16
select select "1"
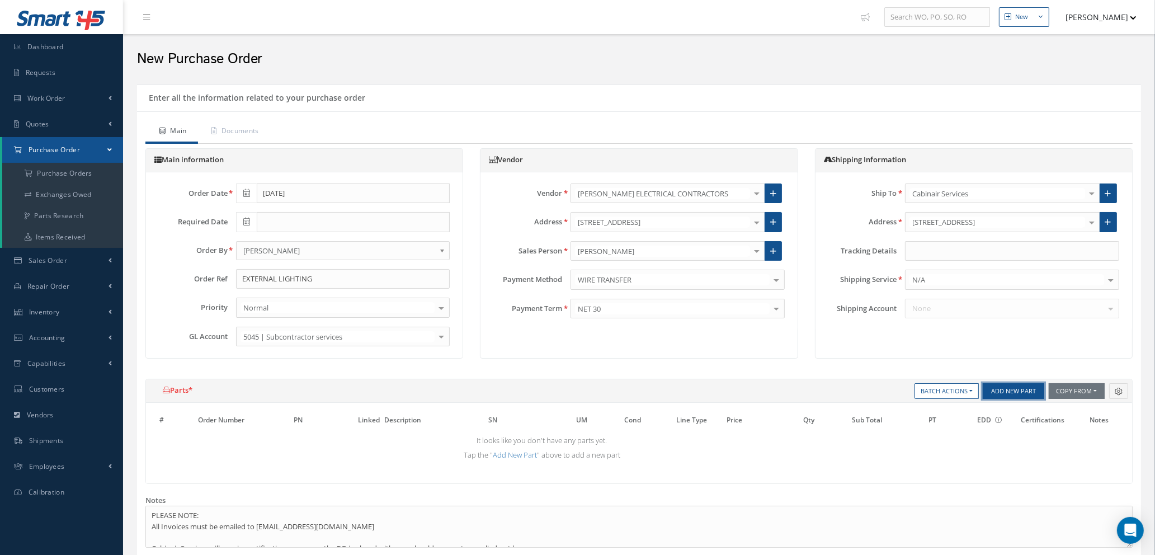
select select "5"
select select "7"
select select "1"
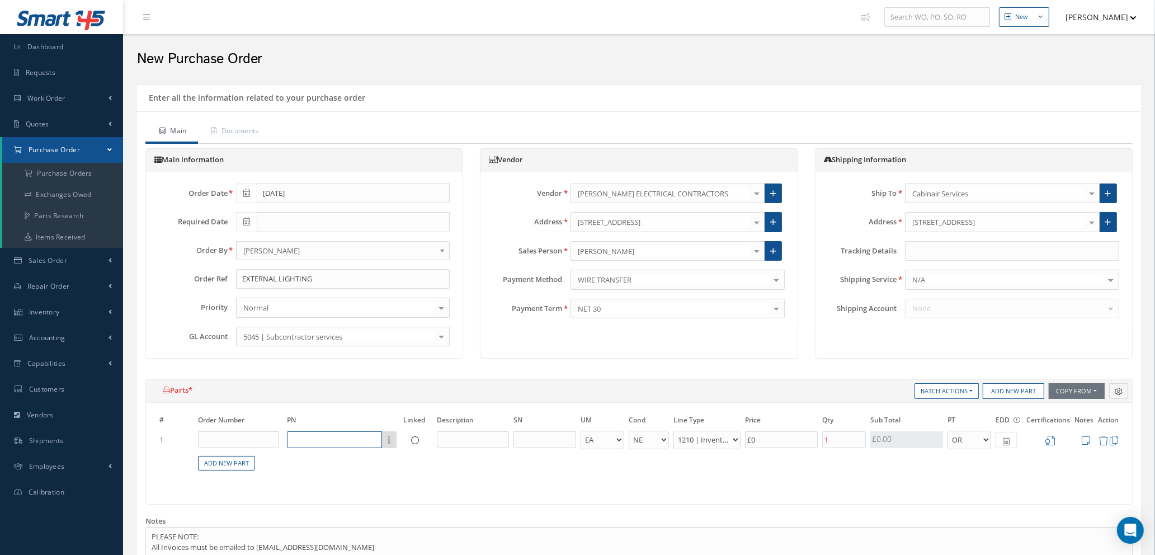
click at [342, 439] on input "text" at bounding box center [334, 439] width 95 height 17
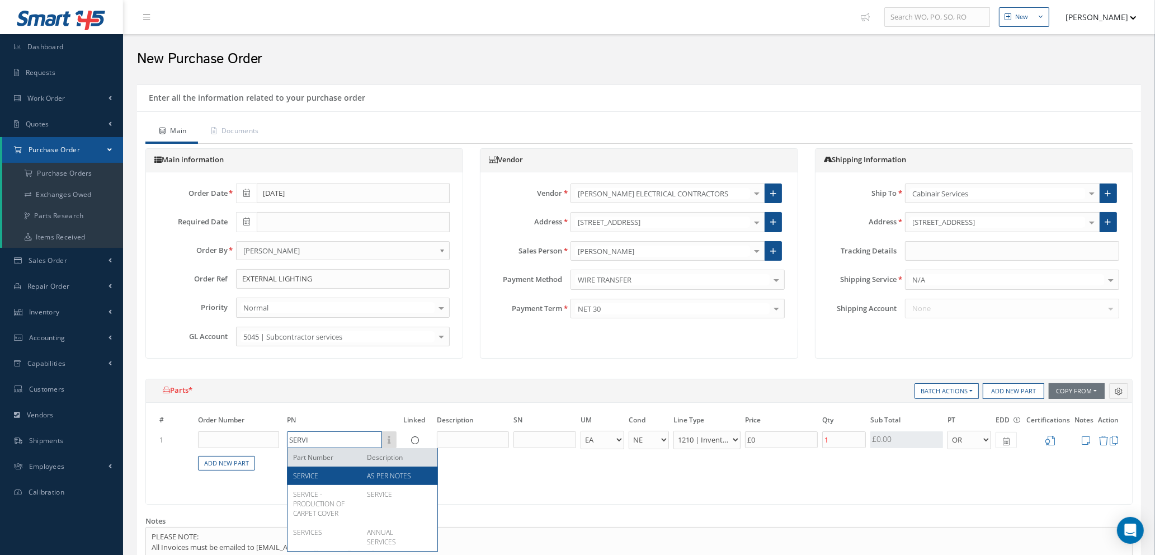
type input "SERVI"
click at [356, 478] on div "SERVICE" at bounding box center [325, 476] width 65 height 10
type input "£2,367.1"
type input "SERVICE"
type input "AS PER NOTES"
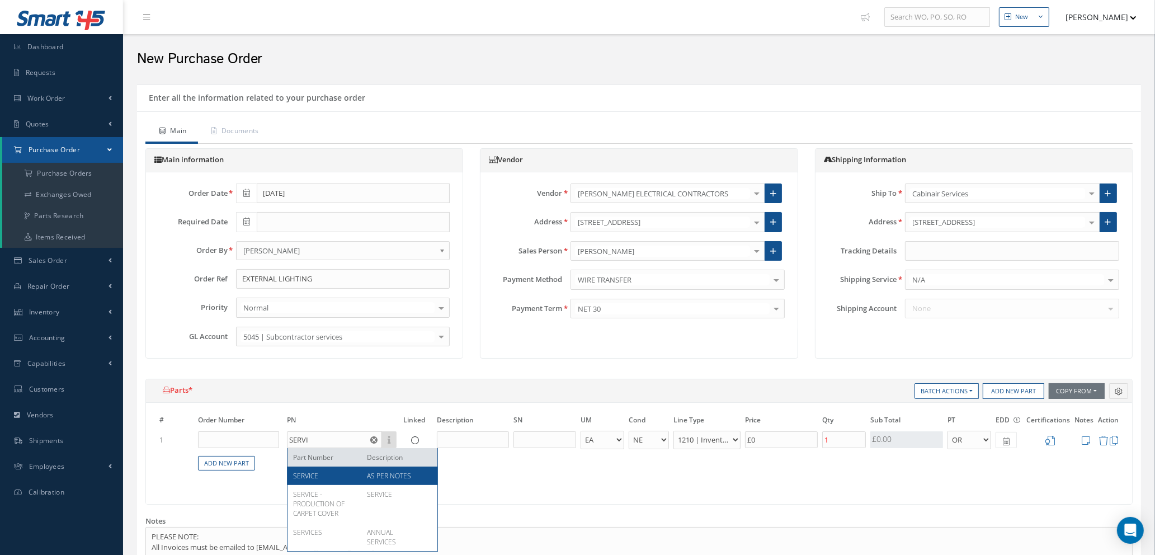
select select "112"
type input "£11,835.5"
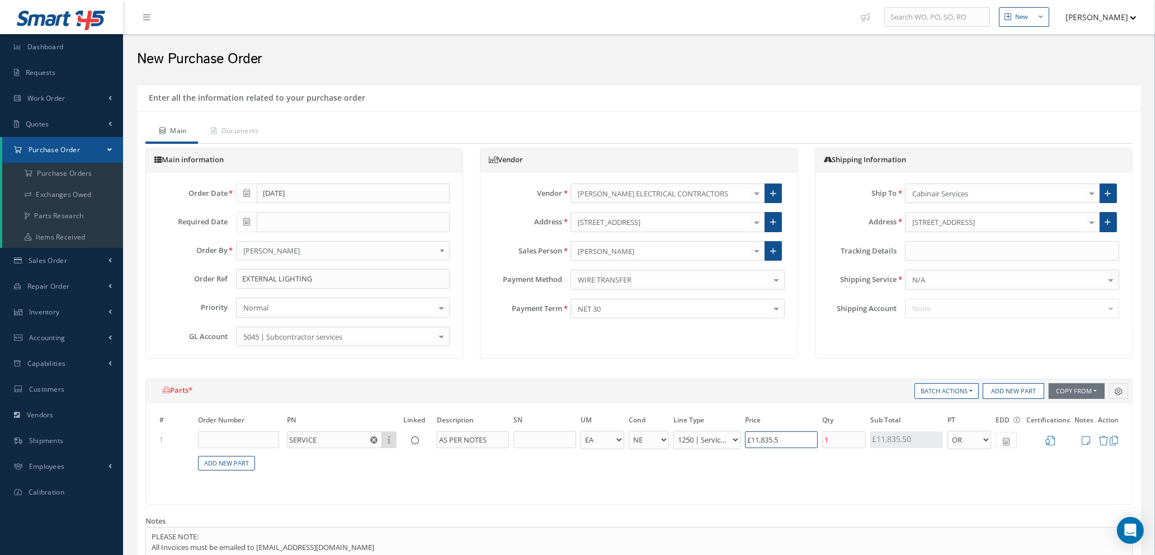
drag, startPoint x: 795, startPoint y: 444, endPoint x: 718, endPoint y: 450, distance: 76.4
click at [721, 450] on table "# Order Number PN Linked Description SN UM Cond Line Type Price Qty Qty Receive…" at bounding box center [639, 449] width 964 height 70
type input "£0"
click at [763, 439] on input "text" at bounding box center [781, 439] width 73 height 17
type input "£0.2"
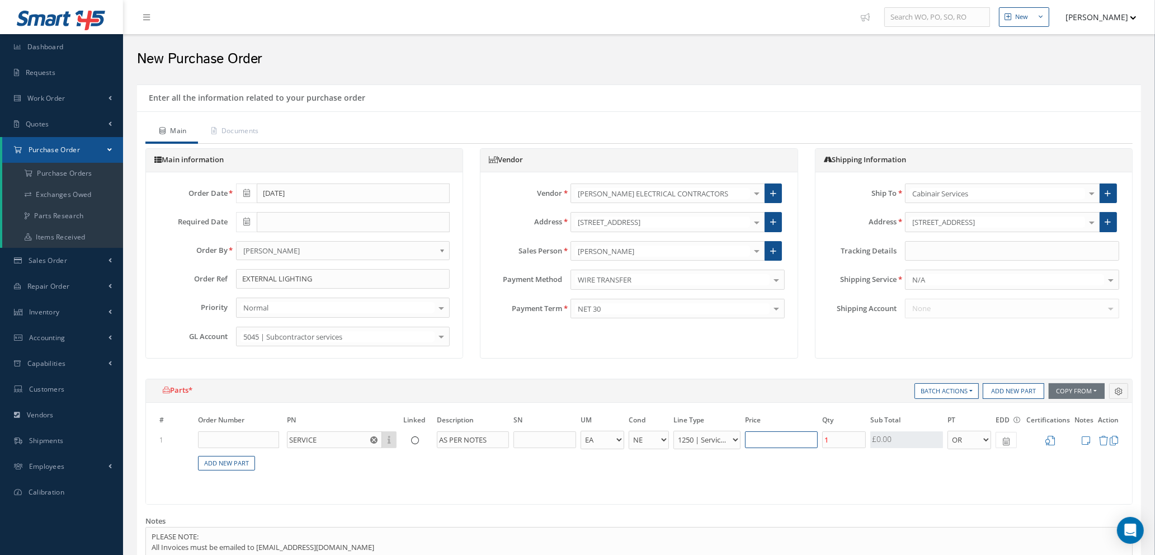
type input "£1"
type input "£2"
type input "£10"
type input "£21"
type input "£105"
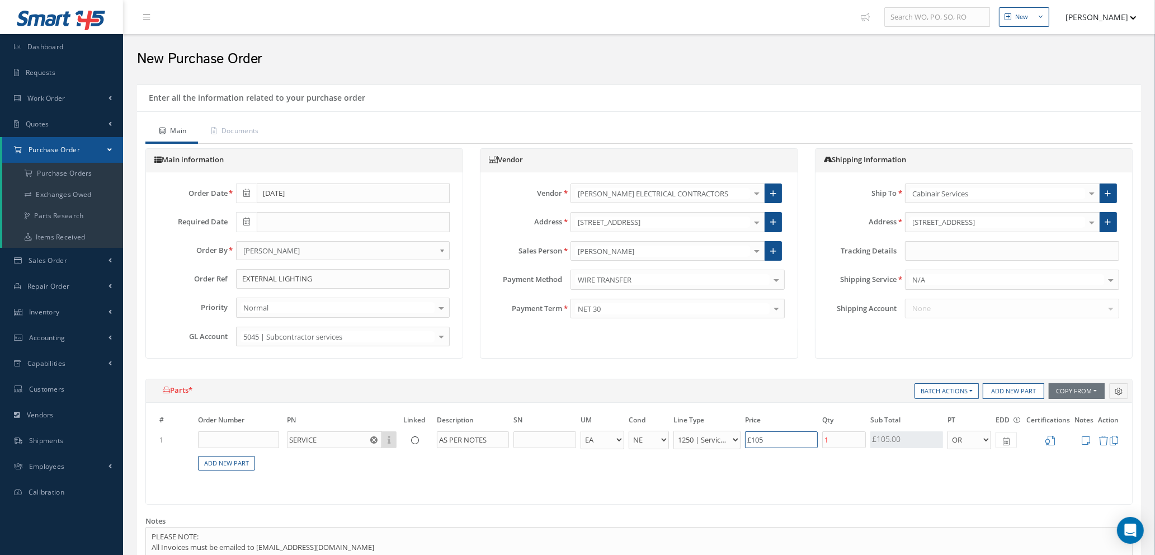
type input "£211.6"
type input "£1,058"
click at [1051, 442] on icon at bounding box center [1051, 441] width 10 height 10
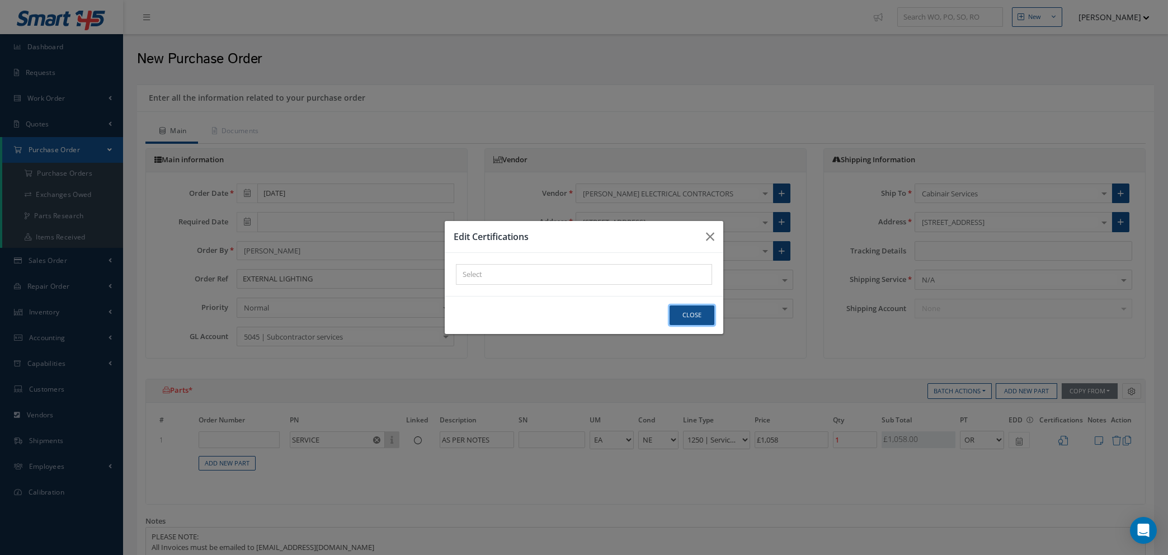
click at [681, 313] on button "Close" at bounding box center [692, 316] width 45 height 20
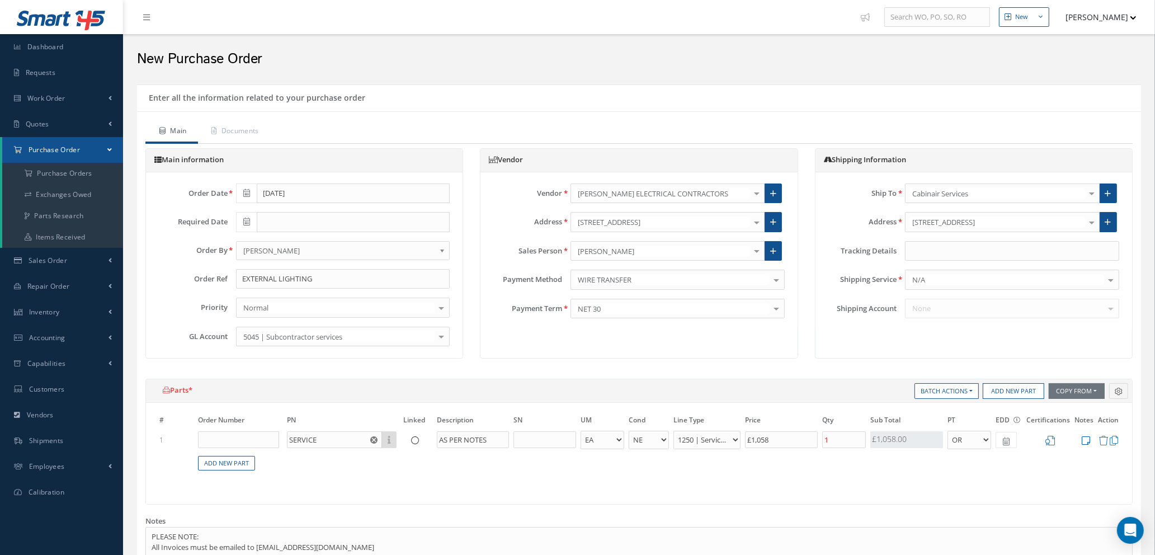
click at [1088, 440] on icon at bounding box center [1086, 441] width 8 height 10
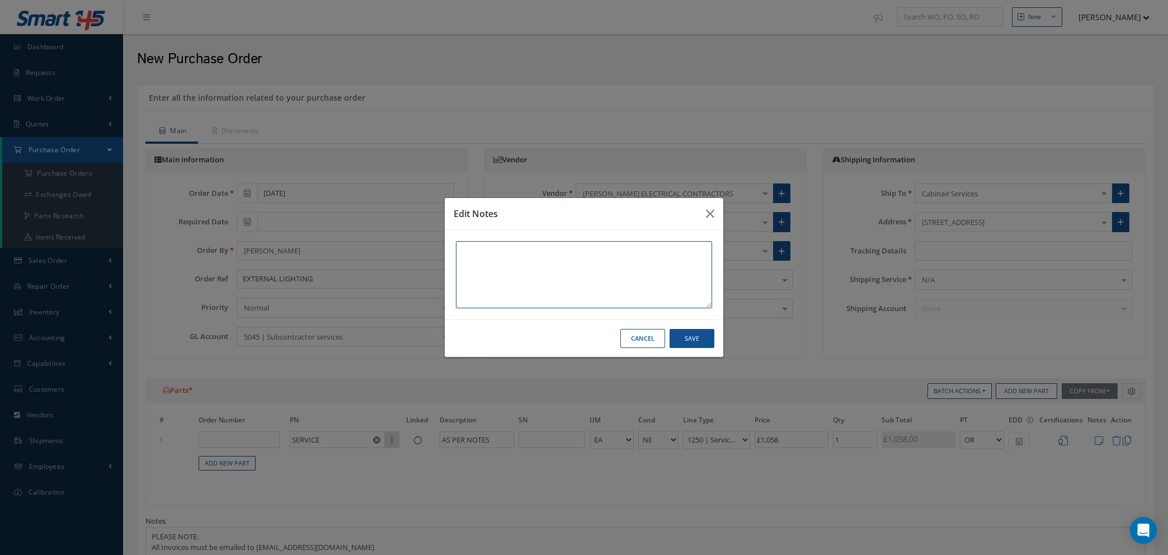
click at [464, 250] on textarea at bounding box center [584, 274] width 256 height 67
paste textarea "4 x Premium Power-LED 100W floods, Ballard lamps & time clock total cost £1,058…"
type textarea "4 x Premium Power-LED 100W floods, Ballard lamps & time clock total cost £1,058…"
click at [681, 339] on button "Save" at bounding box center [692, 339] width 45 height 20
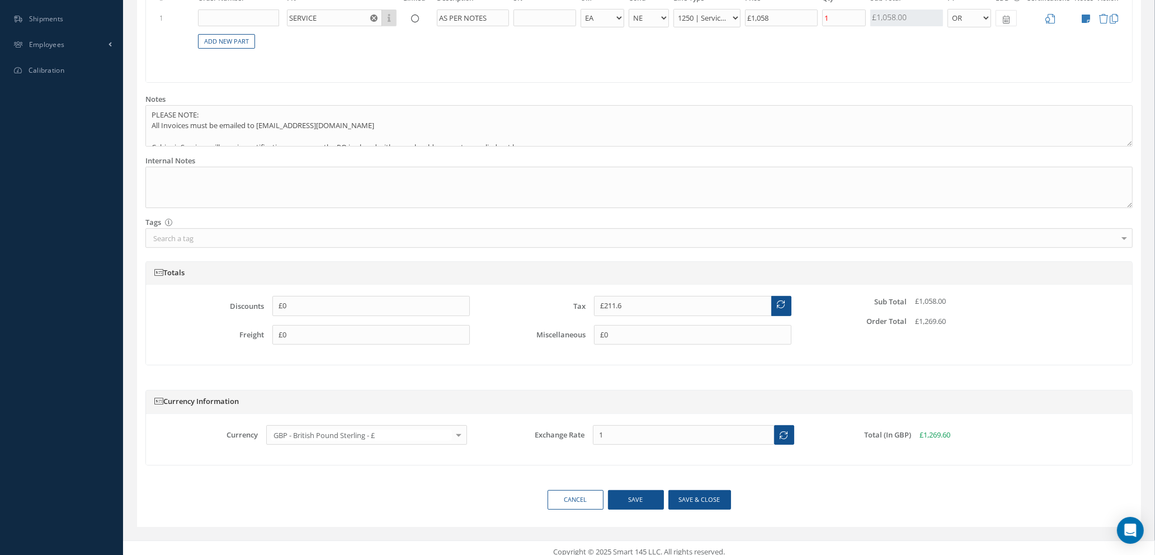
scroll to position [430, 0]
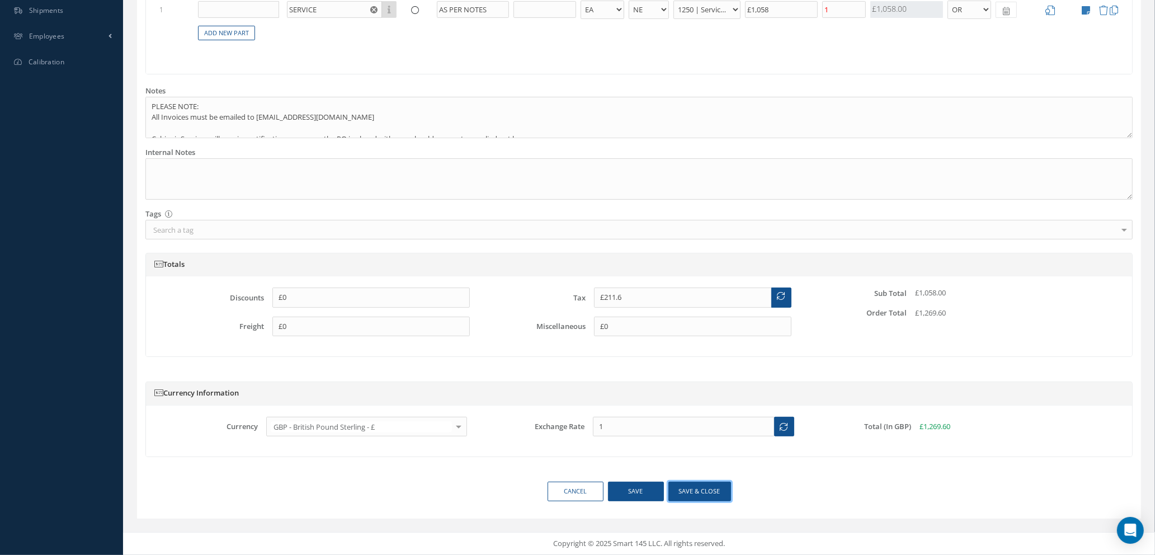
click at [680, 491] on button "Save & close" at bounding box center [700, 492] width 63 height 20
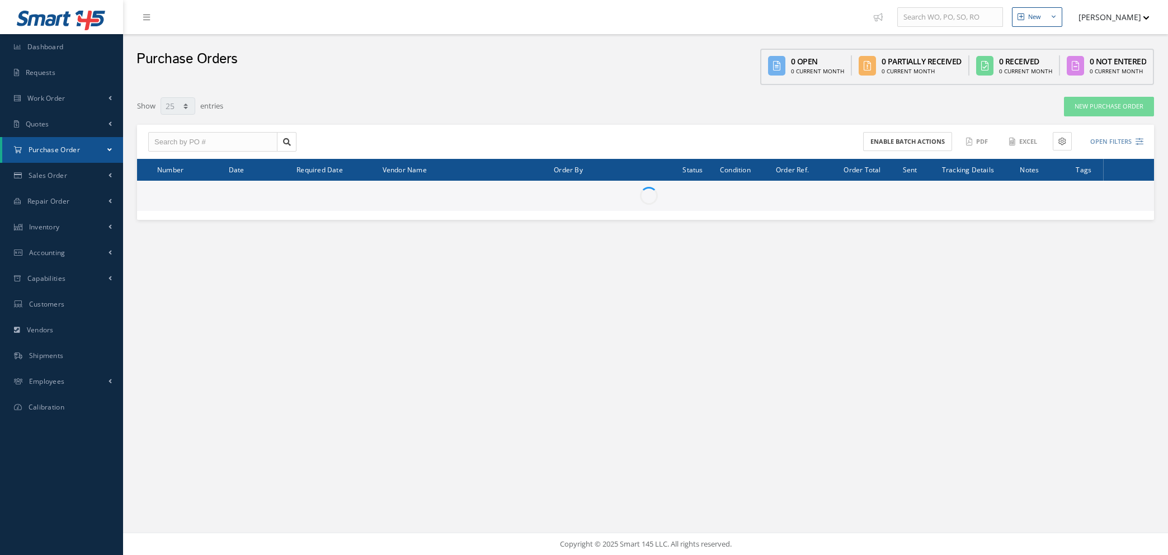
select select "25"
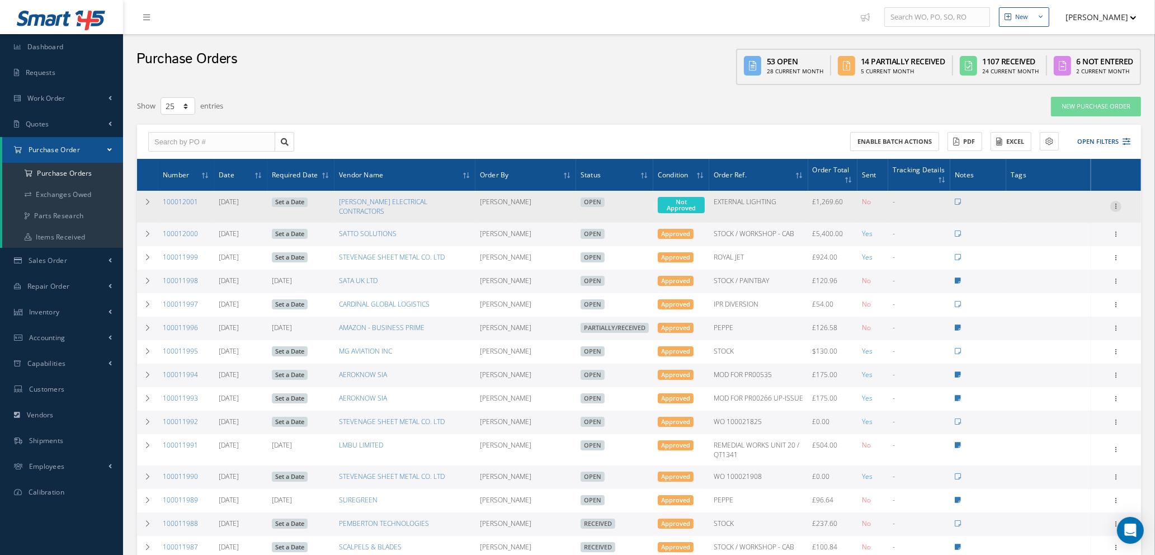
click at [1118, 201] on icon at bounding box center [1116, 205] width 11 height 9
click at [1071, 210] on link "Enter/Update" at bounding box center [1065, 213] width 88 height 15
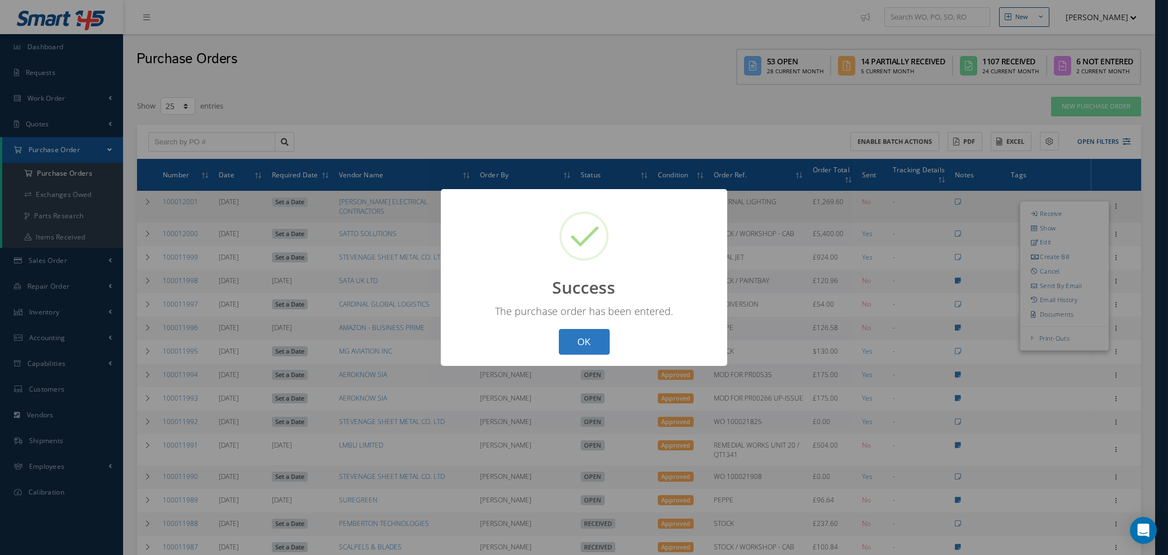
click at [585, 333] on button "OK" at bounding box center [584, 342] width 51 height 26
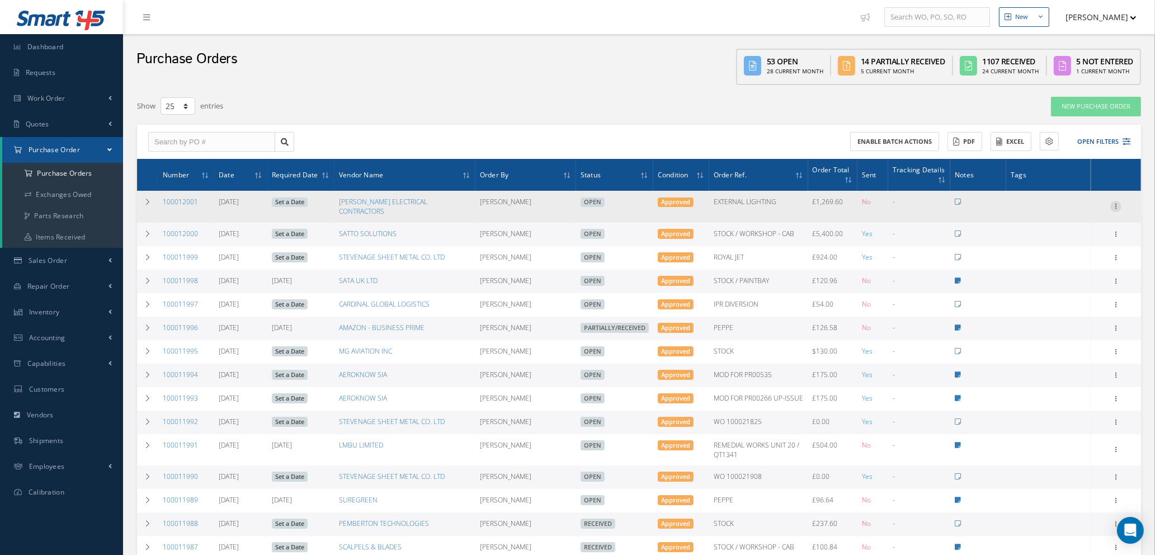
click at [1115, 201] on icon at bounding box center [1116, 205] width 11 height 9
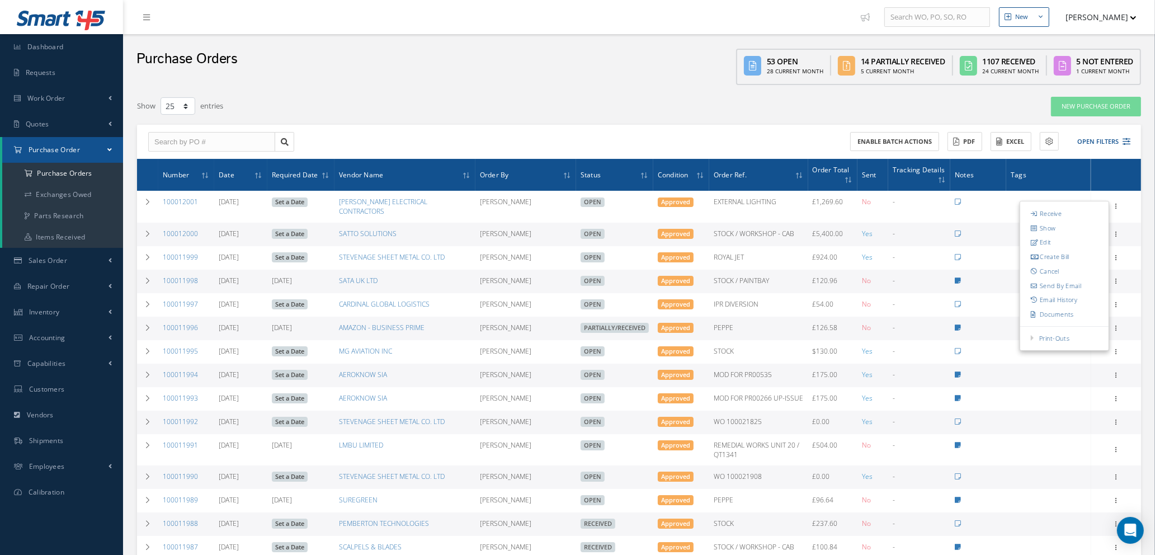
click at [1061, 281] on link "Send By Email" at bounding box center [1065, 286] width 88 height 15
type input "Reports from Purchase Order #100012001"
type textarea "Hiya, Please find Attached, our Purchase Order #100012001. If you have any ques…"
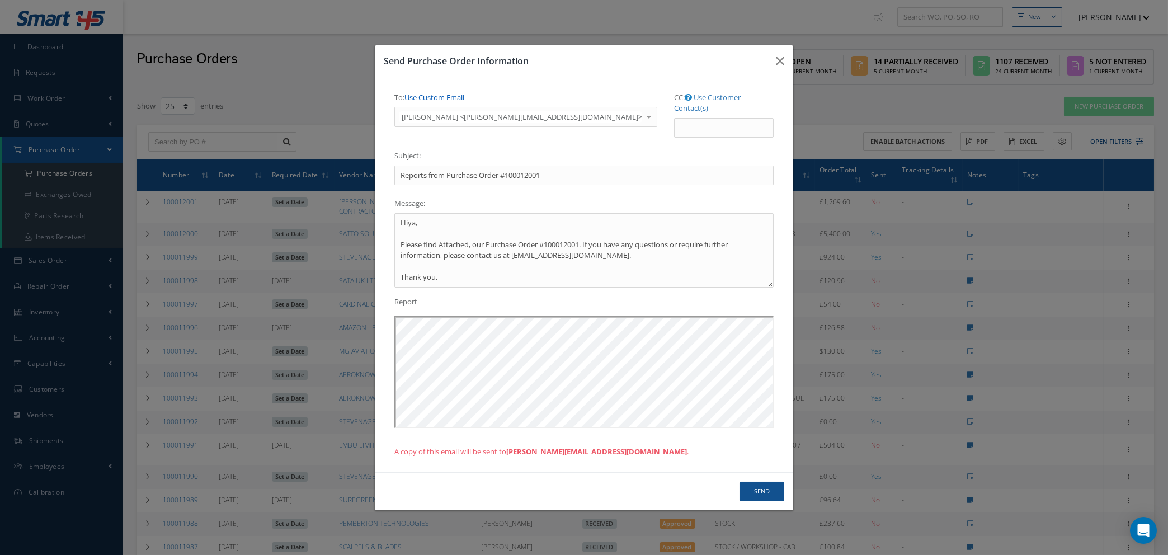
click at [441, 102] on link "Use Custom Email" at bounding box center [435, 97] width 60 height 10
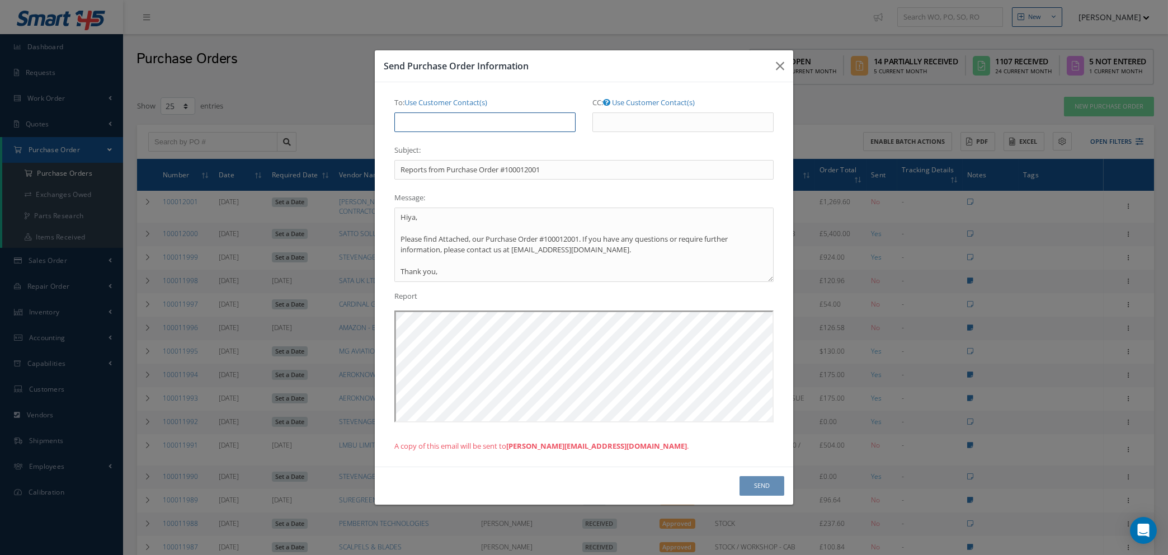
click at [441, 125] on input "To: Use Customer Contact(s)" at bounding box center [484, 122] width 181 height 20
type input "NATASHA@CAB.AERO"
click at [753, 488] on button "Send" at bounding box center [762, 486] width 45 height 20
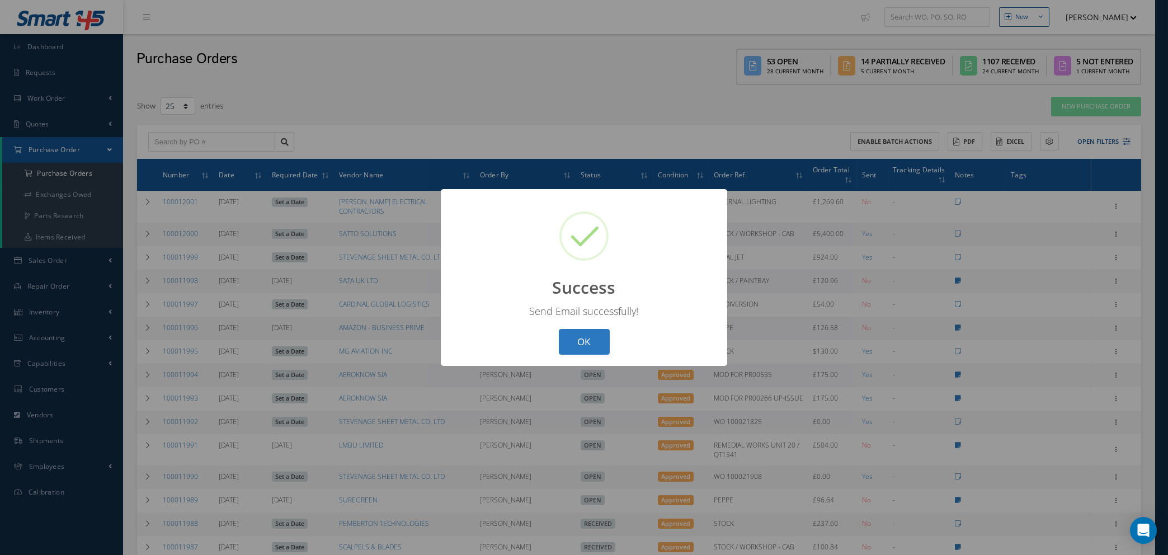
click at [591, 344] on button "OK" at bounding box center [584, 342] width 51 height 26
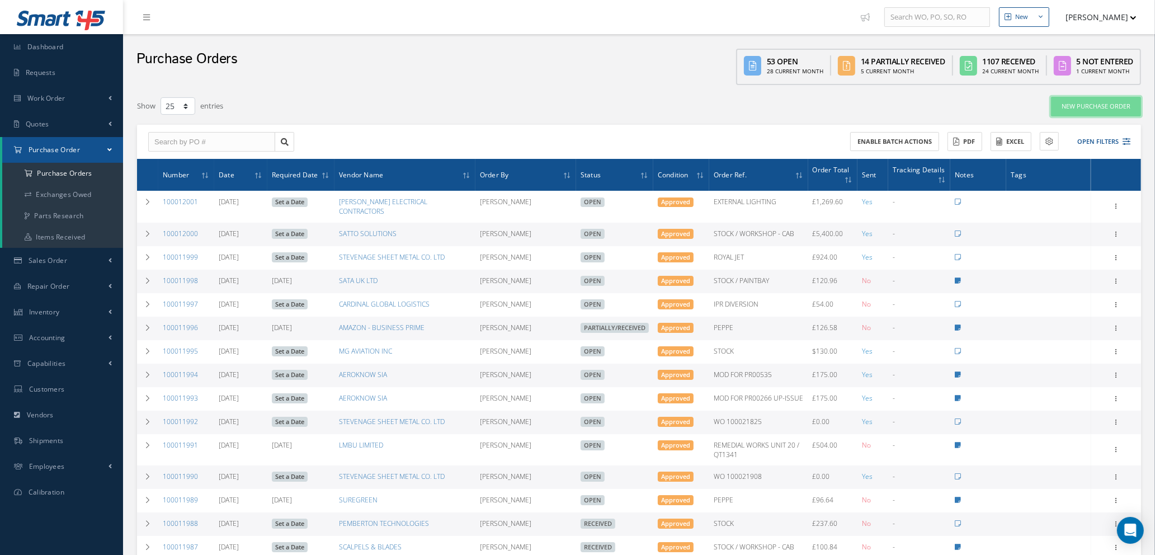
click at [1068, 107] on link "New Purchase Order" at bounding box center [1096, 107] width 90 height 20
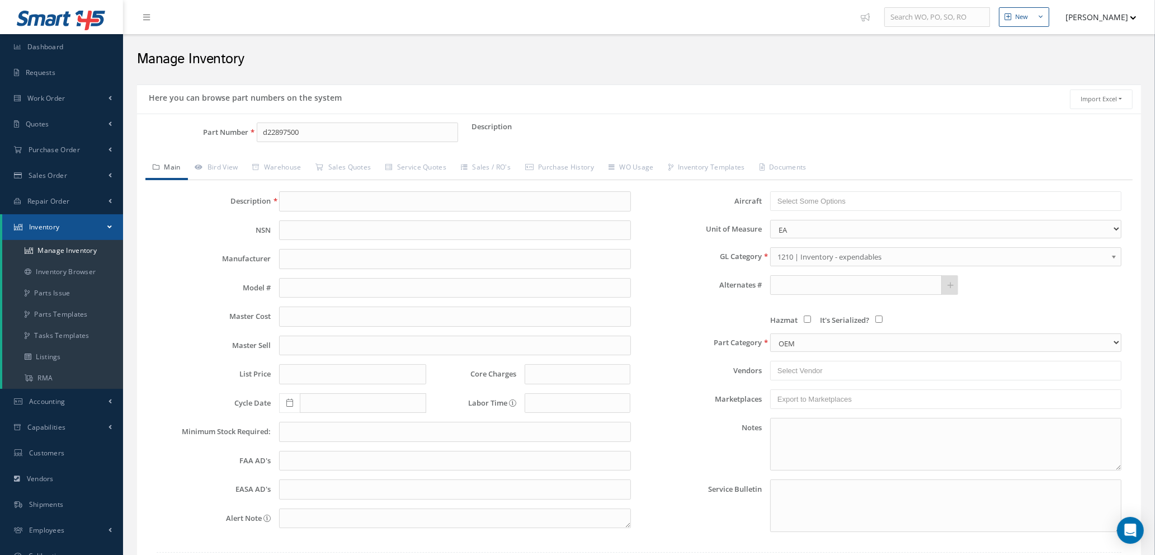
drag, startPoint x: 336, startPoint y: 134, endPoint x: 151, endPoint y: 144, distance: 186.0
click at [166, 140] on div "Part Number d22897500" at bounding box center [304, 133] width 335 height 20
click at [39, 249] on link "Manage Inventory" at bounding box center [62, 250] width 121 height 21
click at [290, 131] on input "Part Number" at bounding box center [357, 133] width 201 height 20
type input "p"
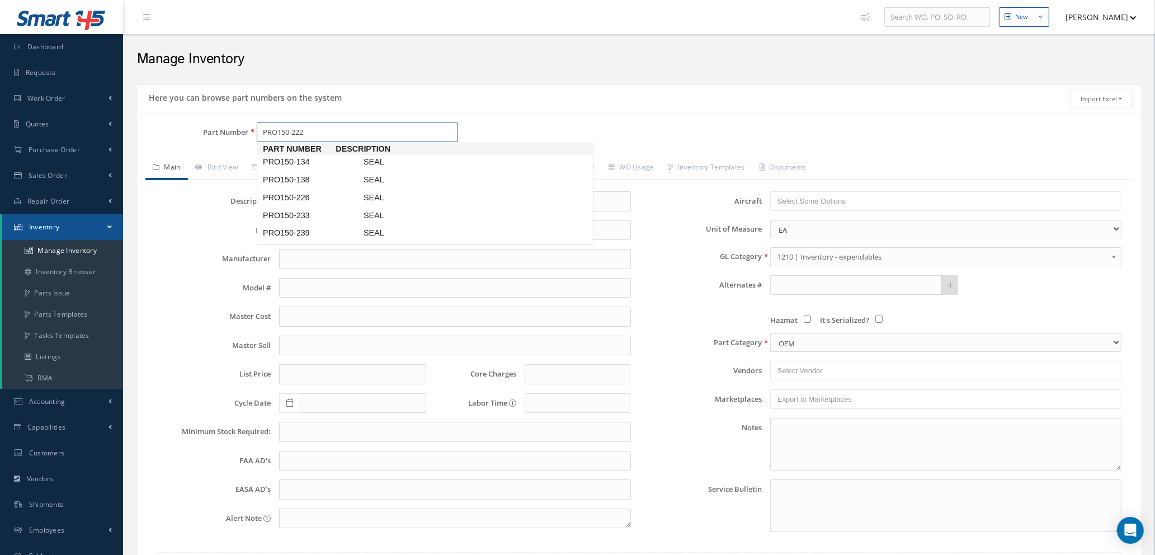
type input "PRO150-222"
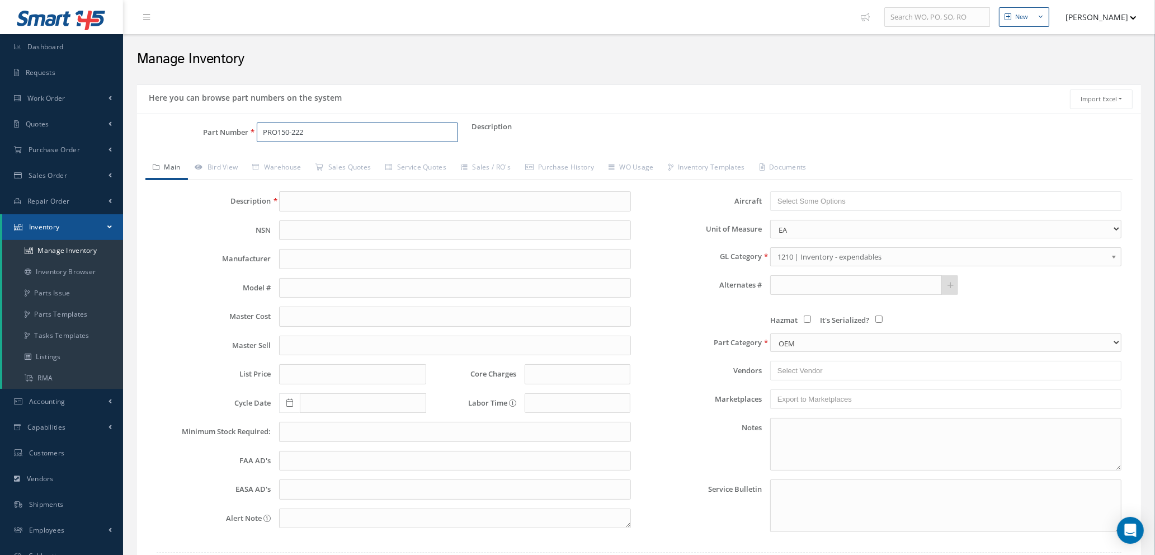
drag, startPoint x: 322, startPoint y: 132, endPoint x: 185, endPoint y: 128, distance: 137.2
click at [185, 128] on div "Part Number PRO150-222" at bounding box center [304, 133] width 335 height 20
type input "PRO150-222"
click at [74, 247] on link "Manage Inventory" at bounding box center [62, 250] width 121 height 21
drag, startPoint x: 0, startPoint y: 0, endPoint x: 330, endPoint y: 134, distance: 356.4
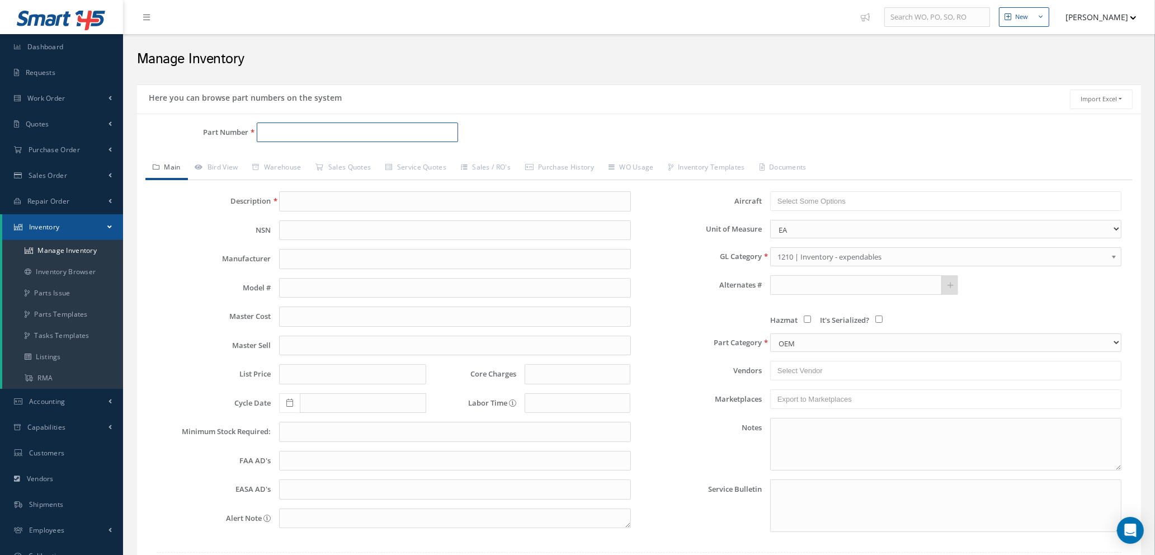
click at [330, 134] on input "Part Number" at bounding box center [357, 133] width 201 height 20
click at [324, 160] on span "GLS25-005-0000" at bounding box center [311, 162] width 101 height 12
type input "GLS25-005-0000"
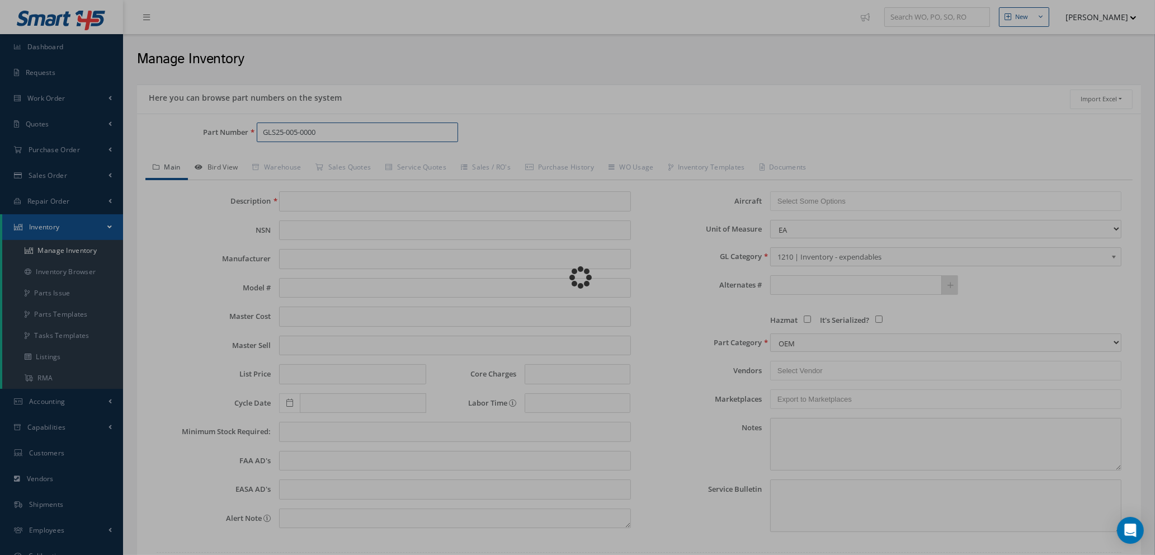
type input "FAUCET"
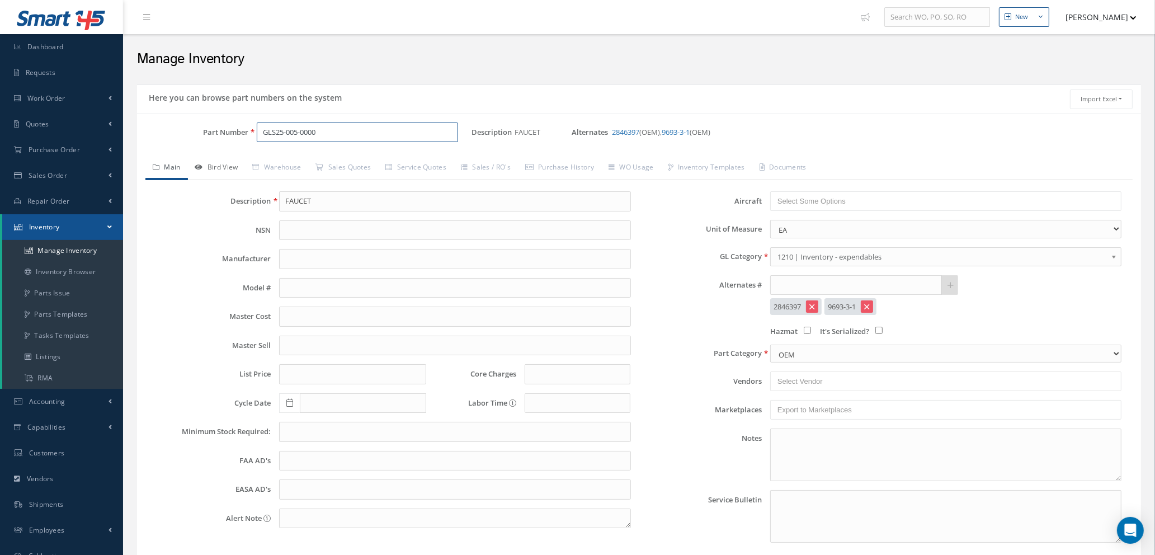
type input "GLS25-005-0000"
click at [223, 167] on link "Bird View" at bounding box center [217, 169] width 58 height 24
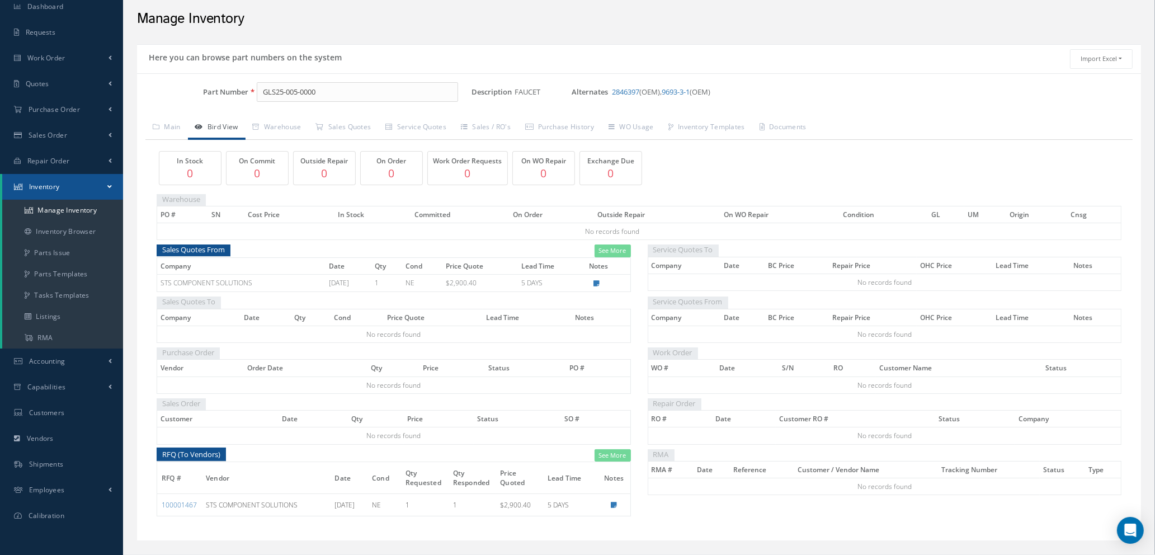
scroll to position [62, 0]
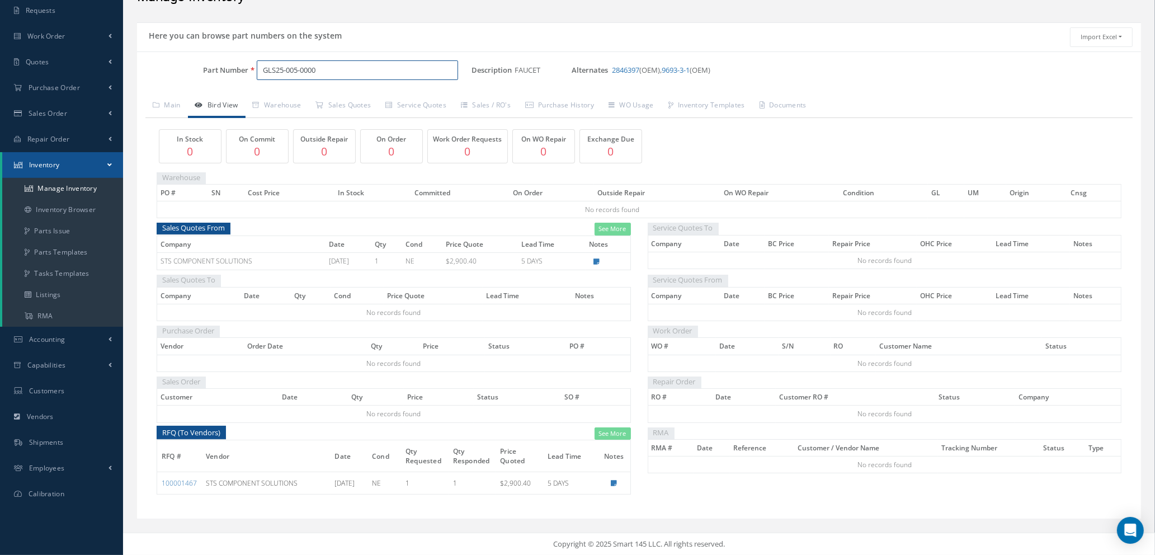
drag, startPoint x: 358, startPoint y: 75, endPoint x: 227, endPoint y: 65, distance: 131.3
click at [227, 65] on div "Part Number GLS25-005-0000" at bounding box center [304, 70] width 335 height 20
click at [378, 100] on span "HOSE 27MM X 5.5M WITH PNEUMATICS" at bounding box center [445, 100] width 168 height 12
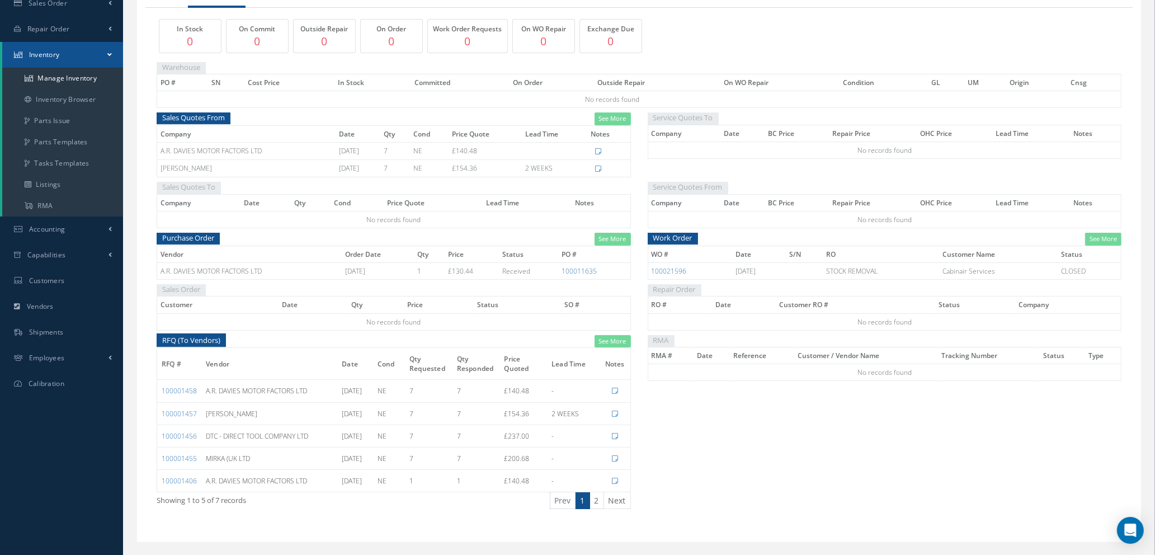
scroll to position [198, 0]
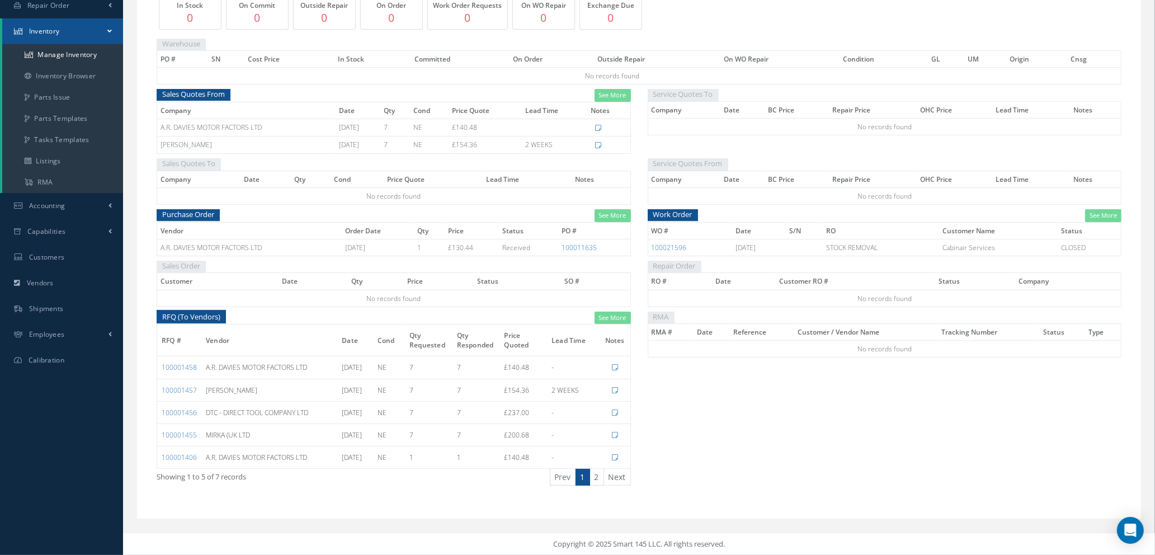
type input "8992514511"
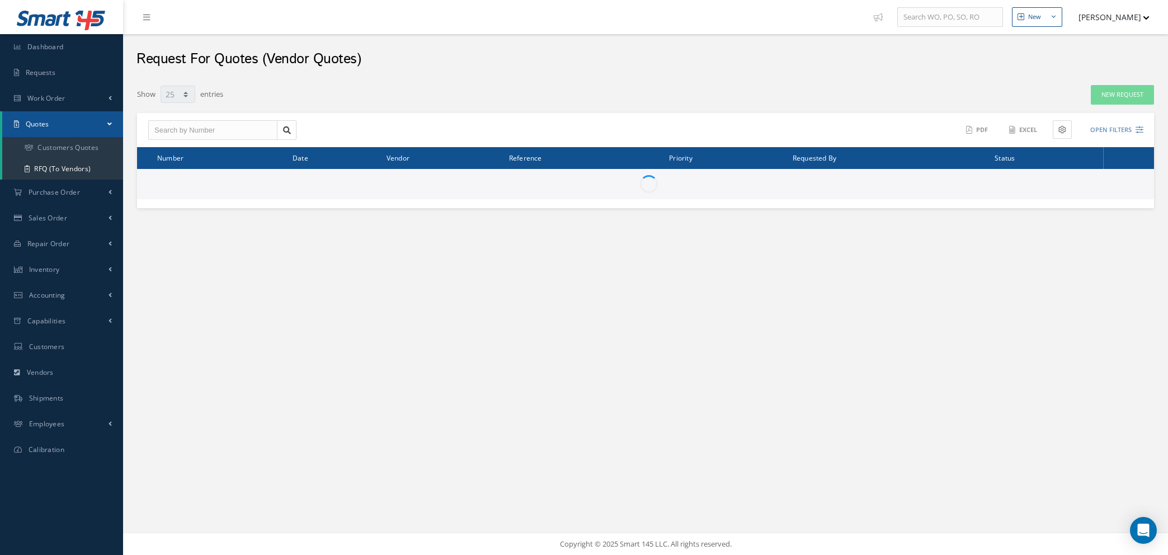
select select "25"
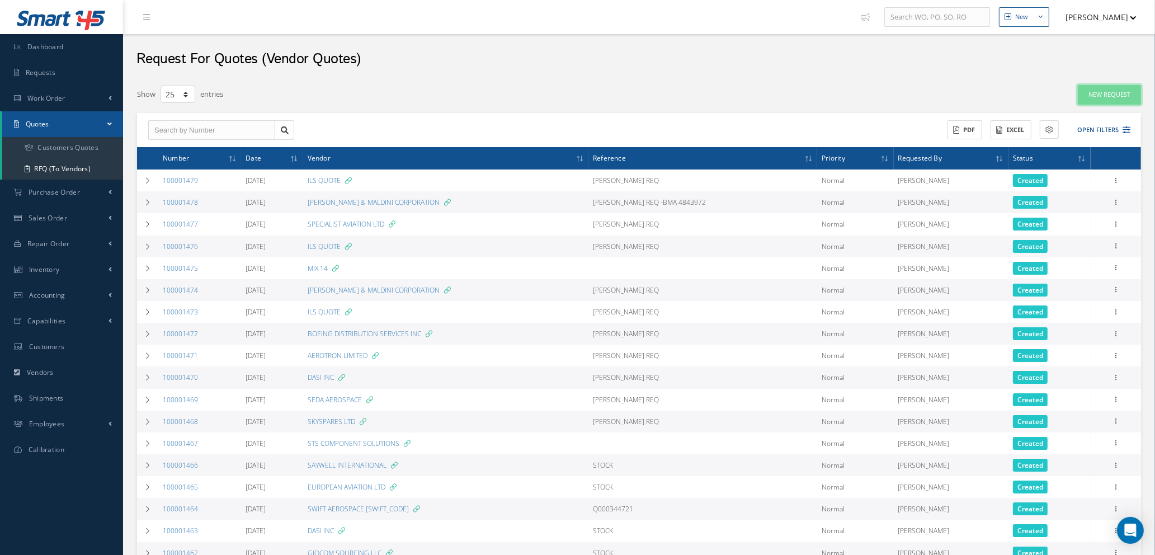
click at [1099, 94] on link "New Request" at bounding box center [1109, 95] width 63 height 20
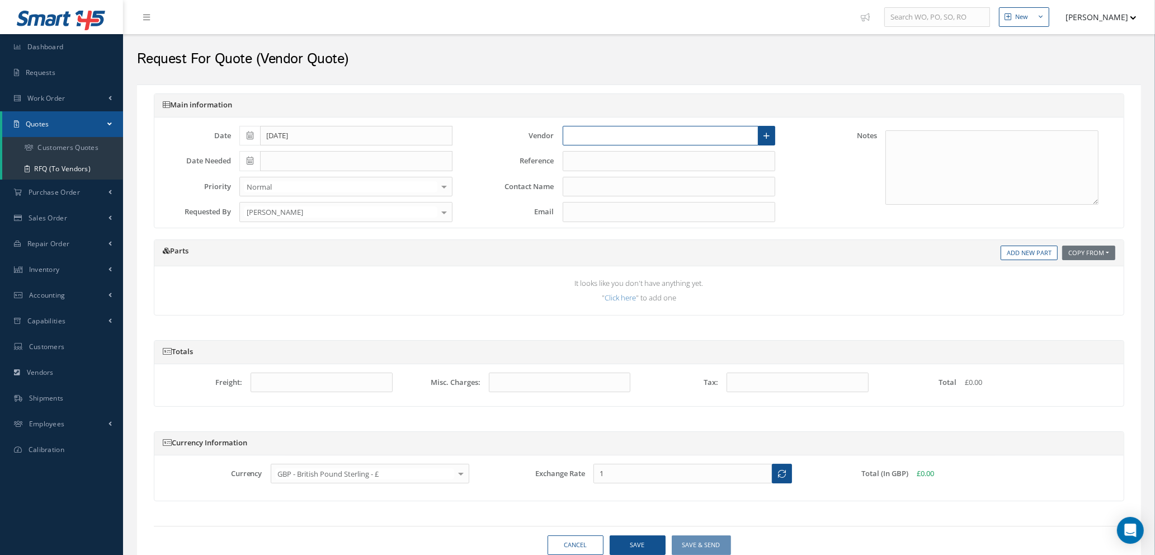
click at [582, 142] on input "text" at bounding box center [661, 136] width 196 height 20
type input "F"
click at [655, 158] on div "ILS QUOTE" at bounding box center [657, 155] width 176 height 11
type input "ILS QUOTE"
type input "1.3473"
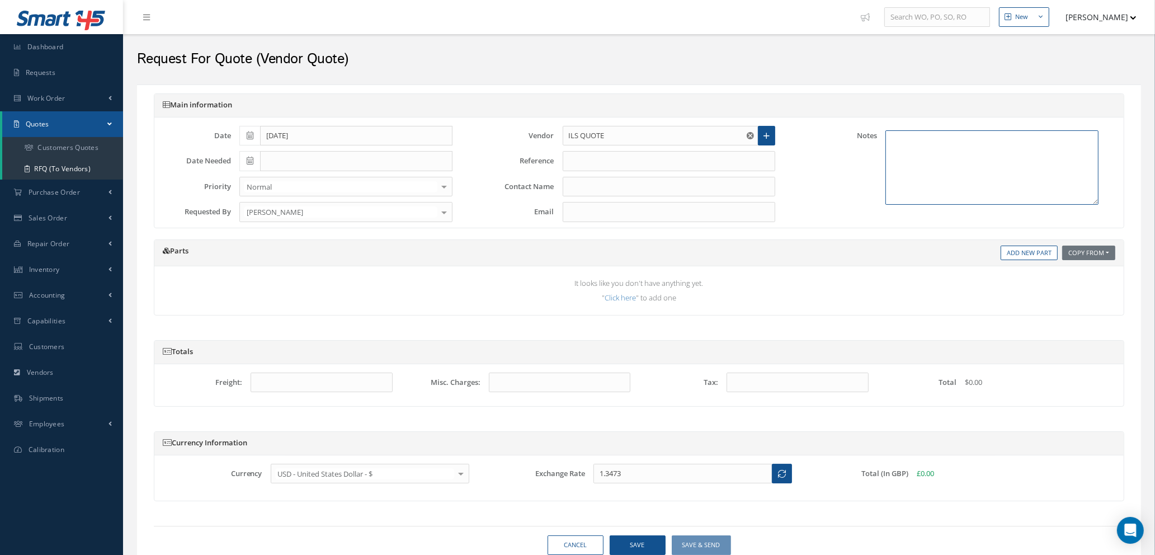
click at [913, 152] on textarea at bounding box center [992, 167] width 213 height 74
type textarea "[PERSON_NAME] - FA AVIATION"
drag, startPoint x: 1015, startPoint y: 246, endPoint x: 1015, endPoint y: 253, distance: 6.7
click at [1015, 246] on link "Add New Part" at bounding box center [1029, 253] width 57 height 15
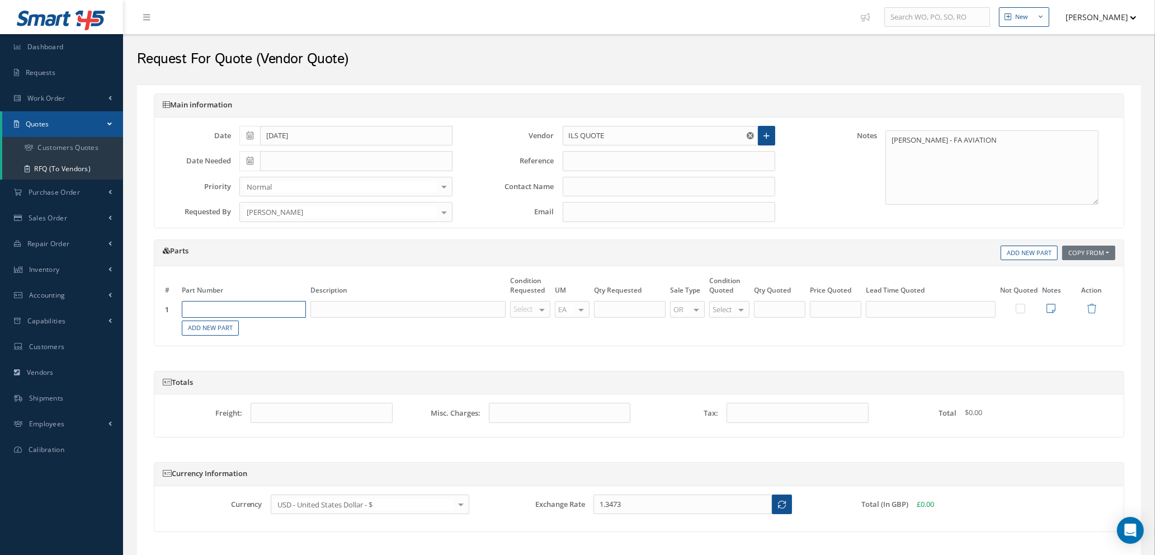
click at [234, 309] on input "text" at bounding box center [244, 309] width 124 height 17
type input "9693-3-1"
click at [278, 347] on div "FAUCET" at bounding box center [270, 347] width 60 height 10
type input "FAUCET"
click at [544, 313] on div at bounding box center [542, 310] width 16 height 16
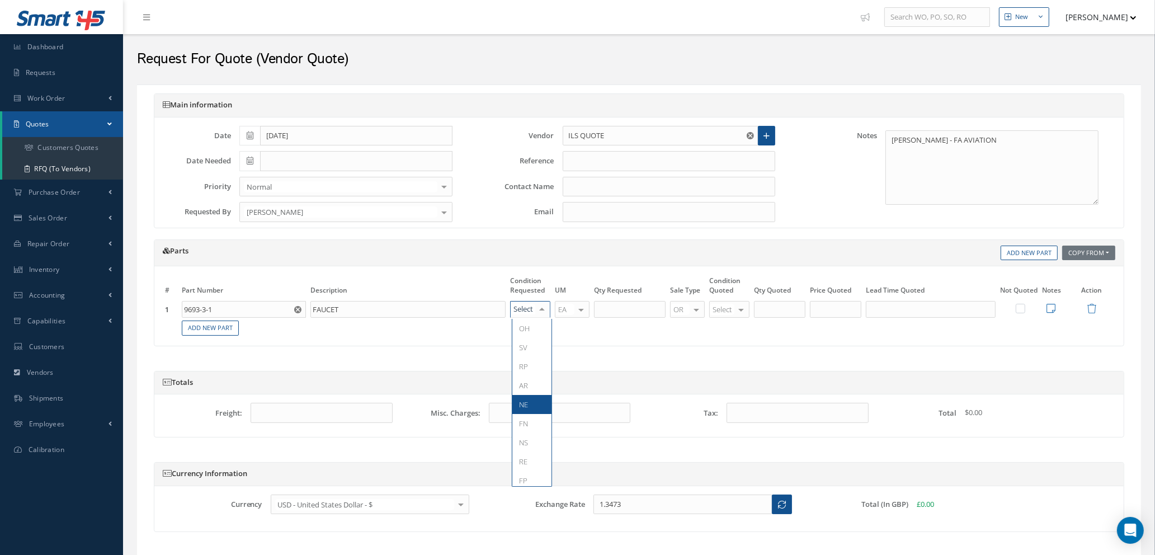
click at [530, 398] on span "NE" at bounding box center [532, 404] width 39 height 19
click at [633, 311] on input "text" at bounding box center [630, 309] width 72 height 17
type input "1"
click at [727, 421] on span "NE" at bounding box center [723, 424] width 9 height 10
type input "1"
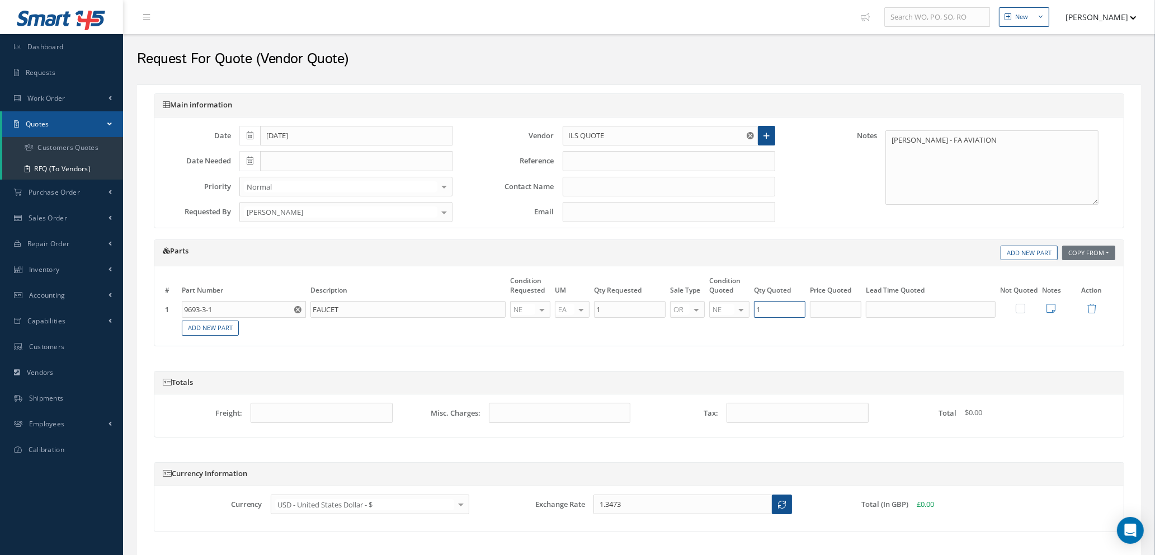
click at [771, 309] on input "1" at bounding box center [779, 309] width 51 height 17
click at [847, 309] on input "text" at bounding box center [835, 309] width 51 height 17
type input "$11,560"
click at [907, 312] on input "text" at bounding box center [931, 309] width 130 height 17
type input "2-3 DAYS"
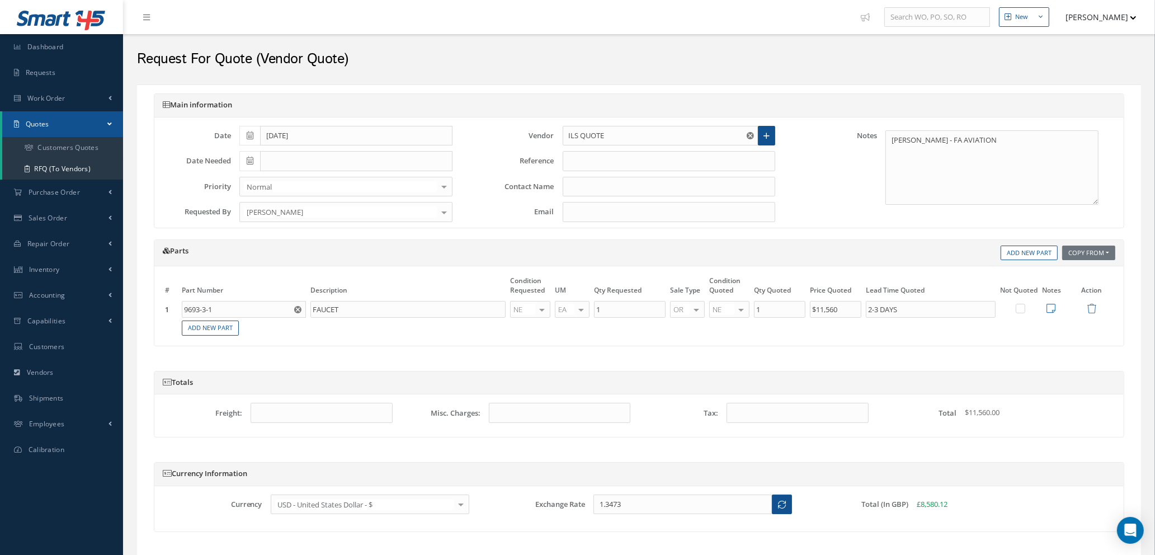
click at [1052, 309] on icon at bounding box center [1051, 308] width 9 height 10
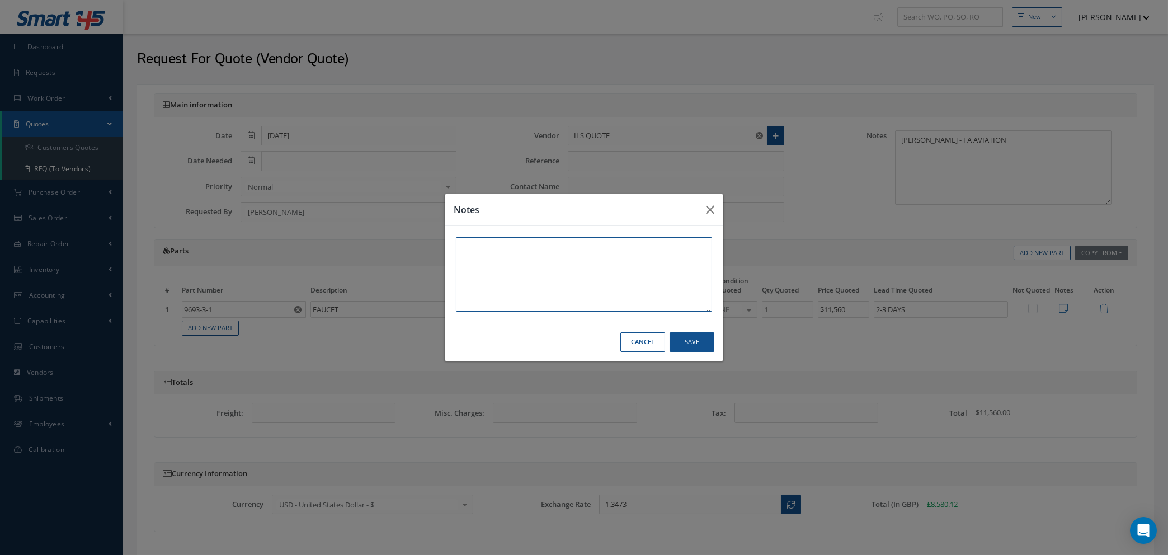
click at [590, 260] on textarea at bounding box center [584, 274] width 256 height 74
type textarea "OEM FAA 8130-3"
click at [683, 346] on button "Save" at bounding box center [692, 342] width 45 height 20
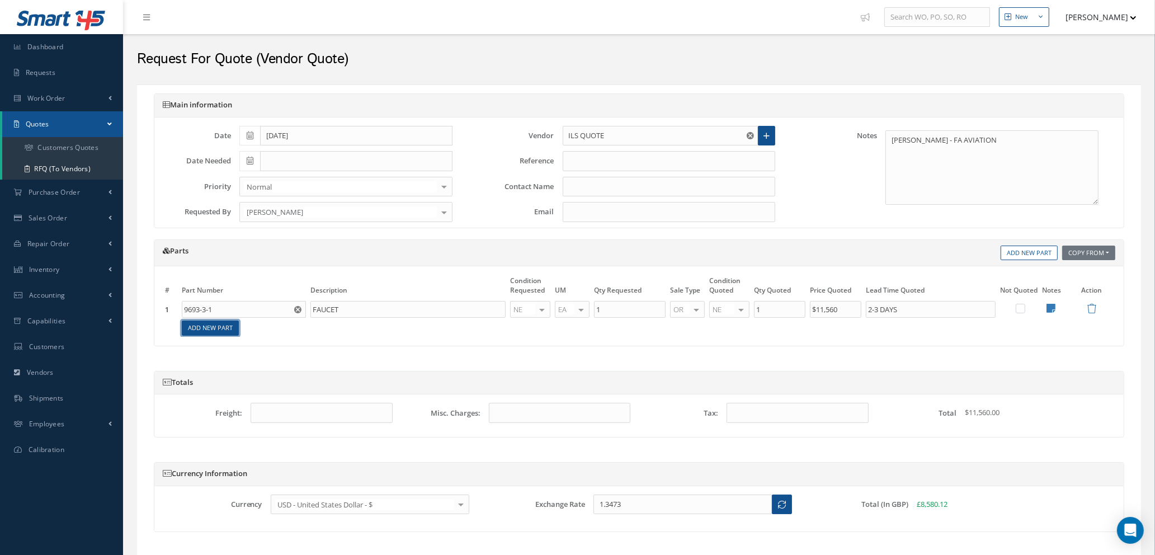
click at [203, 327] on link "Add New Part" at bounding box center [210, 328] width 57 height 15
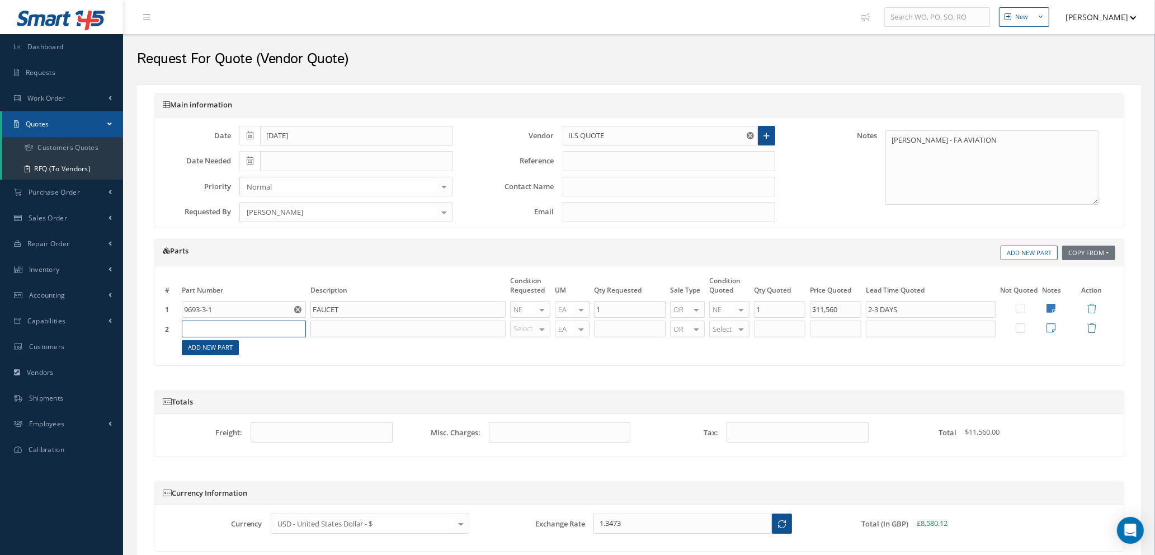
click at [204, 327] on input "text" at bounding box center [244, 329] width 124 height 17
type input "GLS25-005-0000"
click at [263, 370] on div "FAUCET" at bounding box center [270, 370] width 60 height 19
type input "FAUCET"
click at [535, 336] on div "Select OH SV RP AR NE FN NS RE FP BER N/A INSP BC AI MD RF SCR TS USE TL SP NU …" at bounding box center [530, 329] width 40 height 17
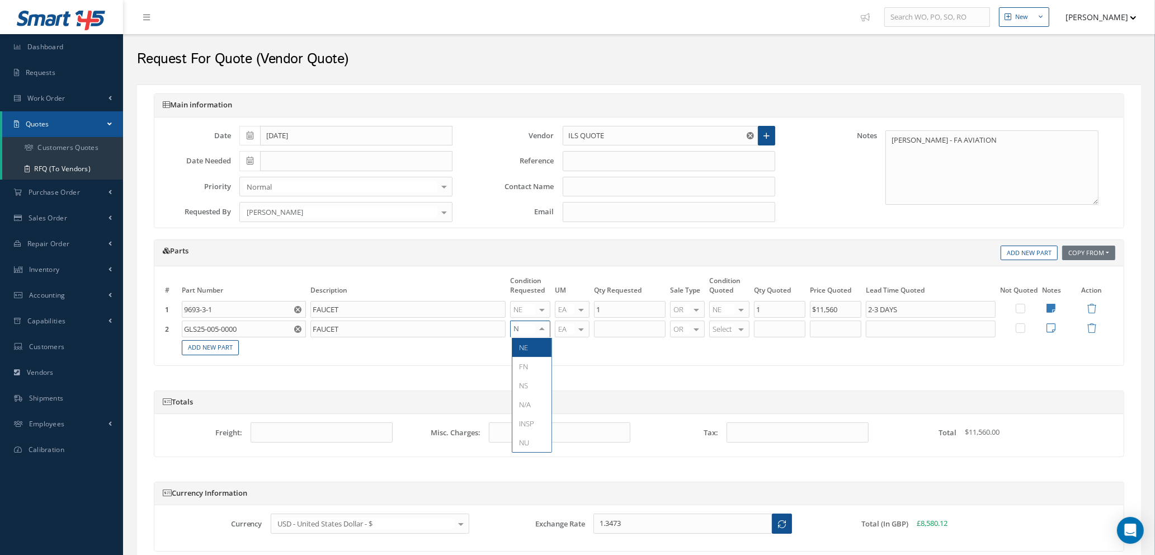
type input "NE"
click at [535, 352] on span "NE" at bounding box center [532, 347] width 39 height 19
click at [621, 333] on input "text" at bounding box center [630, 329] width 72 height 17
type input "1"
type input "NE"
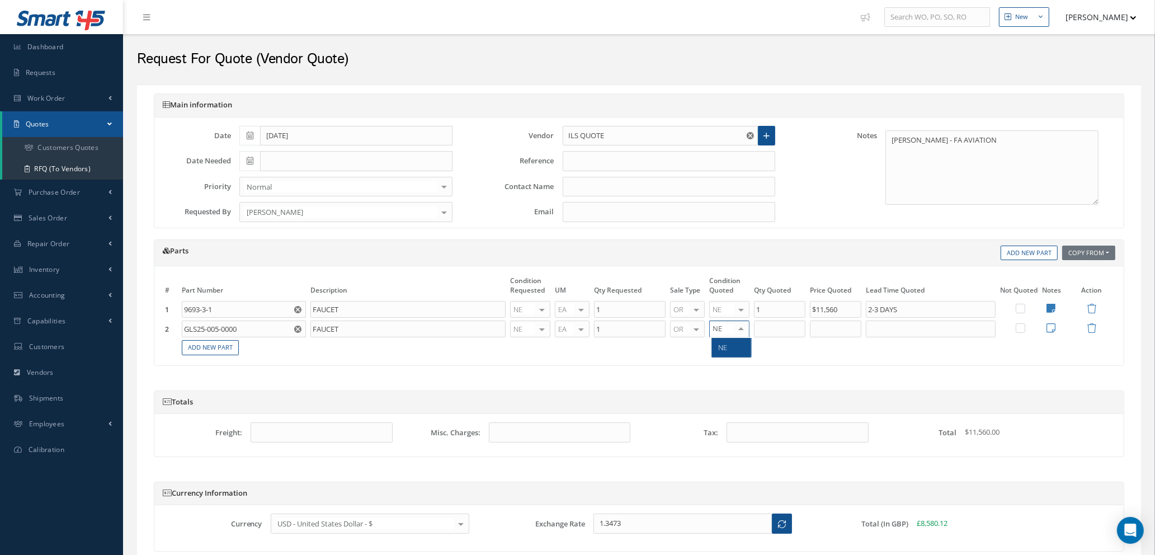
click at [724, 347] on span "NE" at bounding box center [723, 347] width 9 height 10
click at [773, 320] on tbody "1 9693-3-1 Part Number Description FAUCET NE OH SV RP AR NE FN NS RE FP BER N/A…" at bounding box center [639, 328] width 953 height 56
type input "1"
click at [774, 330] on input "1" at bounding box center [779, 329] width 51 height 17
click at [841, 332] on input "text" at bounding box center [835, 329] width 51 height 17
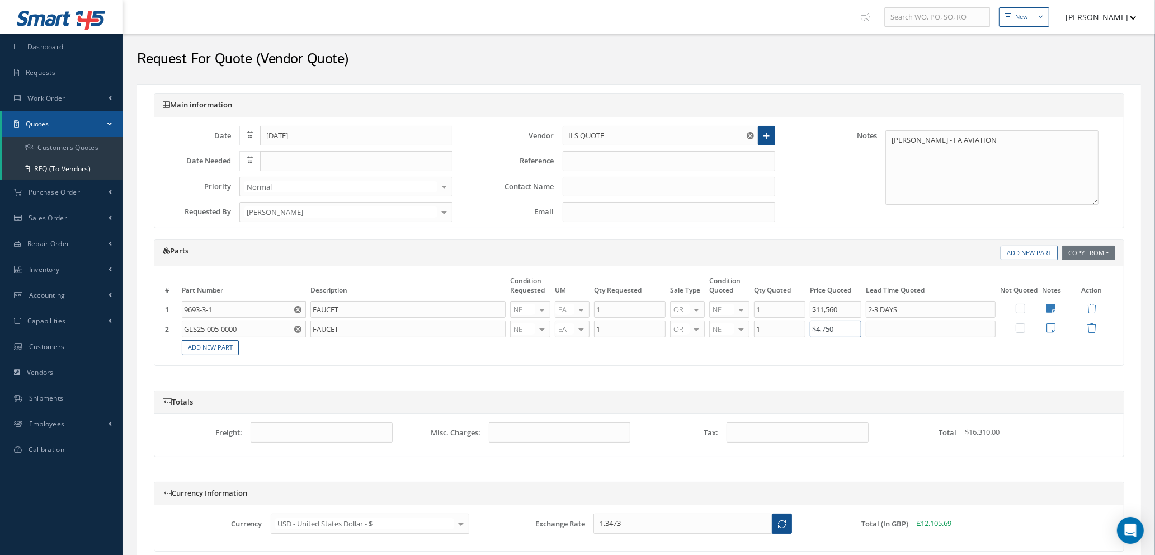
type input "$4,750"
click at [892, 331] on input "text" at bounding box center [931, 329] width 130 height 17
type input "2-3 DAYS"
click at [1050, 328] on icon at bounding box center [1051, 328] width 9 height 10
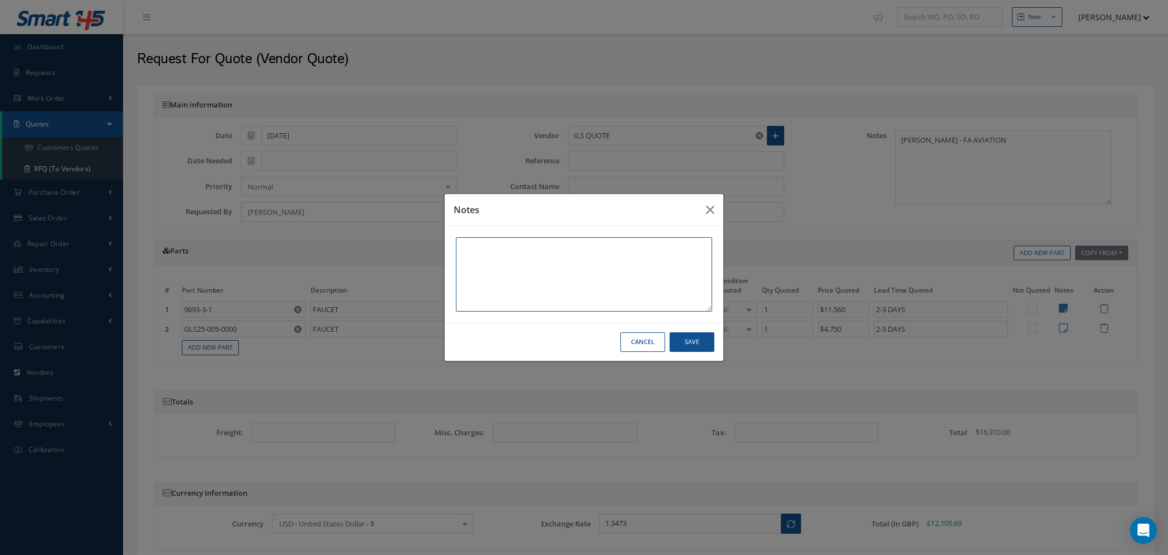
click at [602, 265] on textarea at bounding box center [584, 274] width 256 height 74
type textarea "OEM EASA FORM 1"
click at [684, 347] on button "Save" at bounding box center [692, 342] width 45 height 20
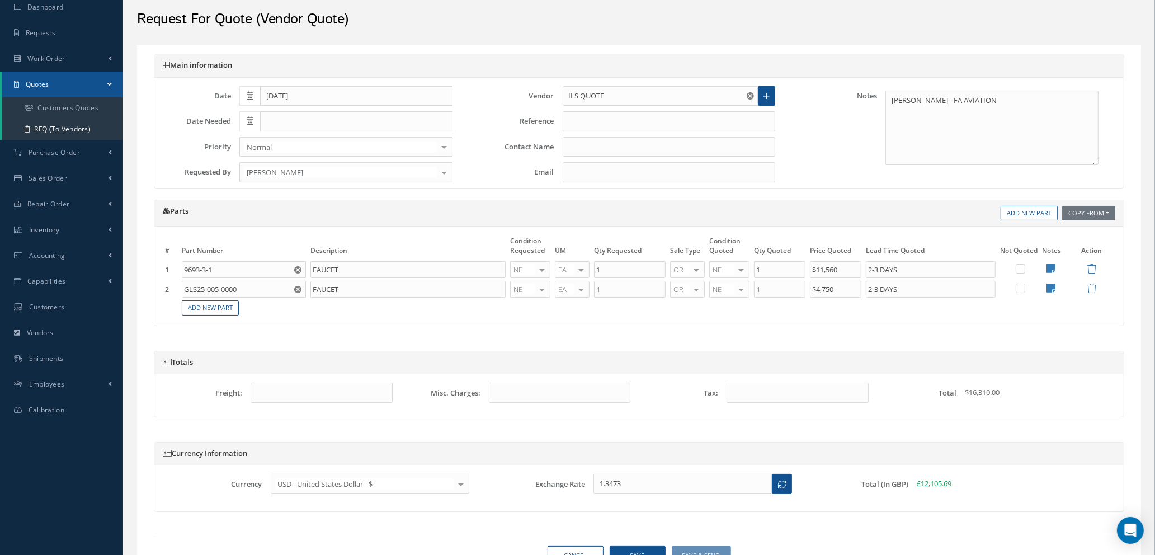
scroll to position [95, 0]
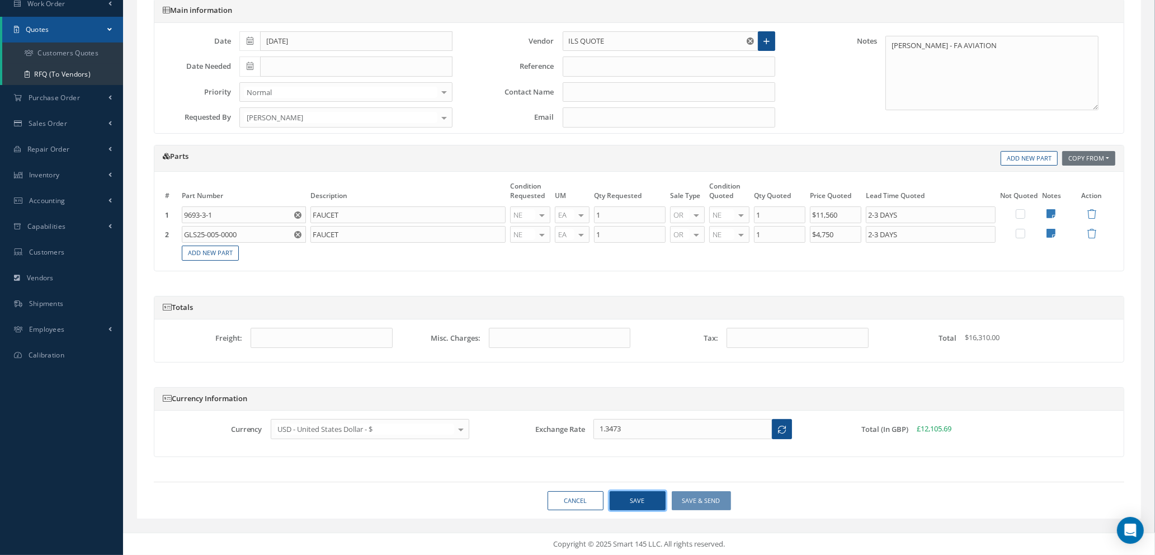
click at [632, 501] on button "Save" at bounding box center [638, 501] width 56 height 20
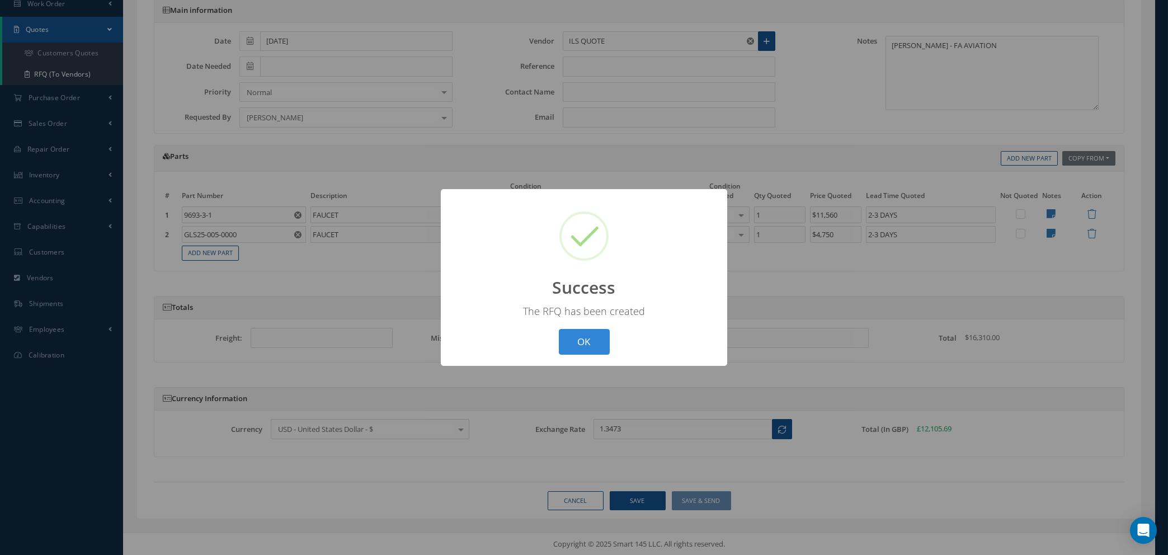
click at [579, 505] on div "? ! i Success × The RFQ has been created OK Cancel" at bounding box center [584, 277] width 1168 height 555
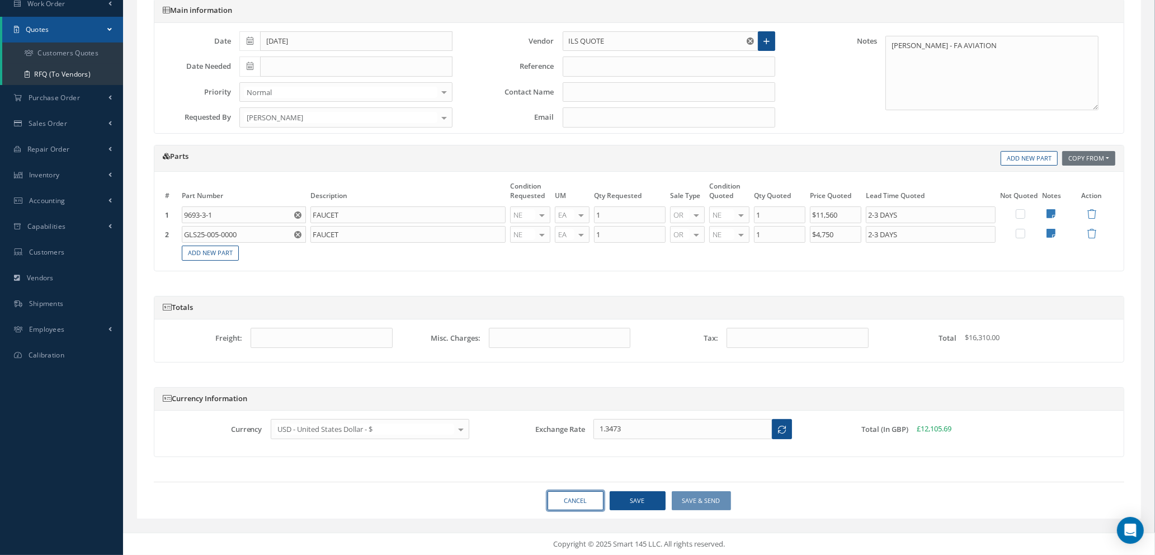
click at [584, 501] on link "Cancel" at bounding box center [576, 501] width 56 height 20
select select "25"
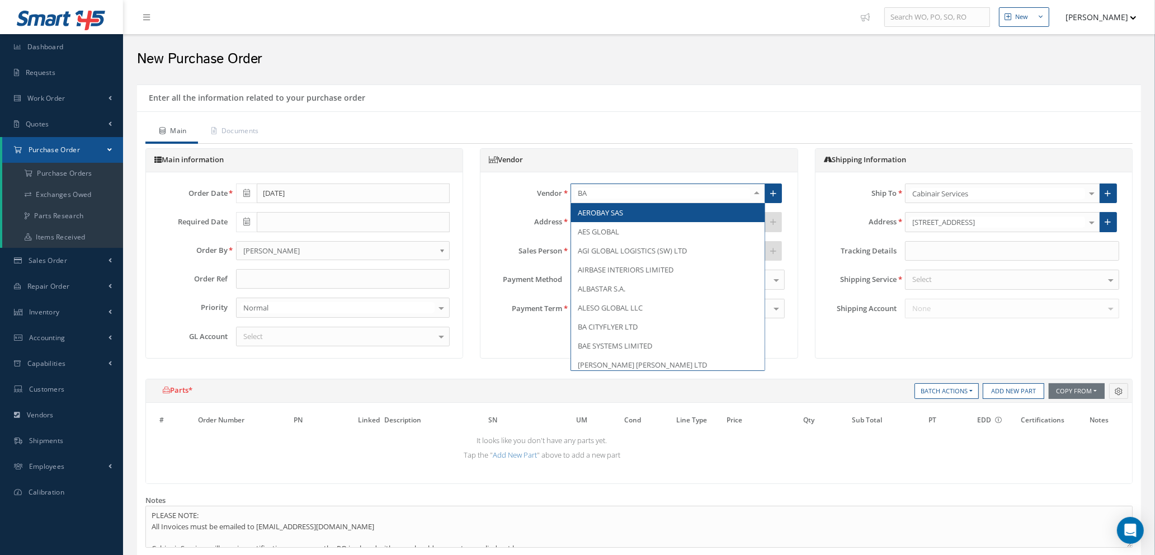
type input "BAN"
click at [613, 210] on span "BANANA UK MEDIA LTD" at bounding box center [617, 213] width 79 height 10
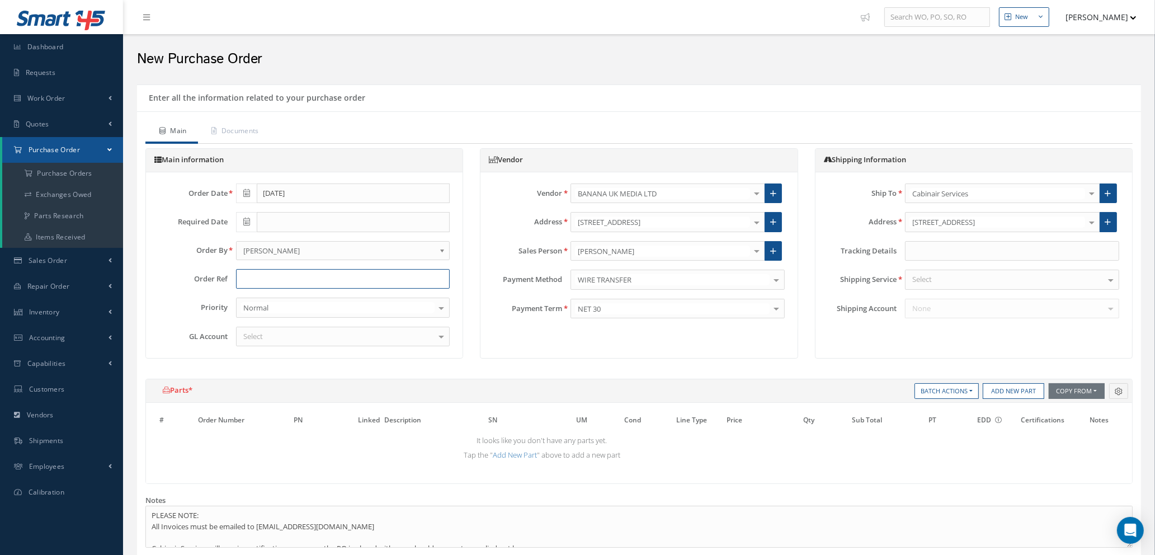
click at [271, 283] on input "text" at bounding box center [343, 279] width 214 height 20
type input "PEPPE"
click at [346, 335] on div "Select" at bounding box center [343, 337] width 214 height 20
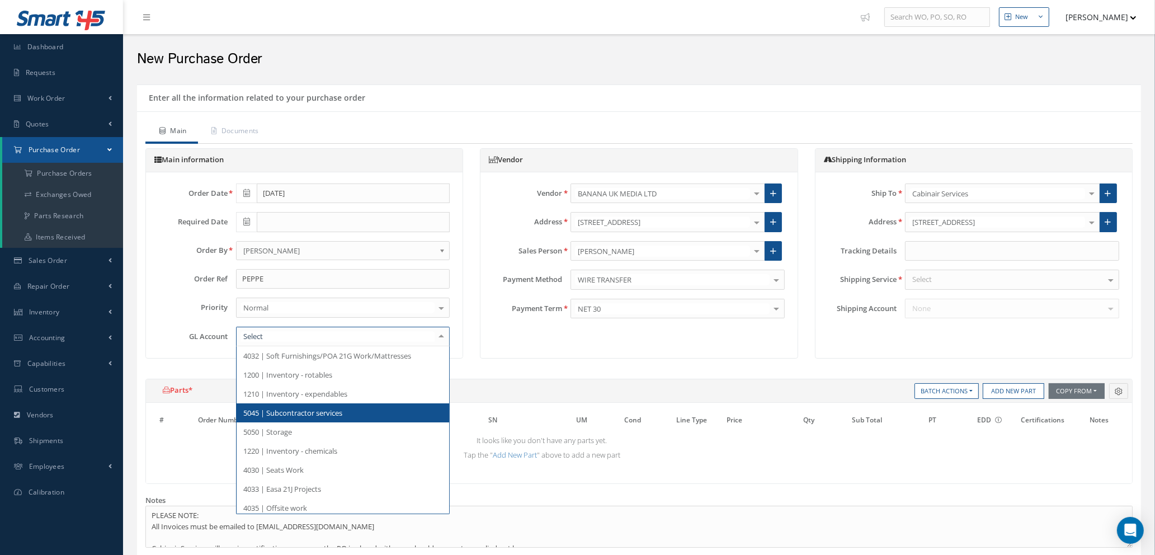
click at [332, 415] on span "5045 | Subcontractor services" at bounding box center [292, 413] width 99 height 10
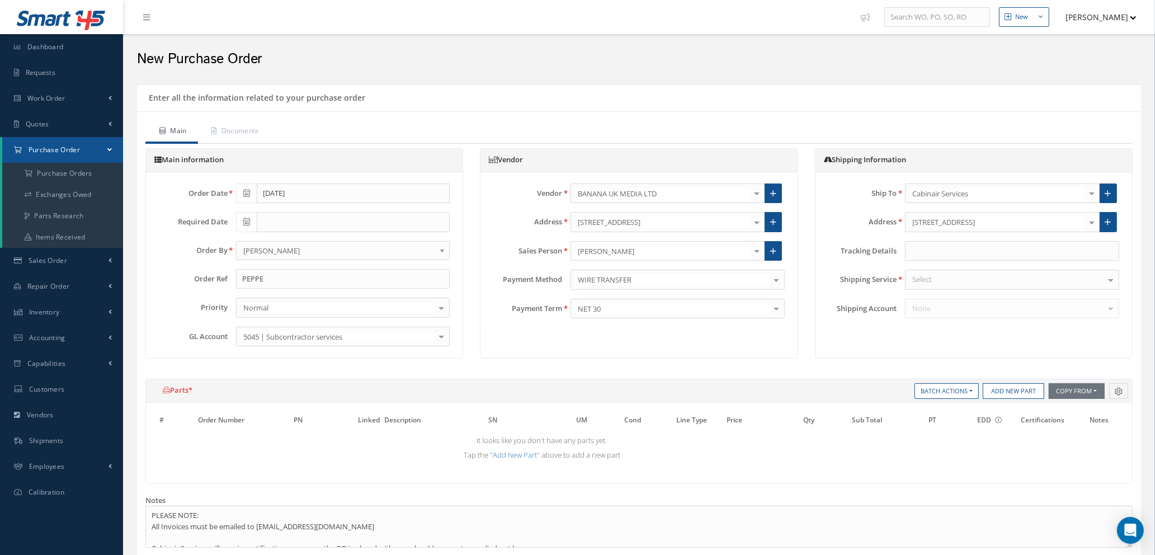
click at [942, 283] on div "Select" at bounding box center [1012, 280] width 214 height 20
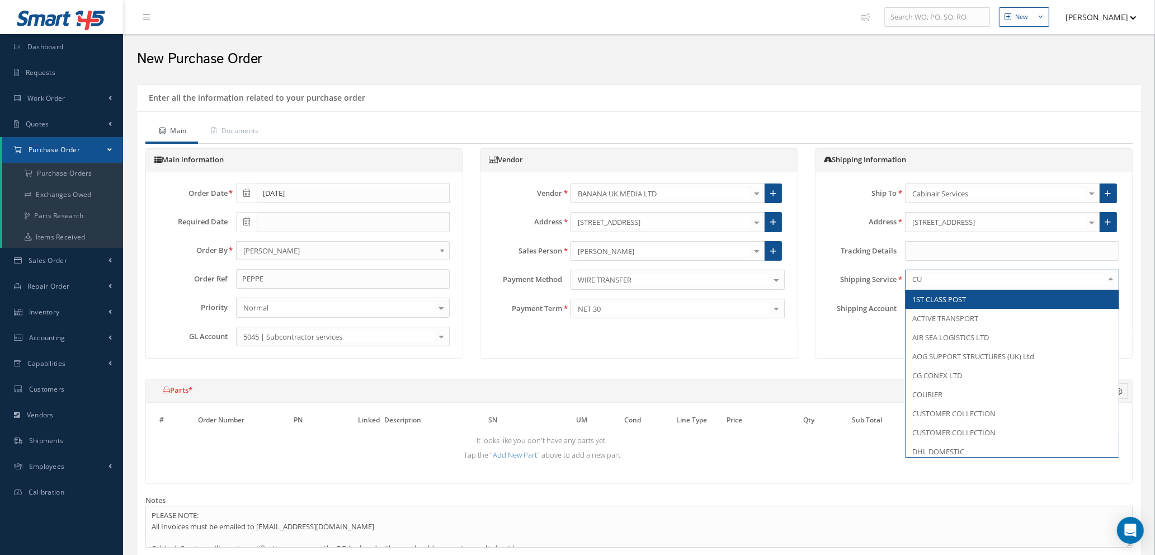
type input "CUS"
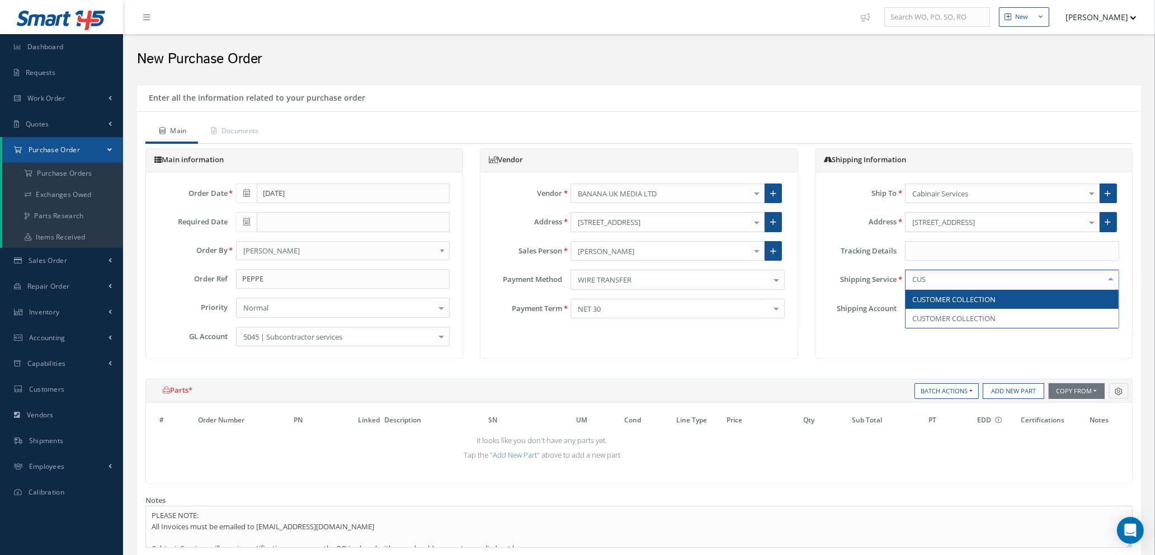
click at [939, 294] on span "CUSTOMER COLLECTION" at bounding box center [954, 299] width 83 height 10
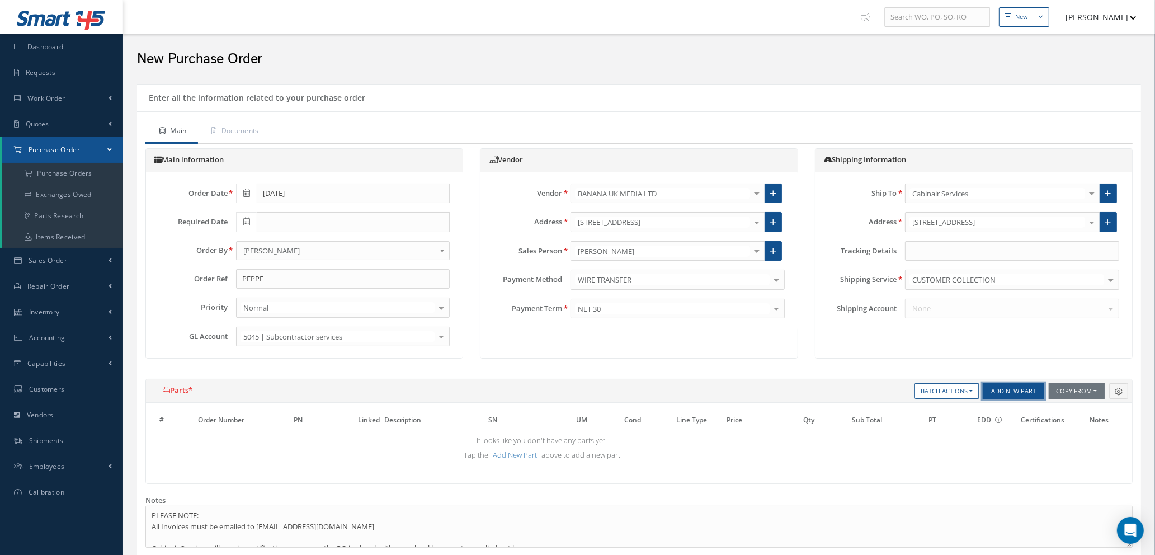
click at [1012, 390] on button "Add New Part" at bounding box center [1014, 391] width 62 height 16
select select "1"
select select "5"
select select "1"
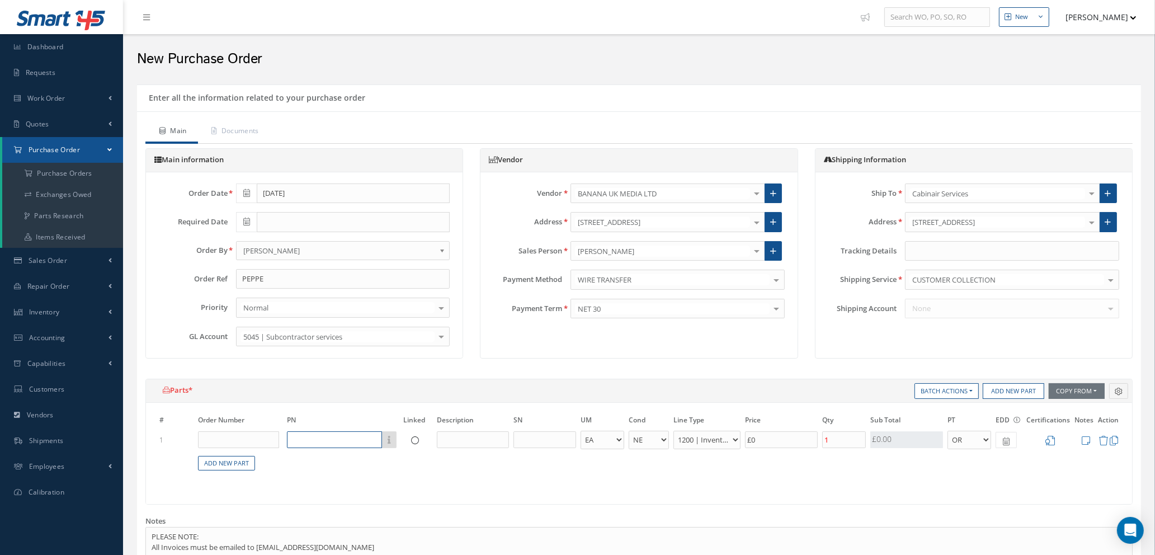
click at [305, 440] on input "text" at bounding box center [334, 439] width 95 height 17
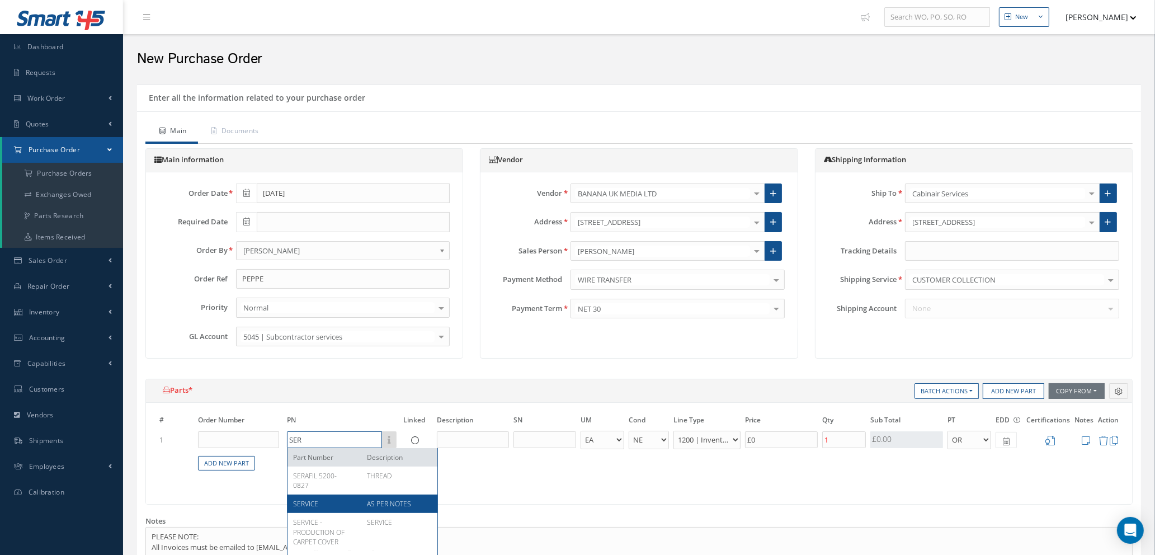
type input "SER"
click at [325, 507] on div "SERVICE" at bounding box center [325, 504] width 65 height 10
type input "£2,367.1"
type input "SERVICE"
type input "AS PER NOTES"
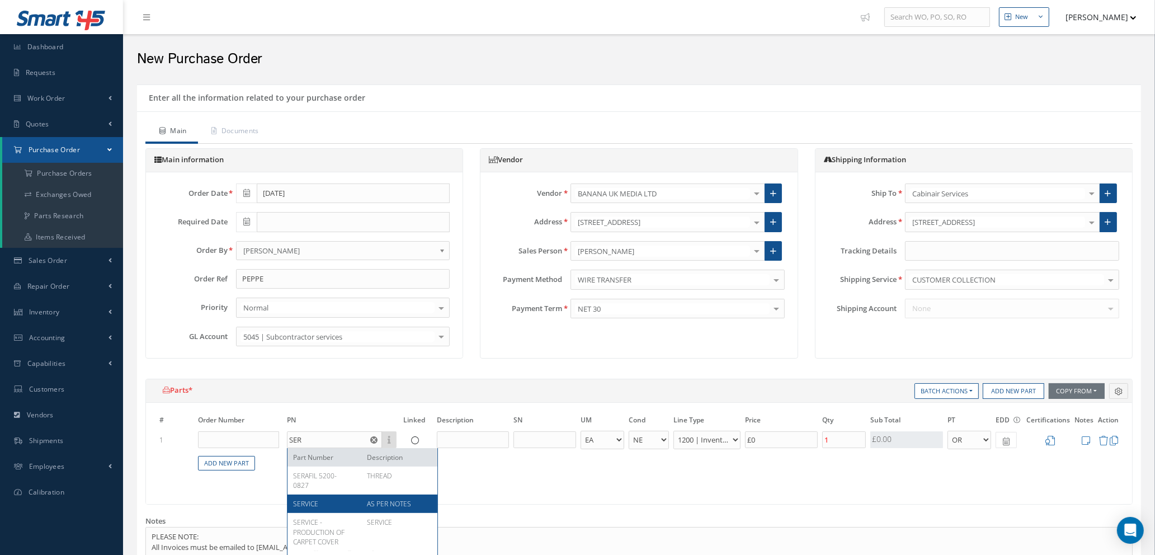
select select "112"
type input "£11,835.5"
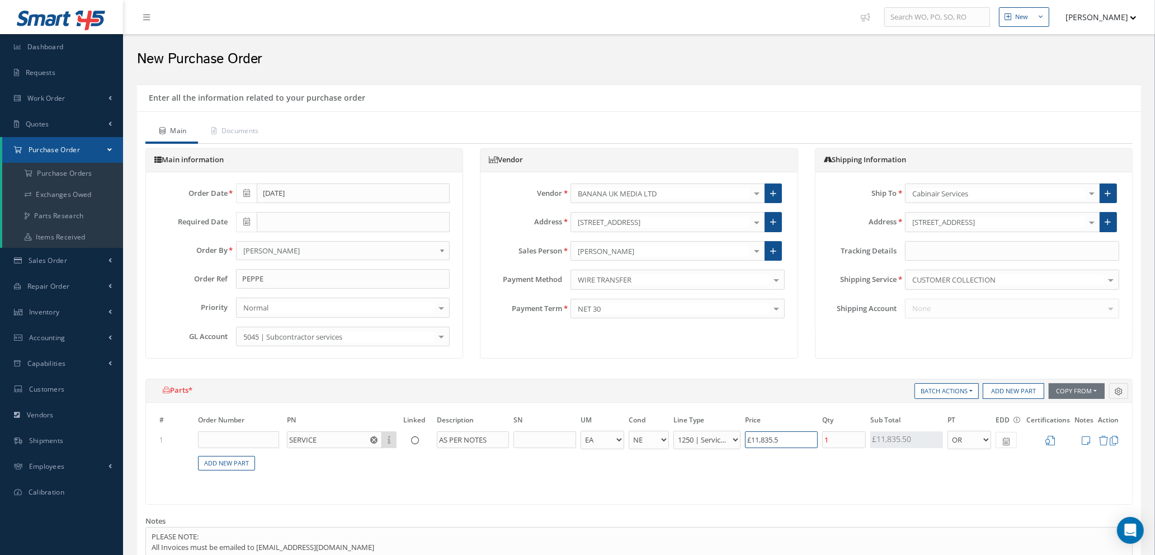
drag, startPoint x: 789, startPoint y: 438, endPoint x: 665, endPoint y: 429, distance: 124.5
click at [661, 428] on table "# Order Number PN Linked Description SN UM Cond Line Type Price Qty Qty Receive…" at bounding box center [639, 449] width 964 height 70
type input "£0"
type input "£0.00"
click at [1086, 440] on icon at bounding box center [1086, 441] width 8 height 10
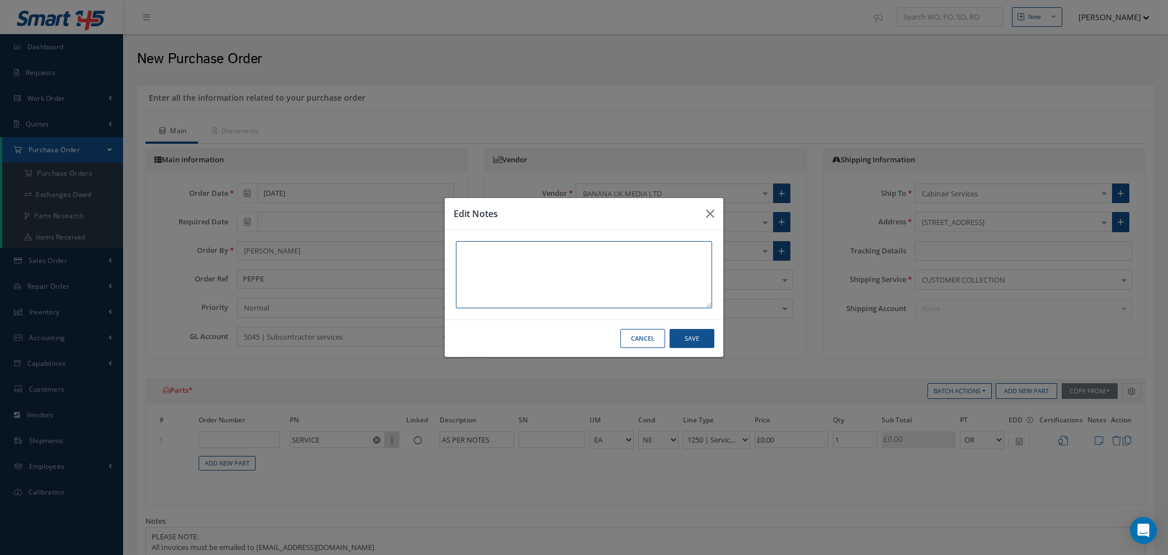
click at [561, 260] on textarea at bounding box center [584, 274] width 256 height 67
type textarea "PLEASE QUOTE BEFORE CARRYING OUT ANY WORK. PEPPE WILL ADVISE WORK REQUIRED"
click at [688, 334] on button "Save" at bounding box center [692, 339] width 45 height 20
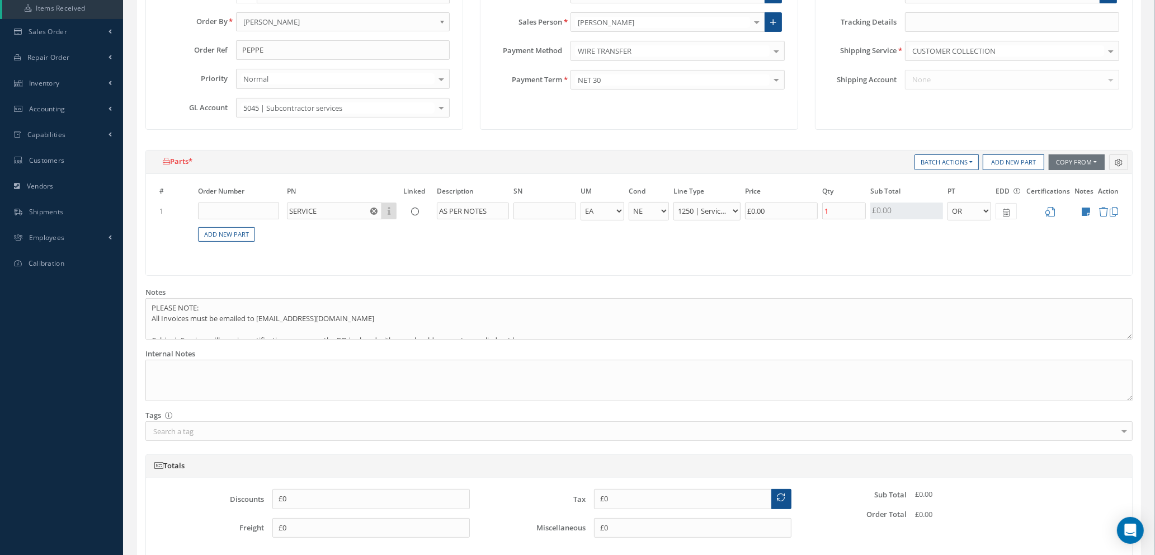
scroll to position [430, 0]
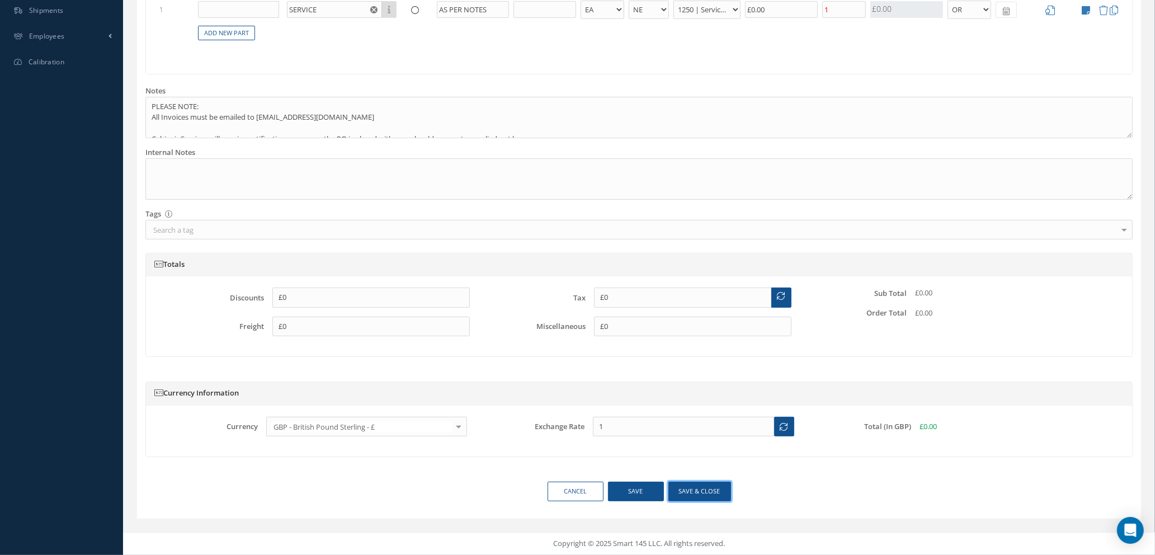
click at [688, 490] on button "Save & close" at bounding box center [700, 492] width 63 height 20
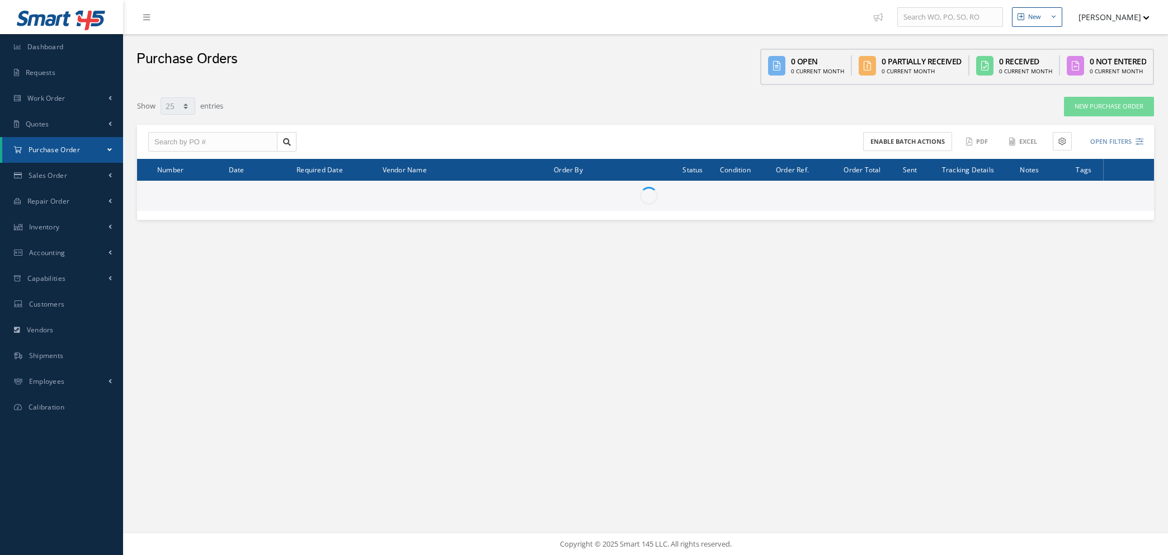
select select "25"
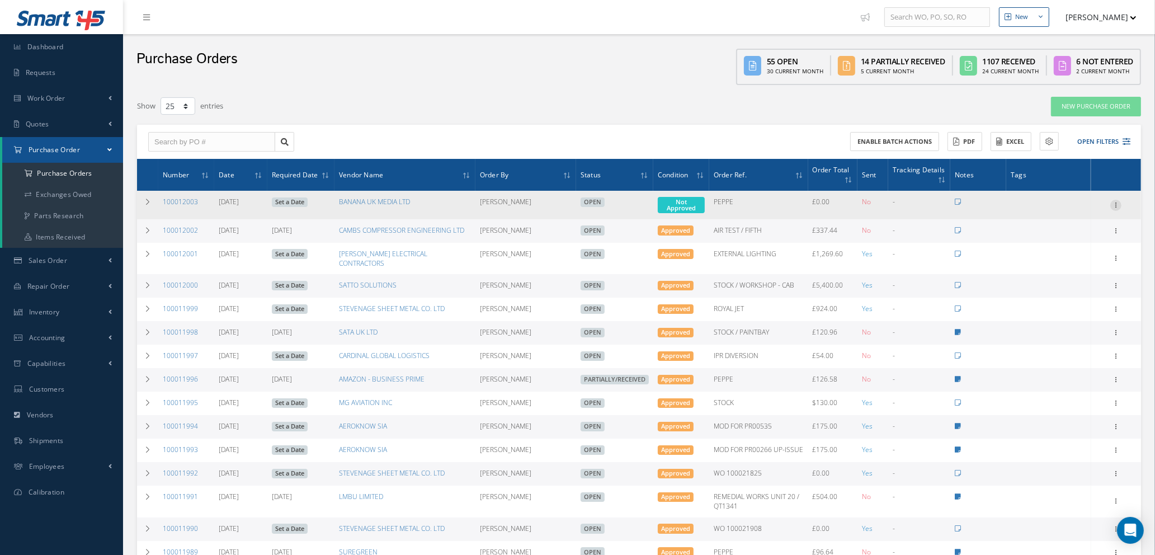
click at [1113, 204] on icon at bounding box center [1116, 204] width 11 height 9
click at [1048, 209] on link "Enter/Update" at bounding box center [1065, 212] width 88 height 15
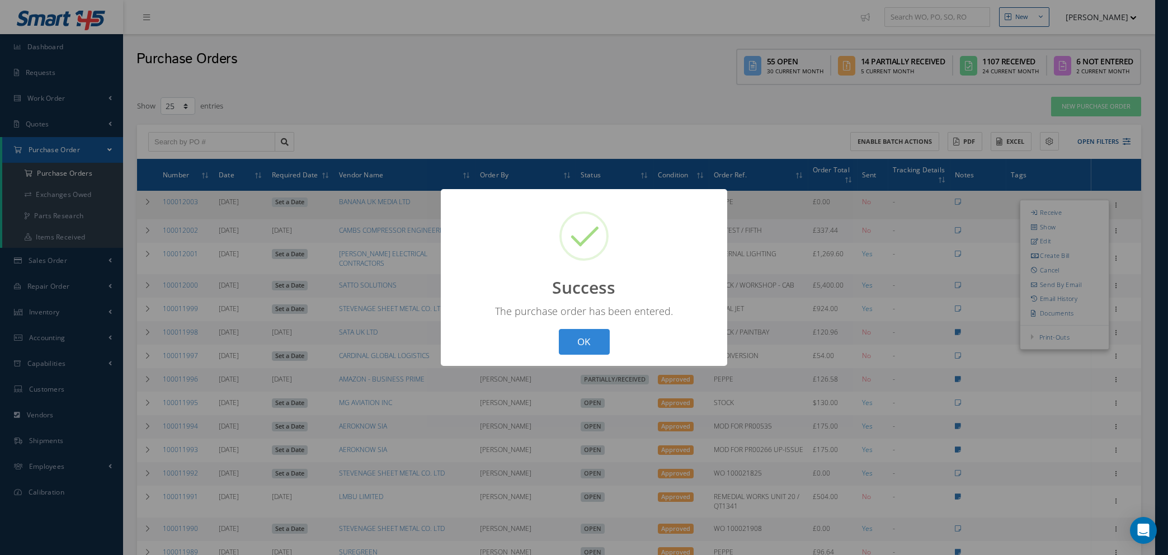
drag, startPoint x: 586, startPoint y: 341, endPoint x: 722, endPoint y: 323, distance: 136.6
click at [588, 341] on button "OK" at bounding box center [584, 342] width 51 height 26
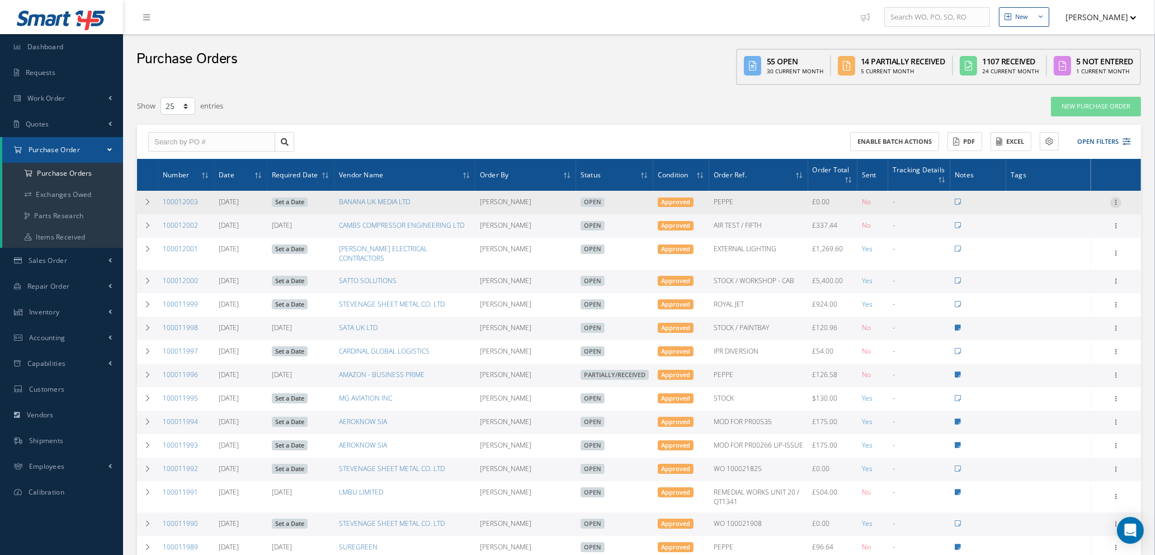
click at [1117, 201] on icon at bounding box center [1116, 201] width 11 height 9
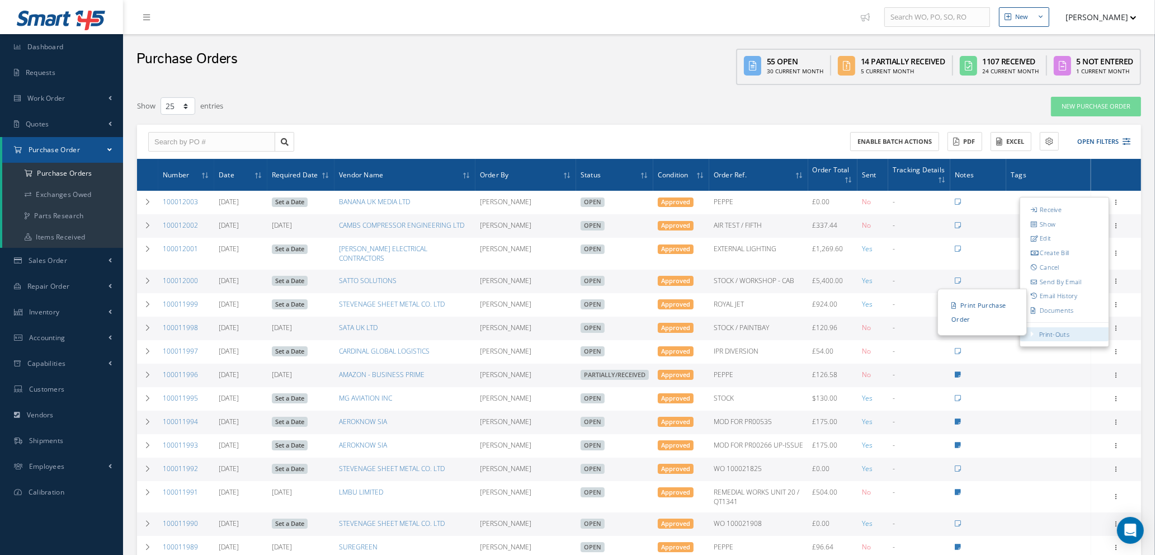
click at [1056, 333] on link "Print-Outs" at bounding box center [1055, 334] width 30 height 8
click at [967, 312] on link "Print Purchase Order" at bounding box center [983, 312] width 84 height 31
